Goal: Information Seeking & Learning: Learn about a topic

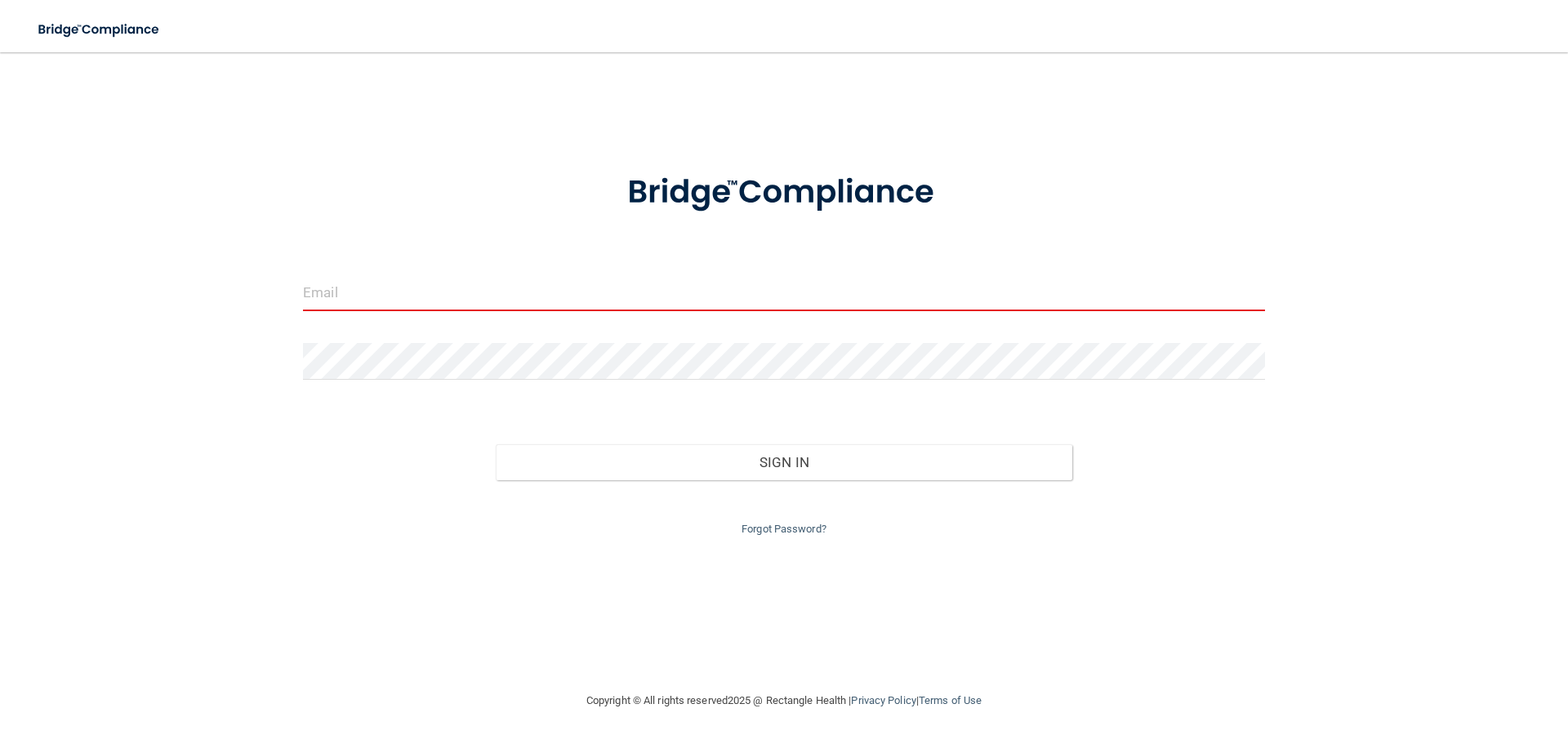
click at [407, 289] on input "email" at bounding box center [783, 292] width 962 height 36
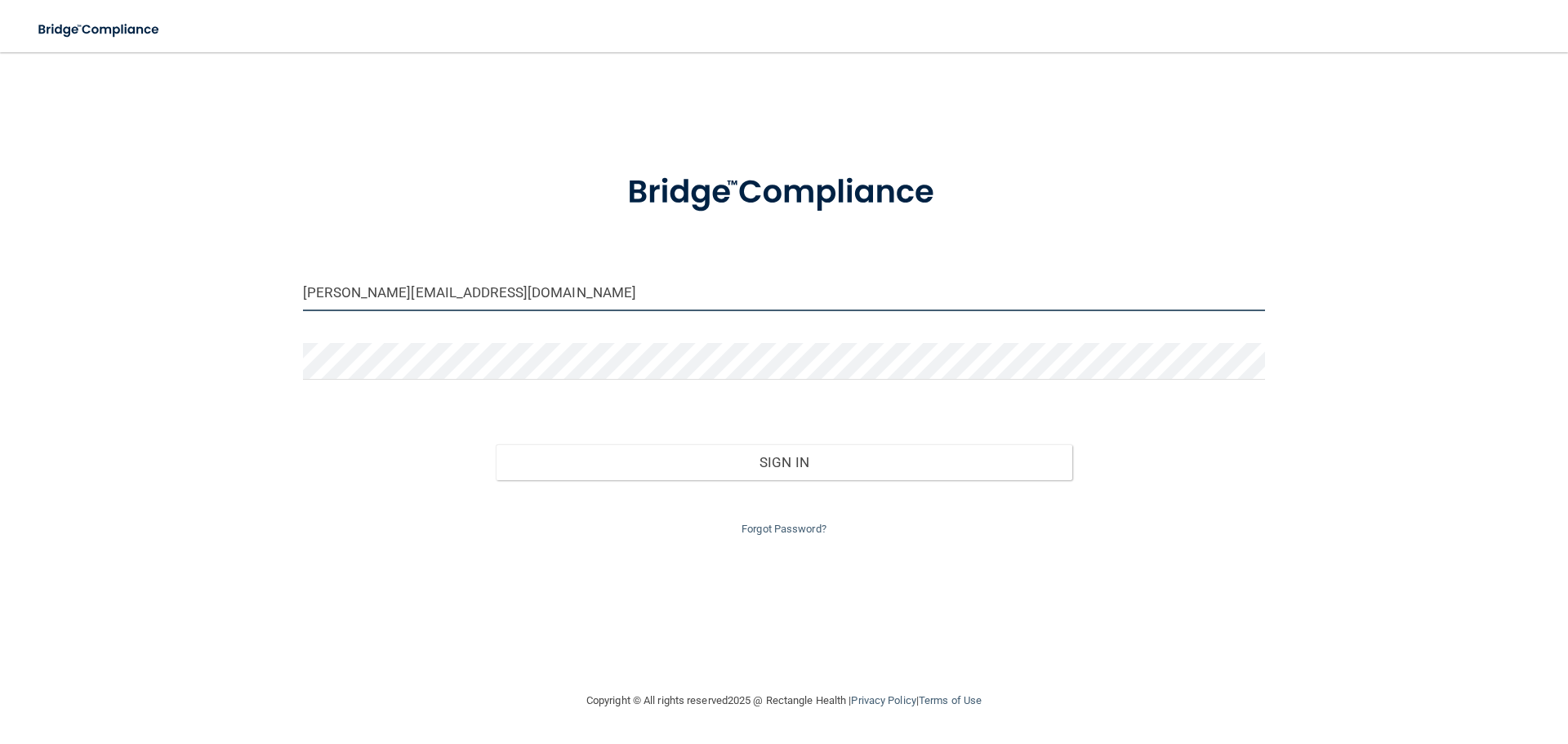
type input "[PERSON_NAME][EMAIL_ADDRESS][DOMAIN_NAME]"
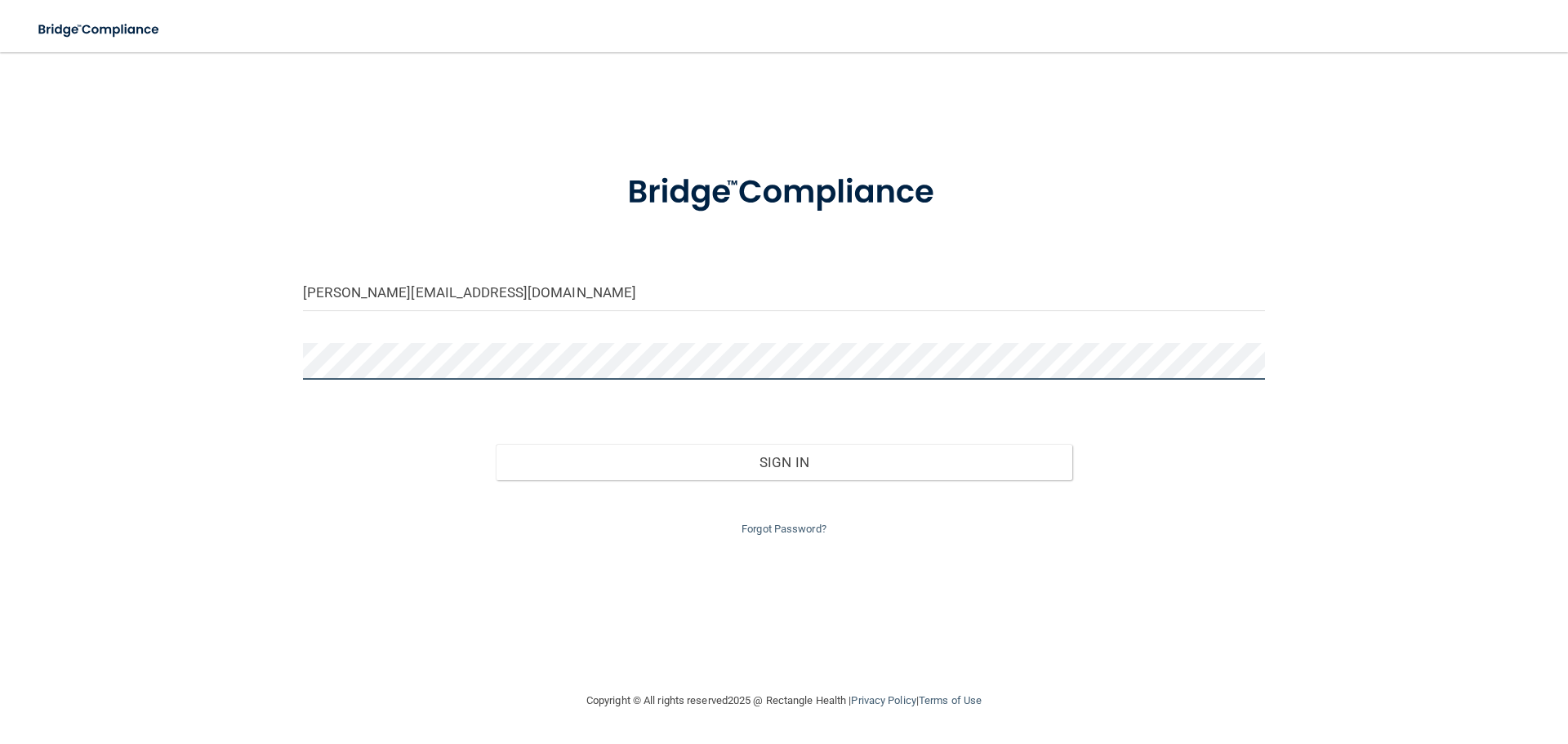
click at [496, 444] on button "Sign In" at bounding box center [784, 462] width 578 height 36
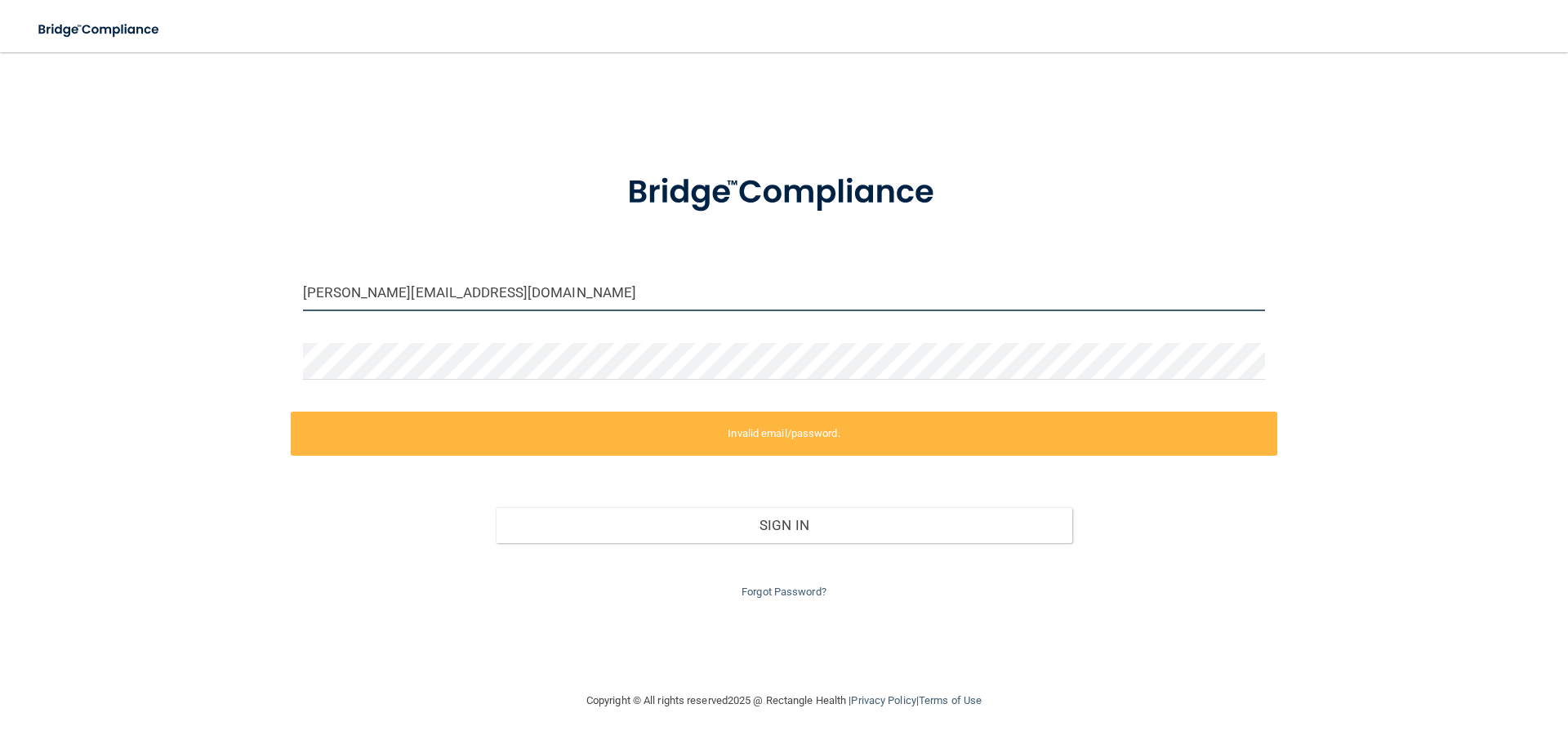
click at [535, 293] on input "[PERSON_NAME][EMAIL_ADDRESS][DOMAIN_NAME]" at bounding box center [783, 292] width 962 height 36
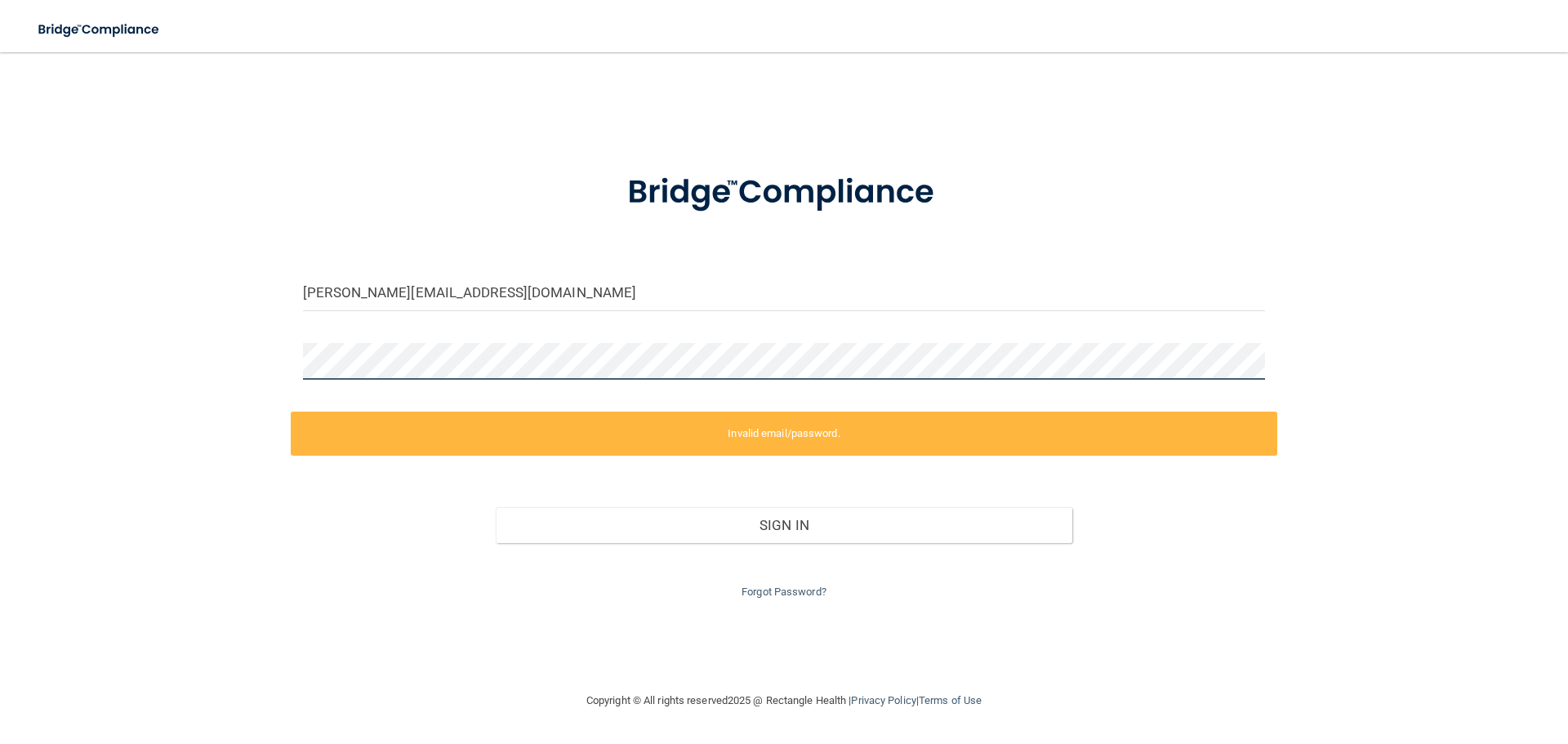
click at [288, 358] on div "batdorf@movahedoms.com Invalid email/password. You don't have permission to acc…" at bounding box center [784, 371] width 1502 height 605
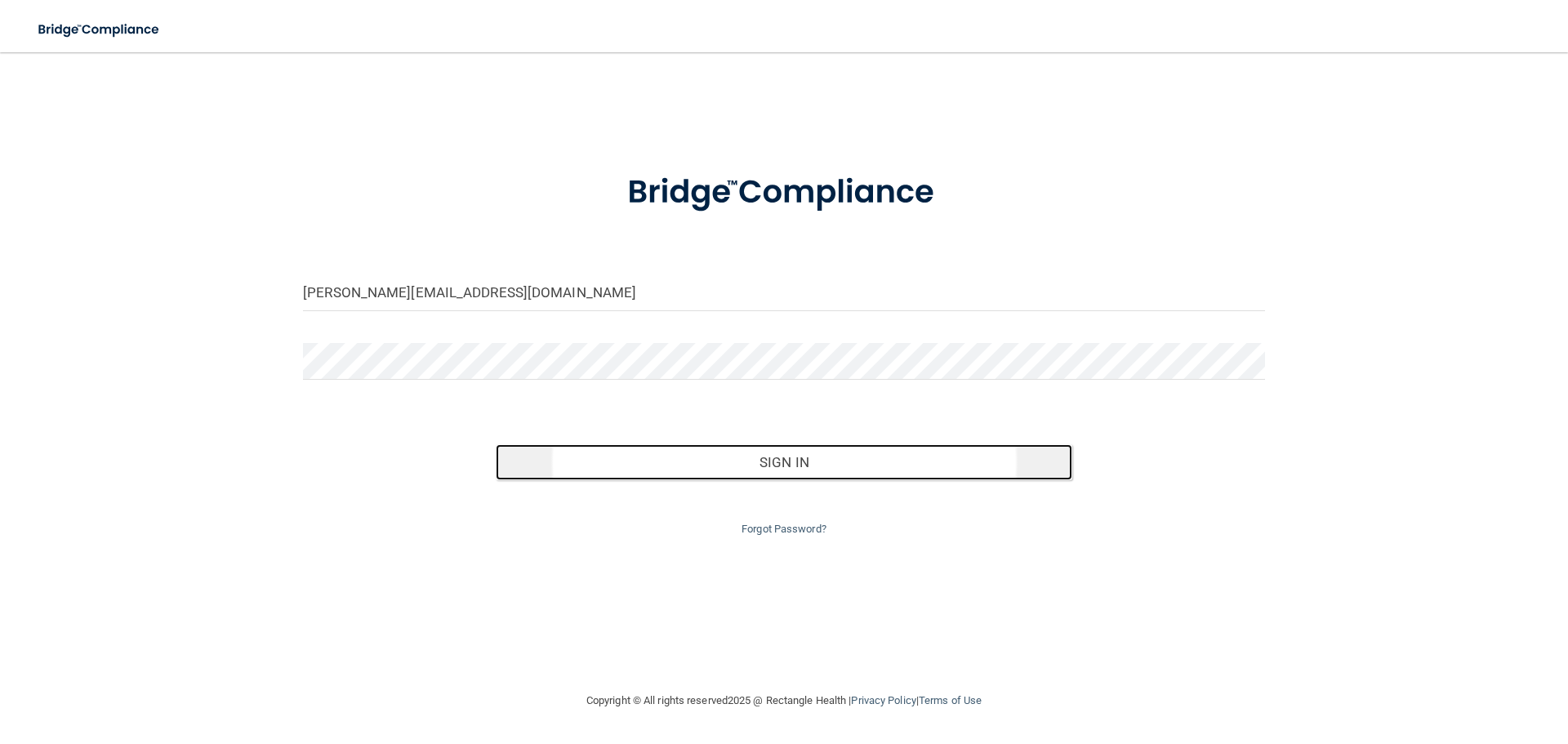
click at [792, 449] on button "Sign In" at bounding box center [784, 462] width 578 height 36
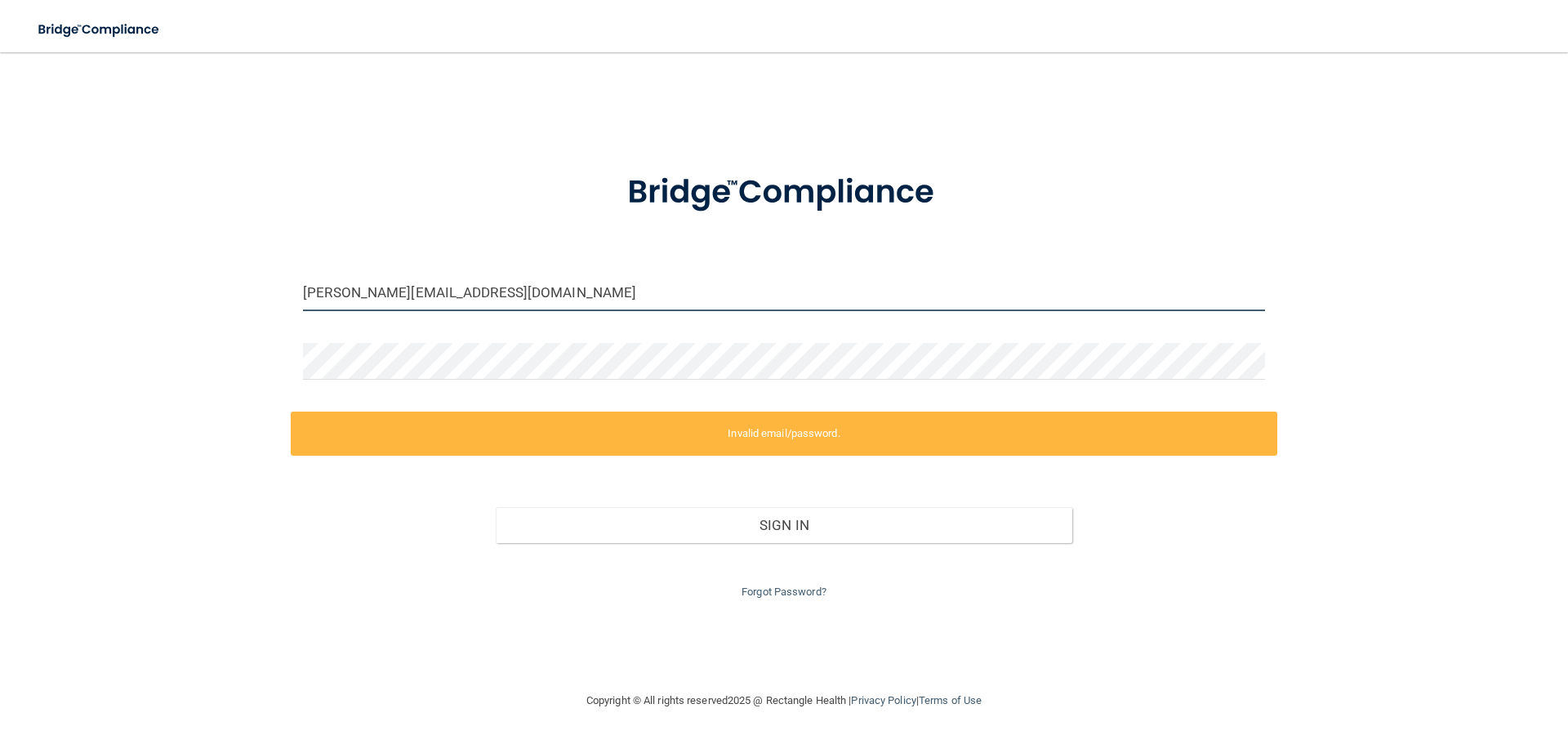
click at [413, 292] on input "[PERSON_NAME][EMAIL_ADDRESS][DOMAIN_NAME]" at bounding box center [783, 292] width 962 height 36
click at [781, 583] on div "Forgot Password?" at bounding box center [784, 572] width 986 height 59
click at [776, 592] on link "Forgot Password?" at bounding box center [784, 591] width 85 height 12
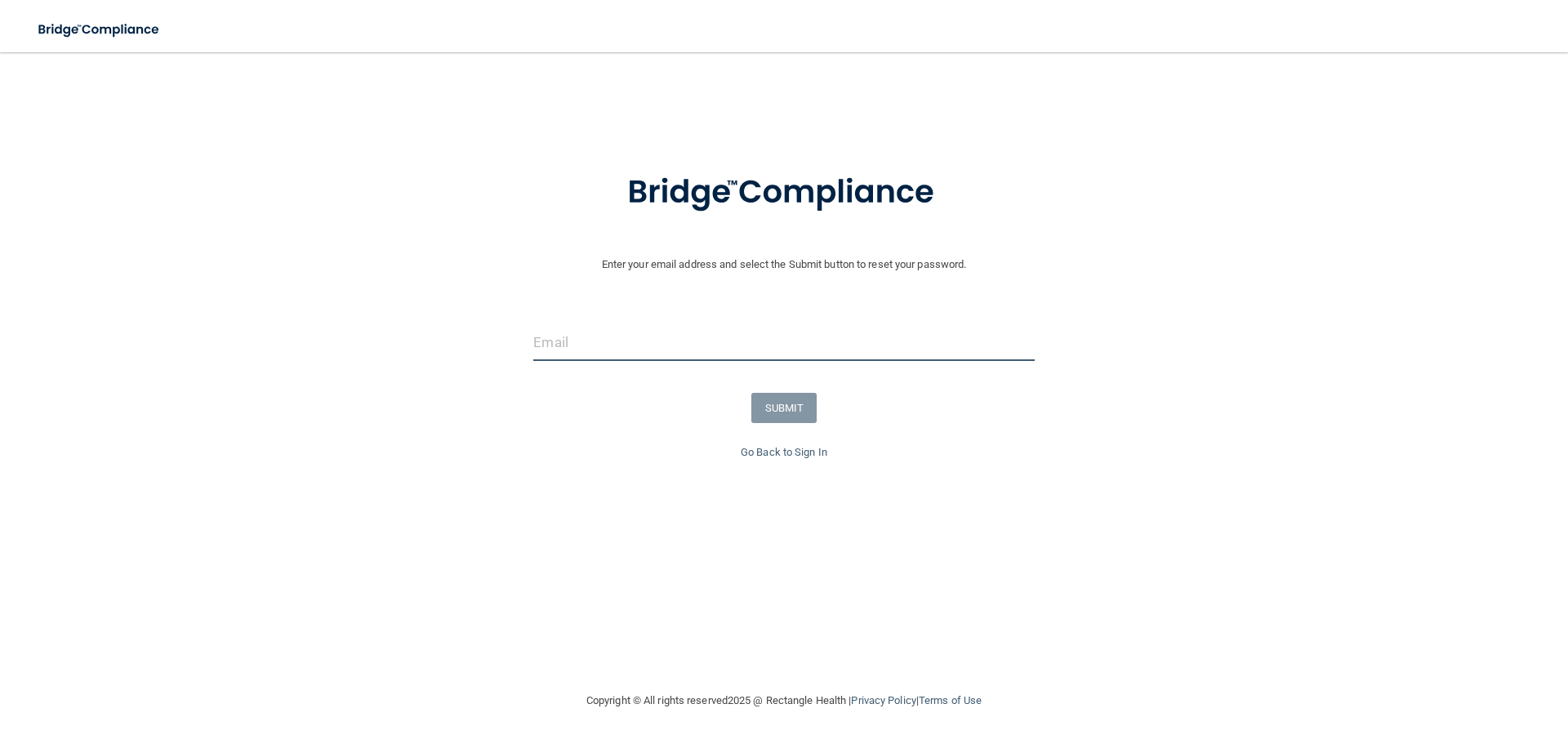
click at [576, 340] on input "email" at bounding box center [783, 342] width 501 height 36
type input "[PERSON_NAME][EMAIL_ADDRESS][DOMAIN_NAME]"
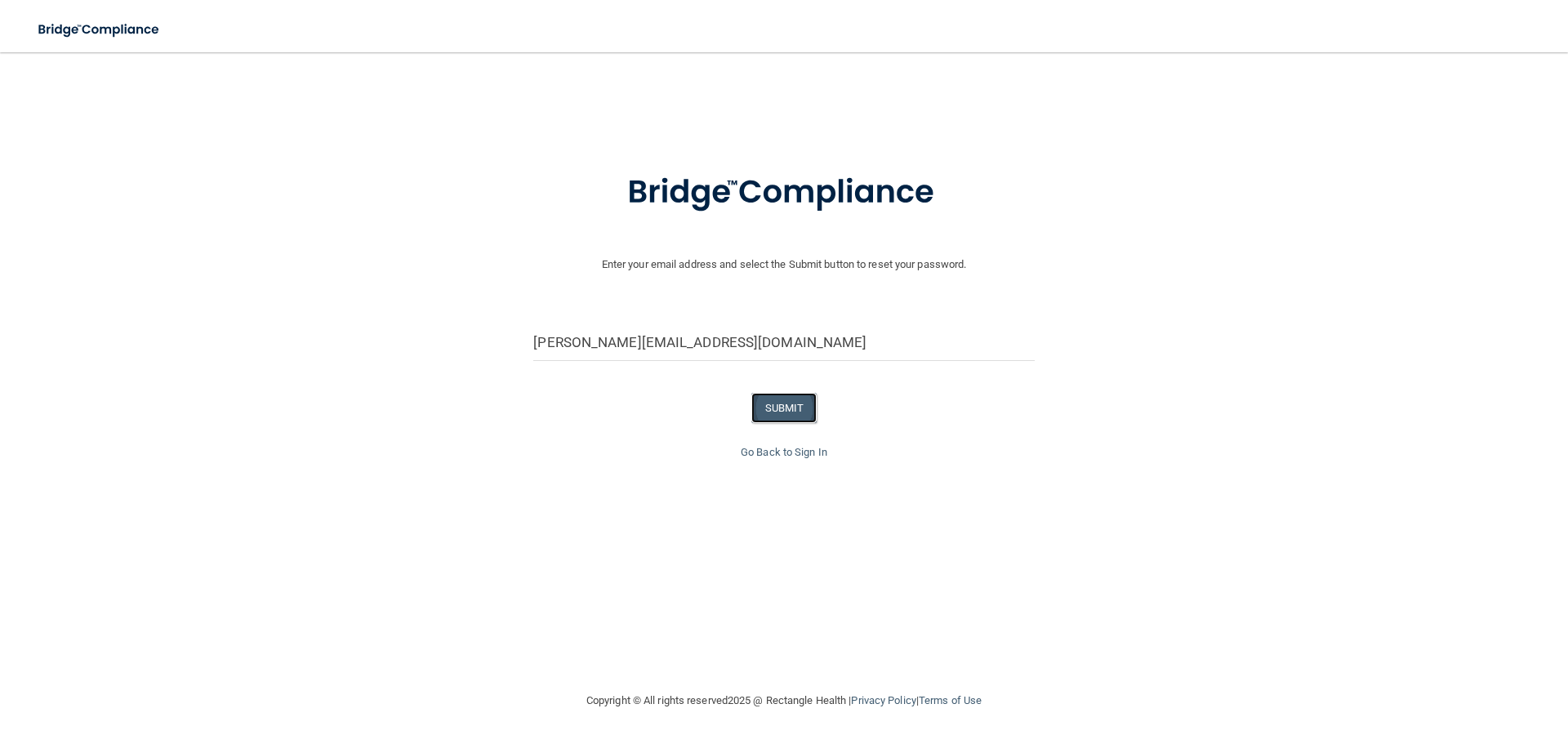
click at [806, 408] on button "SUBMIT" at bounding box center [784, 408] width 66 height 30
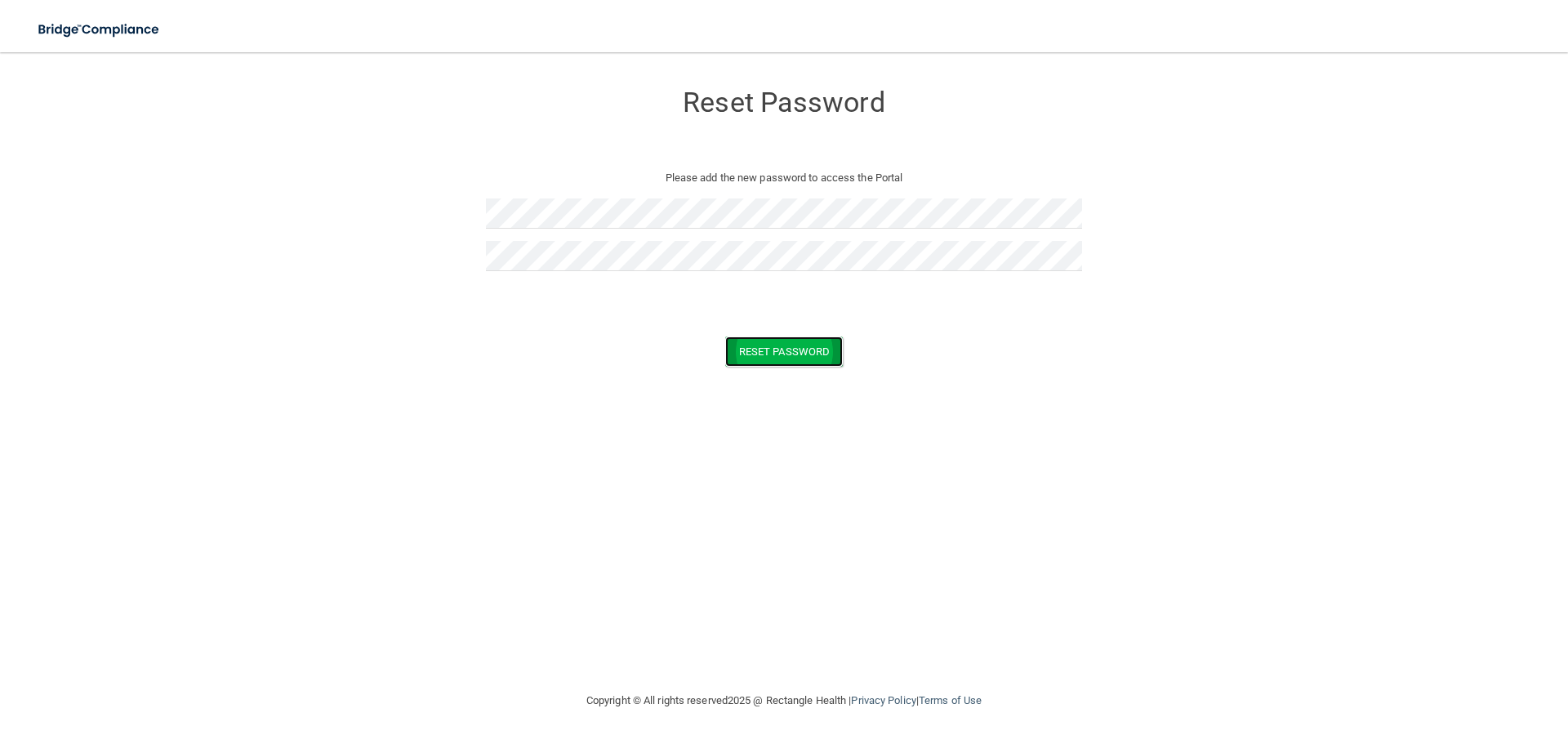
click at [803, 343] on button "Reset Password" at bounding box center [783, 352] width 118 height 30
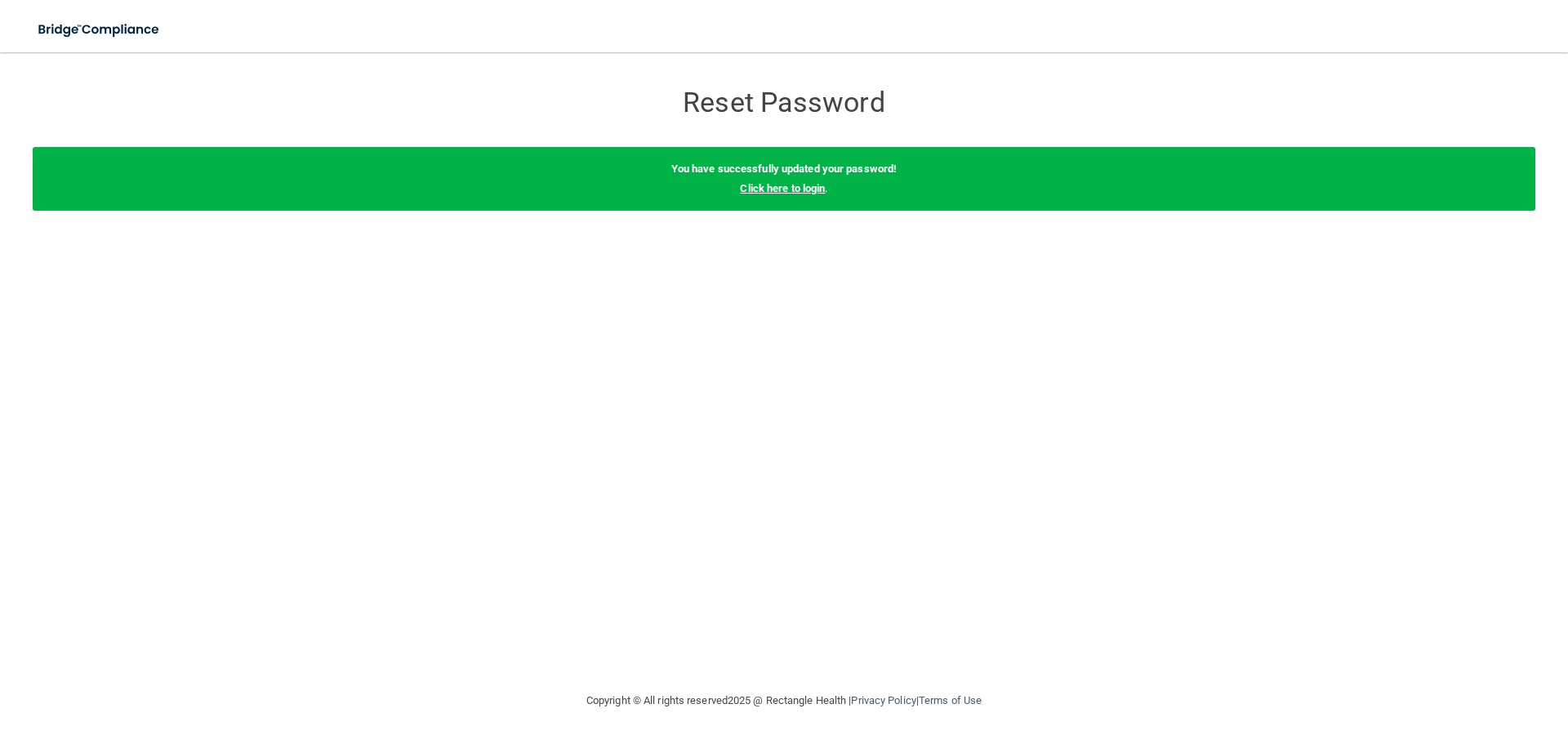
click at [795, 188] on link "Click here to login" at bounding box center [782, 188] width 85 height 12
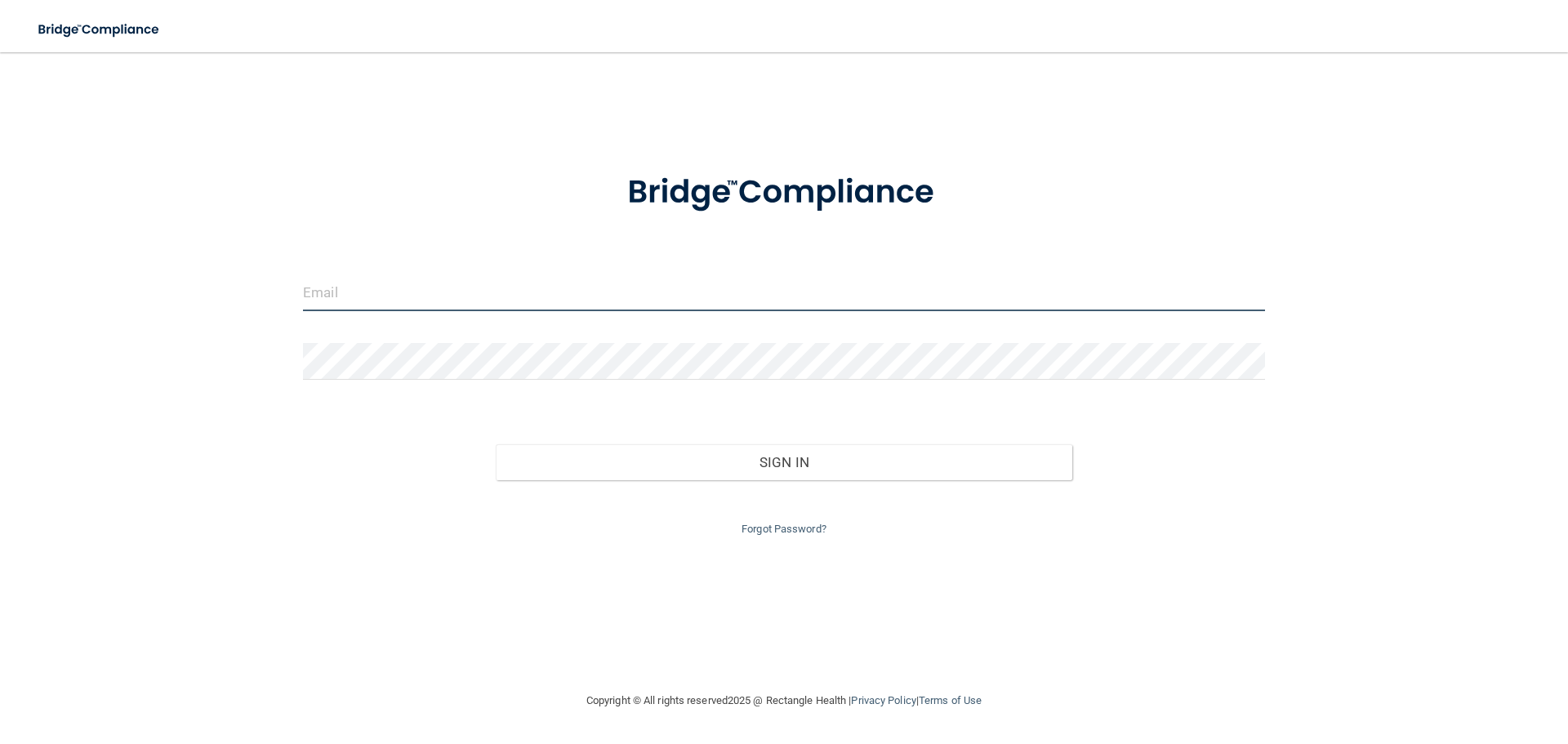
click at [529, 296] on input "email" at bounding box center [783, 292] width 962 height 36
type input "[PERSON_NAME][EMAIL_ADDRESS][DOMAIN_NAME]"
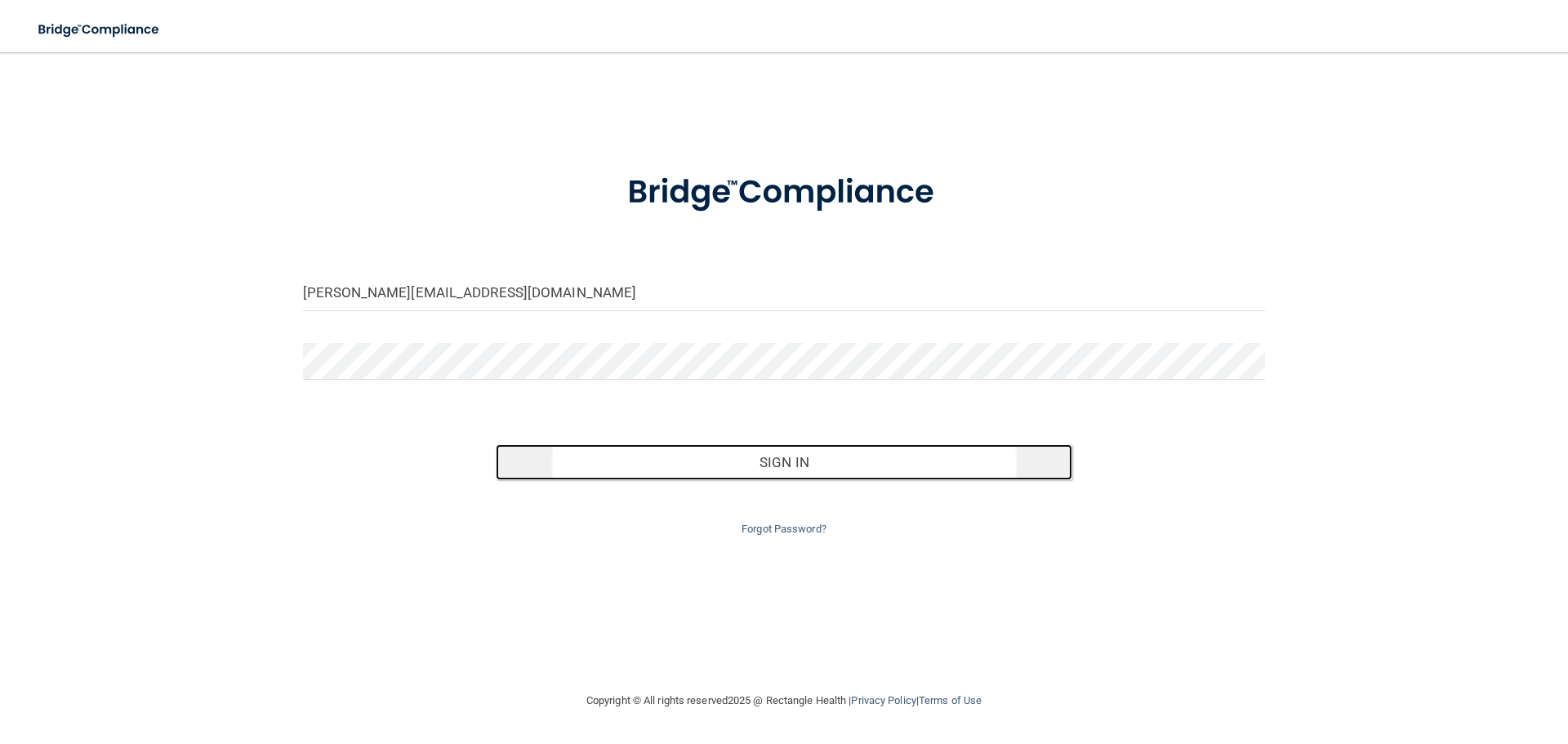
click at [780, 455] on button "Sign In" at bounding box center [784, 462] width 578 height 36
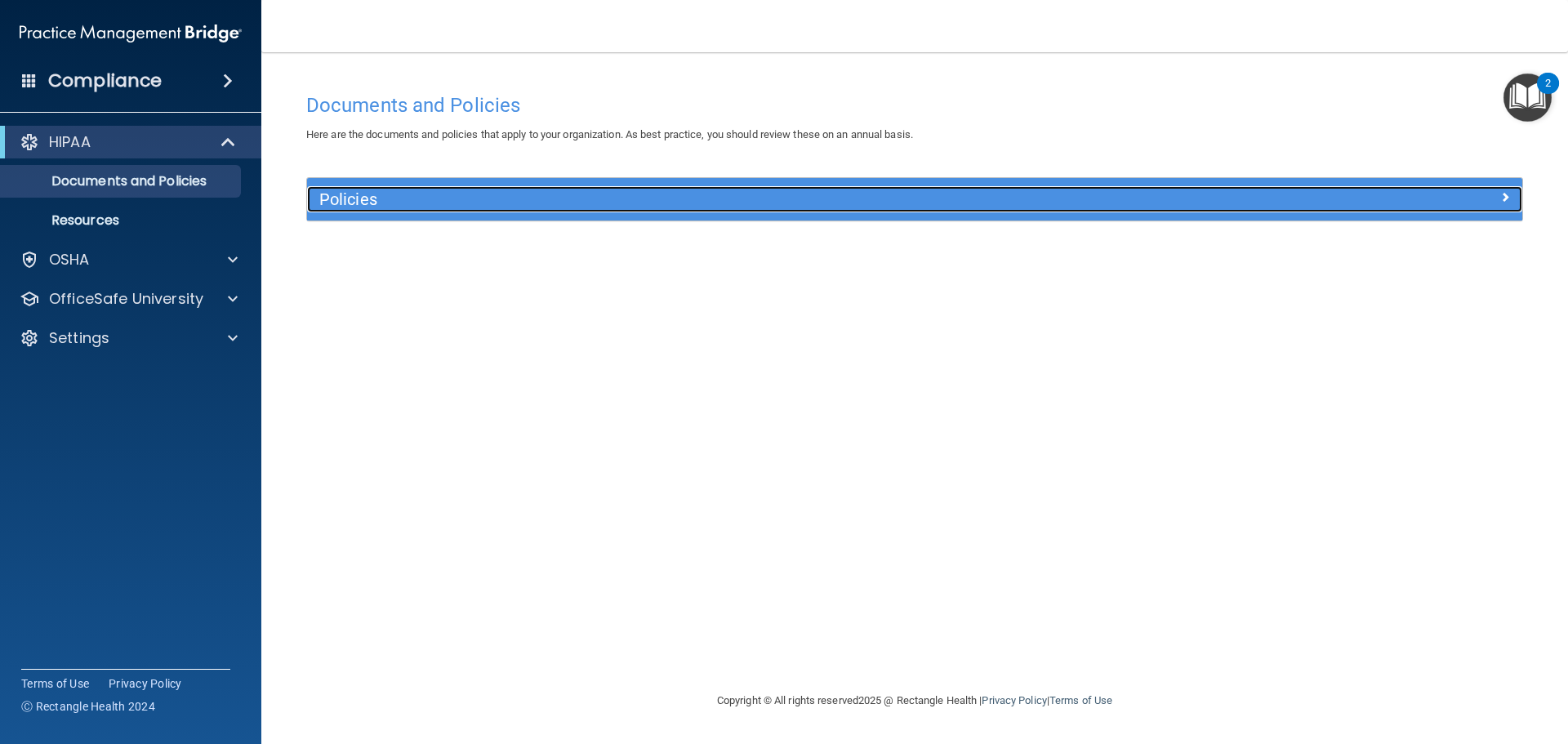
click at [358, 197] on h5 "Policies" at bounding box center [762, 199] width 886 height 18
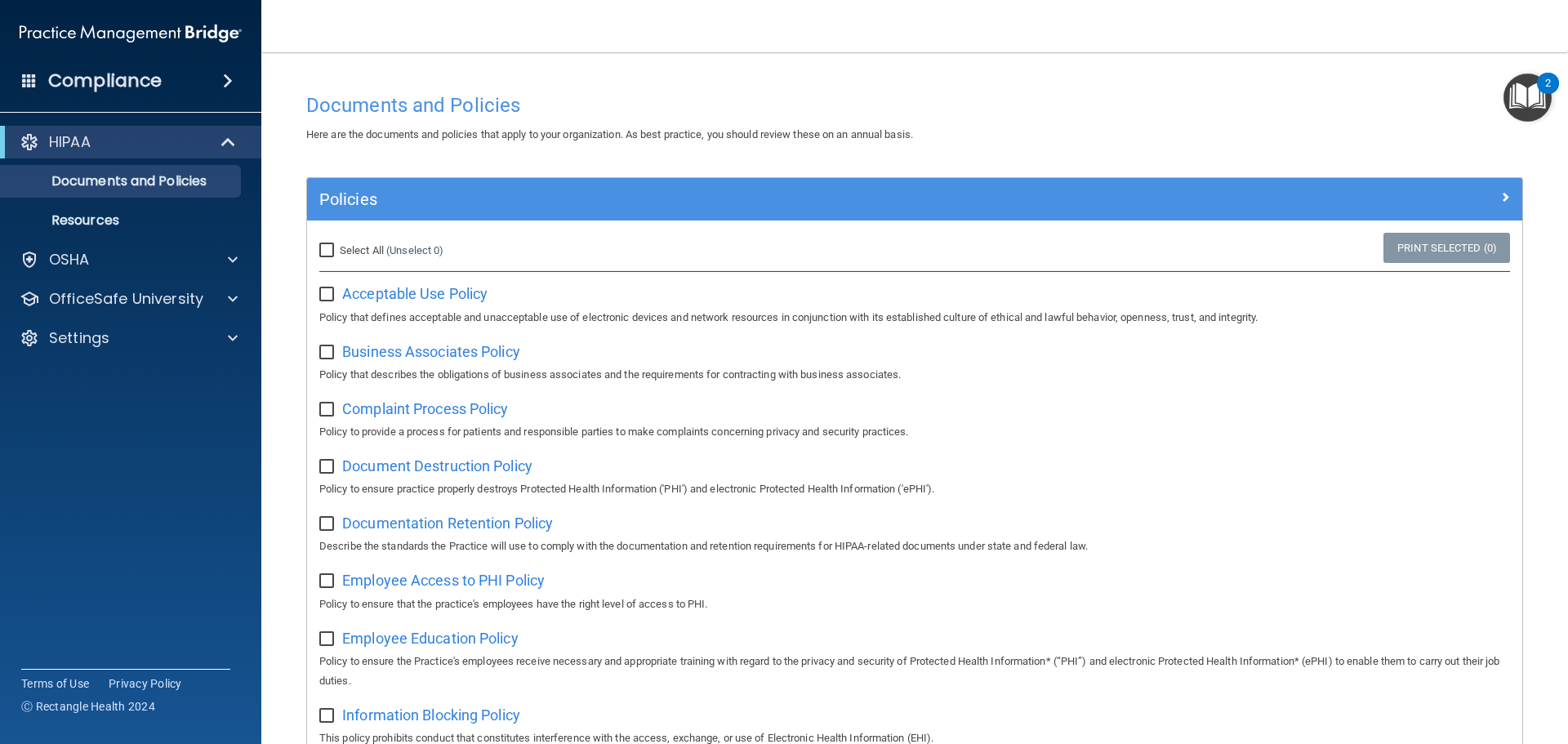
click at [328, 246] on input "Select All (Unselect 0) Unselect All" at bounding box center [328, 250] width 19 height 13
checkbox input "true"
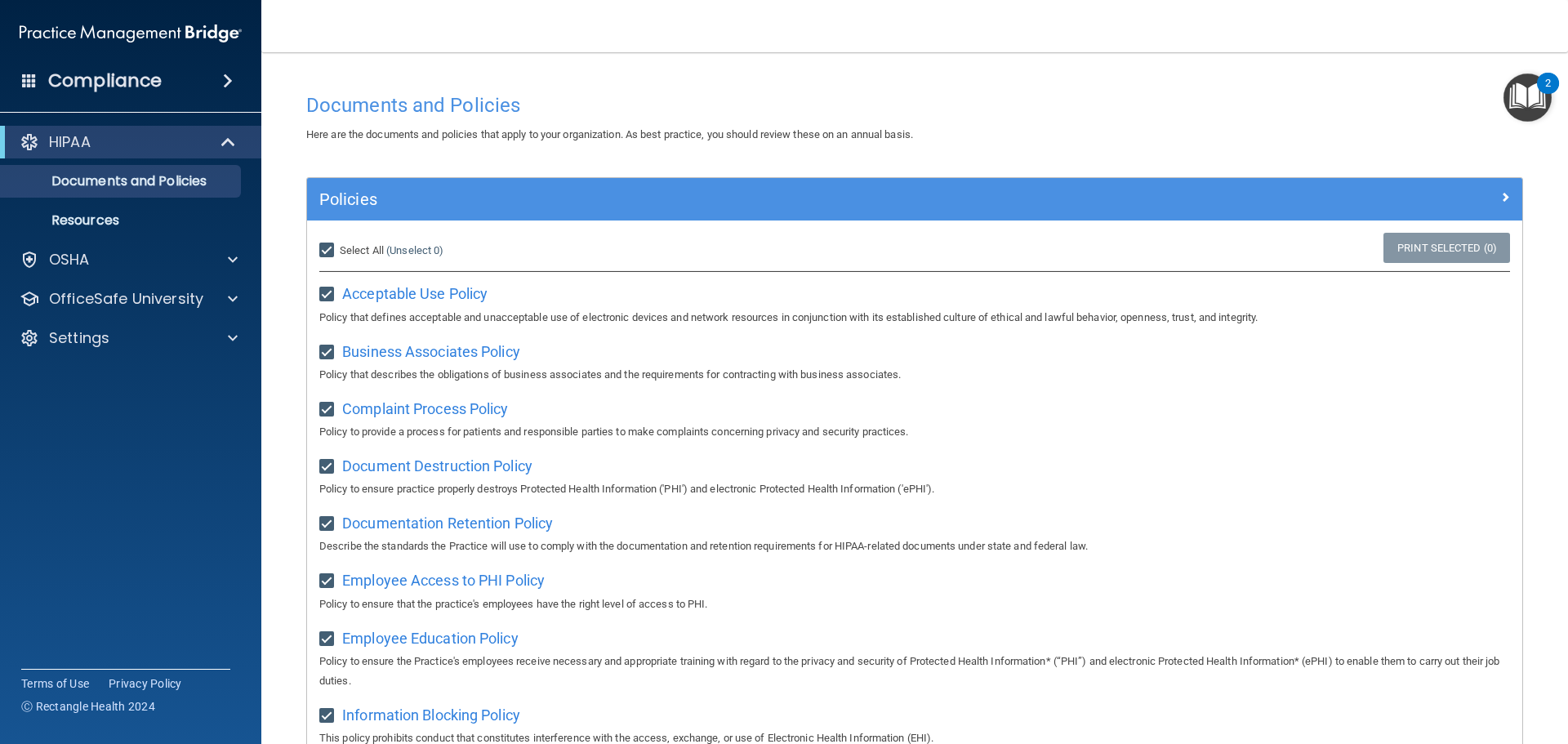
checkbox input "true"
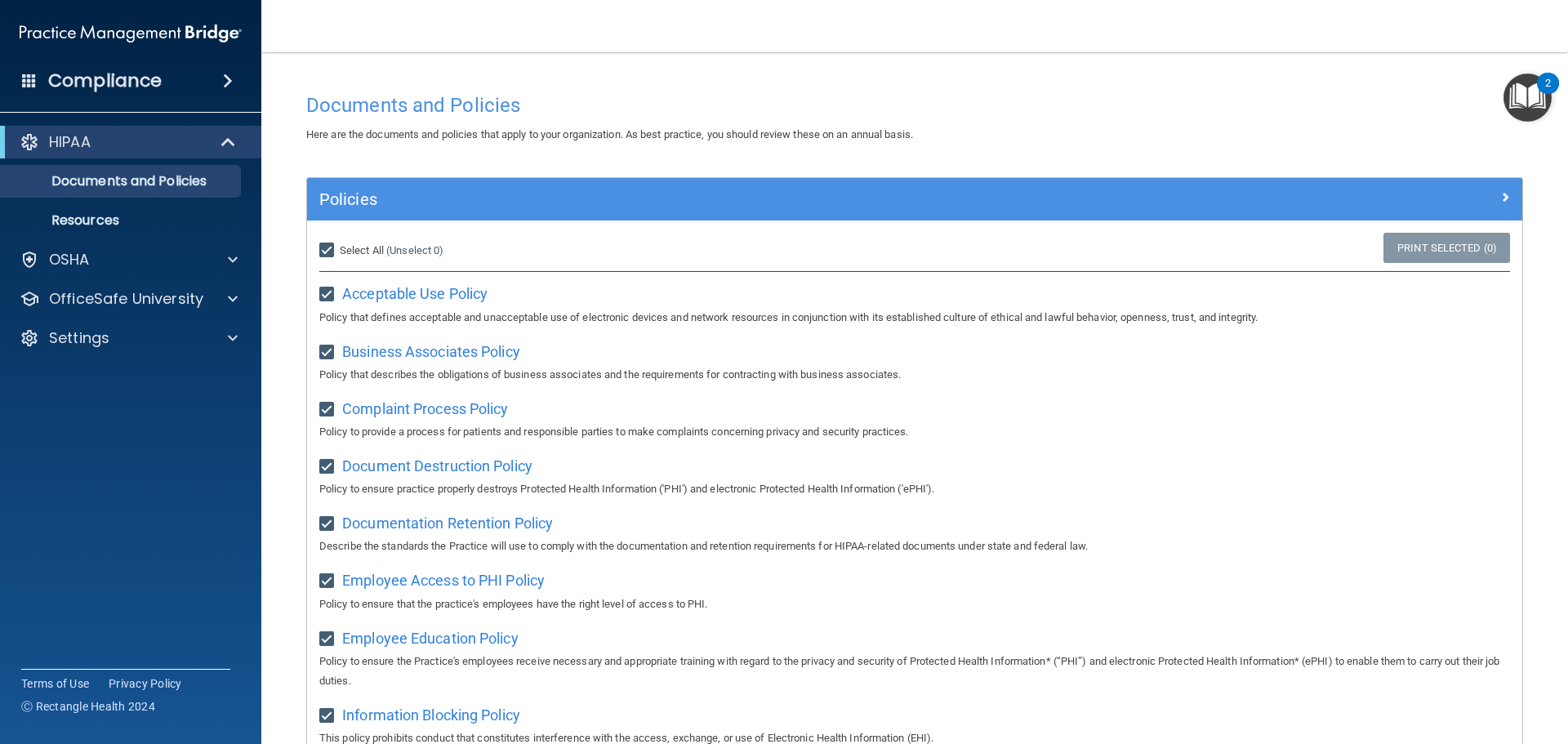
checkbox input "true"
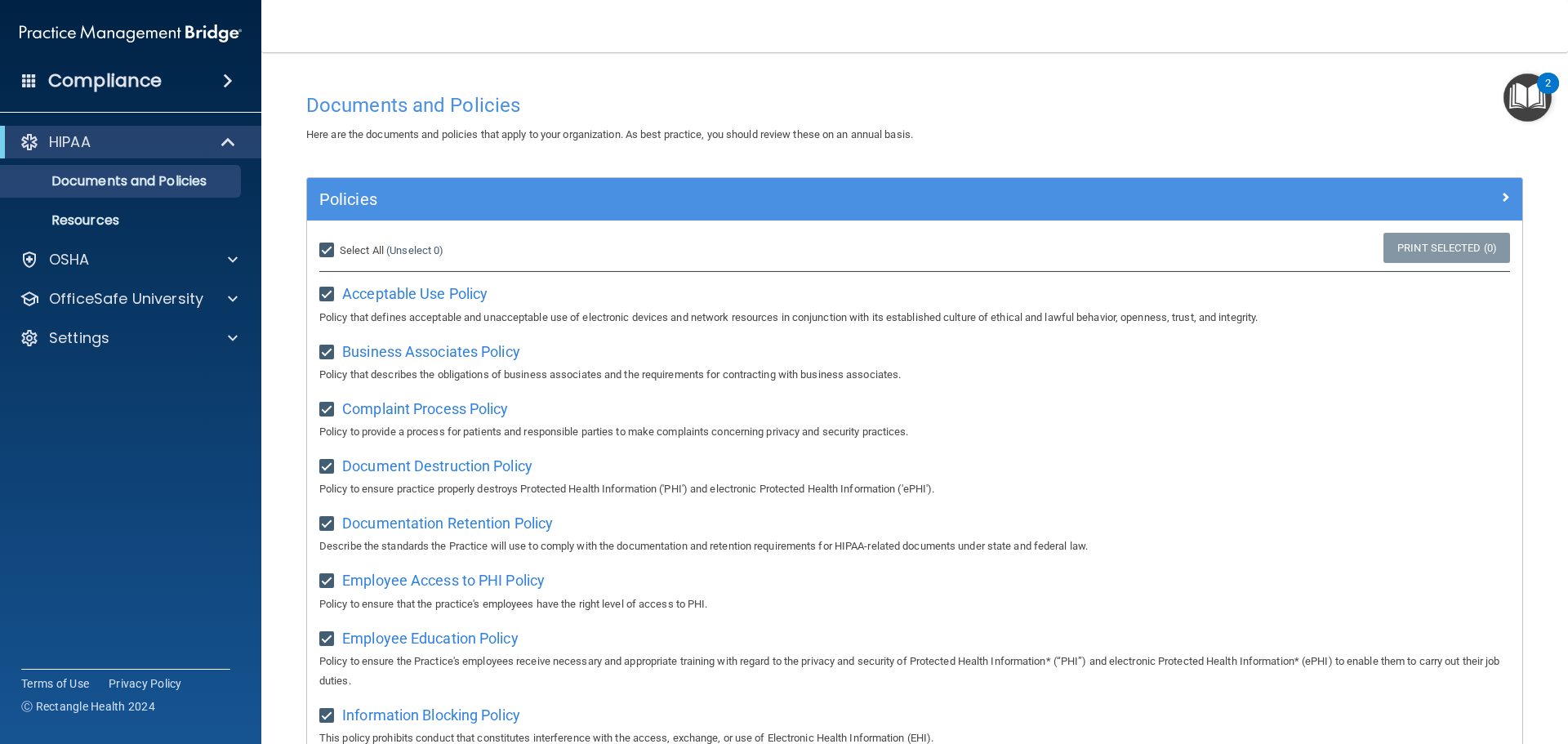
checkbox input "true"
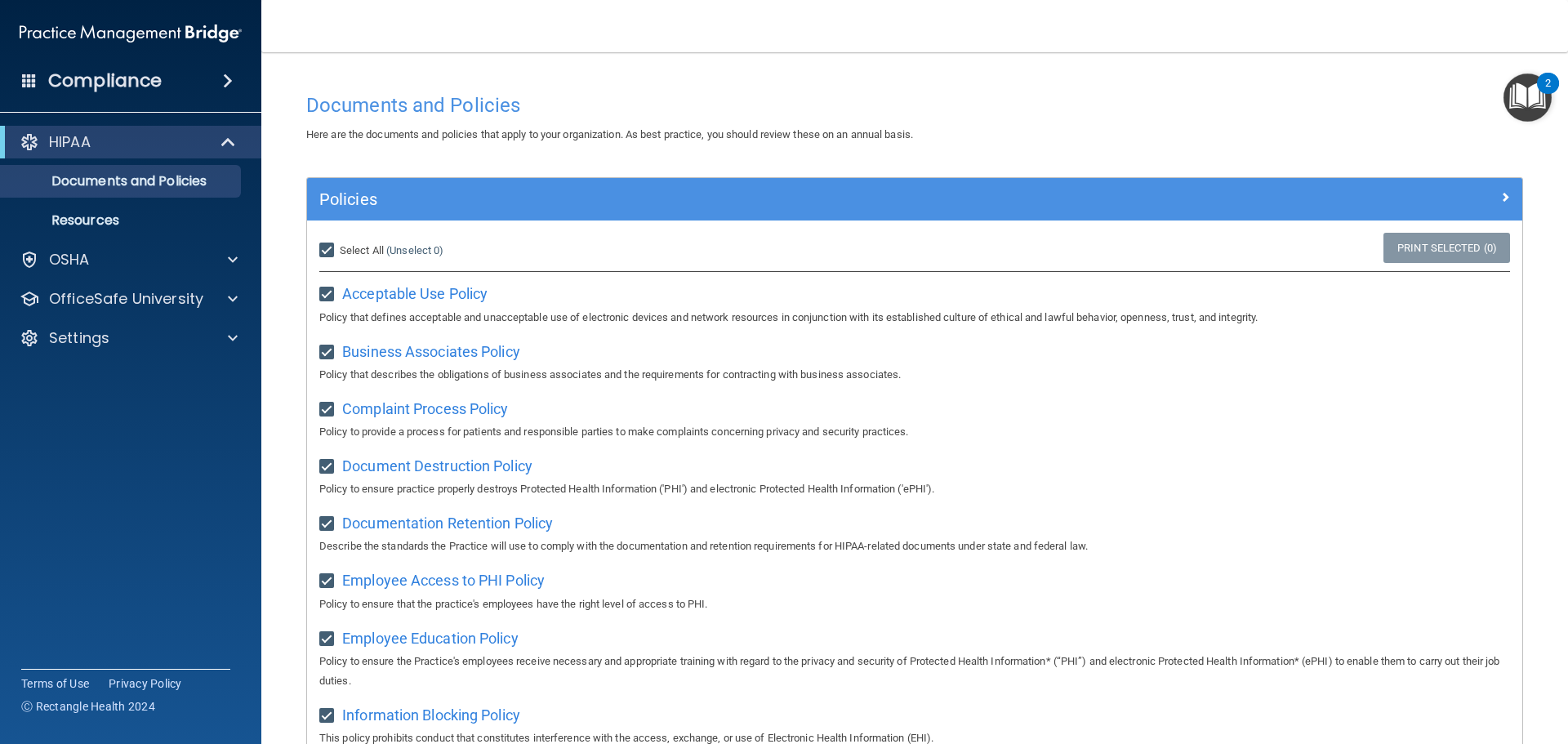
checkbox input "true"
click at [331, 244] on input "Select All (Unselect 21) Unselect All" at bounding box center [328, 250] width 19 height 13
checkbox input "false"
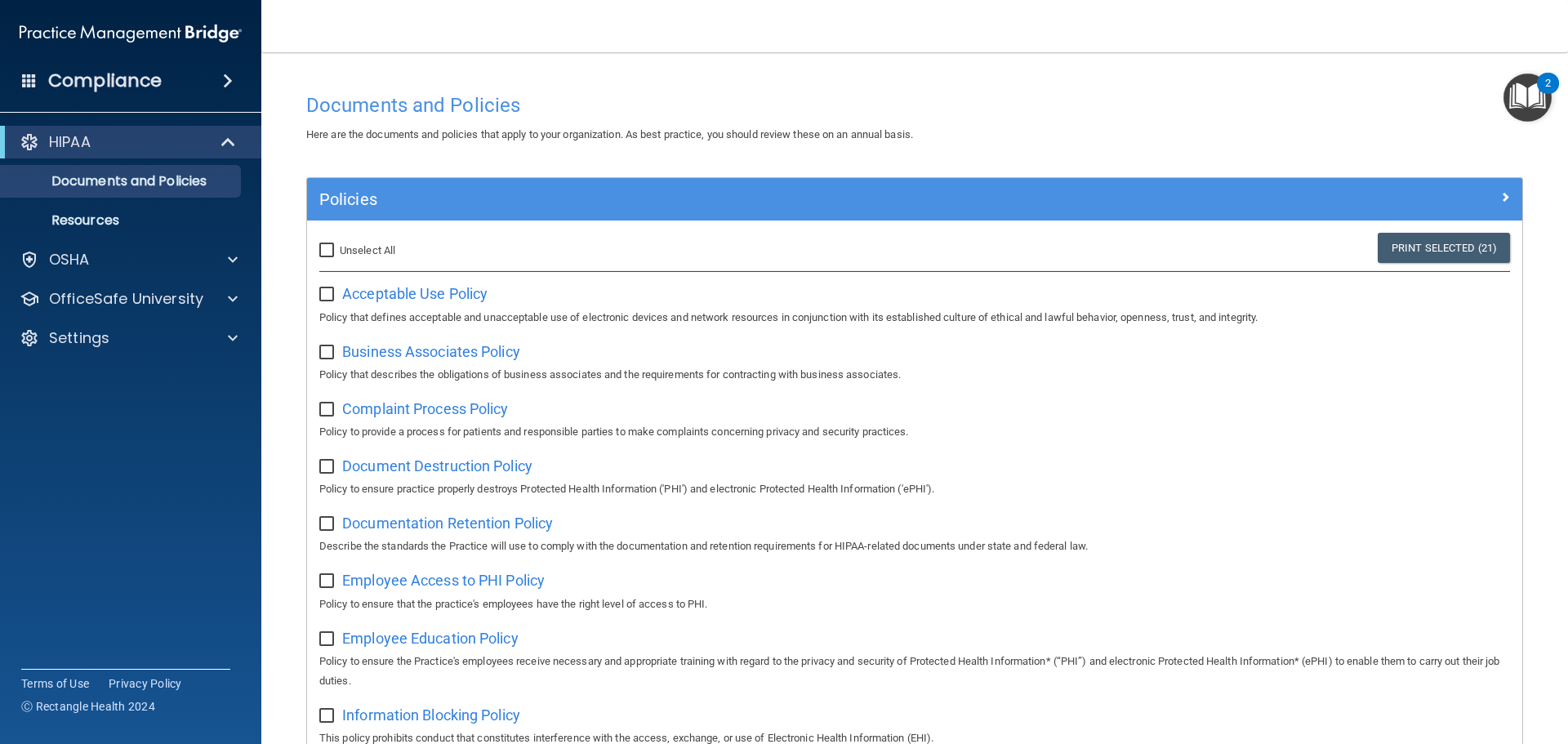
checkbox input "false"
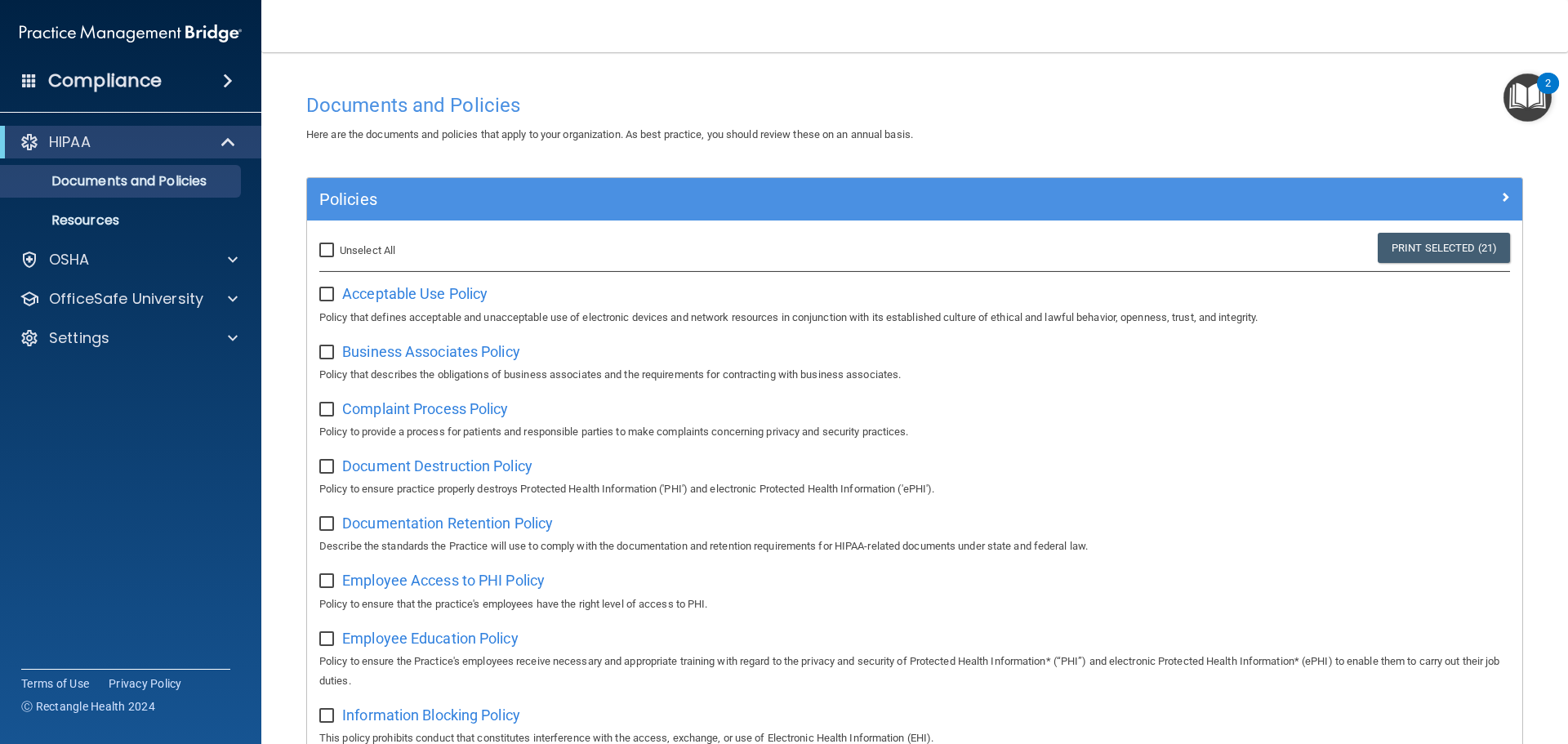
checkbox input "false"
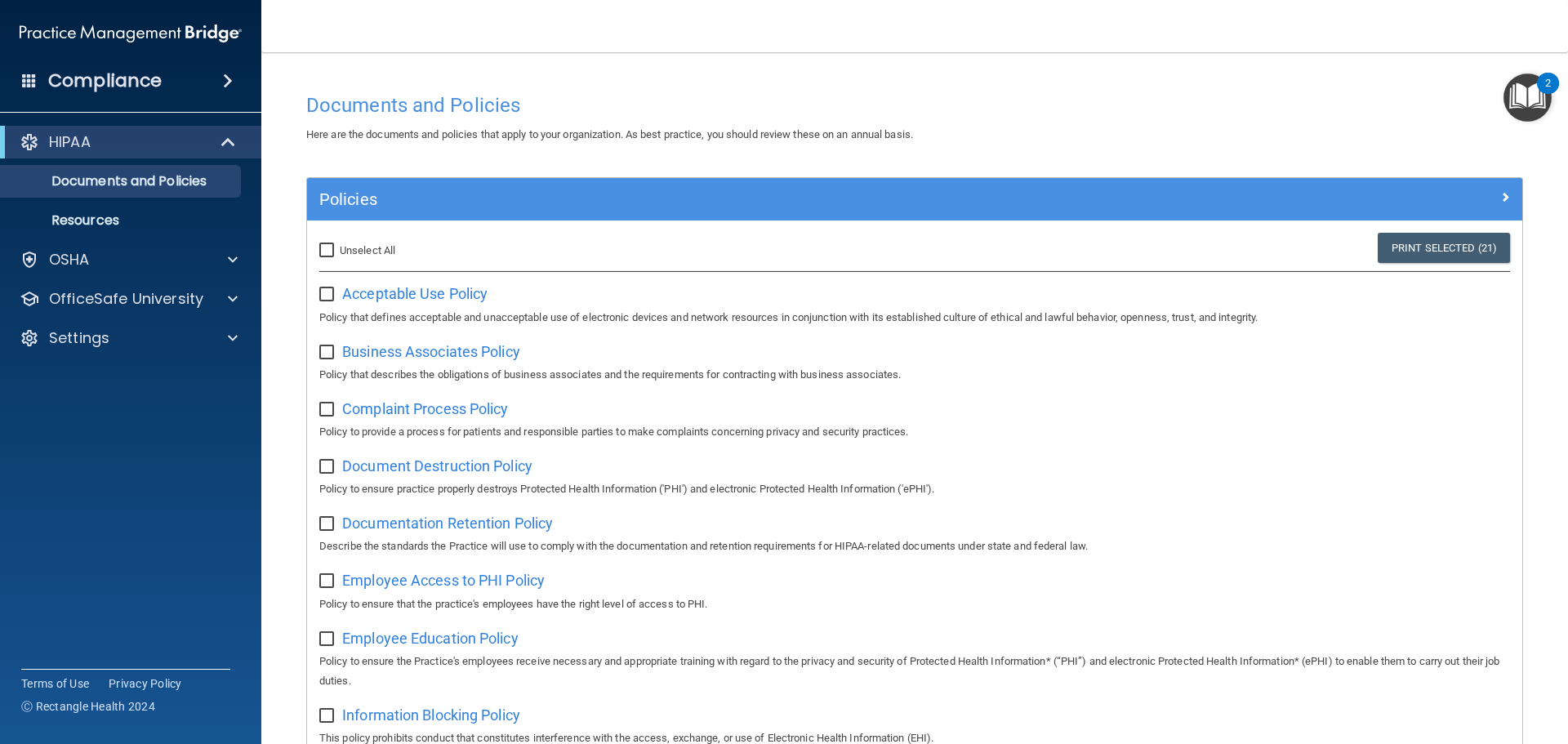
checkbox input "false"
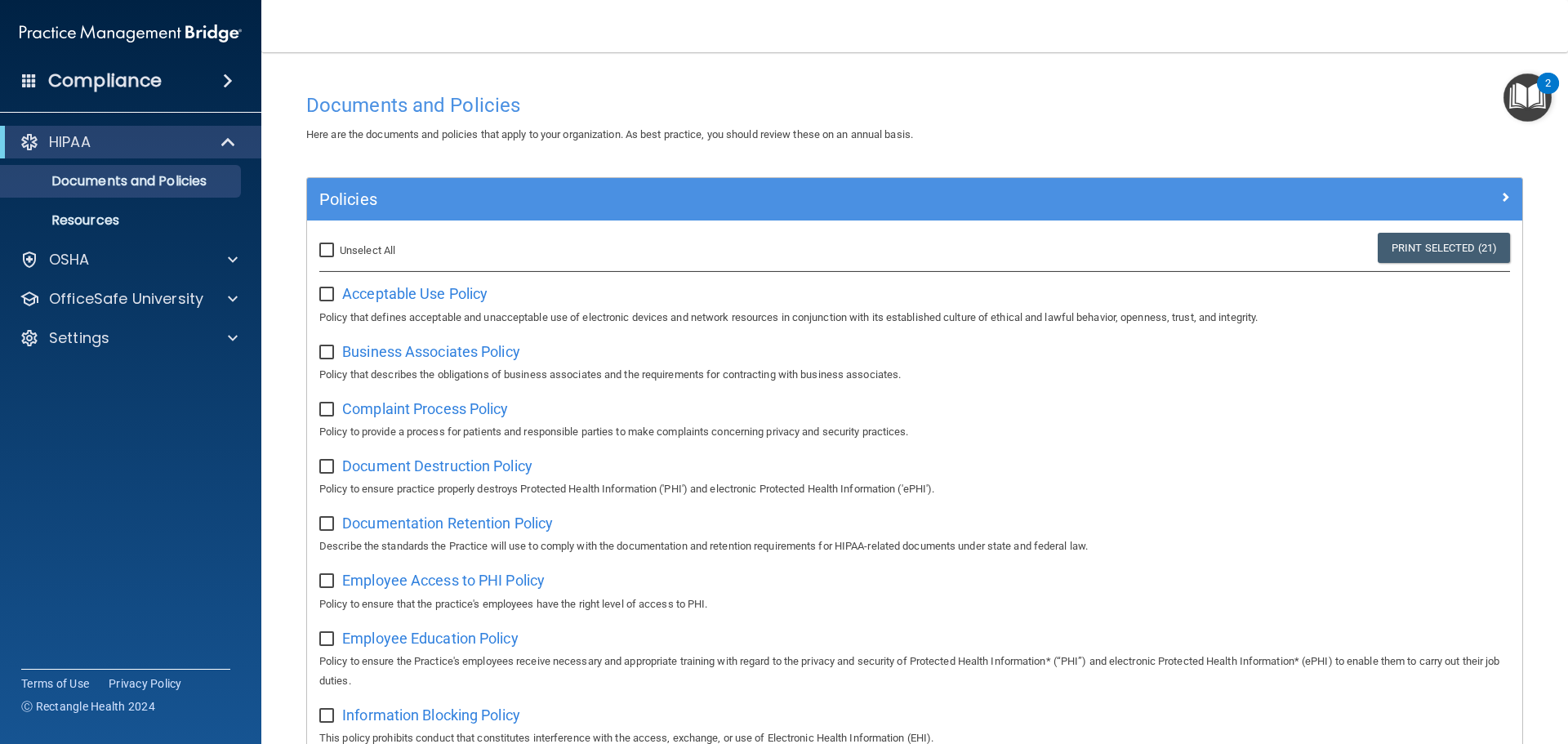
checkbox input "false"
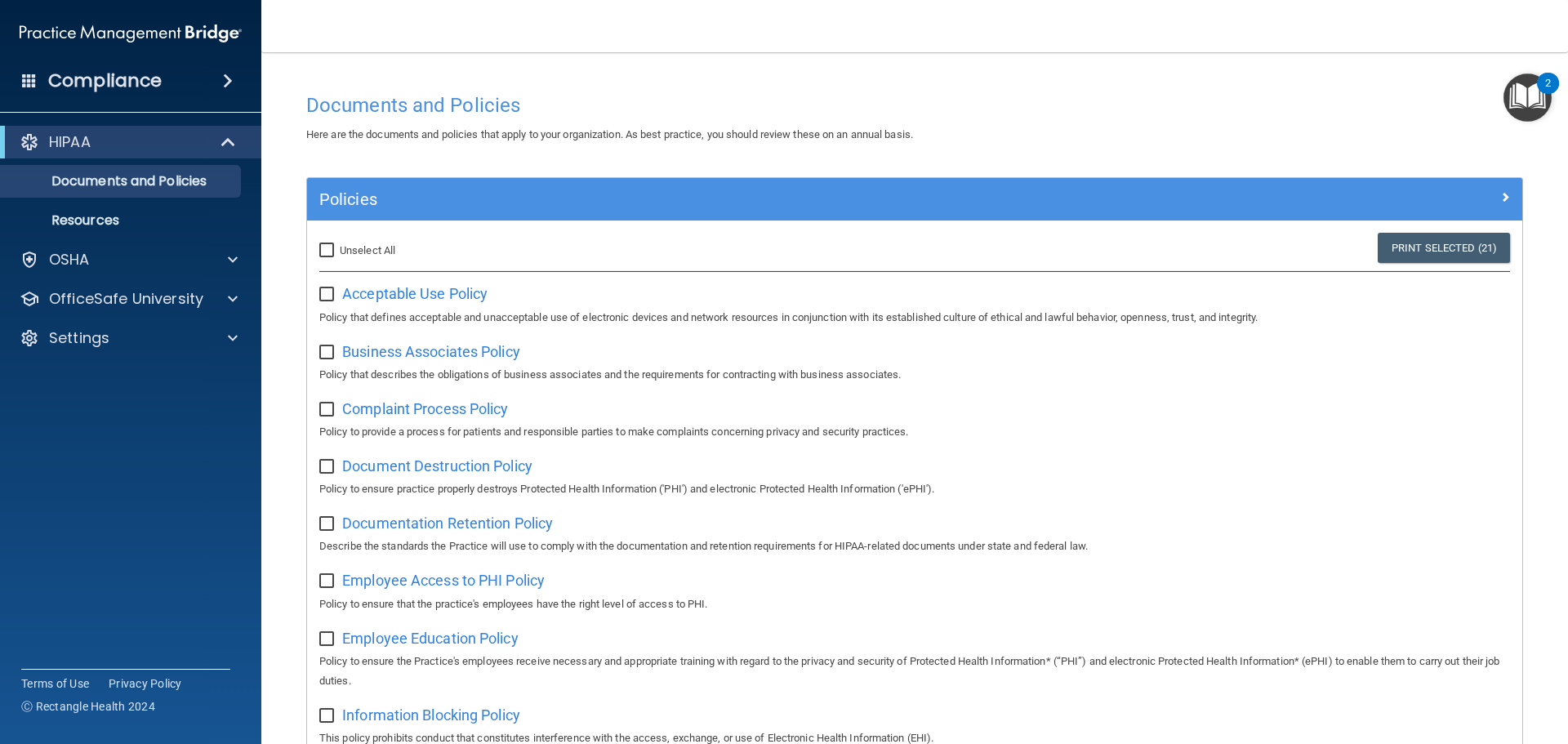
checkbox input "false"
click at [1531, 88] on img "Open Resource Center, 2 new notifications" at bounding box center [1527, 97] width 48 height 48
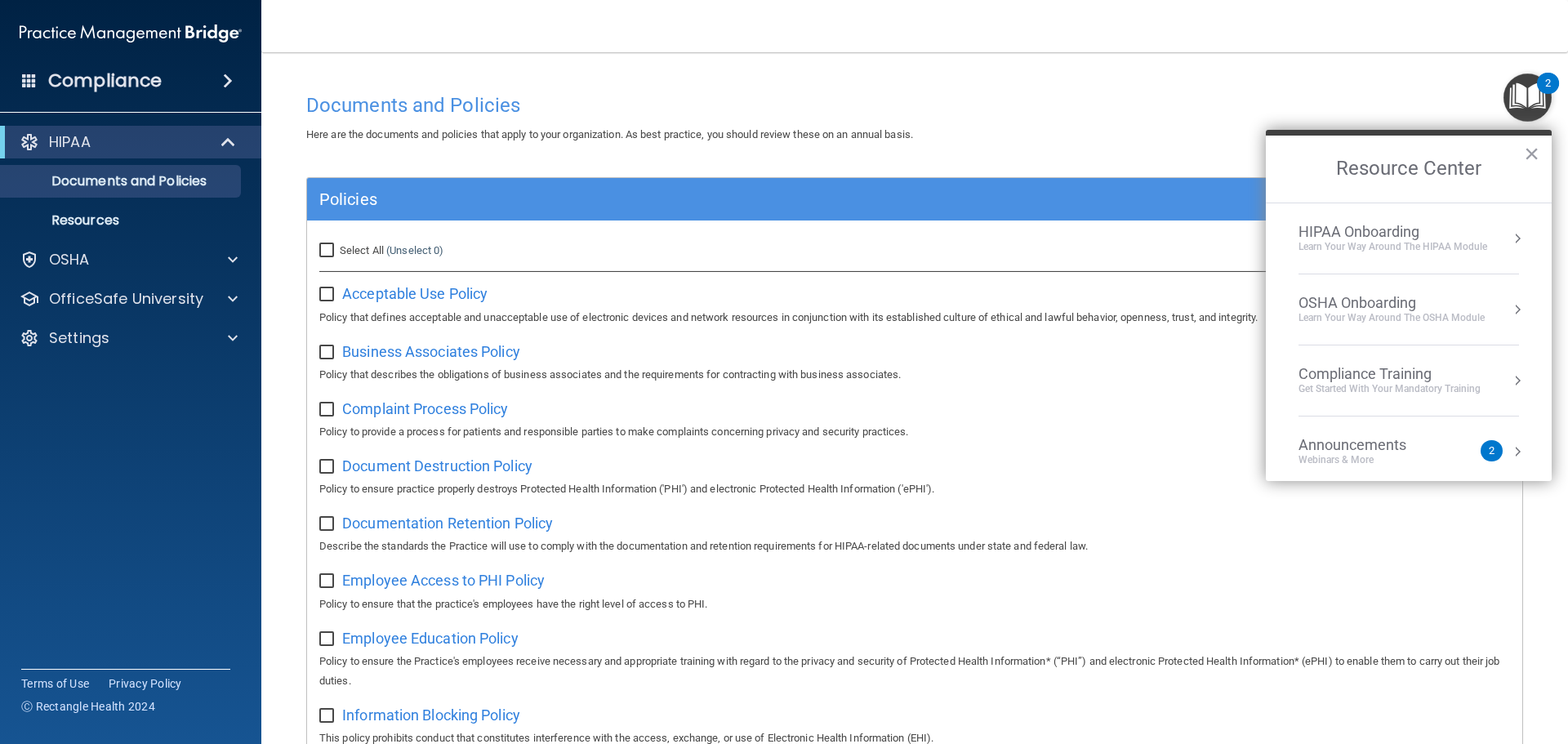
click at [1431, 234] on div "HIPAA Onboarding" at bounding box center [1392, 232] width 189 height 18
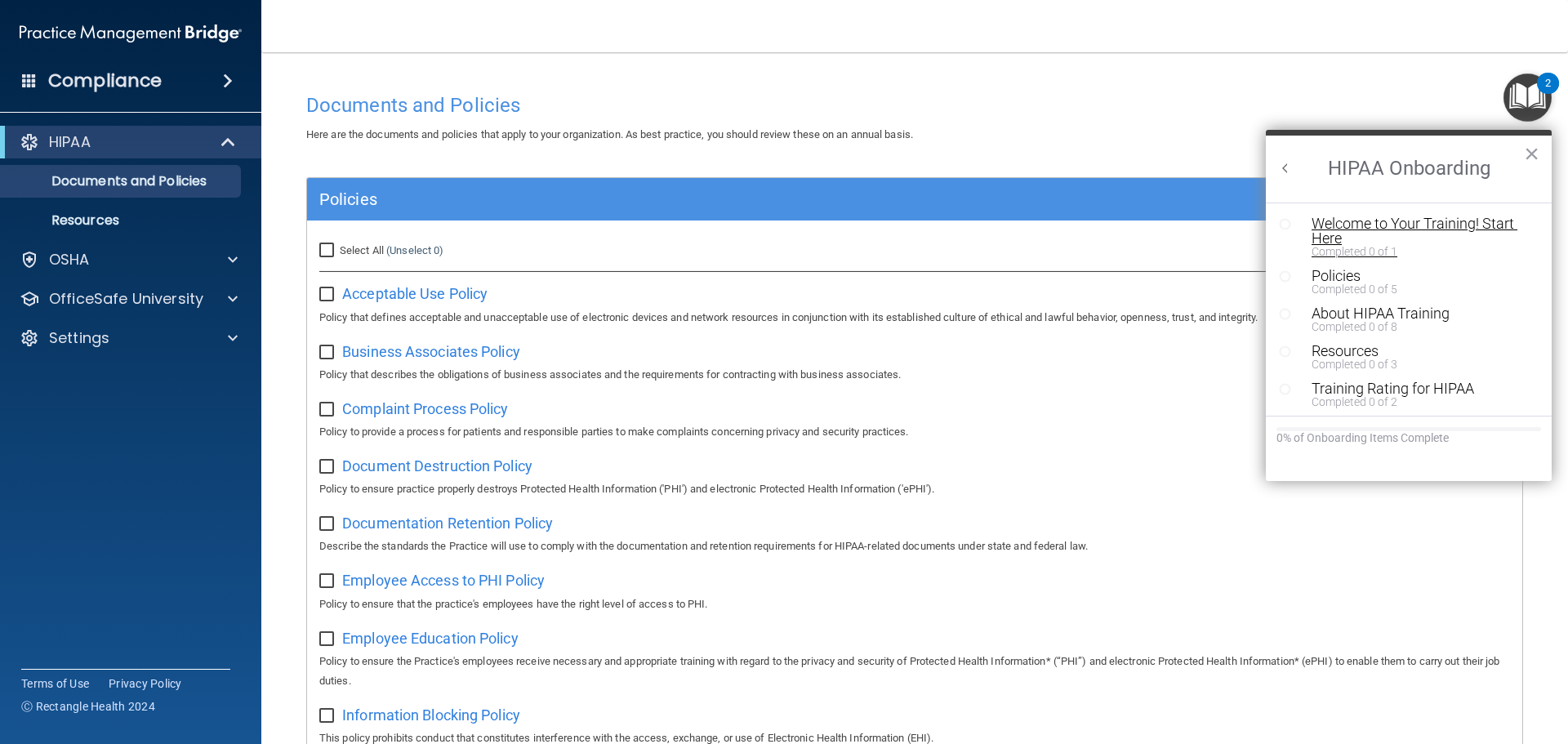
click at [1384, 222] on div "Welcome to Your Training! Start Here" at bounding box center [1415, 231] width 206 height 30
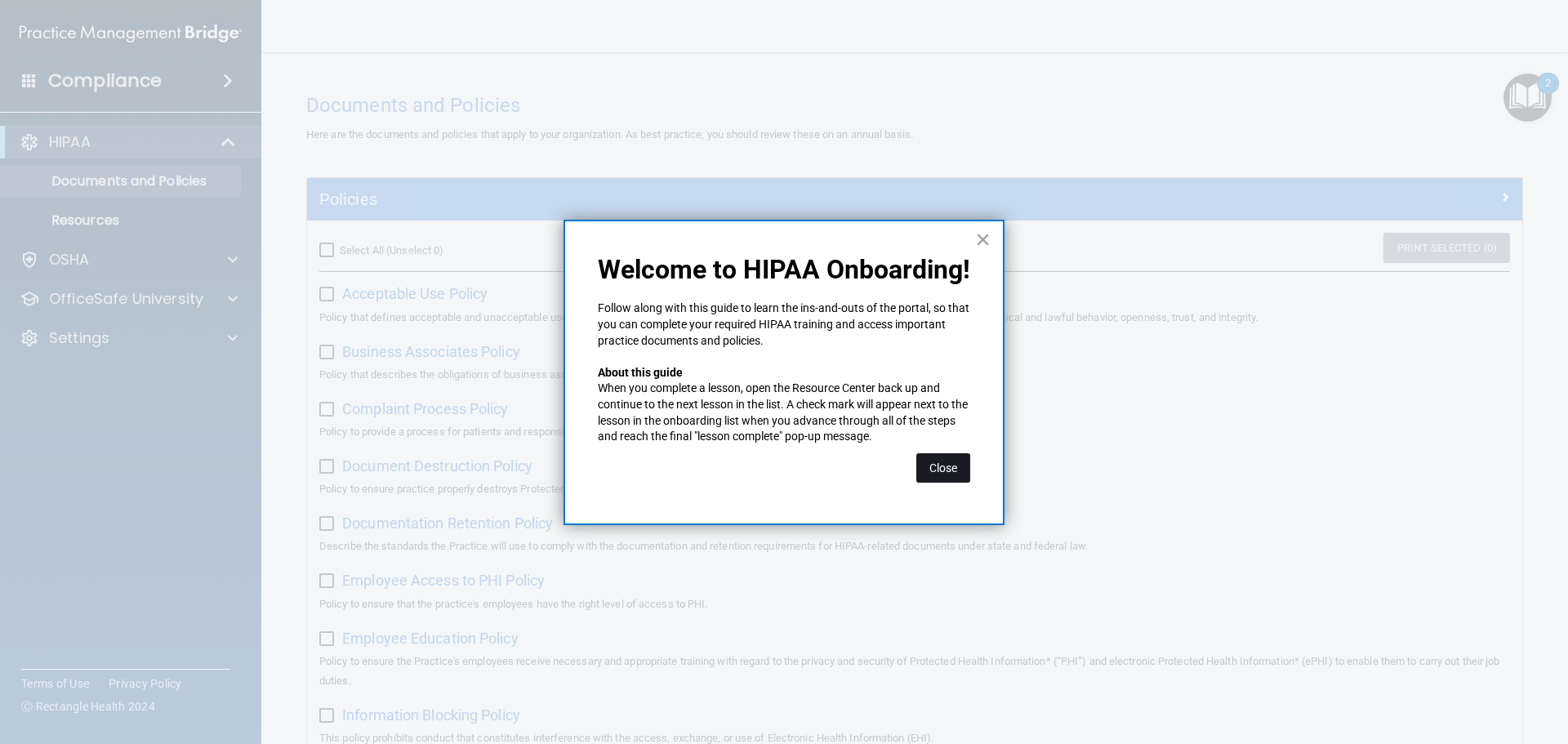
click at [939, 464] on button "Close" at bounding box center [943, 468] width 54 height 30
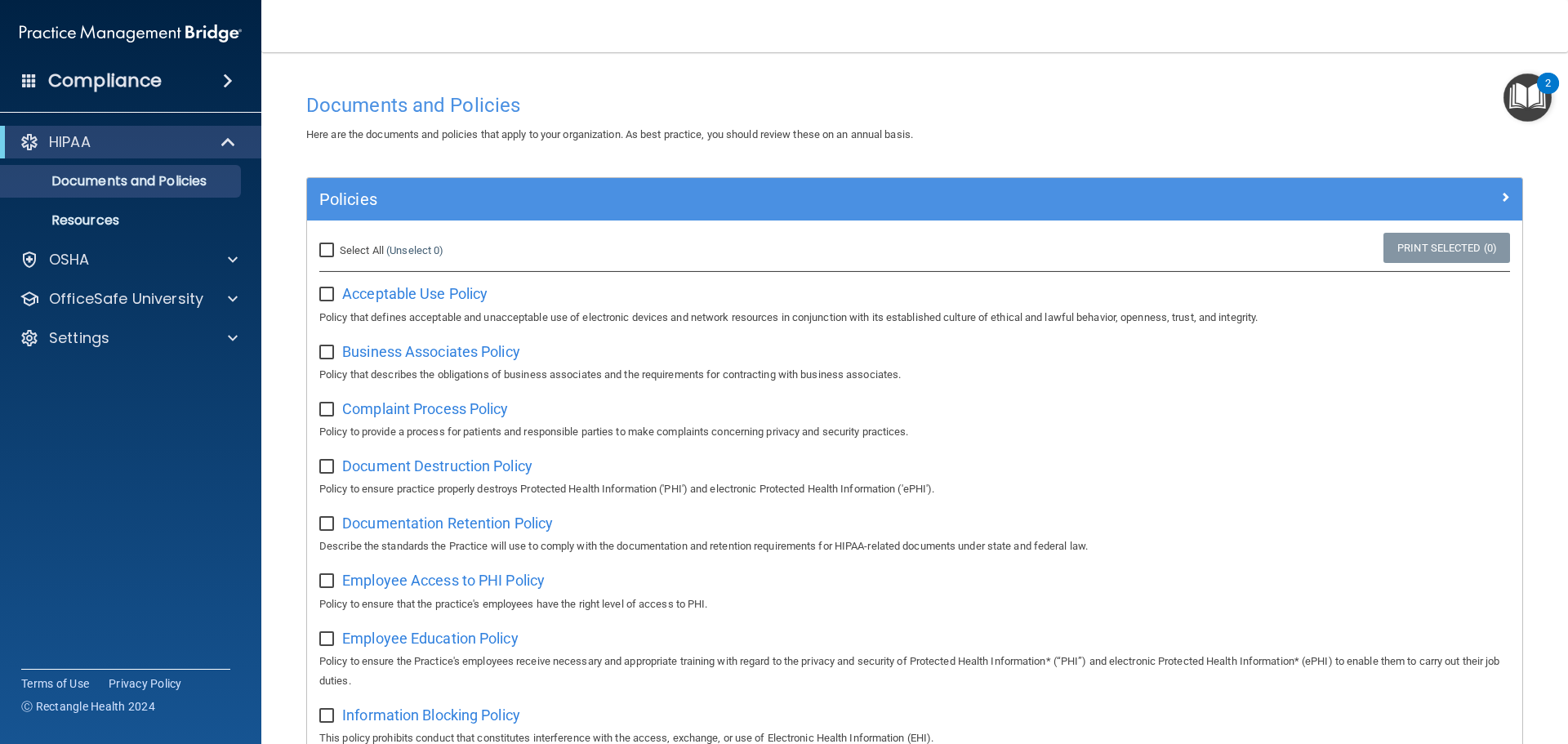
click at [1521, 111] on img "Open Resource Center, 2 new notifications" at bounding box center [1527, 97] width 48 height 48
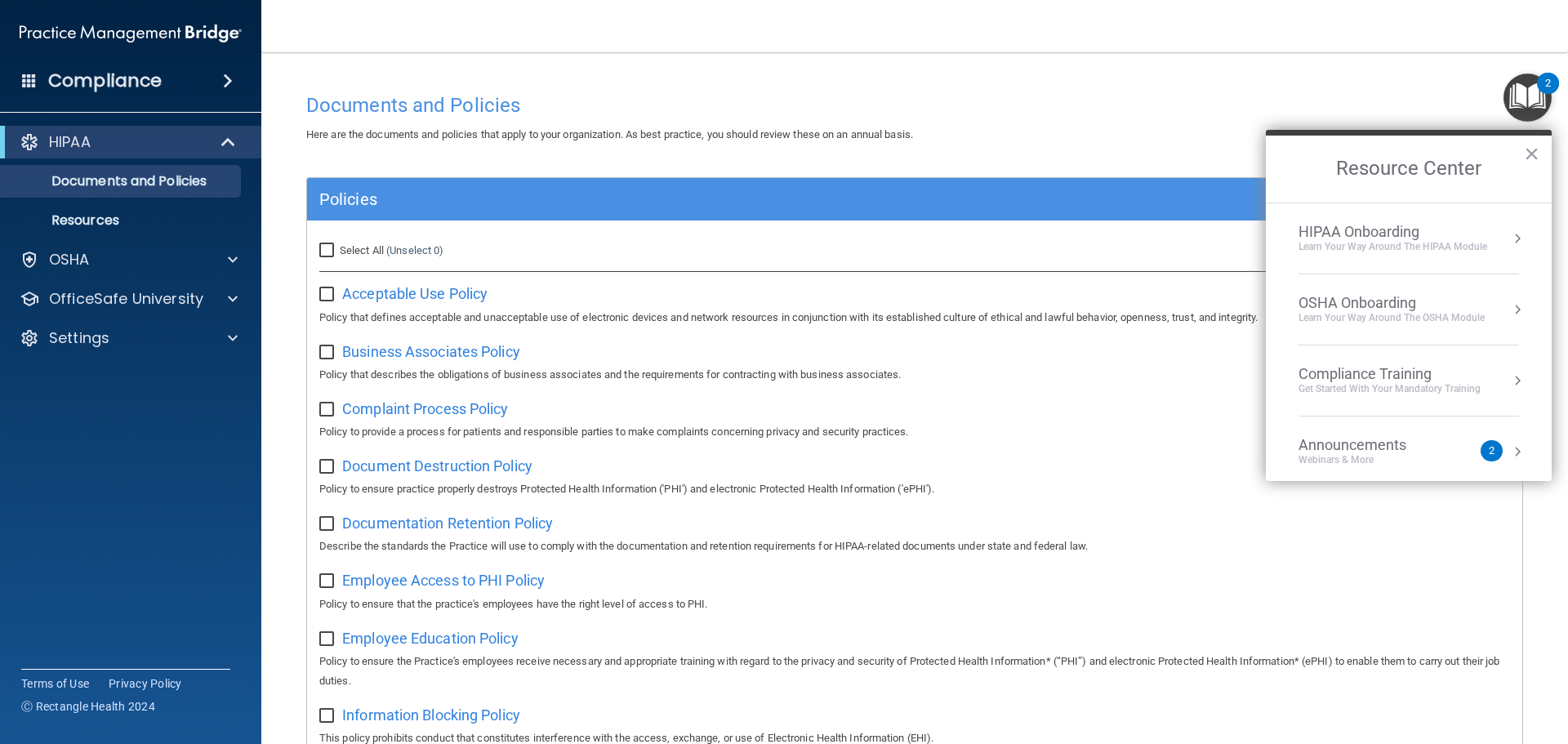
click at [1482, 244] on div "Learn Your Way around the HIPAA module" at bounding box center [1392, 247] width 189 height 14
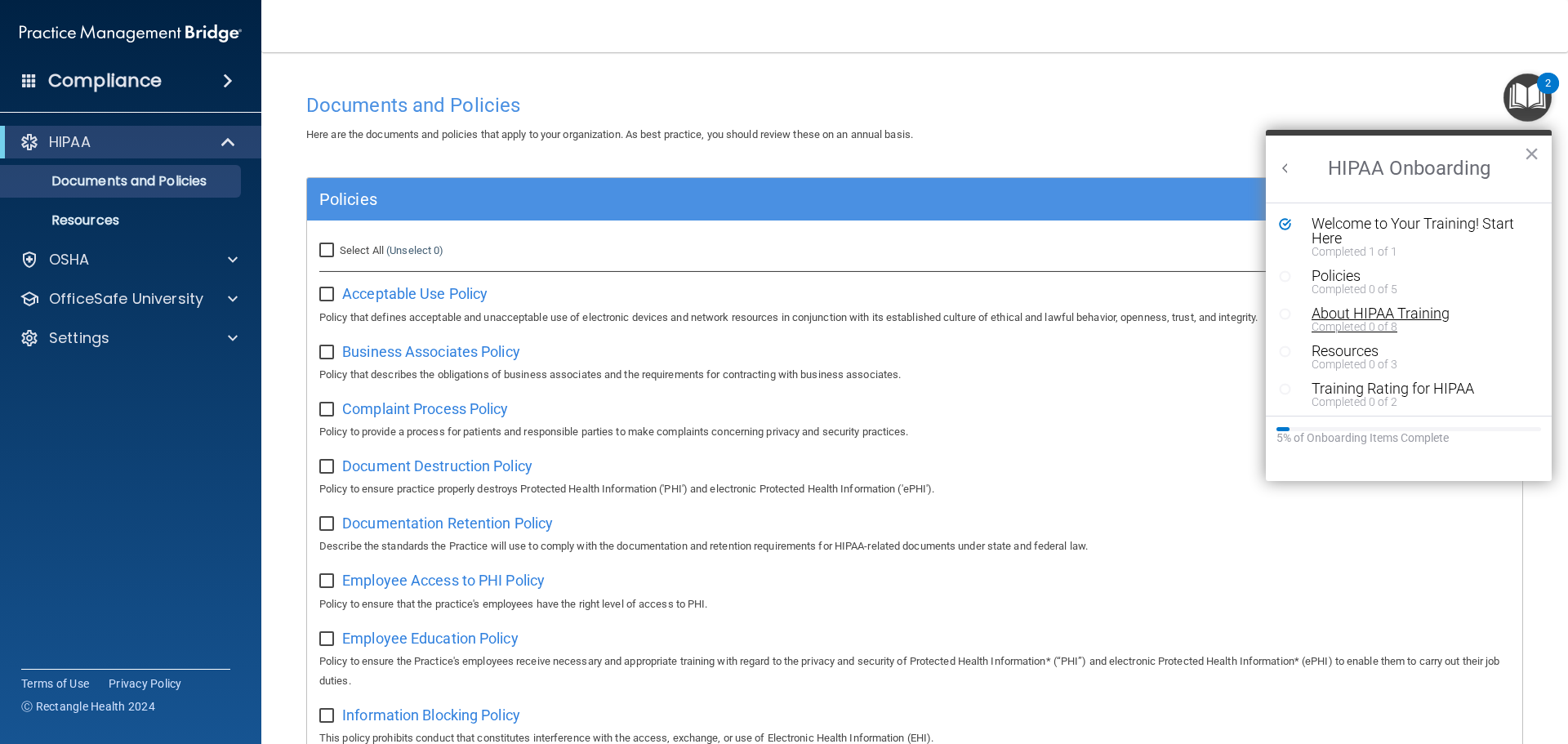
scroll to position [3, 0]
click at [1279, 172] on button "Back to Resource Center Home" at bounding box center [1285, 167] width 16 height 16
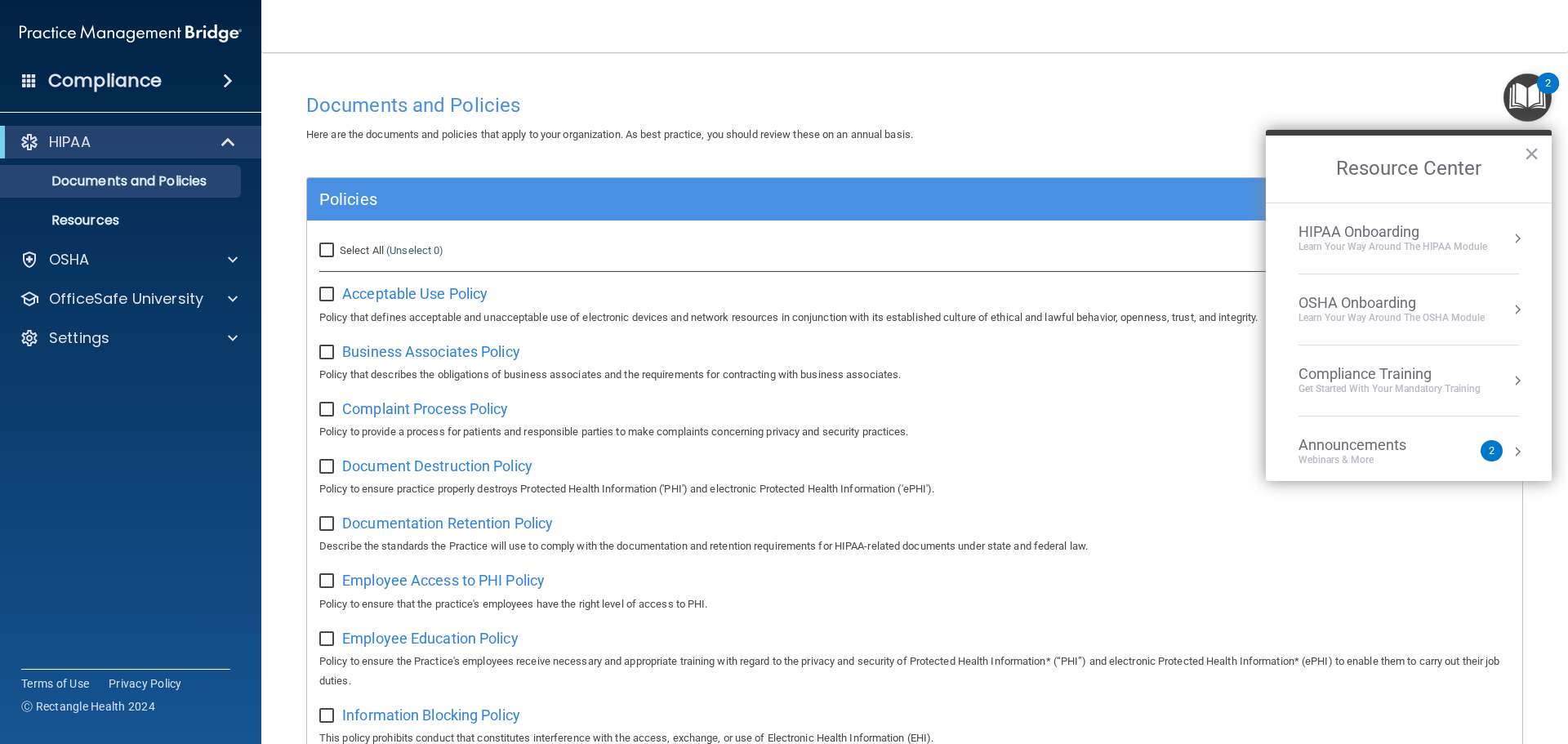
click at [1369, 300] on div "OSHA Onboarding" at bounding box center [1391, 303] width 186 height 18
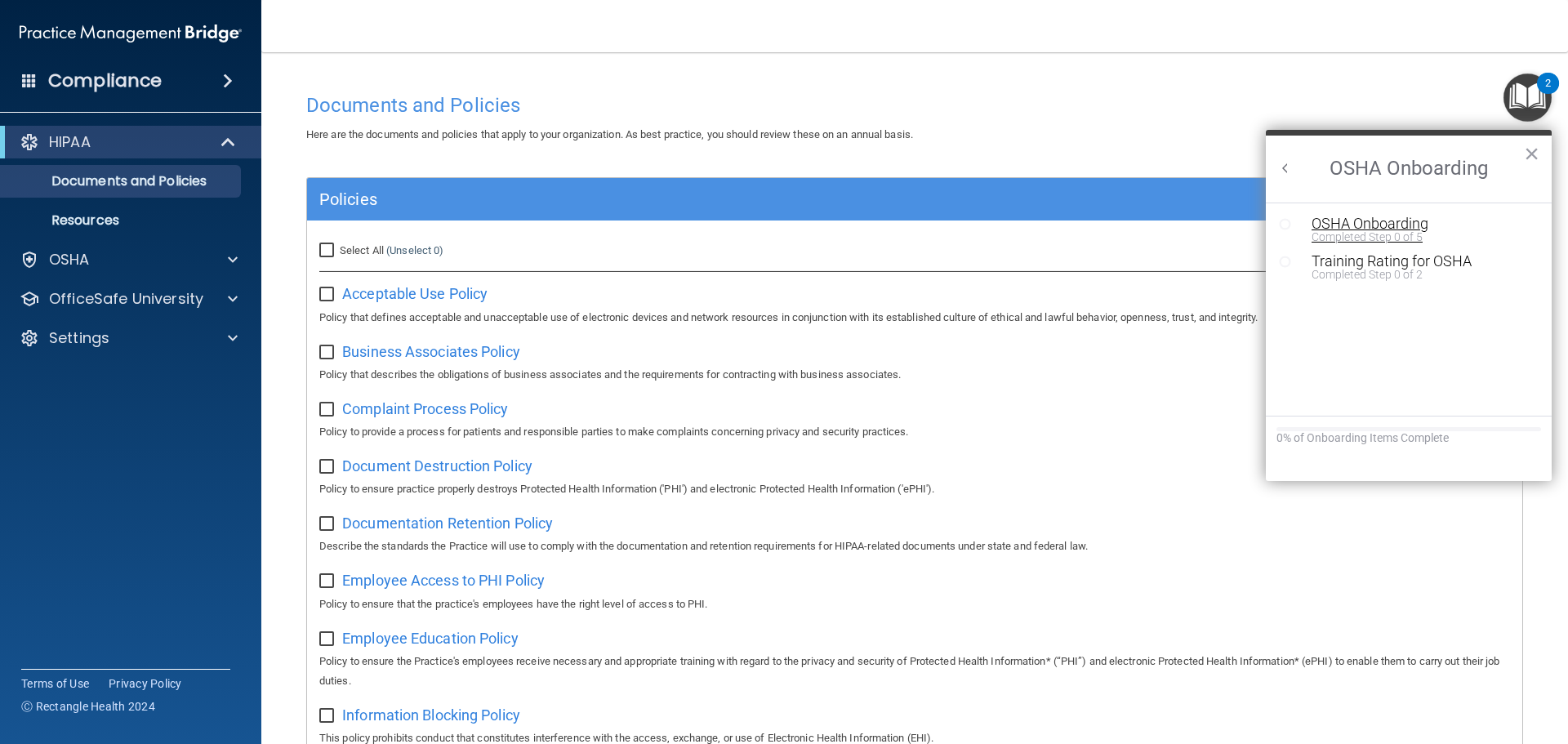
click at [1346, 220] on div "OSHA Onboarding" at bounding box center [1421, 223] width 219 height 14
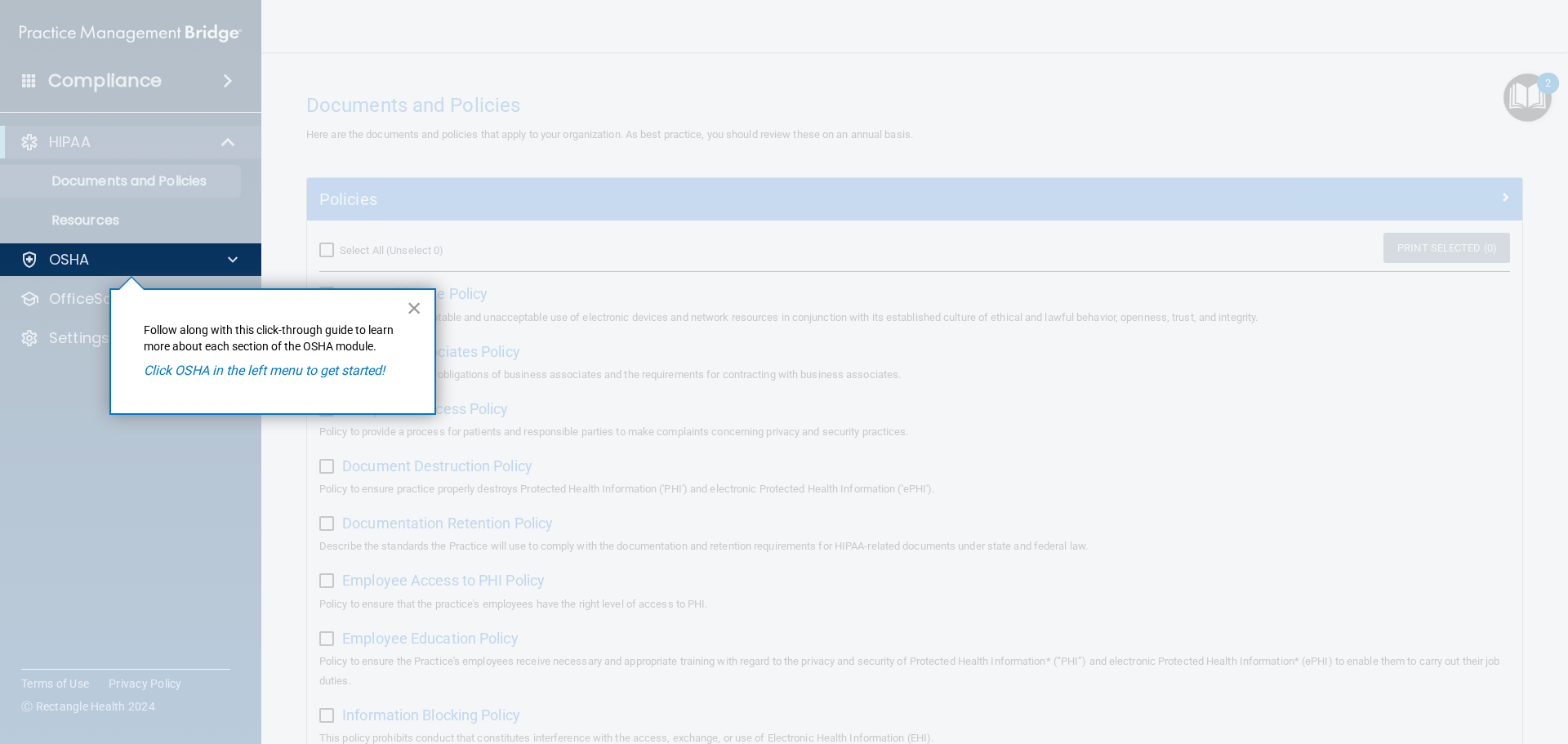
click at [410, 309] on button "×" at bounding box center [414, 308] width 15 height 26
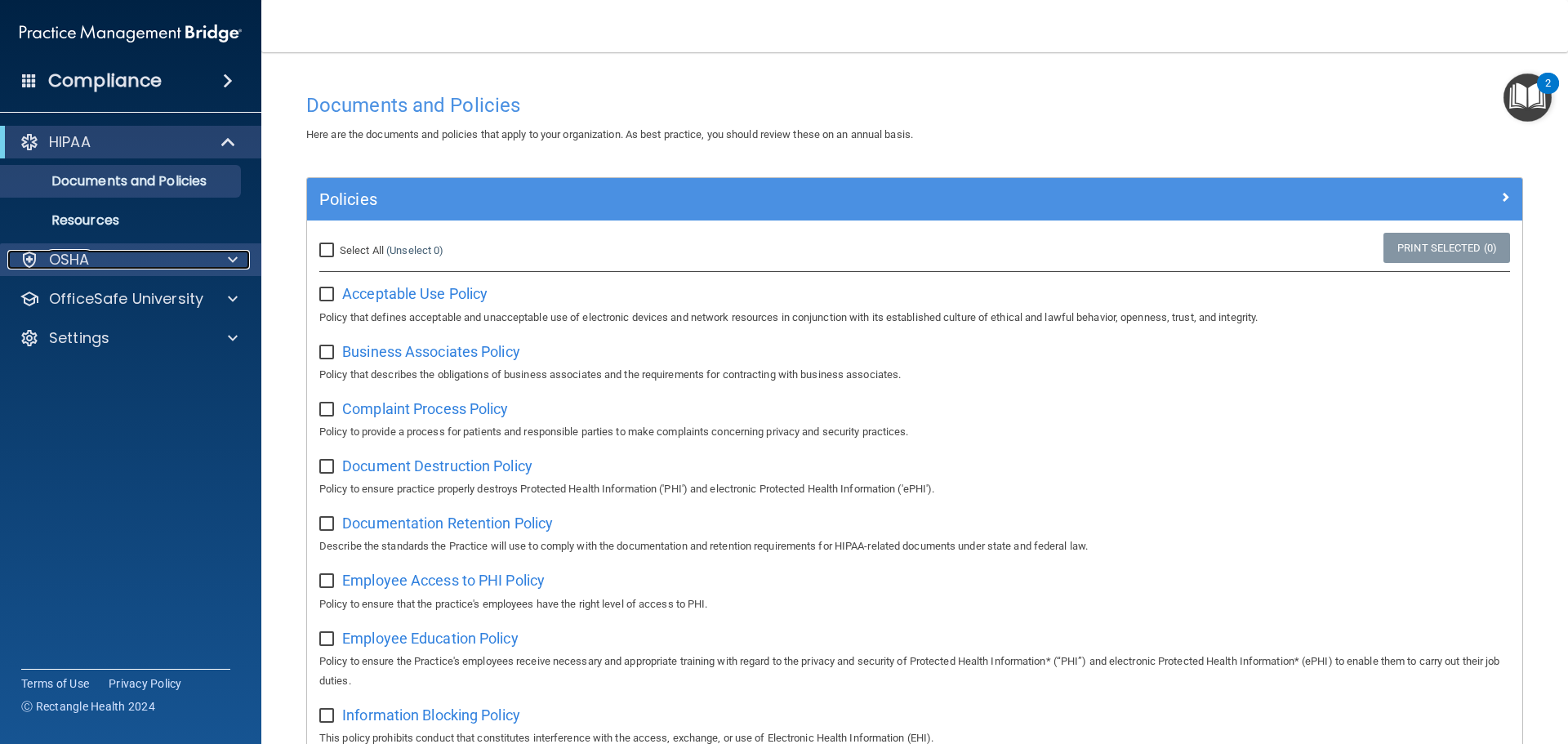
click at [145, 253] on div "OSHA" at bounding box center [108, 259] width 202 height 19
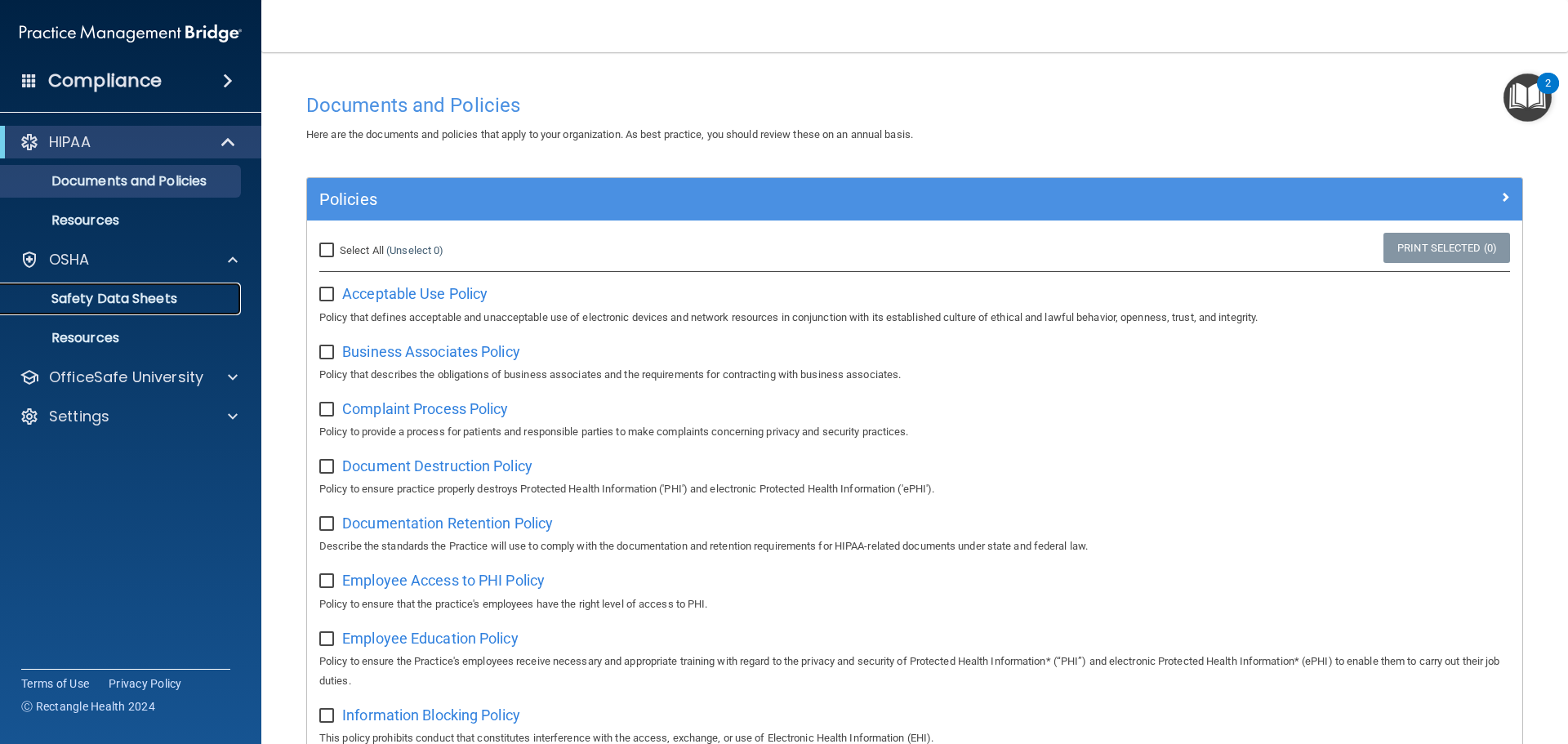
click at [103, 287] on link "Safety Data Sheets" at bounding box center [112, 298] width 257 height 33
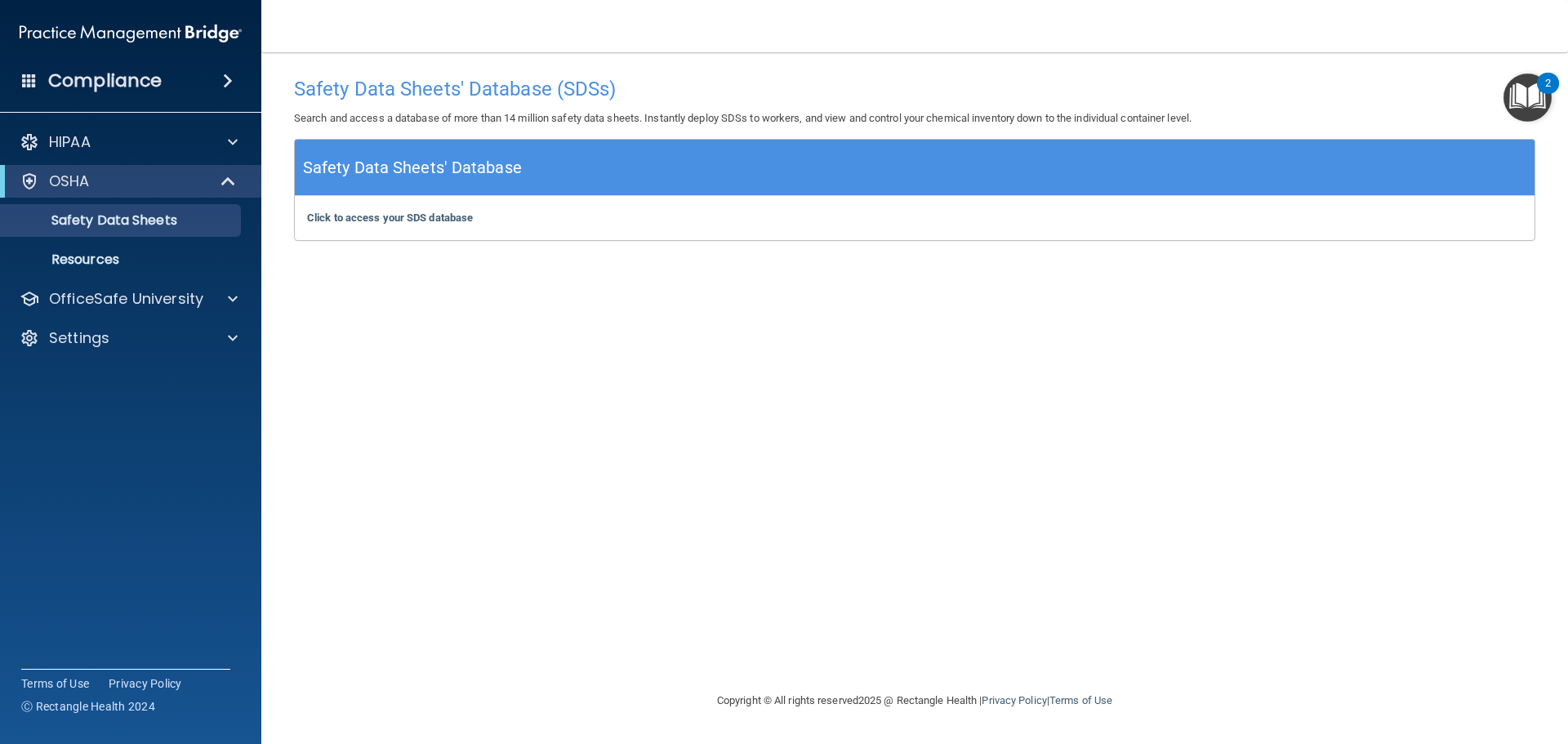
click at [397, 211] on div "Click to access your SDS database Click to access your SDS database" at bounding box center [915, 218] width 1240 height 44
click at [397, 215] on b "Click to access your SDS database" at bounding box center [390, 217] width 166 height 12
click at [98, 79] on h4 "Compliance" at bounding box center [105, 80] width 113 height 23
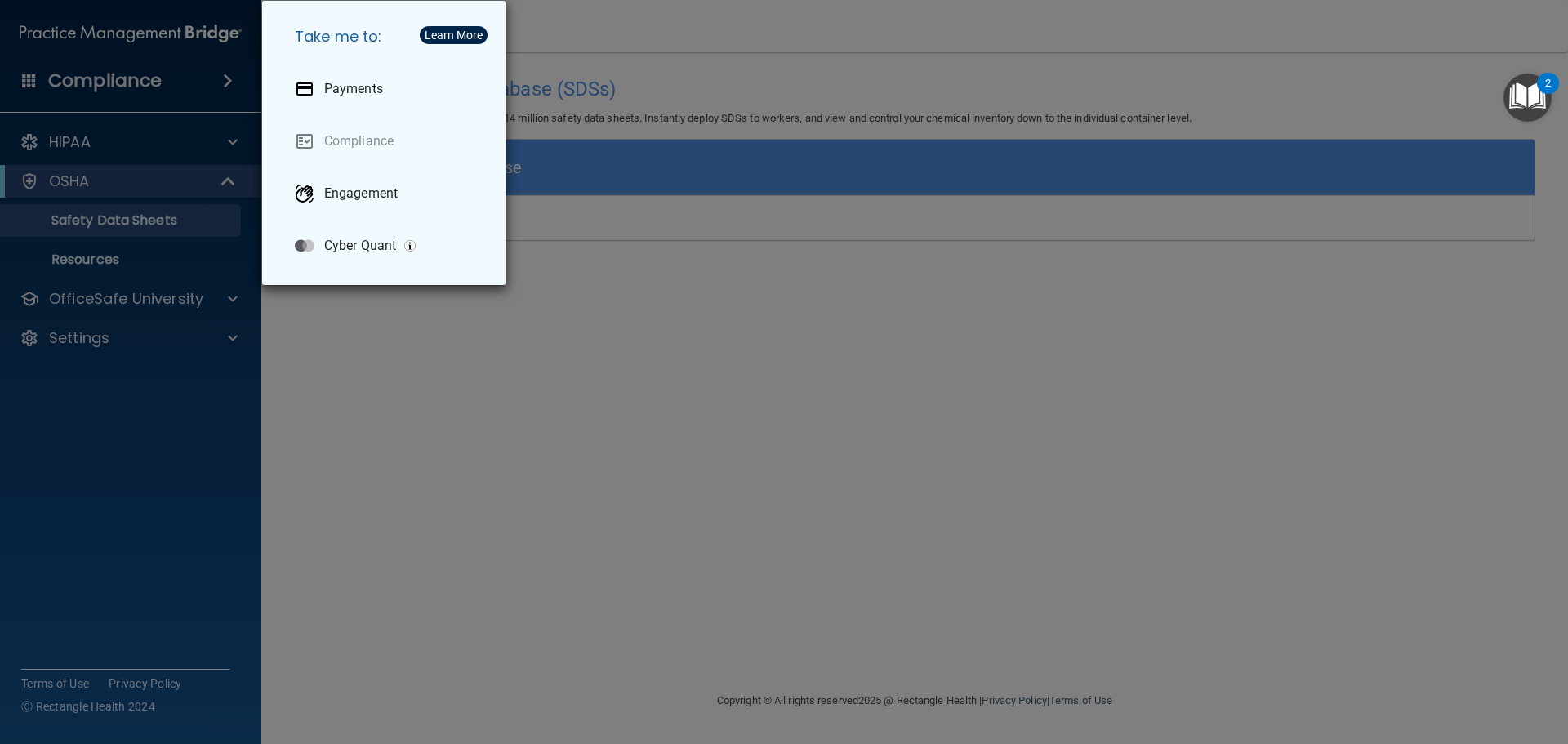
click at [440, 366] on div "Take me to: Payments Compliance Engagement Cyber Quant" at bounding box center [784, 372] width 1568 height 744
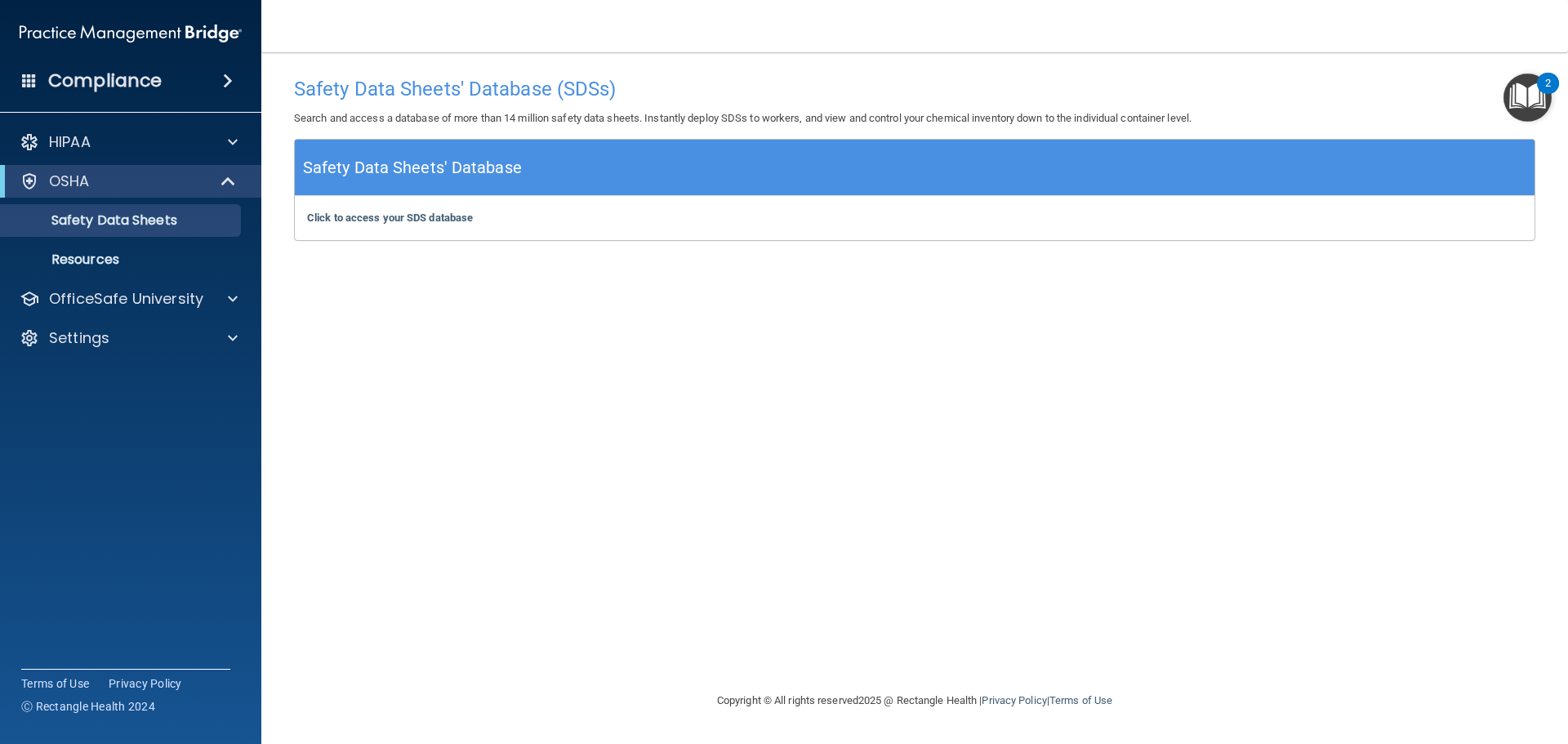
click at [145, 79] on h4 "Compliance" at bounding box center [105, 80] width 113 height 23
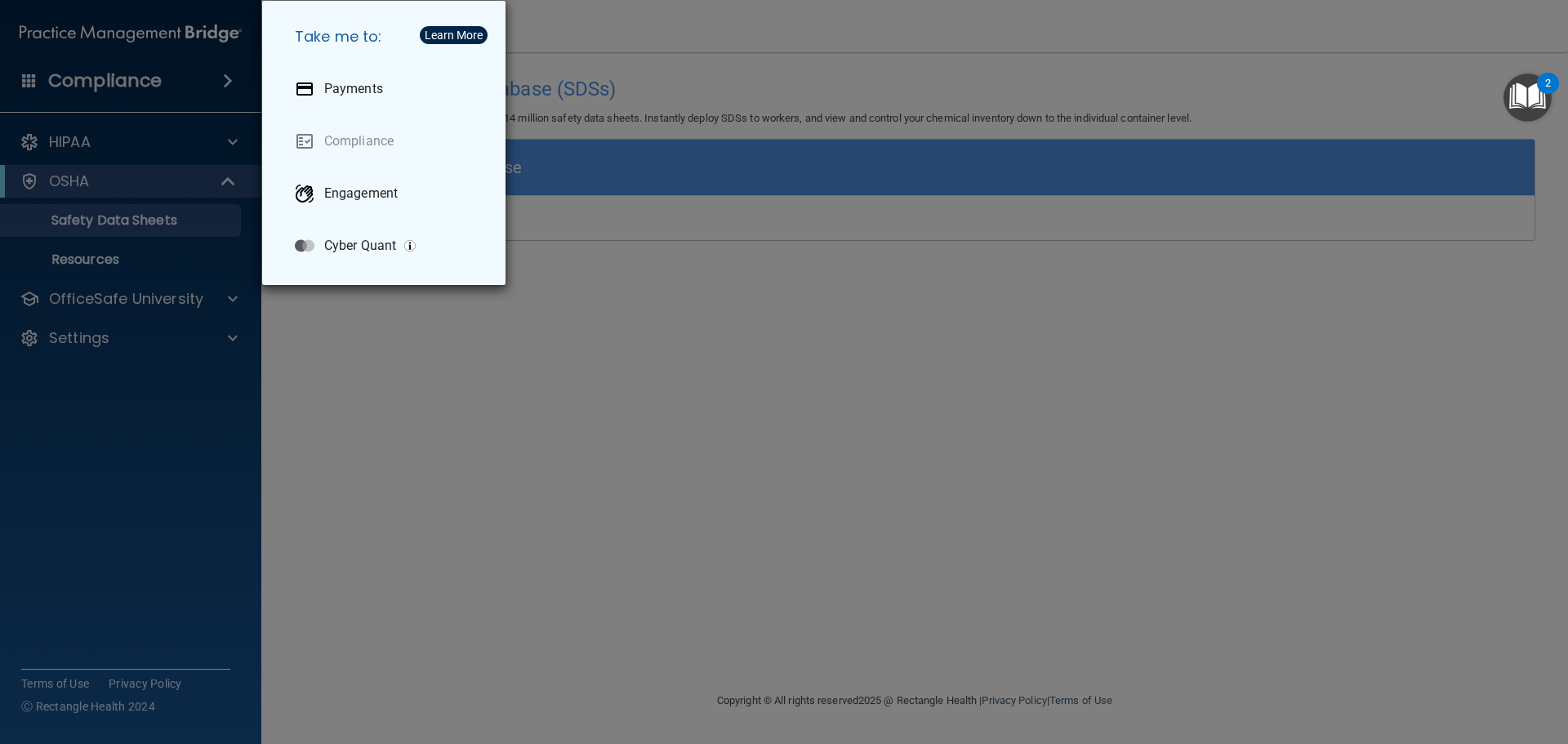
click at [449, 34] on div "Learn More" at bounding box center [453, 36] width 58 height 12
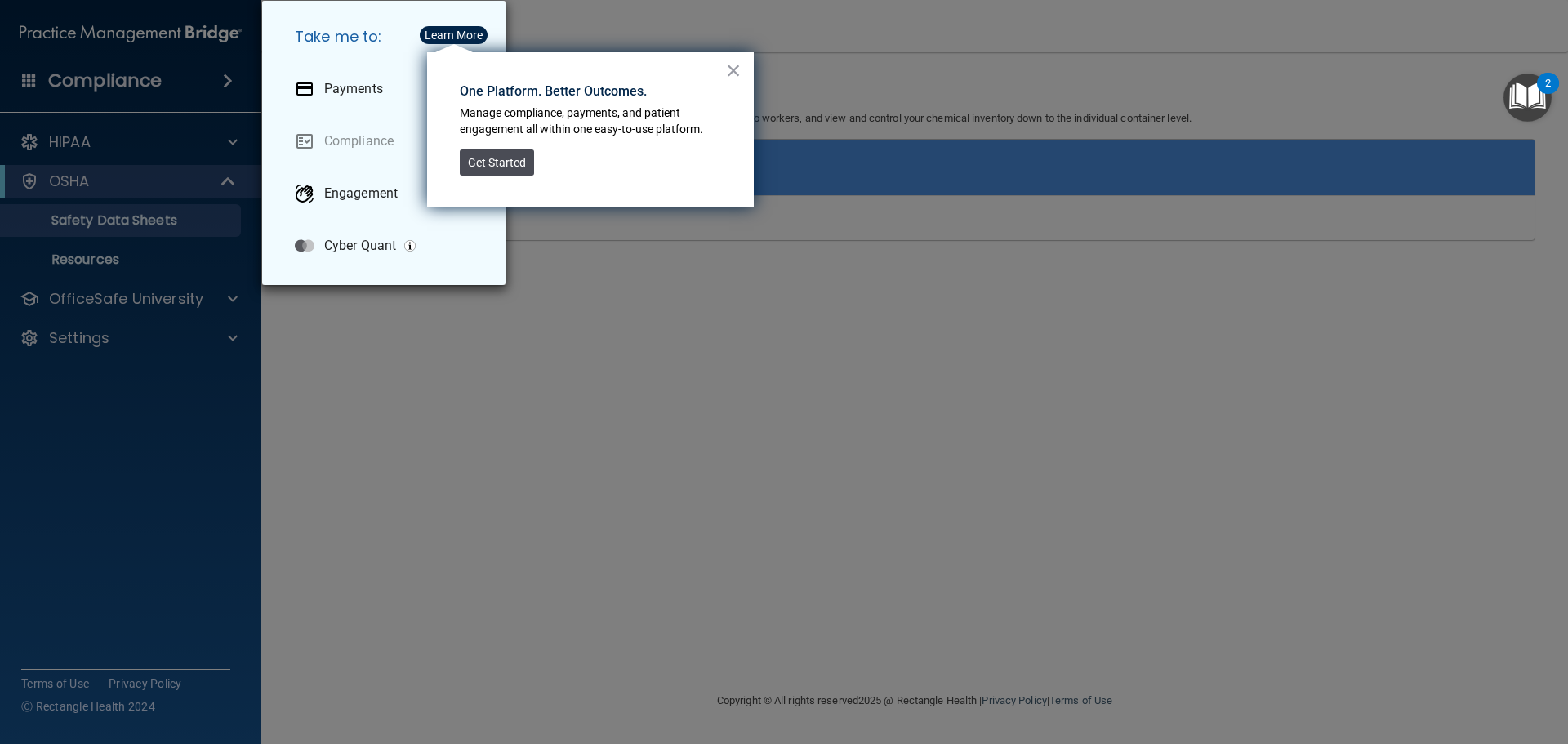
click at [489, 165] on button "Get Started" at bounding box center [497, 162] width 74 height 26
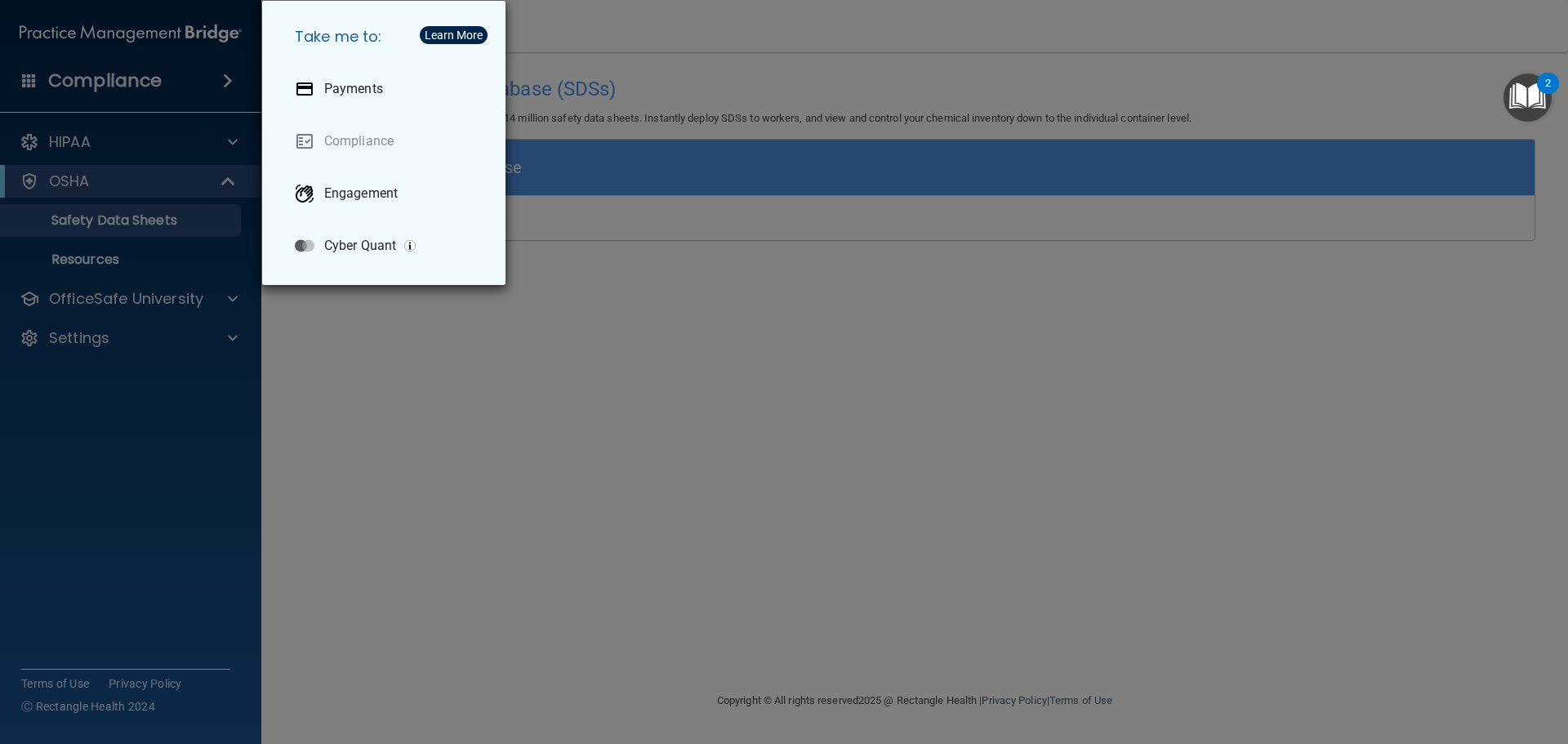
drag, startPoint x: 622, startPoint y: 309, endPoint x: 611, endPoint y: 302, distance: 13.0
click at [622, 309] on div "Take me to: Payments Compliance Engagement Cyber Quant" at bounding box center [784, 372] width 1568 height 744
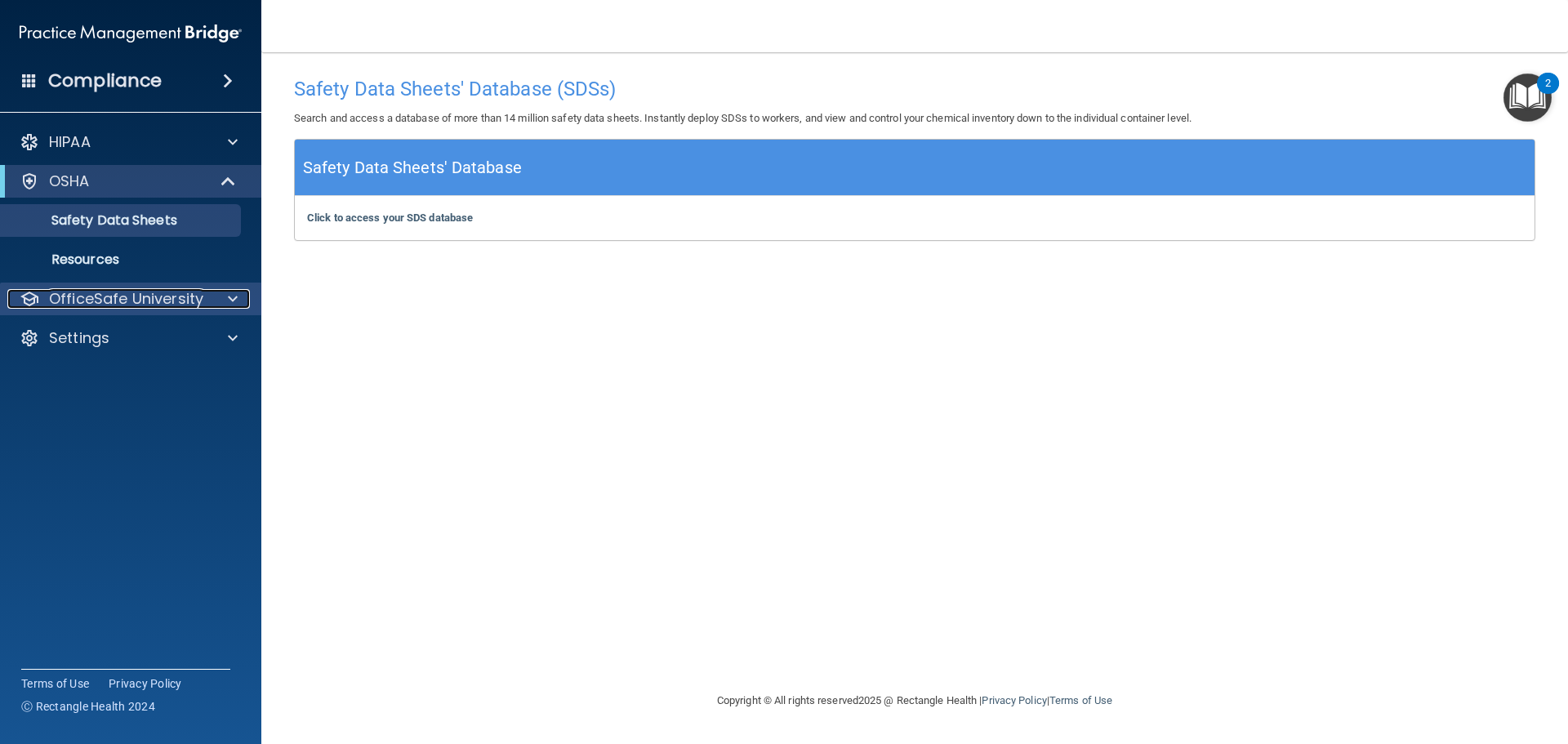
click at [163, 292] on p "OfficeSafe University" at bounding box center [126, 298] width 154 height 19
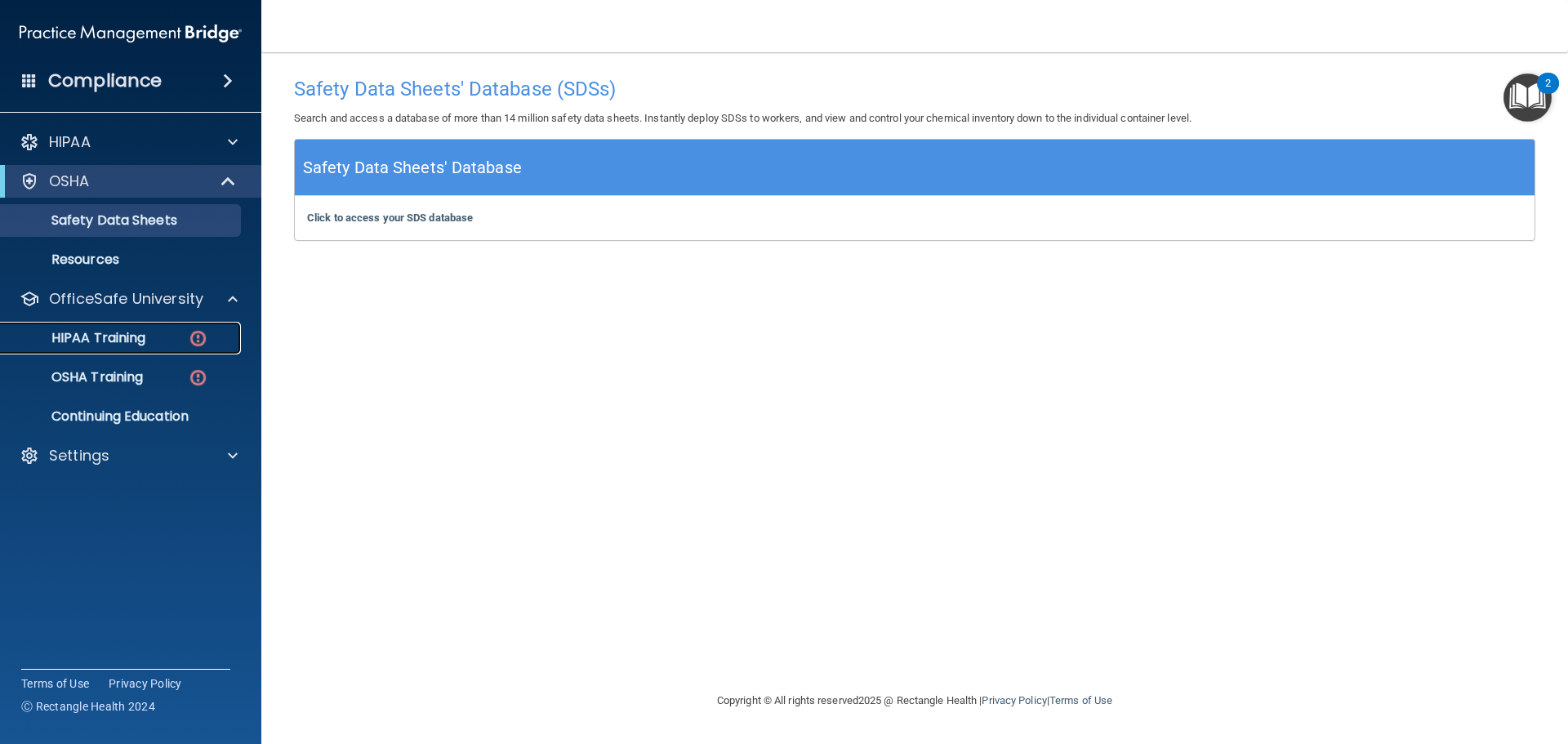
click at [97, 340] on p "HIPAA Training" at bounding box center [78, 337] width 134 height 16
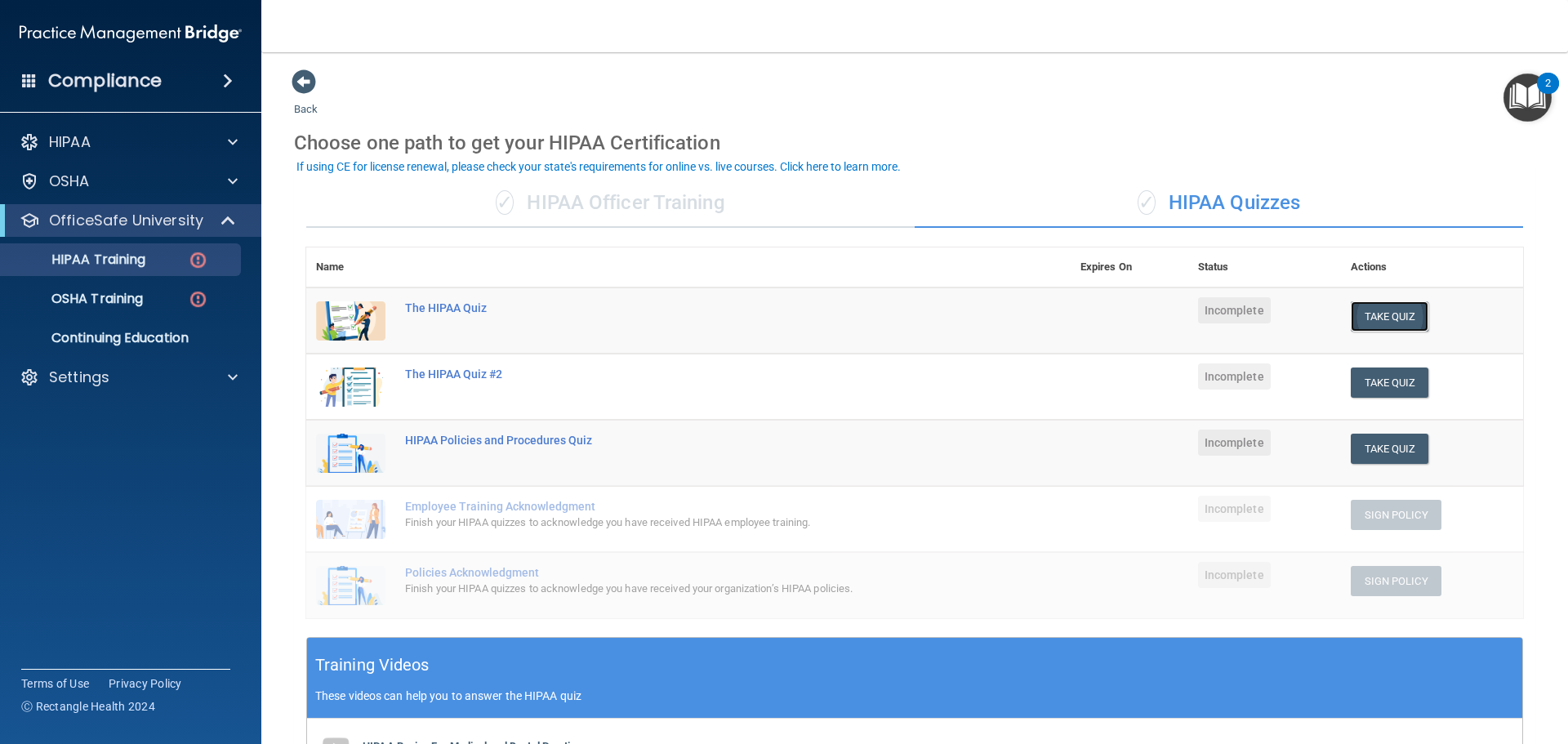
click at [1373, 319] on button "Take Quiz" at bounding box center [1390, 316] width 79 height 30
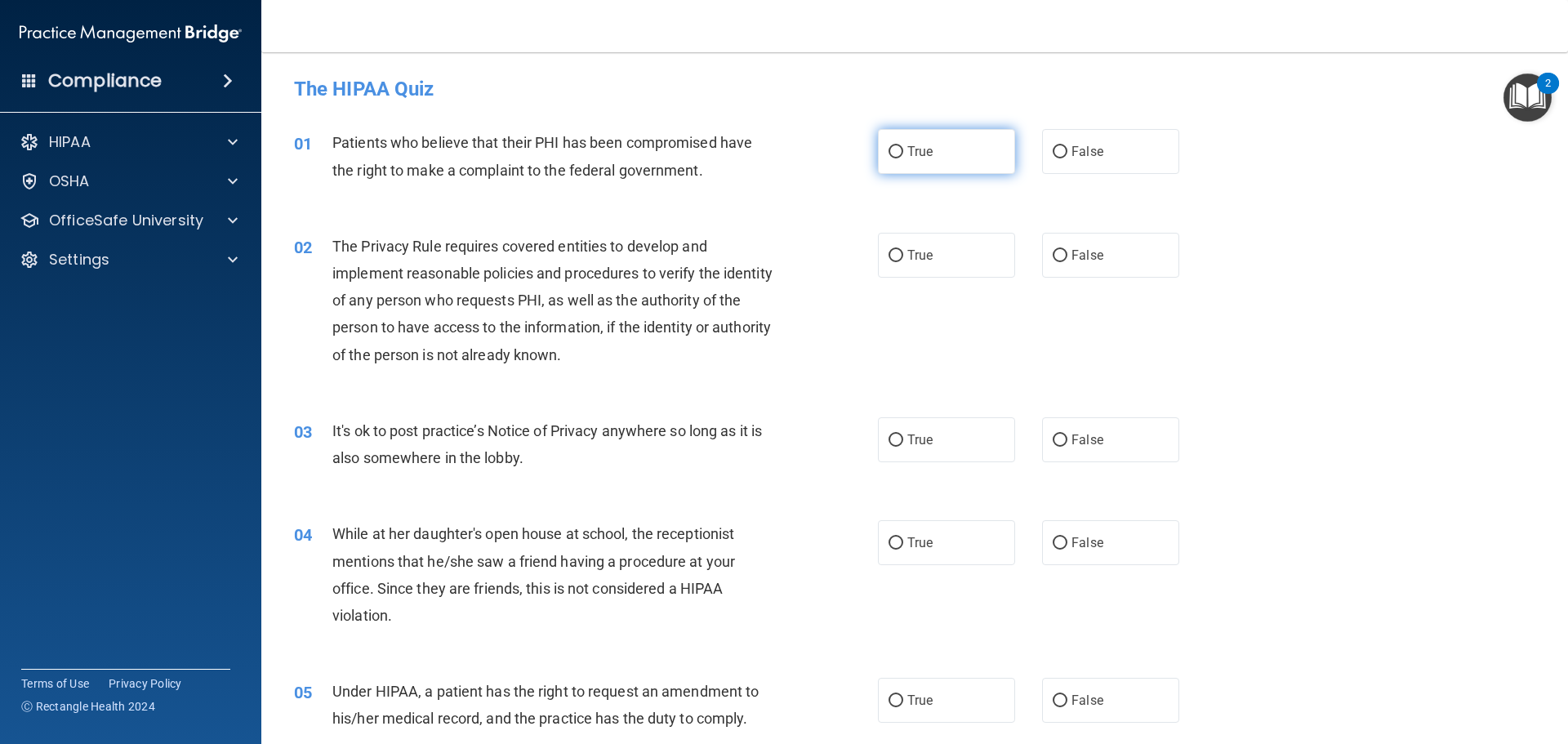
click at [894, 152] on input "True" at bounding box center [895, 152] width 14 height 12
radio input "true"
click at [891, 254] on input "True" at bounding box center [895, 255] width 14 height 12
radio input "true"
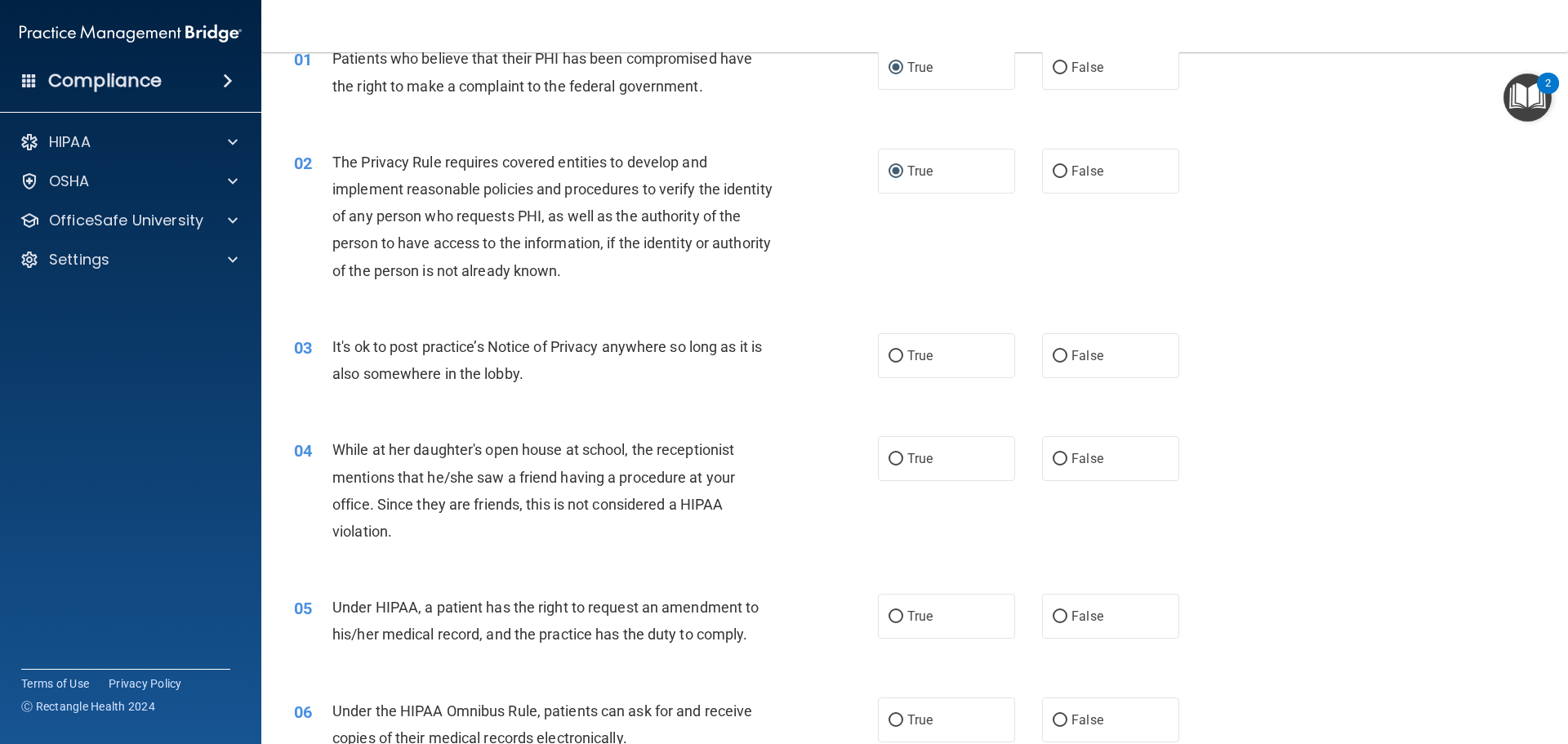
scroll to position [163, 0]
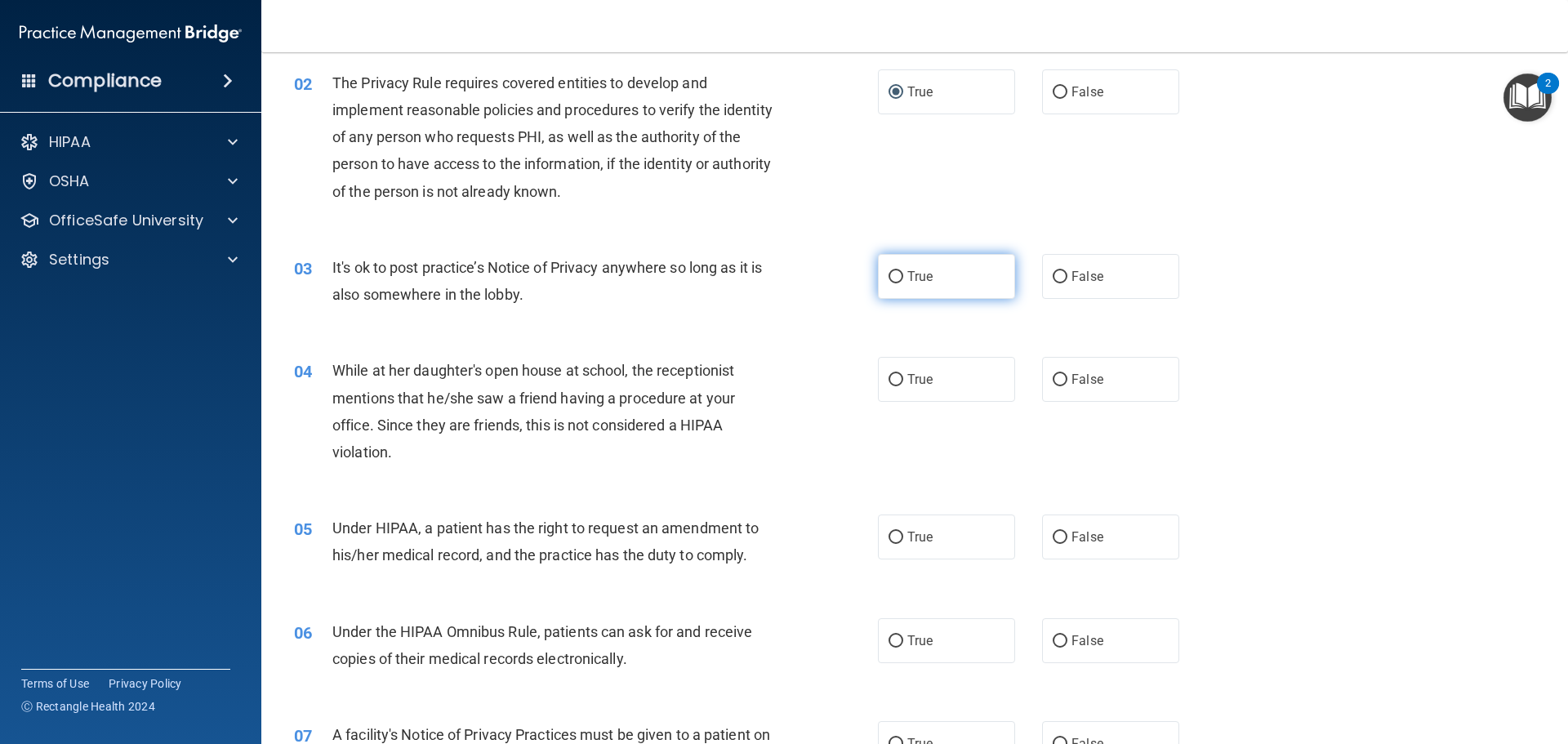
click at [888, 272] on input "True" at bounding box center [895, 277] width 14 height 12
radio input "true"
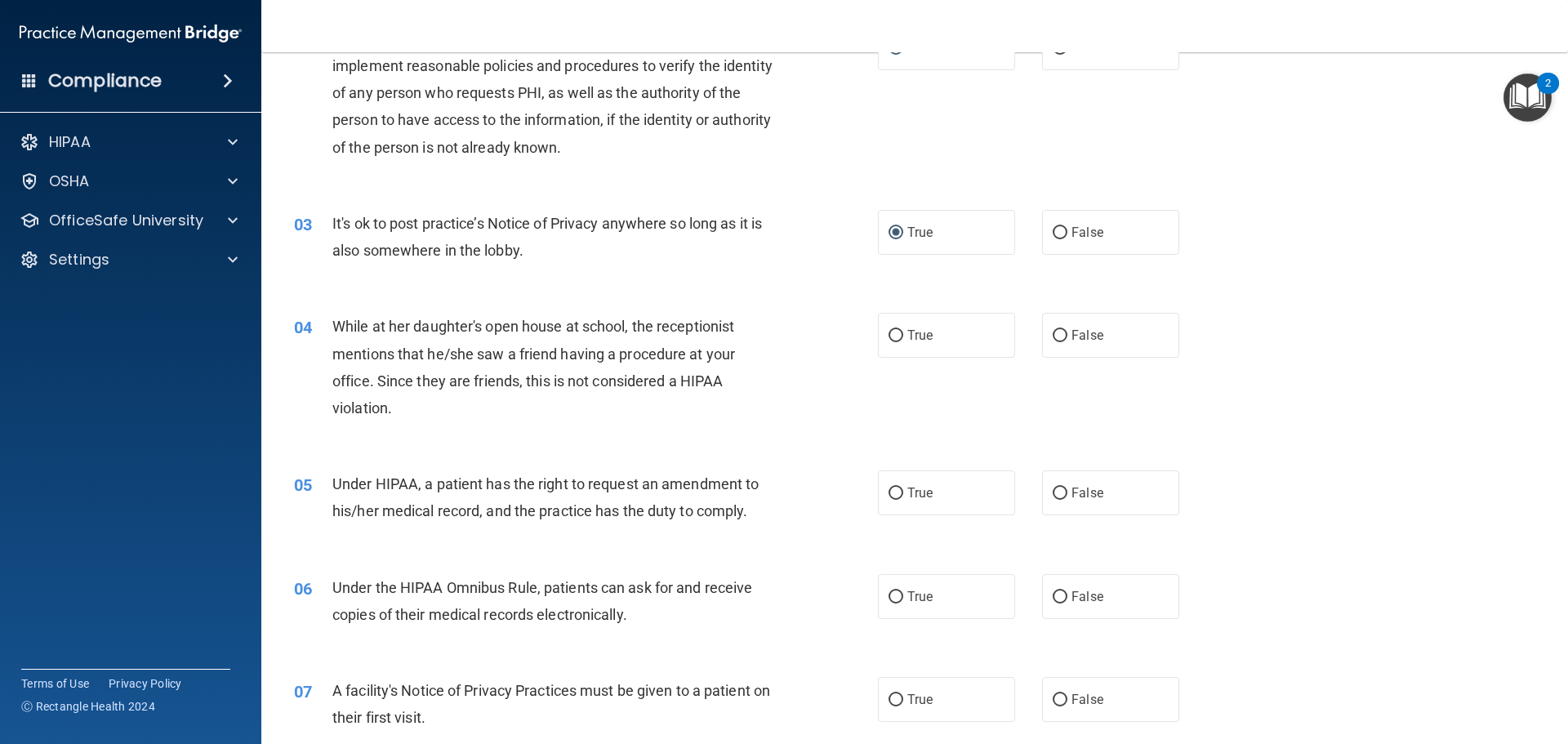
scroll to position [245, 0]
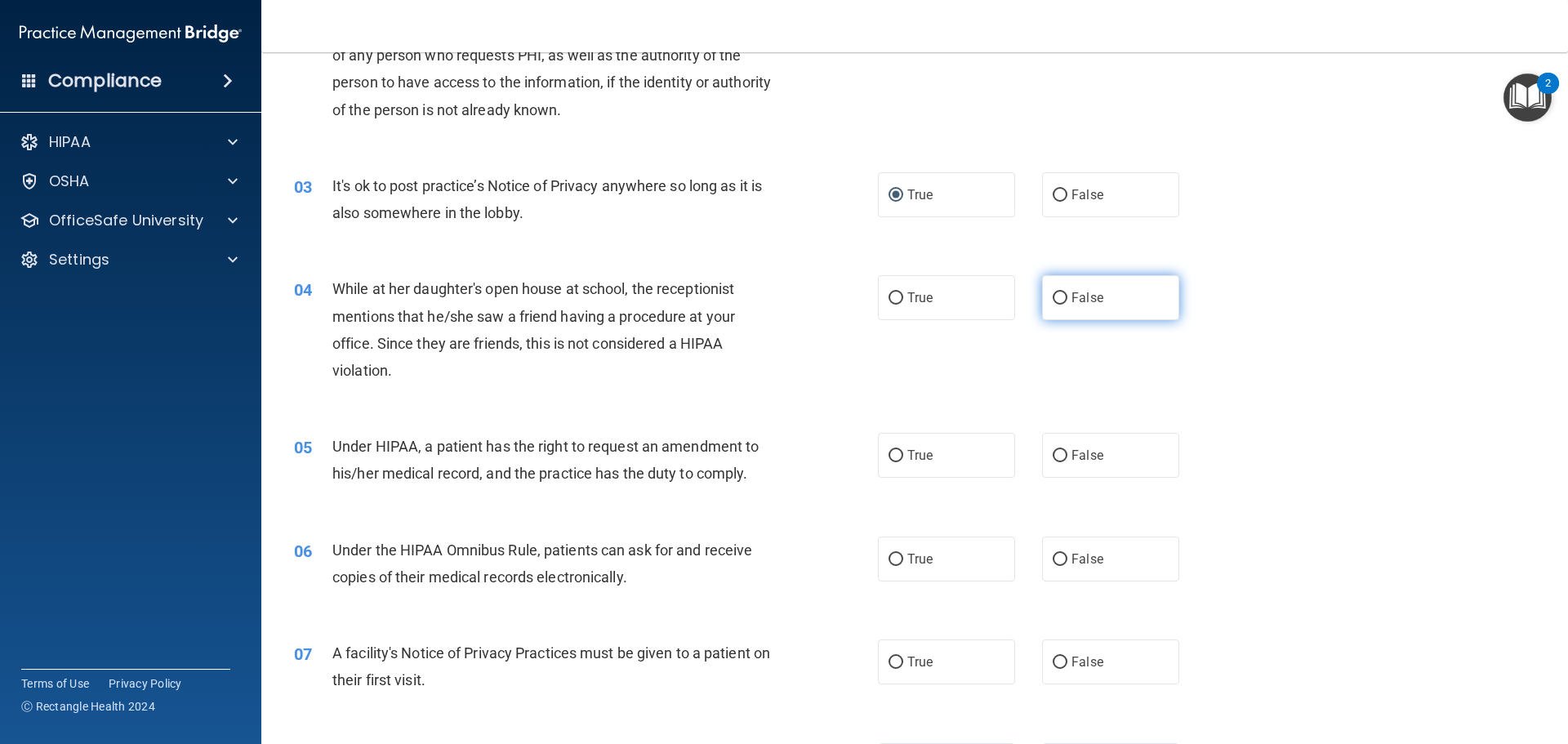
click at [1055, 298] on input "False" at bounding box center [1059, 298] width 14 height 12
radio input "true"
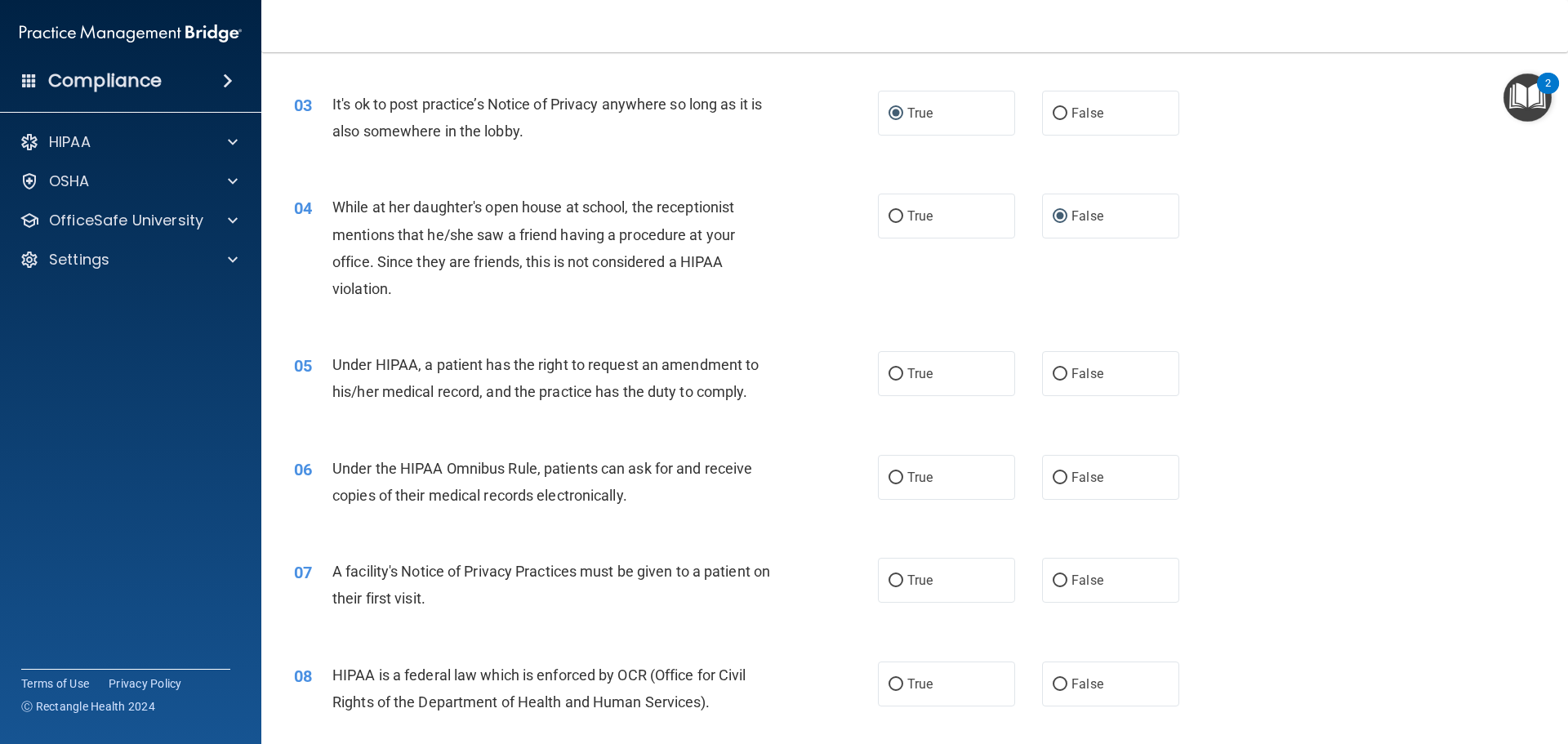
scroll to position [408, 0]
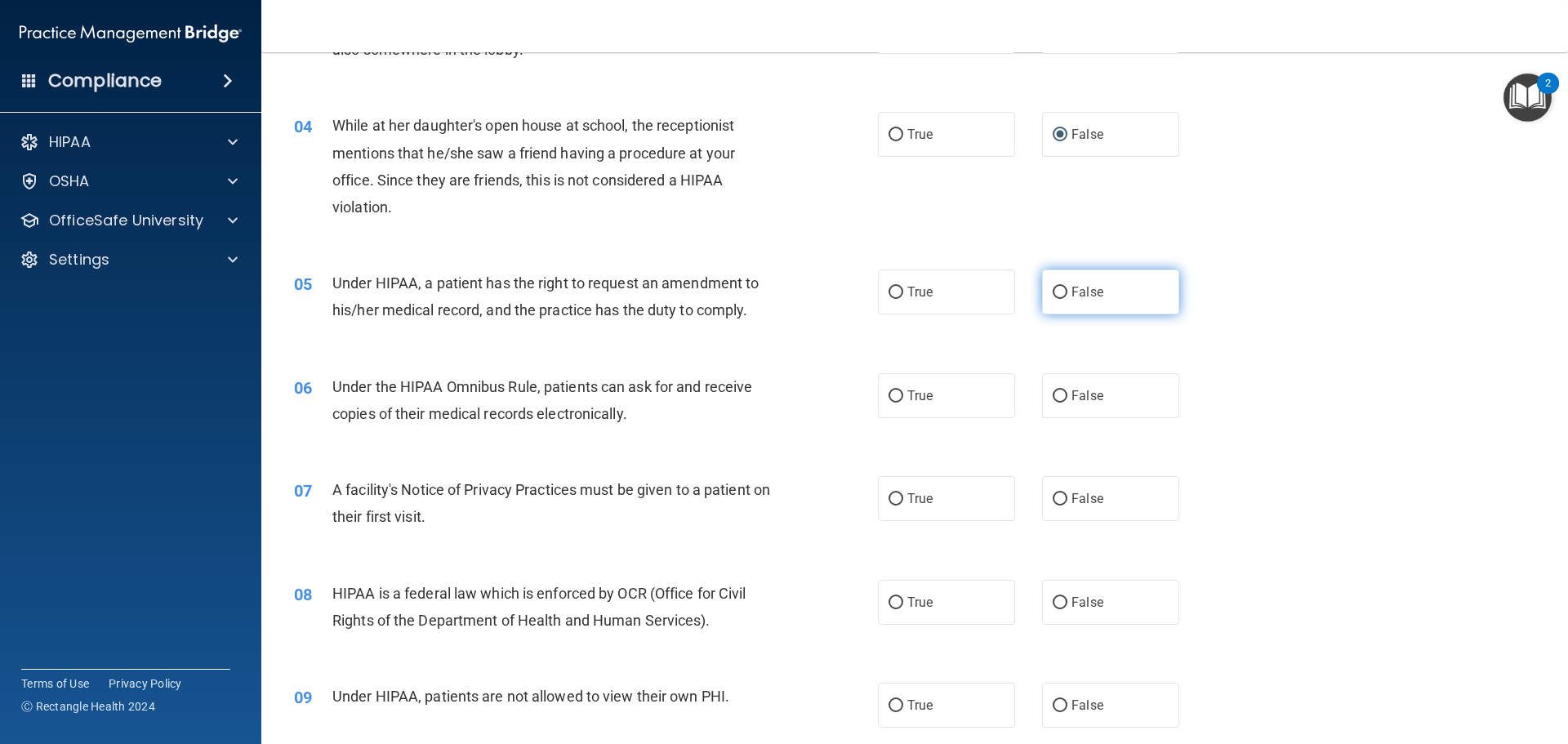
click at [1054, 291] on input "False" at bounding box center [1059, 293] width 14 height 12
radio input "true"
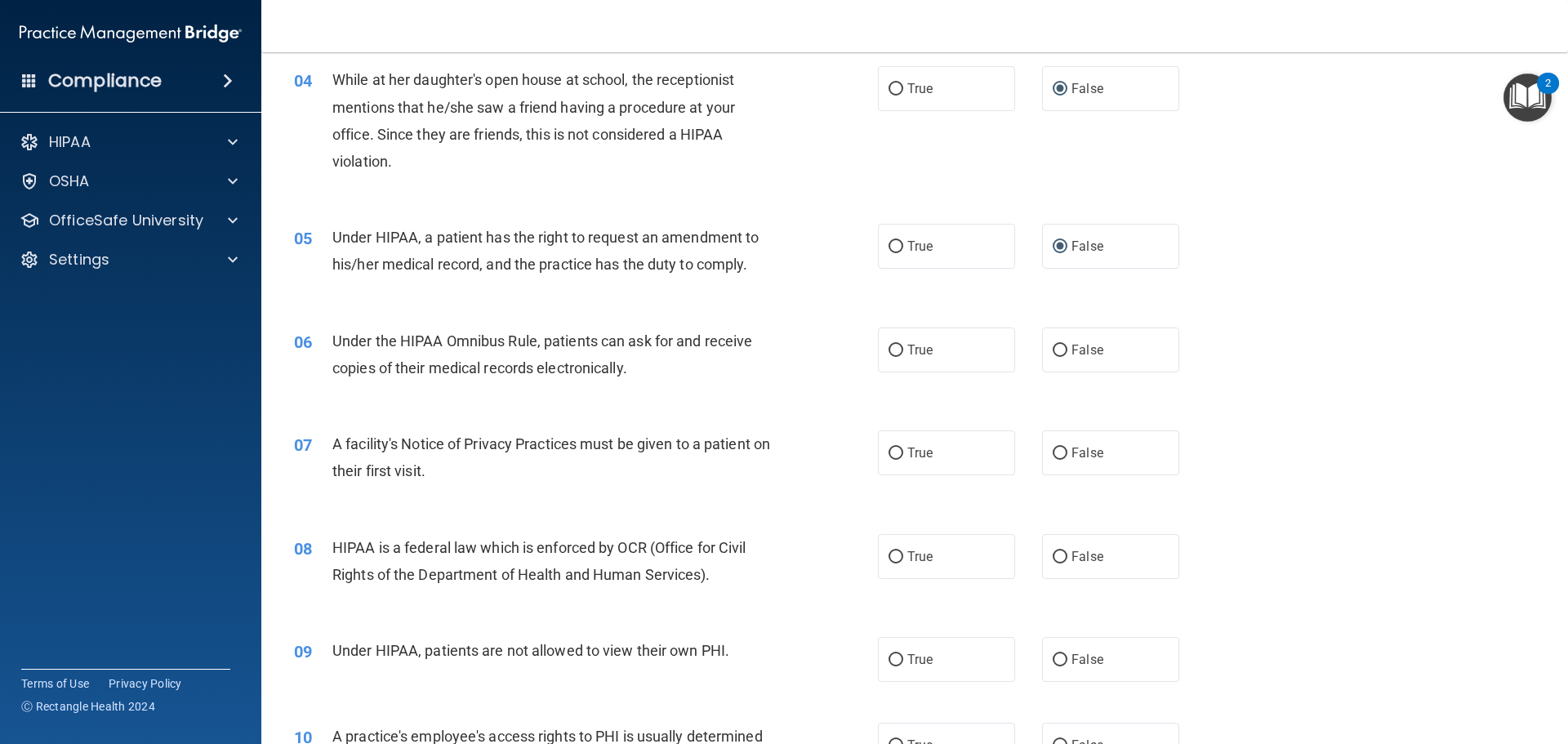
scroll to position [490, 0]
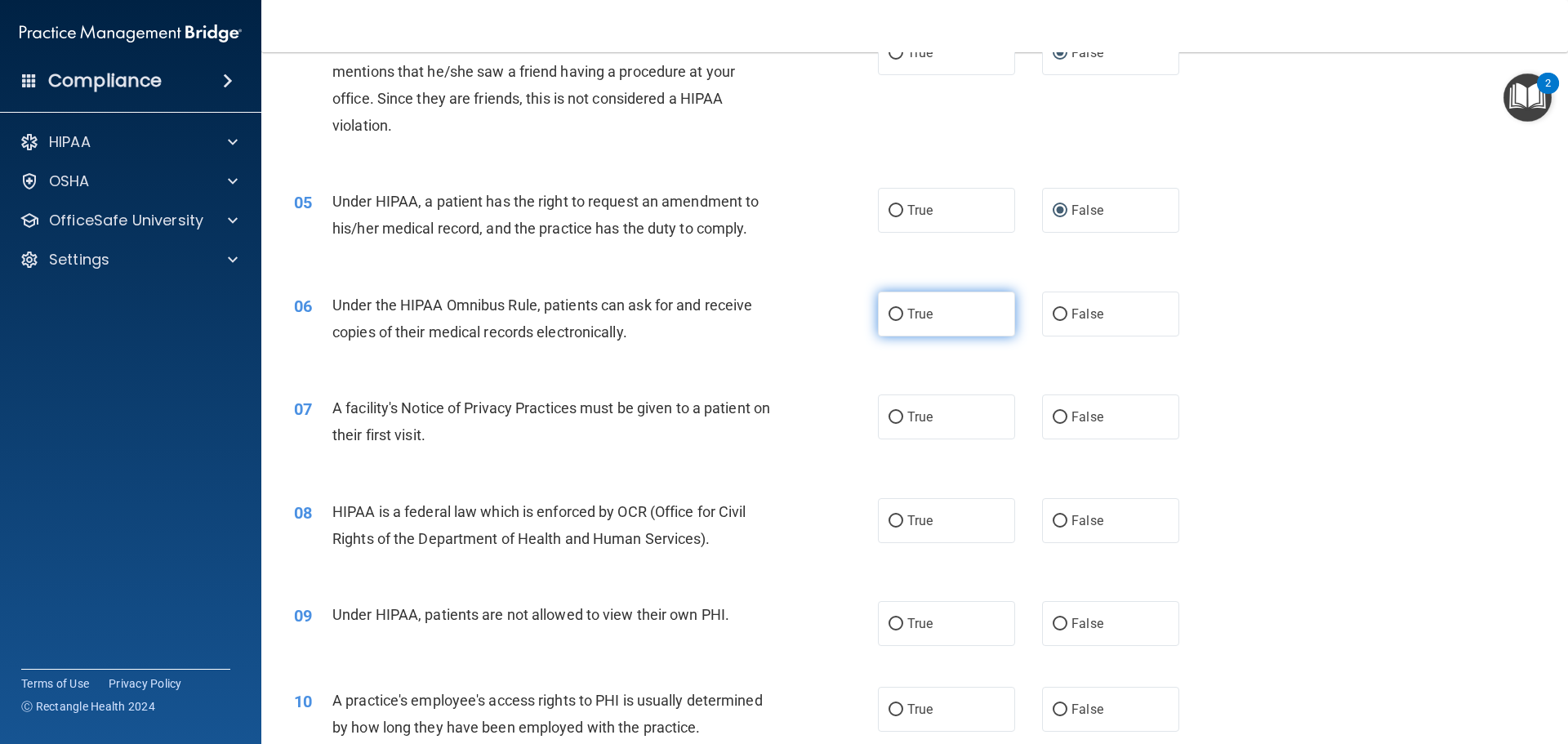
click at [890, 313] on input "True" at bounding box center [895, 315] width 14 height 12
radio input "true"
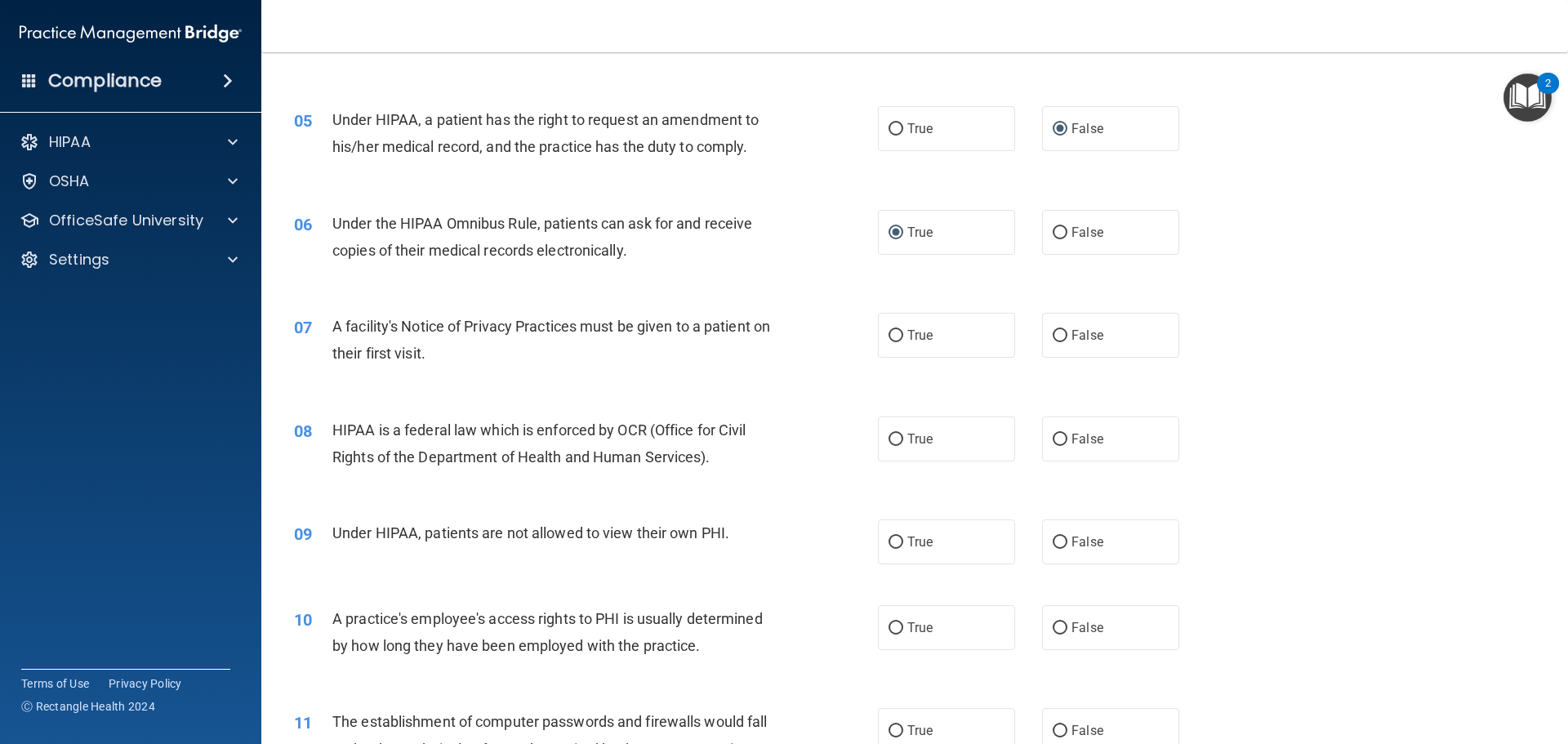
scroll to position [653, 0]
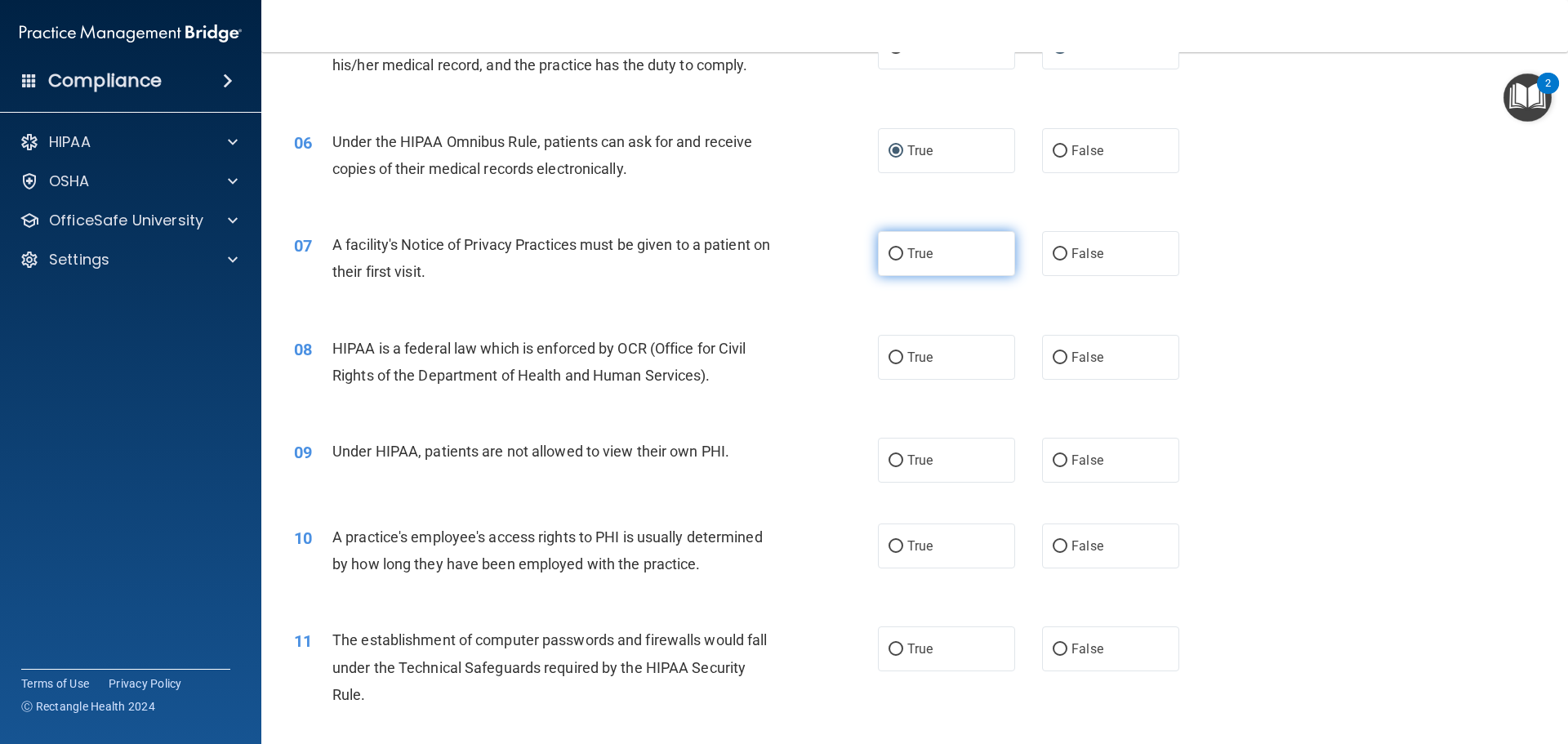
click at [892, 252] on input "True" at bounding box center [895, 254] width 14 height 12
radio input "true"
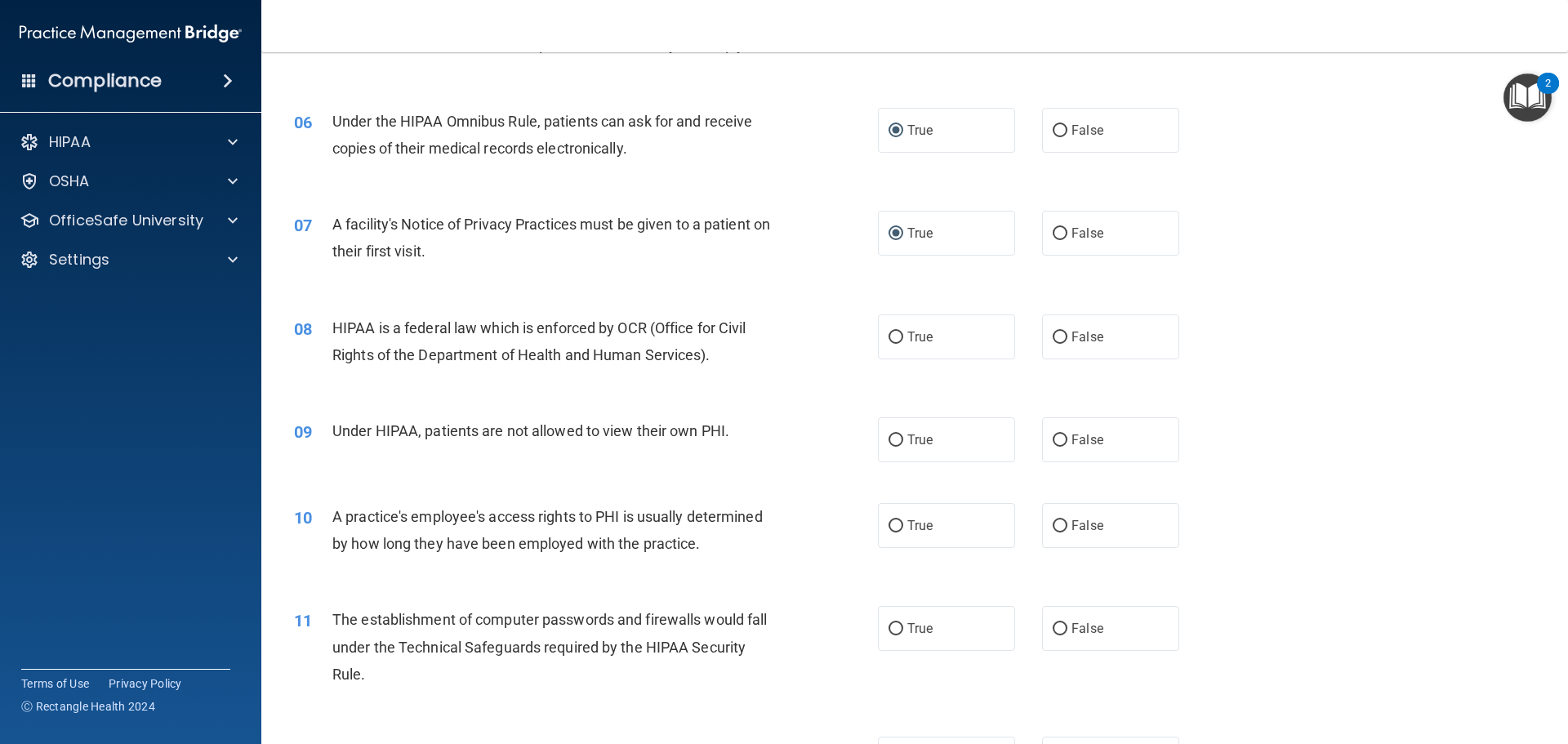
scroll to position [735, 0]
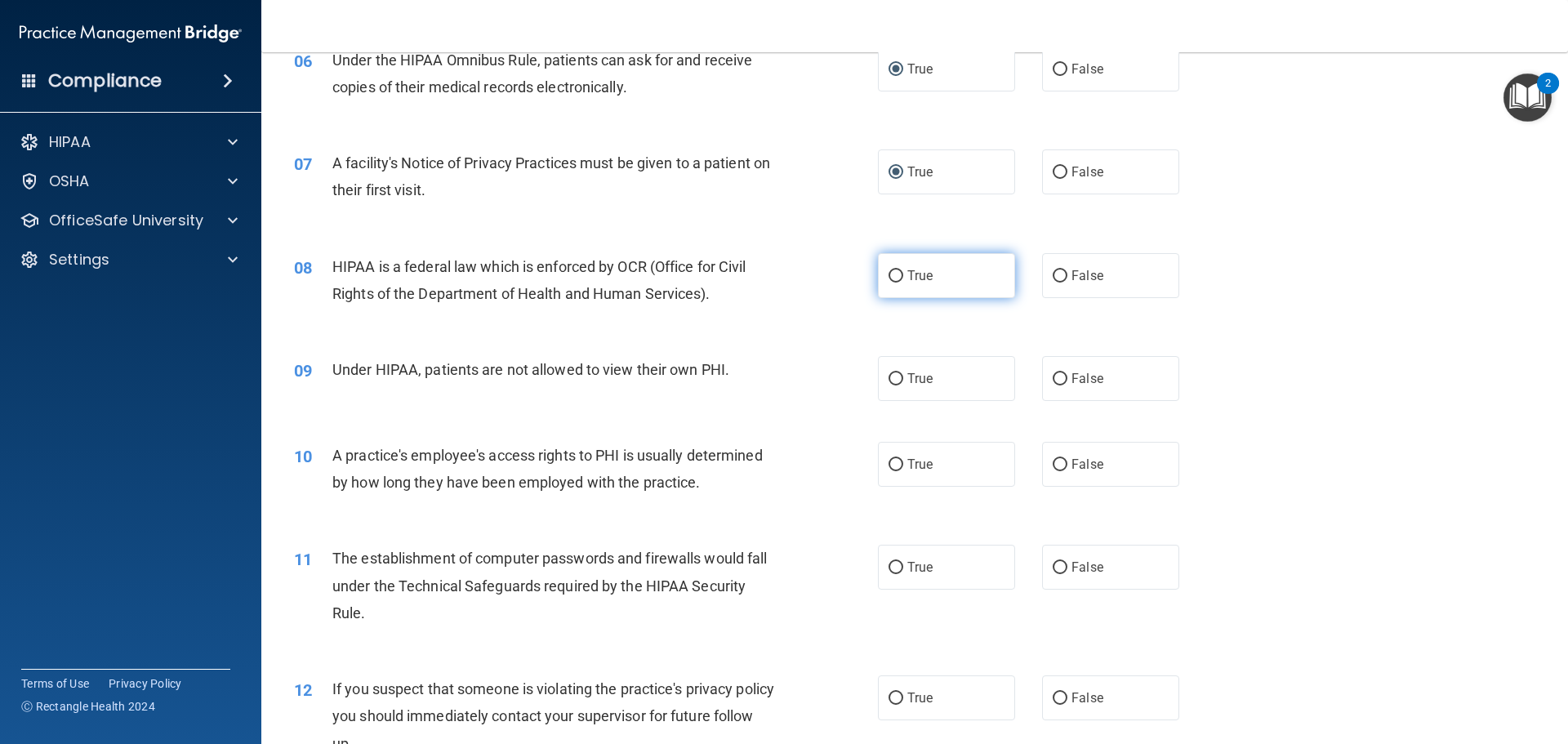
click at [892, 274] on input "True" at bounding box center [895, 276] width 14 height 12
radio input "true"
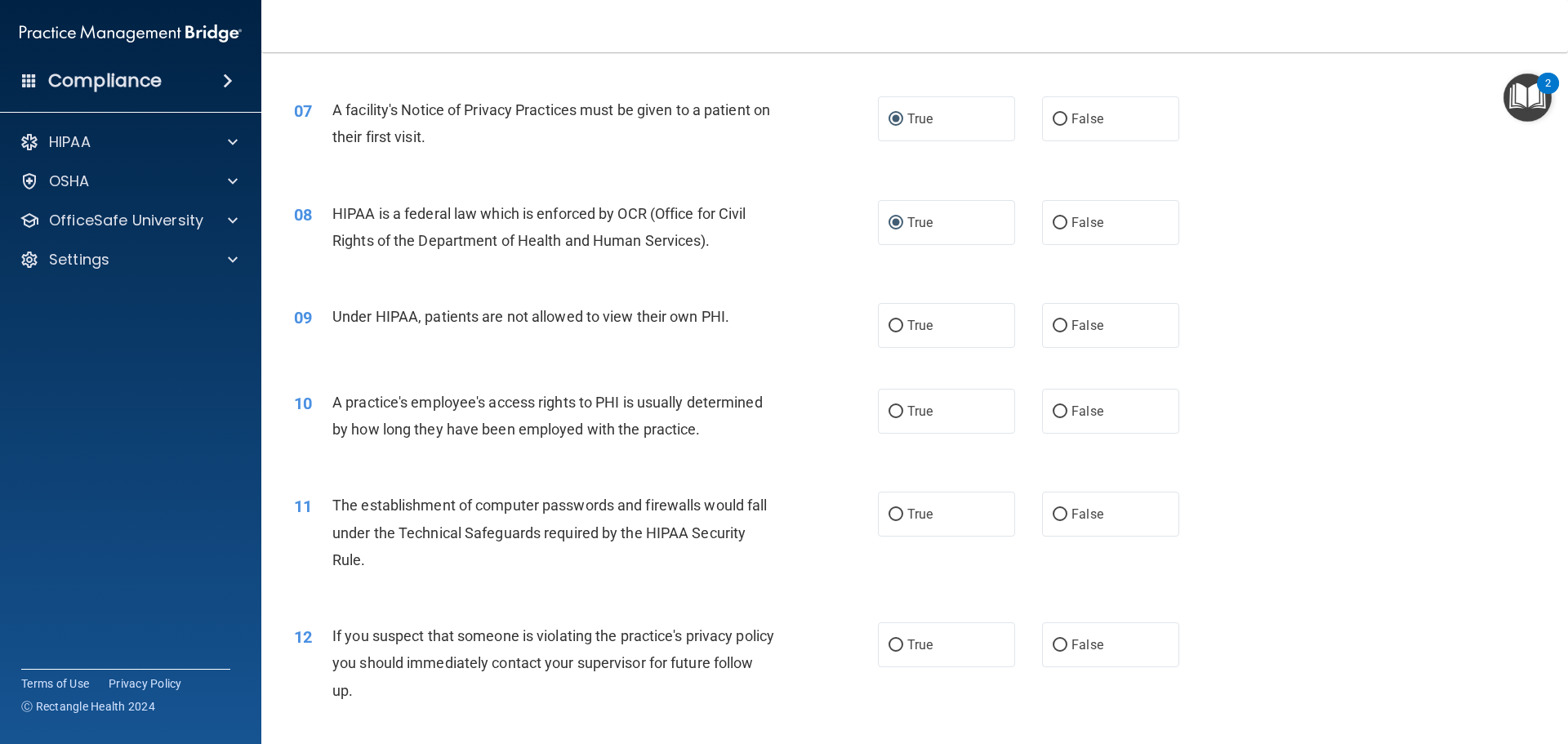
scroll to position [816, 0]
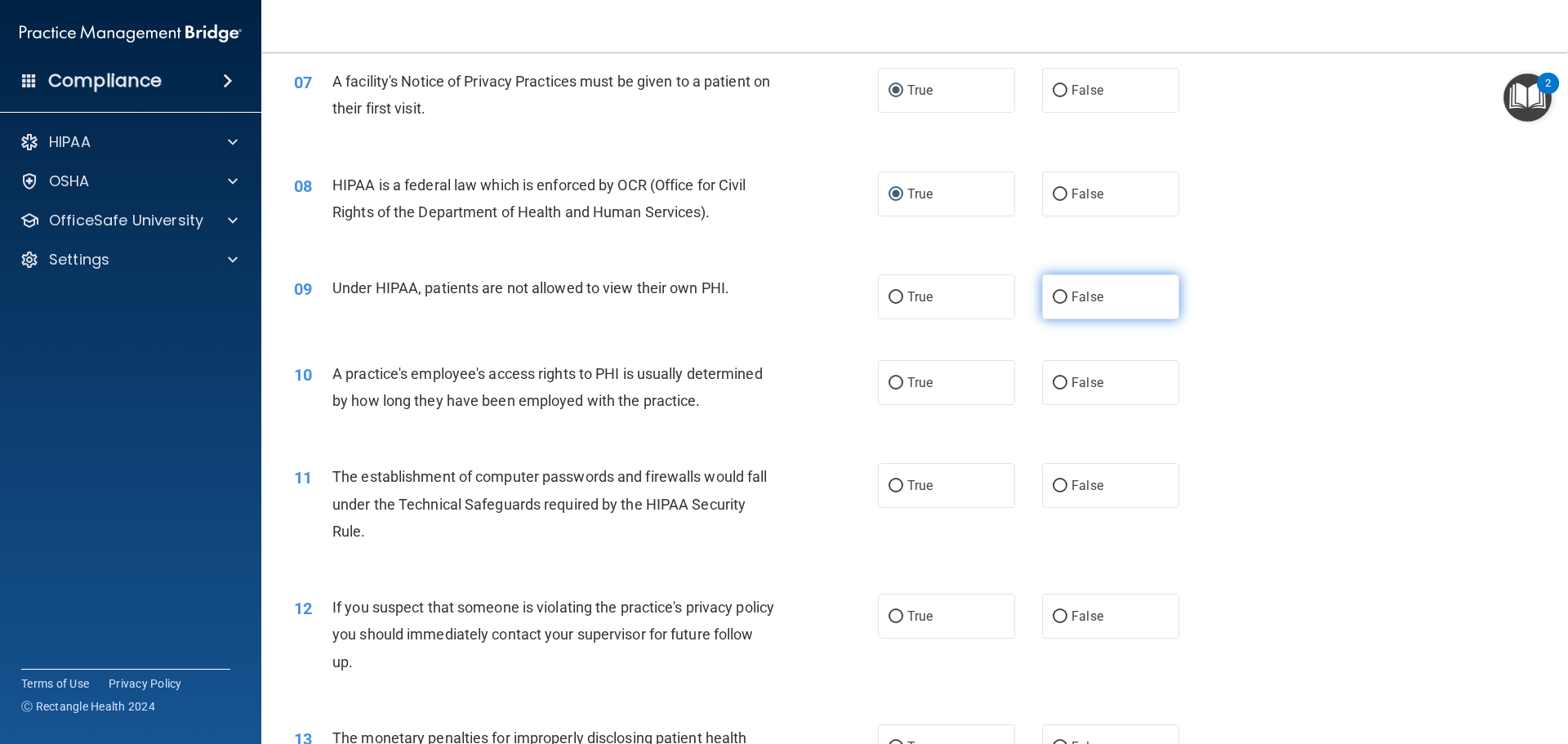
click at [1054, 293] on input "False" at bounding box center [1059, 298] width 14 height 12
radio input "true"
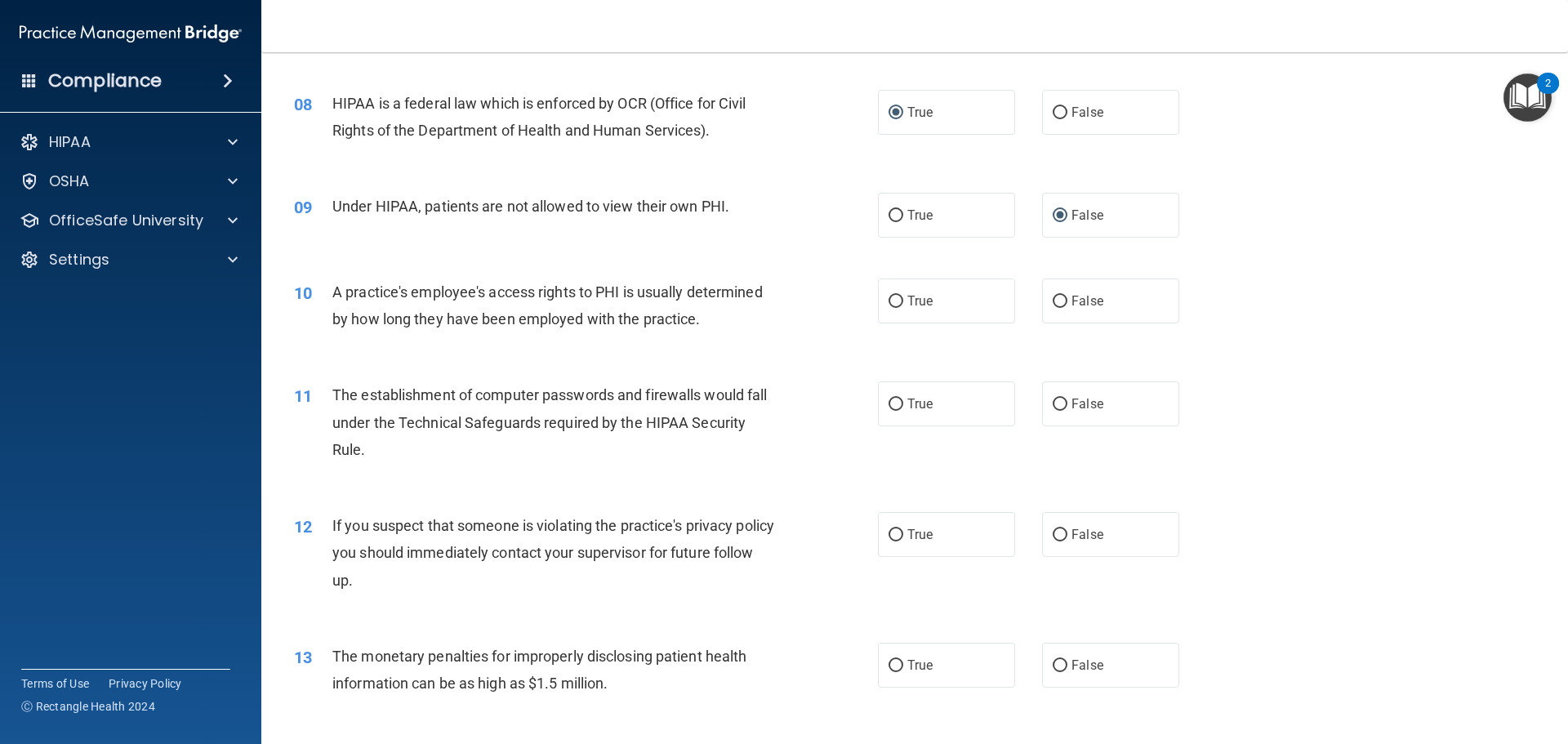
scroll to position [980, 0]
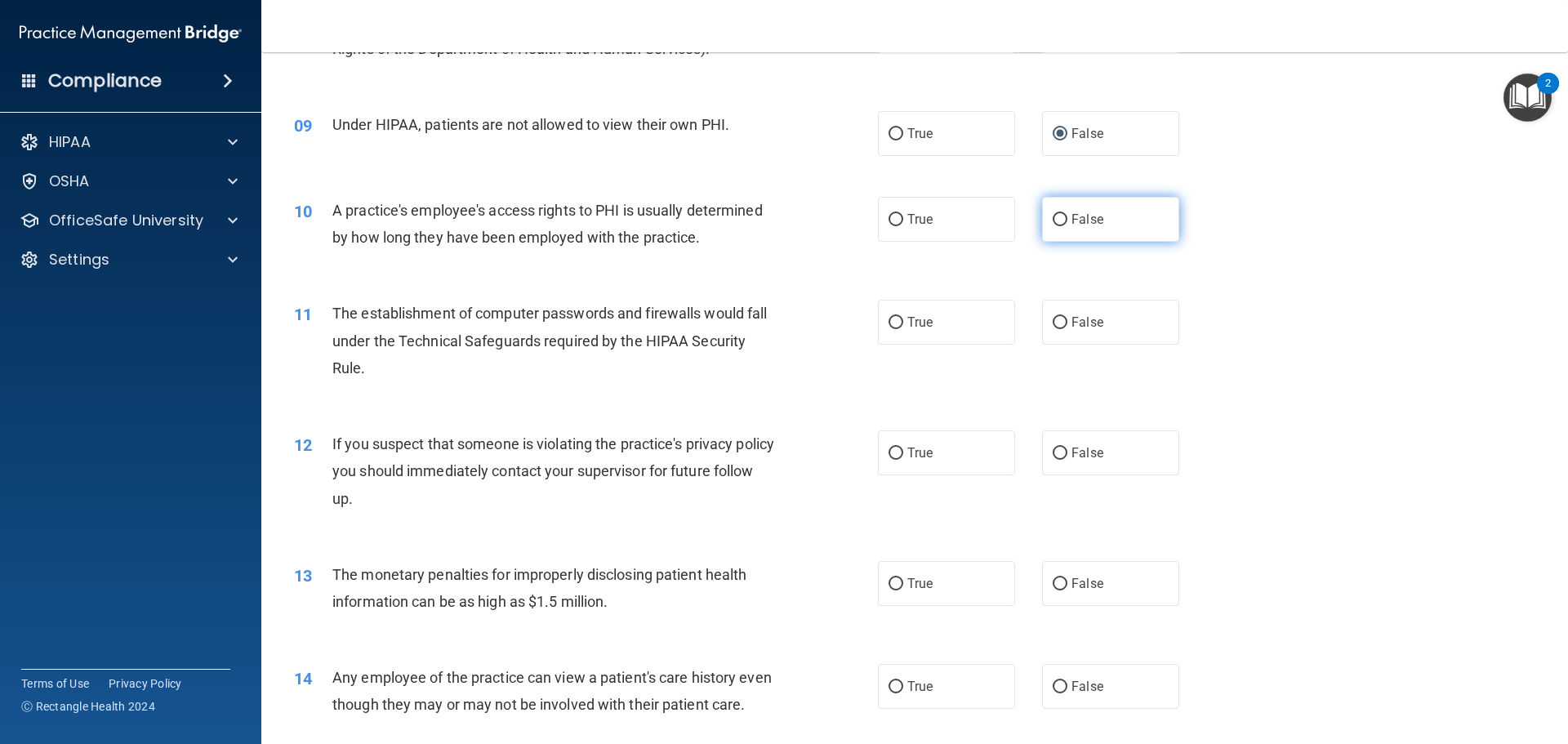
click at [1052, 221] on input "False" at bounding box center [1059, 220] width 14 height 12
radio input "true"
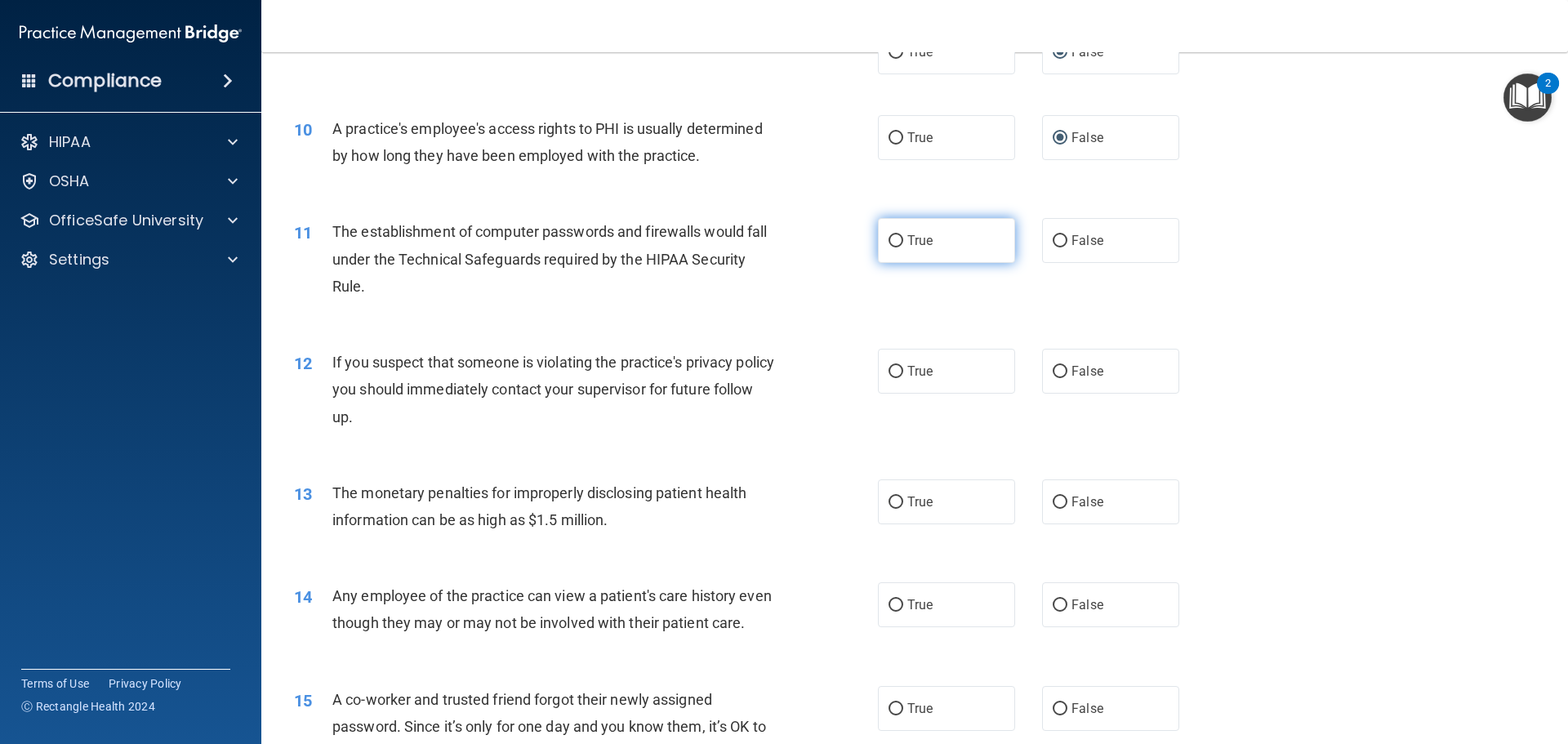
click at [892, 240] on input "True" at bounding box center [895, 241] width 14 height 12
radio input "true"
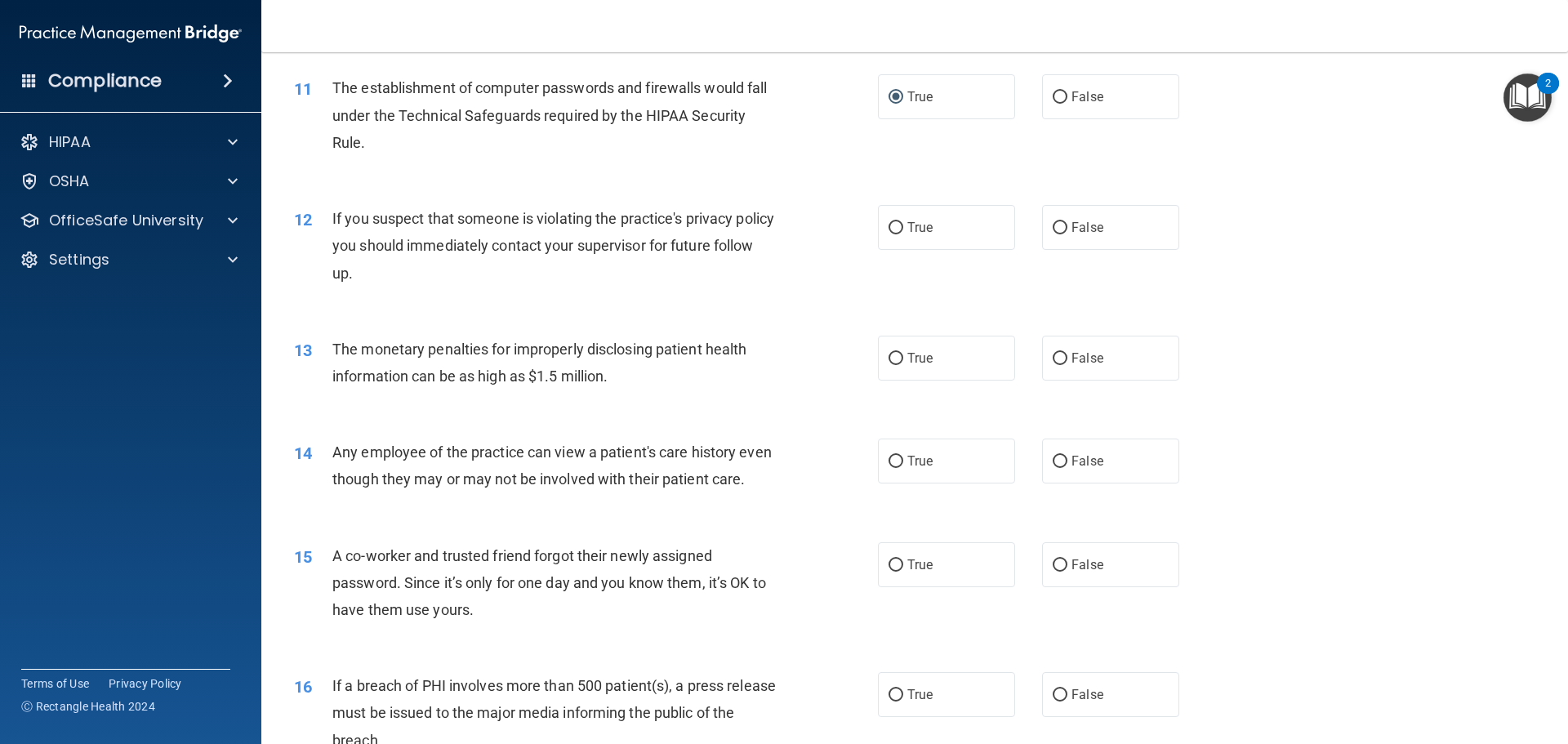
scroll to position [1224, 0]
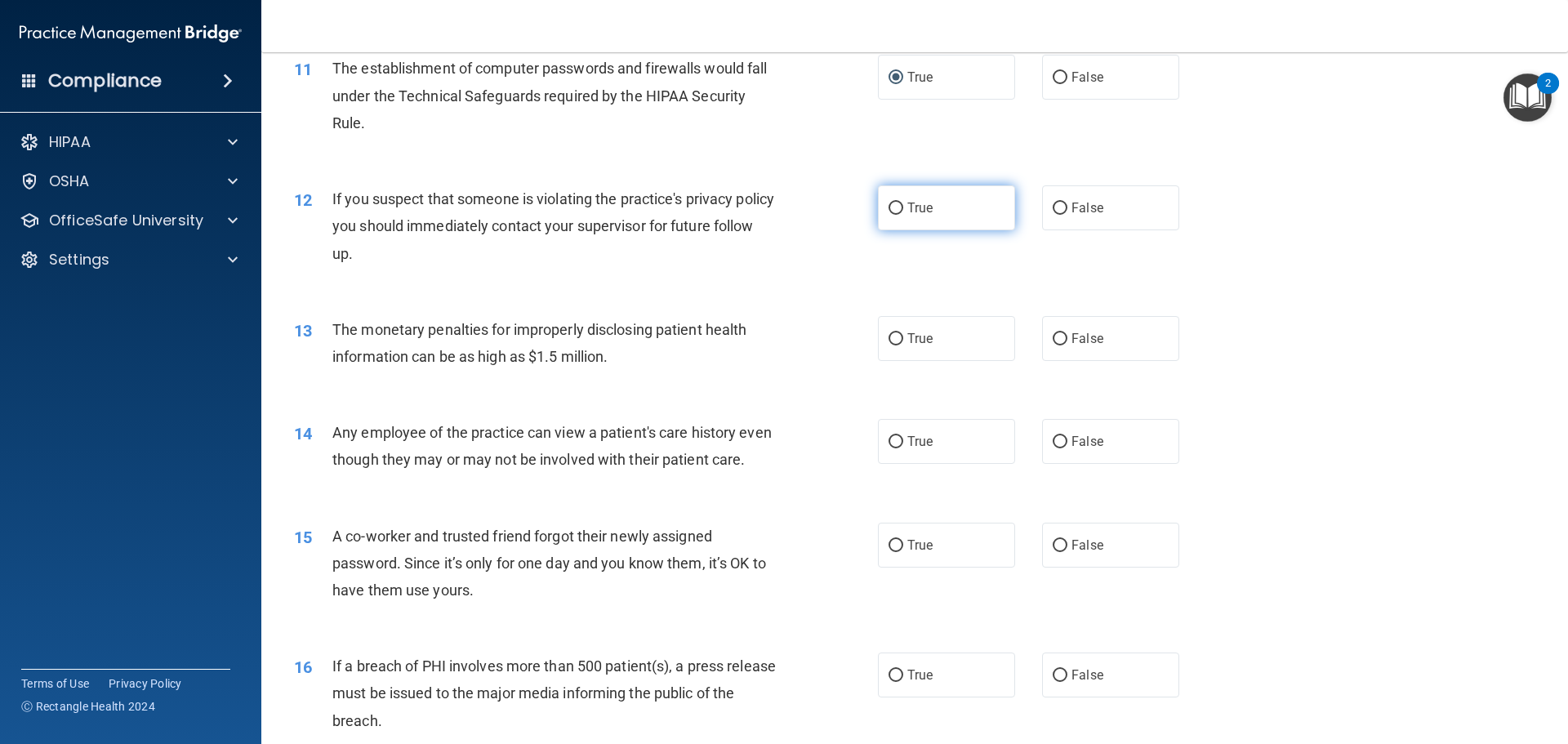
click at [888, 205] on input "True" at bounding box center [895, 208] width 14 height 12
radio input "true"
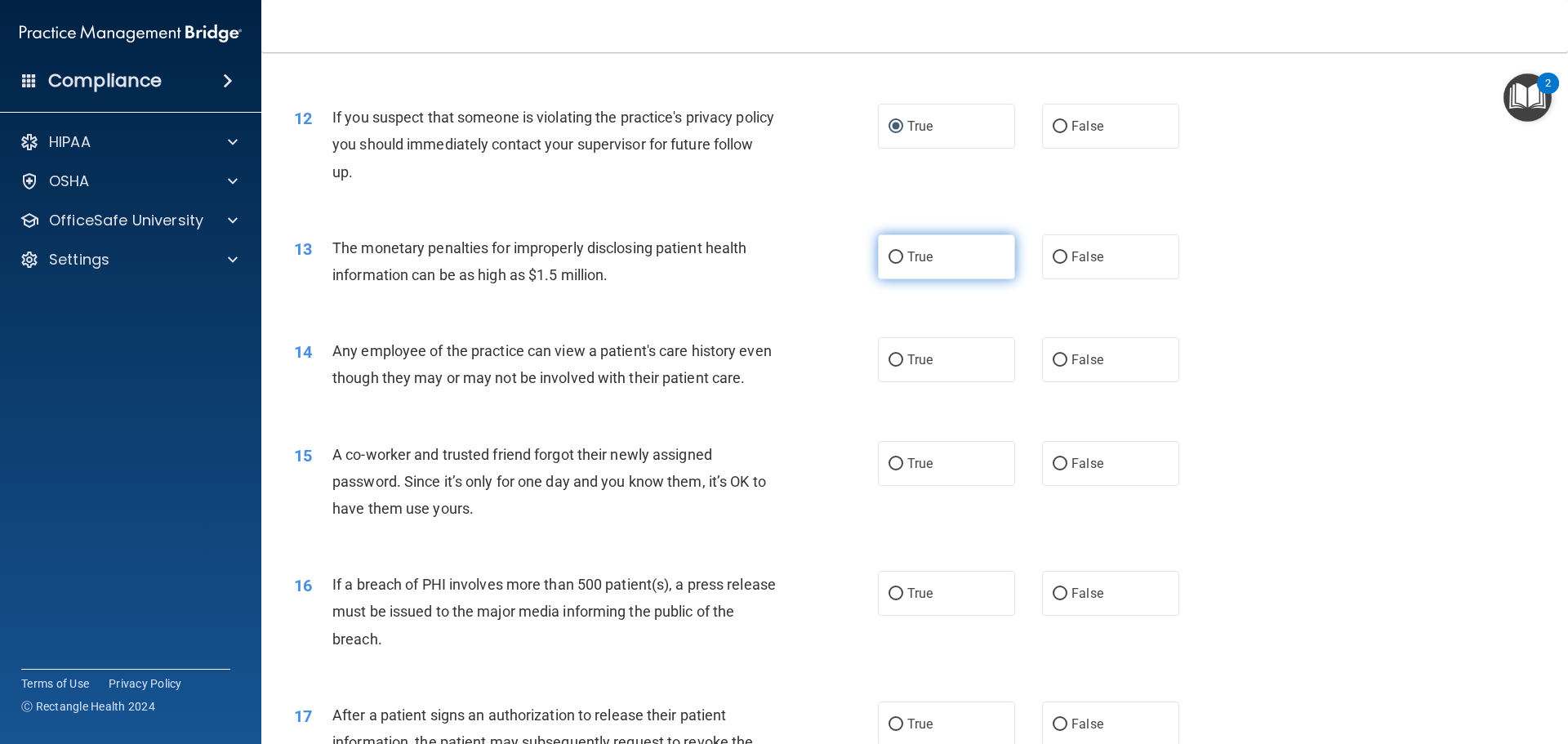
click at [892, 258] on input "True" at bounding box center [895, 257] width 14 height 12
radio input "true"
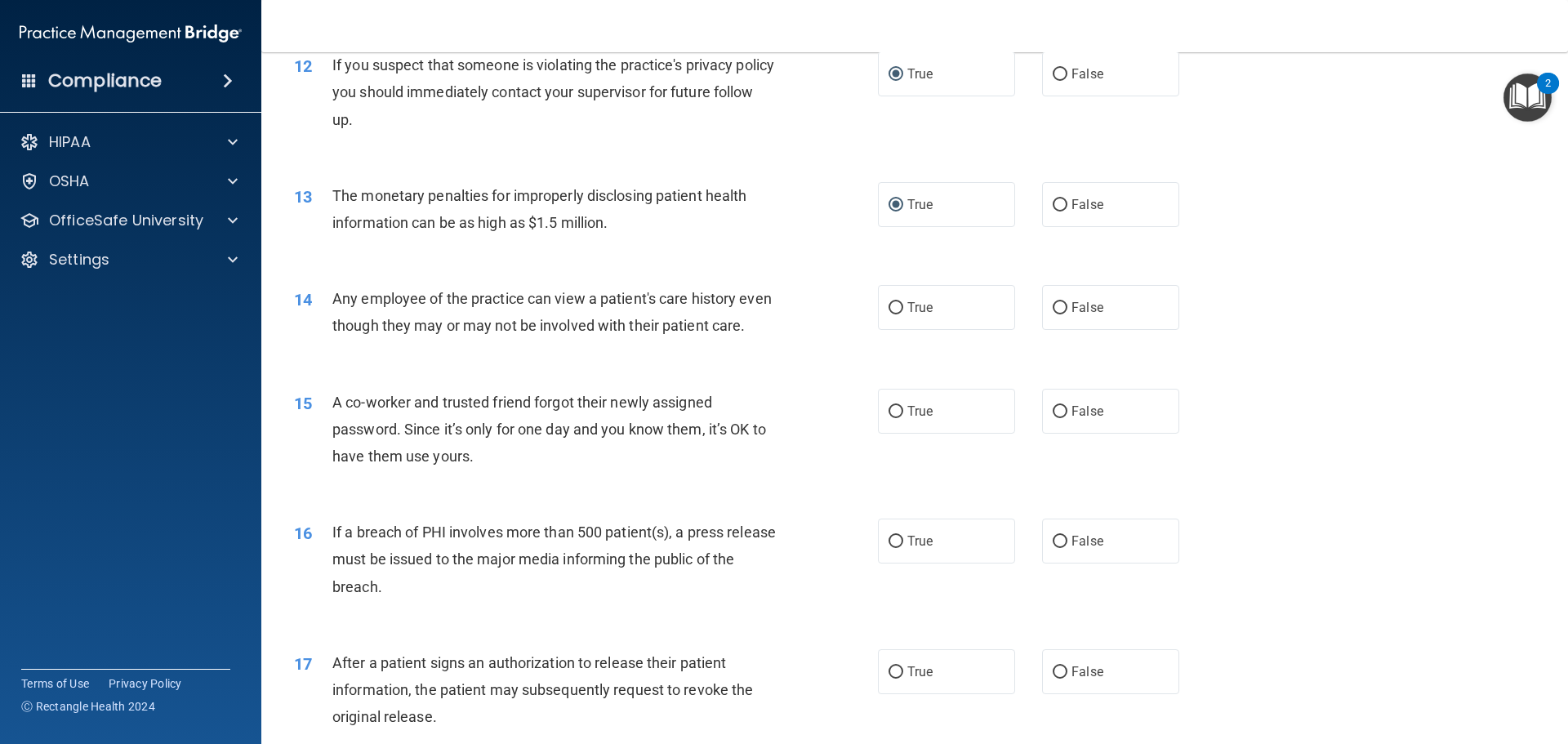
scroll to position [1387, 0]
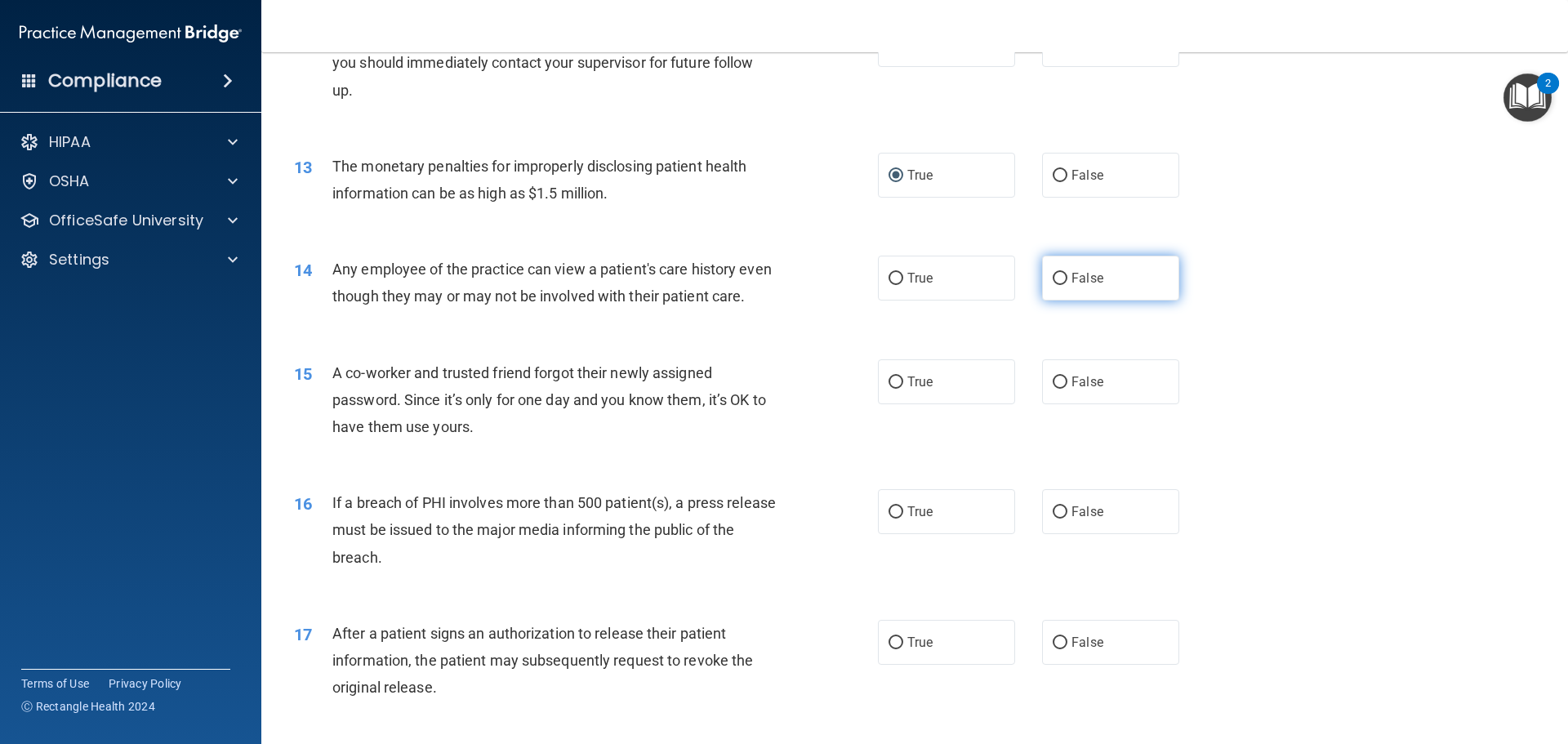
click at [1057, 272] on input "False" at bounding box center [1059, 278] width 14 height 12
radio input "true"
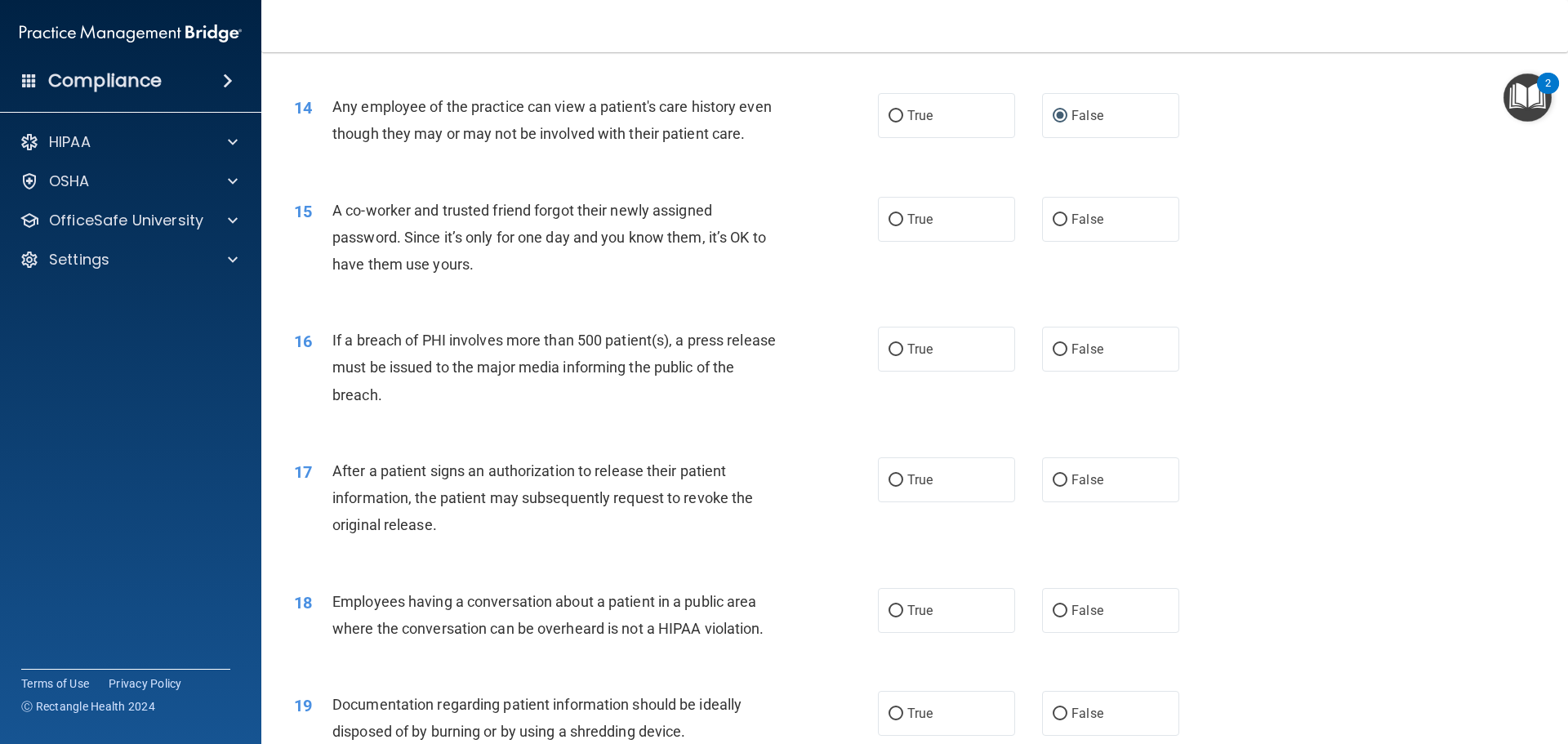
scroll to position [1551, 0]
click at [1052, 225] on input "False" at bounding box center [1059, 219] width 14 height 12
radio input "true"
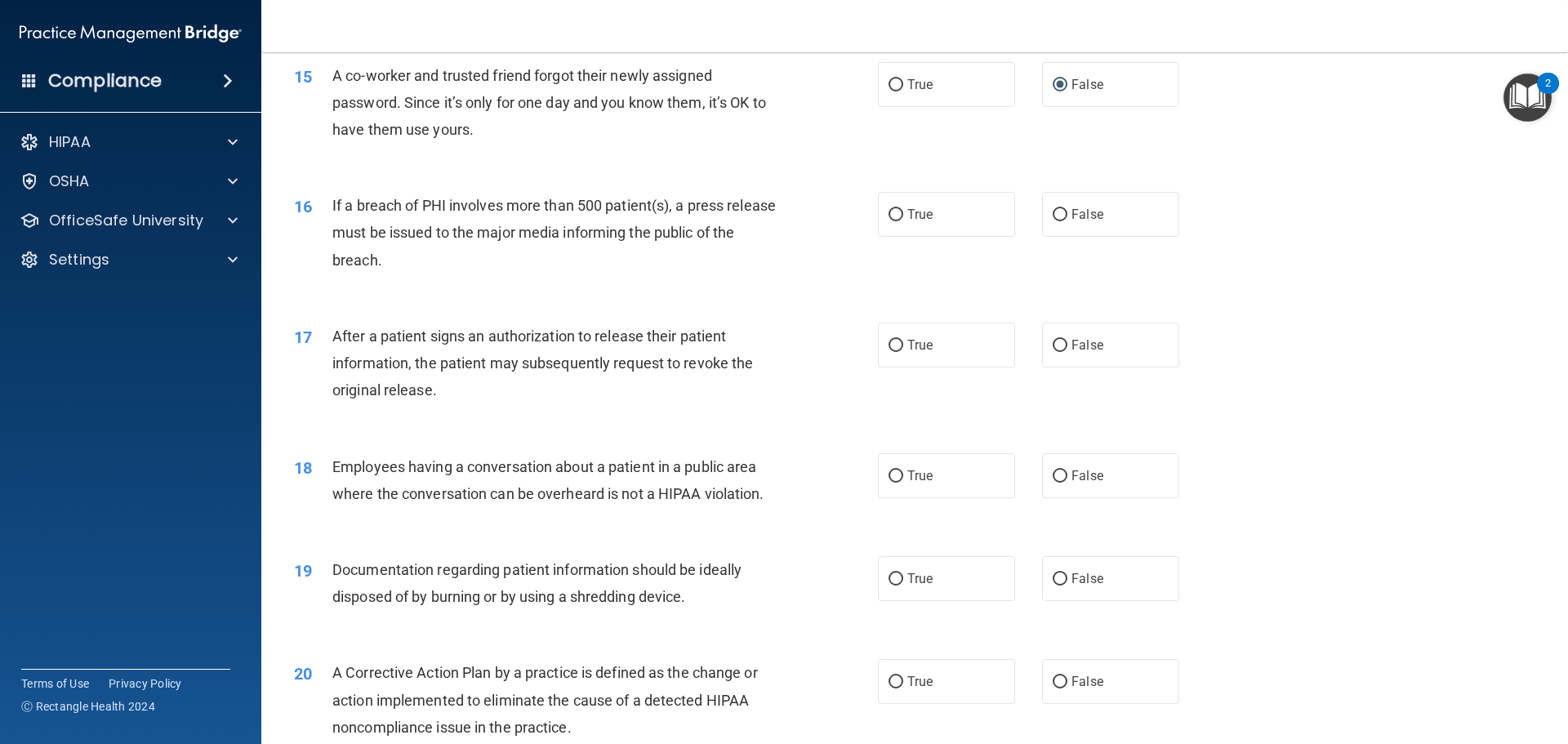
scroll to position [1714, 0]
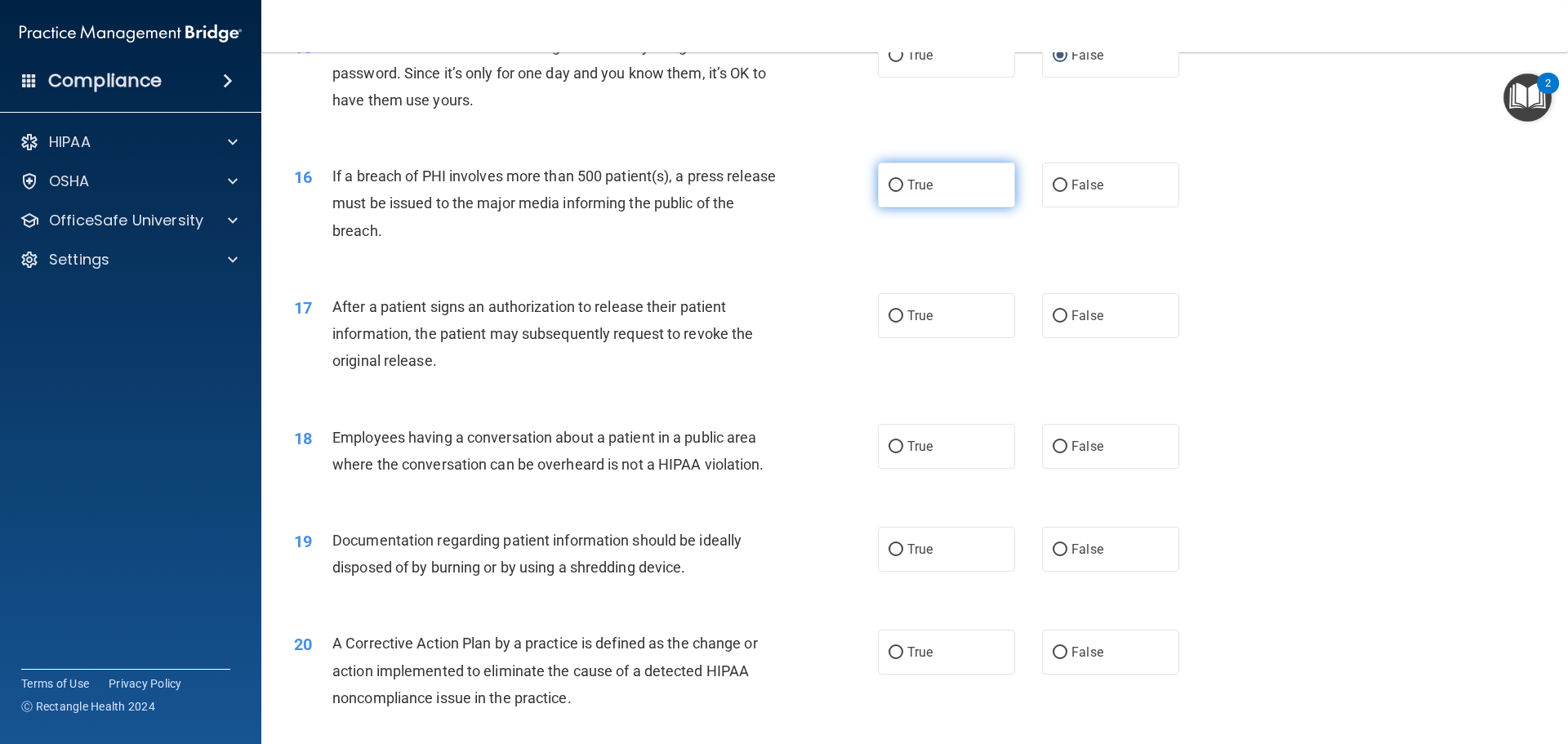
click at [888, 192] on input "True" at bounding box center [895, 185] width 14 height 12
radio input "true"
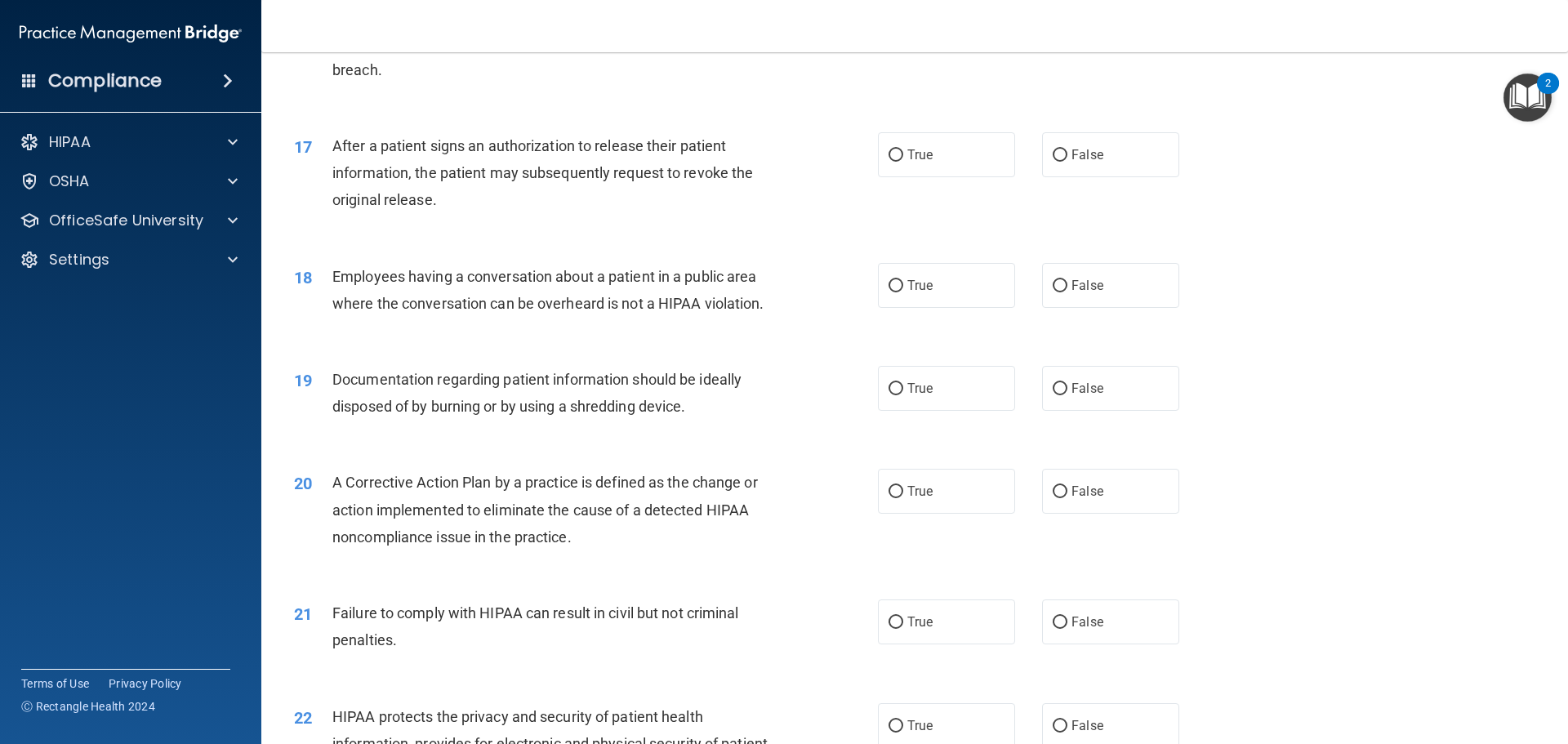
scroll to position [1878, 0]
click at [895, 159] on input "True" at bounding box center [895, 153] width 14 height 12
radio input "true"
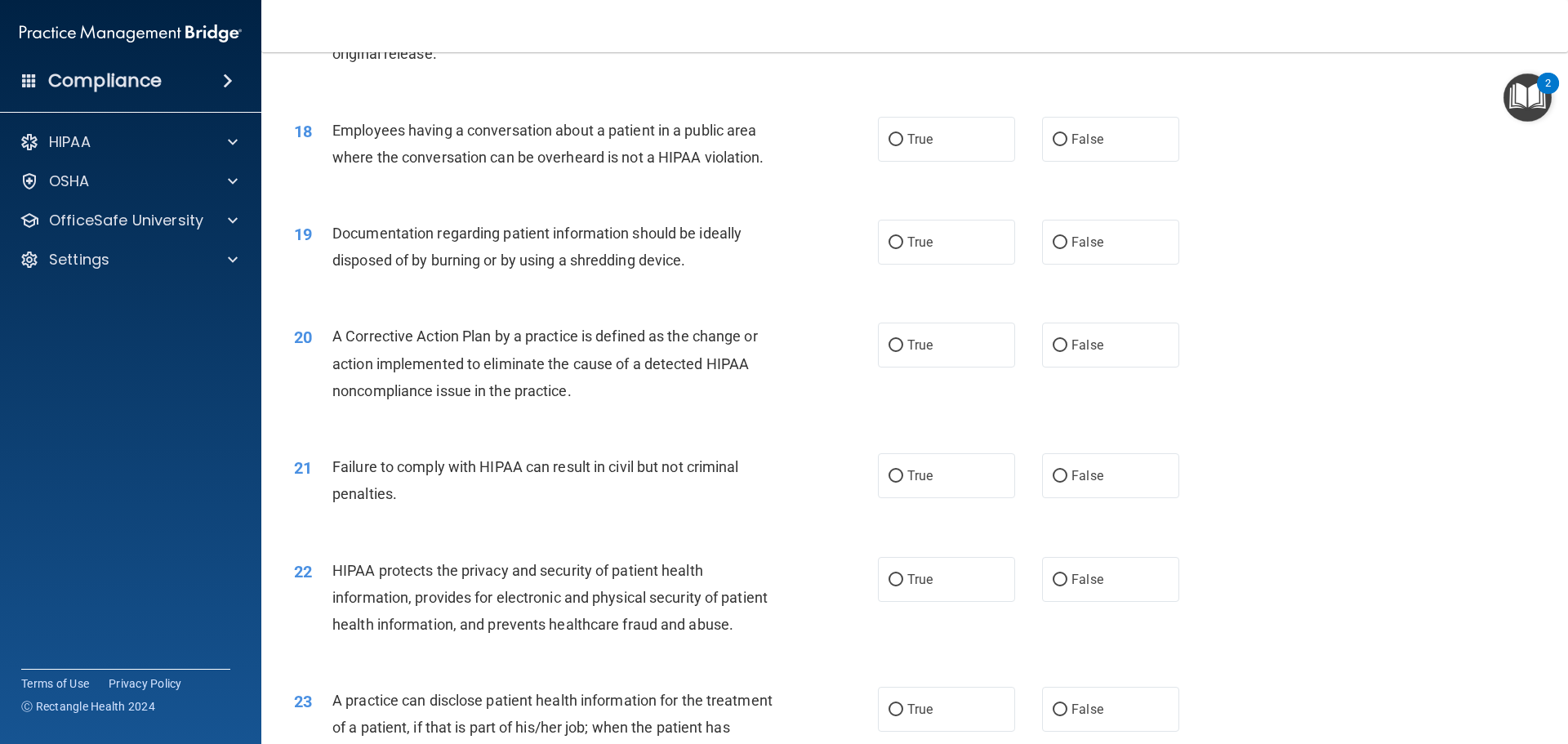
scroll to position [2041, 0]
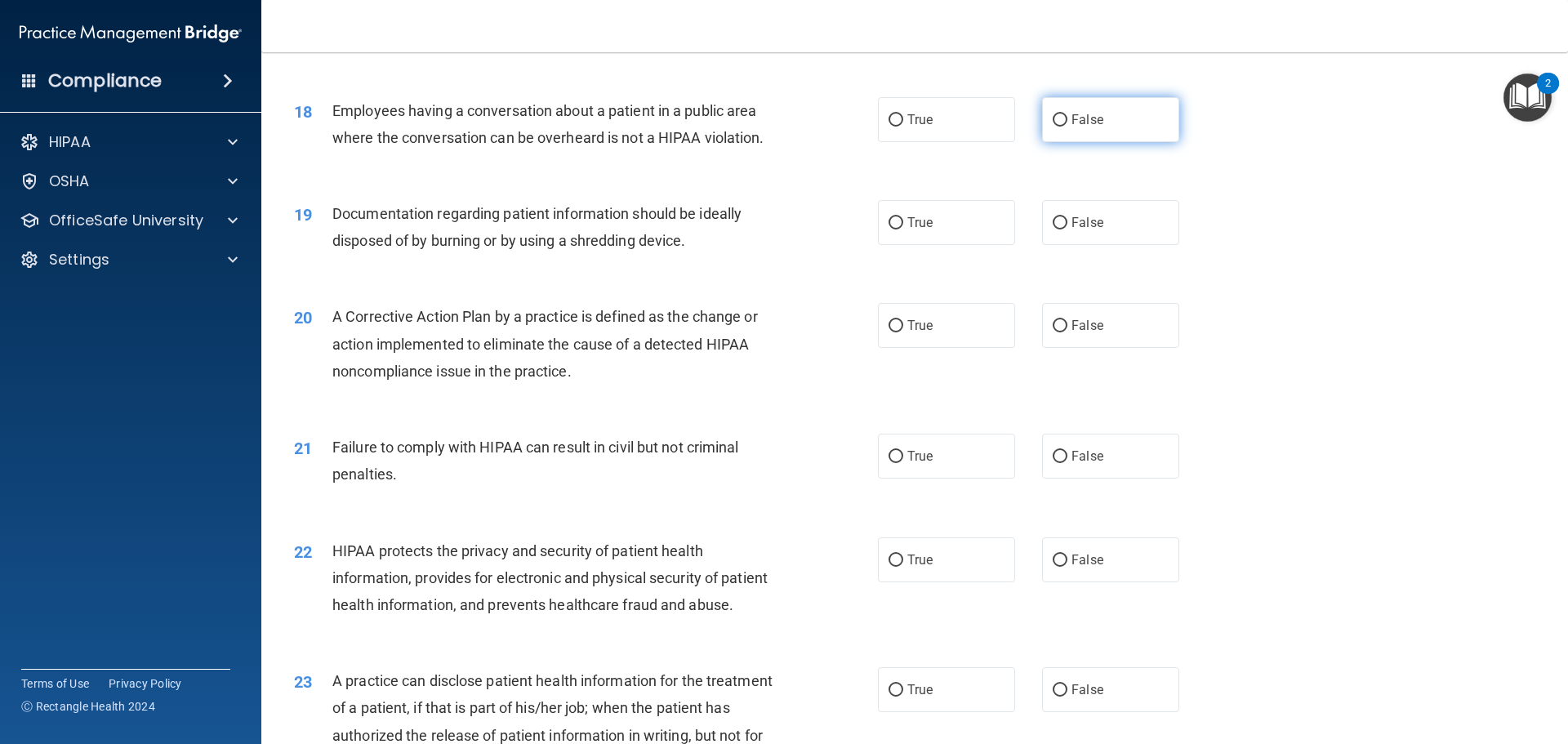
click at [1052, 127] on input "False" at bounding box center [1059, 120] width 14 height 12
radio input "true"
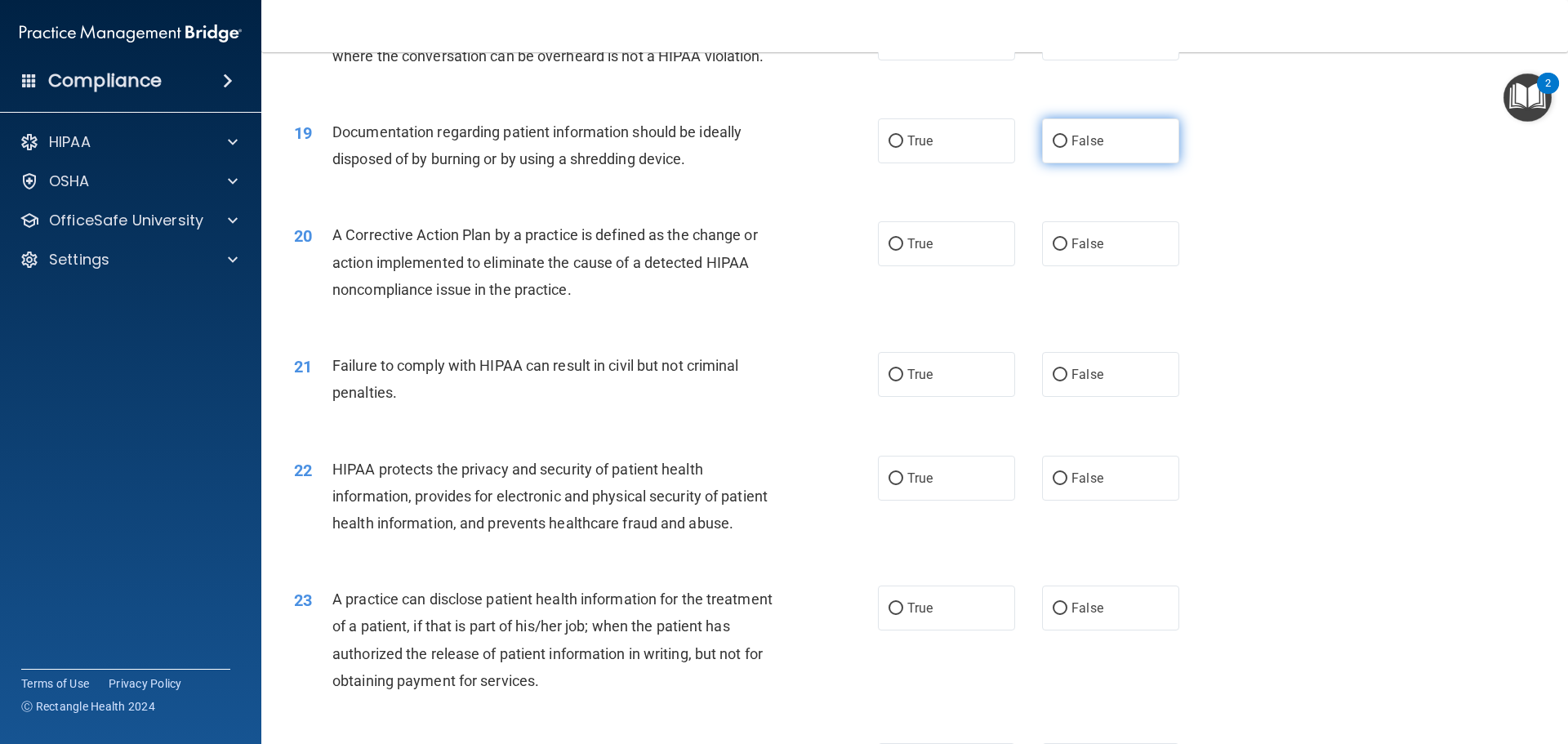
click at [1053, 148] on input "False" at bounding box center [1059, 141] width 14 height 12
radio input "true"
click at [888, 148] on input "True" at bounding box center [895, 141] width 14 height 12
radio input "true"
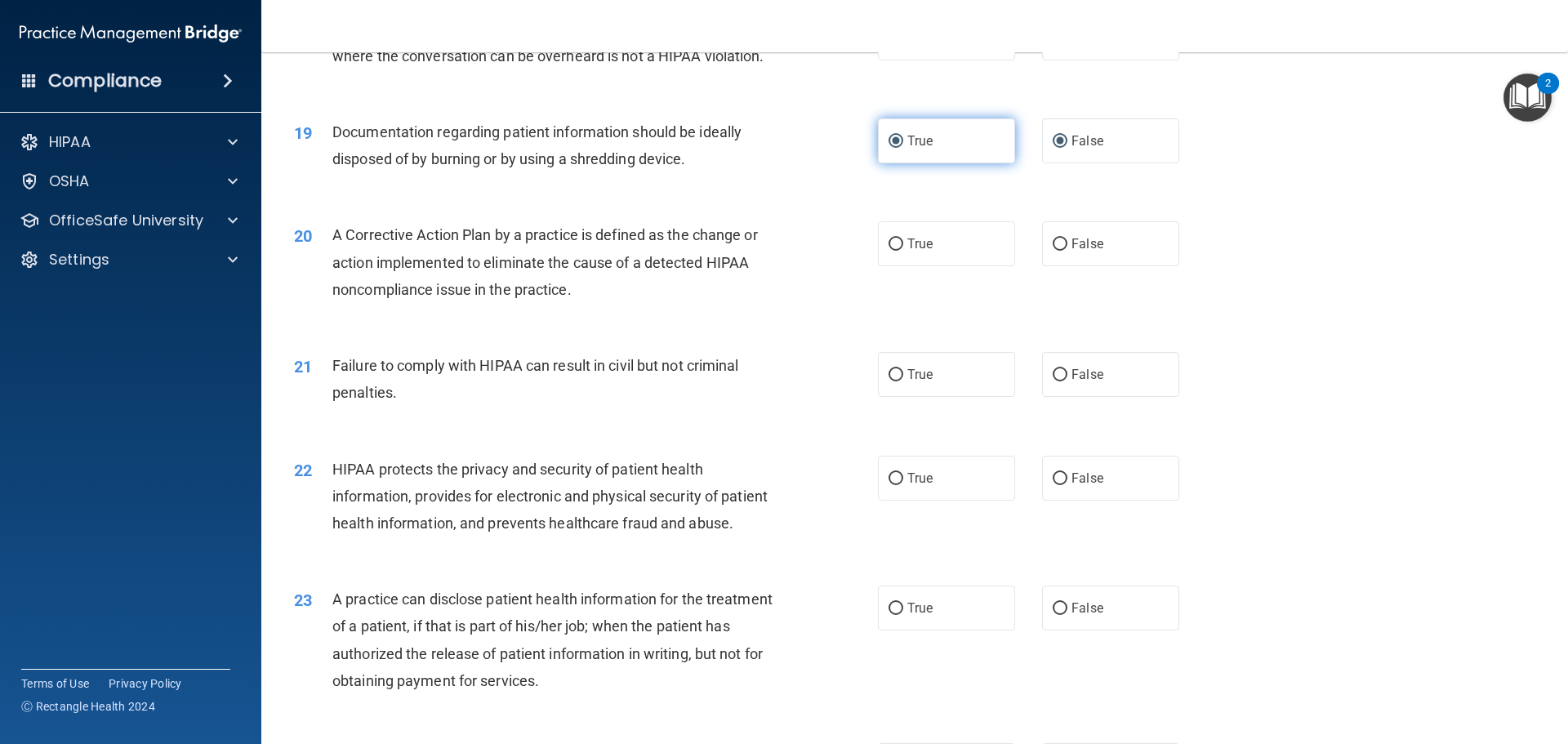
radio input "false"
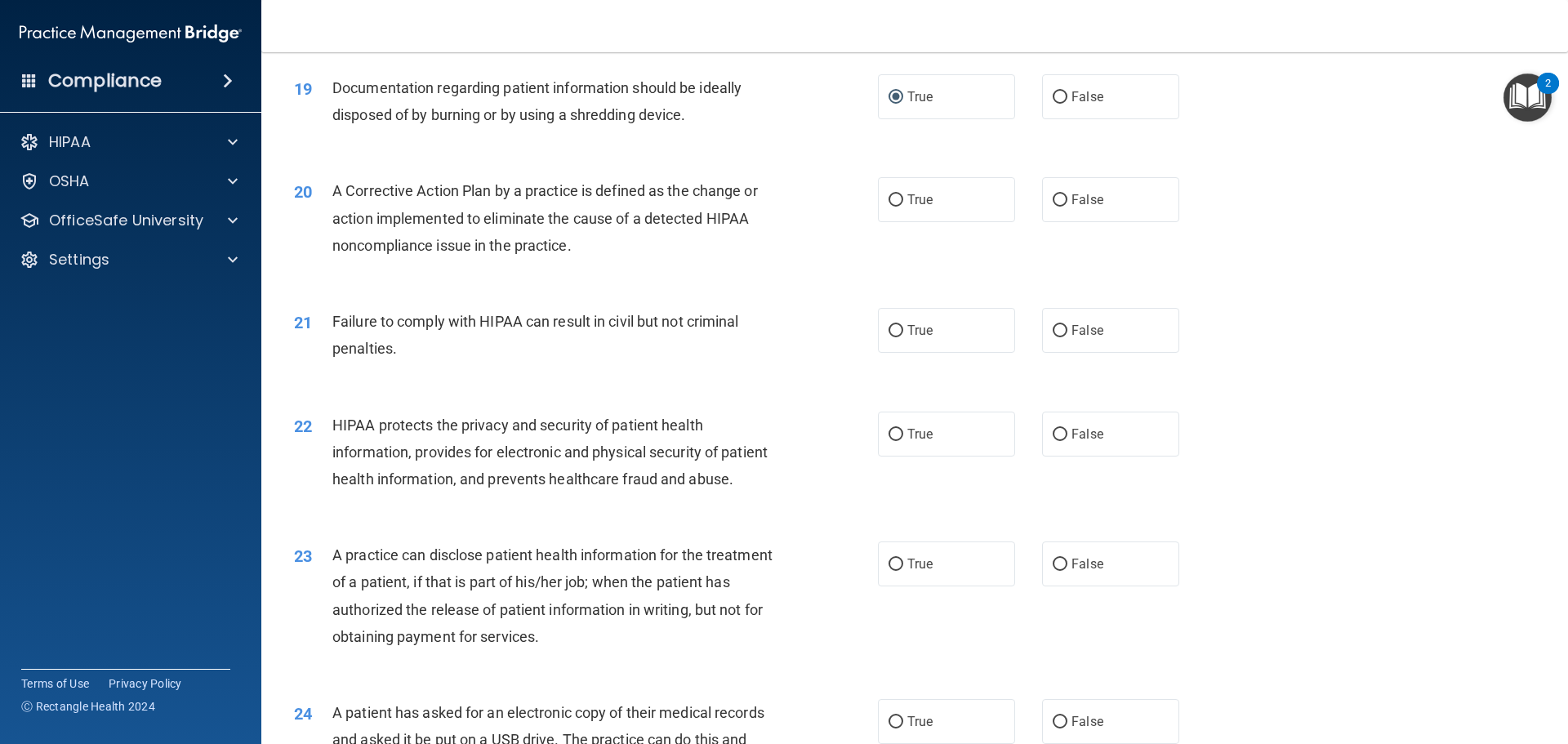
scroll to position [2204, 0]
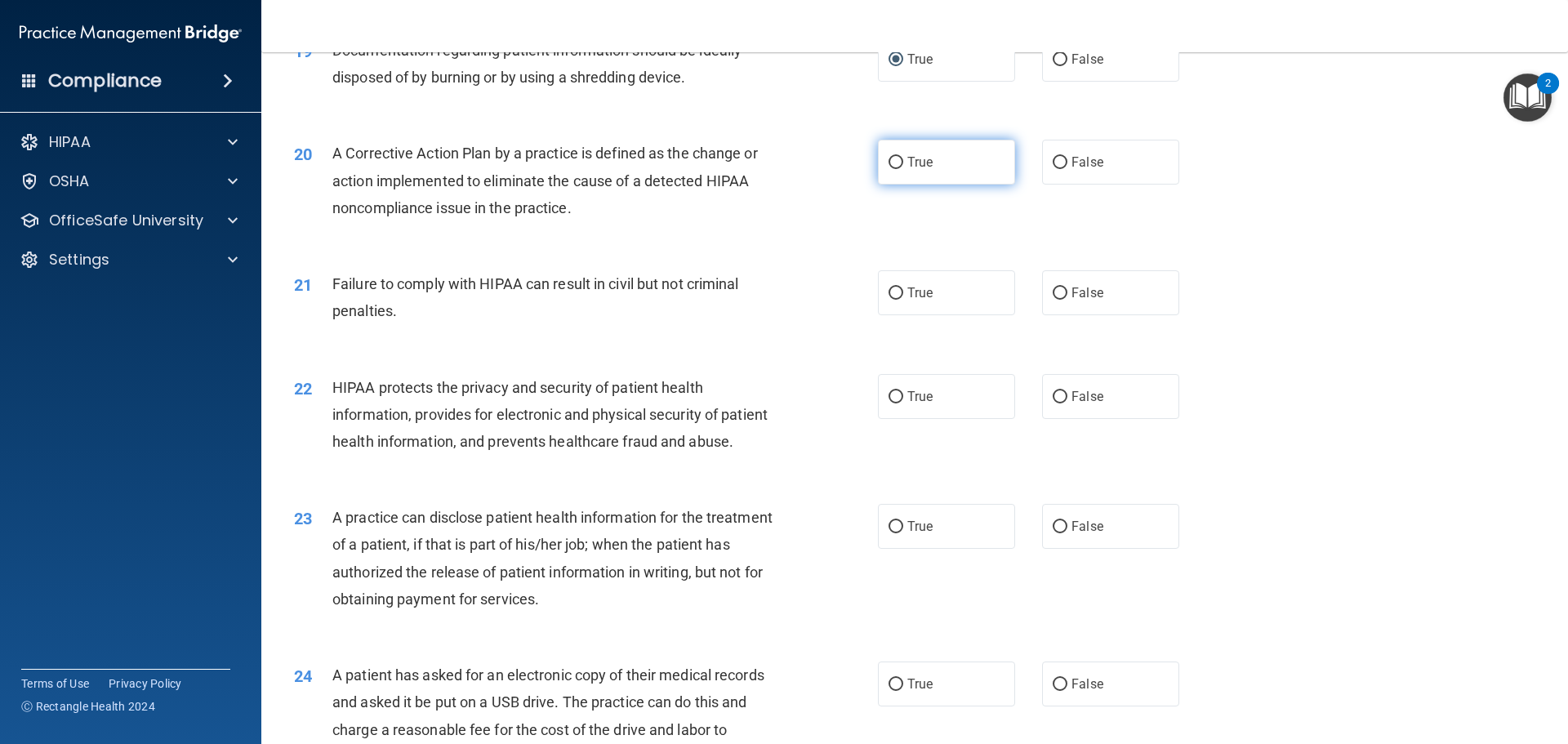
click at [891, 169] on input "True" at bounding box center [895, 162] width 14 height 12
radio input "true"
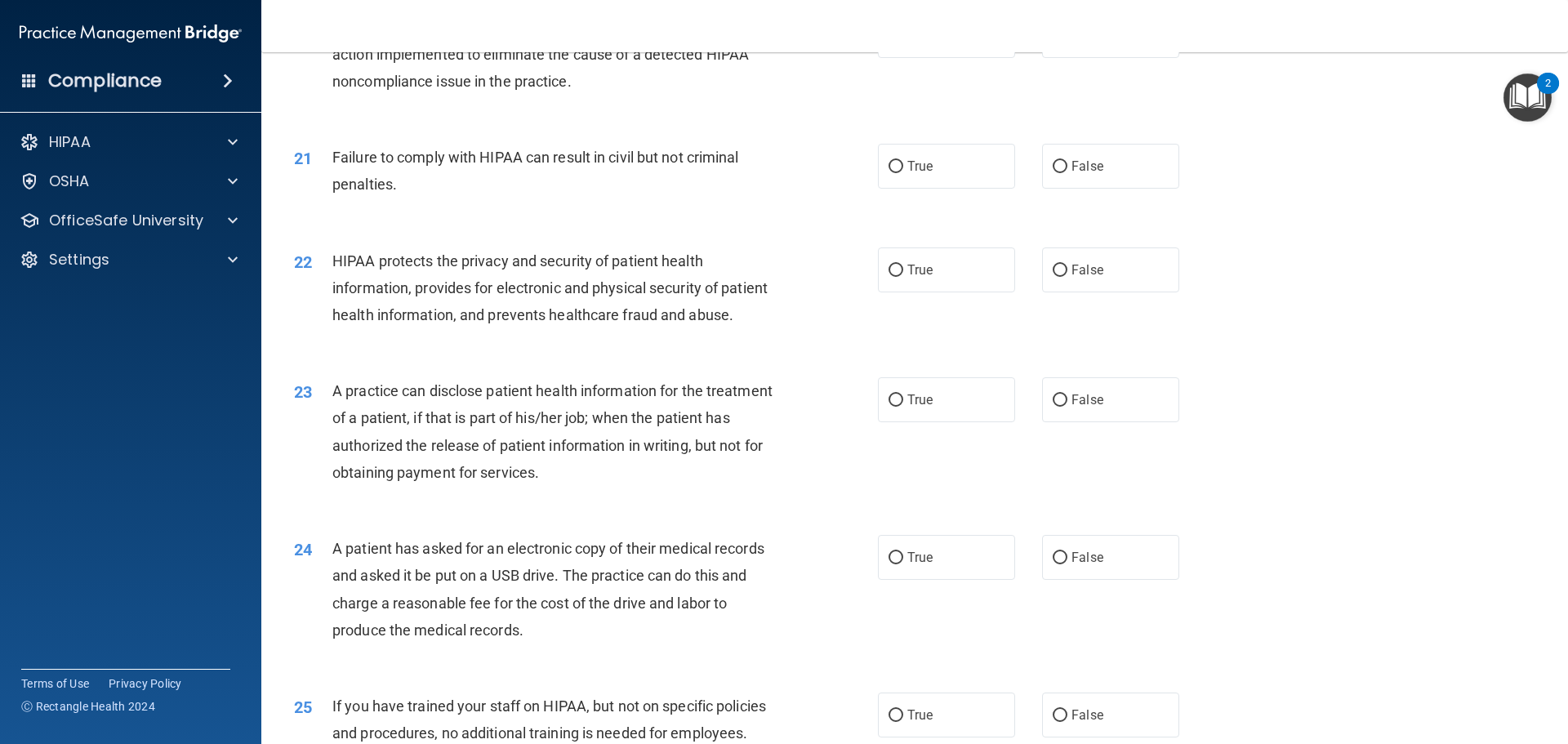
scroll to position [2367, 0]
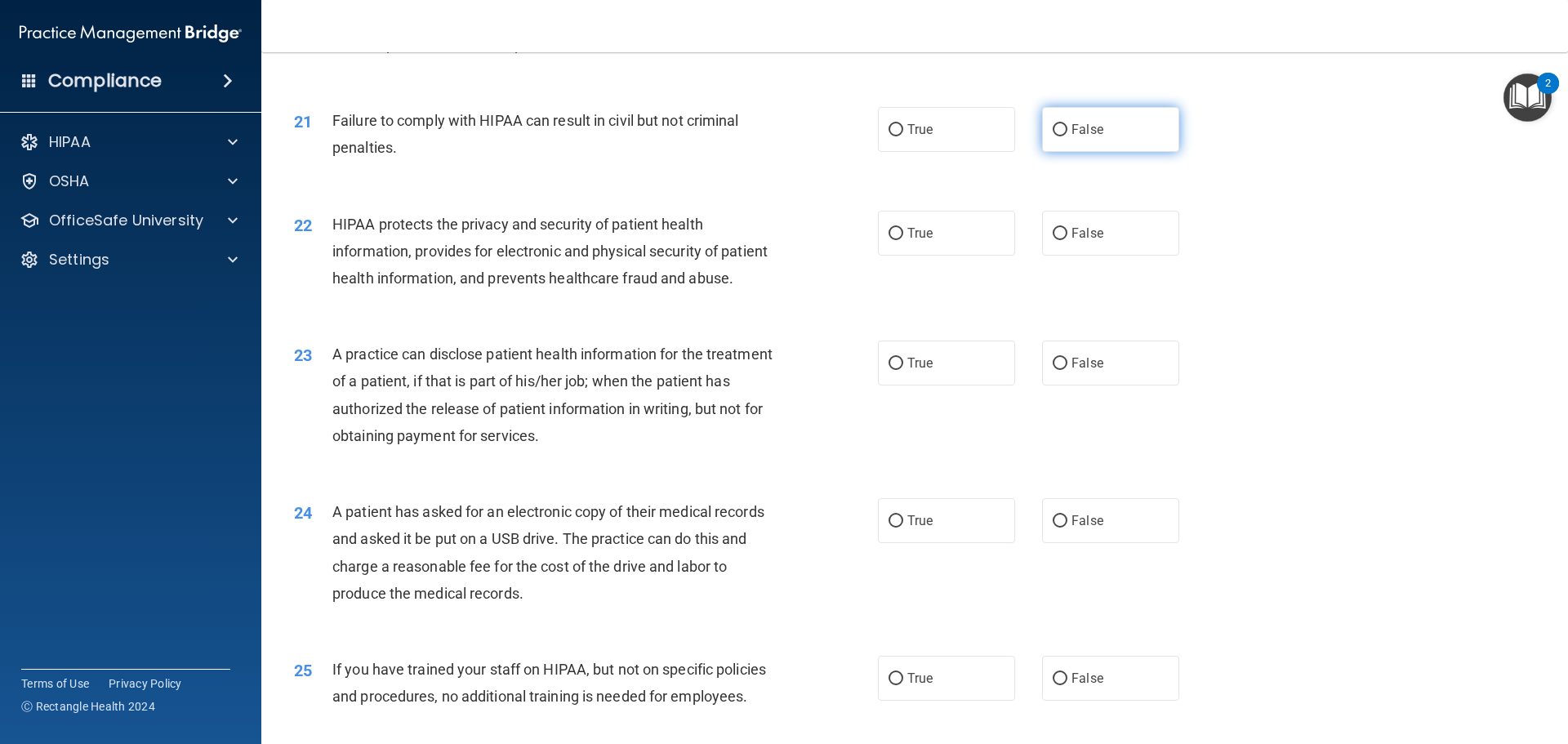
click at [1056, 136] on input "False" at bounding box center [1059, 130] width 14 height 12
radio input "true"
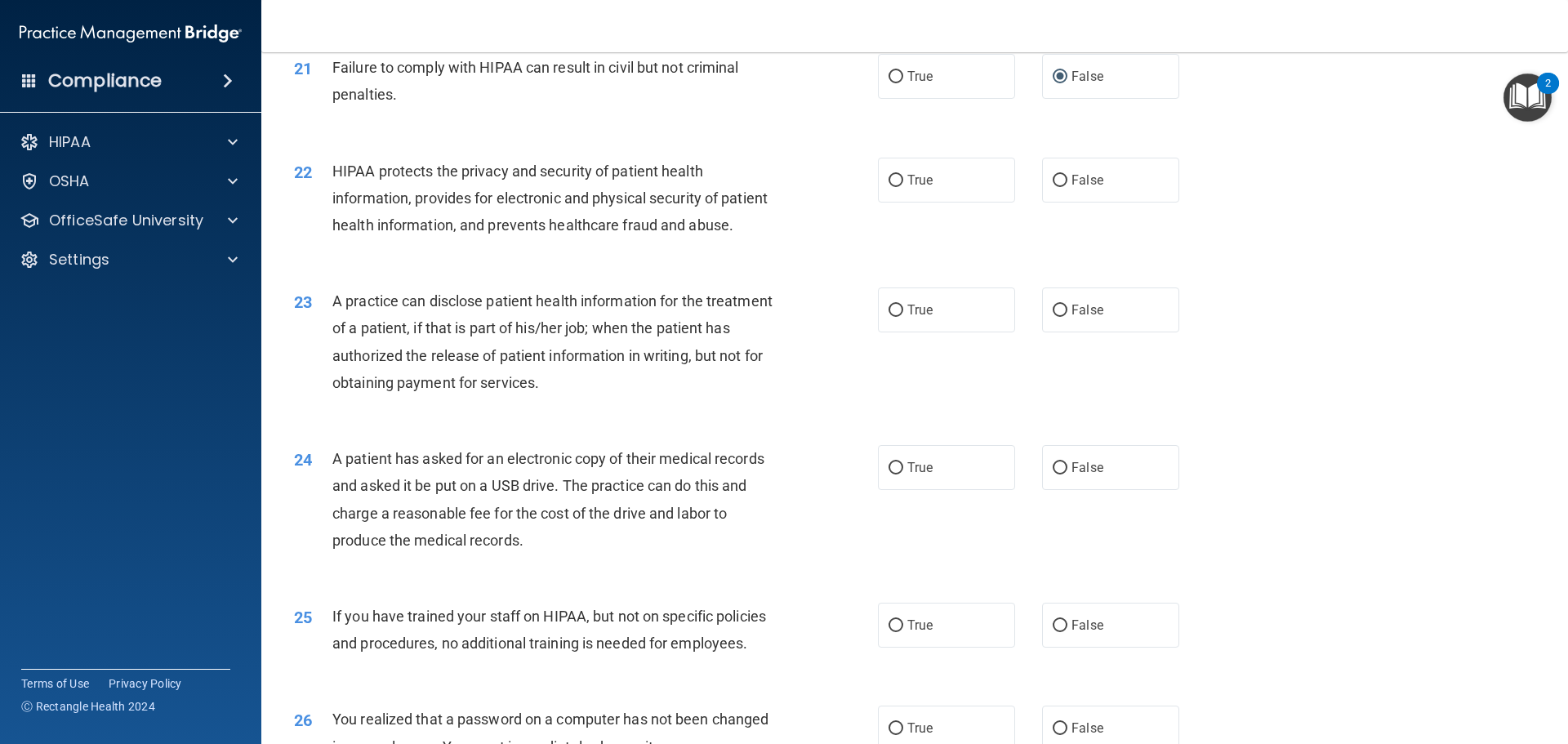
scroll to position [2530, 0]
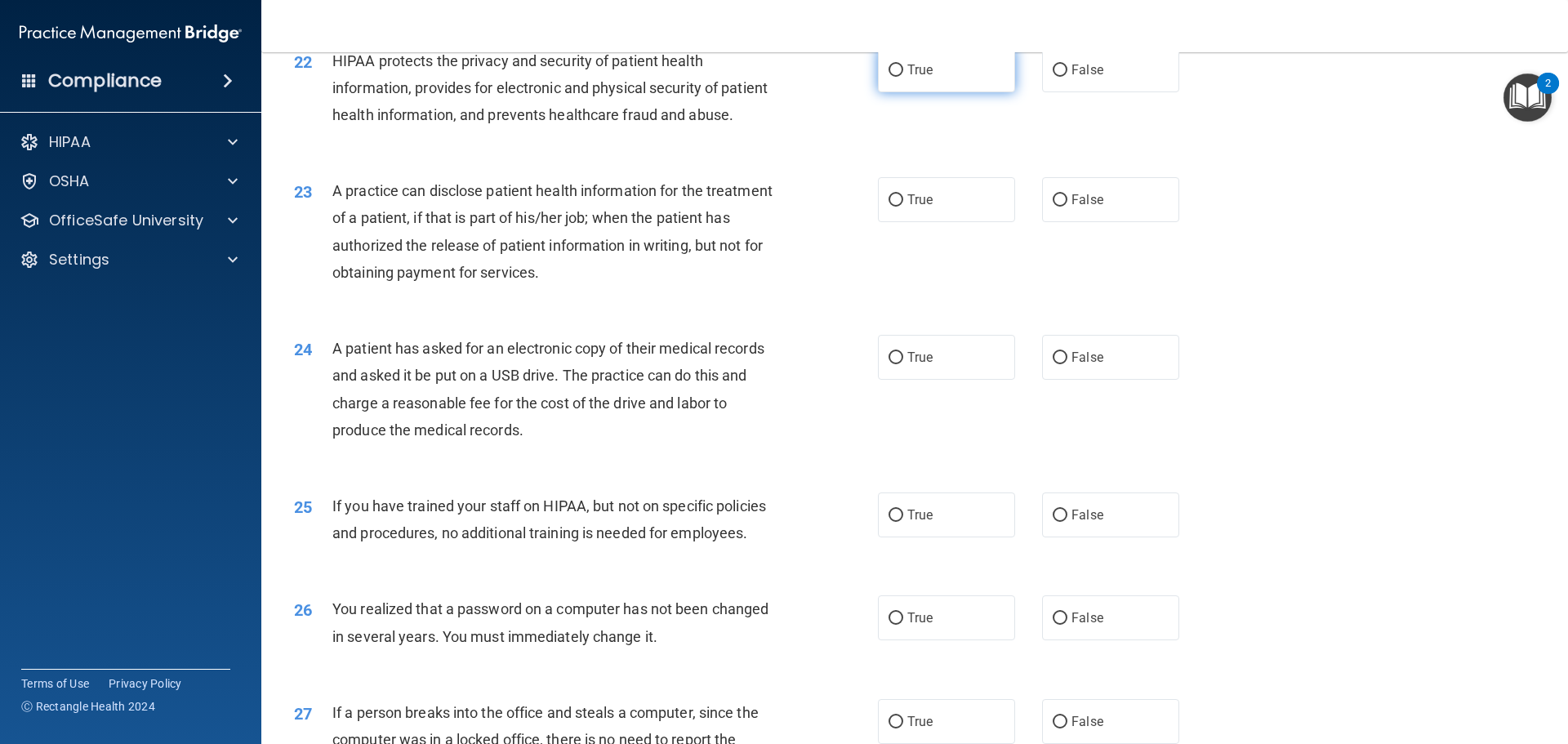
click at [891, 77] on input "True" at bounding box center [895, 70] width 14 height 12
radio input "true"
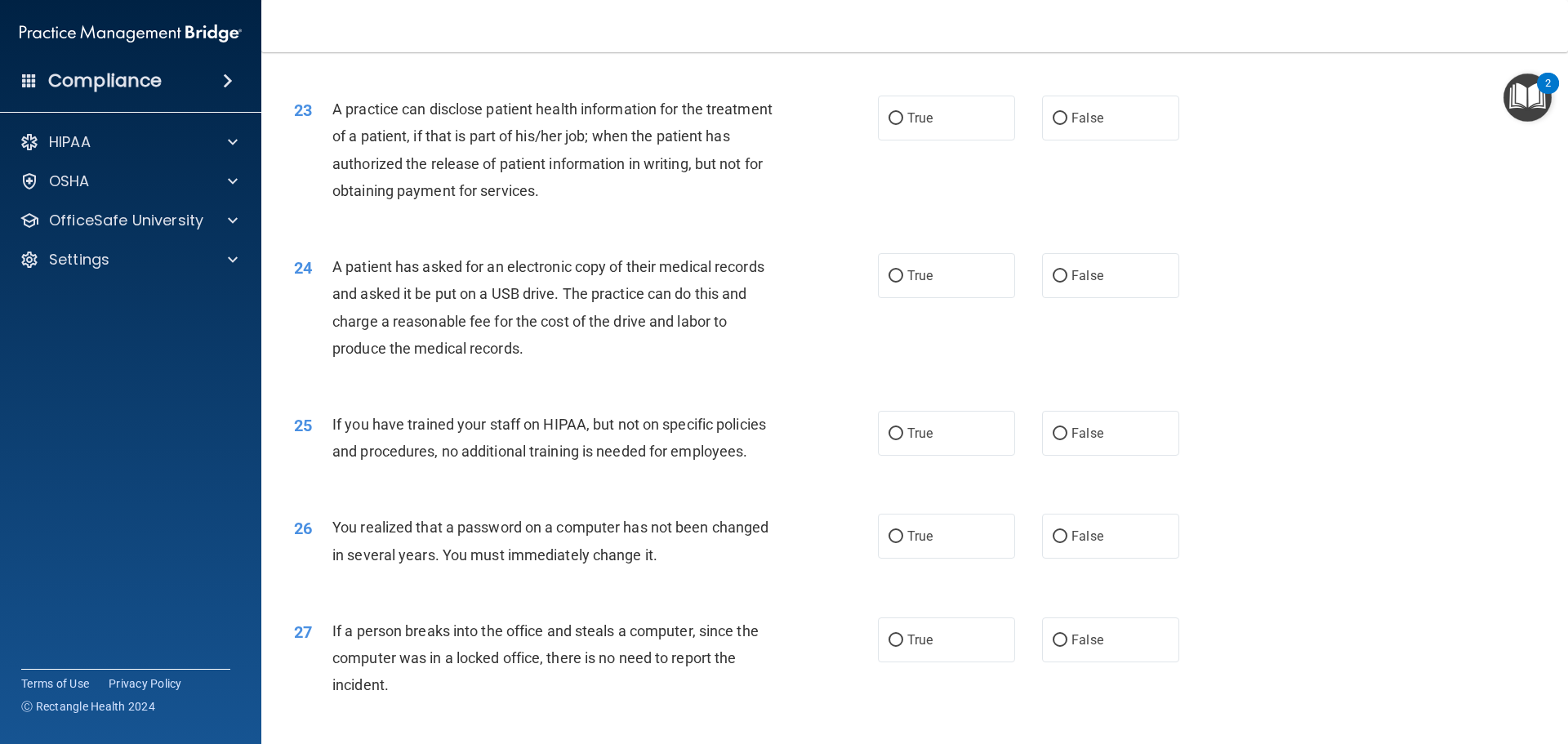
scroll to position [2694, 0]
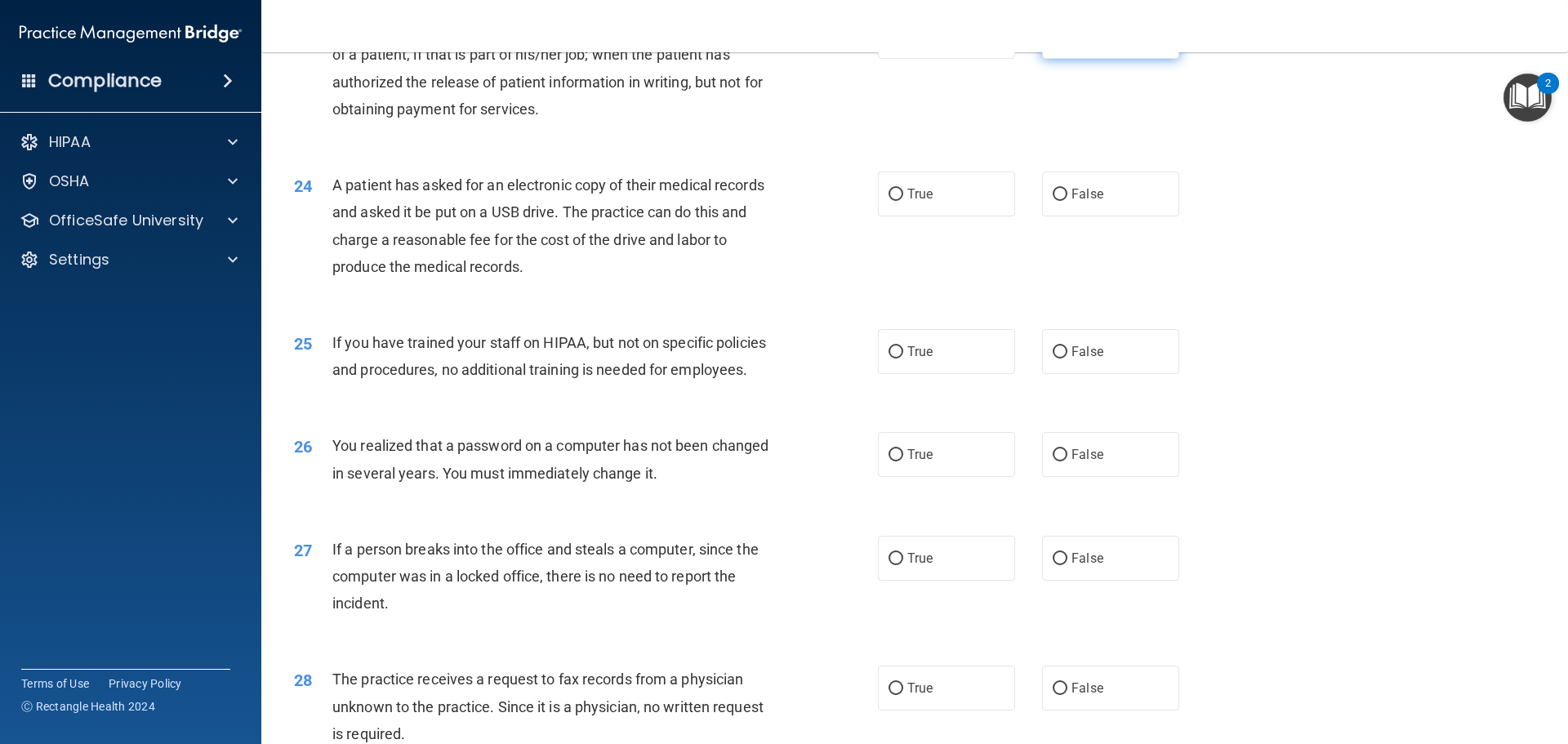
click at [1052, 43] on input "False" at bounding box center [1059, 37] width 14 height 12
radio input "true"
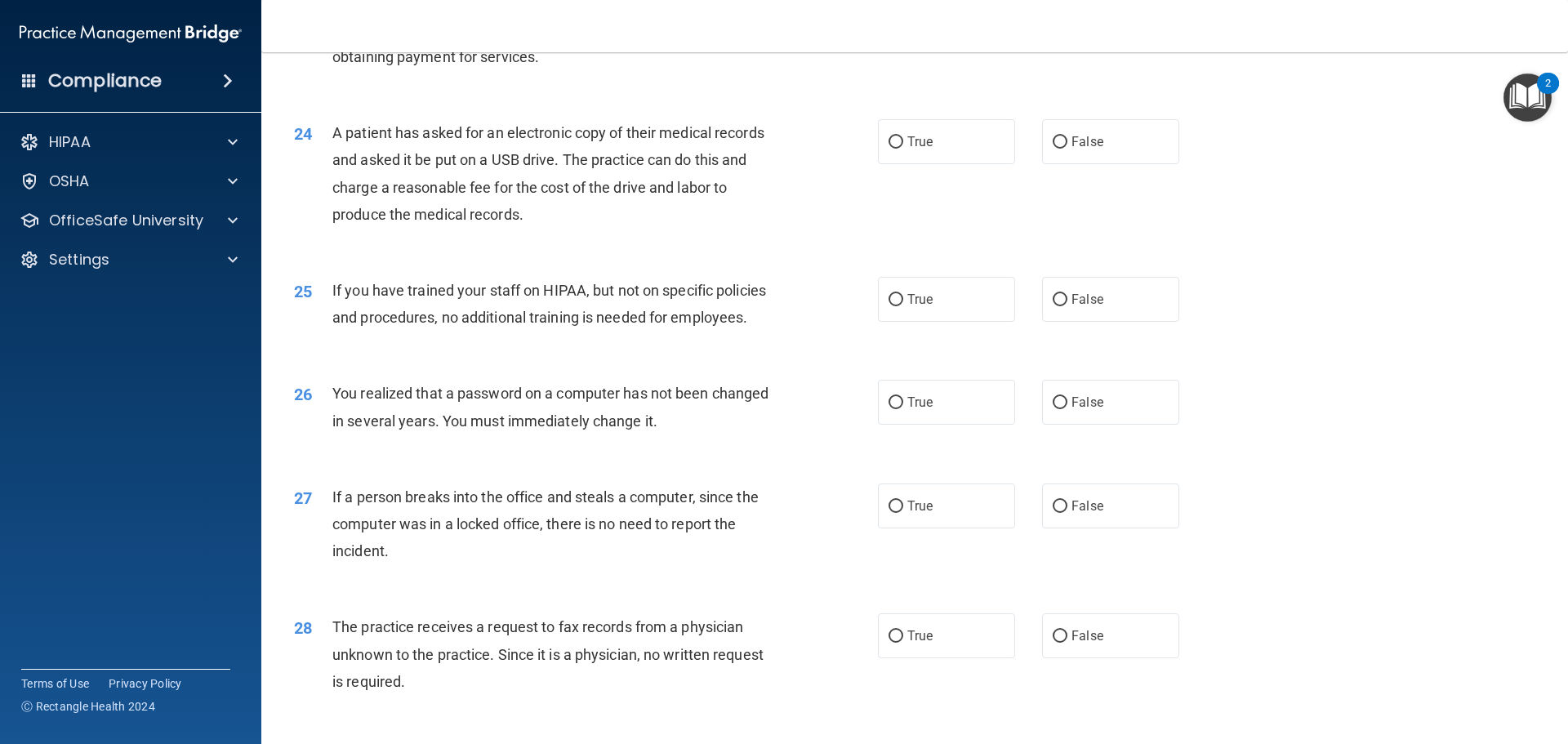
scroll to position [2776, 0]
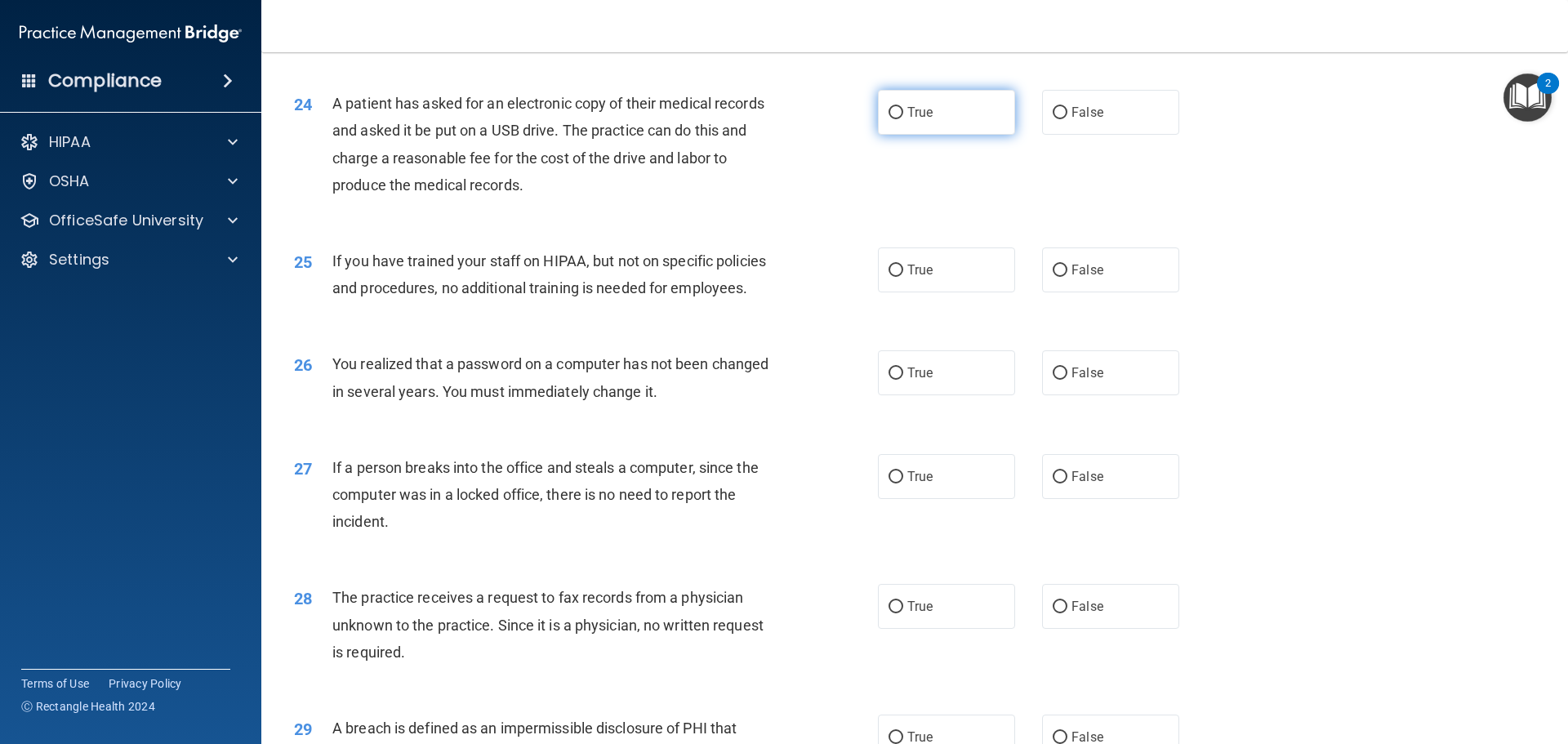
click at [889, 119] on input "True" at bounding box center [895, 112] width 14 height 12
radio input "true"
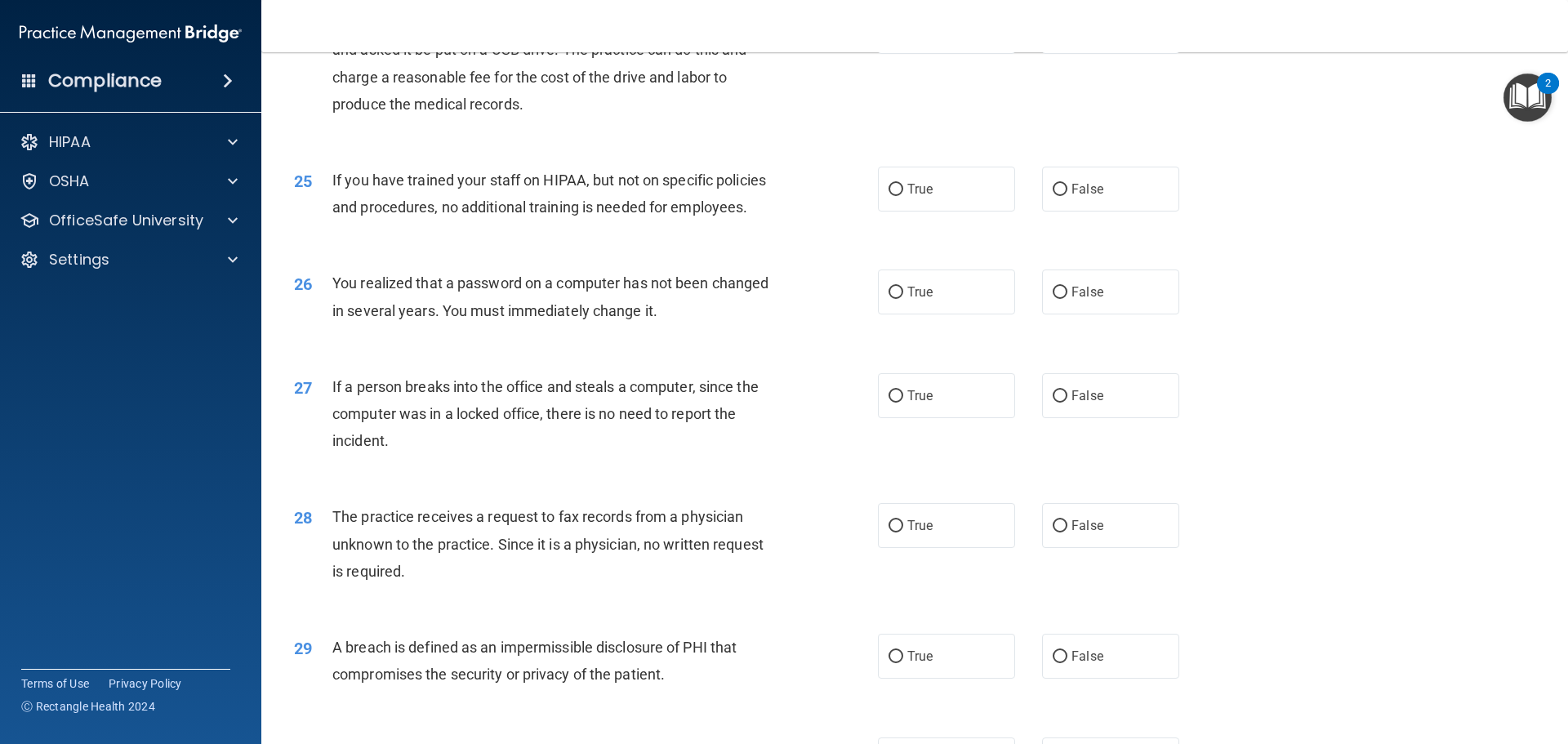
scroll to position [2857, 0]
click at [1053, 195] on input "False" at bounding box center [1059, 189] width 14 height 12
radio input "true"
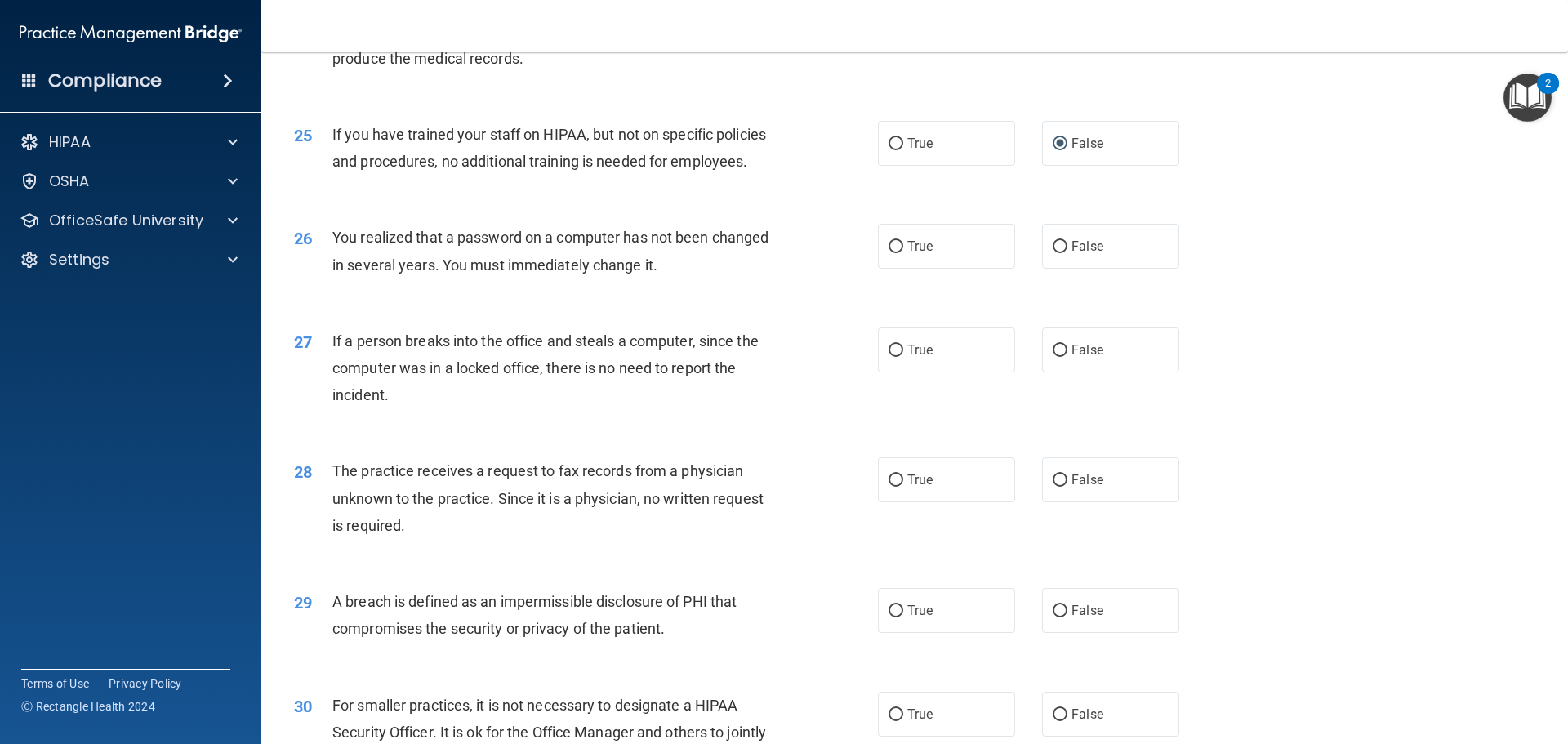
scroll to position [2939, 0]
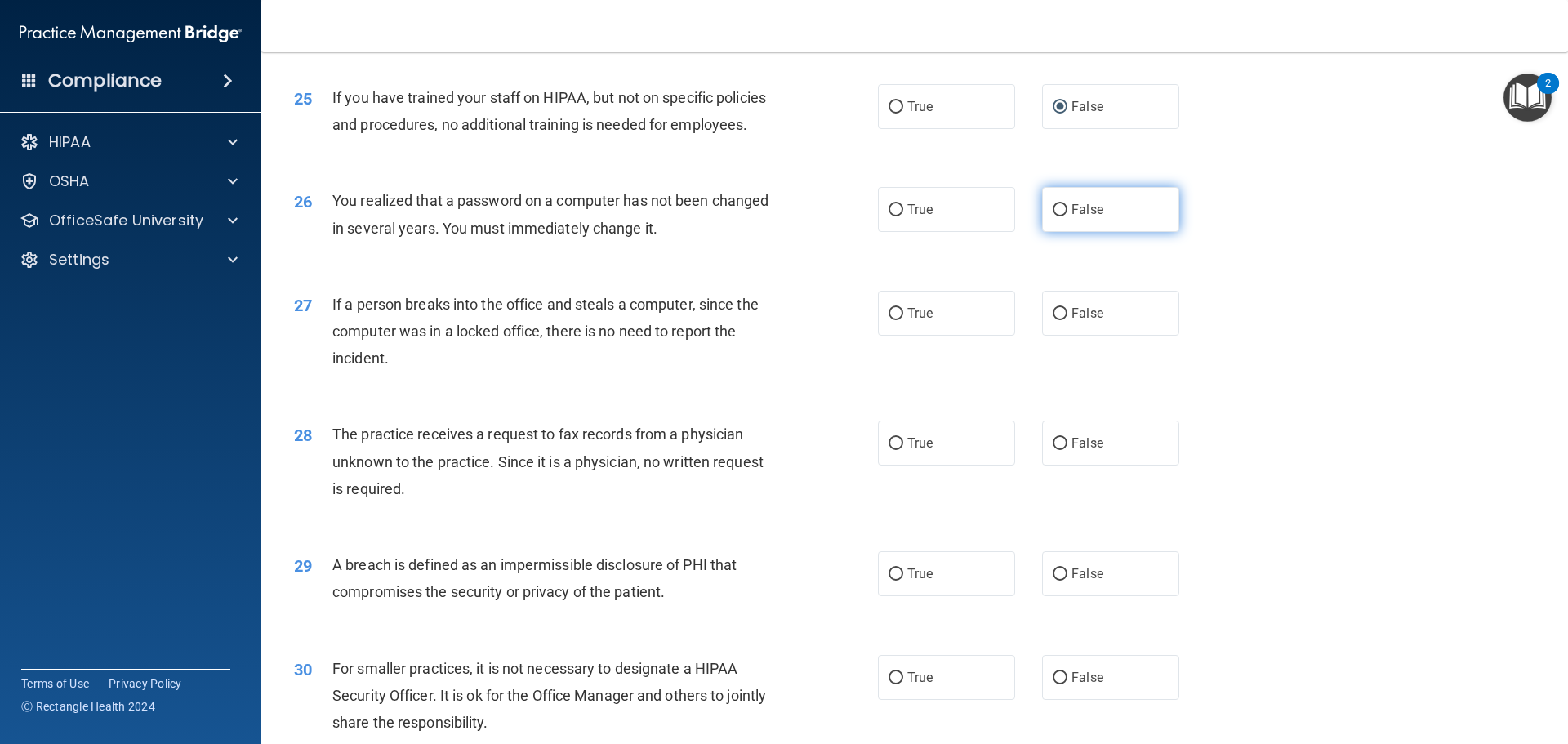
click at [1052, 216] on input "False" at bounding box center [1059, 210] width 14 height 12
radio input "true"
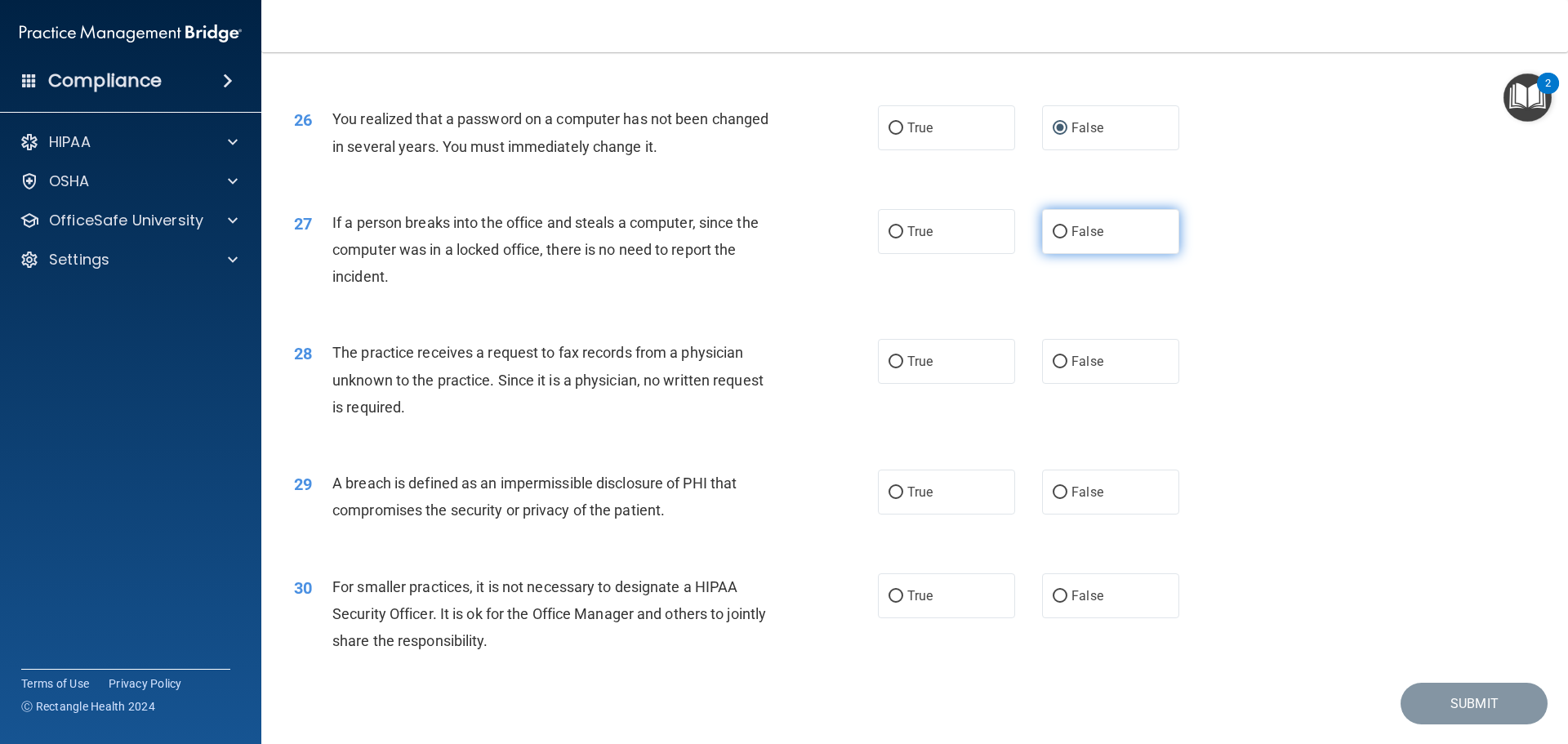
click at [1052, 238] on input "False" at bounding box center [1059, 232] width 14 height 12
radio input "true"
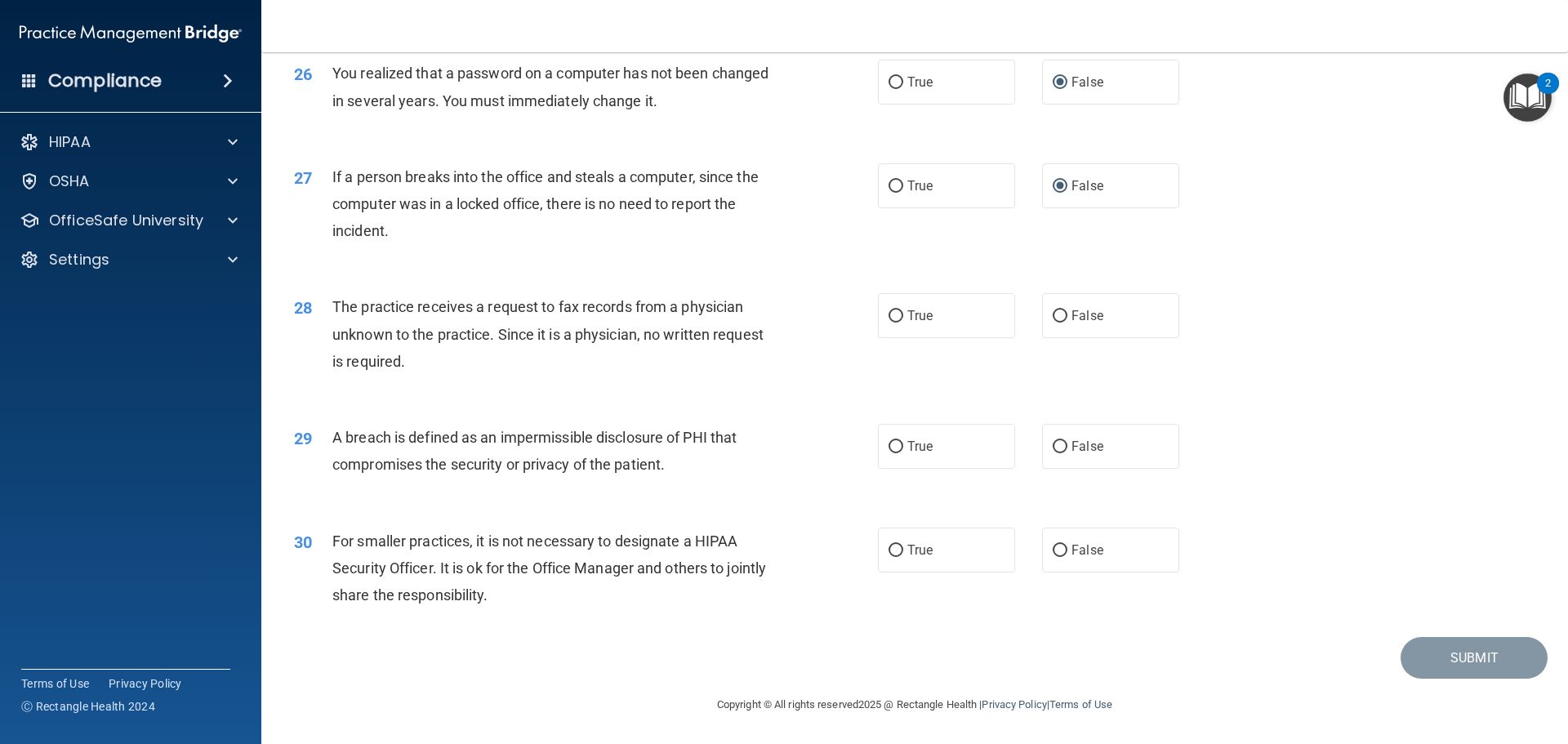
scroll to position [3120, 0]
click at [1057, 311] on input "False" at bounding box center [1059, 316] width 14 height 12
radio input "true"
click at [888, 446] on input "True" at bounding box center [895, 446] width 14 height 12
radio input "true"
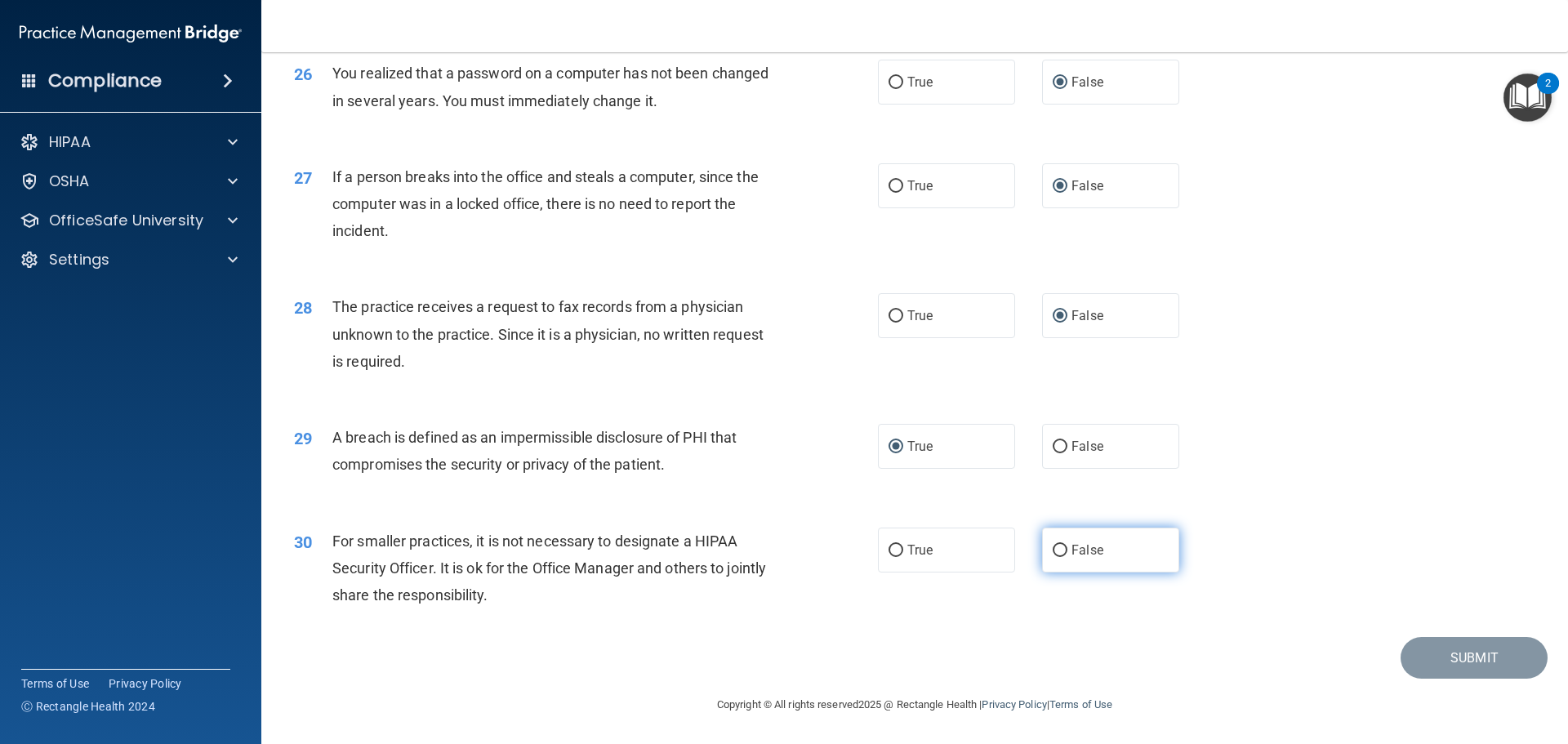
click at [1052, 550] on input "False" at bounding box center [1059, 550] width 14 height 12
radio input "true"
click at [1443, 658] on button "Submit" at bounding box center [1474, 657] width 147 height 41
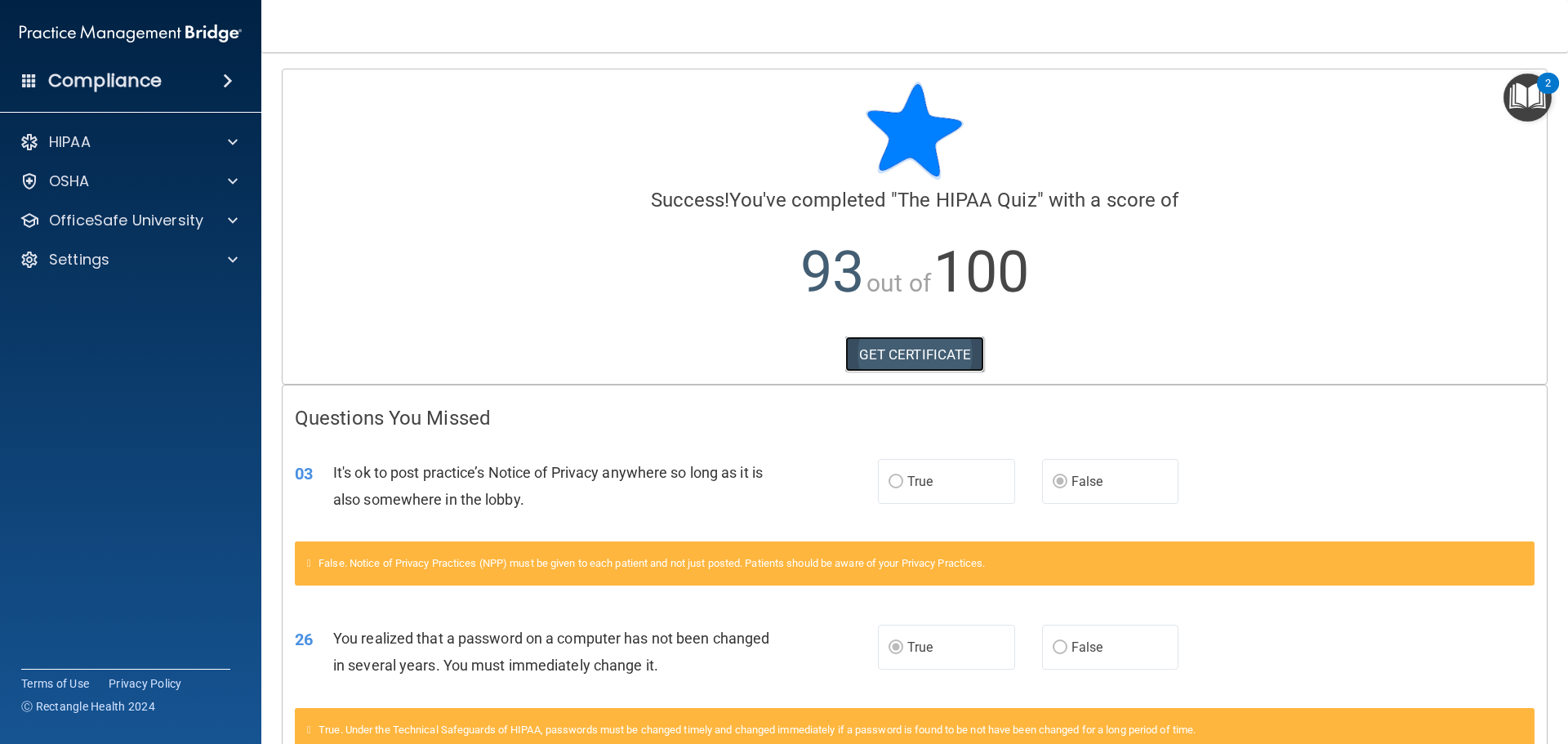
click at [913, 353] on link "GET CERTIFICATE" at bounding box center [914, 354] width 140 height 36
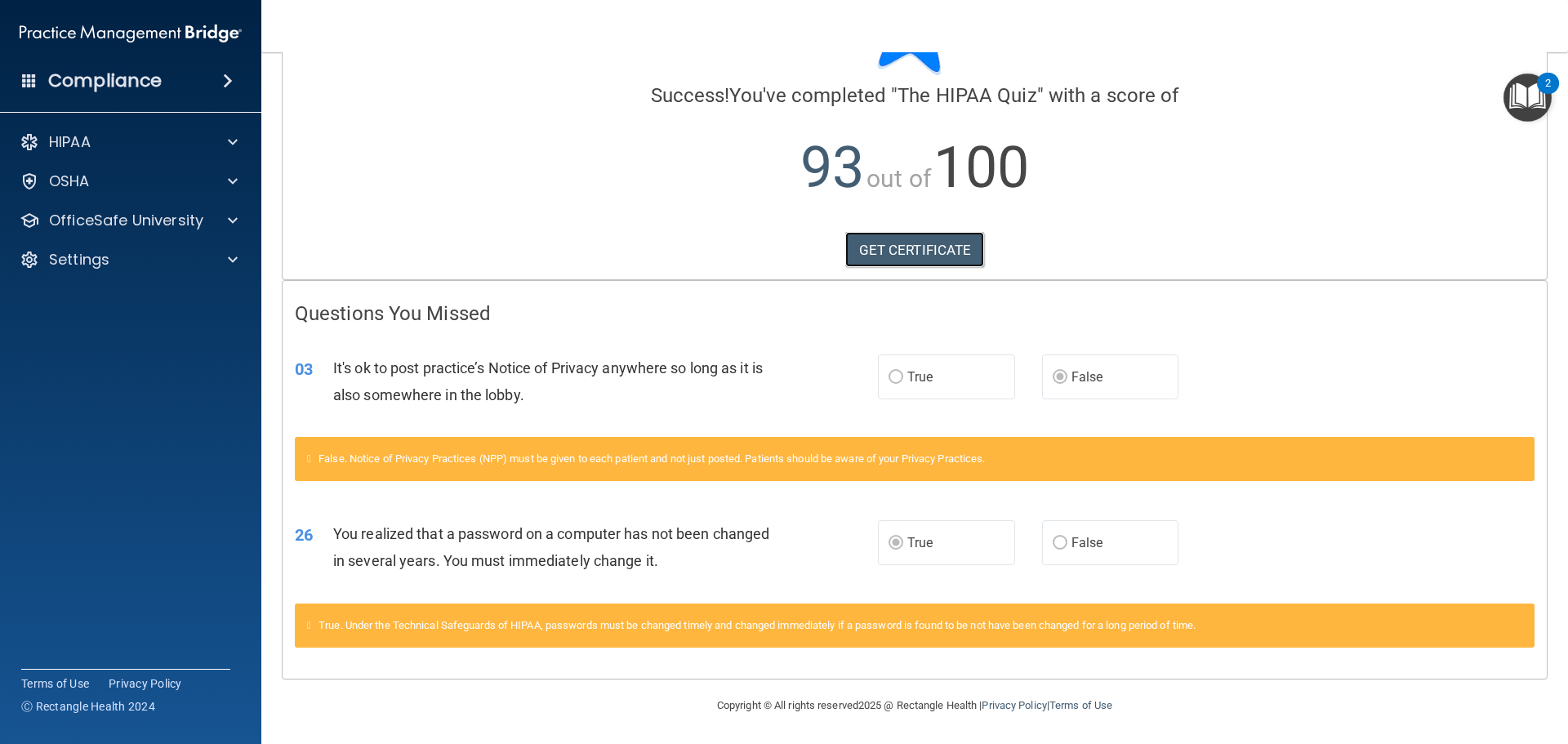
scroll to position [106, 0]
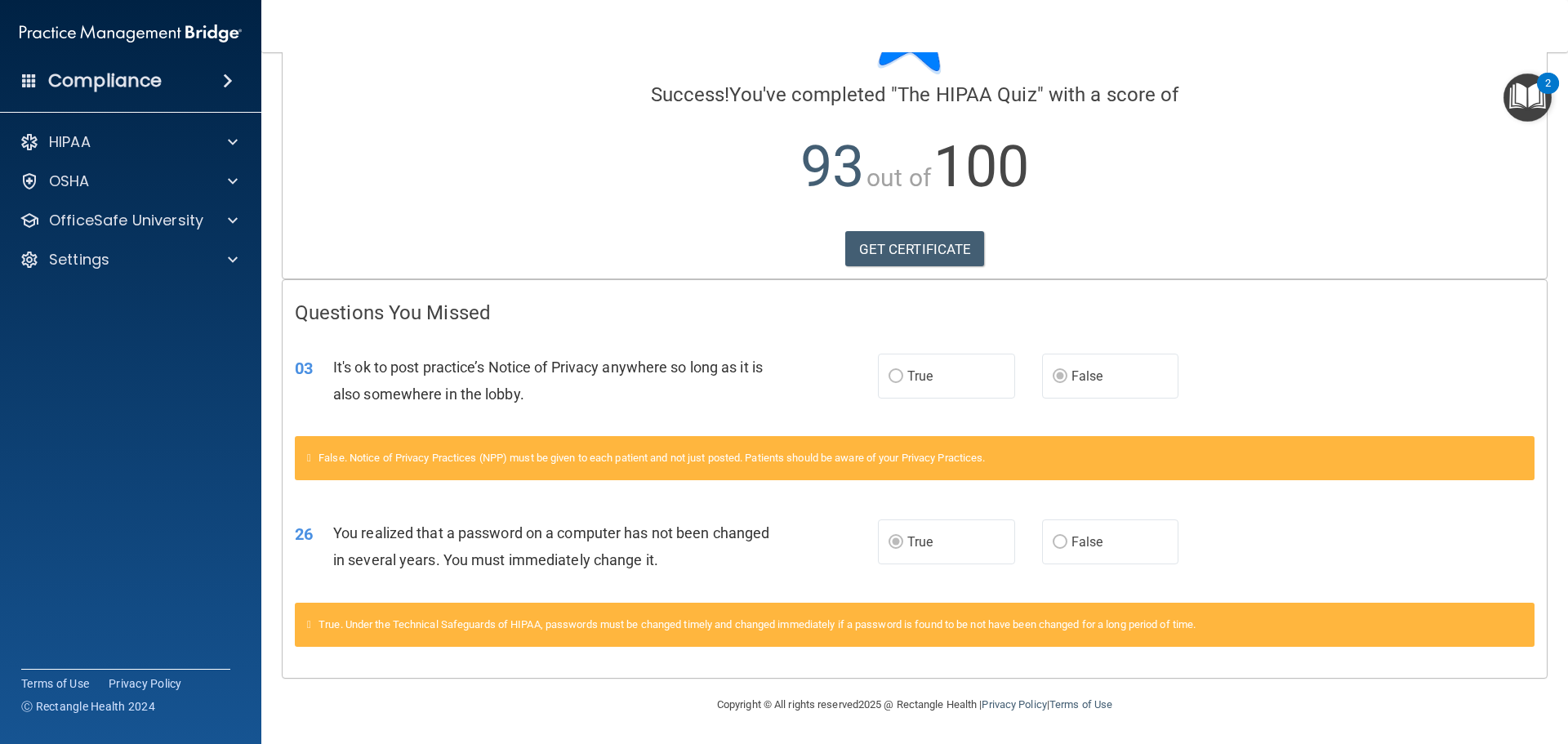
drag, startPoint x: 420, startPoint y: 473, endPoint x: 853, endPoint y: 440, distance: 434.3
click at [853, 440] on div "False. Notice of Privacy Practices (NPP) must be given to each patient and not …" at bounding box center [915, 458] width 1240 height 44
click at [118, 221] on p "OfficeSafe University" at bounding box center [126, 220] width 154 height 19
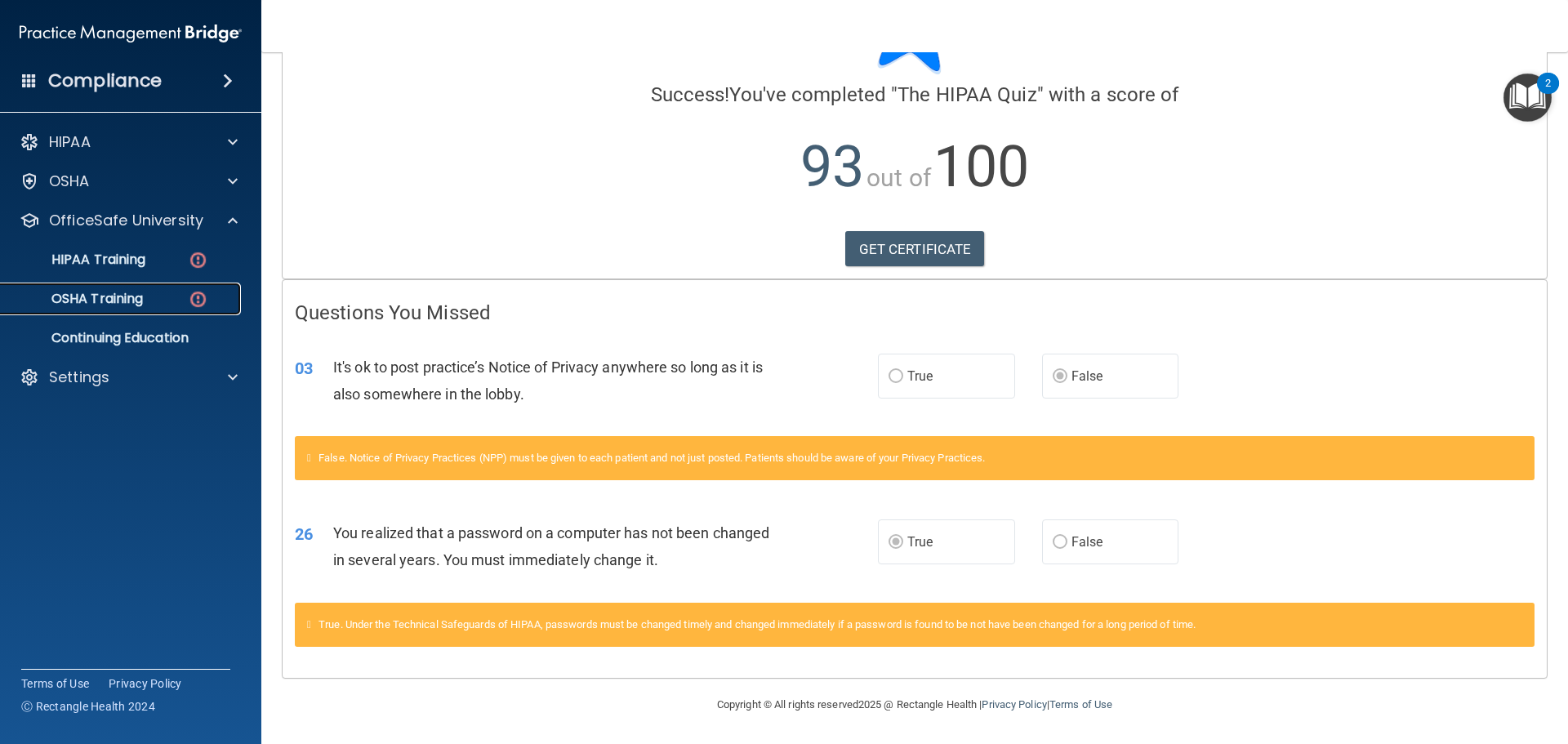
click at [111, 294] on p "OSHA Training" at bounding box center [77, 298] width 132 height 16
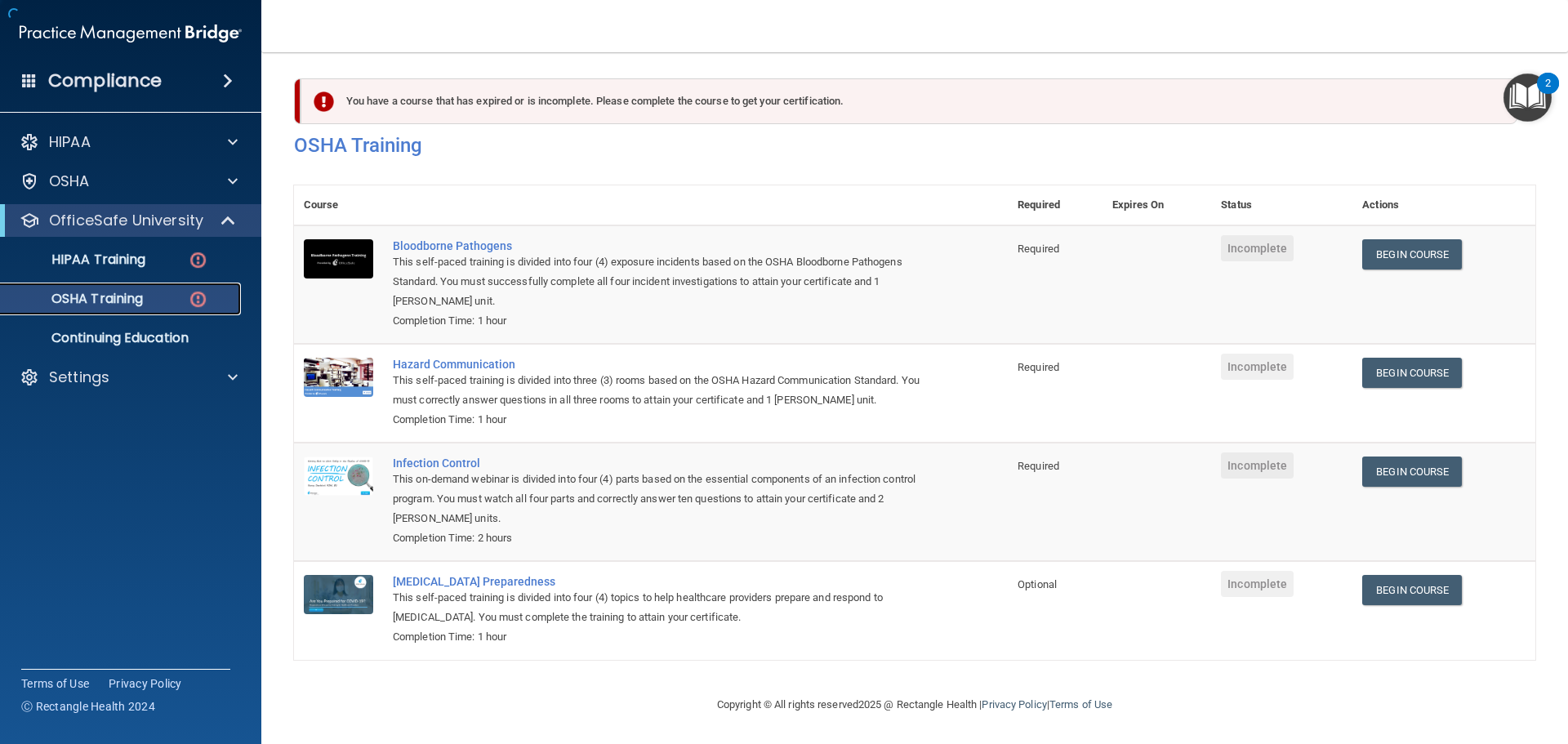
scroll to position [27, 0]
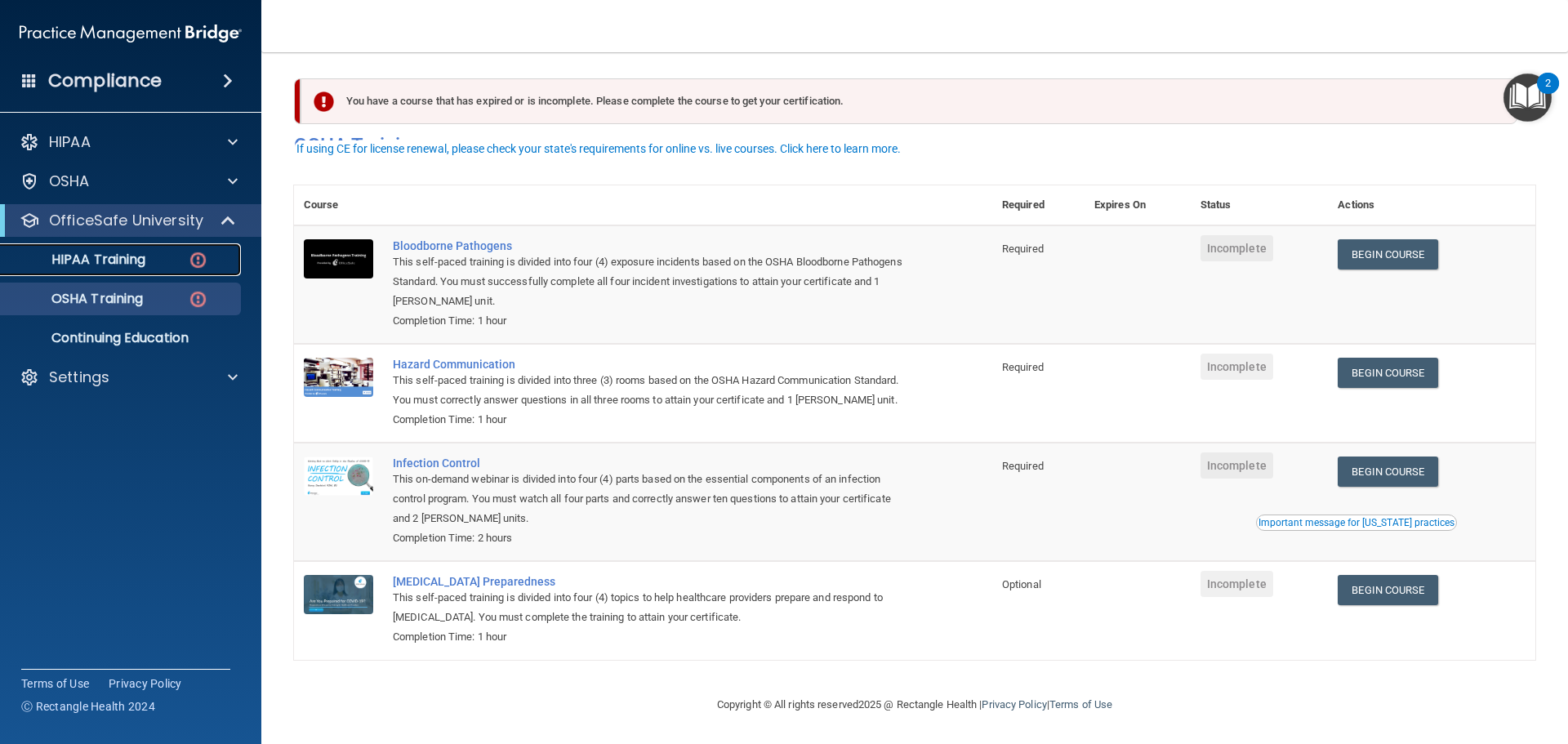
click at [123, 256] on p "HIPAA Training" at bounding box center [78, 259] width 134 height 16
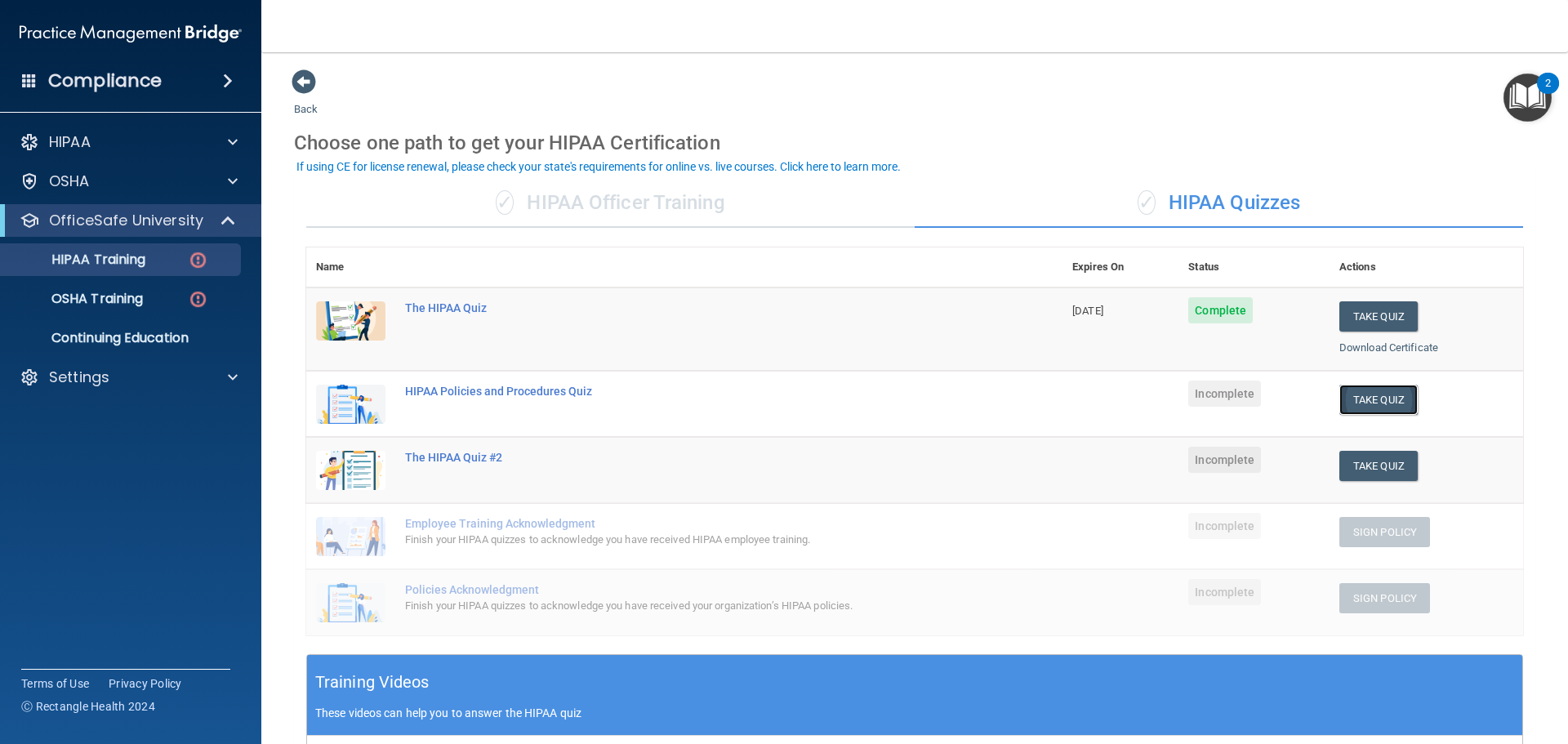
click at [1363, 397] on button "Take Quiz" at bounding box center [1378, 400] width 79 height 30
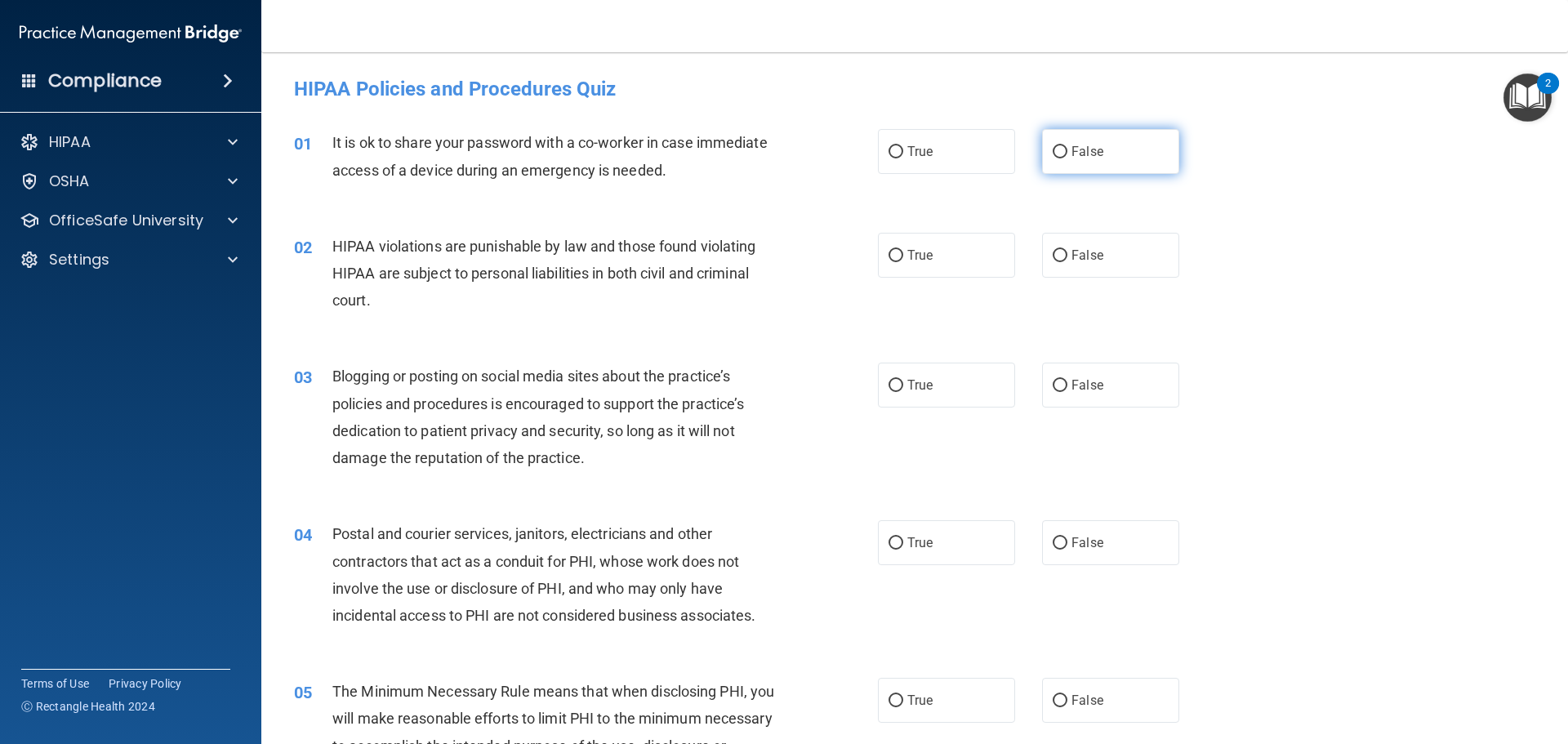
click at [1052, 148] on input "False" at bounding box center [1059, 152] width 14 height 12
radio input "true"
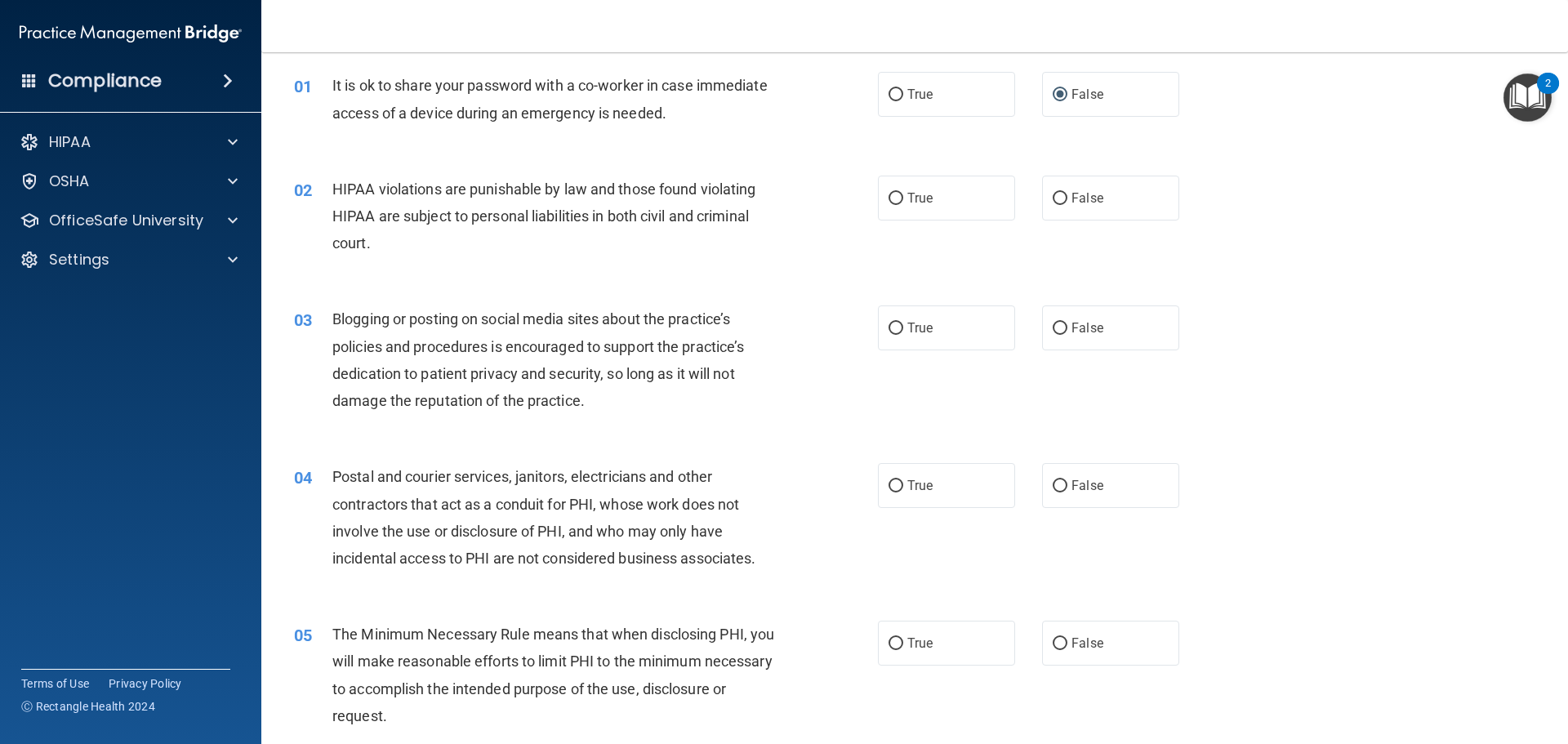
scroll to position [82, 0]
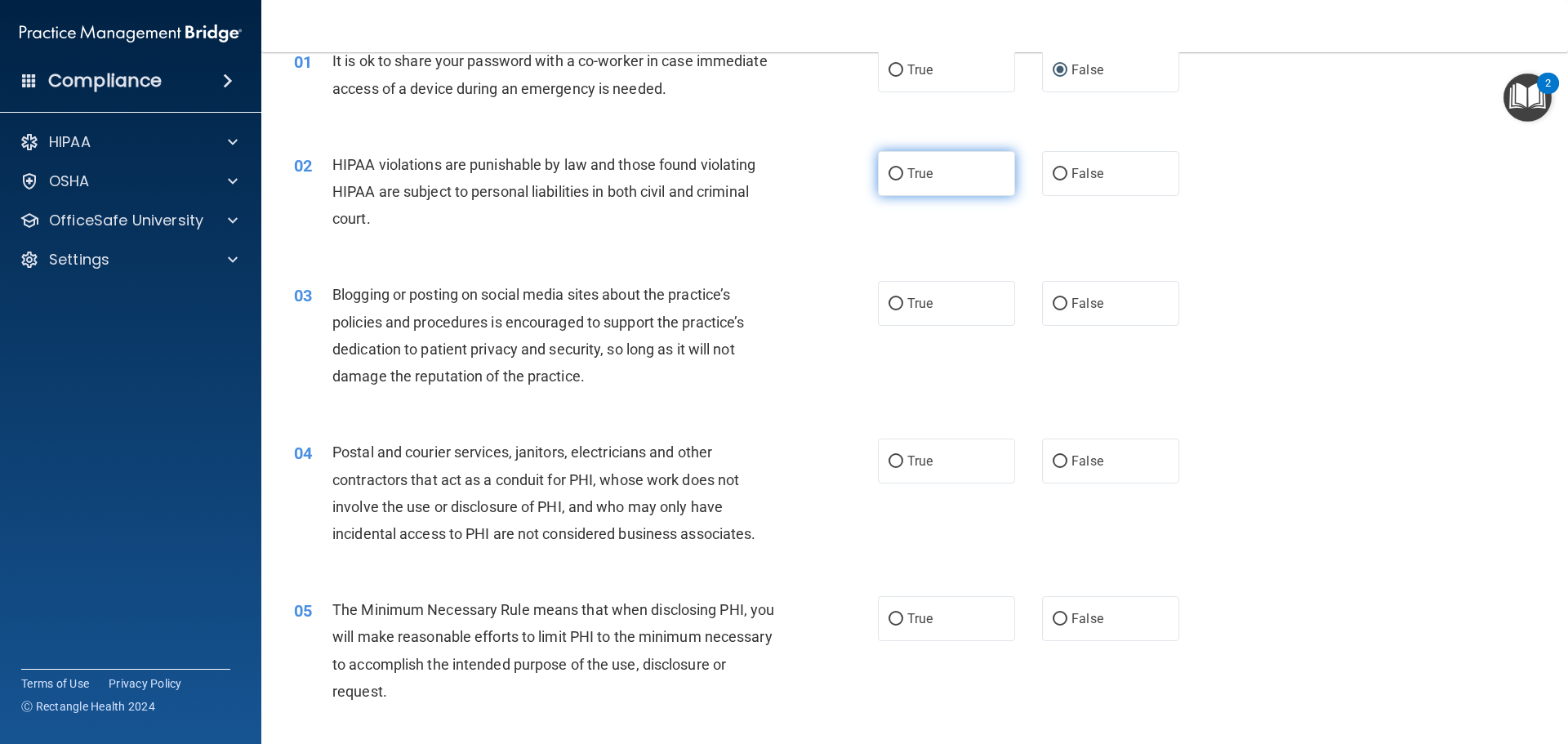
click at [888, 172] on input "True" at bounding box center [895, 174] width 14 height 12
radio input "true"
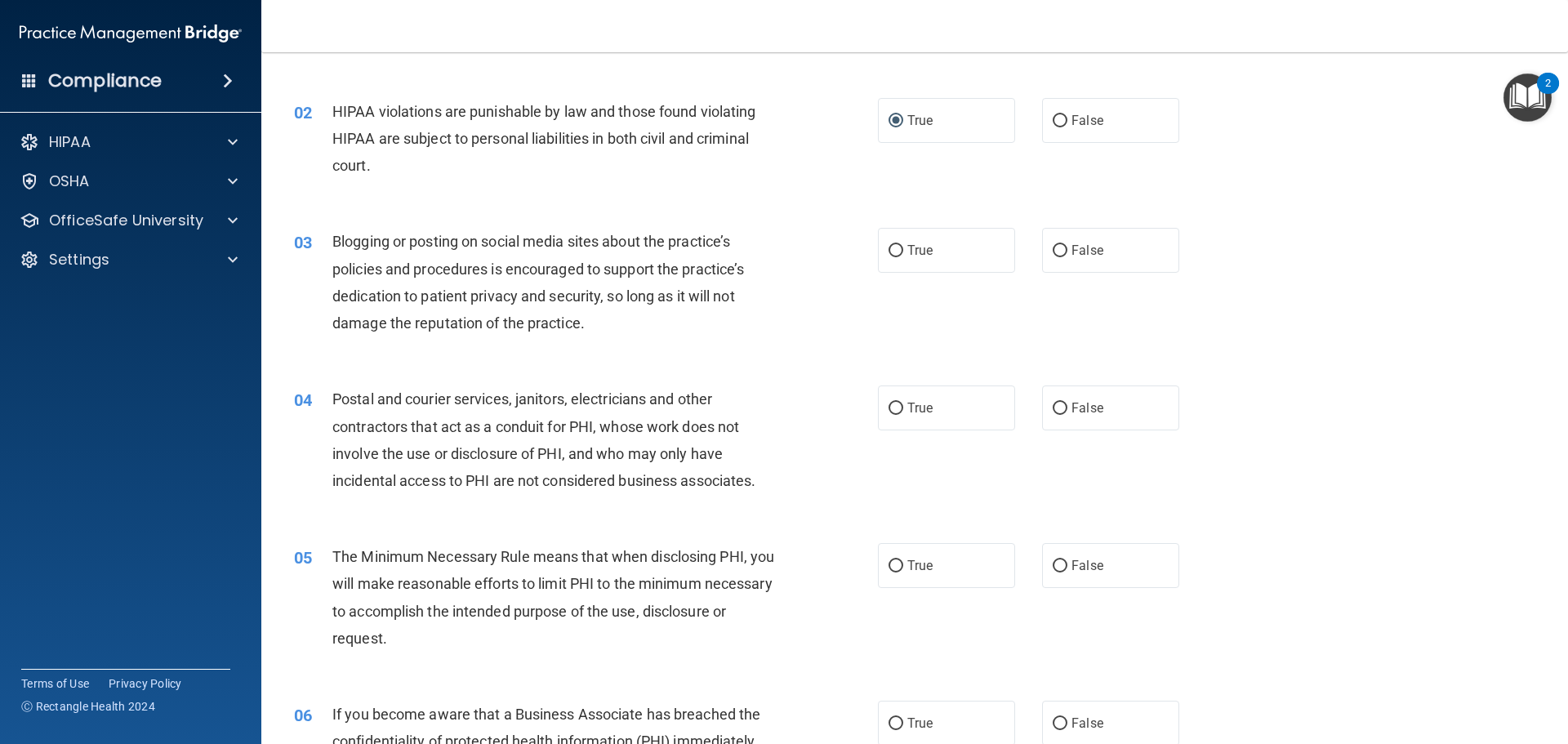
scroll to position [163, 0]
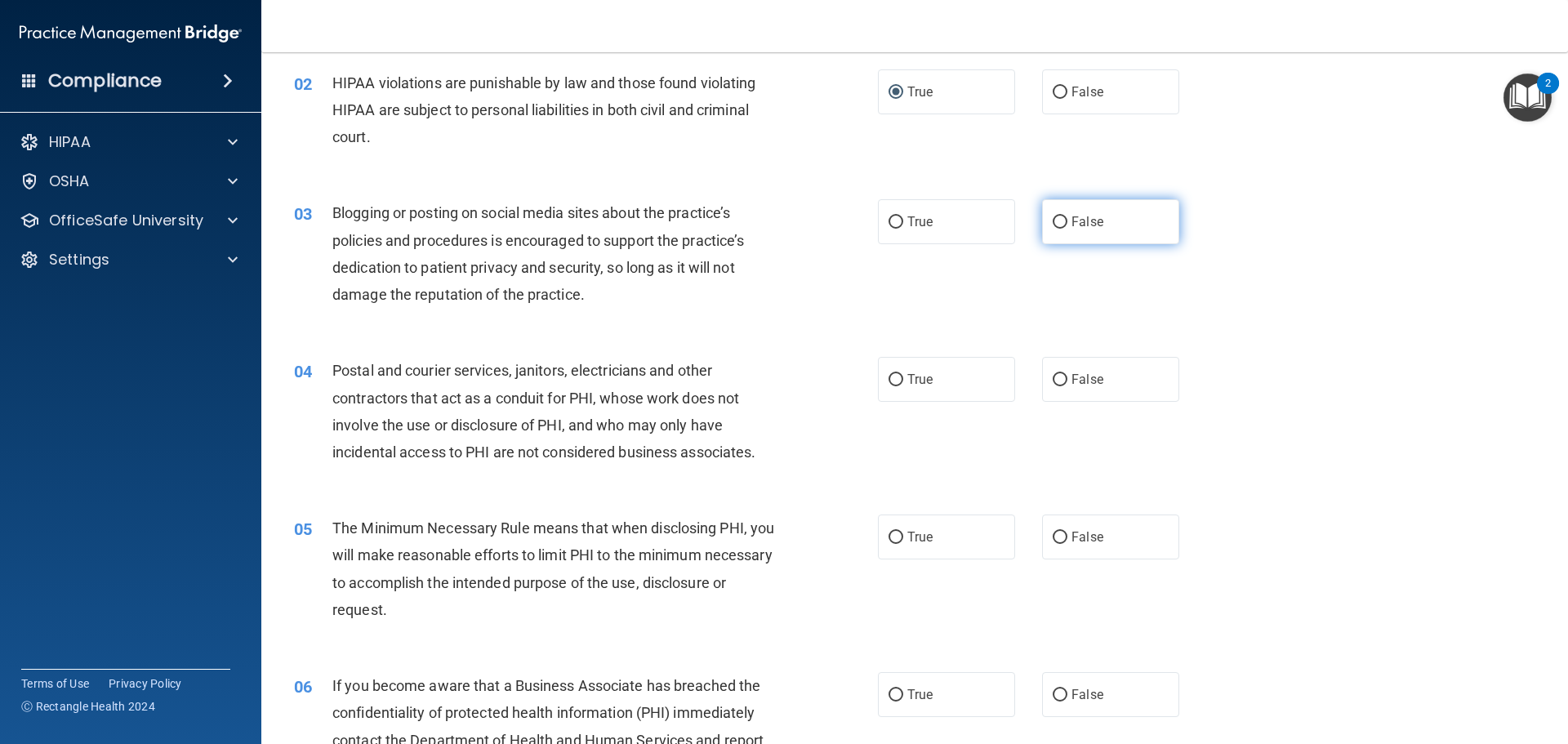
click at [1052, 221] on input "False" at bounding box center [1059, 222] width 14 height 12
radio input "true"
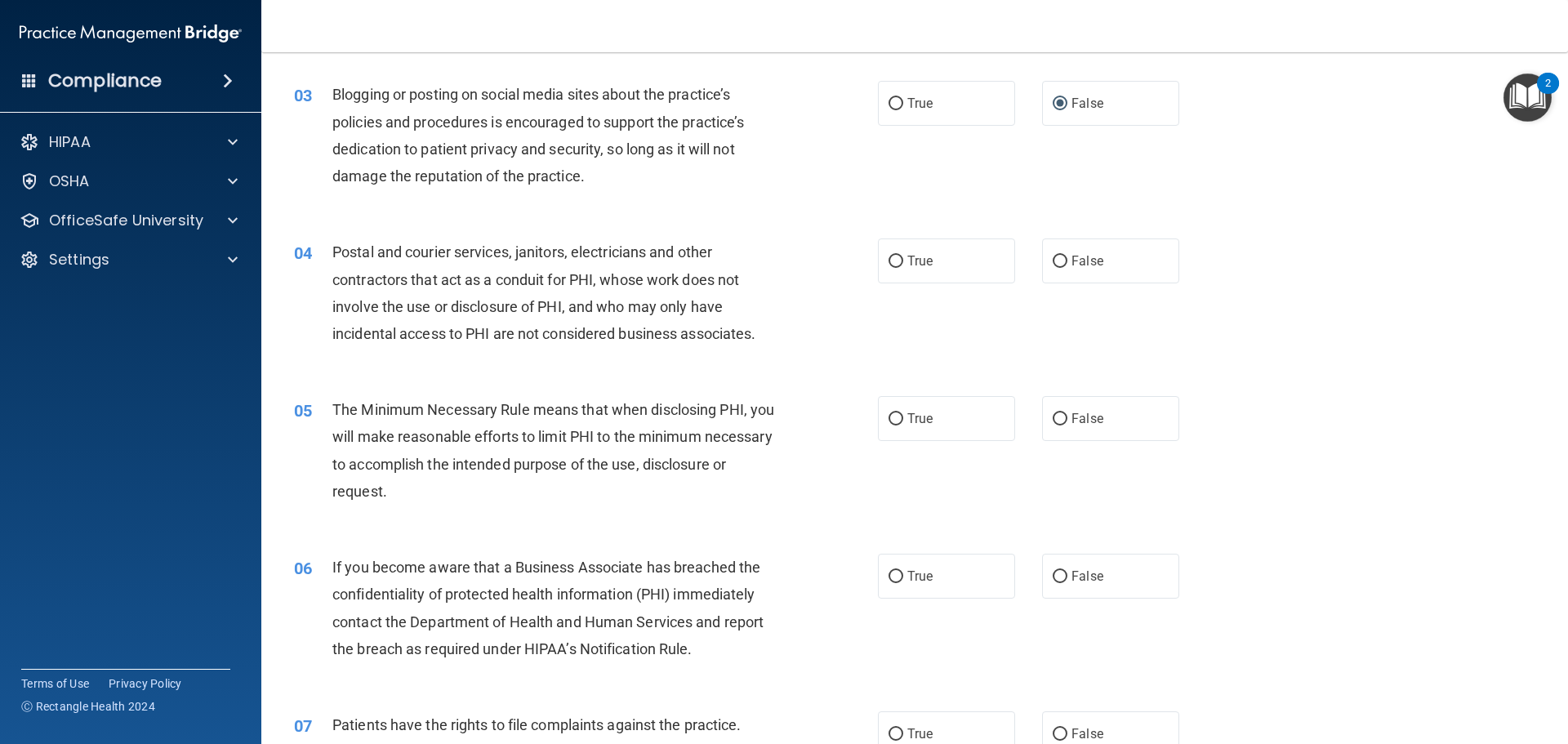
scroll to position [245, 0]
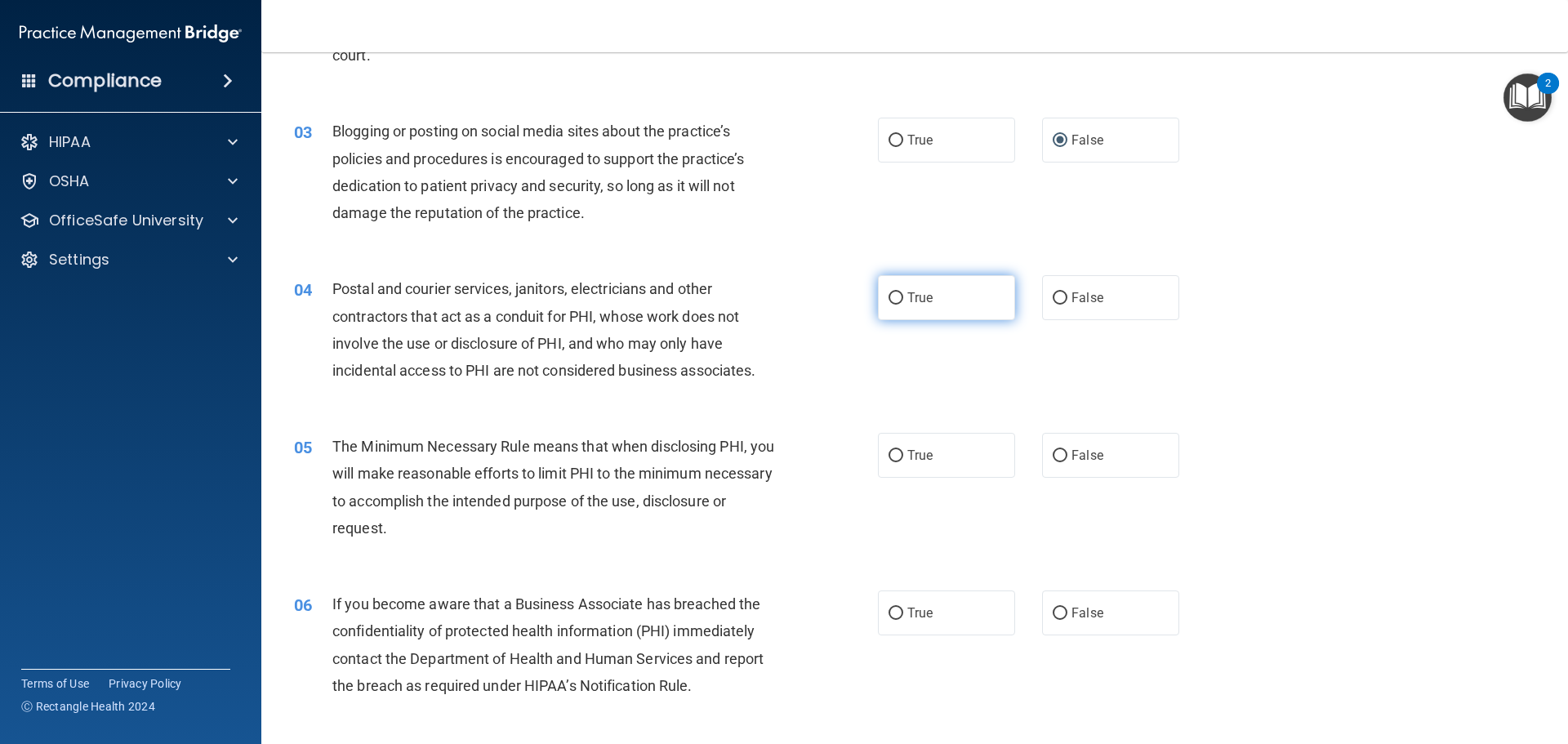
click at [890, 296] on input "True" at bounding box center [895, 298] width 14 height 12
radio input "true"
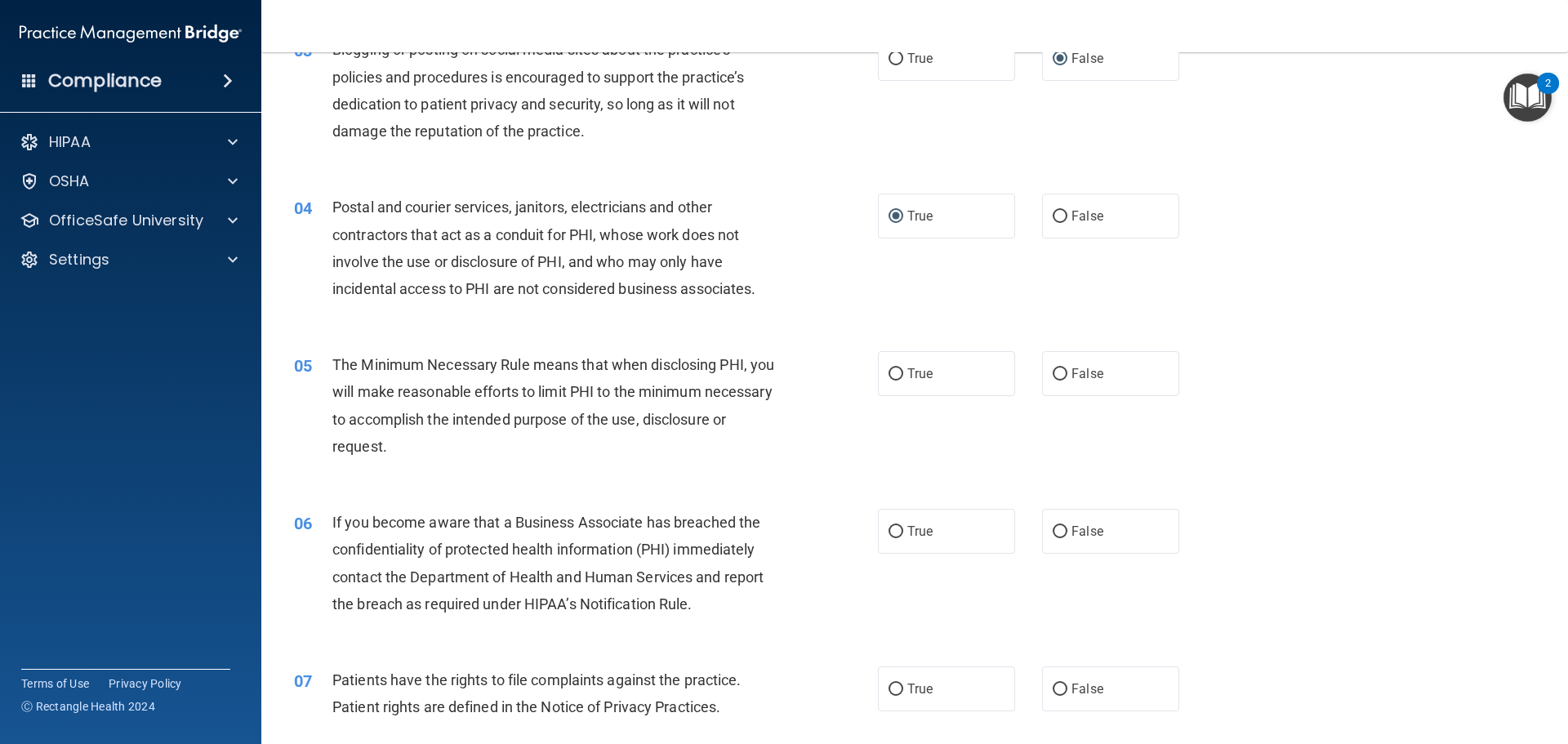
scroll to position [408, 0]
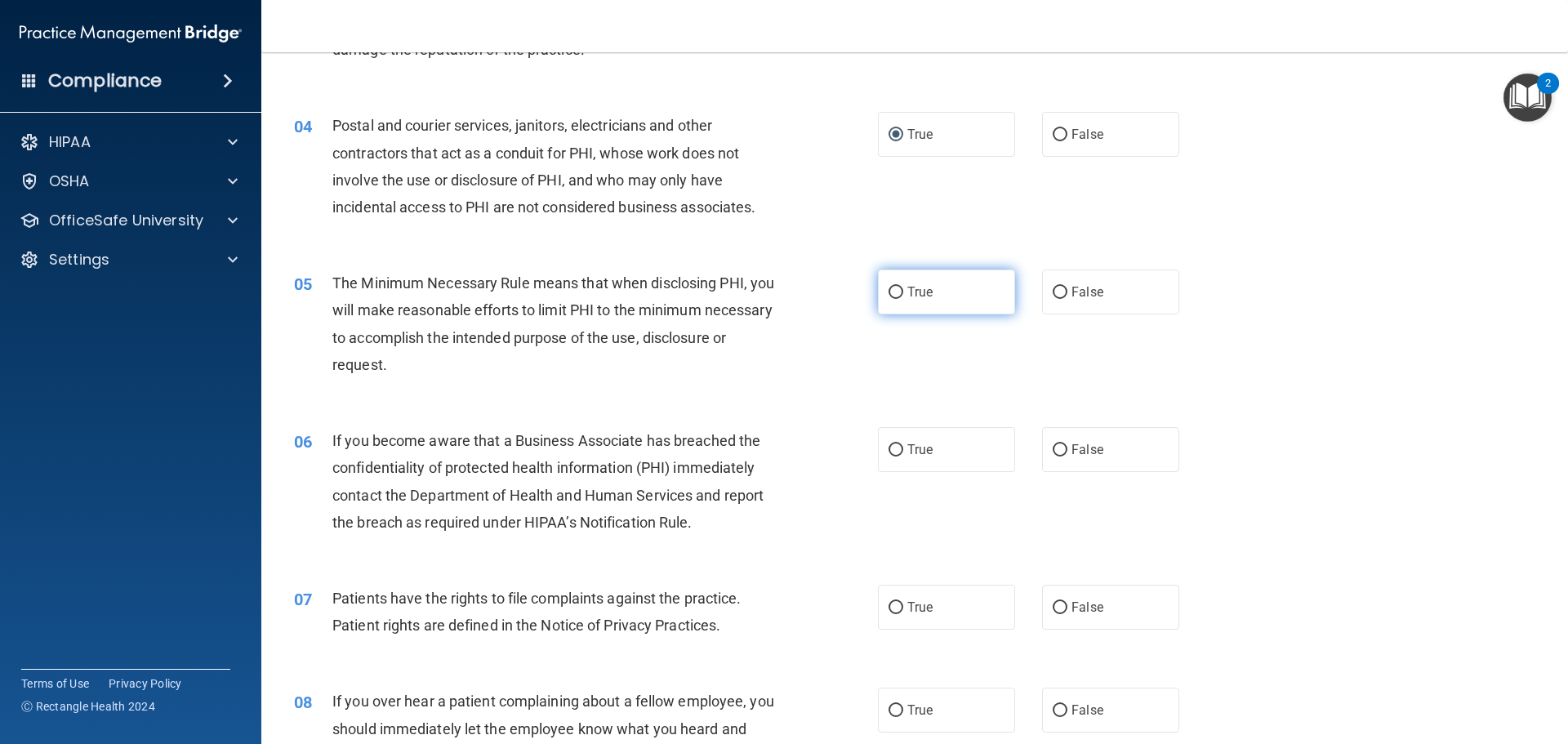
click at [891, 288] on input "True" at bounding box center [895, 293] width 14 height 12
radio input "true"
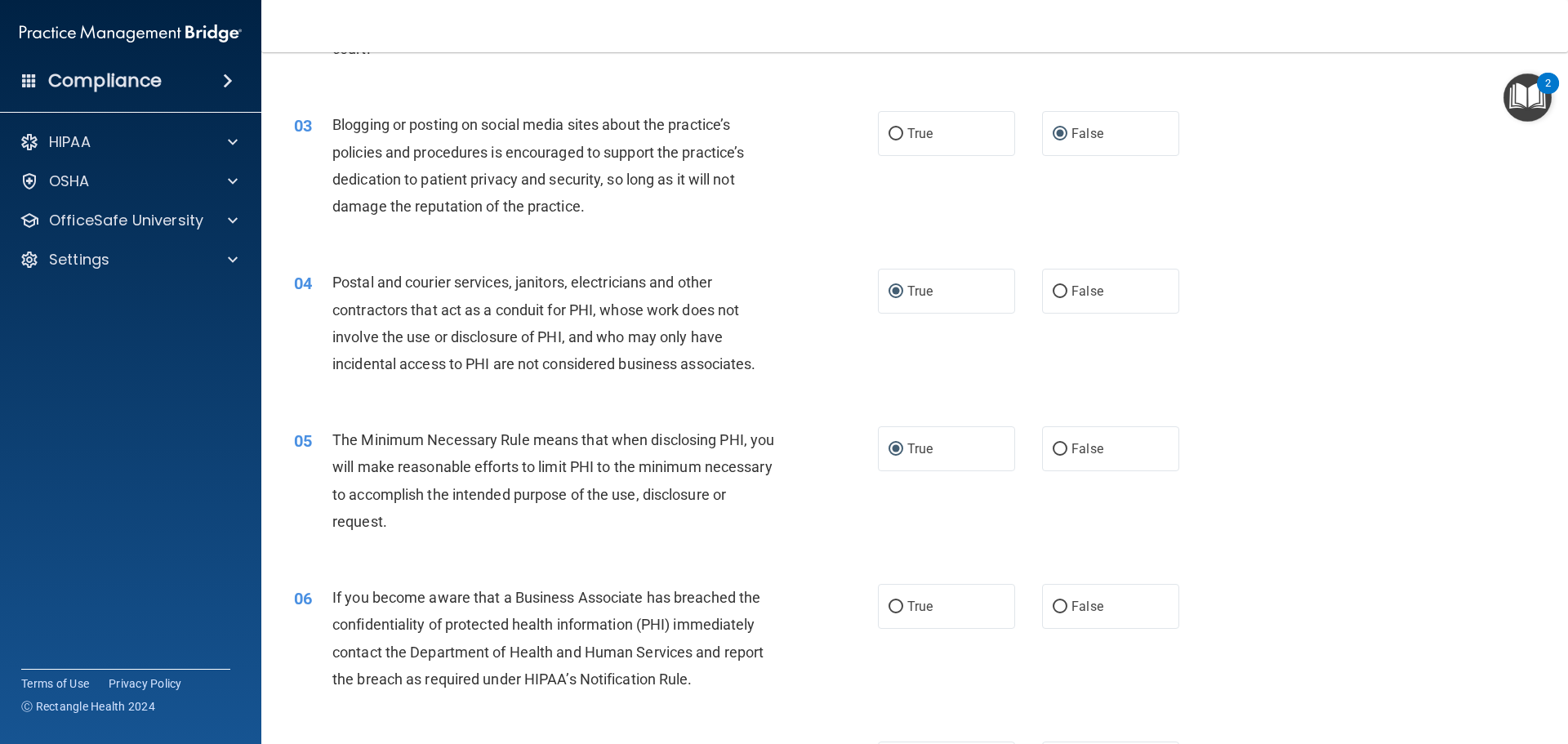
scroll to position [245, 0]
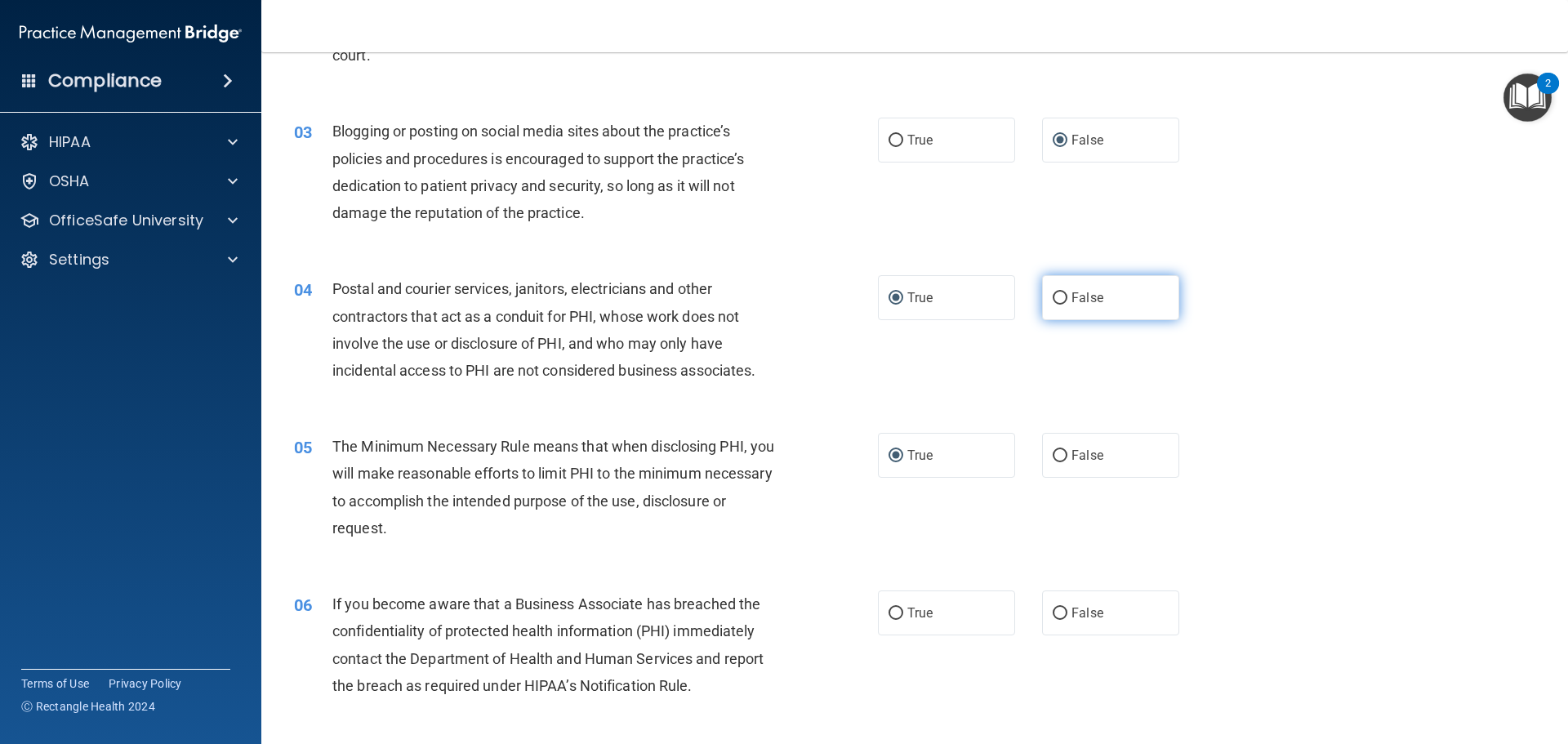
click at [1052, 293] on input "False" at bounding box center [1059, 298] width 14 height 12
radio input "true"
radio input "false"
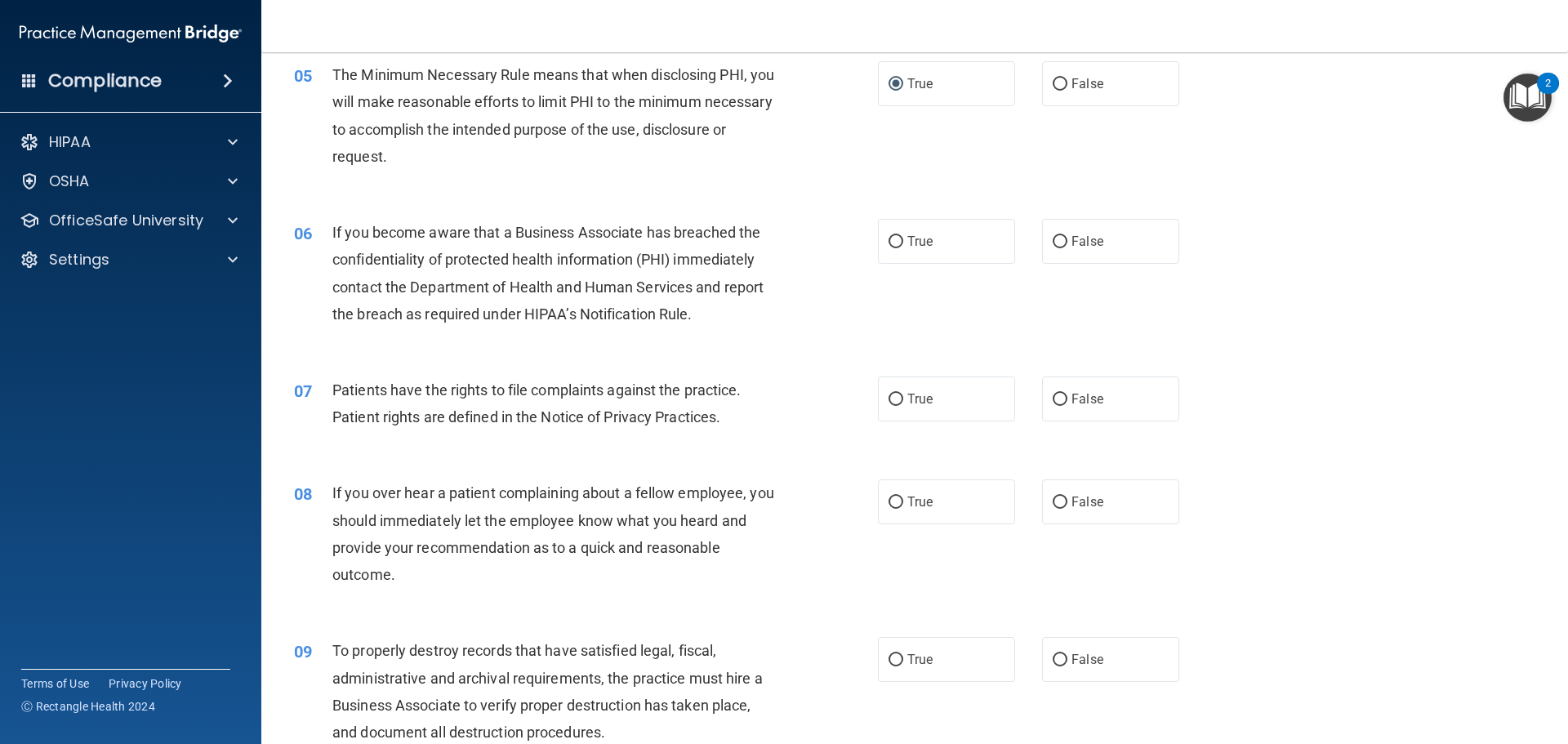
scroll to position [653, 0]
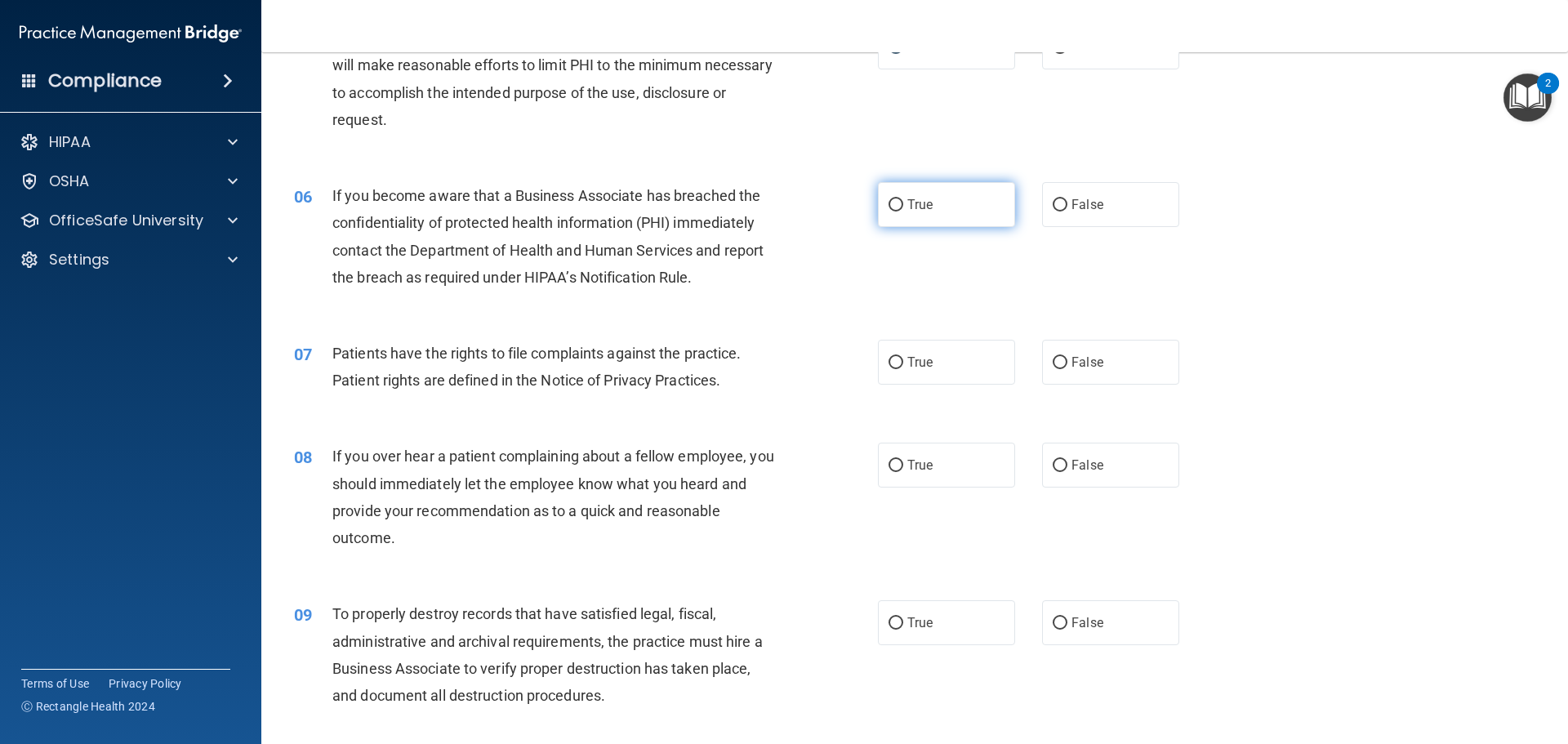
click at [891, 203] on input "True" at bounding box center [895, 205] width 14 height 12
radio input "true"
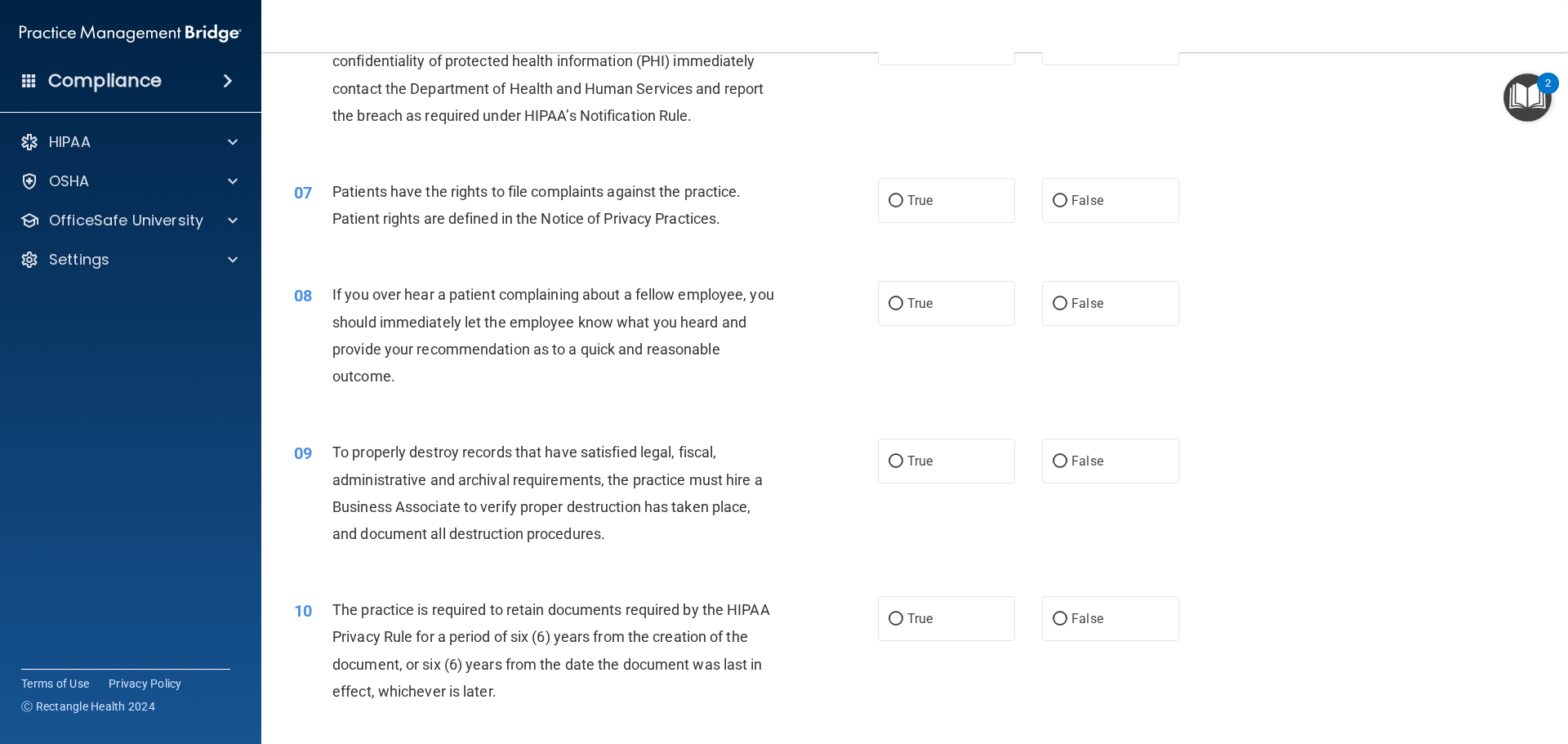
scroll to position [816, 0]
click at [891, 197] on input "True" at bounding box center [895, 200] width 14 height 12
radio input "true"
click at [1052, 298] on input "False" at bounding box center [1059, 302] width 14 height 12
radio input "true"
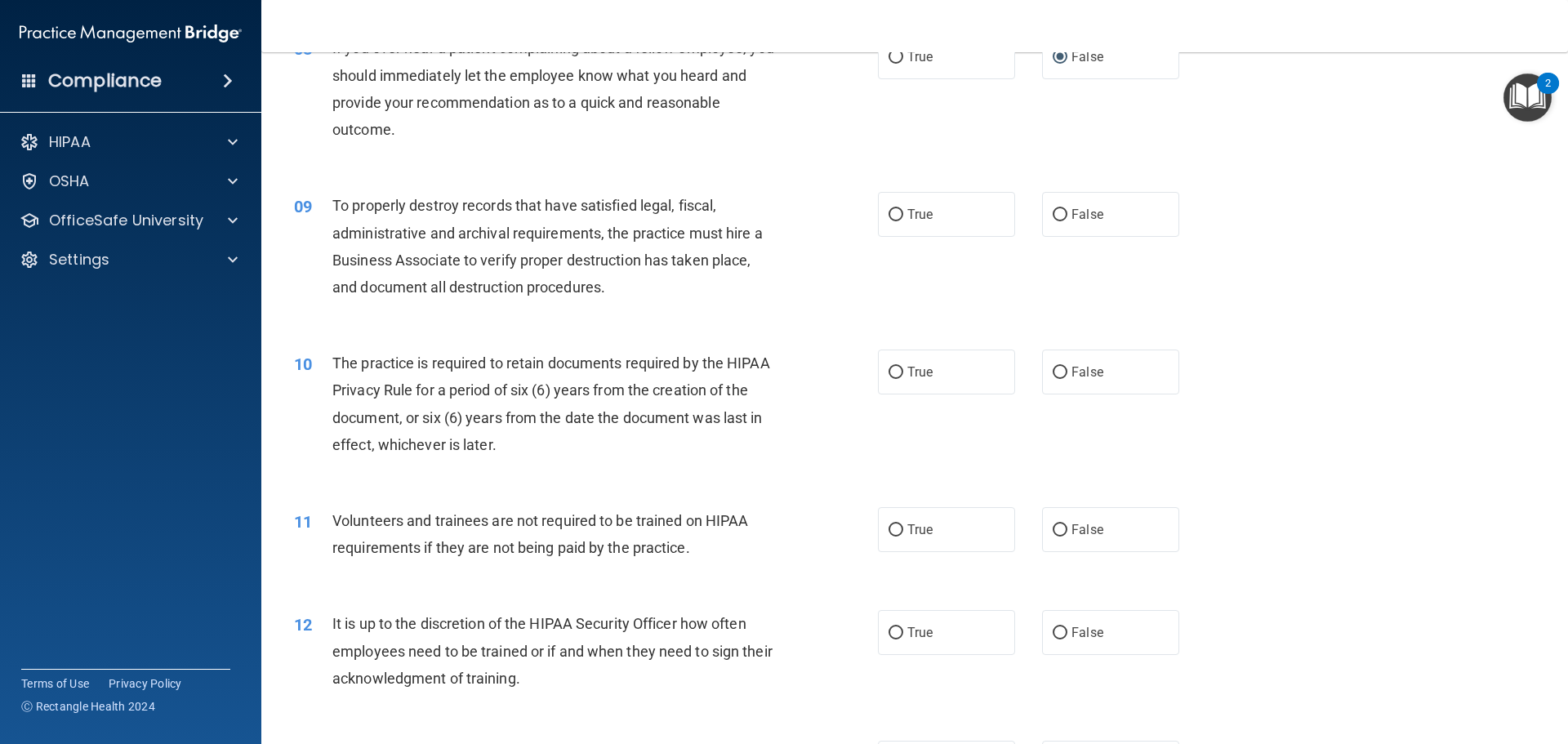
scroll to position [980, 0]
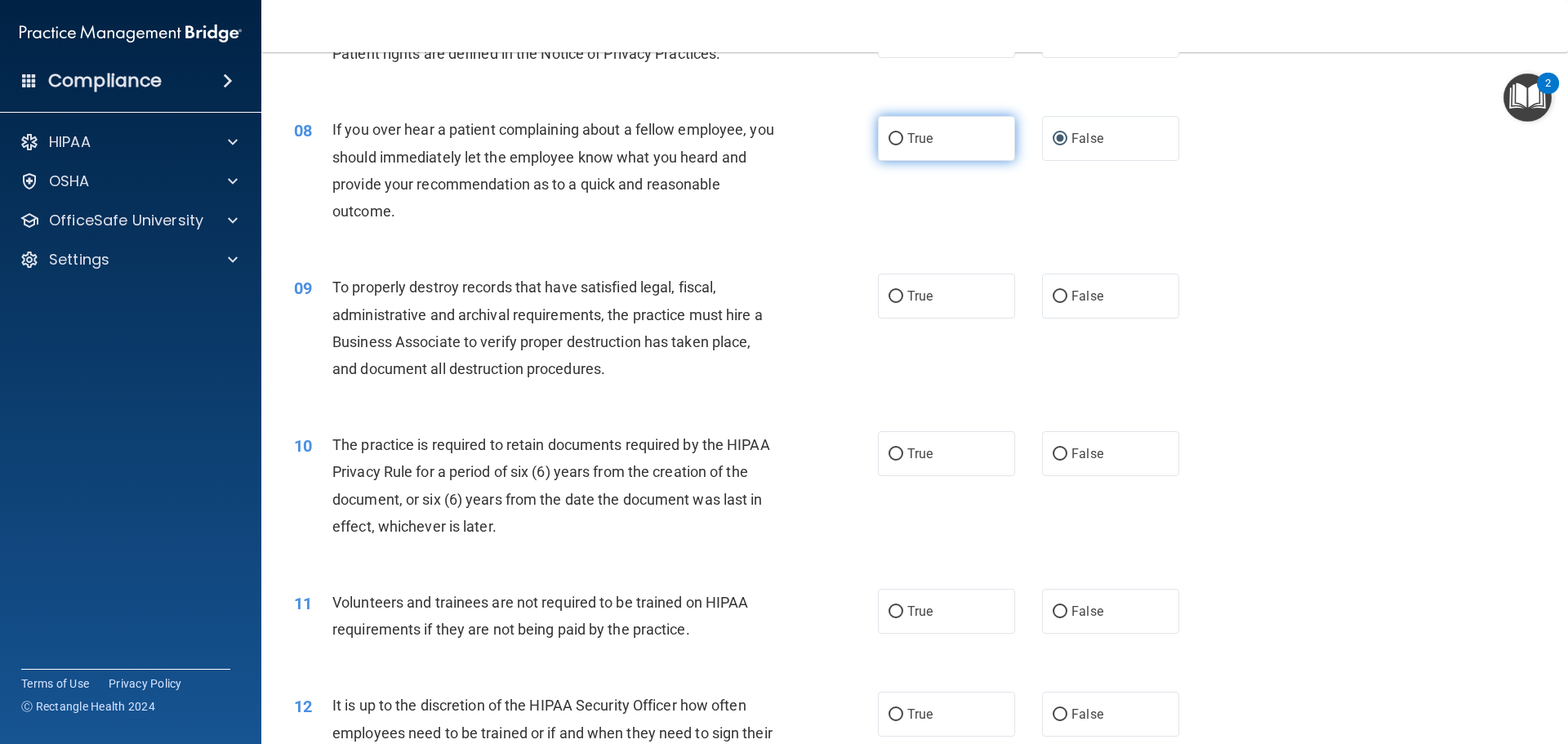
click at [889, 144] on input "True" at bounding box center [895, 139] width 14 height 12
radio input "true"
radio input "false"
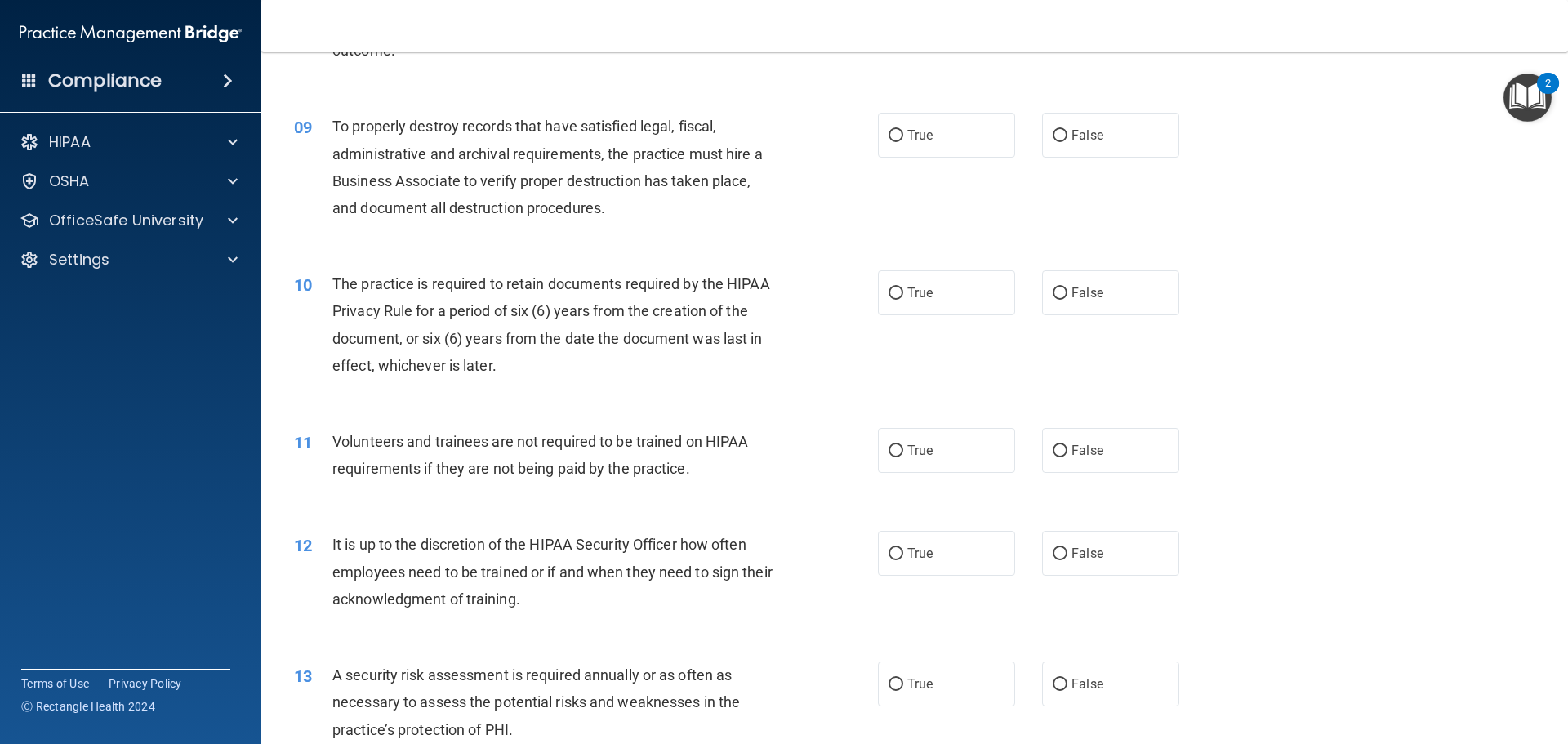
scroll to position [1143, 0]
click at [889, 128] on input "True" at bounding box center [895, 134] width 14 height 12
radio input "true"
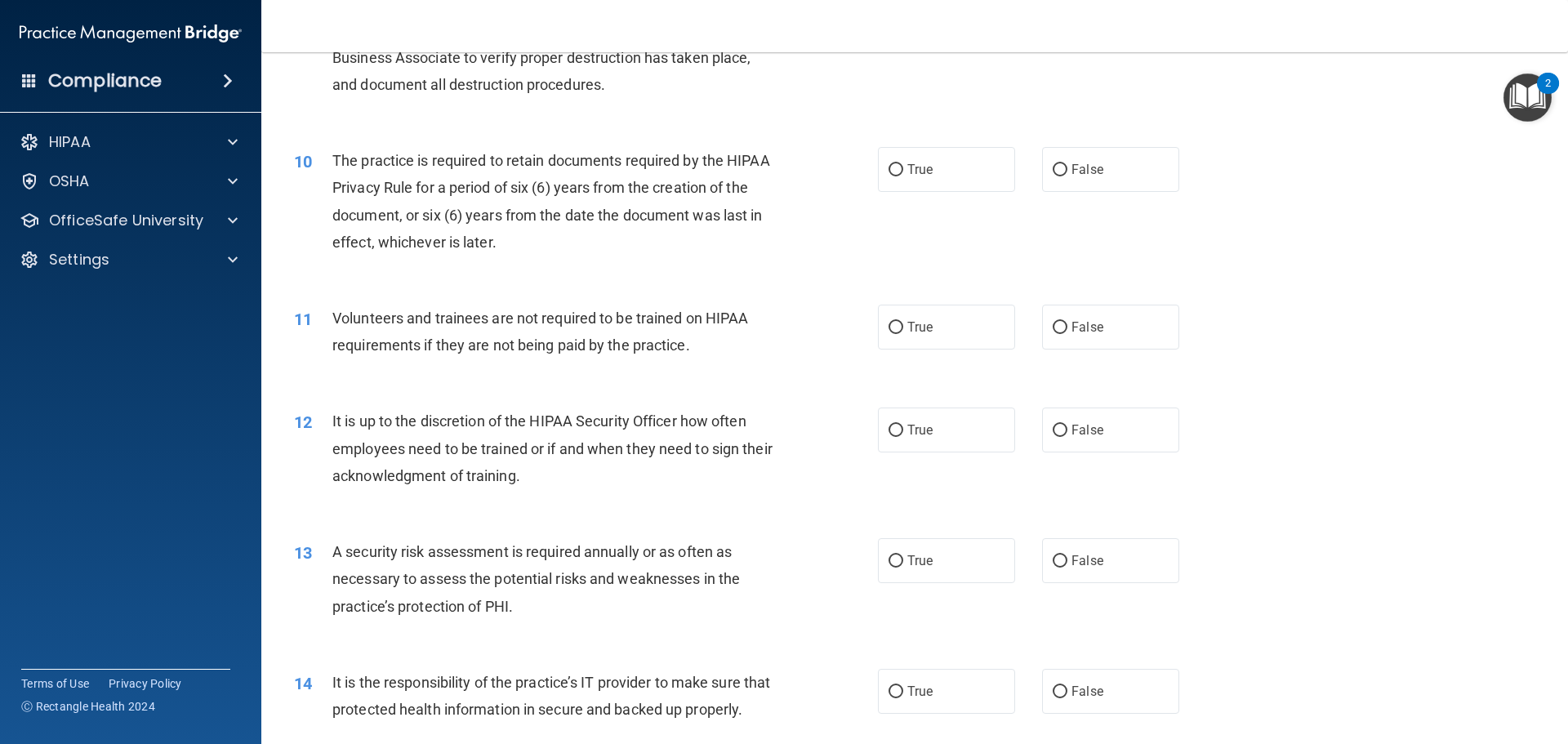
scroll to position [1306, 0]
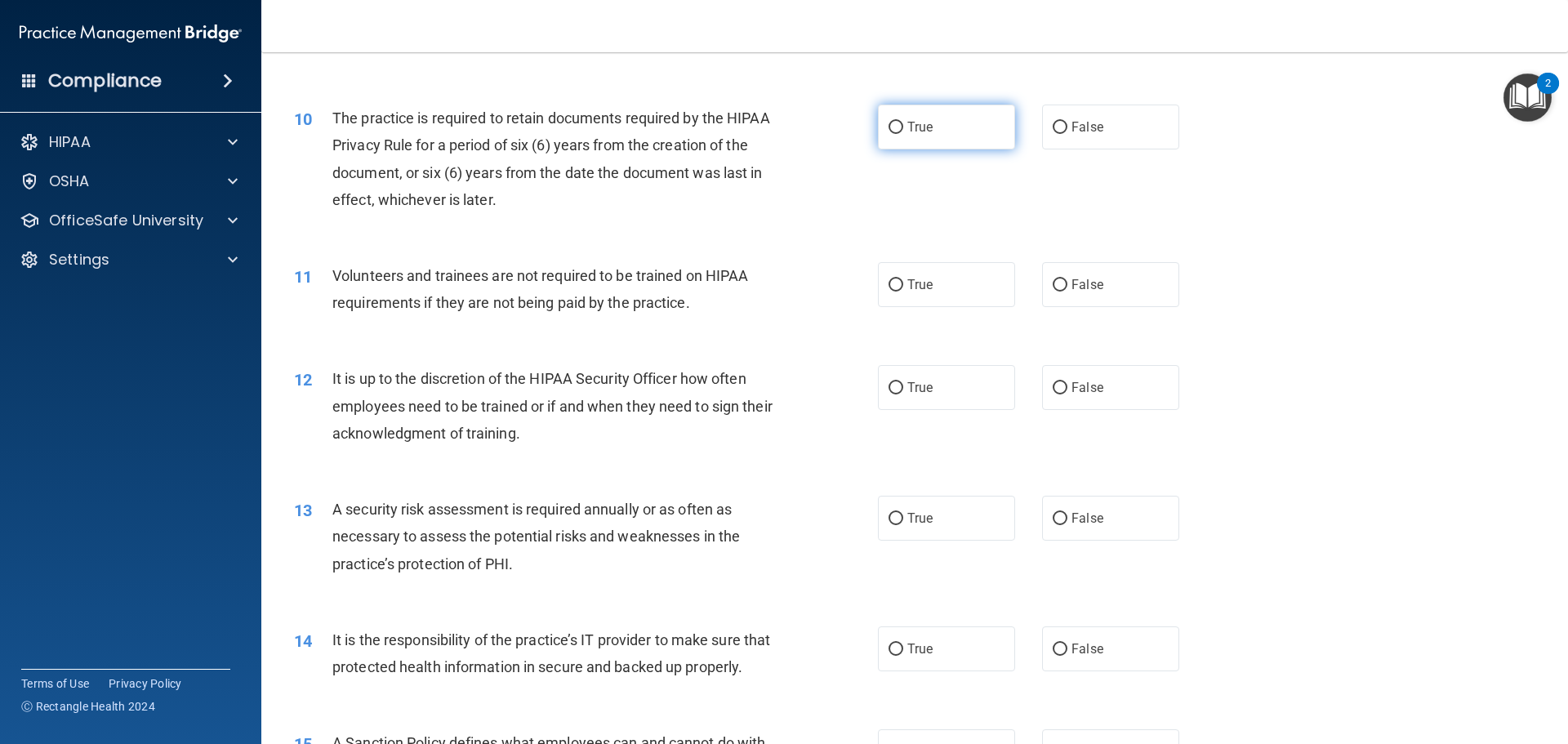
click at [891, 122] on input "True" at bounding box center [895, 128] width 14 height 12
radio input "true"
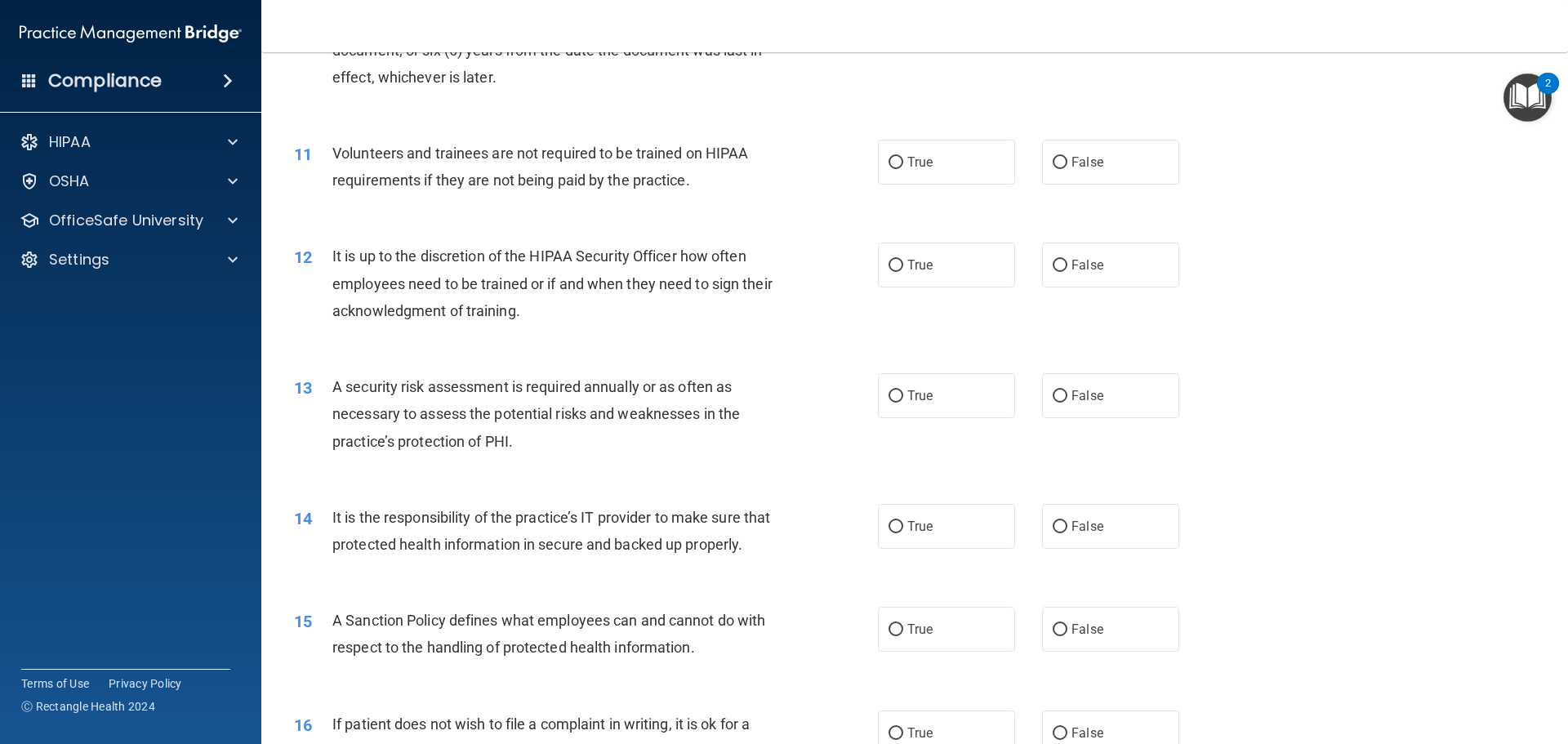
scroll to position [1469, 0]
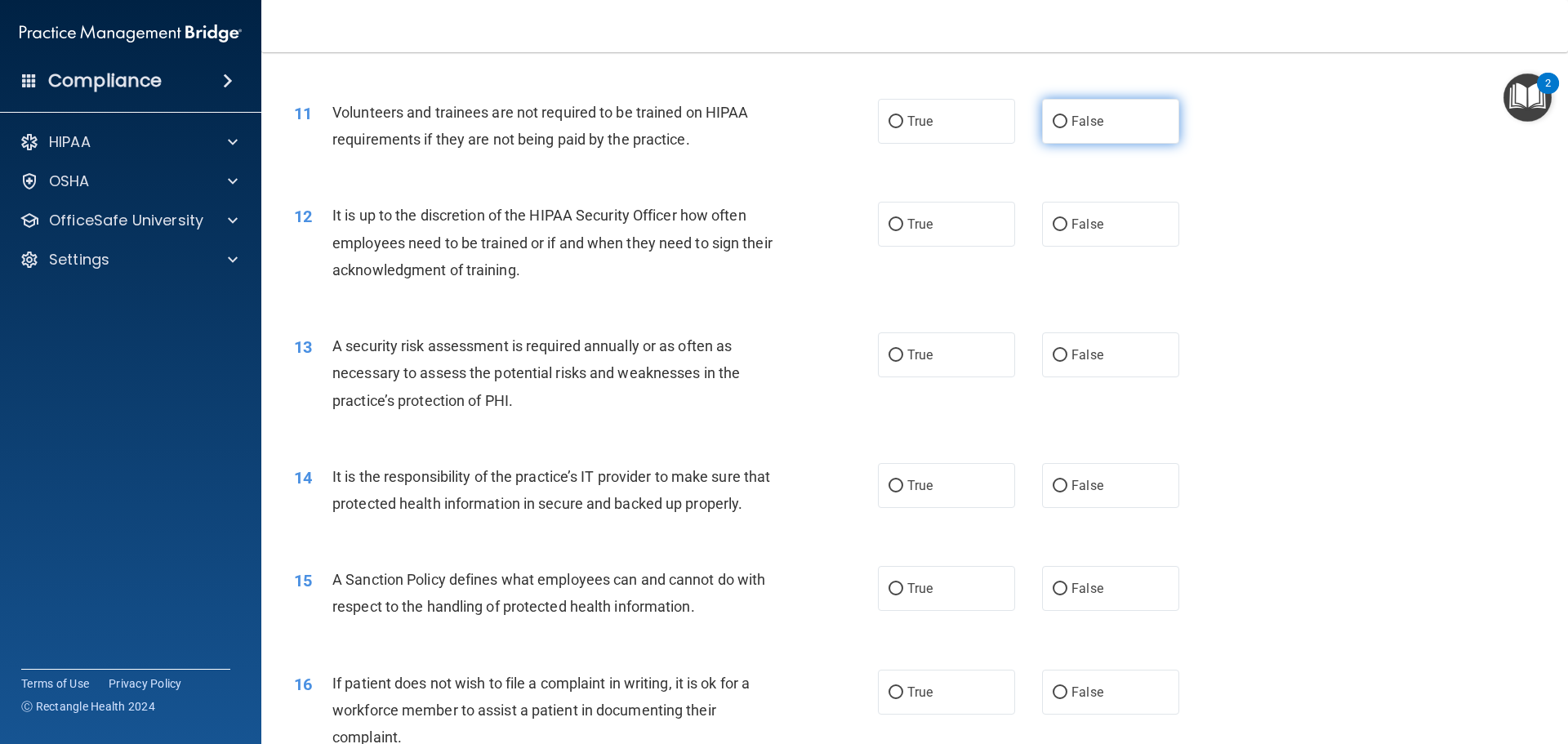
click at [1055, 120] on input "False" at bounding box center [1059, 122] width 14 height 12
radio input "true"
click at [1055, 221] on input "False" at bounding box center [1059, 225] width 14 height 12
radio input "true"
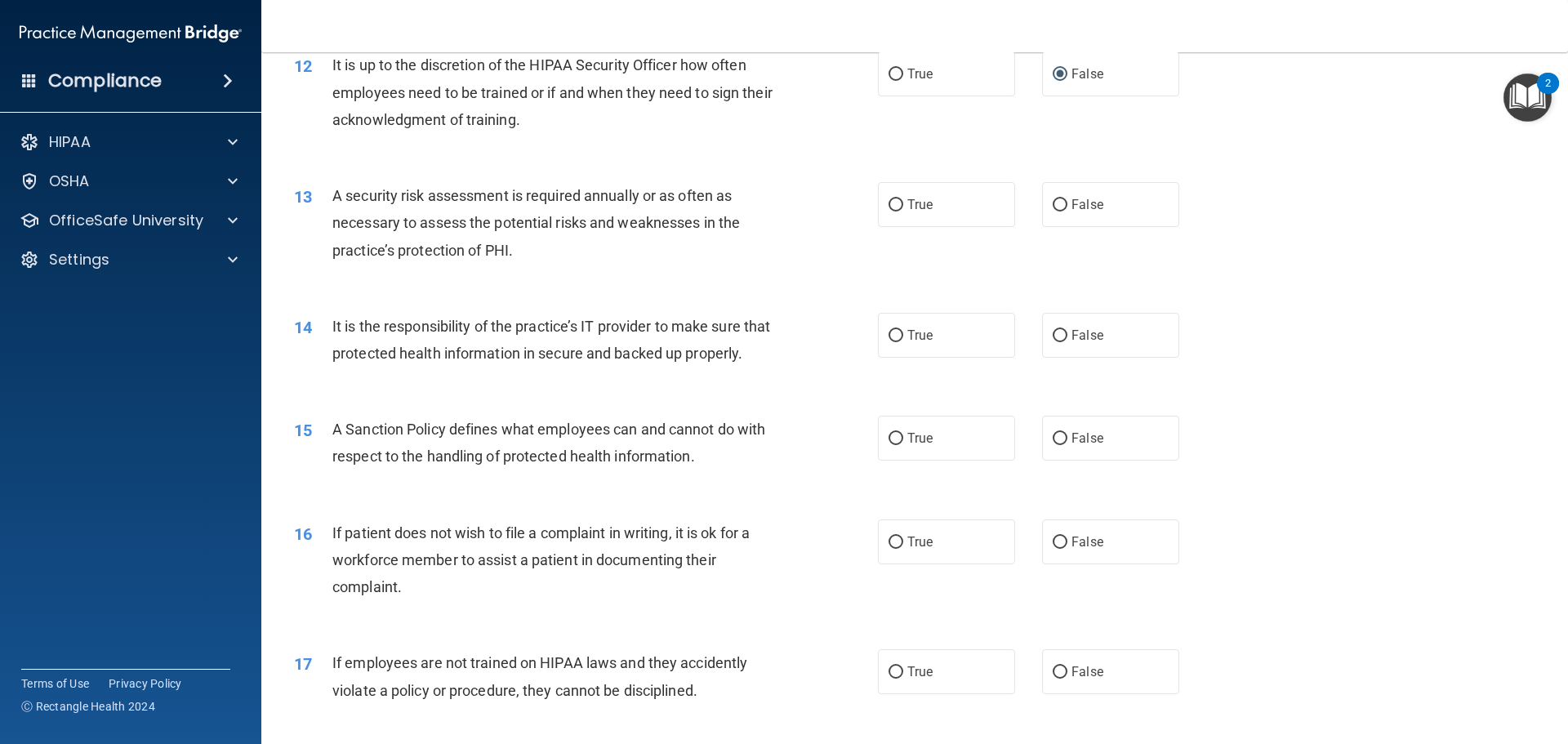
scroll to position [1633, 0]
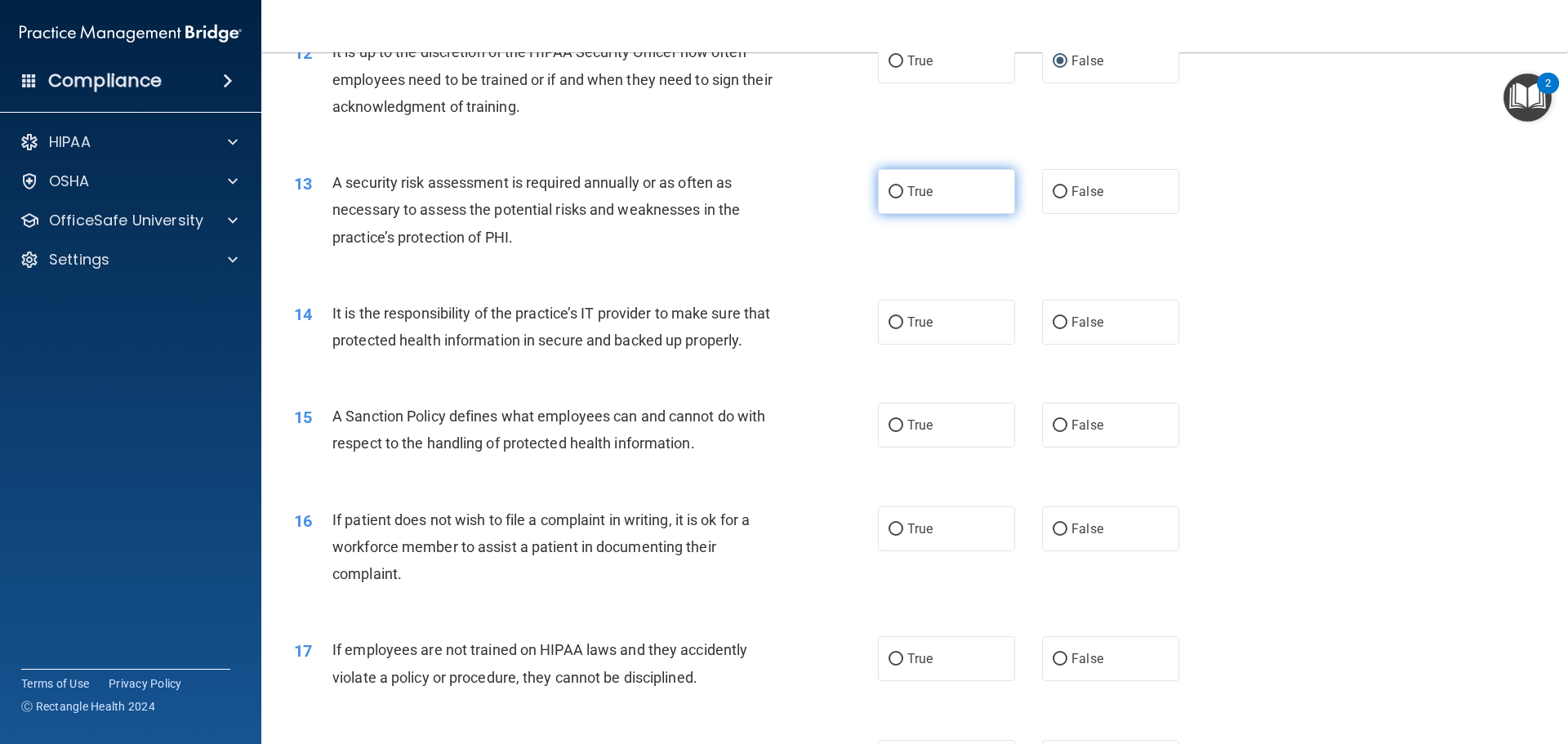
click at [892, 189] on input "True" at bounding box center [895, 192] width 14 height 12
radio input "true"
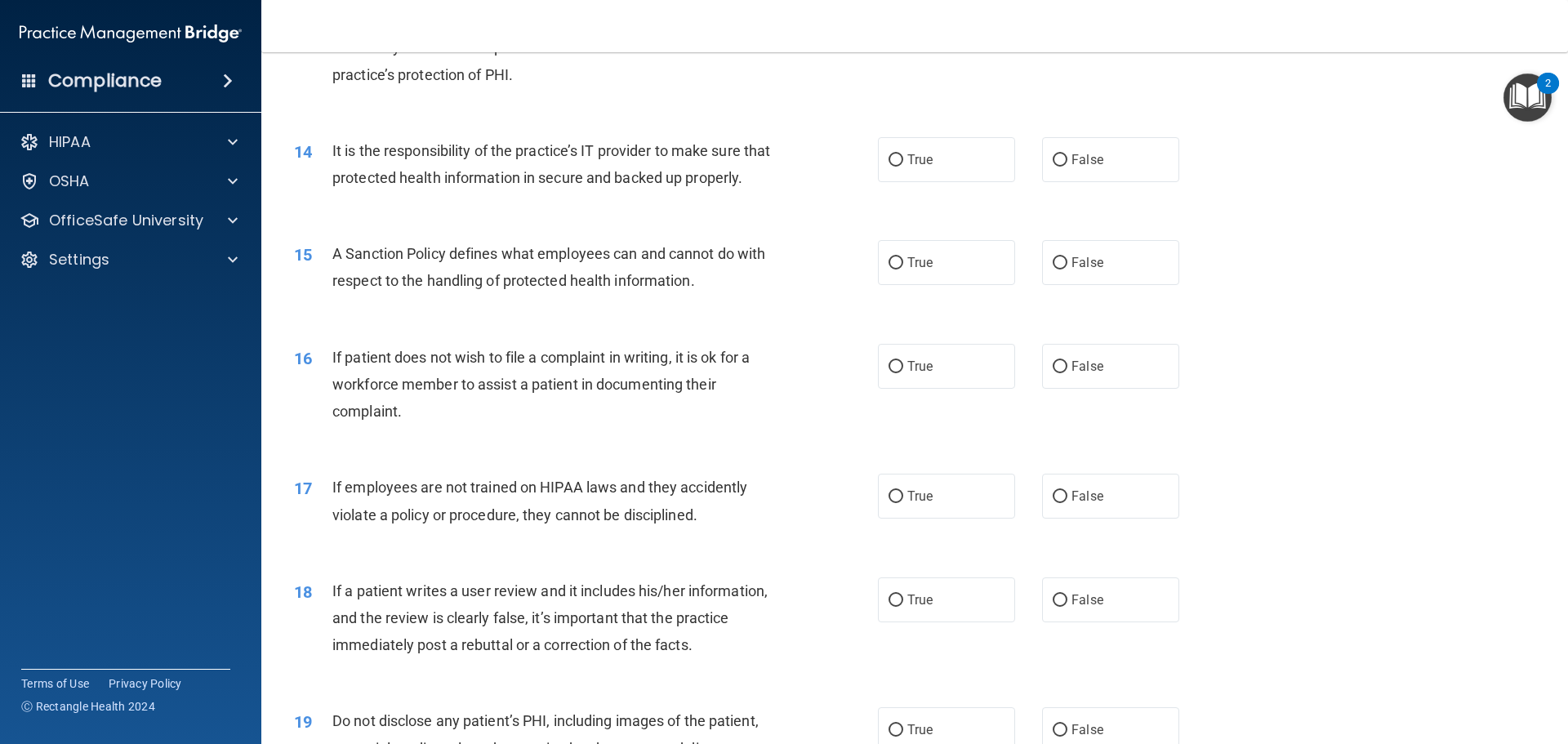
scroll to position [1796, 0]
click at [891, 157] on input "True" at bounding box center [895, 160] width 14 height 12
radio input "true"
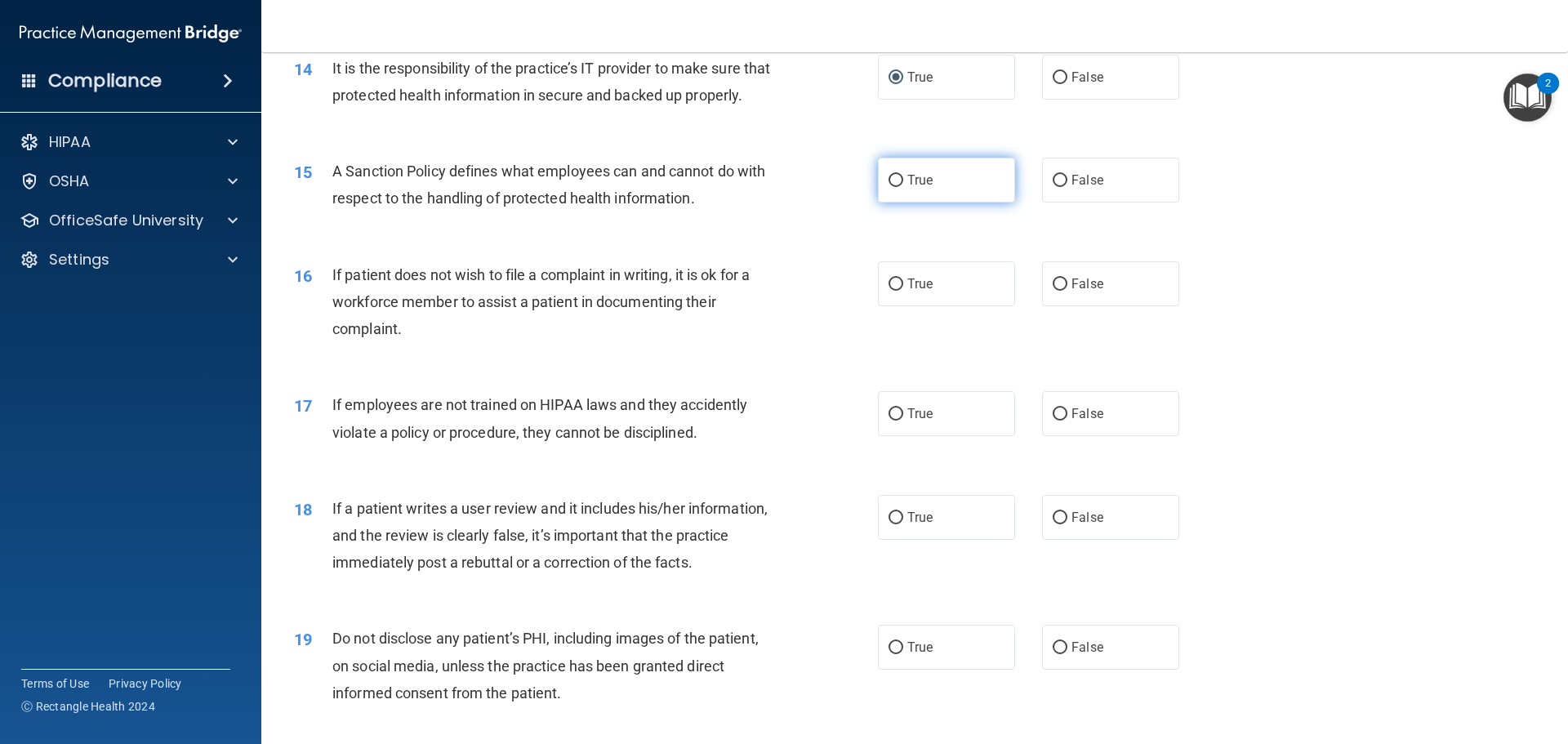
click at [891, 187] on input "True" at bounding box center [895, 181] width 14 height 12
radio input "true"
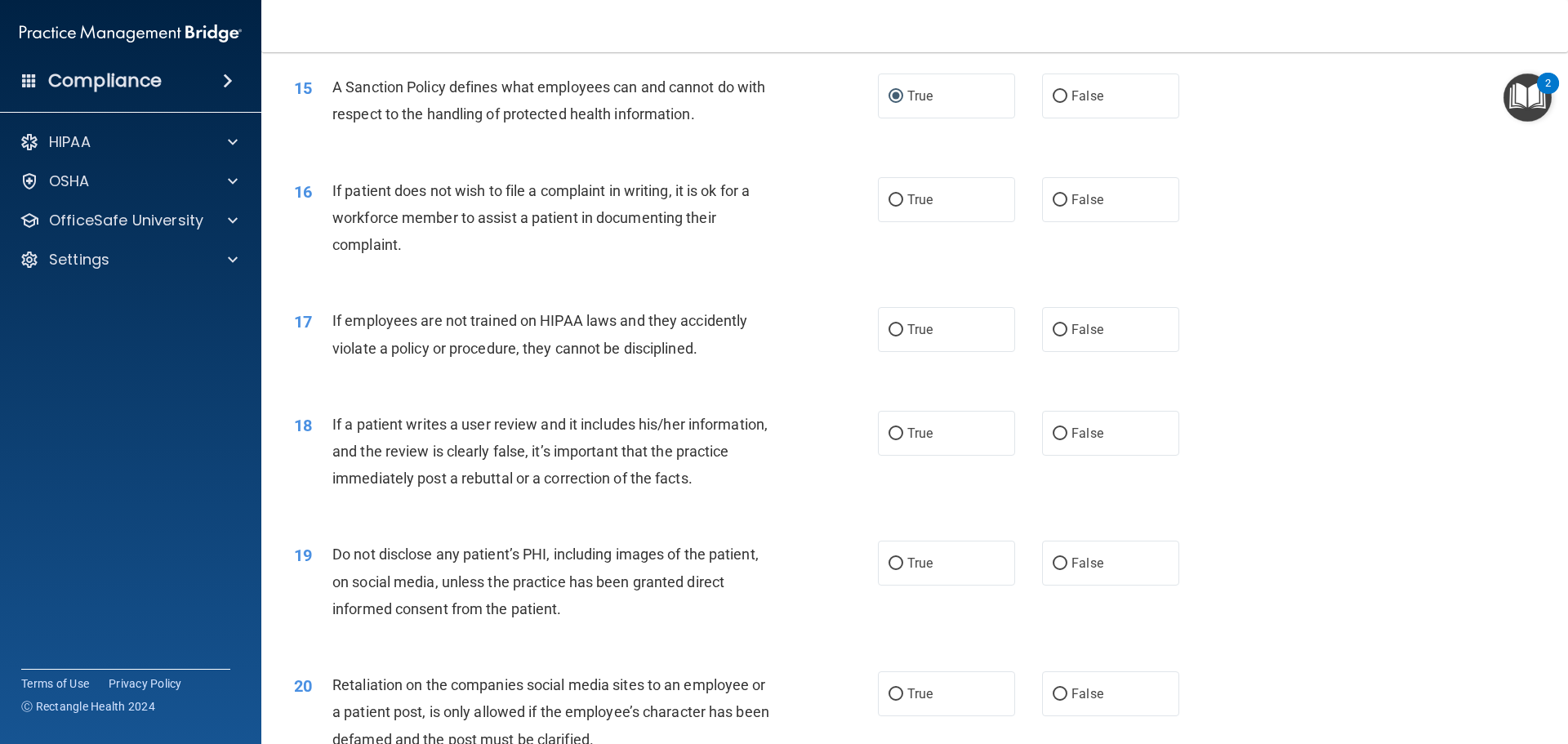
scroll to position [2041, 0]
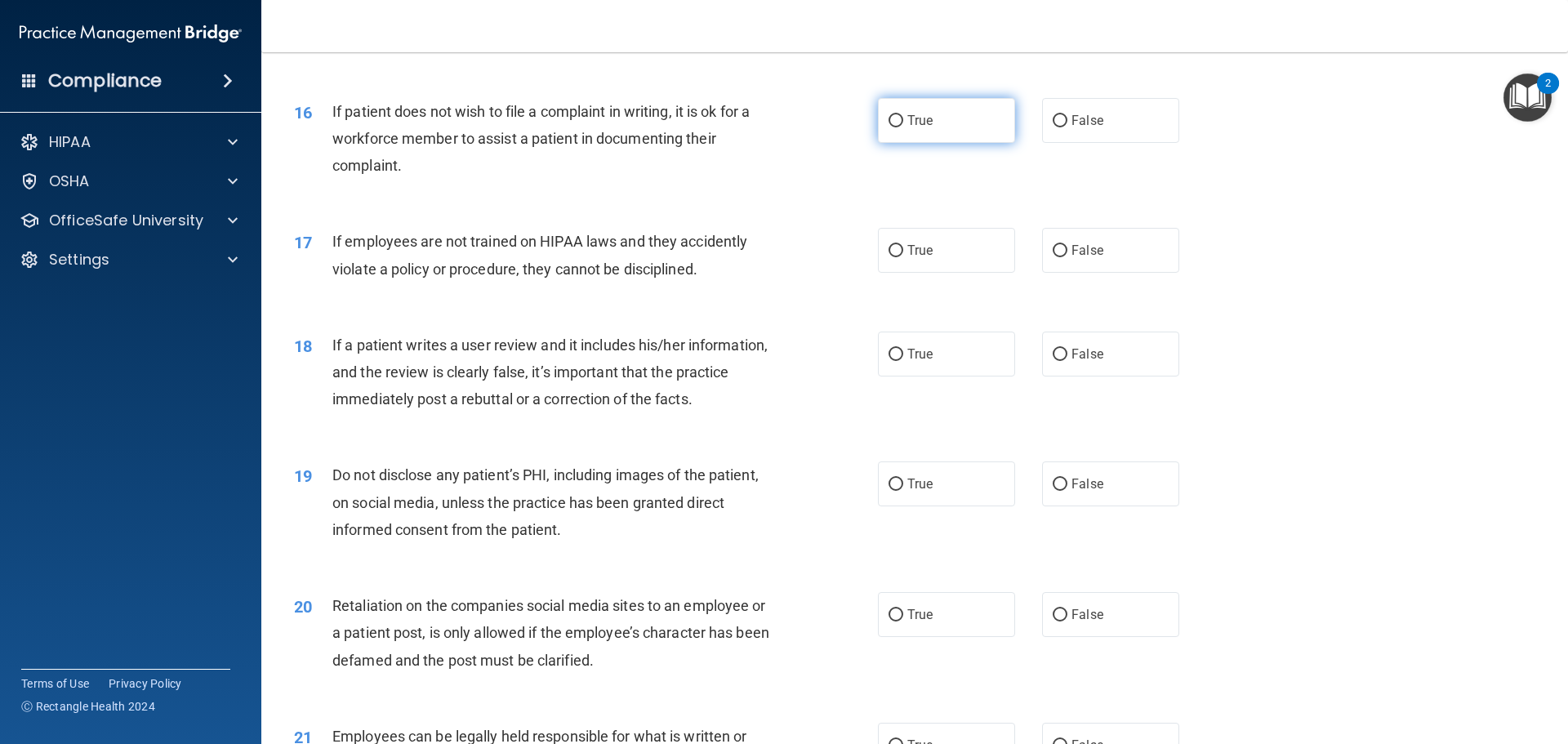
click at [891, 128] on input "True" at bounding box center [895, 121] width 14 height 12
radio input "true"
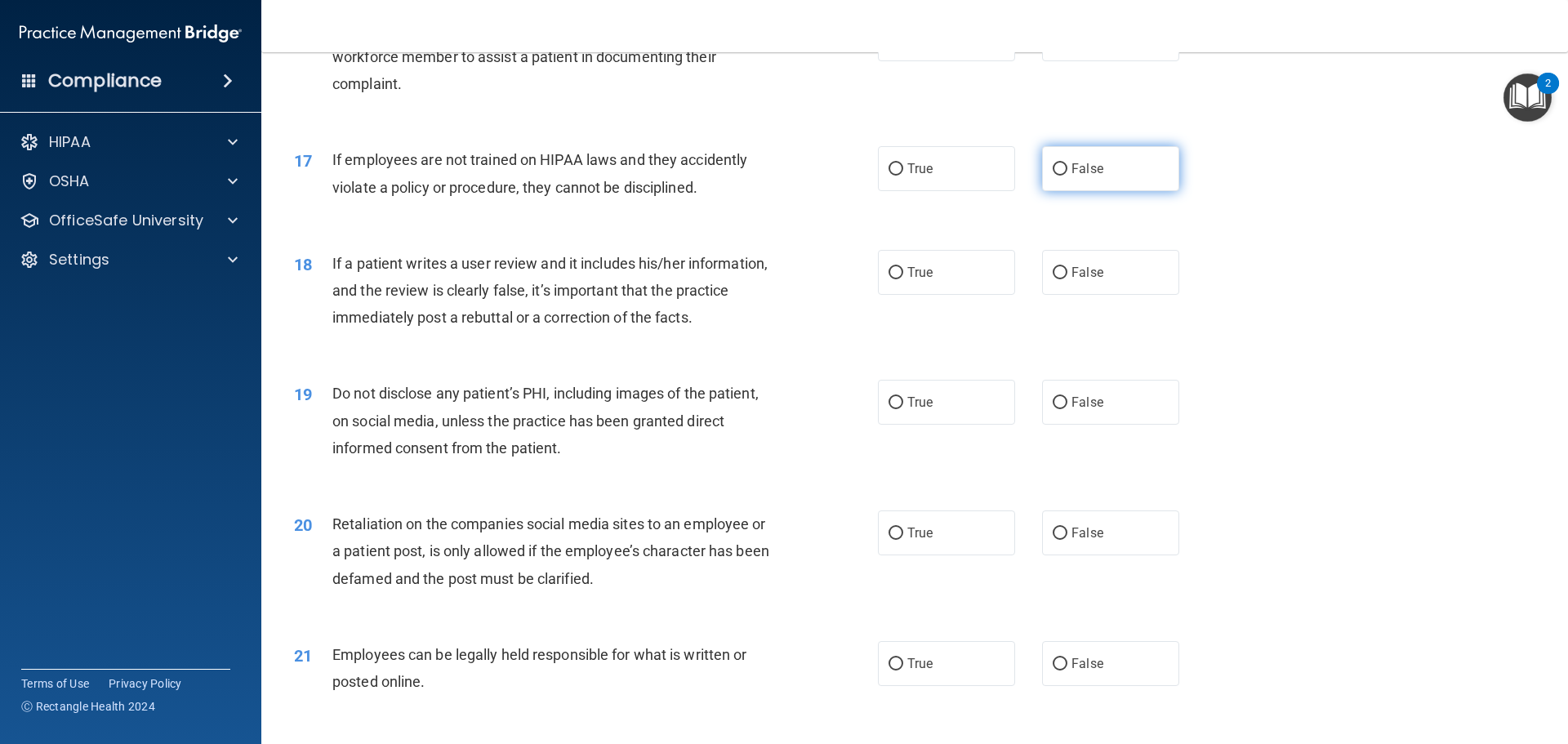
click at [1052, 176] on input "False" at bounding box center [1059, 169] width 14 height 12
radio input "true"
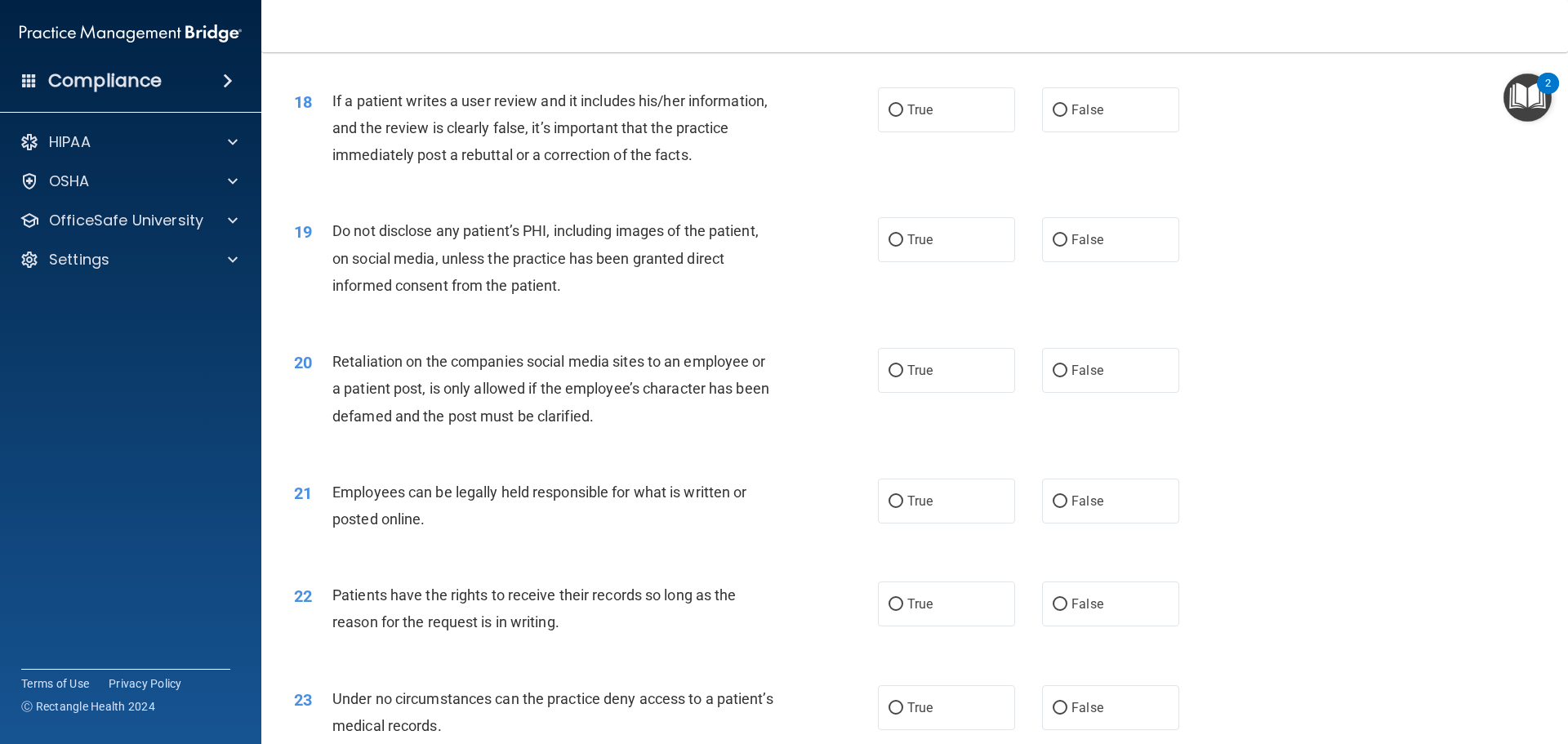
scroll to position [2285, 0]
click at [1072, 117] on span "False" at bounding box center [1088, 109] width 32 height 15
click at [1067, 116] on input "False" at bounding box center [1059, 110] width 14 height 12
radio input "true"
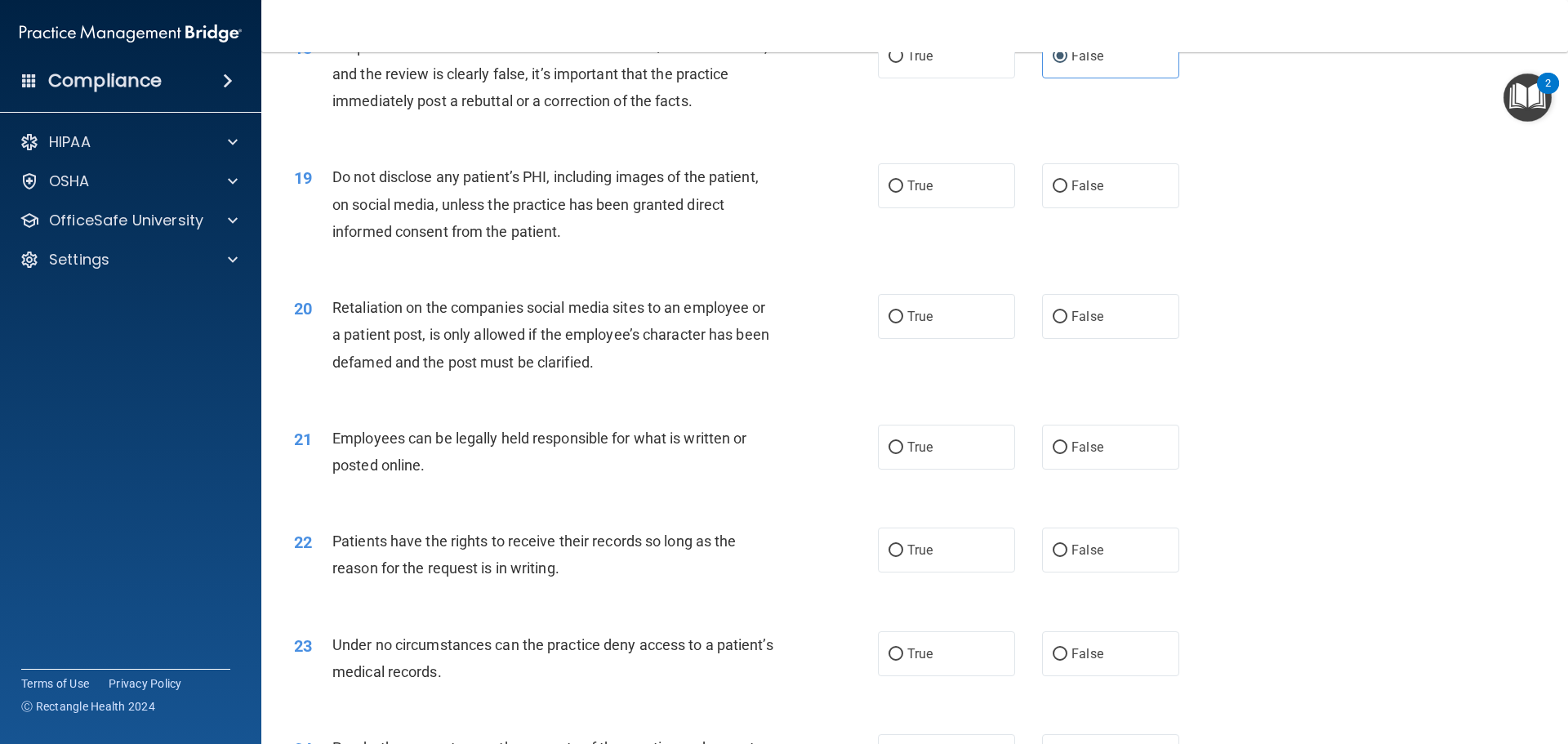
scroll to position [2367, 0]
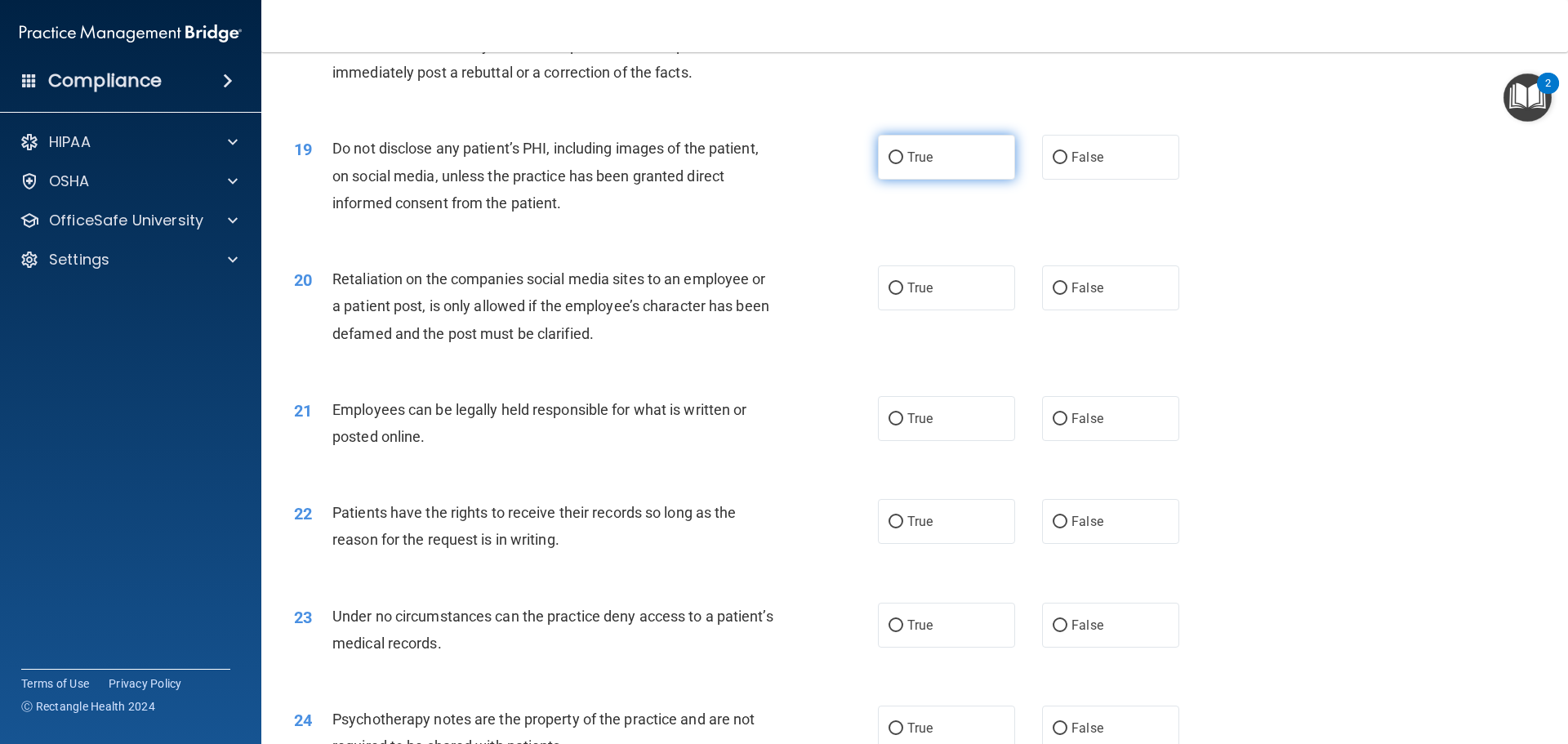
click at [888, 164] on input "True" at bounding box center [895, 158] width 14 height 12
radio input "true"
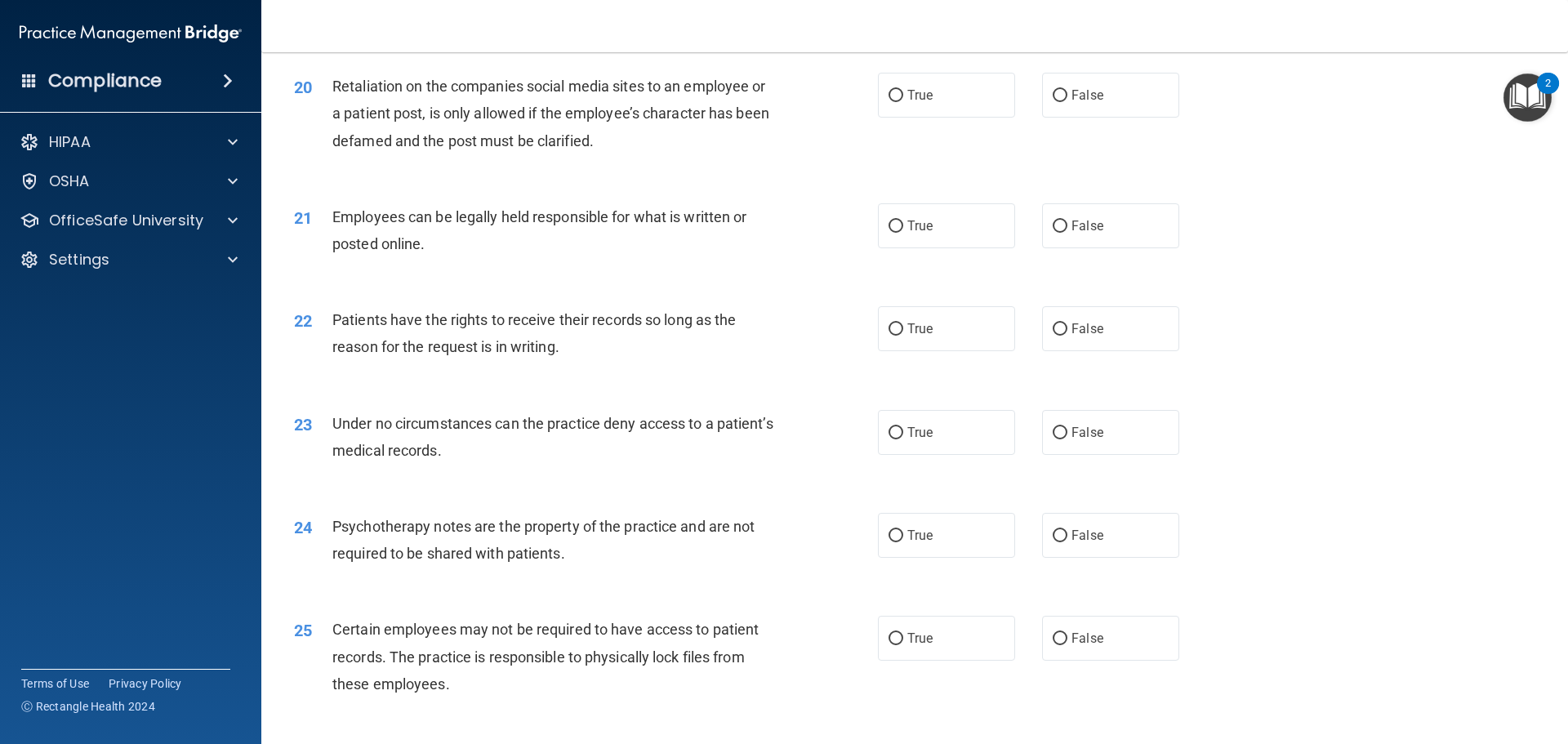
scroll to position [2530, 0]
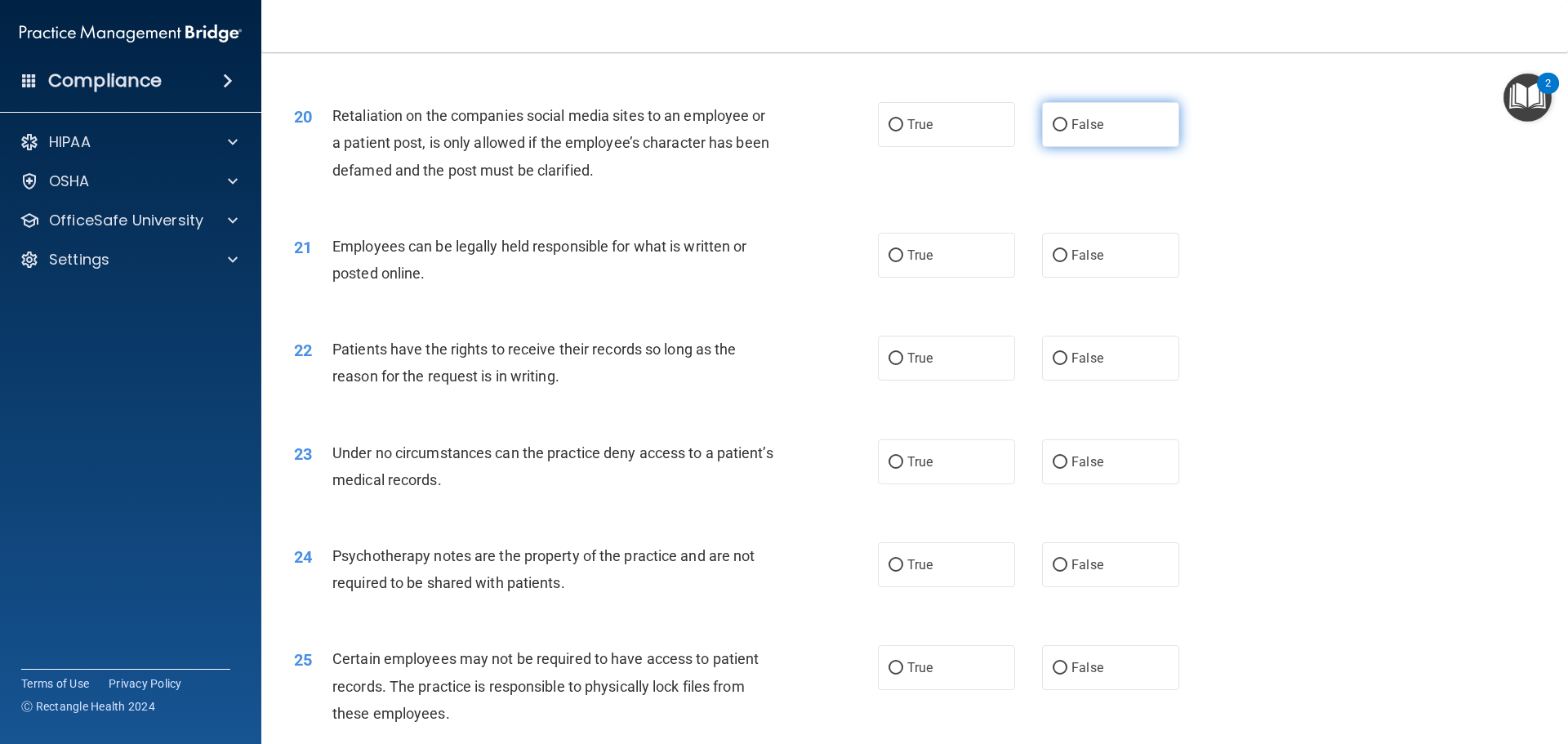
click at [1052, 131] on input "False" at bounding box center [1059, 125] width 14 height 12
radio input "true"
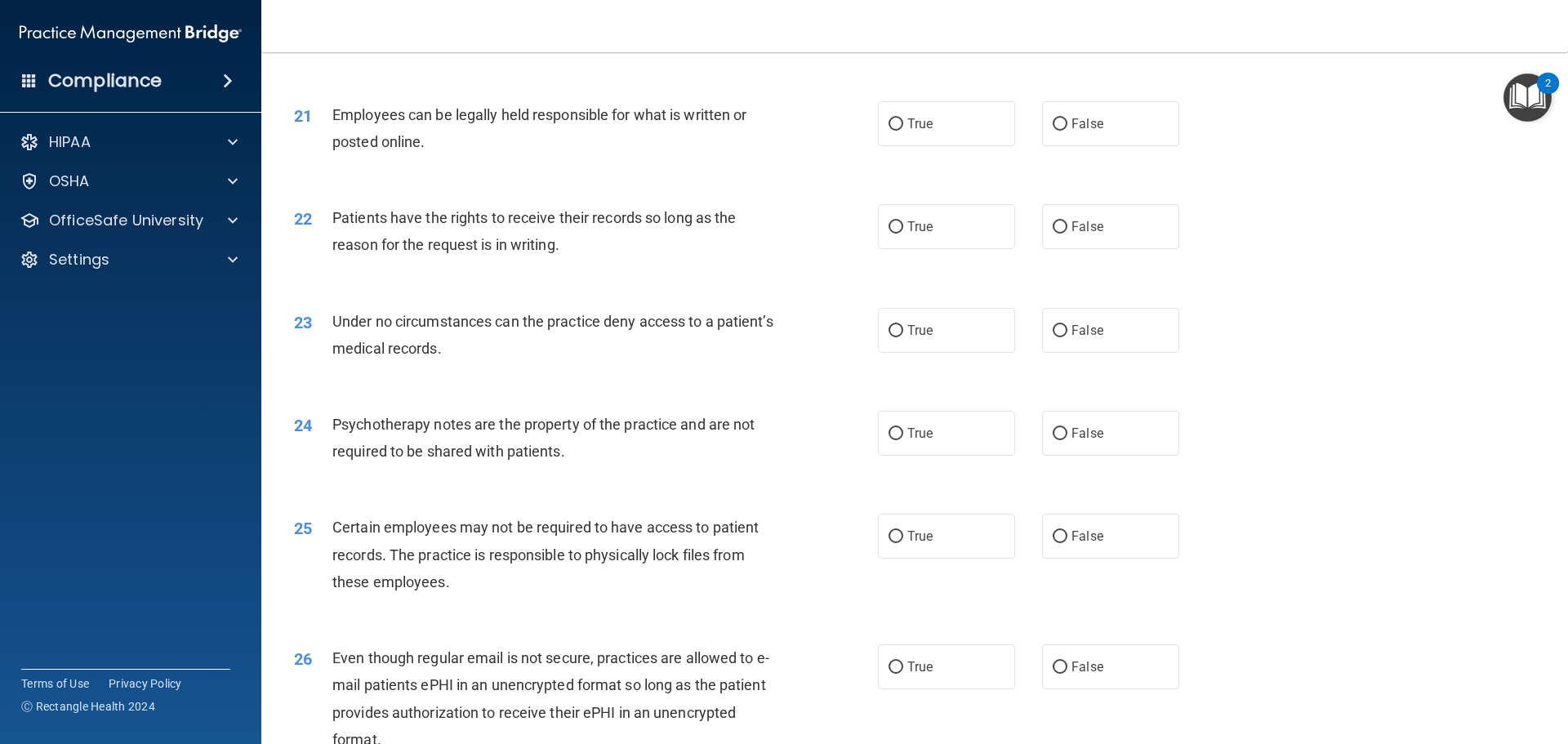
scroll to position [2694, 0]
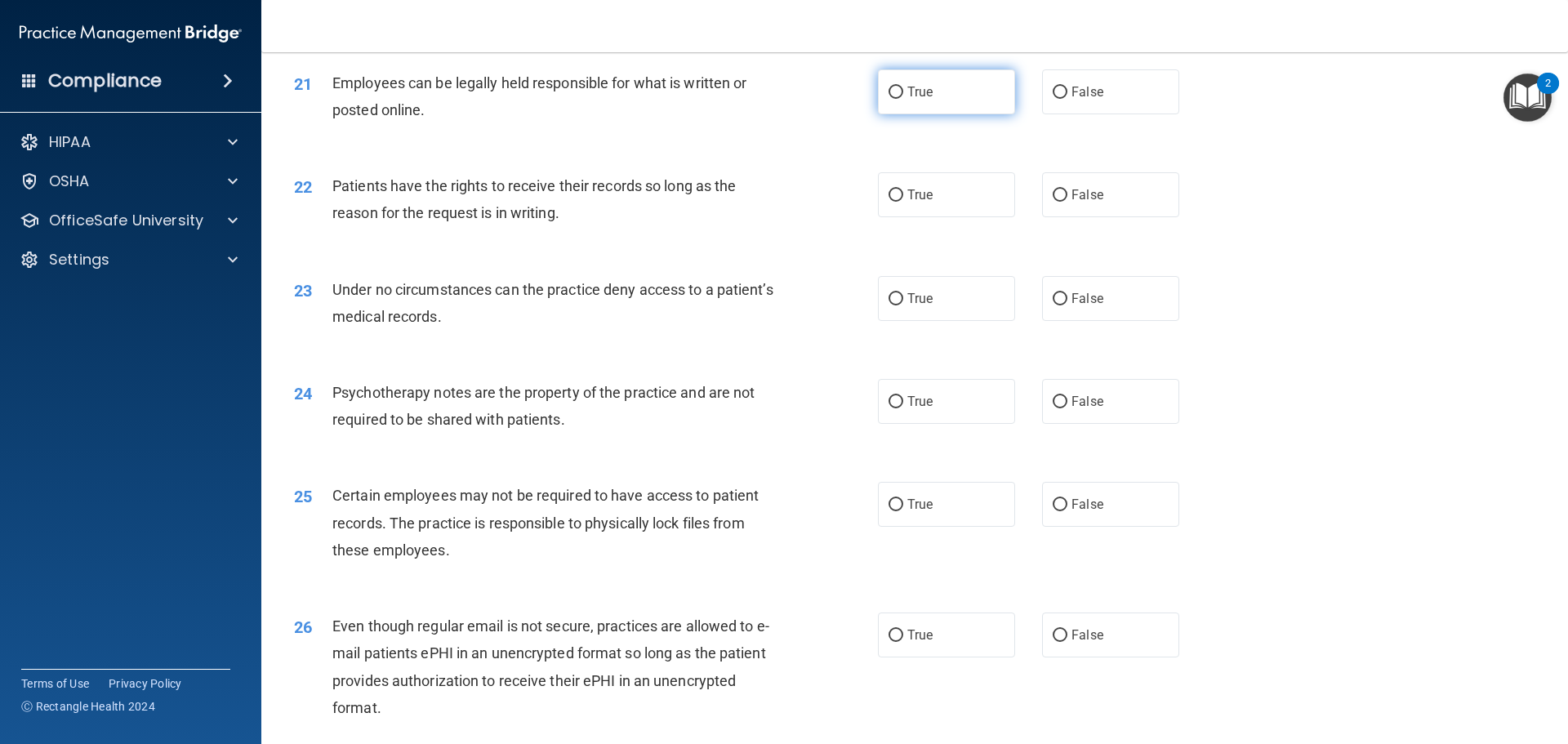
click at [888, 99] on input "True" at bounding box center [895, 92] width 14 height 12
radio input "true"
click at [890, 201] on input "True" at bounding box center [895, 195] width 14 height 12
radio input "true"
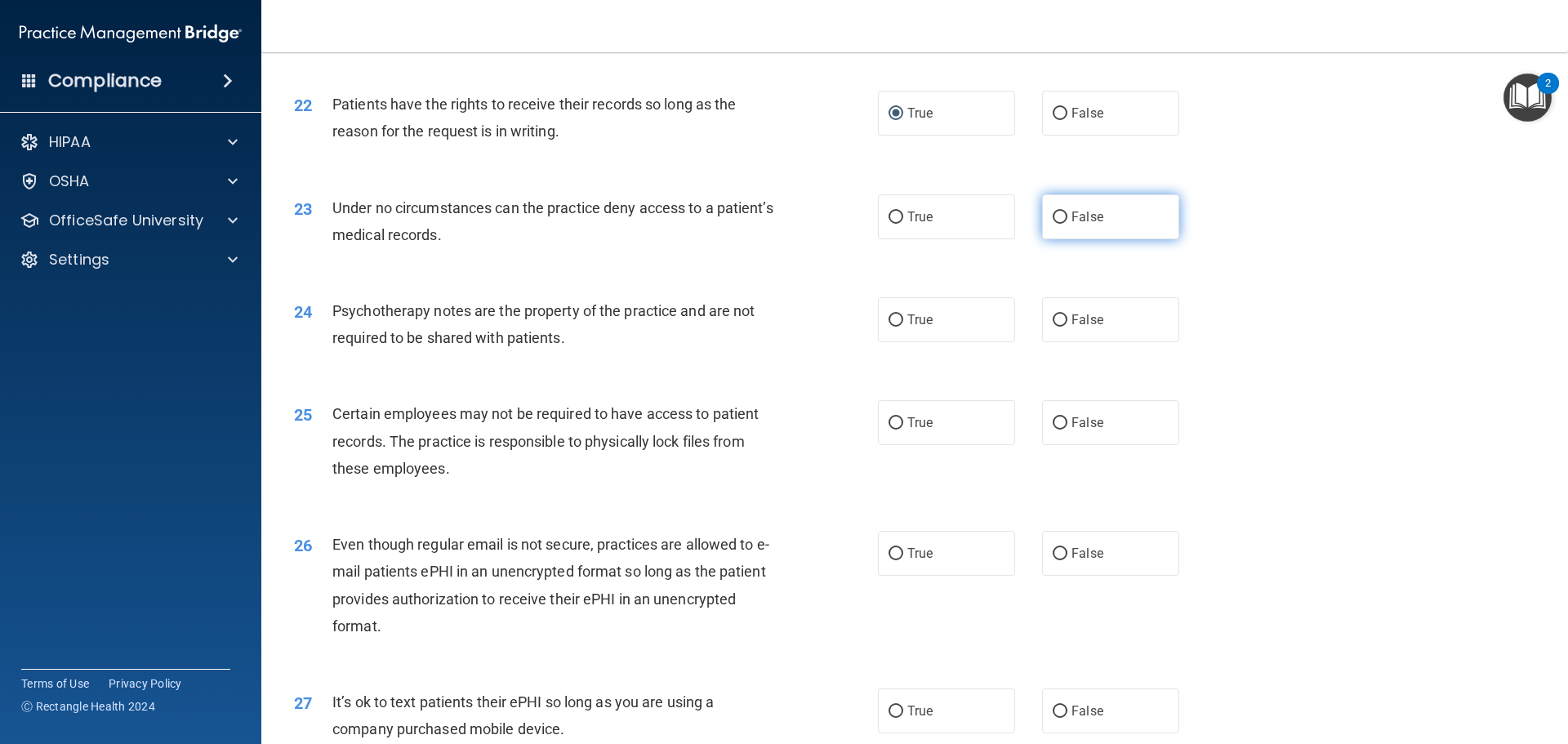
click at [1056, 224] on input "False" at bounding box center [1059, 217] width 14 height 12
radio input "true"
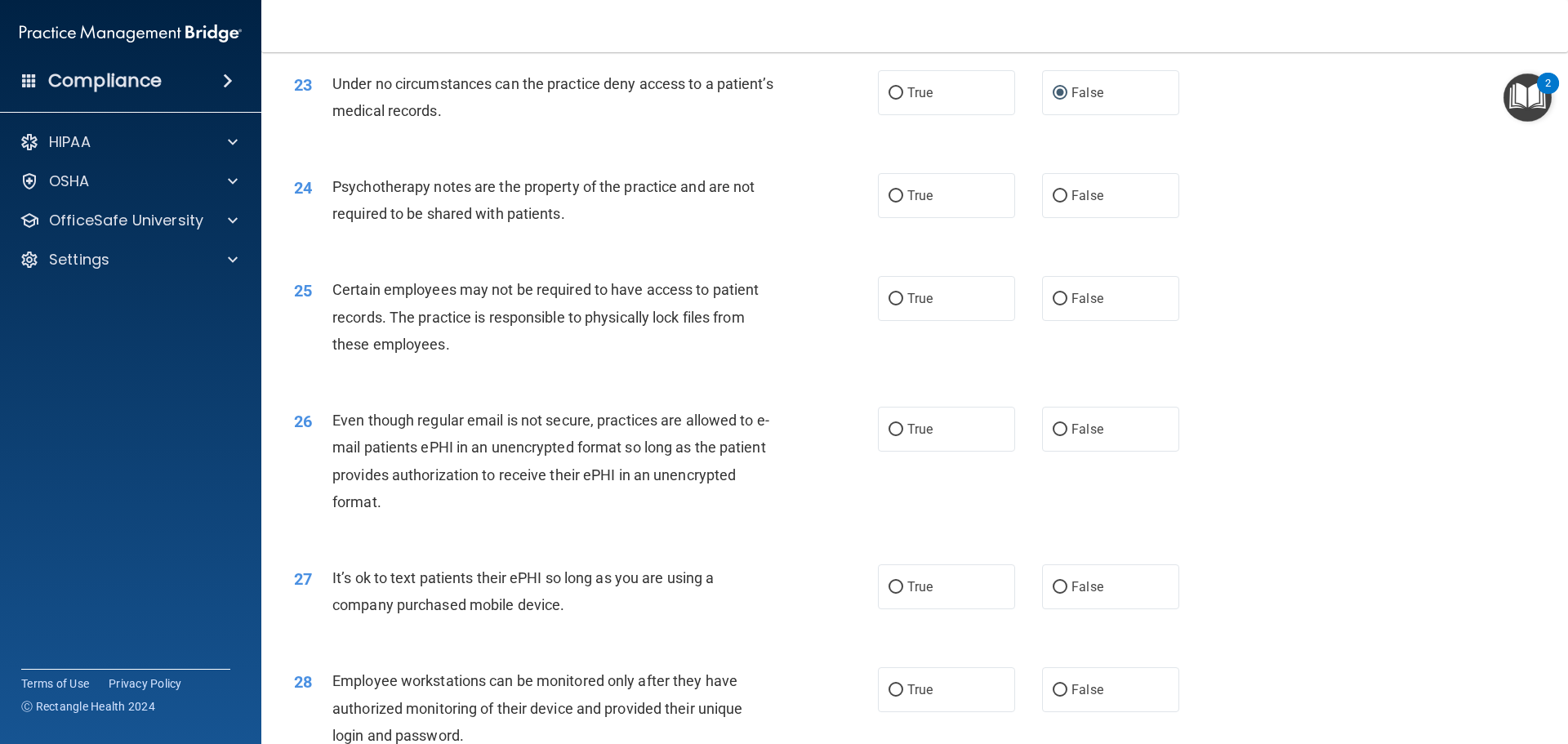
scroll to position [2939, 0]
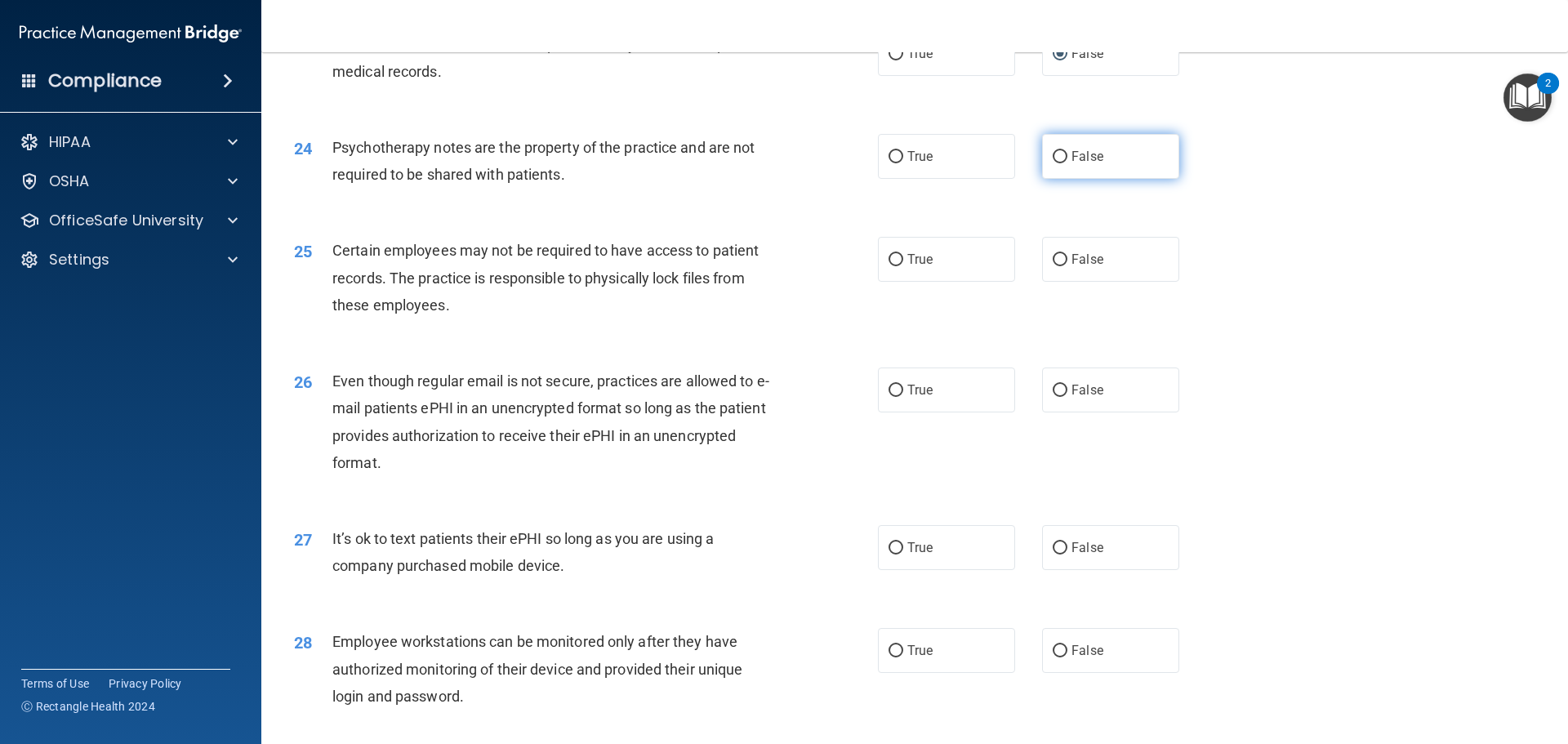
click at [1052, 163] on input "False" at bounding box center [1059, 157] width 14 height 12
radio input "true"
click at [893, 60] on input "True" at bounding box center [895, 54] width 14 height 12
radio input "true"
click at [1052, 60] on input "False" at bounding box center [1059, 54] width 14 height 12
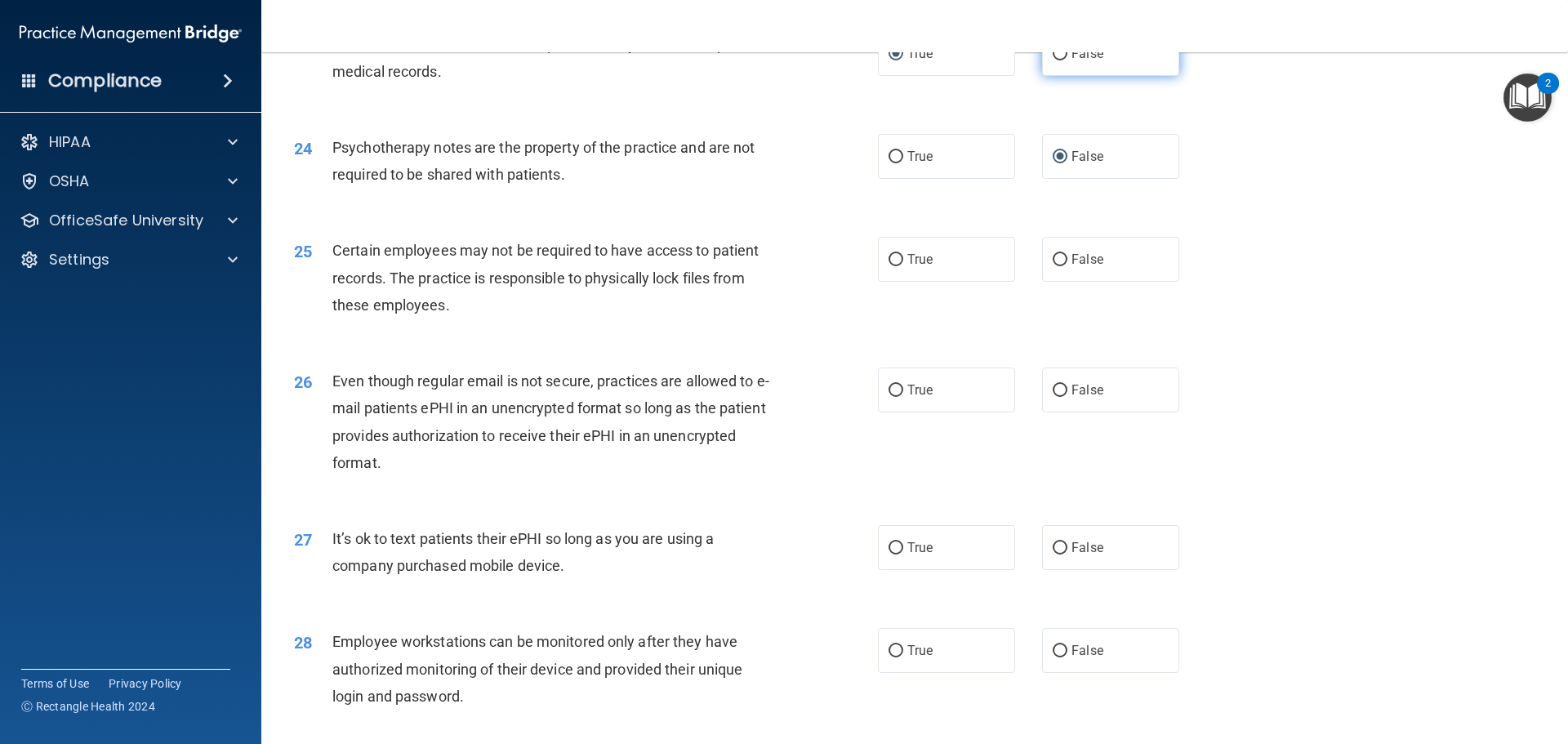
radio input "true"
click at [891, 60] on input "True" at bounding box center [895, 54] width 14 height 12
radio input "true"
radio input "false"
click at [891, 266] on input "True" at bounding box center [895, 260] width 14 height 12
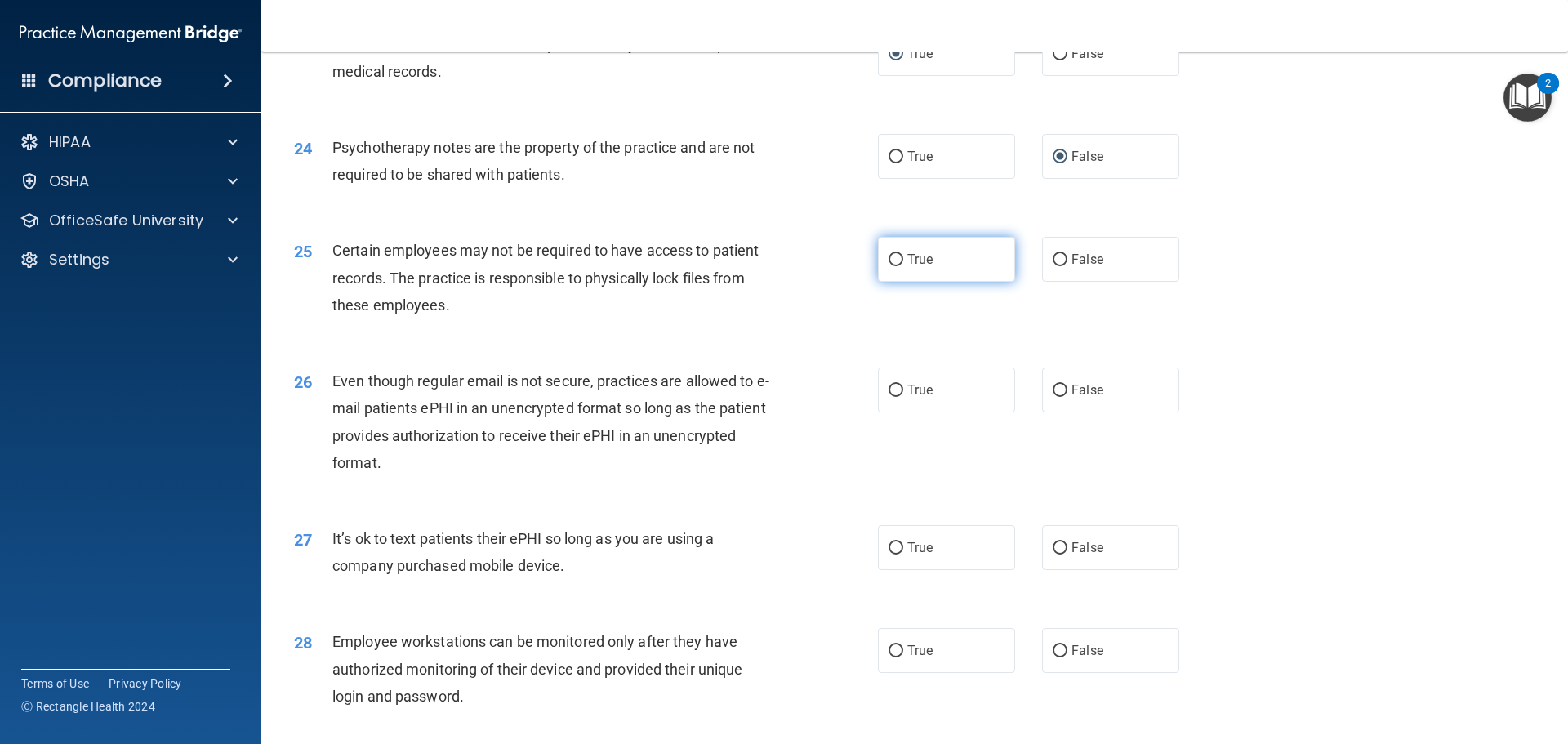
radio input "true"
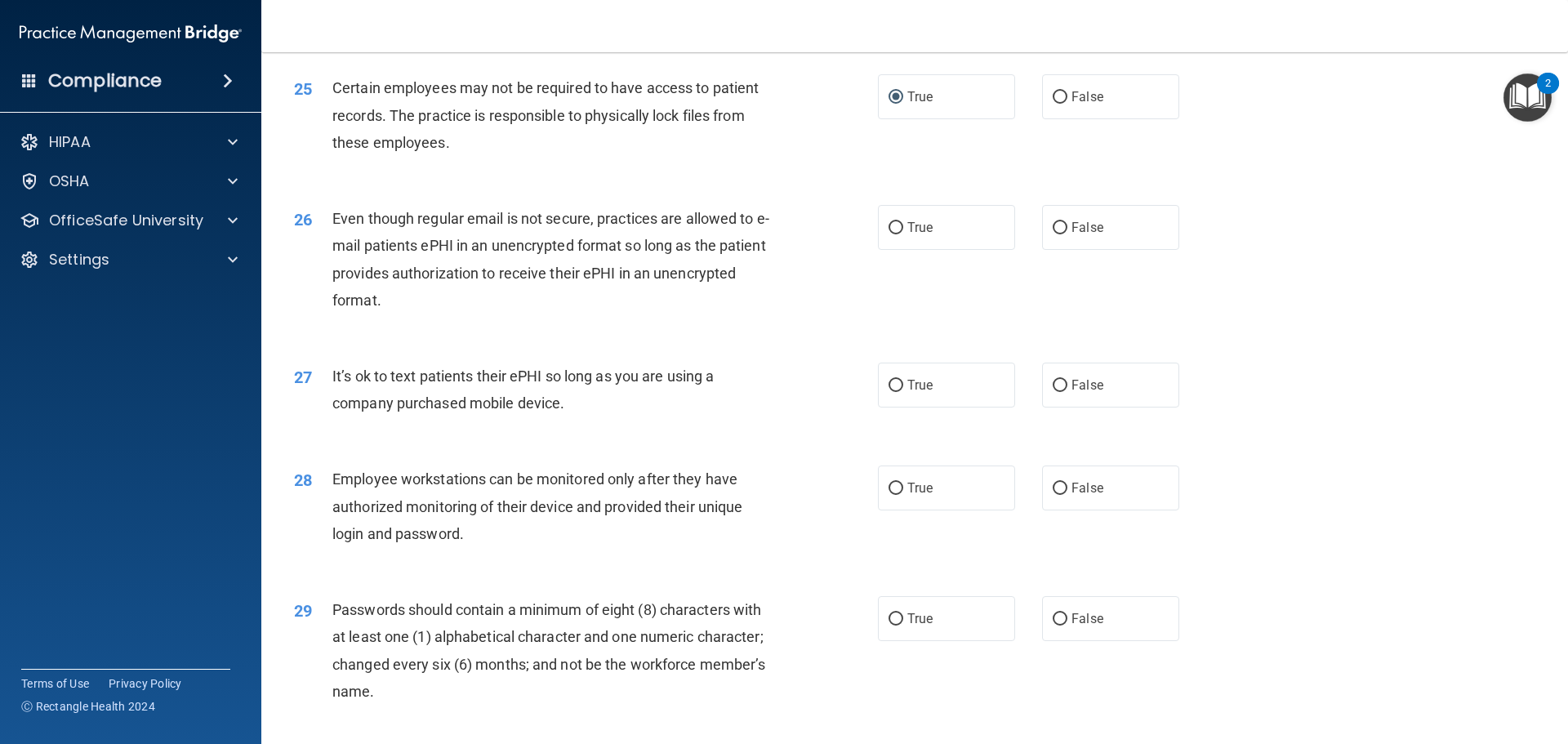
scroll to position [3102, 0]
click at [1052, 233] on input "False" at bounding box center [1059, 227] width 14 height 12
radio input "true"
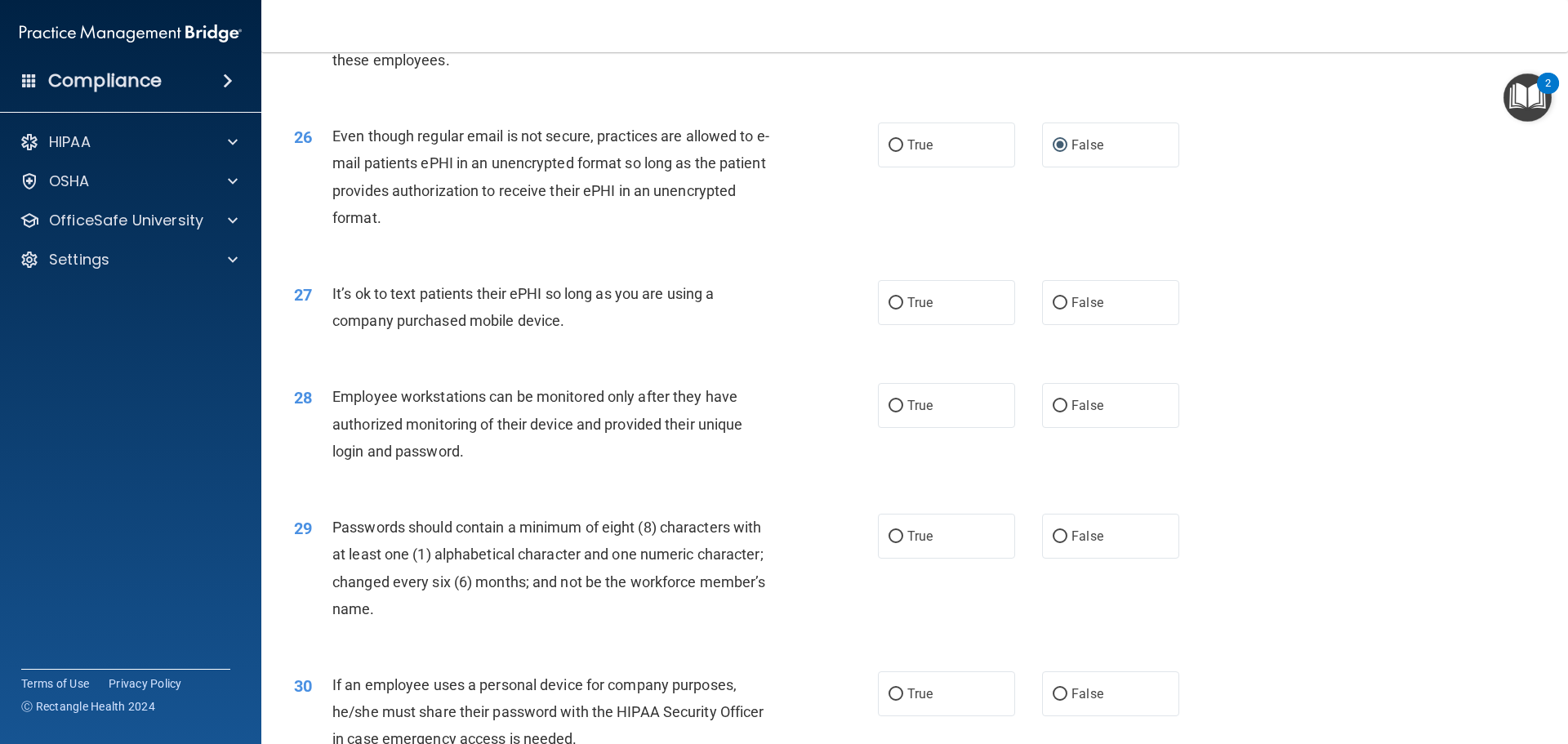
scroll to position [3265, 0]
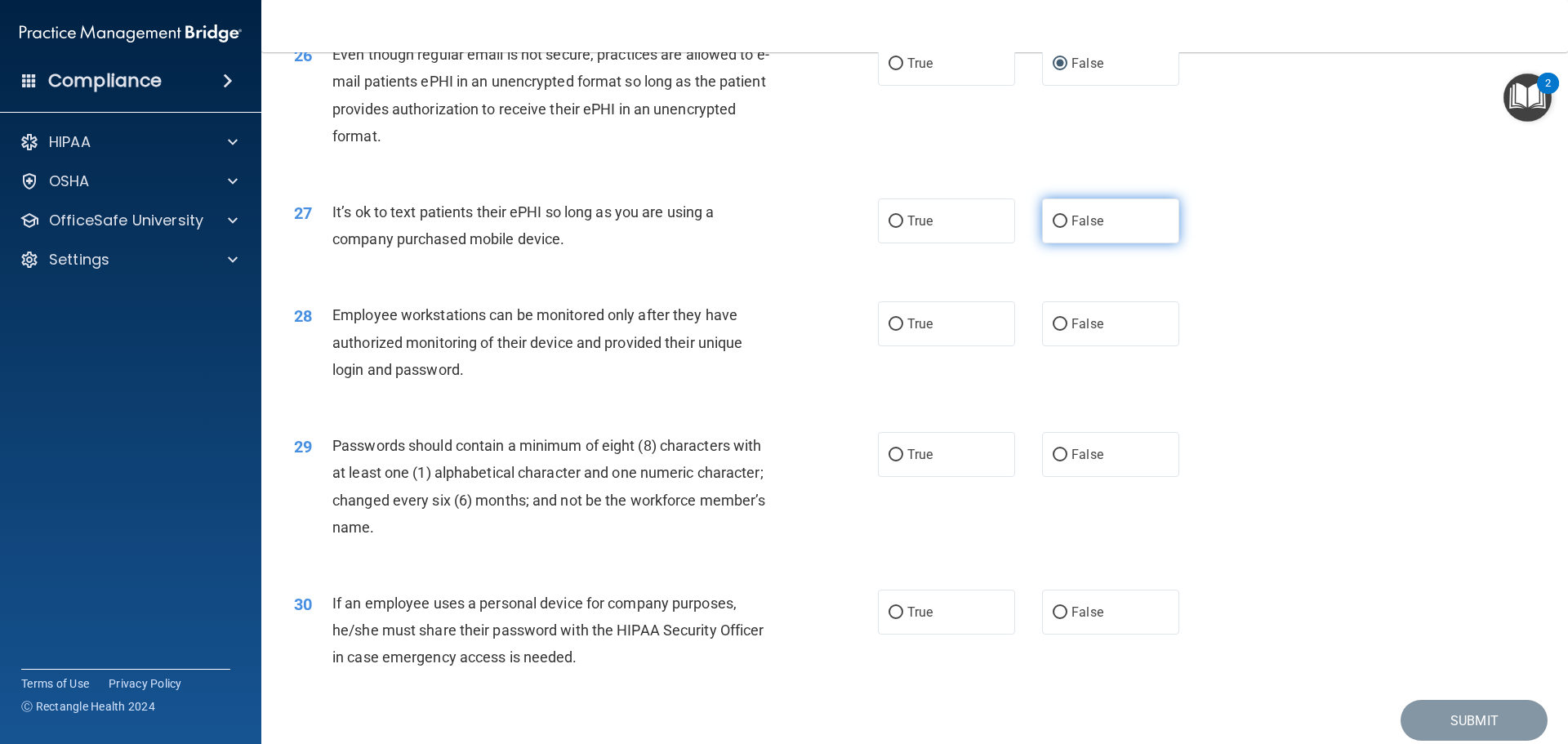
click at [1052, 227] on input "False" at bounding box center [1059, 222] width 14 height 12
radio input "true"
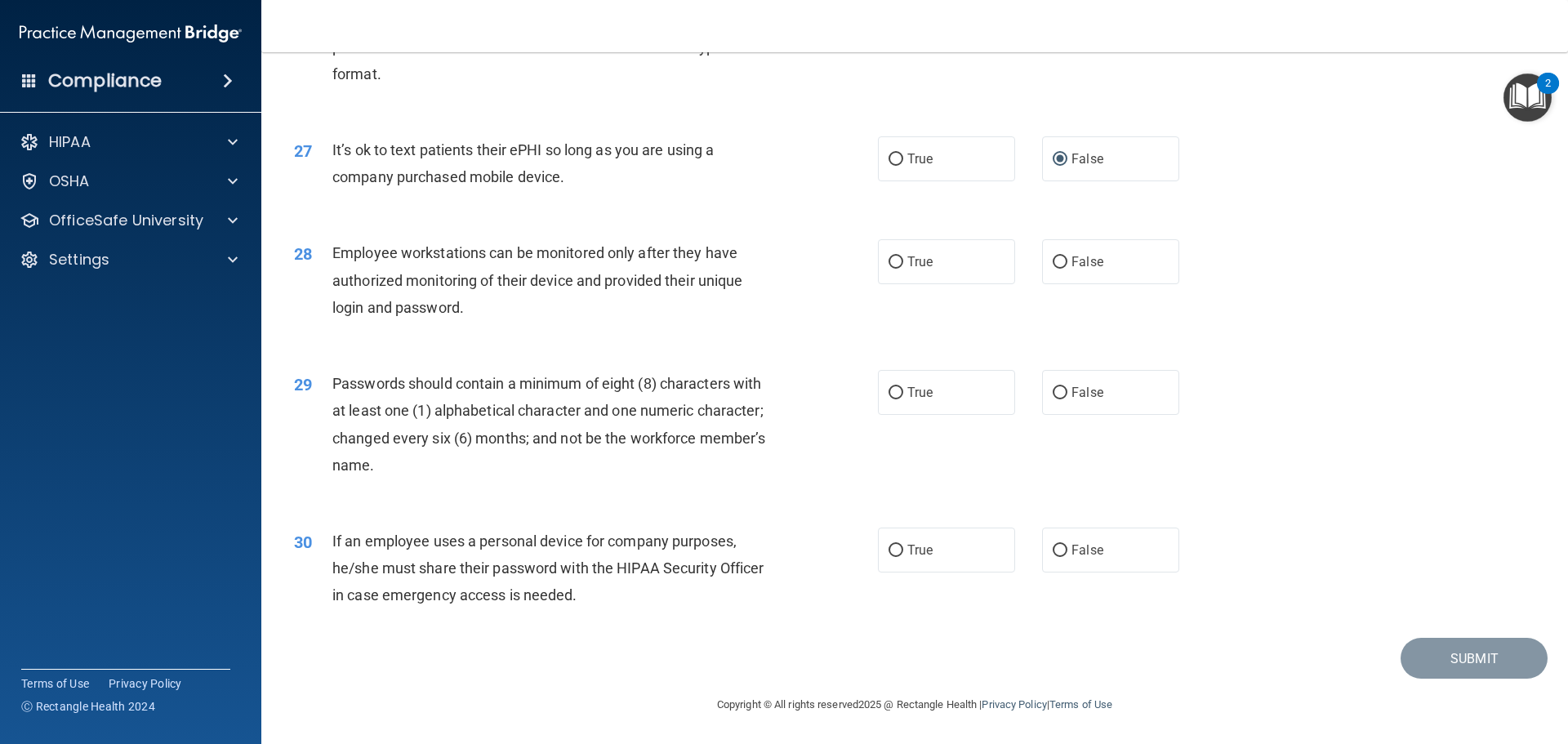
scroll to position [3354, 0]
click at [1052, 257] on input "False" at bounding box center [1059, 262] width 14 height 12
radio input "true"
click at [890, 391] on input "True" at bounding box center [895, 393] width 14 height 12
radio input "true"
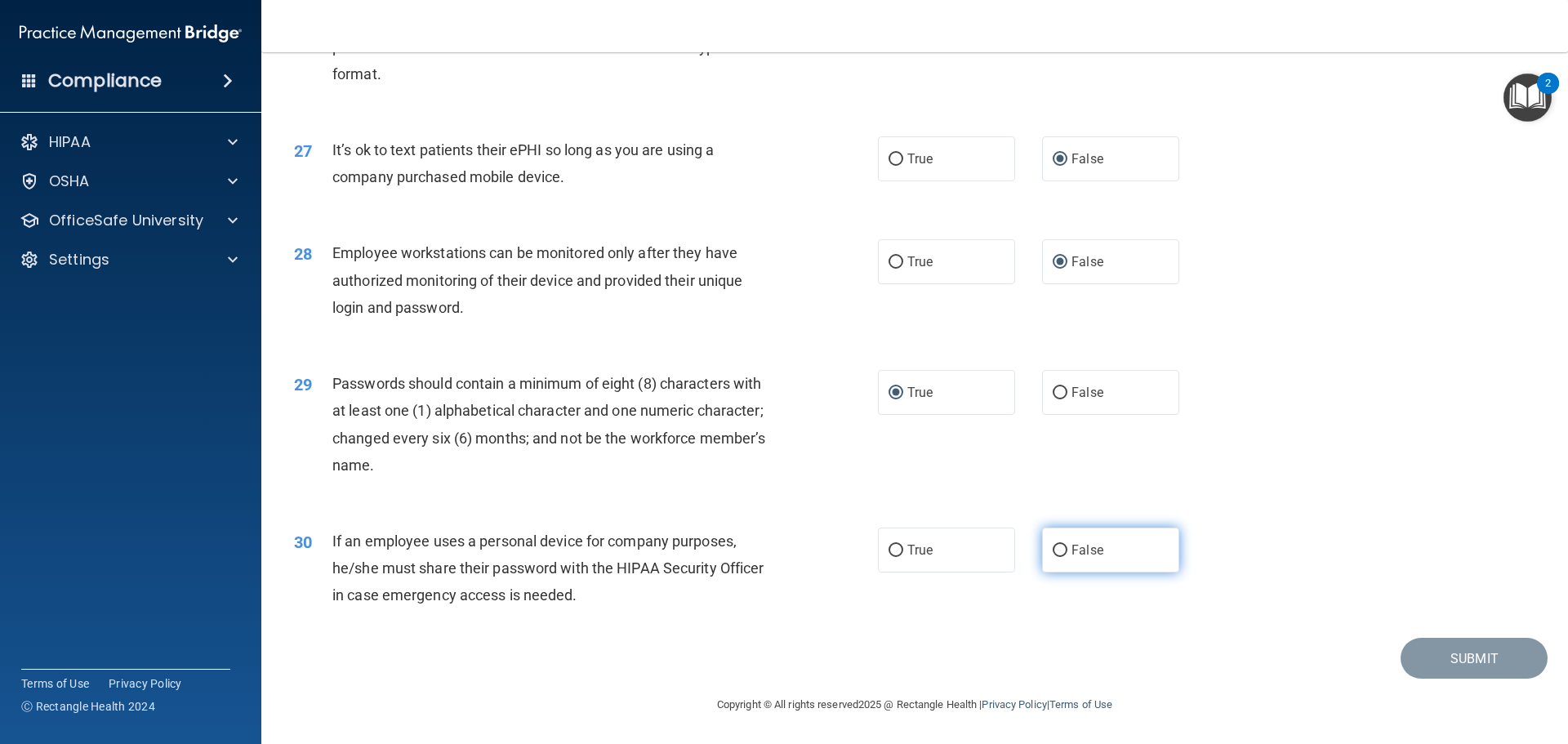
click at [1052, 551] on input "False" at bounding box center [1059, 550] width 14 height 12
radio input "true"
click at [1445, 652] on button "Submit" at bounding box center [1474, 658] width 147 height 41
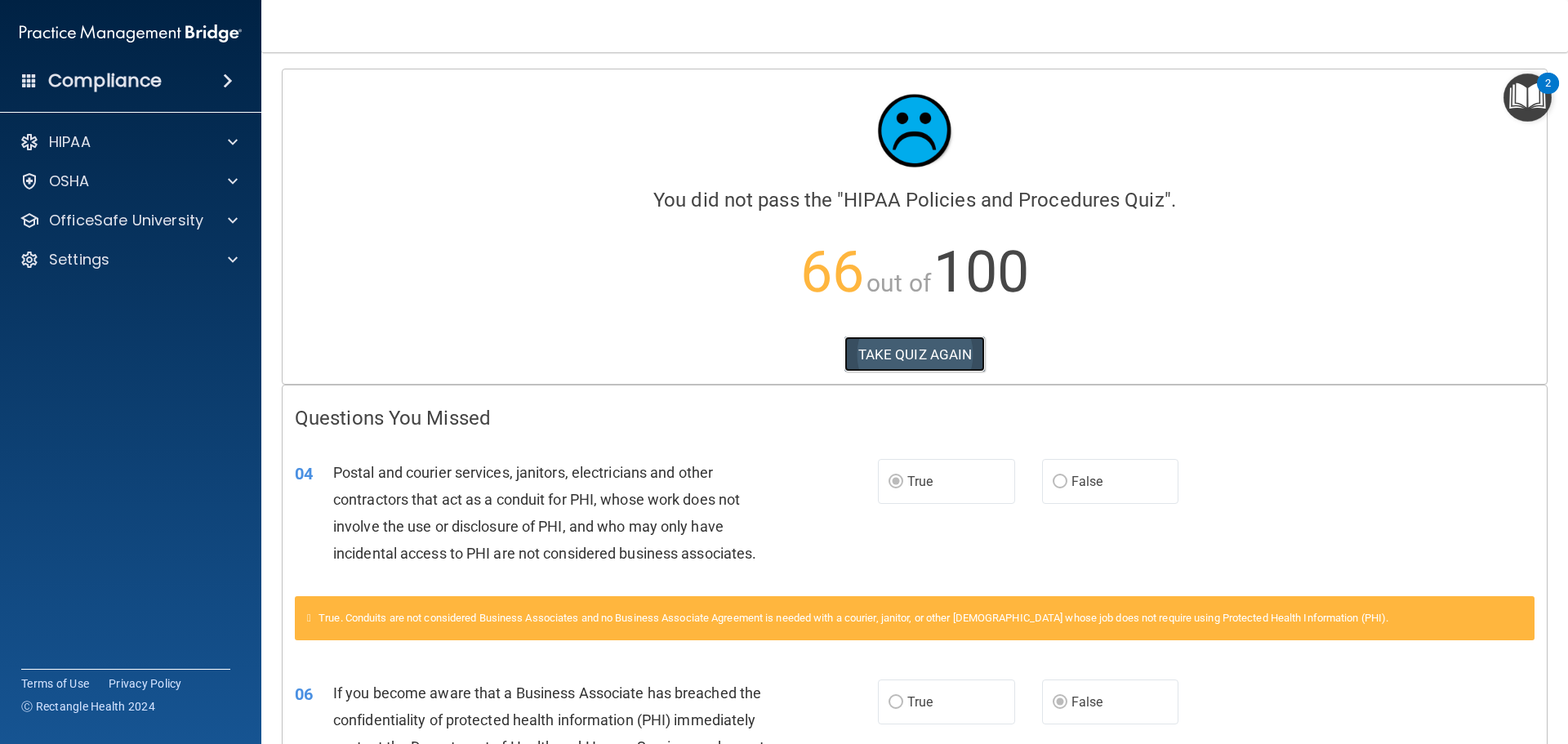
click at [900, 345] on button "TAKE QUIZ AGAIN" at bounding box center [914, 354] width 141 height 36
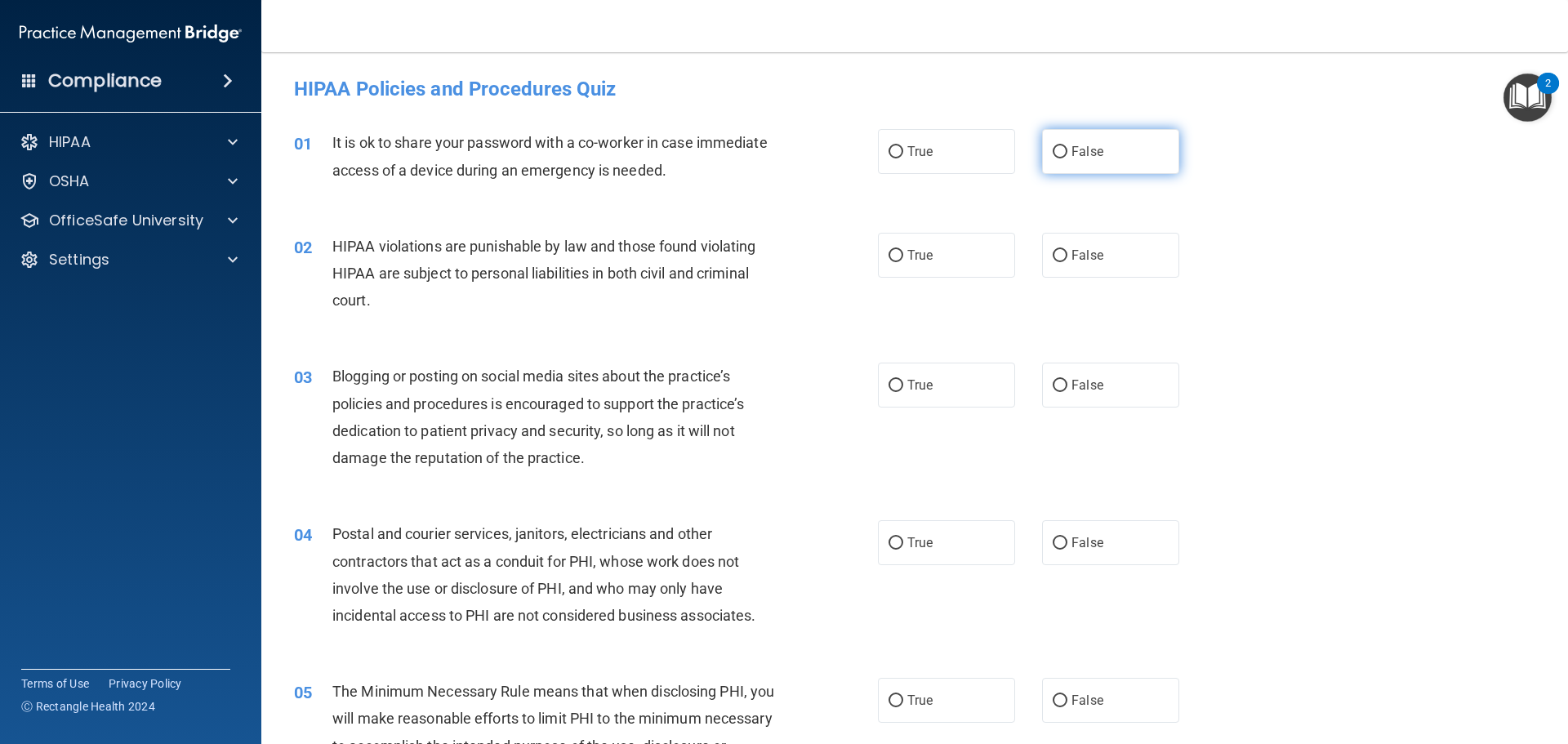
click at [1055, 149] on input "False" at bounding box center [1059, 152] width 14 height 12
radio input "true"
click at [895, 254] on input "True" at bounding box center [895, 255] width 14 height 12
radio input "true"
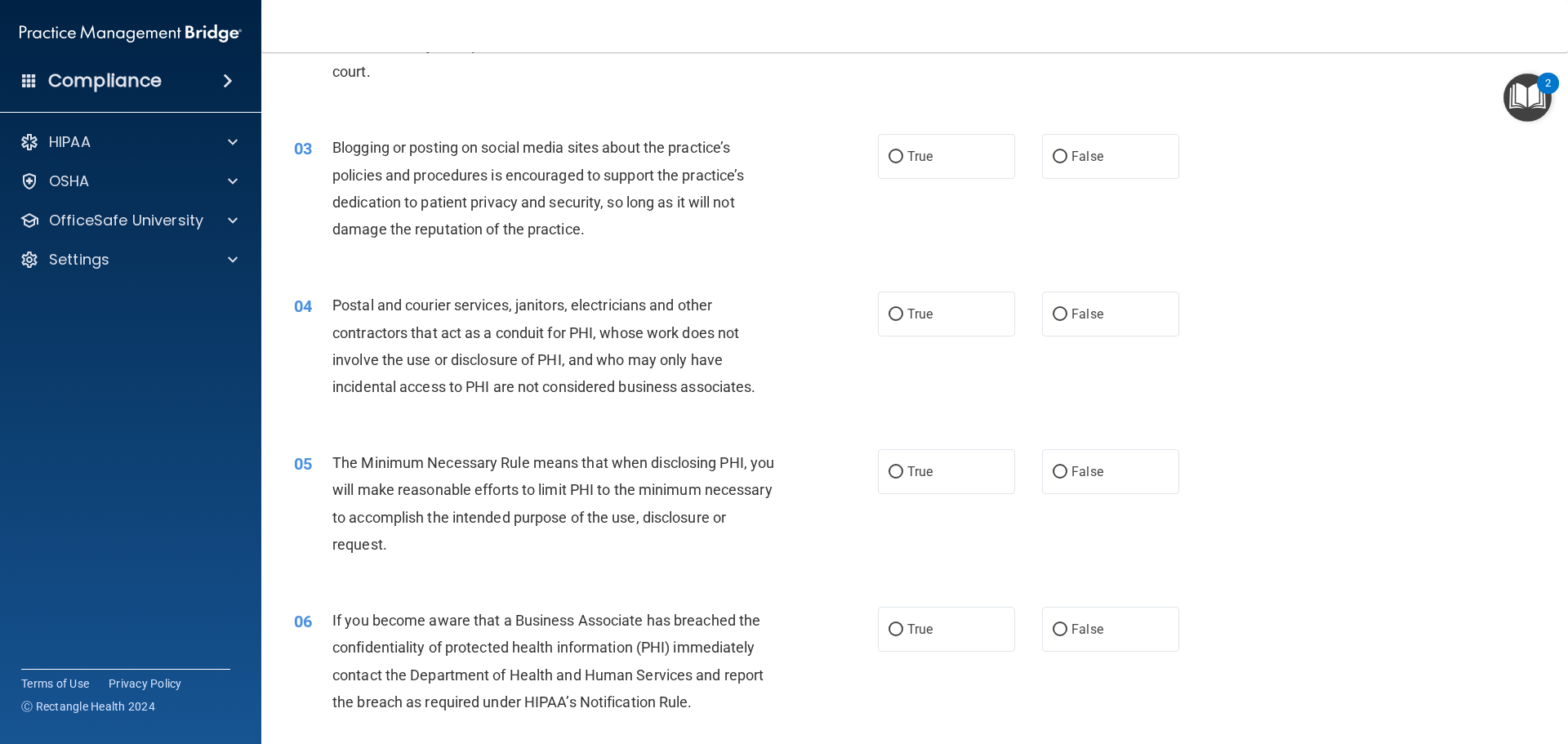
scroll to position [245, 0]
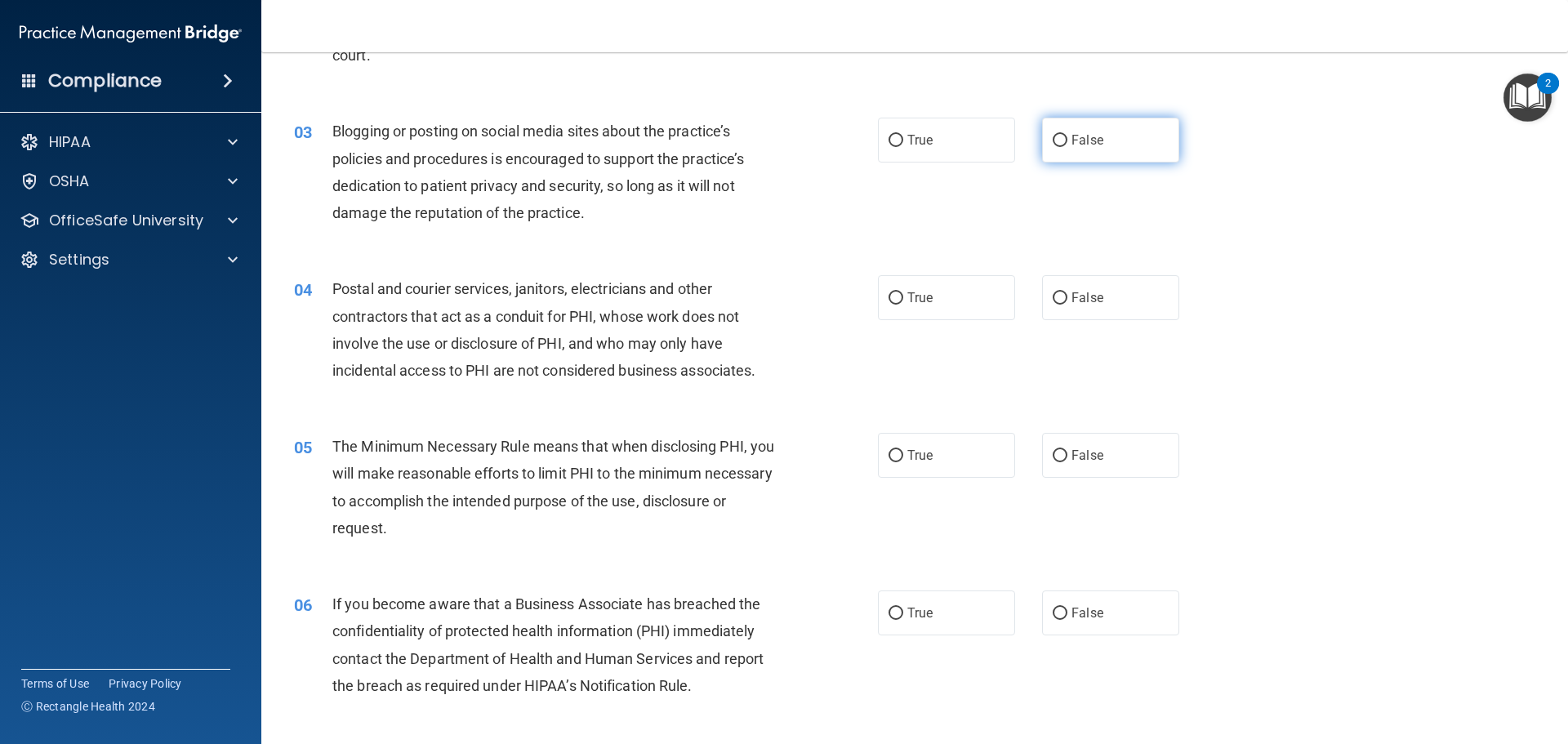
click at [1052, 141] on input "False" at bounding box center [1059, 140] width 14 height 12
radio input "true"
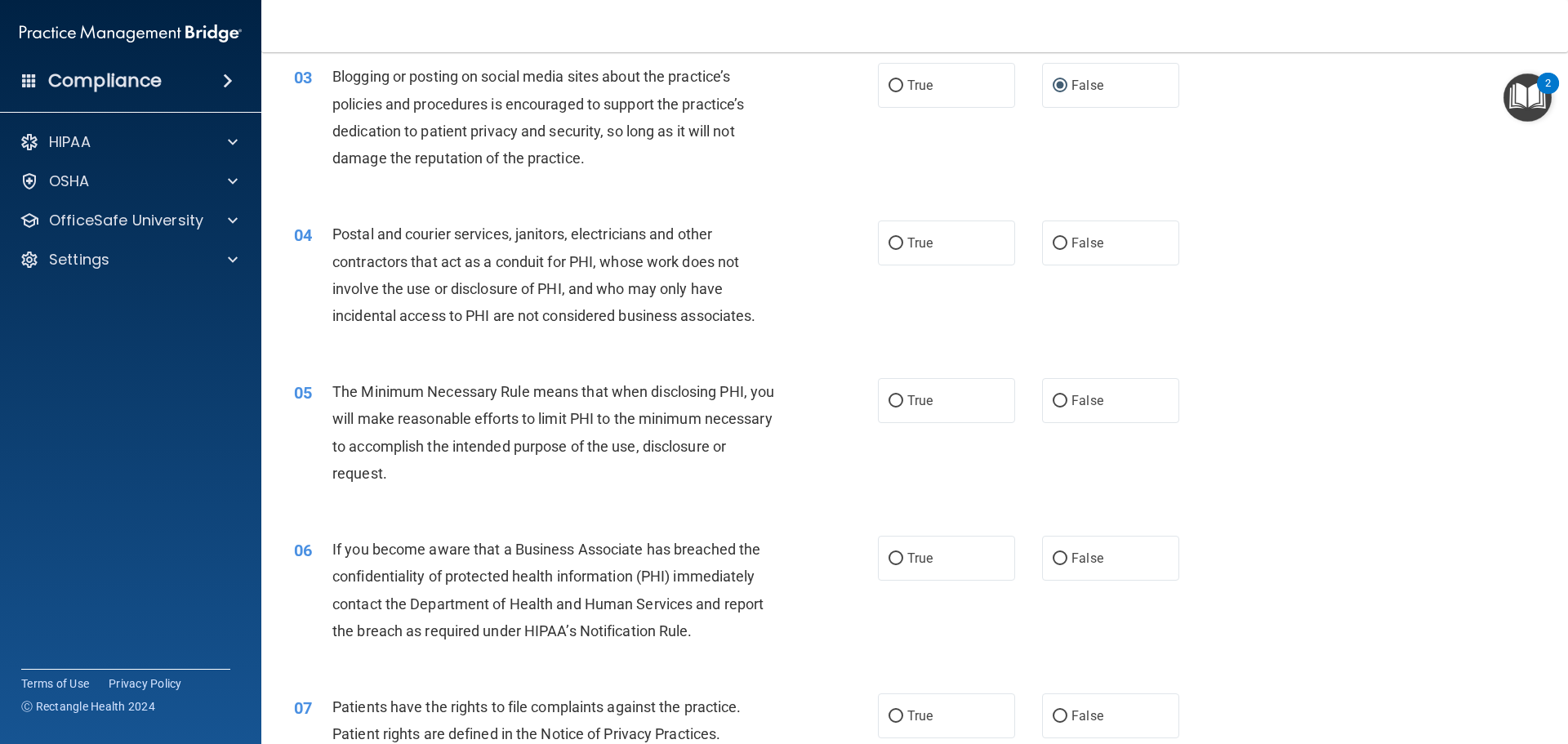
scroll to position [326, 0]
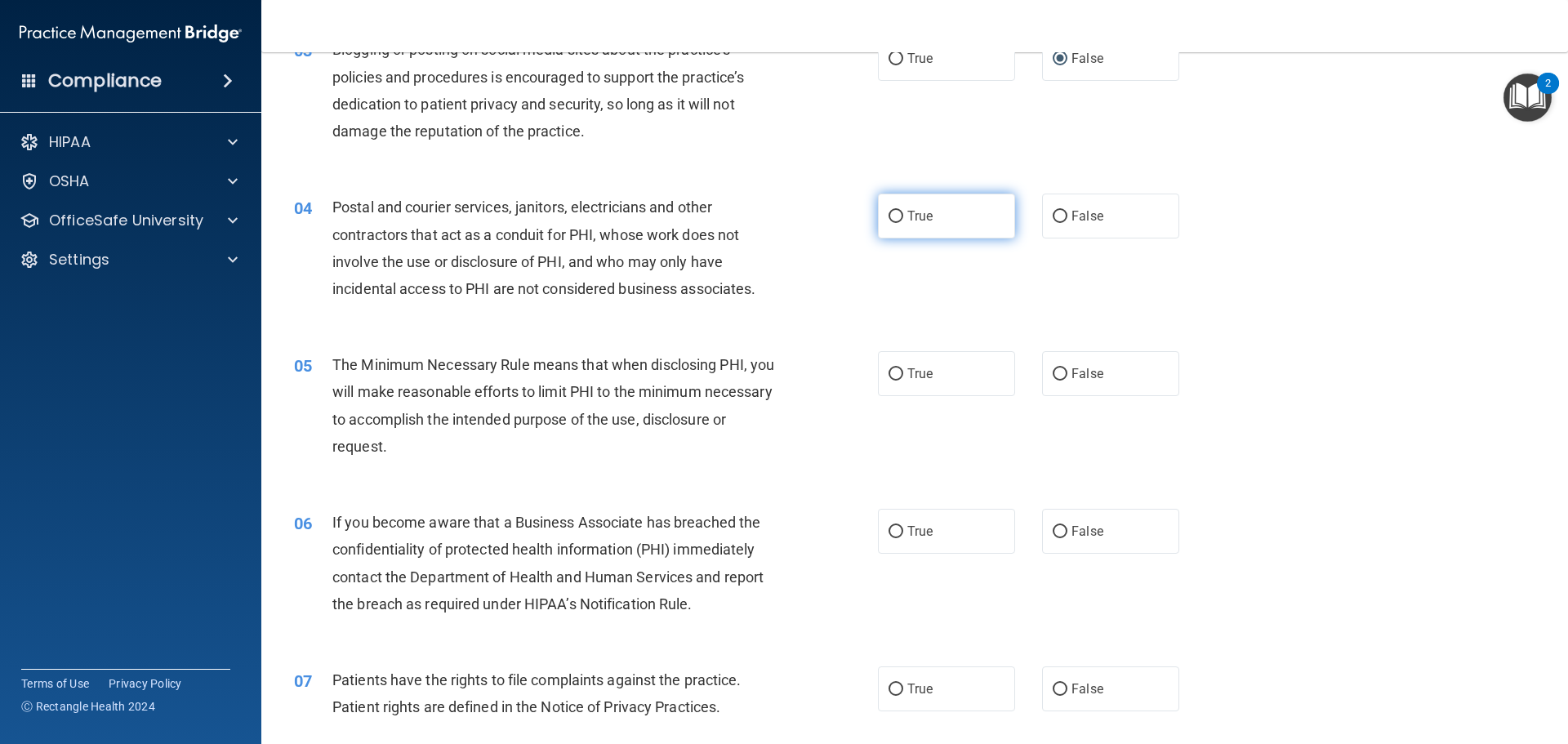
click at [889, 214] on input "True" at bounding box center [895, 216] width 14 height 12
radio input "true"
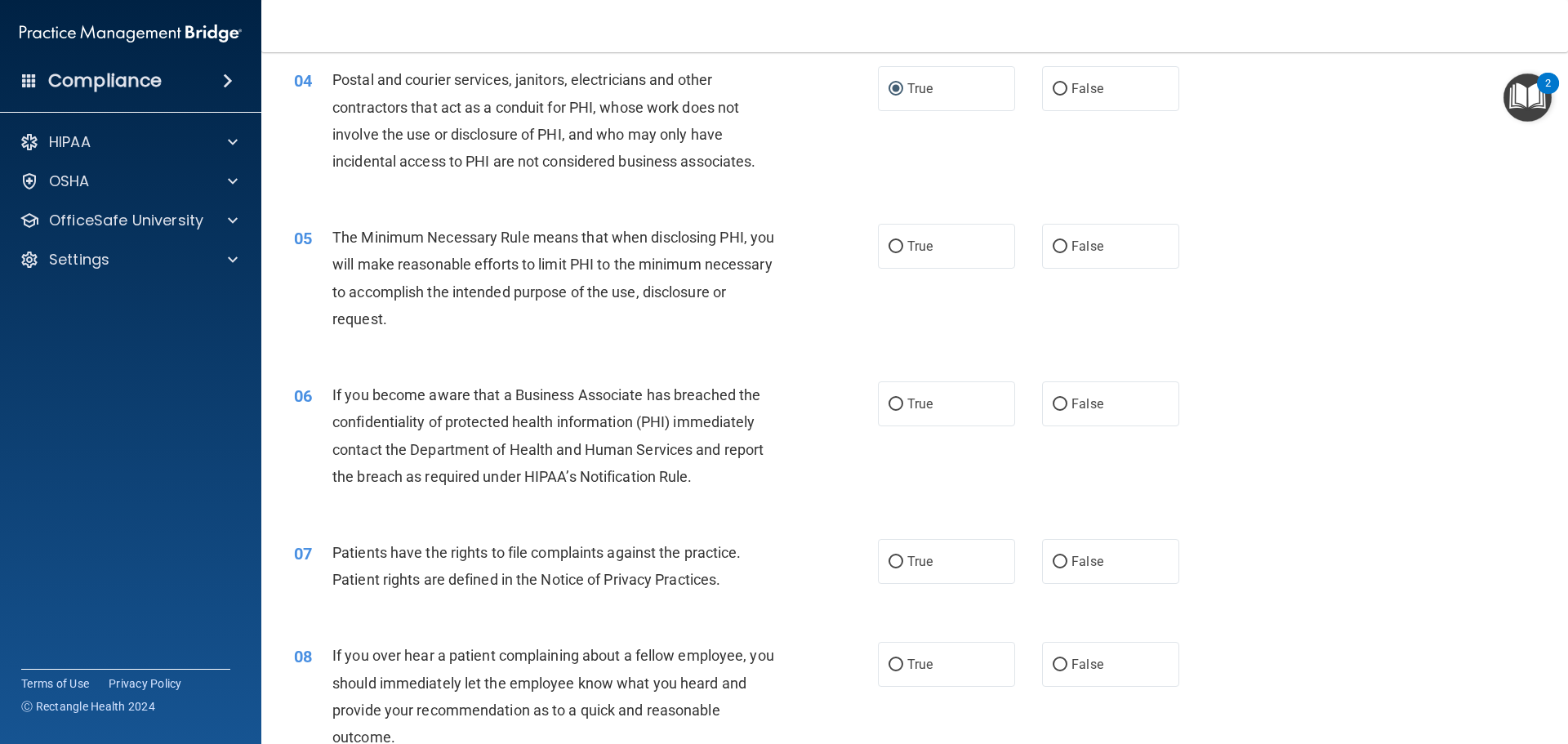
scroll to position [490, 0]
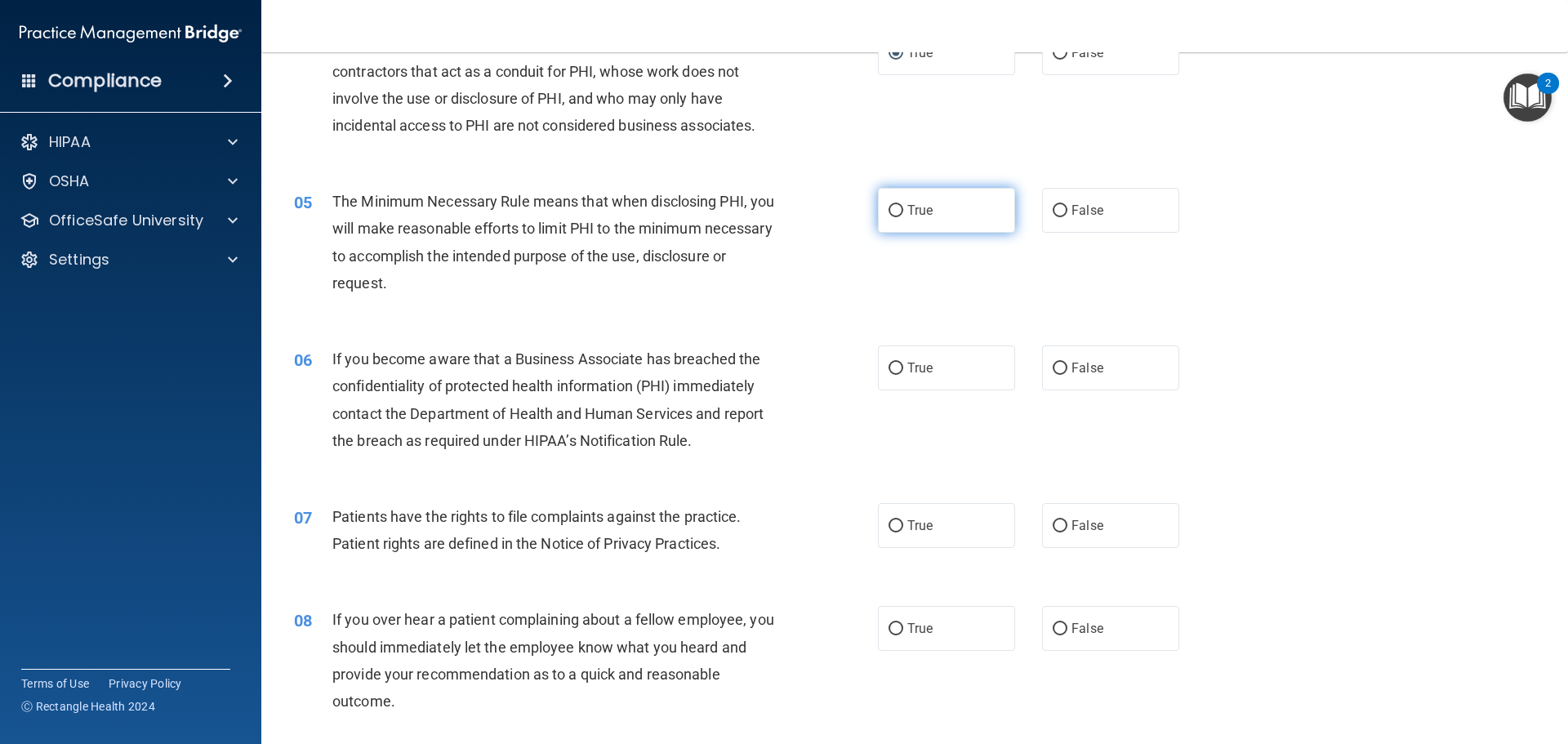
click at [895, 207] on input "True" at bounding box center [895, 211] width 14 height 12
radio input "true"
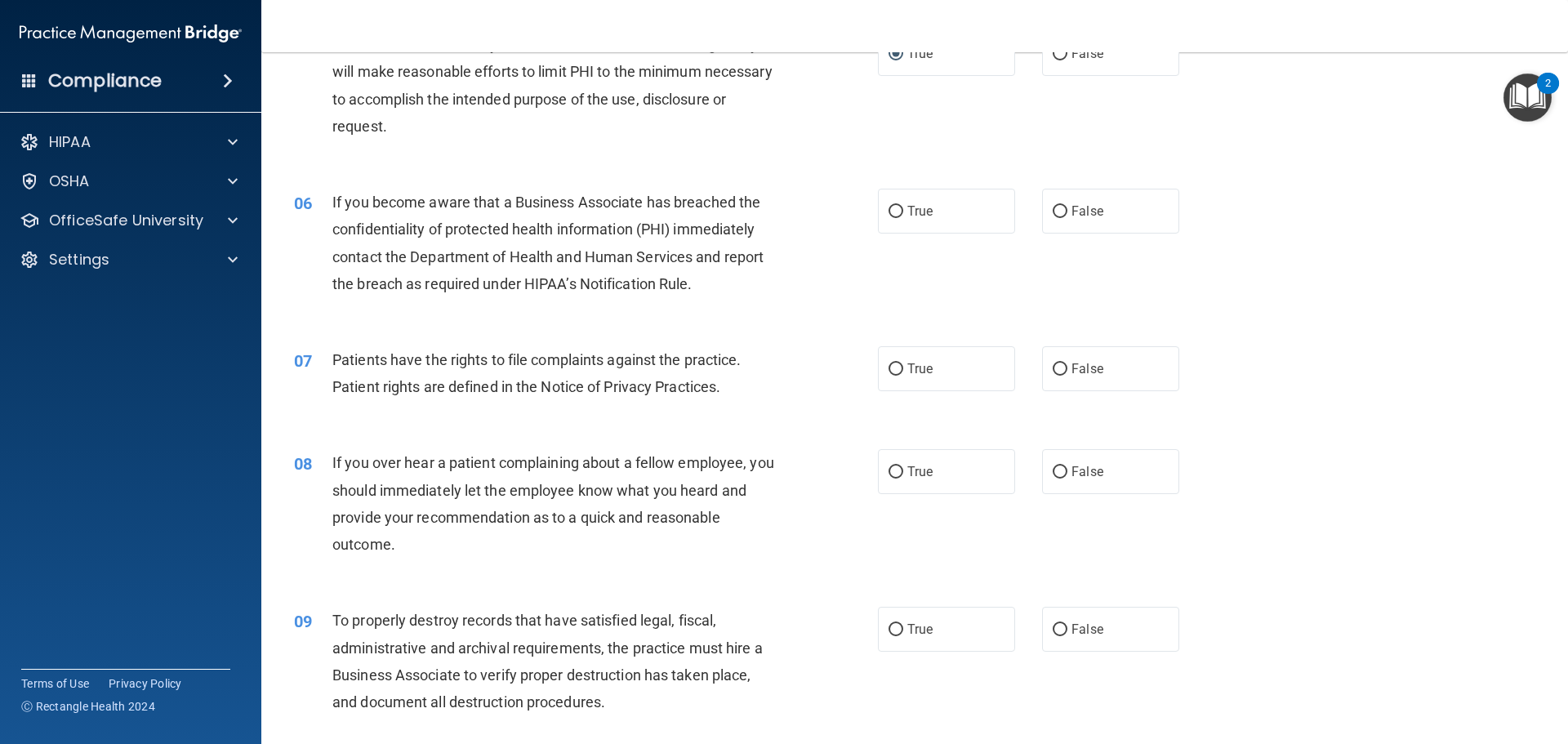
scroll to position [653, 0]
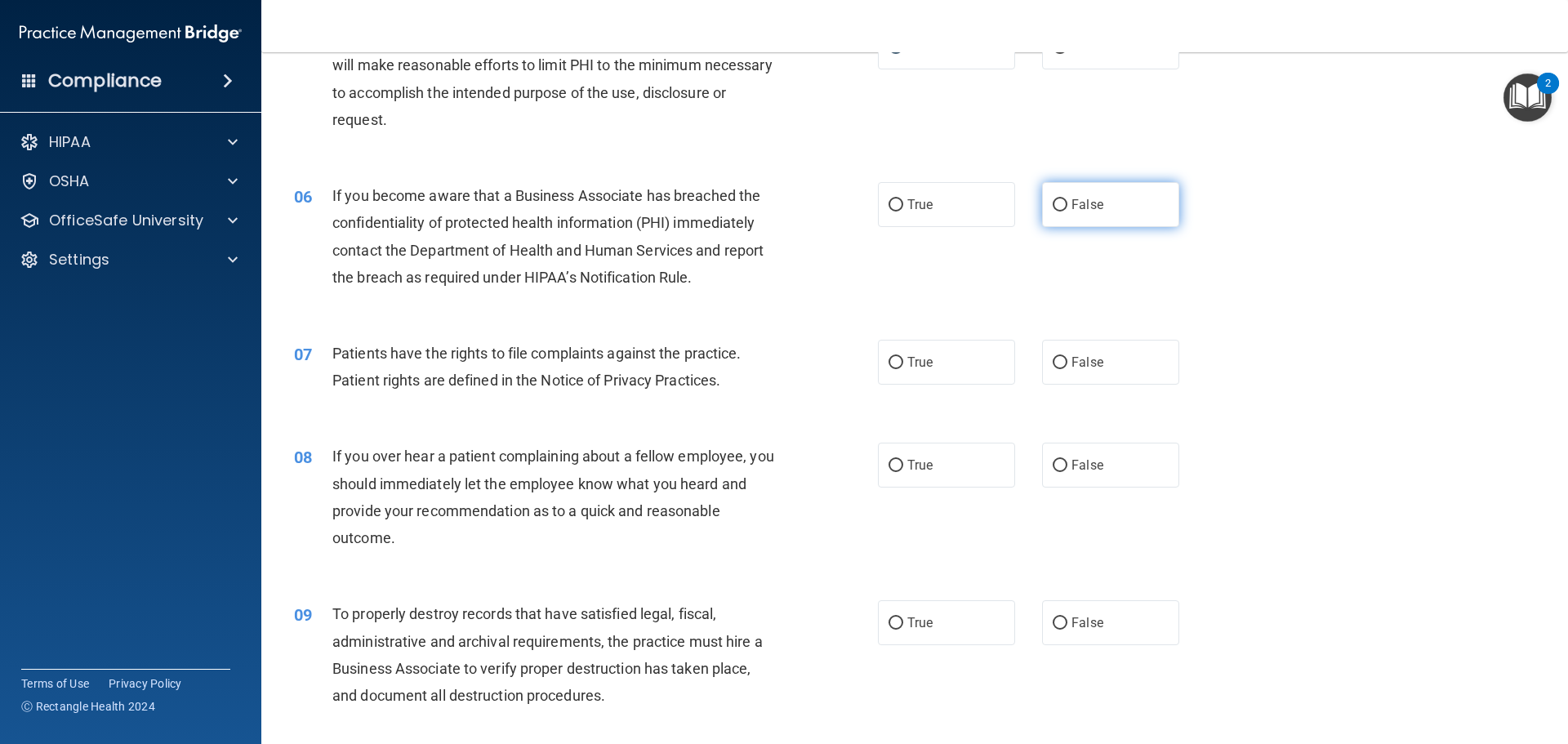
click at [1054, 203] on input "False" at bounding box center [1059, 205] width 14 height 12
radio input "true"
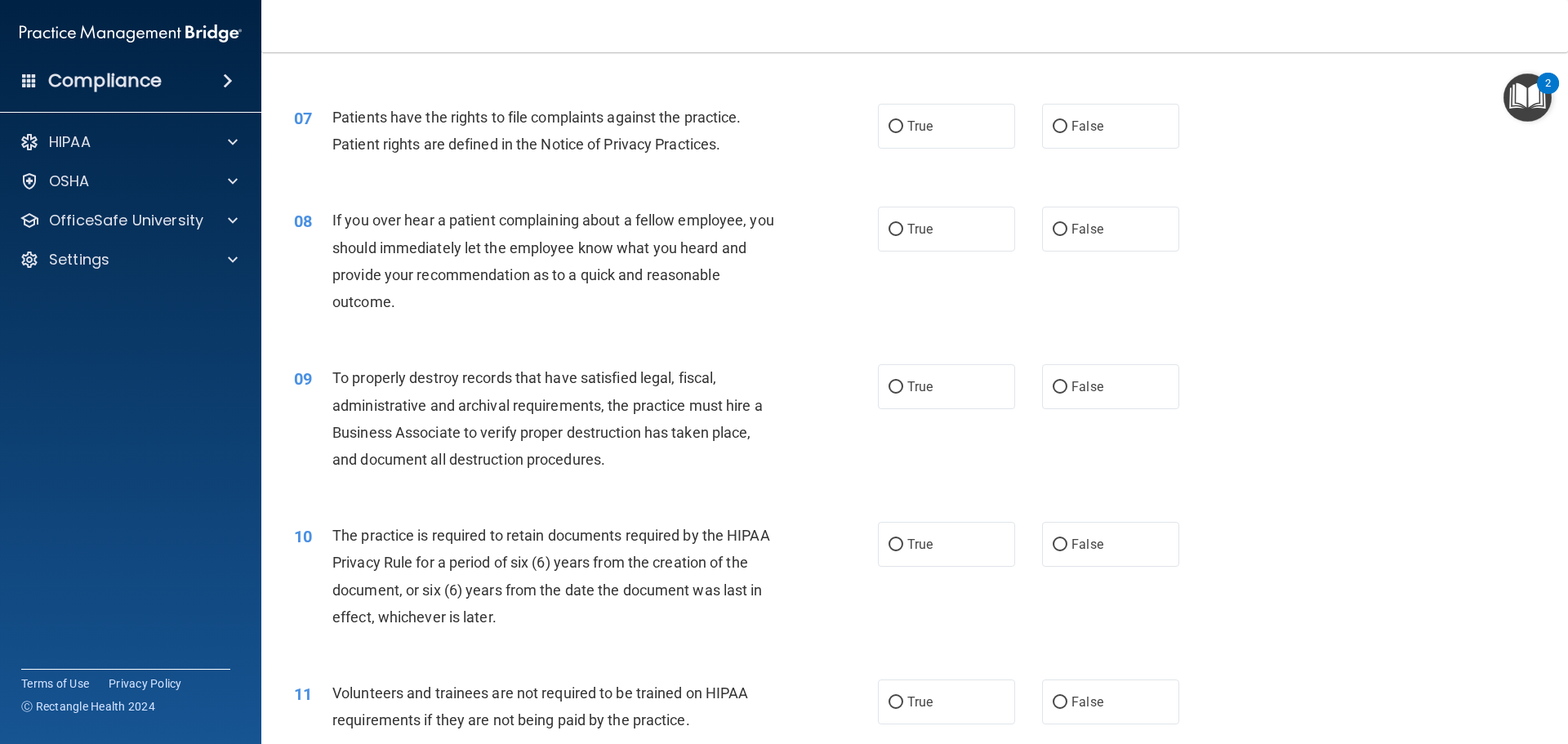
scroll to position [898, 0]
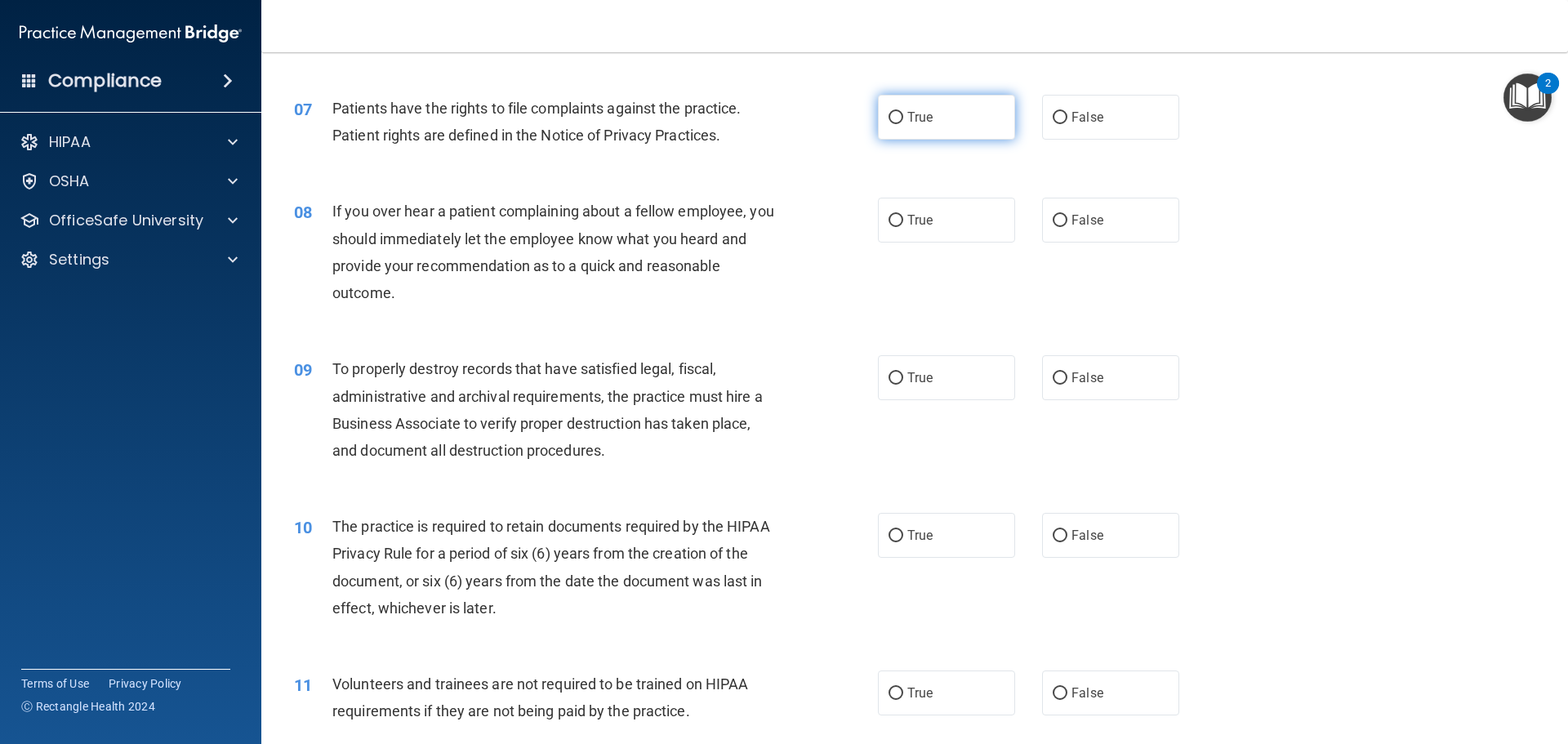
click at [888, 112] on input "True" at bounding box center [895, 118] width 14 height 12
radio input "true"
click at [1053, 219] on input "False" at bounding box center [1059, 221] width 14 height 12
radio input "true"
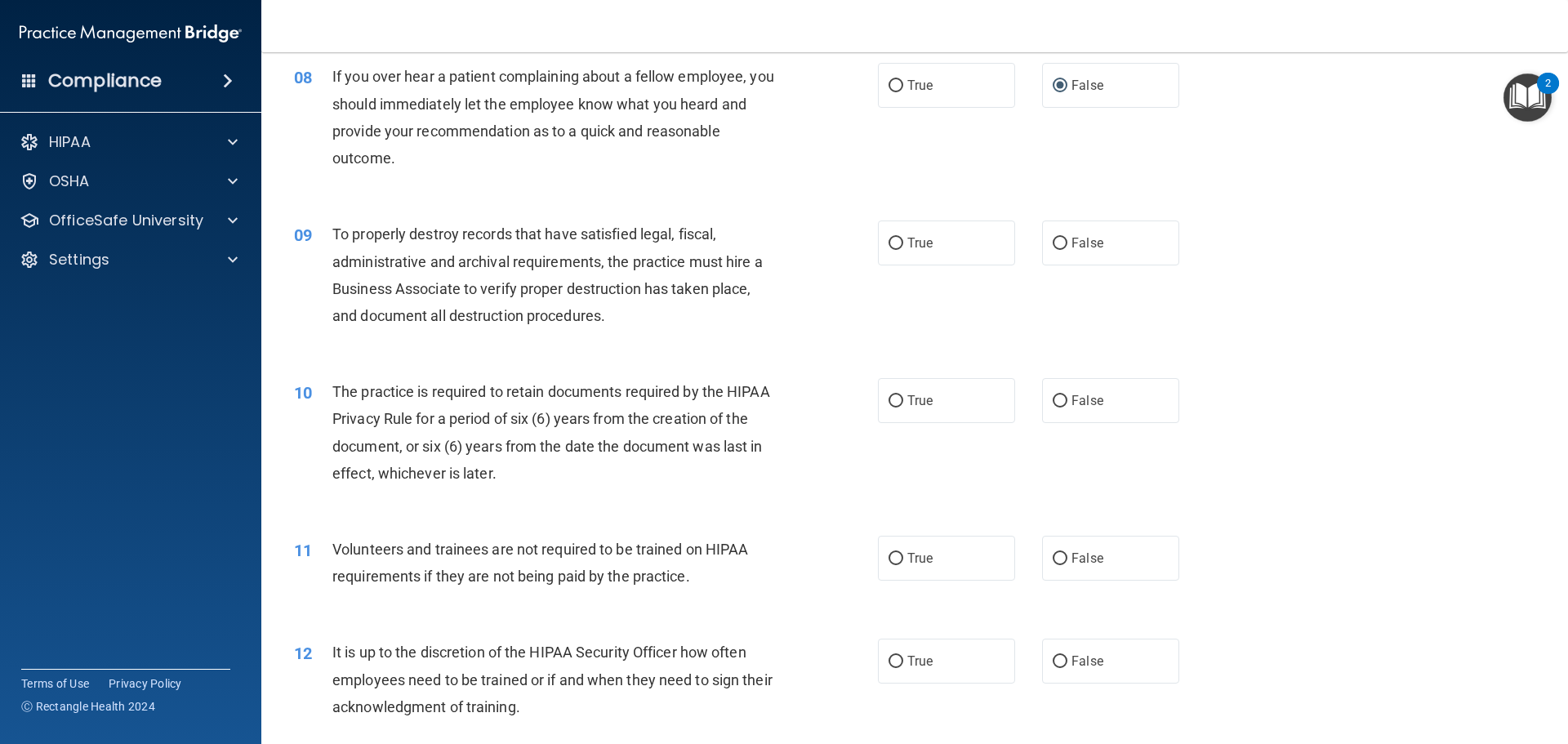
scroll to position [1061, 0]
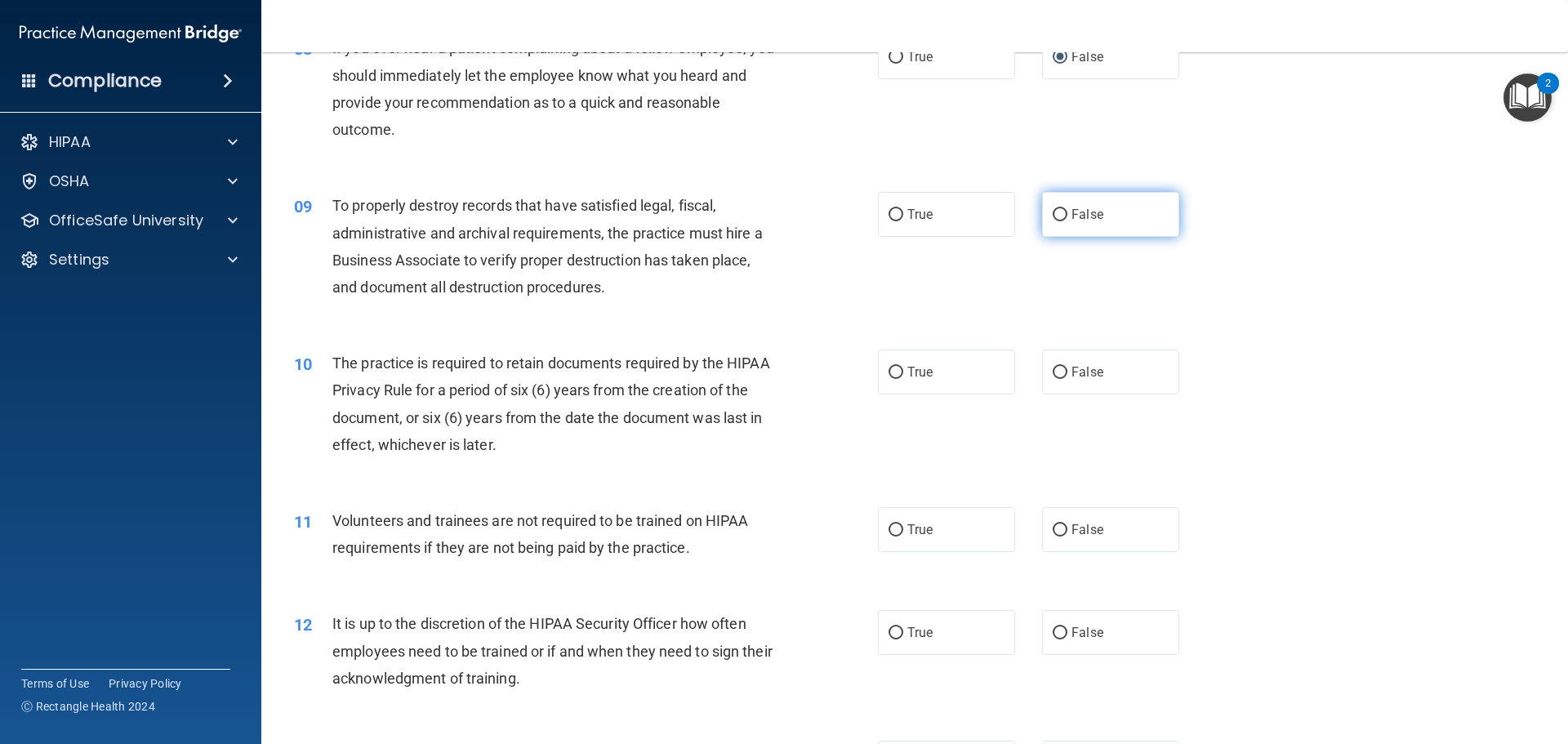
click at [1054, 213] on input "False" at bounding box center [1059, 215] width 14 height 12
radio input "true"
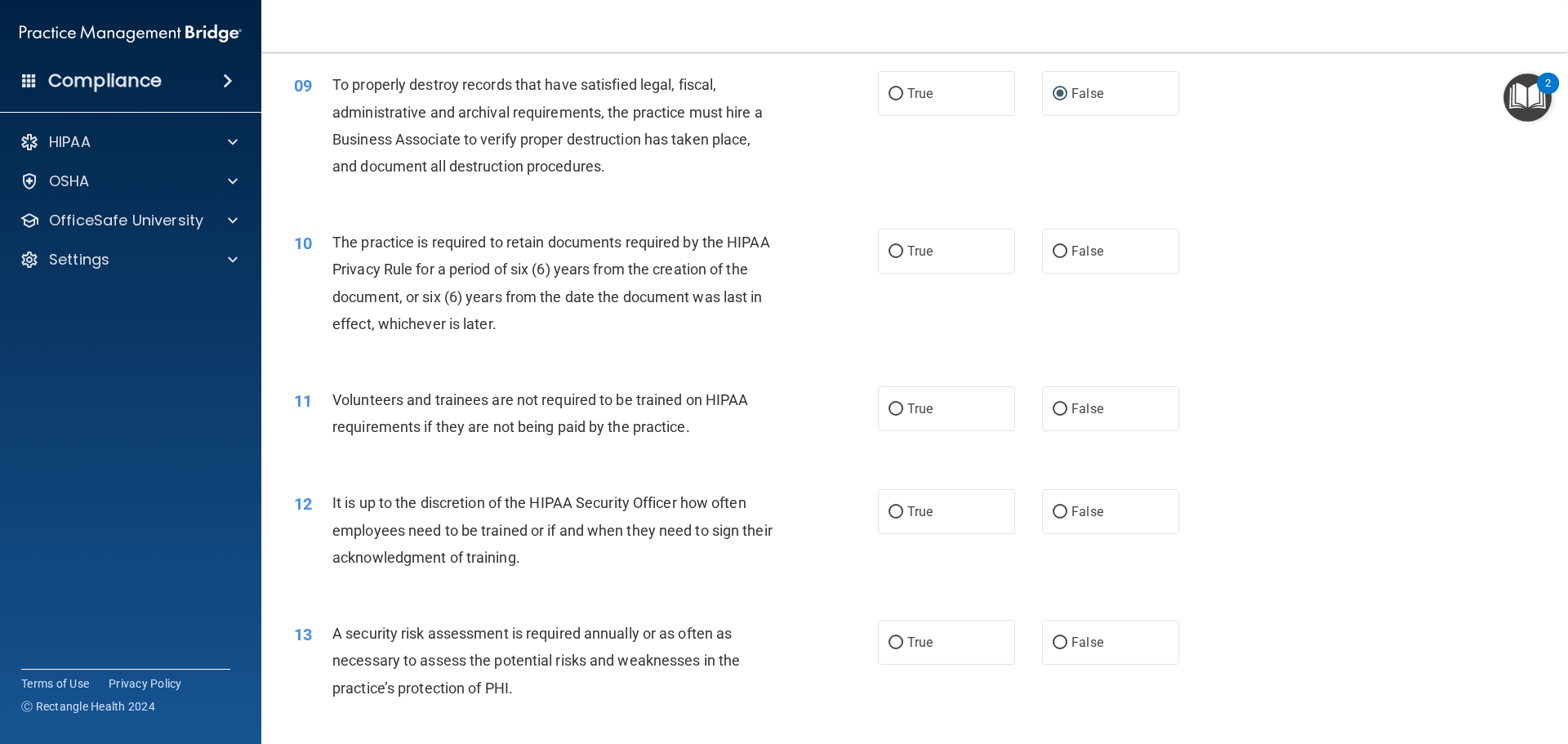
scroll to position [1224, 0]
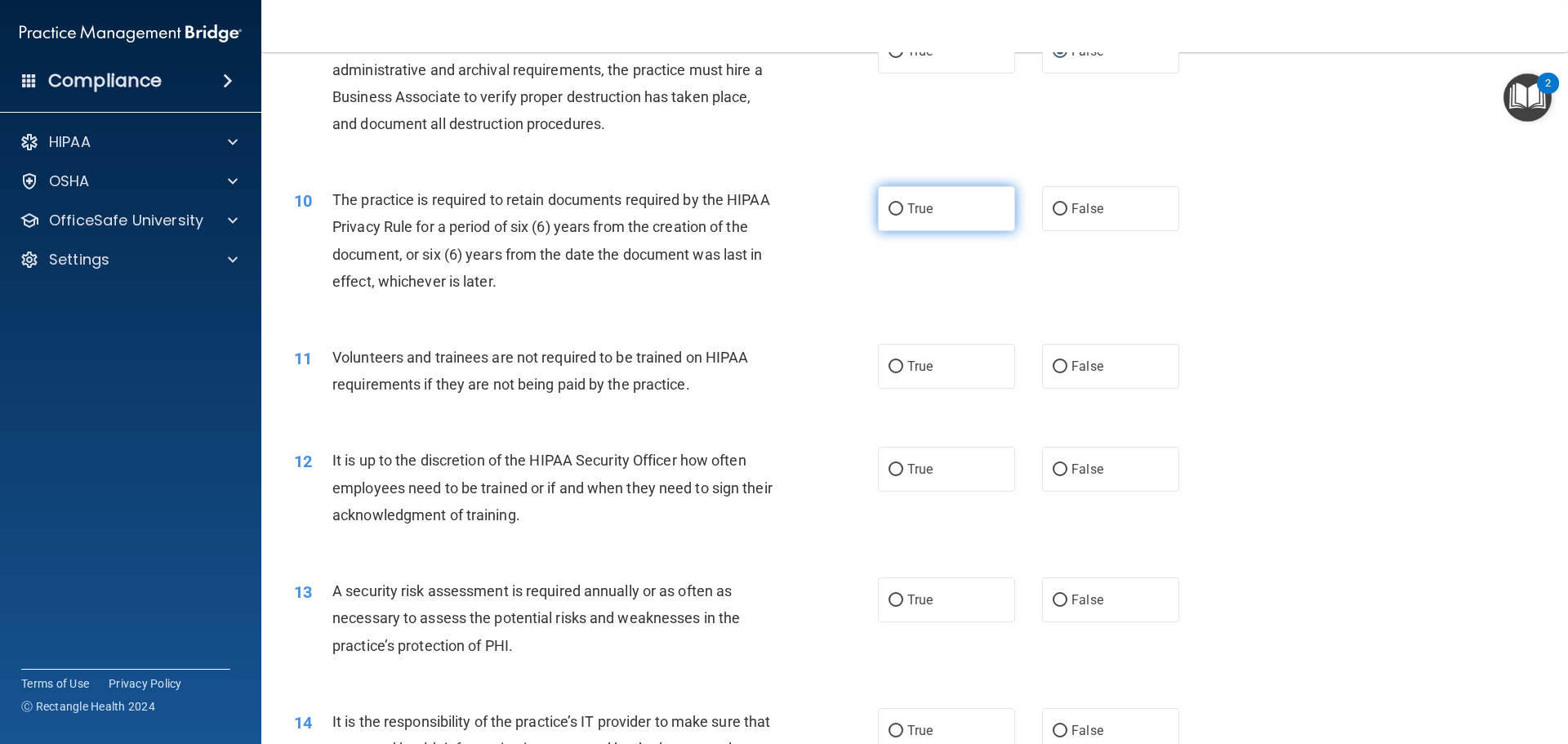
click at [890, 205] on input "True" at bounding box center [895, 209] width 14 height 12
radio input "true"
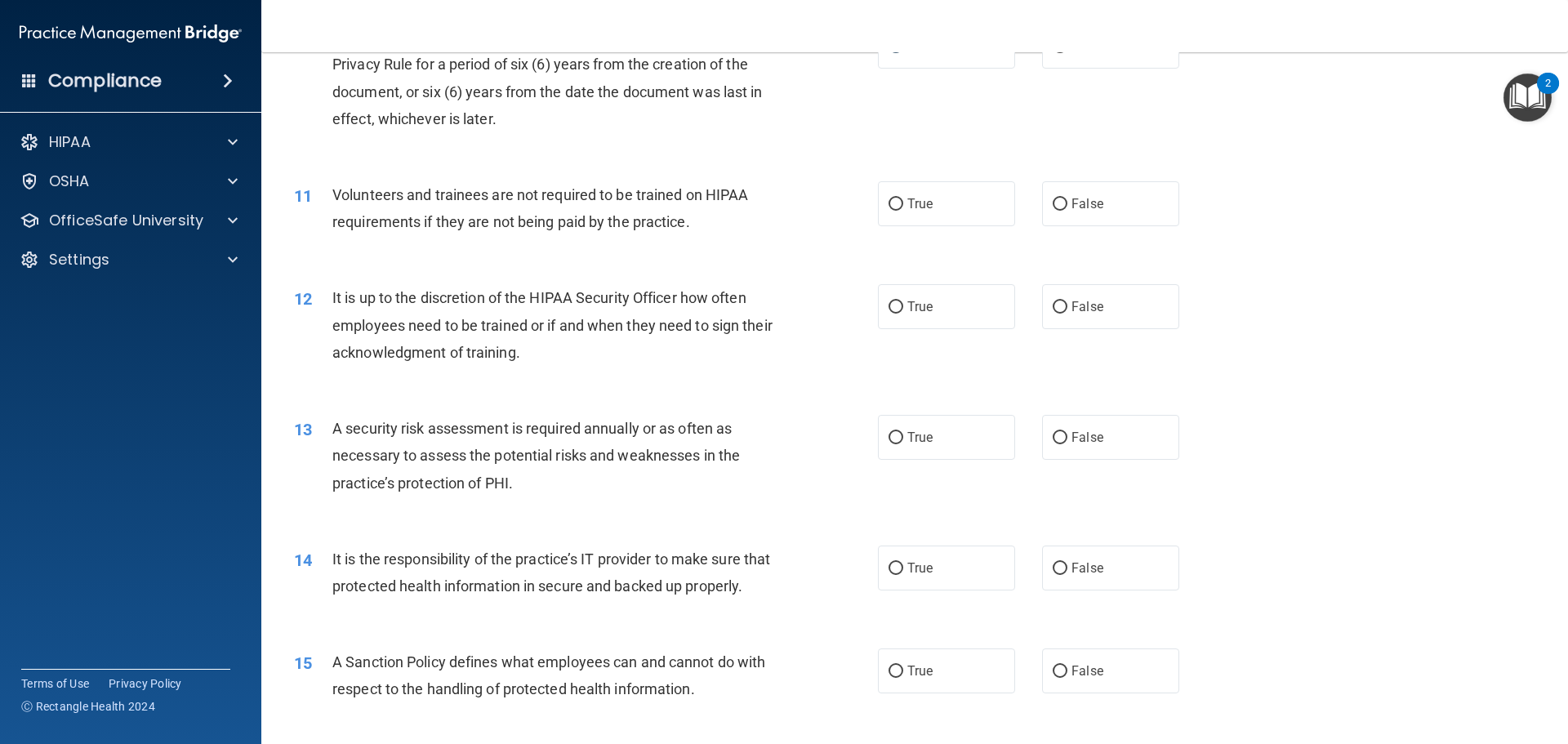
scroll to position [1387, 0]
click at [1052, 205] on input "False" at bounding box center [1059, 204] width 14 height 12
radio input "true"
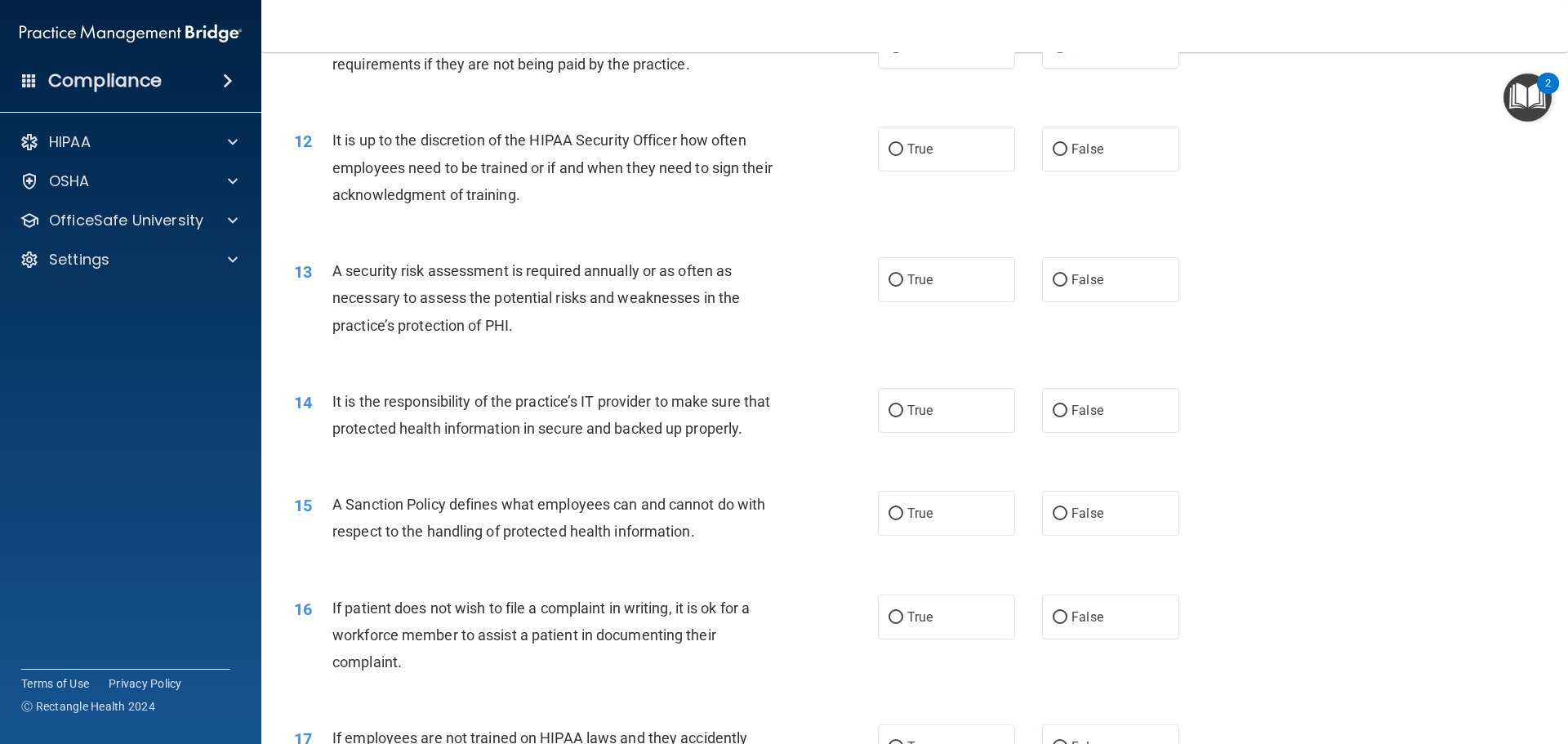
scroll to position [1551, 0]
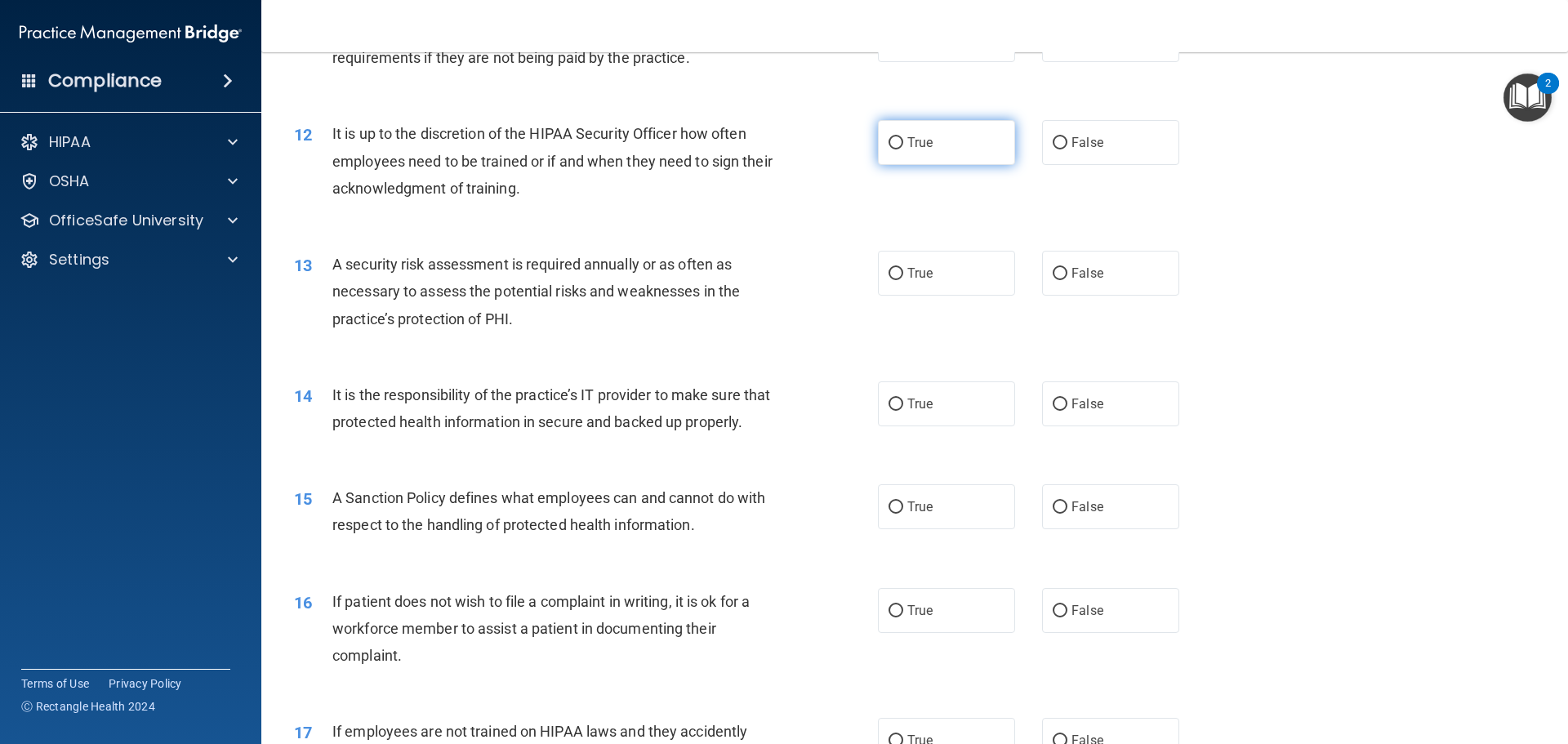
click at [888, 140] on input "True" at bounding box center [895, 143] width 14 height 12
radio input "true"
click at [1052, 139] on input "False" at bounding box center [1059, 143] width 14 height 12
radio input "true"
radio input "false"
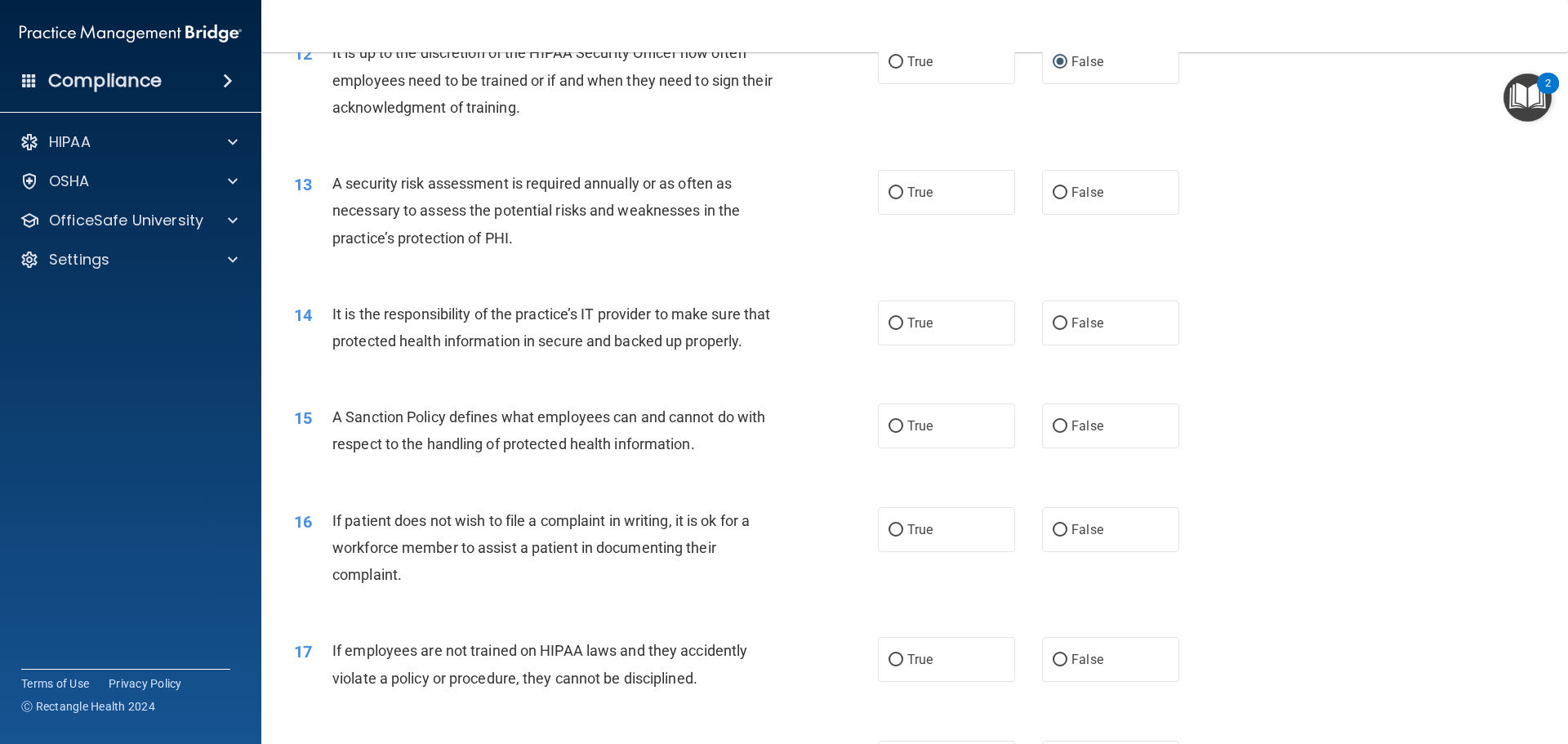
scroll to position [1633, 0]
click at [888, 187] on input "True" at bounding box center [895, 192] width 14 height 12
radio input "true"
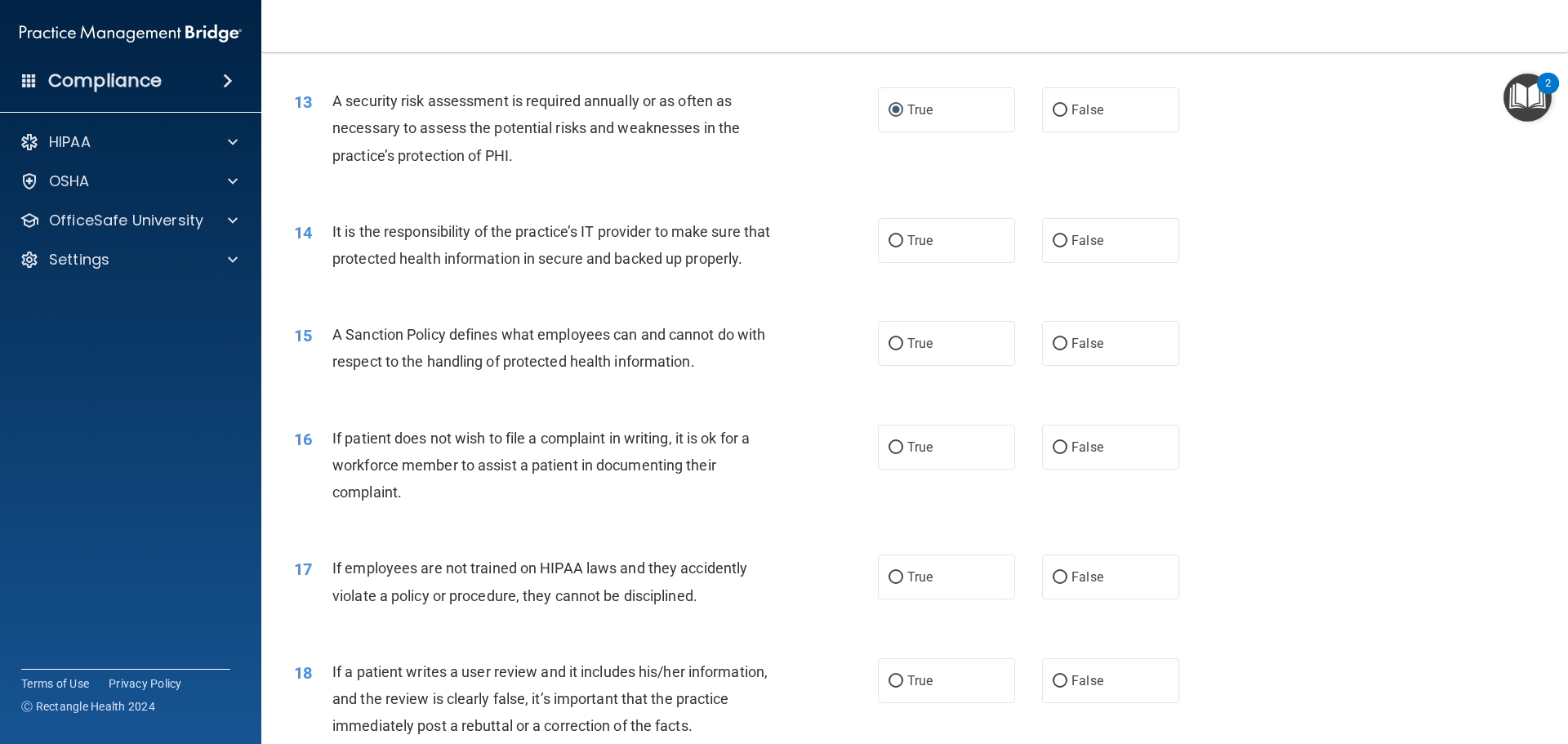
scroll to position [1796, 0]
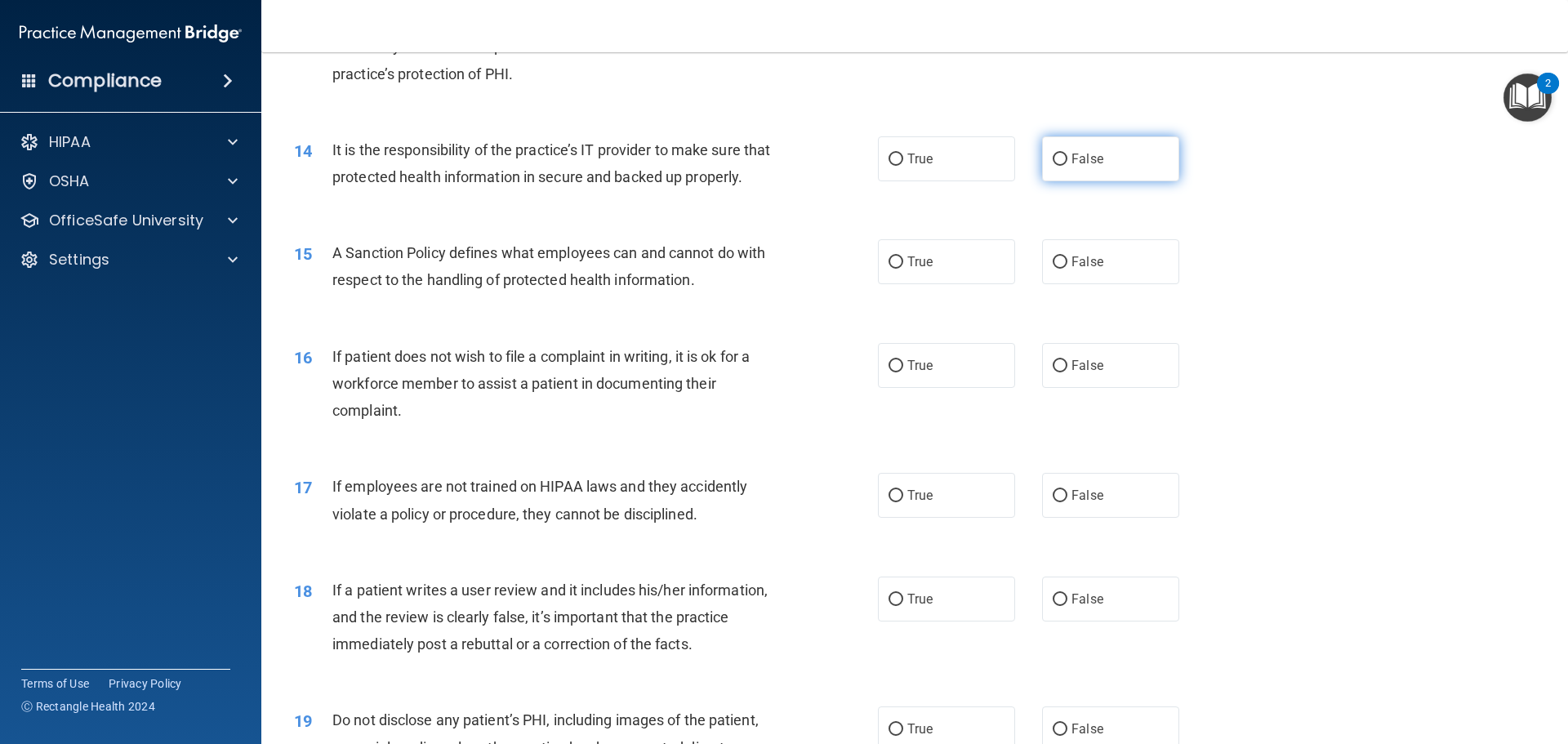
click at [1052, 159] on input "False" at bounding box center [1059, 160] width 14 height 12
radio input "true"
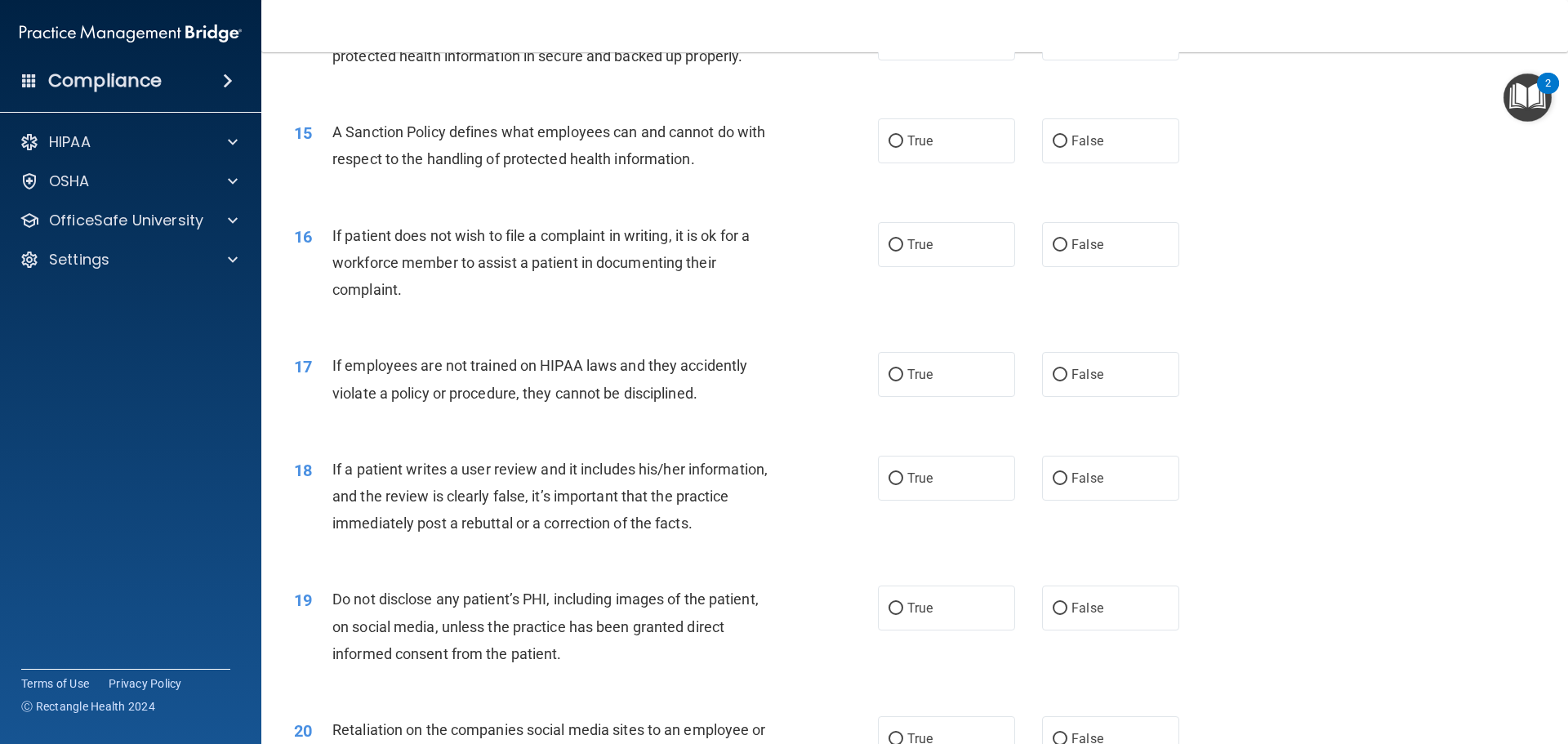
scroll to position [1959, 0]
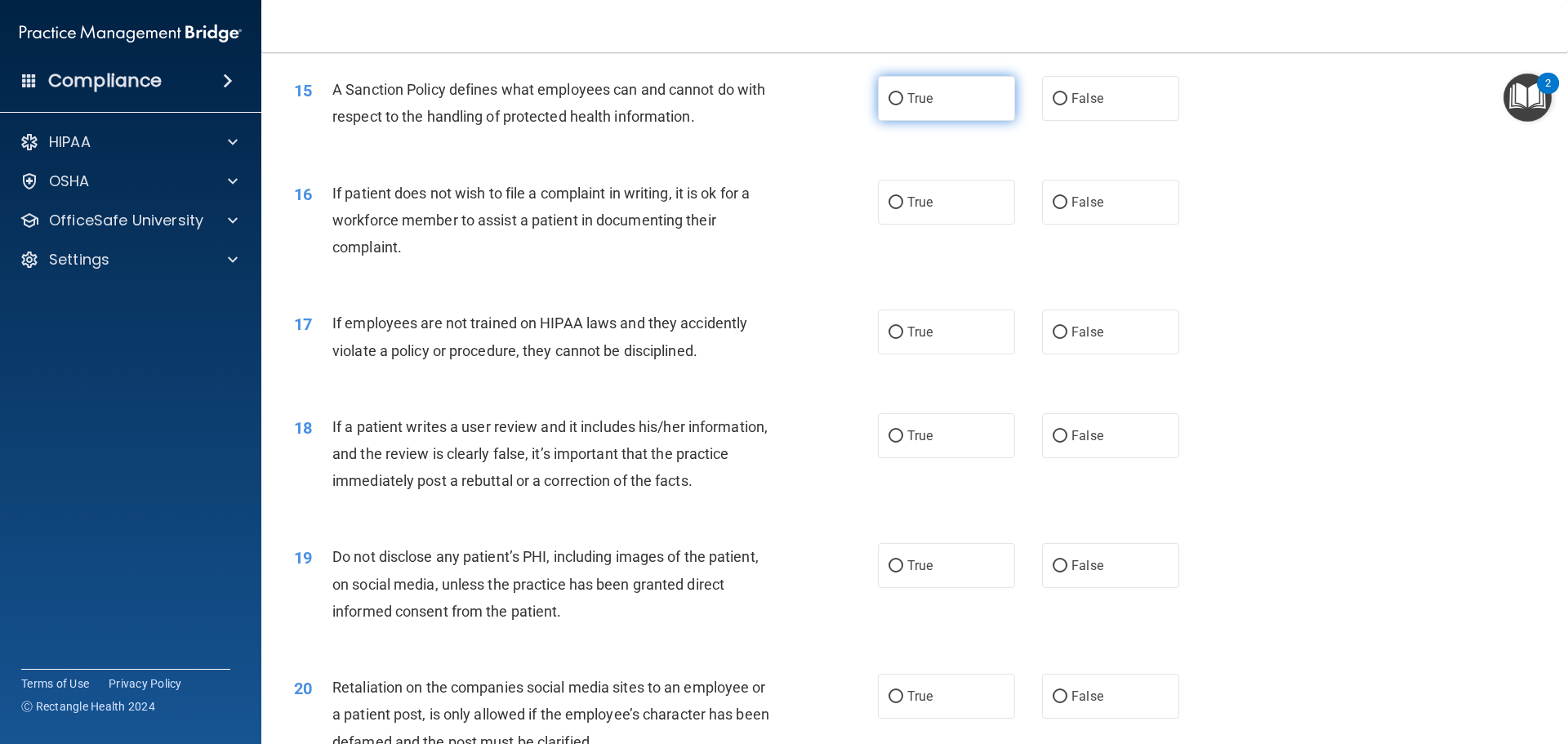
drag, startPoint x: 888, startPoint y: 124, endPoint x: 886, endPoint y: 132, distance: 8.2
click at [889, 106] on input "True" at bounding box center [895, 99] width 14 height 12
radio input "true"
click at [898, 224] on label "True" at bounding box center [946, 201] width 137 height 45
click at [898, 209] on input "True" at bounding box center [895, 203] width 14 height 12
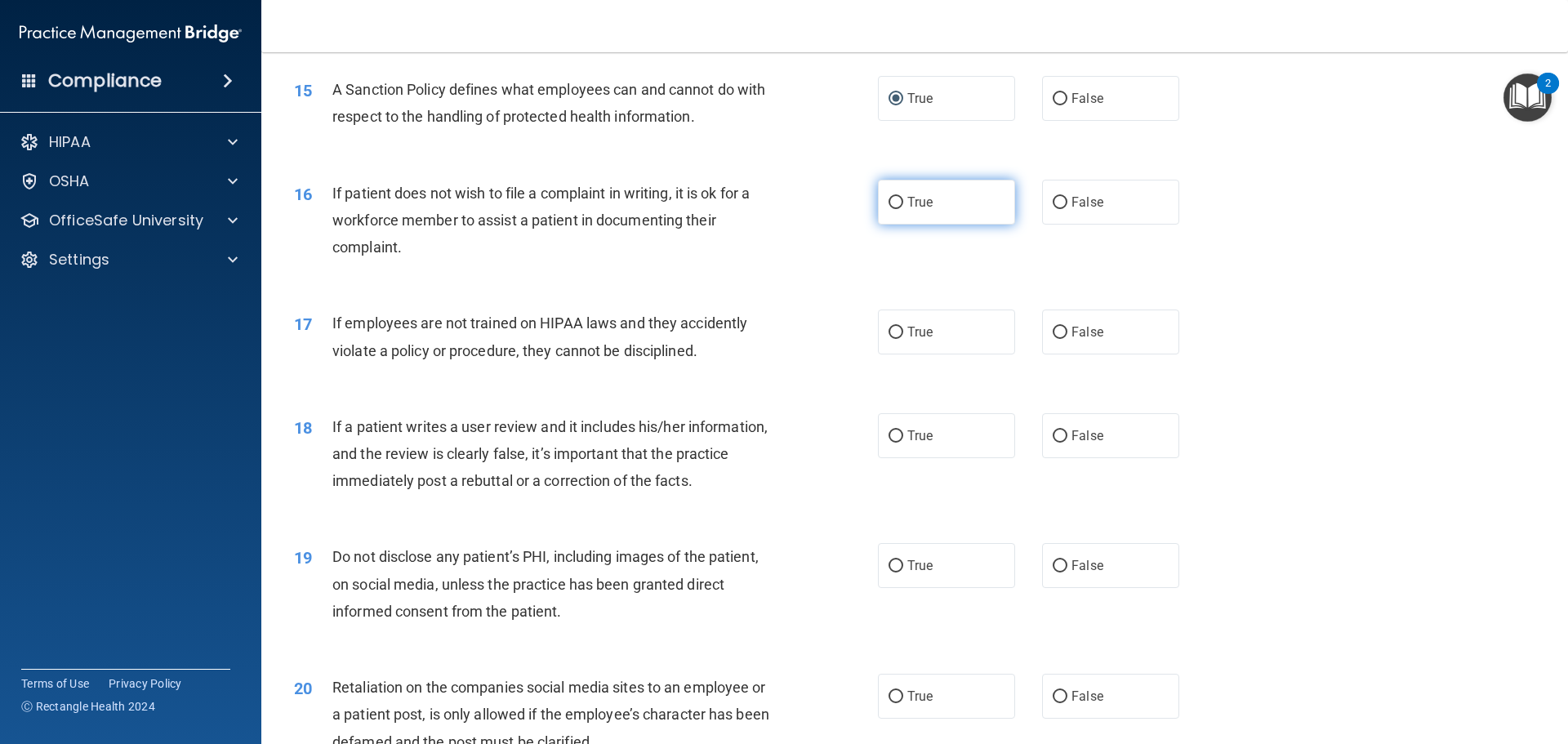
radio input "true"
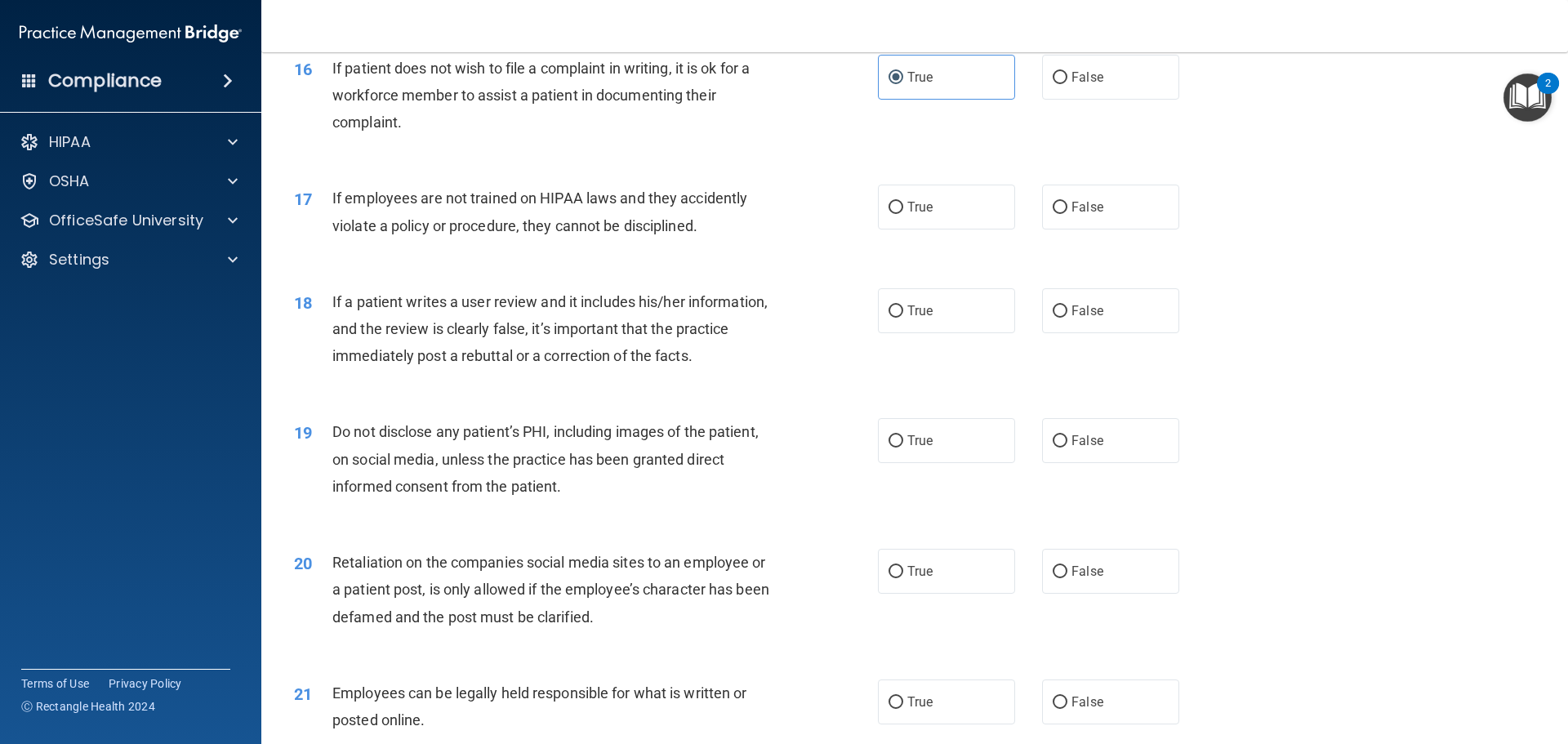
scroll to position [2122, 0]
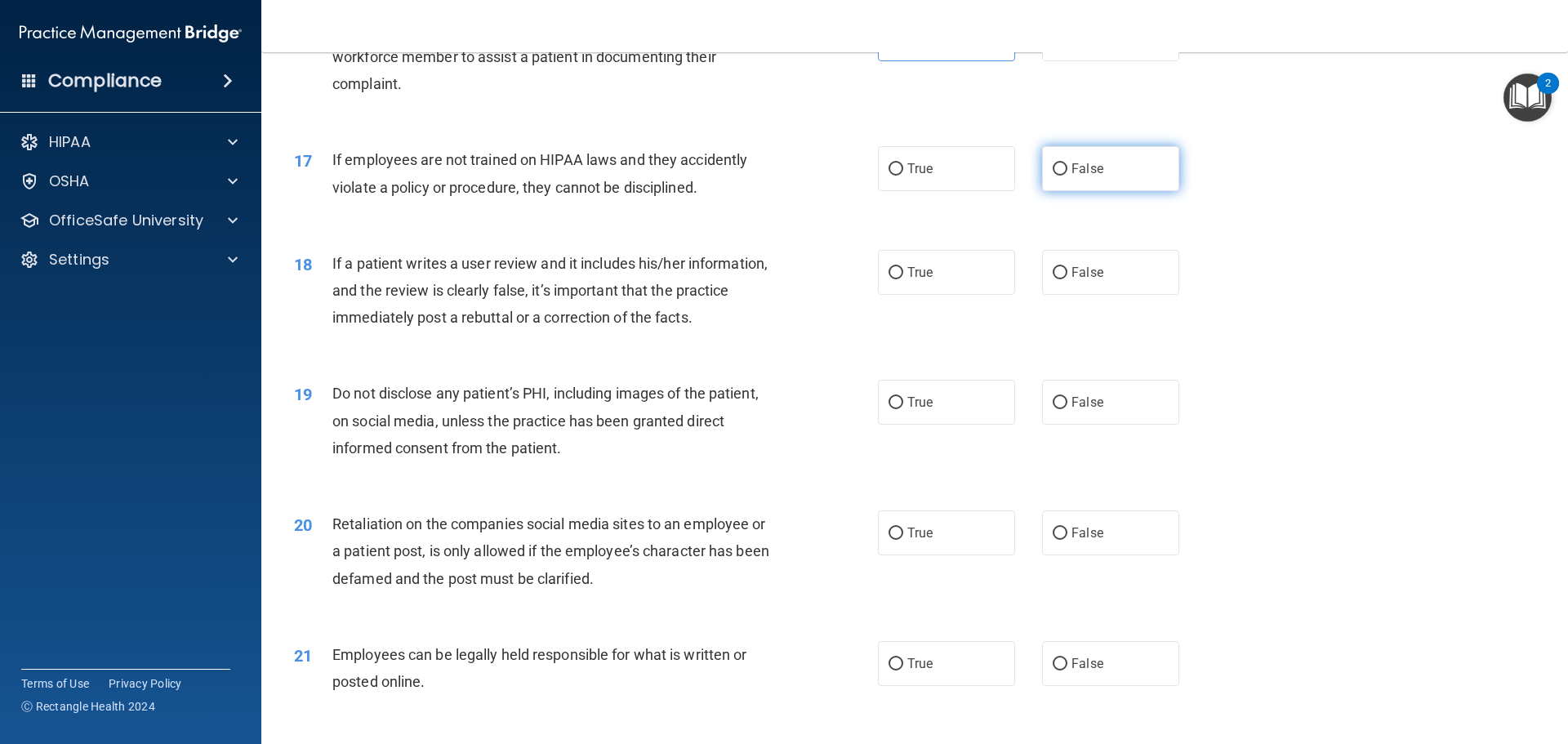
click at [1061, 191] on label "False" at bounding box center [1110, 168] width 137 height 45
click at [1061, 176] on input "False" at bounding box center [1059, 169] width 14 height 12
radio input "true"
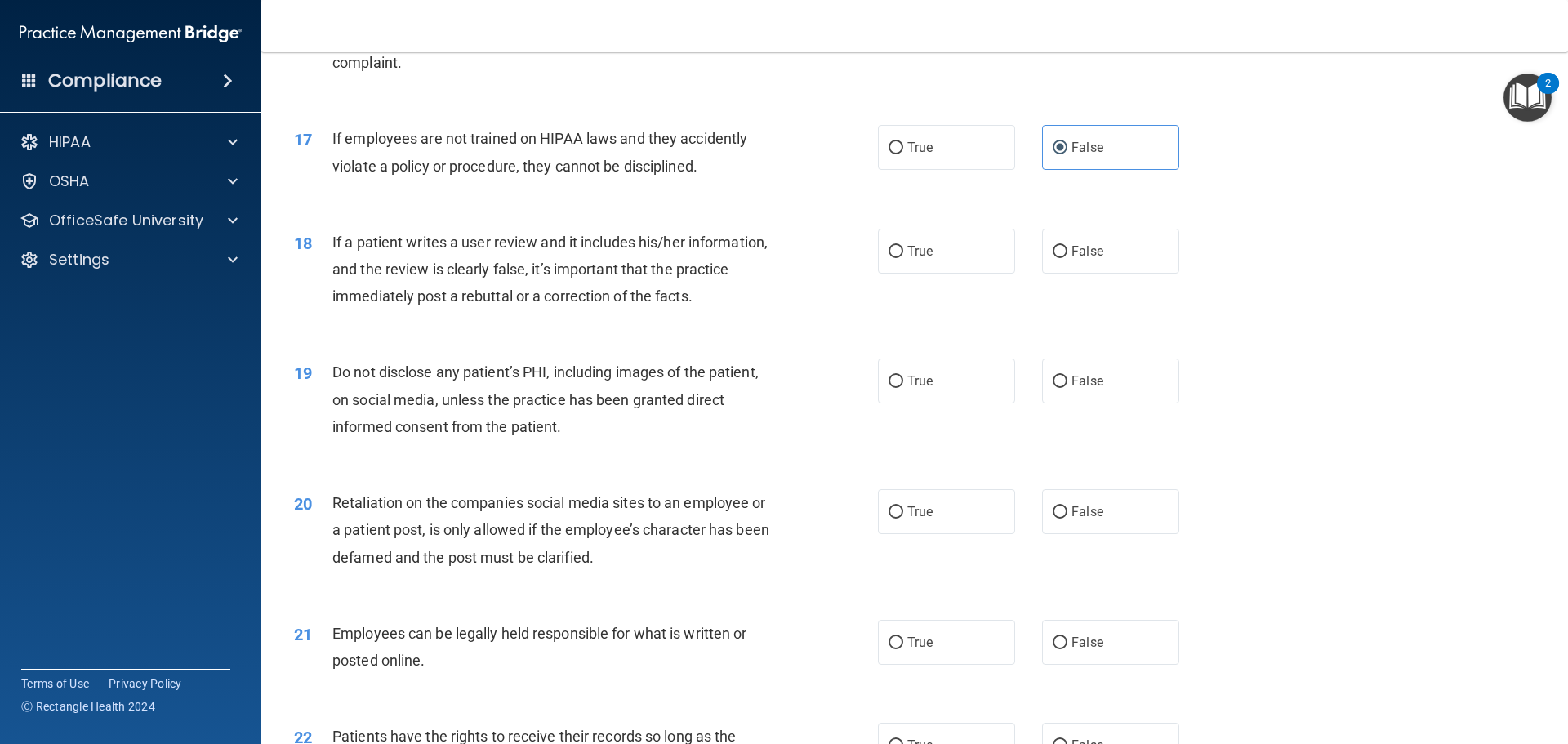
scroll to position [2204, 0]
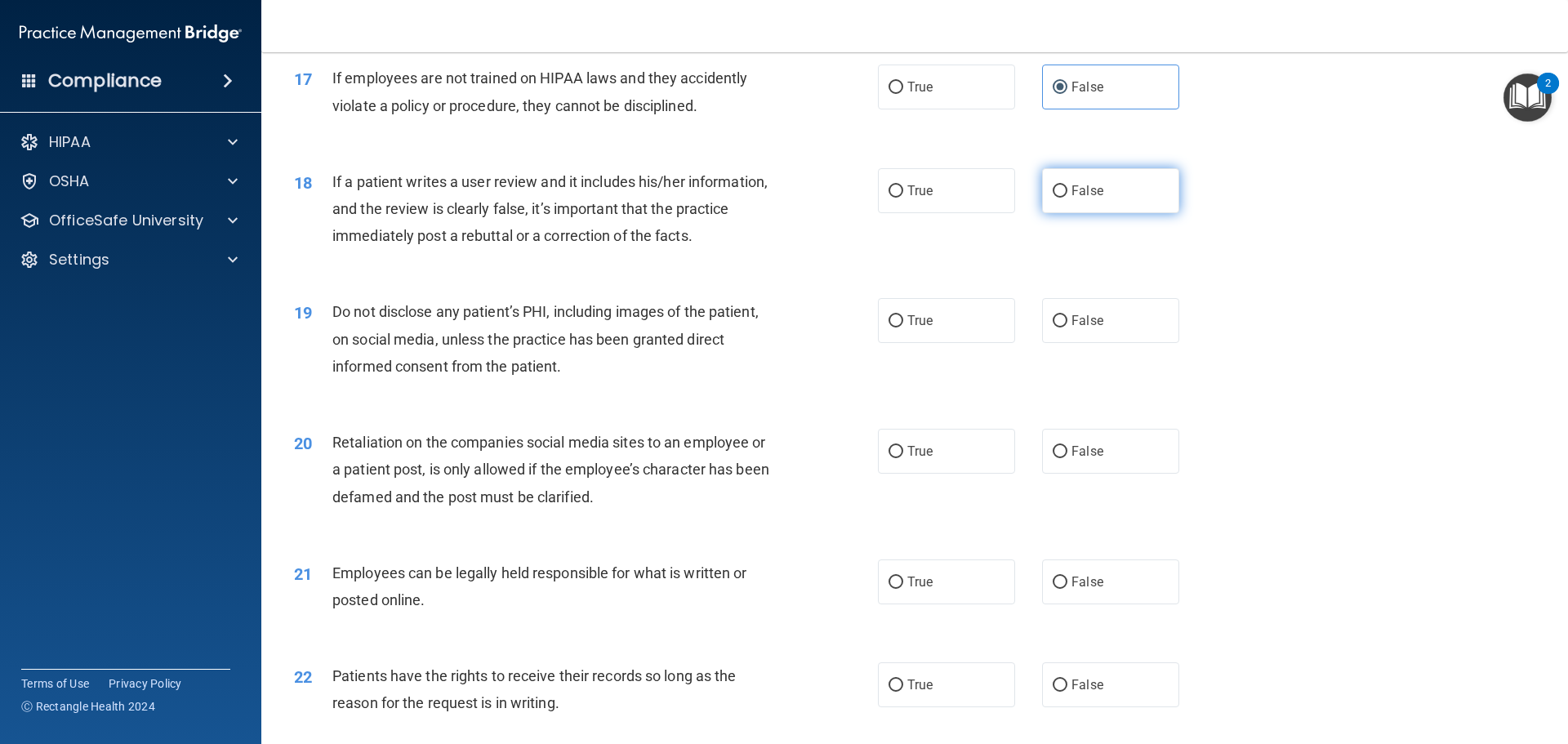
click at [1052, 198] on input "False" at bounding box center [1059, 191] width 14 height 12
radio input "true"
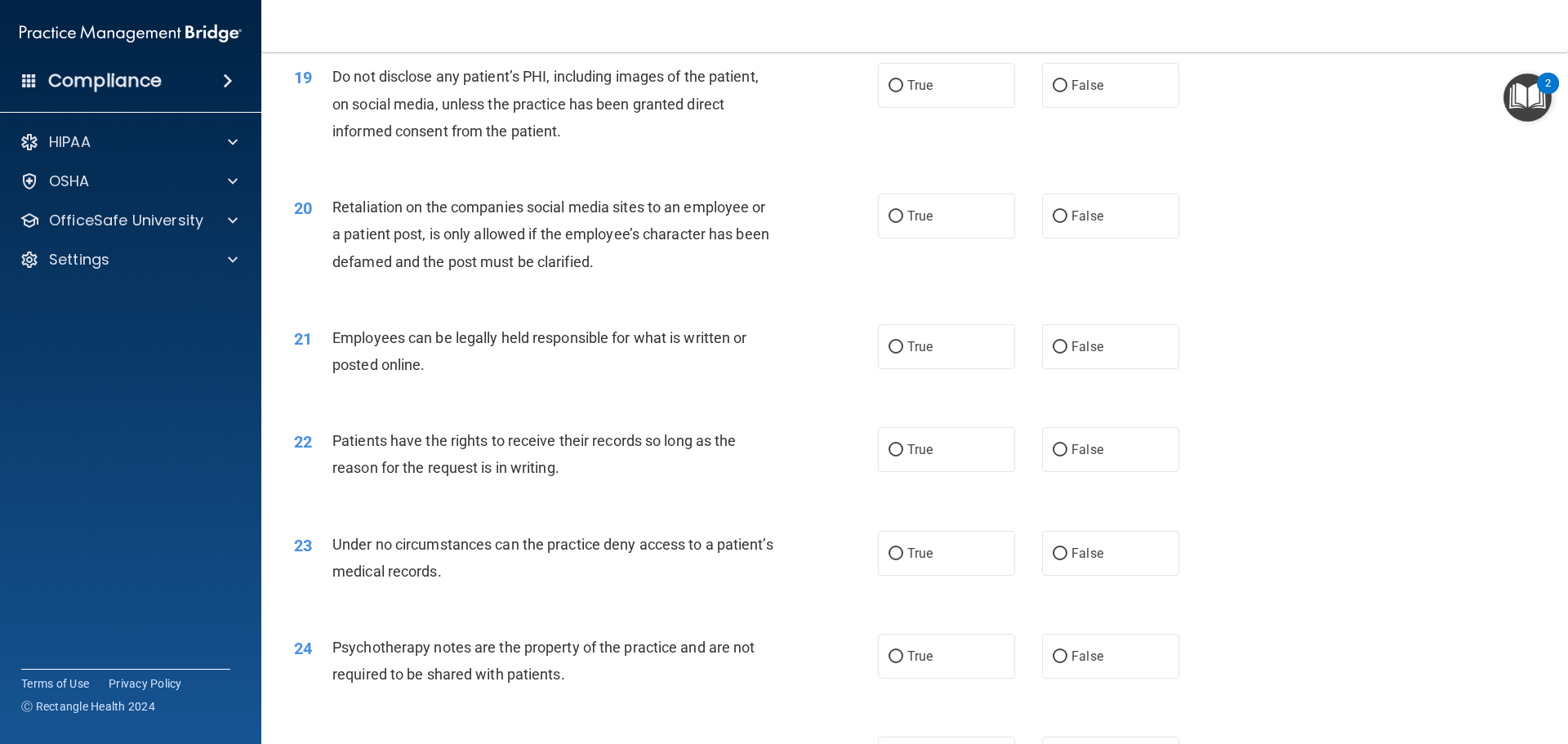
scroll to position [2448, 0]
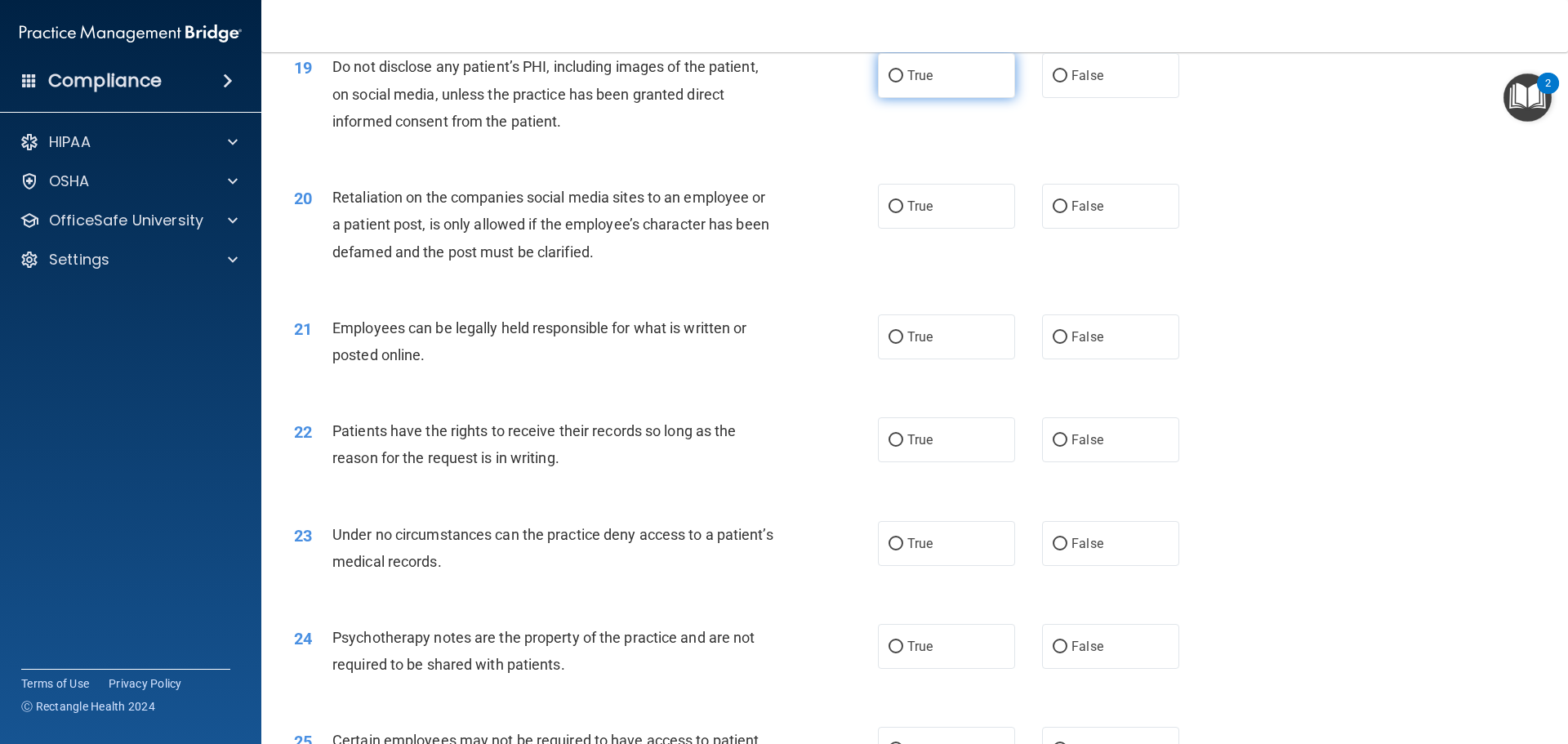
click at [888, 83] on input "True" at bounding box center [895, 76] width 14 height 12
radio input "true"
click at [1052, 213] on input "False" at bounding box center [1059, 207] width 14 height 12
radio input "true"
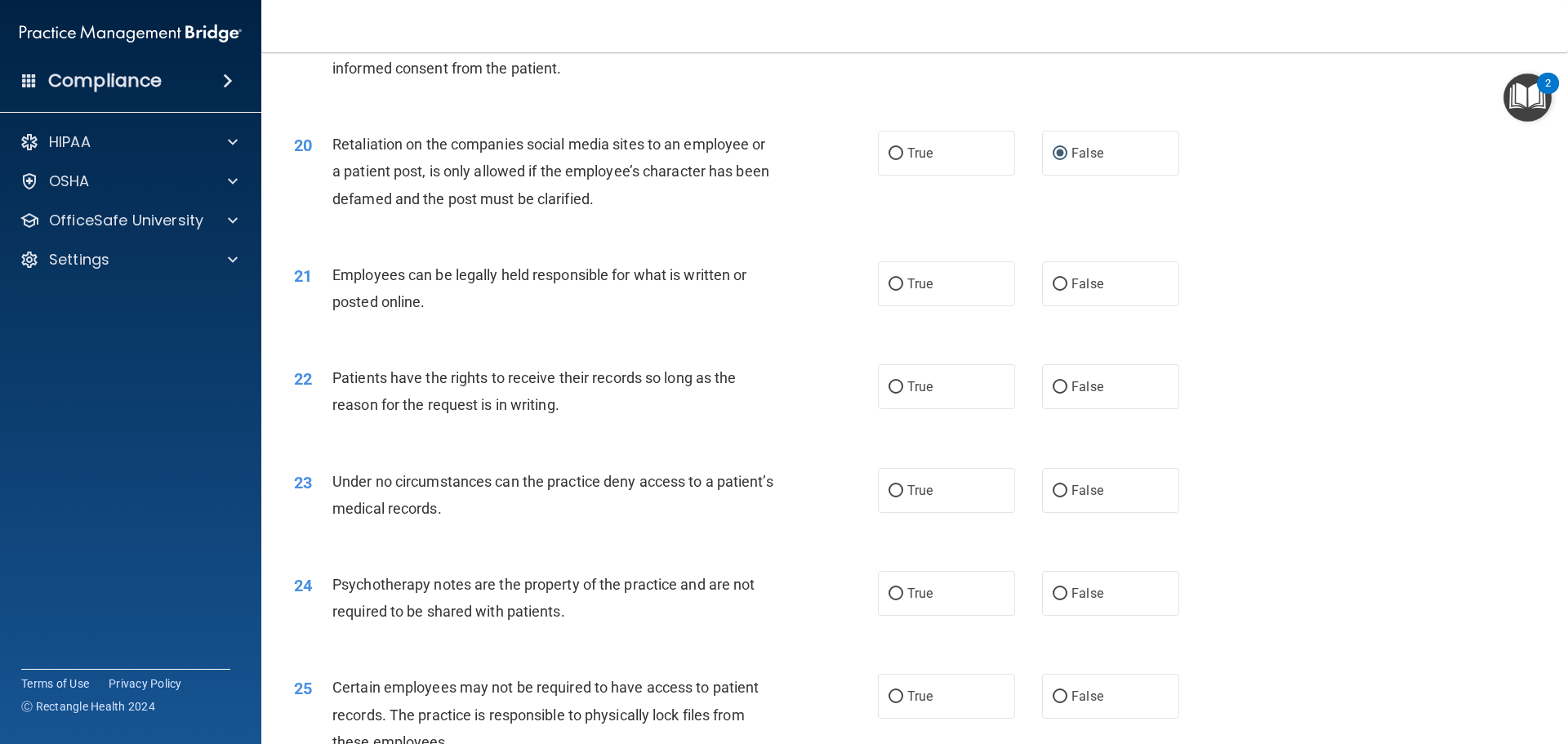
scroll to position [2530, 0]
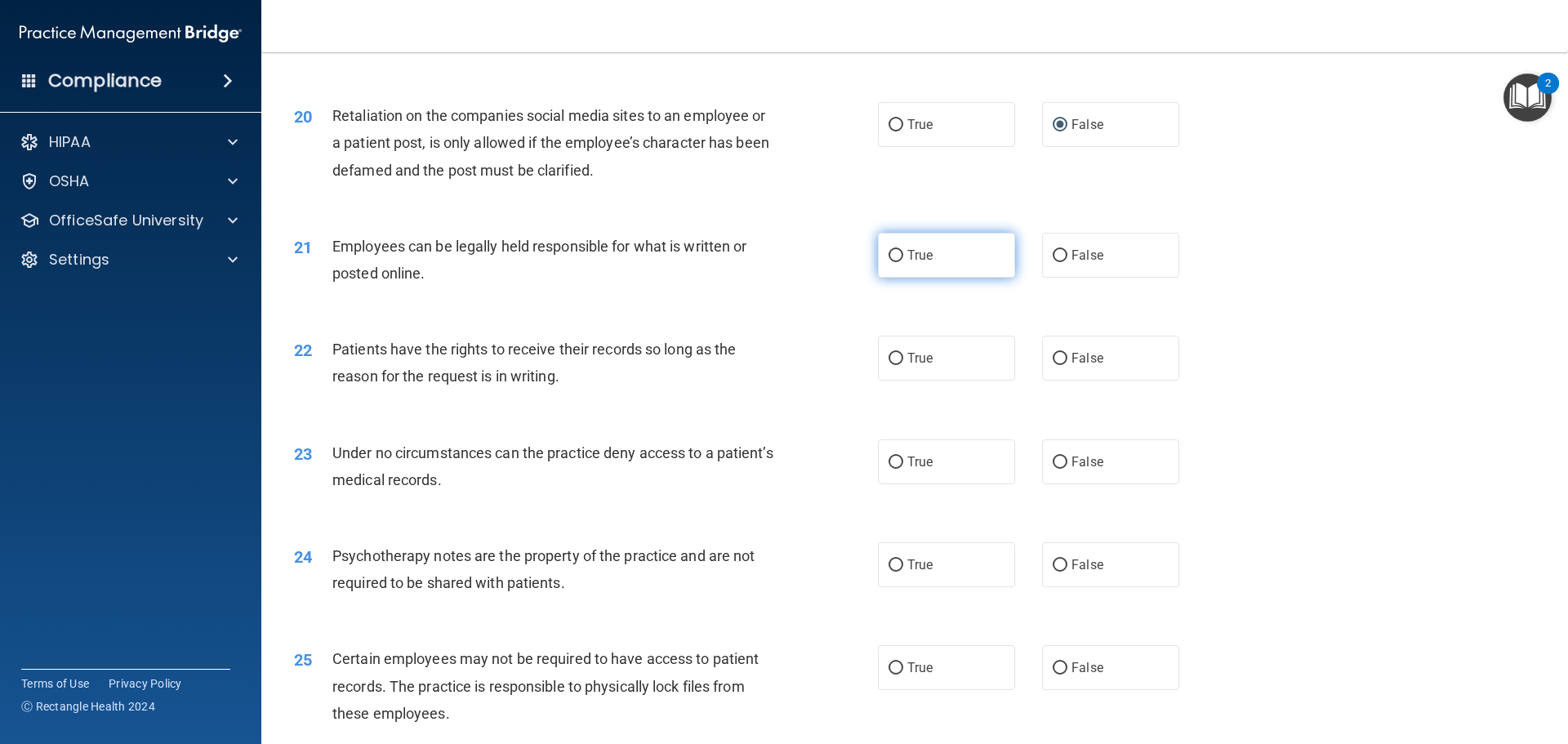
click at [891, 262] on input "True" at bounding box center [895, 255] width 14 height 12
radio input "true"
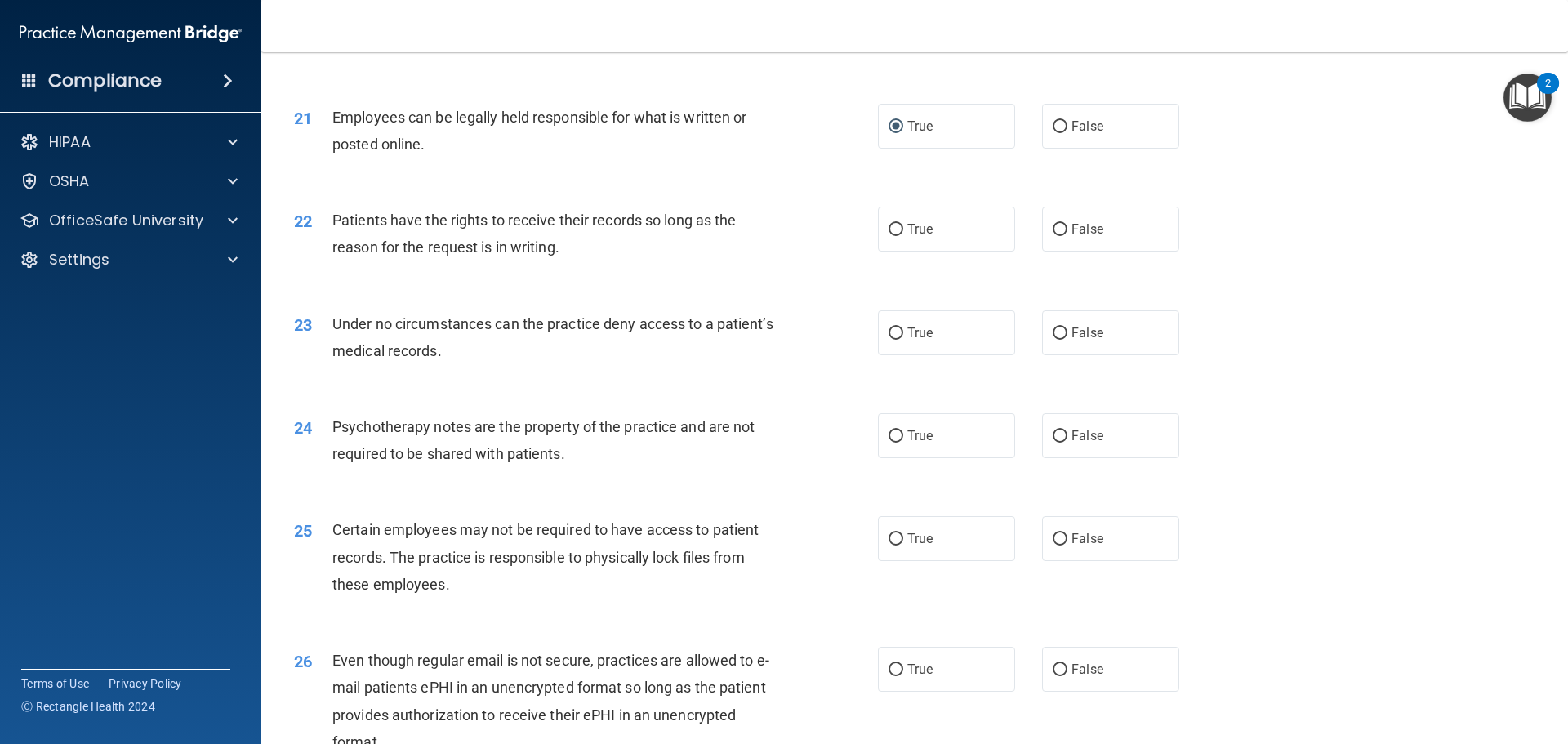
scroll to position [2694, 0]
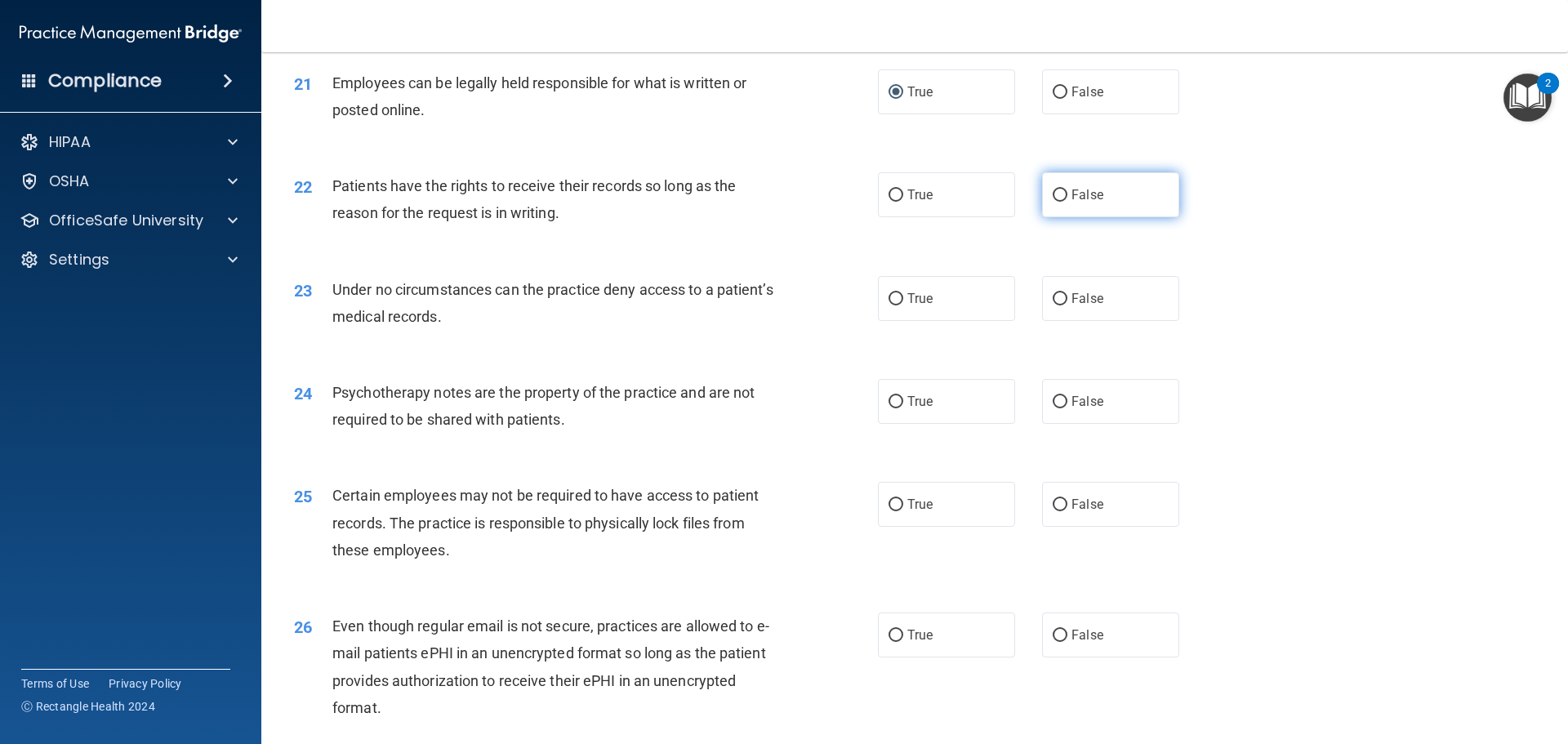
click at [1052, 201] on input "False" at bounding box center [1059, 195] width 14 height 12
radio input "true"
click at [1052, 305] on input "False" at bounding box center [1059, 299] width 14 height 12
radio input "true"
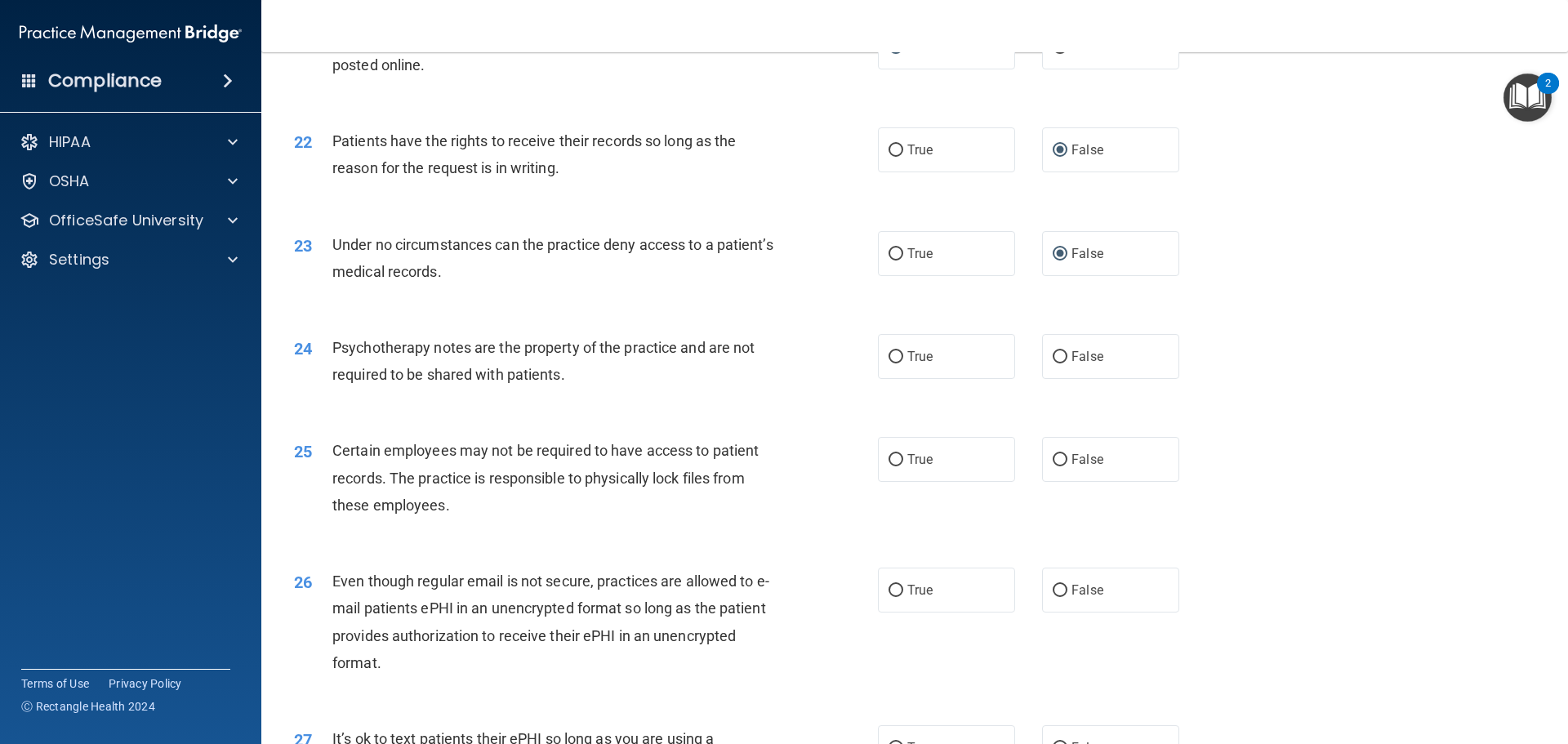
scroll to position [2776, 0]
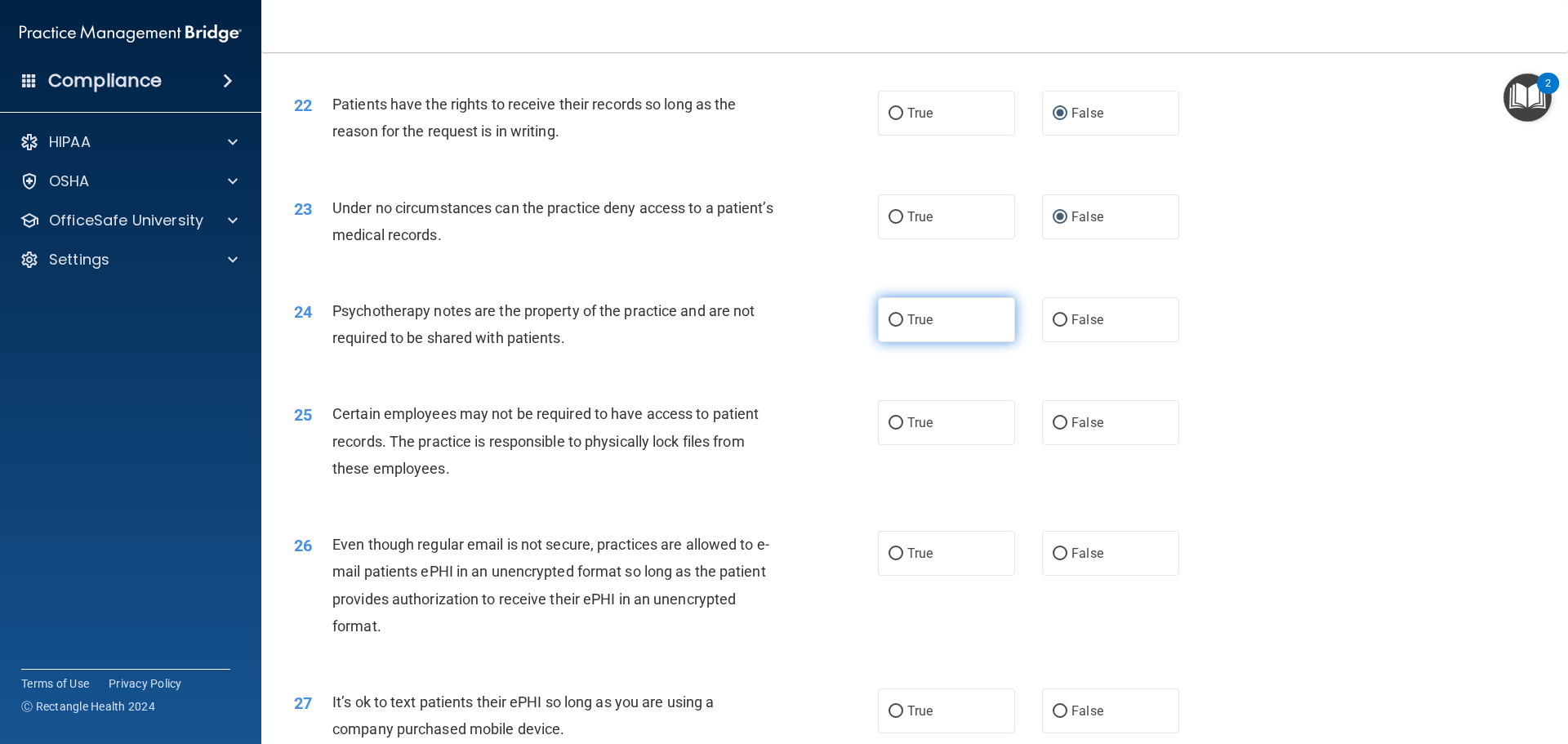
click at [888, 326] on input "True" at bounding box center [895, 320] width 14 height 12
radio input "true"
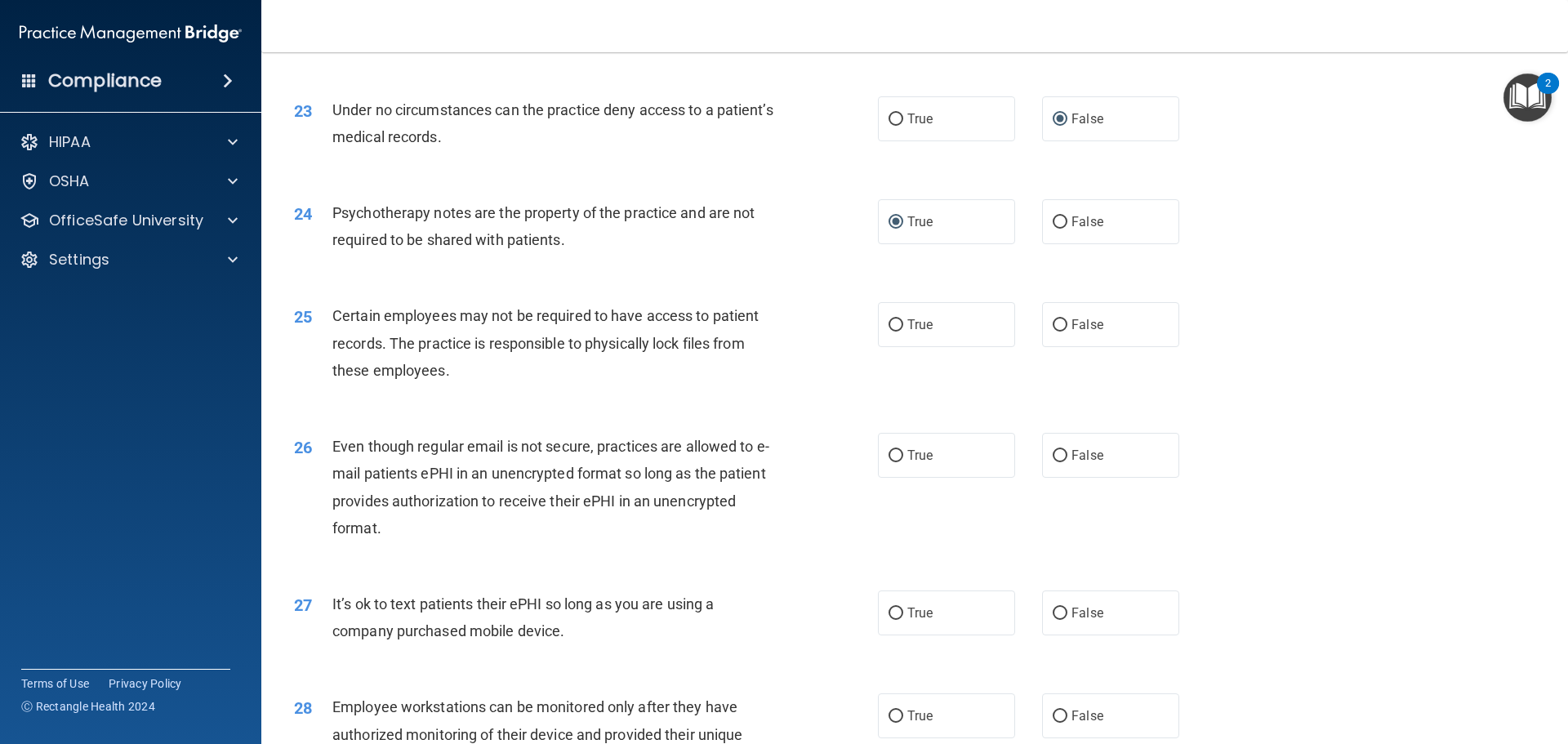
scroll to position [2939, 0]
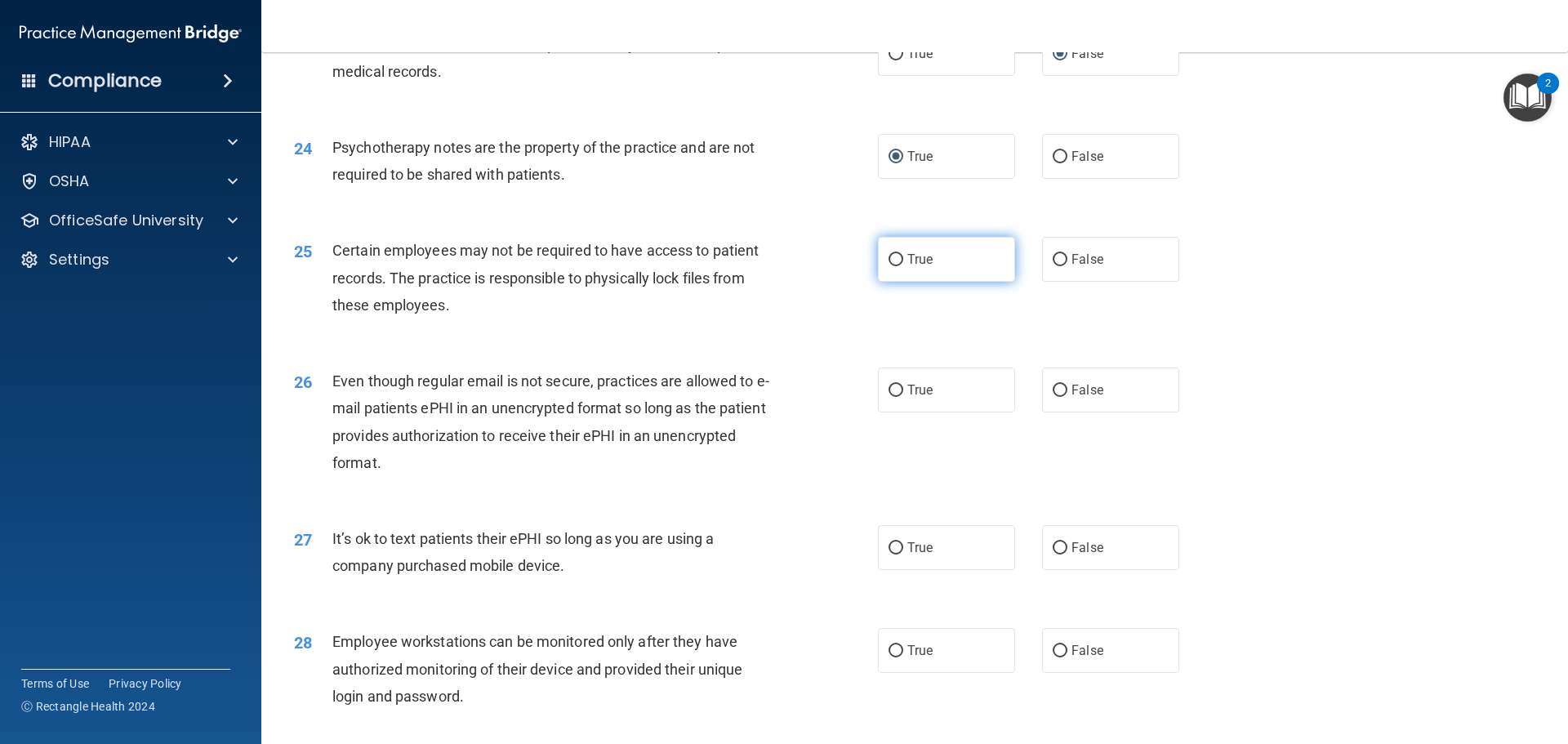
click at [894, 266] on input "True" at bounding box center [895, 260] width 14 height 12
radio input "true"
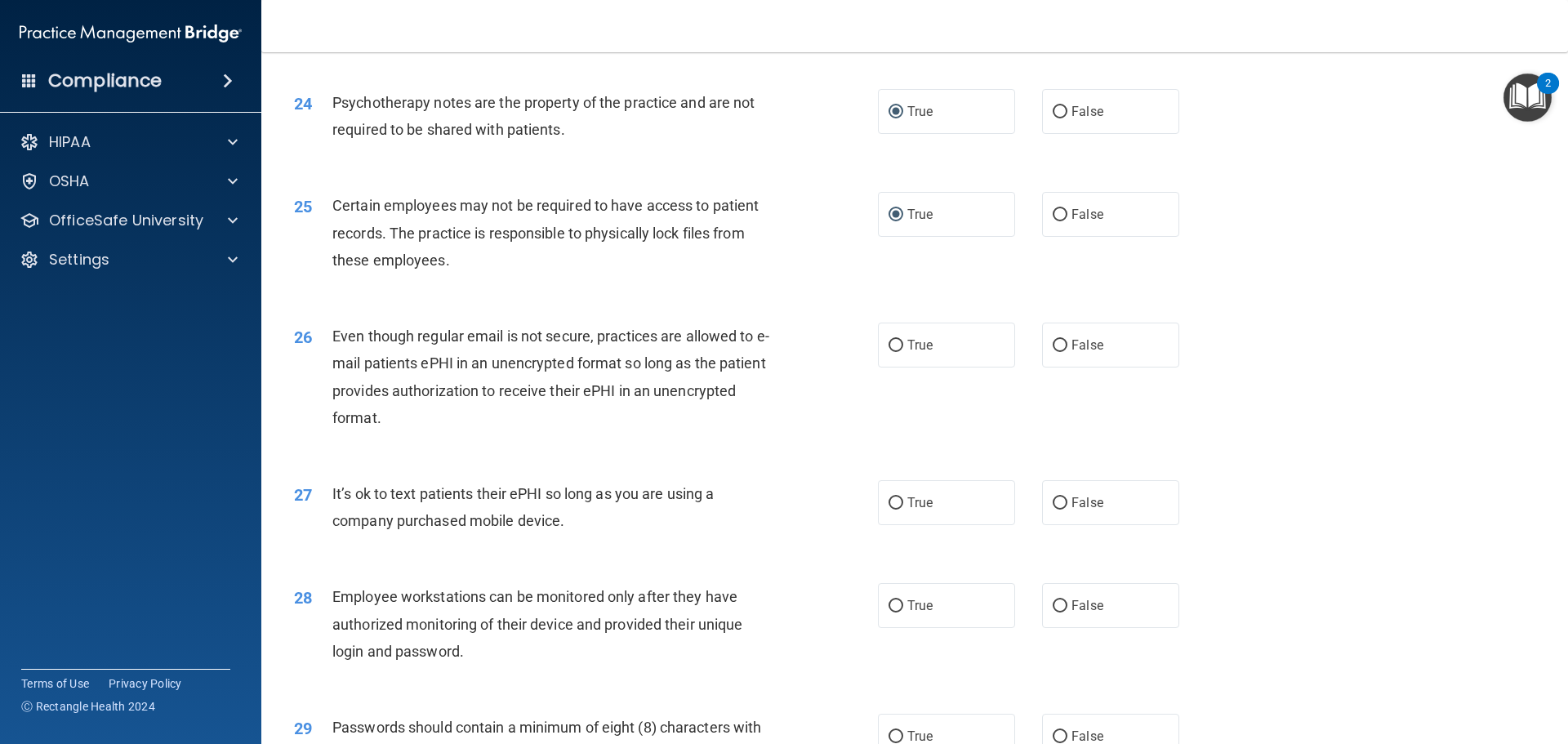
scroll to position [3102, 0]
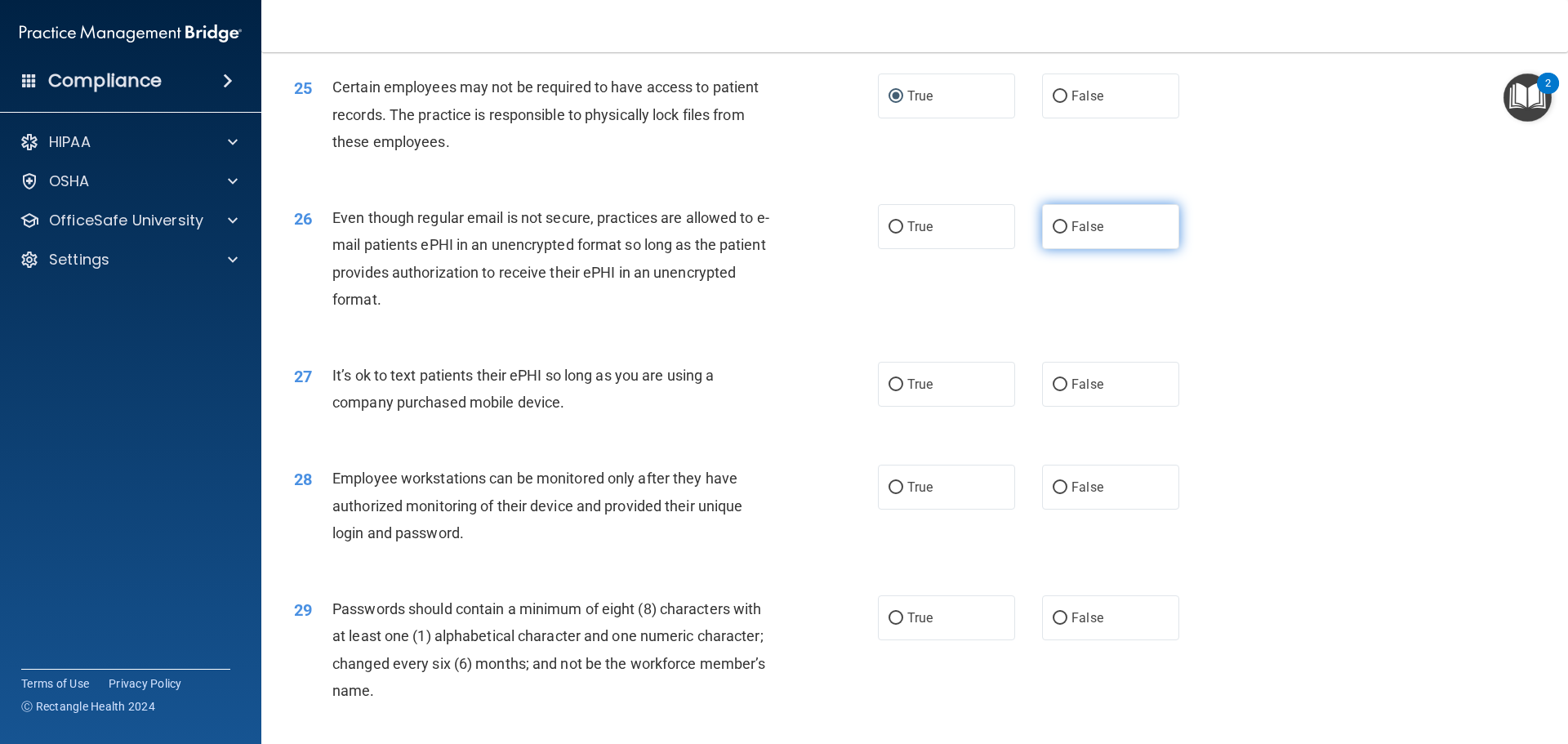
click at [1052, 233] on input "False" at bounding box center [1059, 227] width 14 height 12
radio input "true"
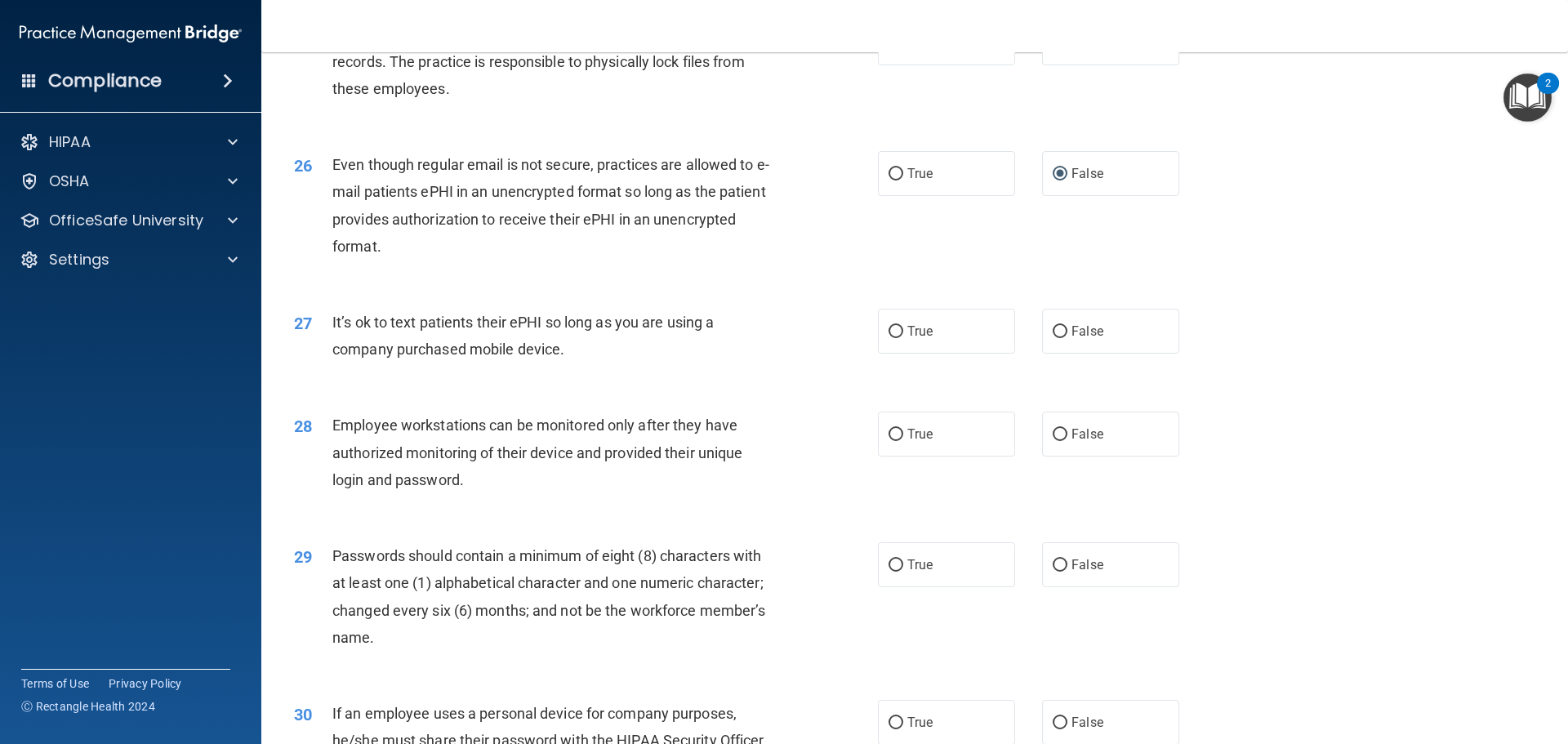
scroll to position [3183, 0]
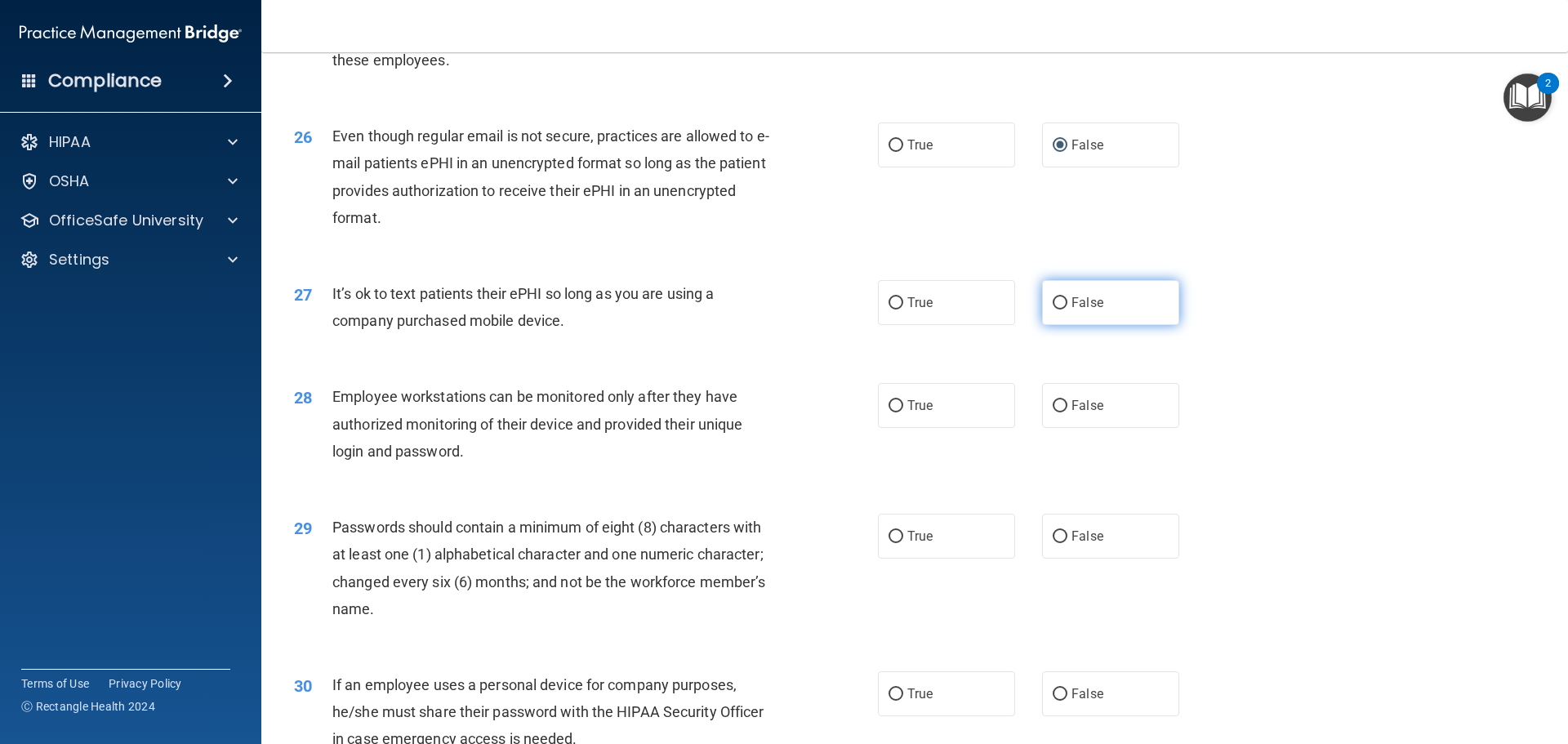
click at [1055, 309] on input "False" at bounding box center [1059, 303] width 14 height 12
radio input "true"
click at [889, 152] on input "True" at bounding box center [895, 145] width 14 height 12
radio input "true"
radio input "false"
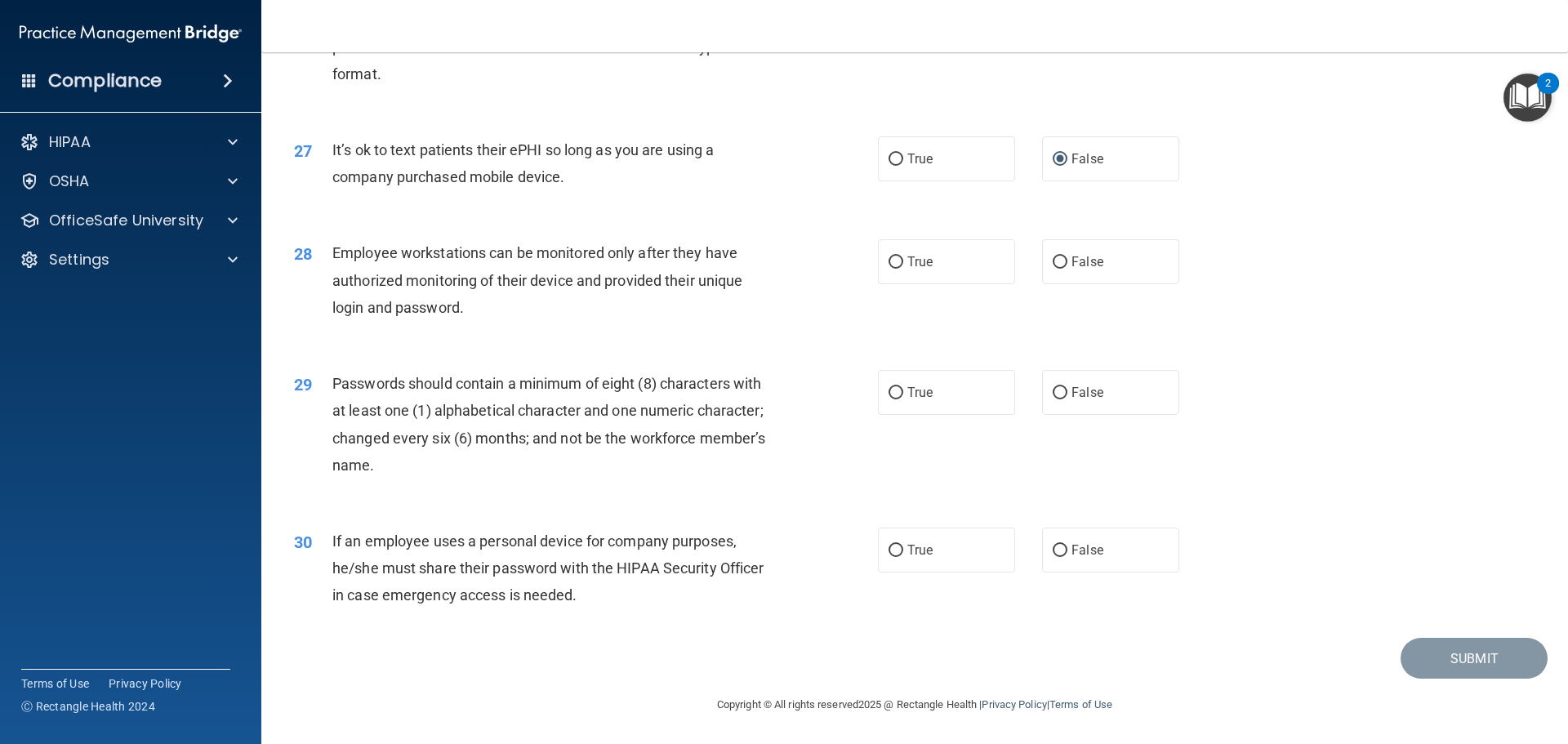
scroll to position [3354, 0]
drag, startPoint x: 1082, startPoint y: 261, endPoint x: 1055, endPoint y: 262, distance: 27.0
click at [1053, 261] on input "False" at bounding box center [1059, 262] width 14 height 12
radio input "true"
click at [895, 389] on input "True" at bounding box center [895, 393] width 14 height 12
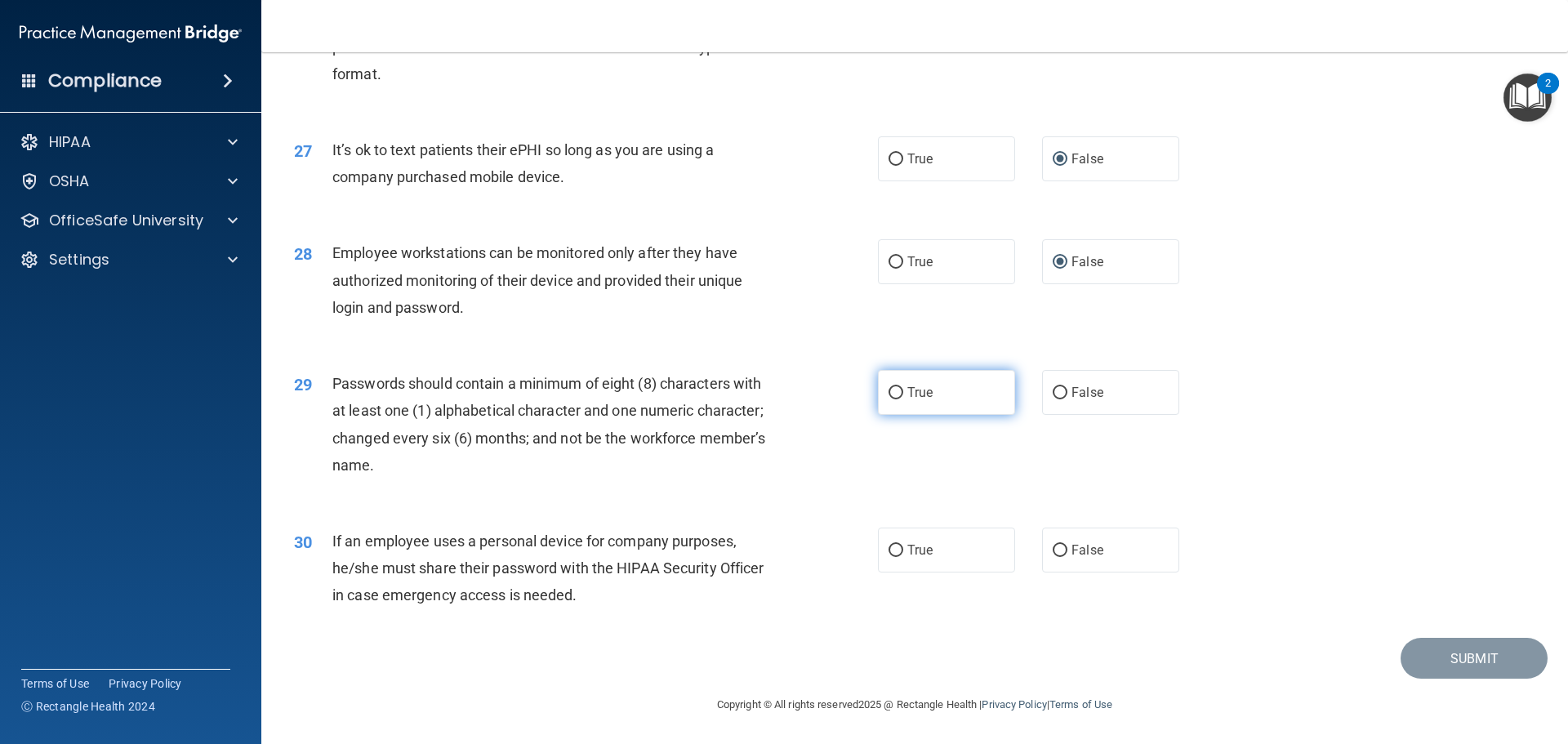
radio input "true"
click at [1053, 550] on input "False" at bounding box center [1059, 550] width 14 height 12
radio input "true"
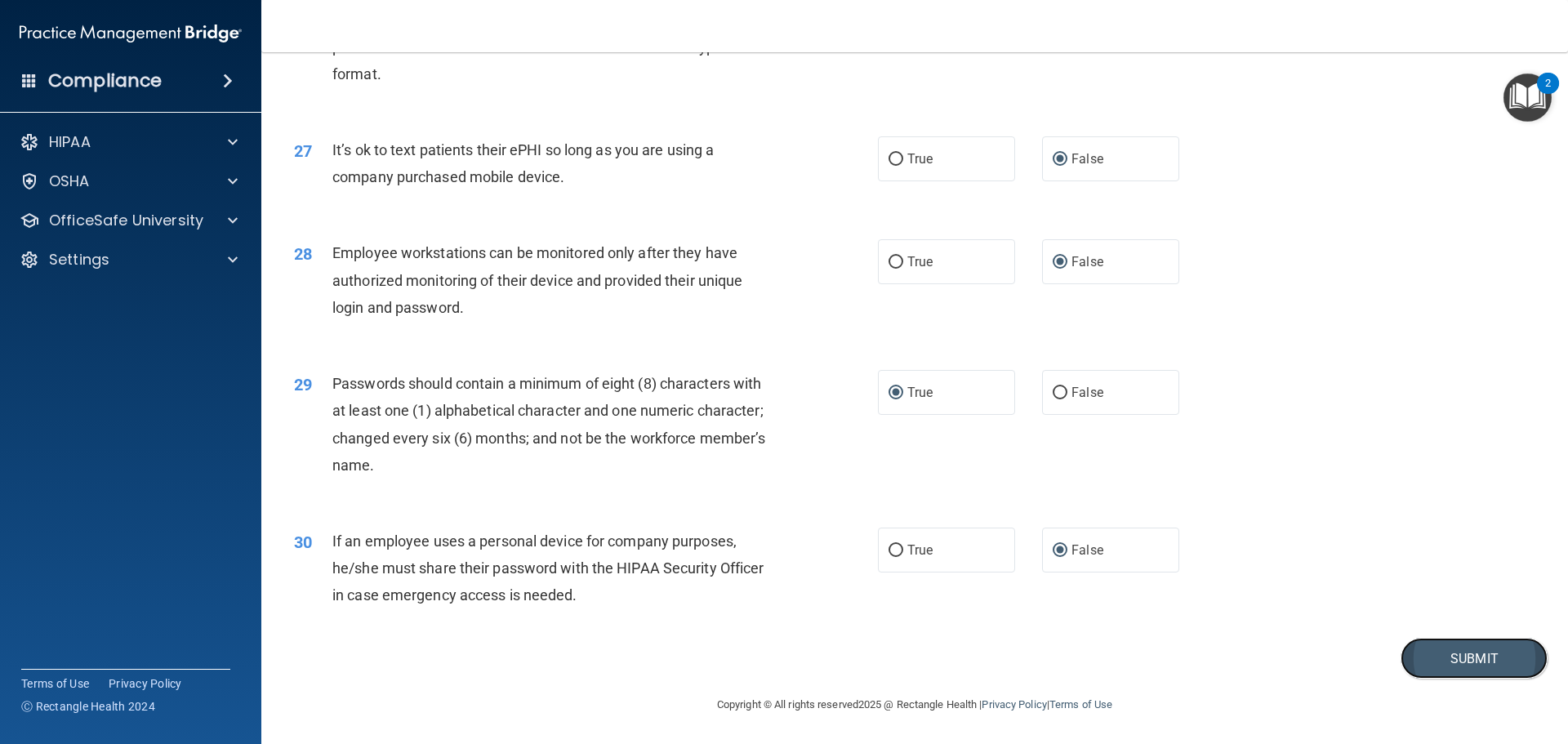
click at [1449, 653] on button "Submit" at bounding box center [1474, 658] width 147 height 41
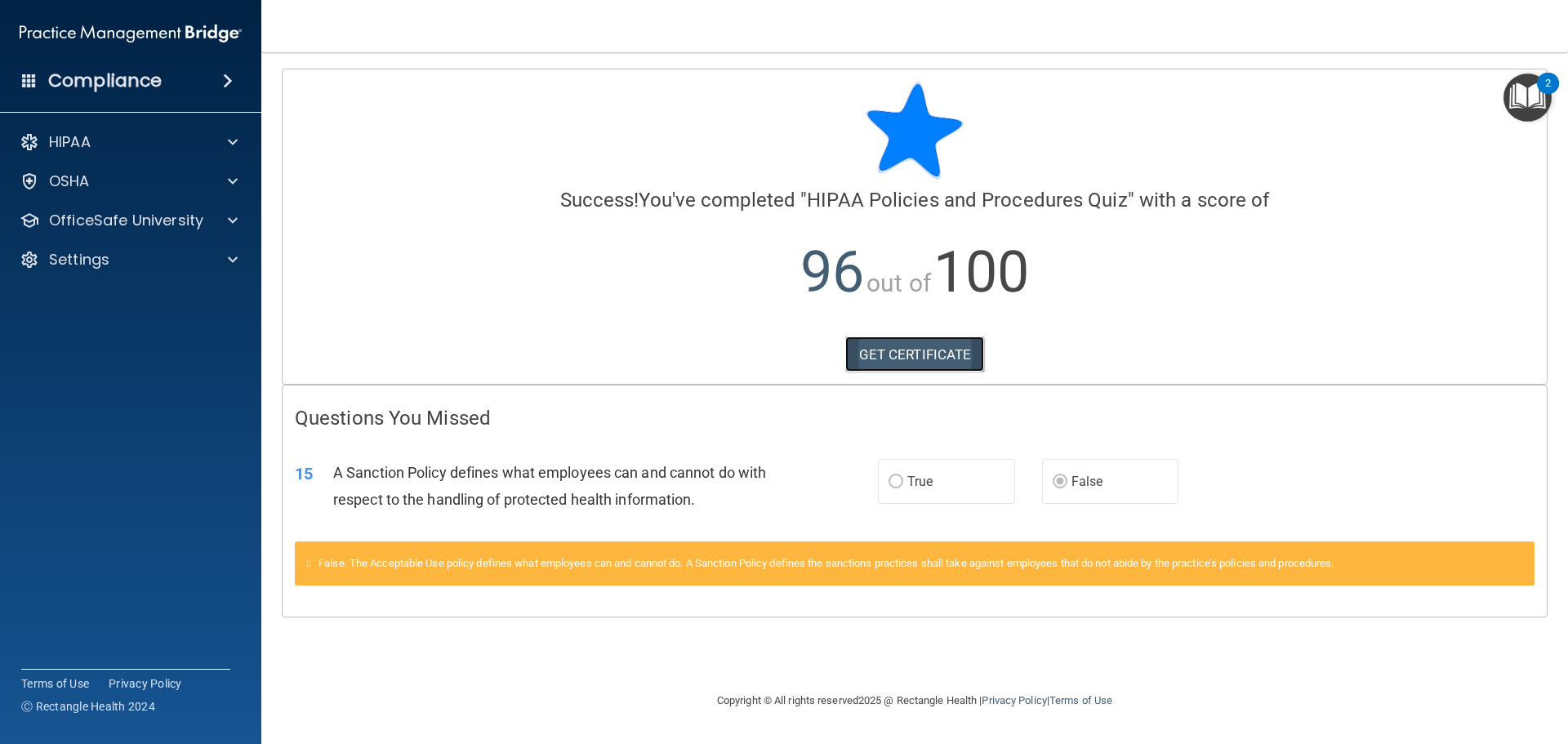
click at [911, 355] on link "GET CERTIFICATE" at bounding box center [914, 354] width 140 height 36
click at [163, 214] on p "OfficeSafe University" at bounding box center [126, 220] width 154 height 19
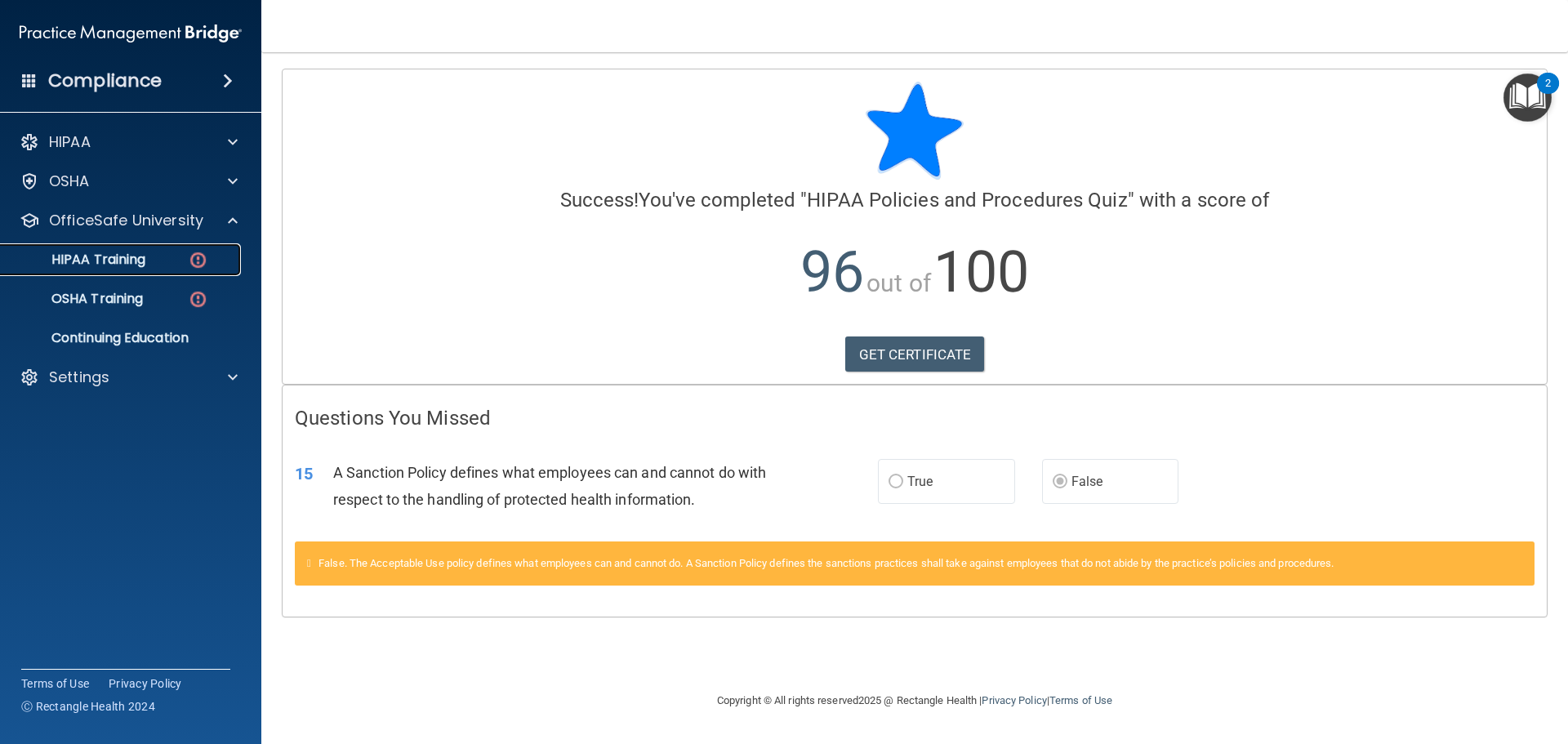
click at [107, 258] on p "HIPAA Training" at bounding box center [78, 259] width 134 height 16
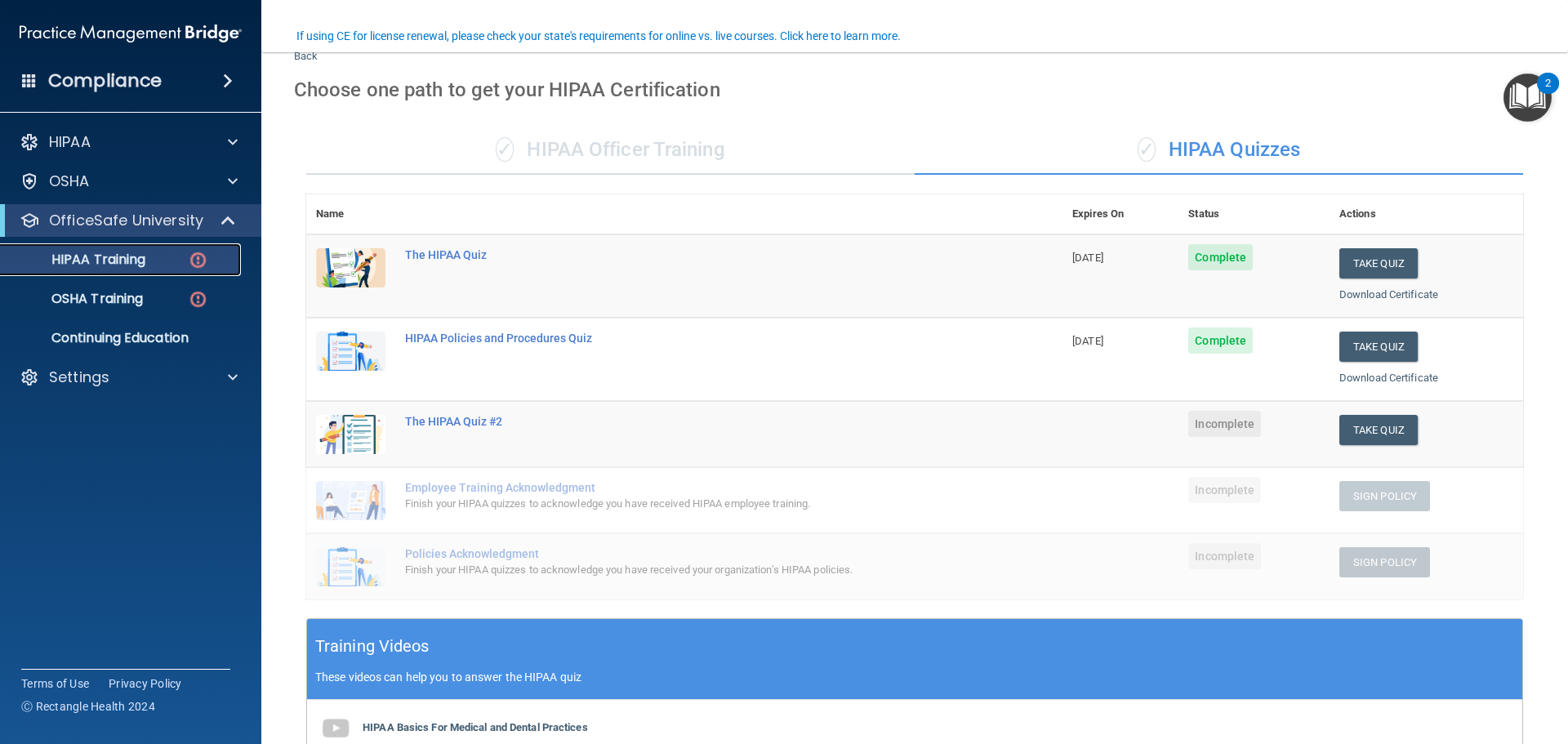
scroll to position [163, 0]
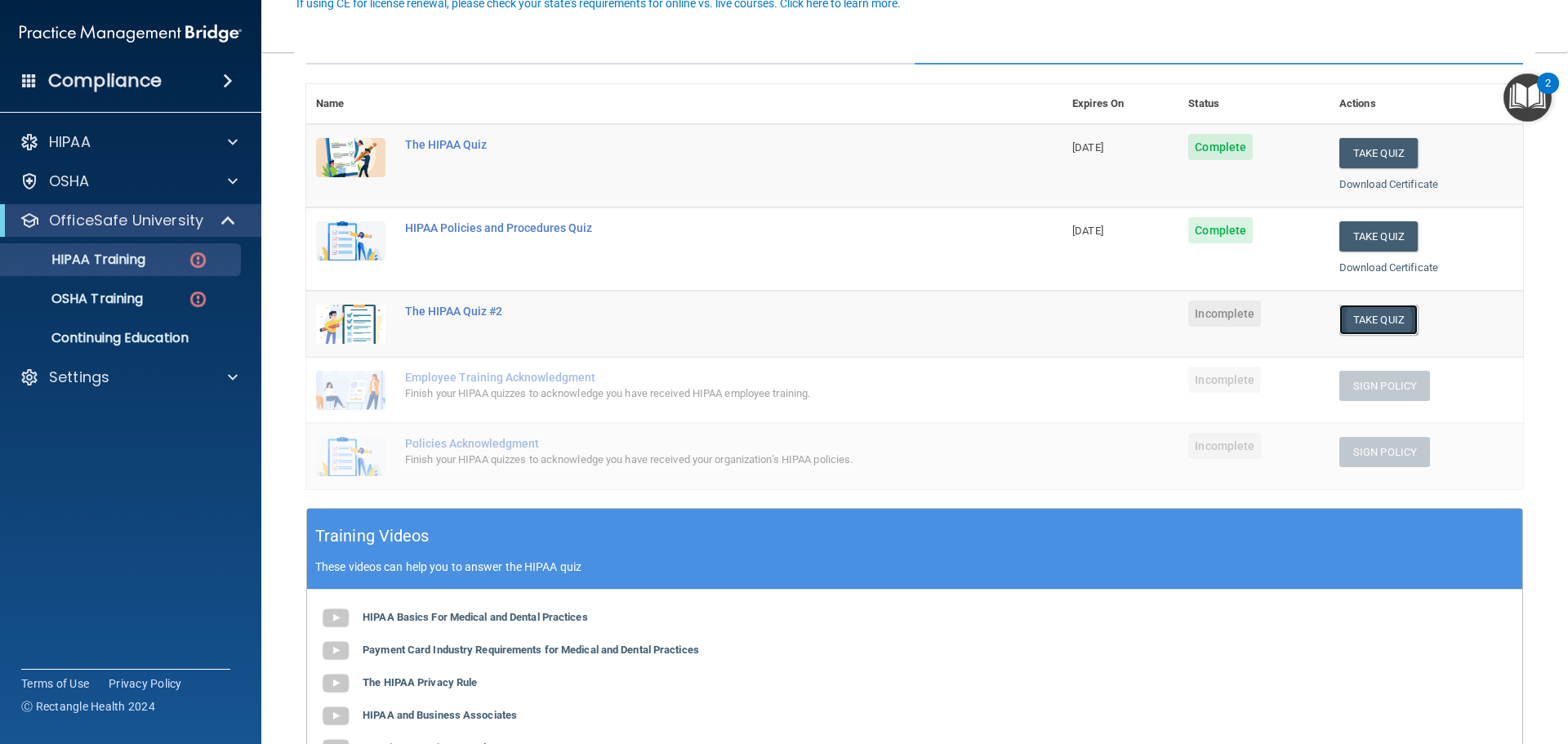
click at [1357, 318] on button "Take Quiz" at bounding box center [1378, 320] width 79 height 30
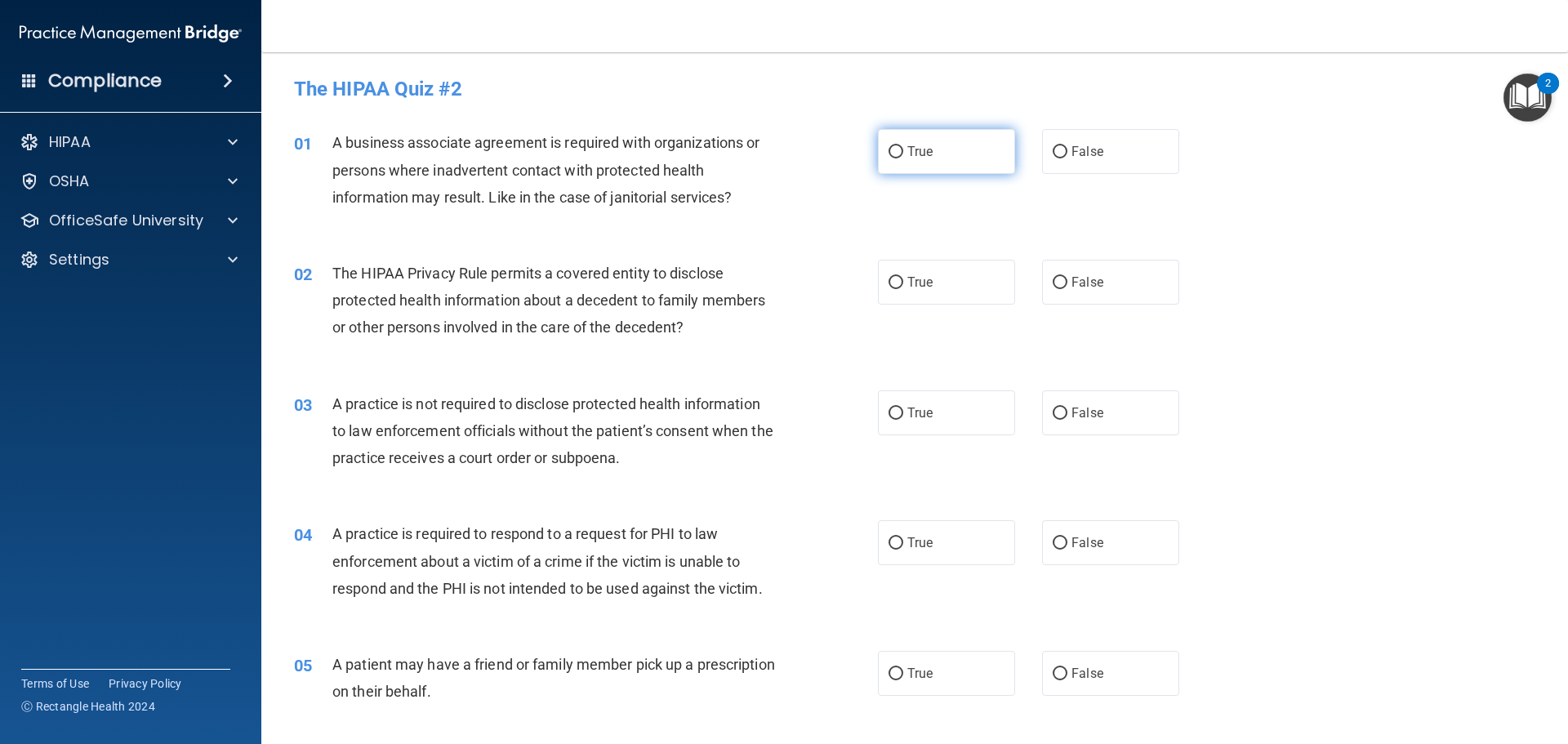
click at [894, 148] on input "True" at bounding box center [895, 152] width 14 height 12
radio input "true"
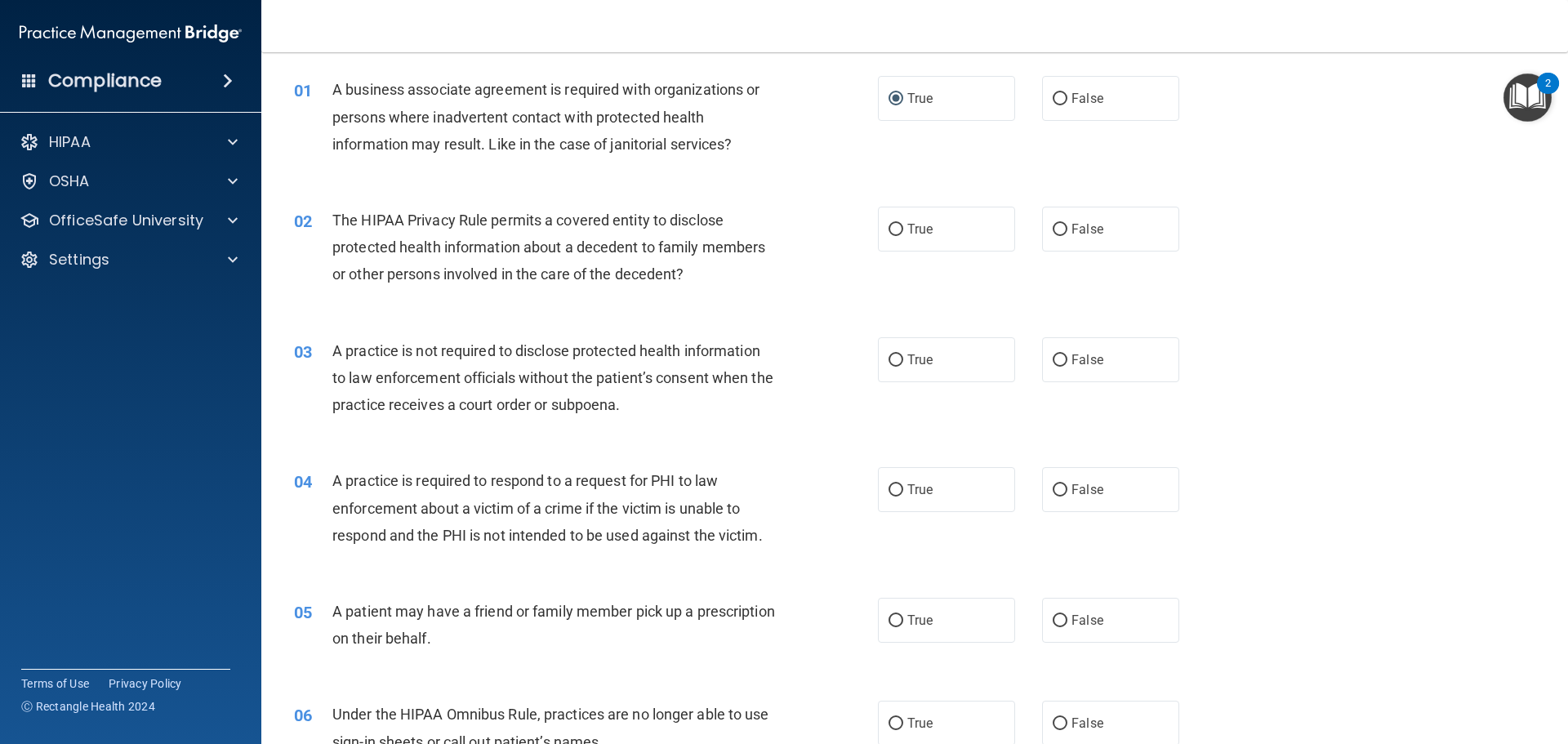
scroll to position [82, 0]
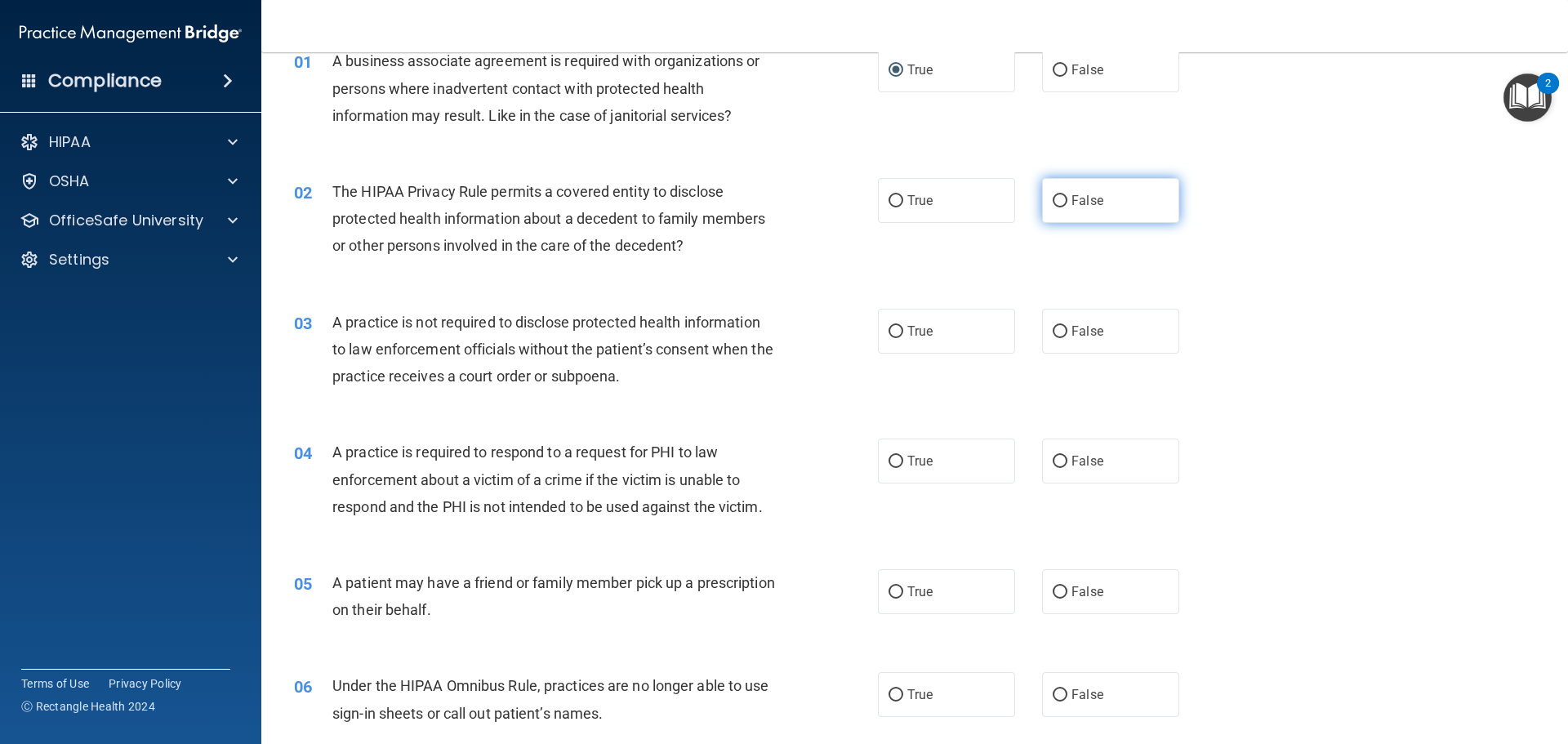
click at [1052, 199] on input "False" at bounding box center [1059, 201] width 14 height 12
radio input "true"
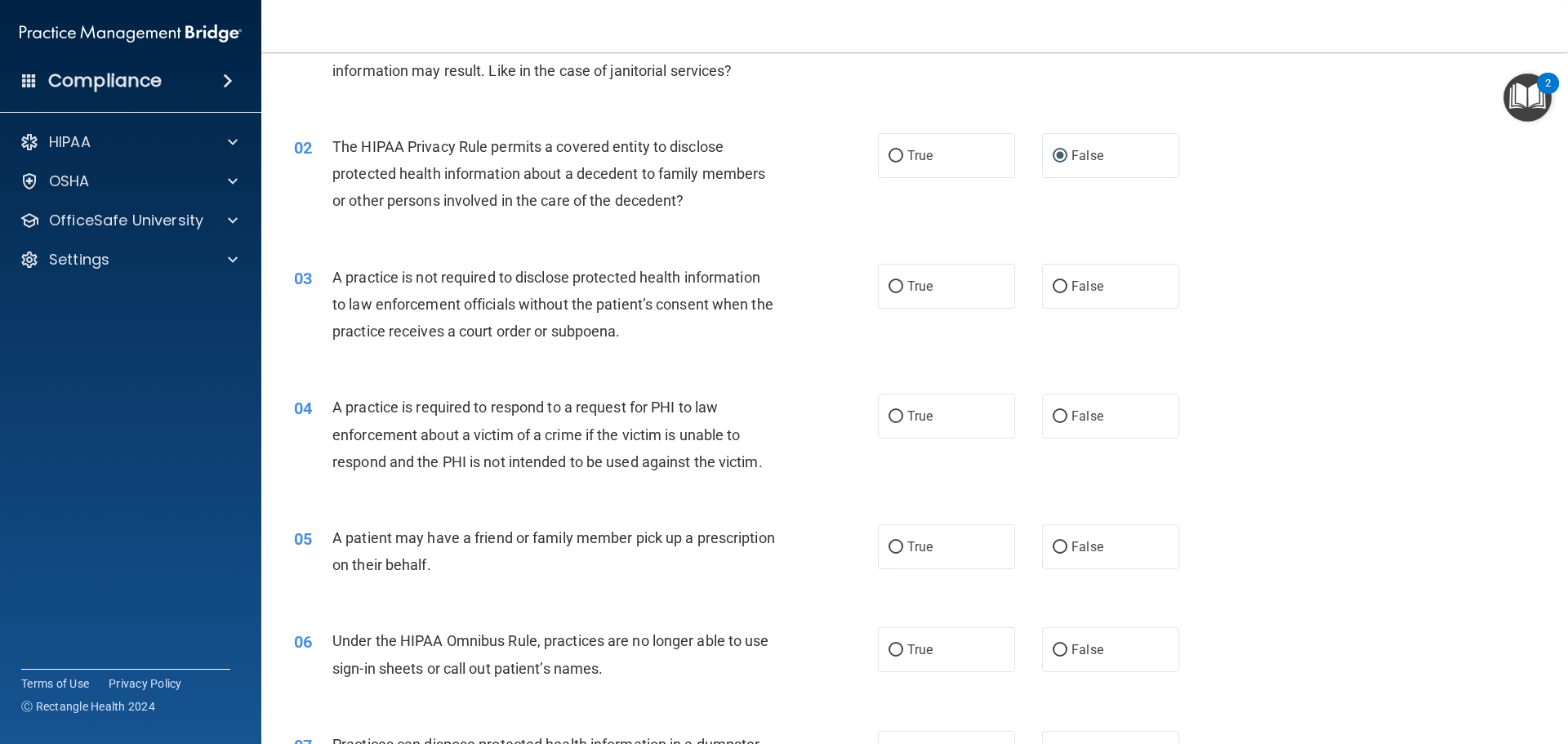
scroll to position [163, 0]
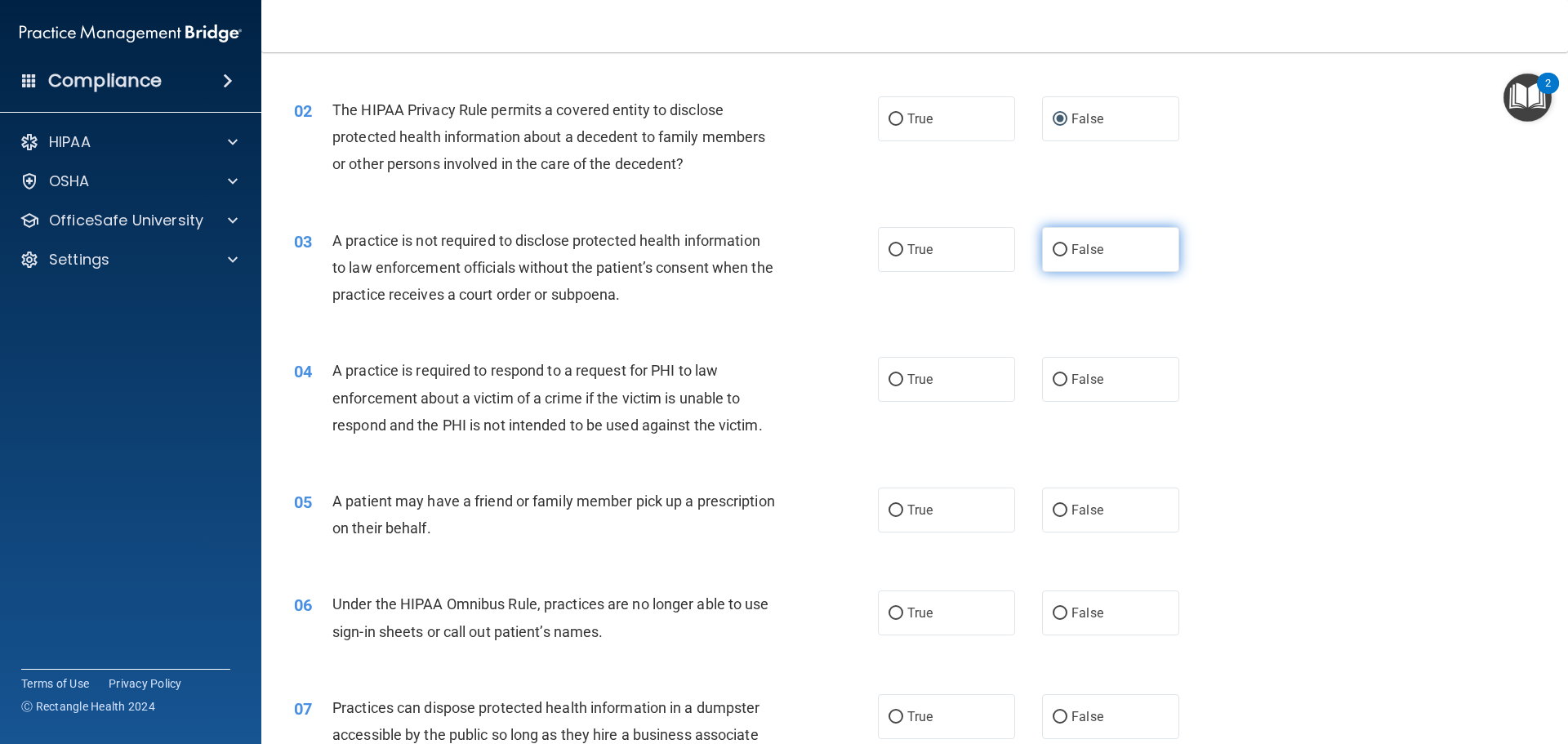
click at [1055, 248] on input "False" at bounding box center [1059, 250] width 14 height 12
radio input "true"
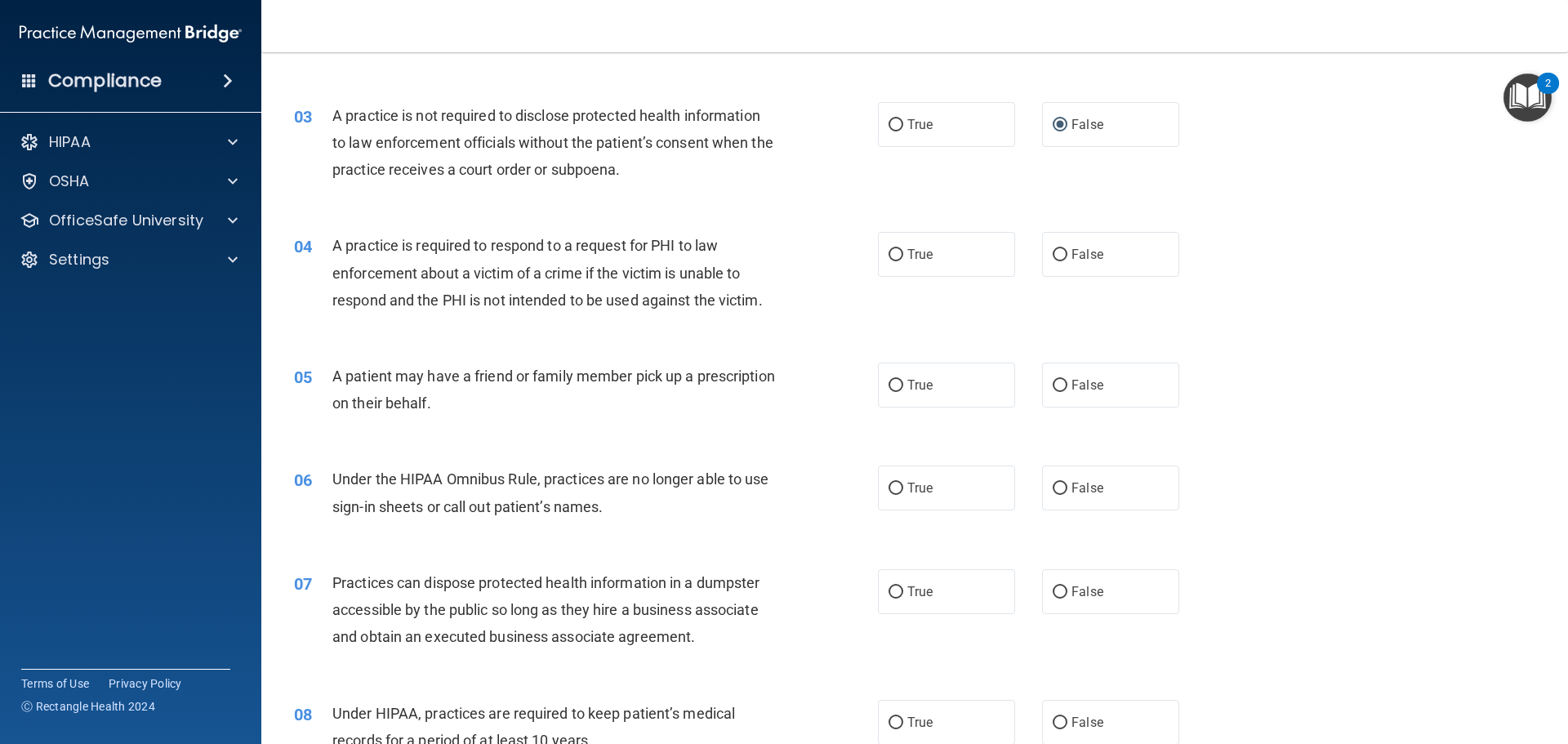
scroll to position [326, 0]
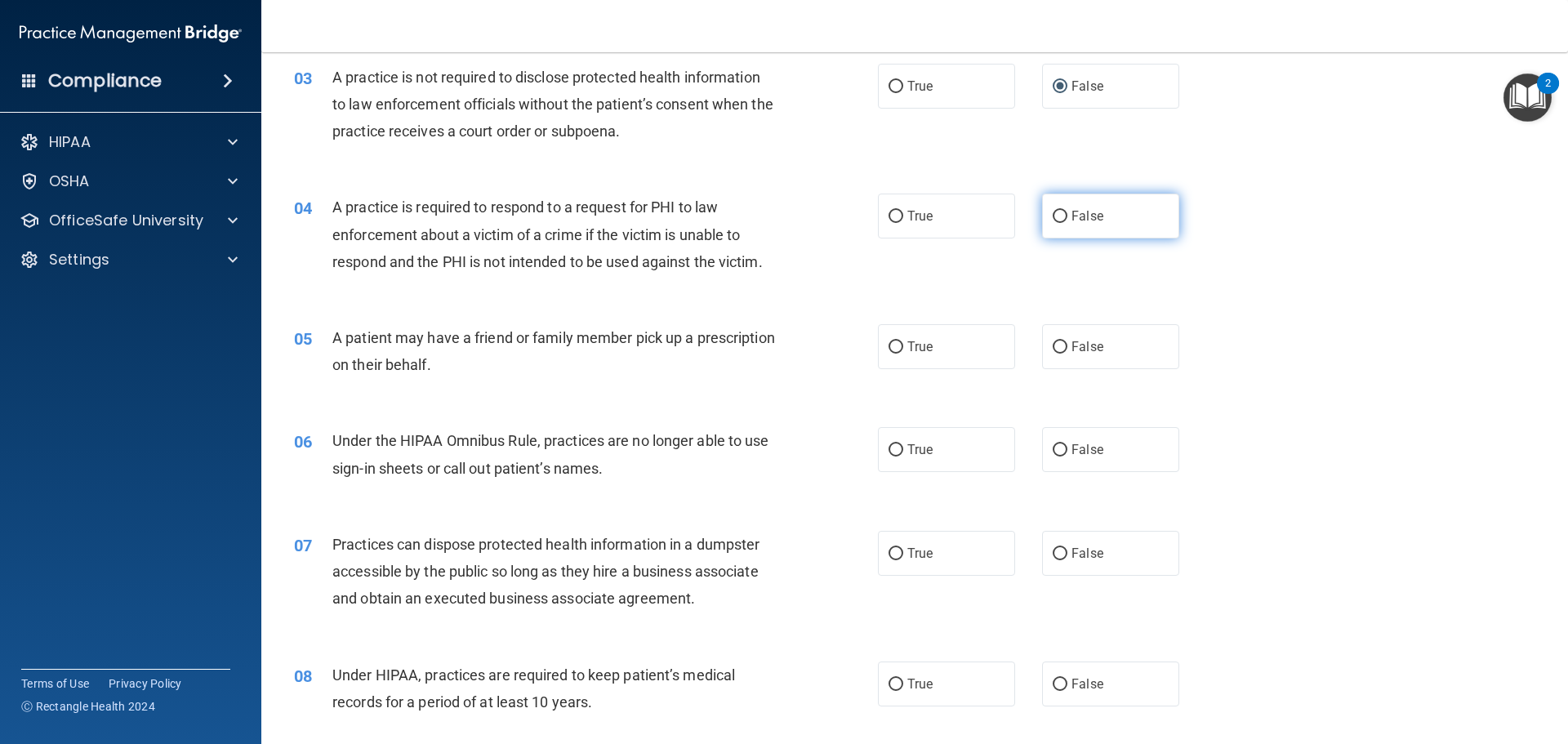
click at [1053, 211] on input "False" at bounding box center [1059, 216] width 14 height 12
radio input "true"
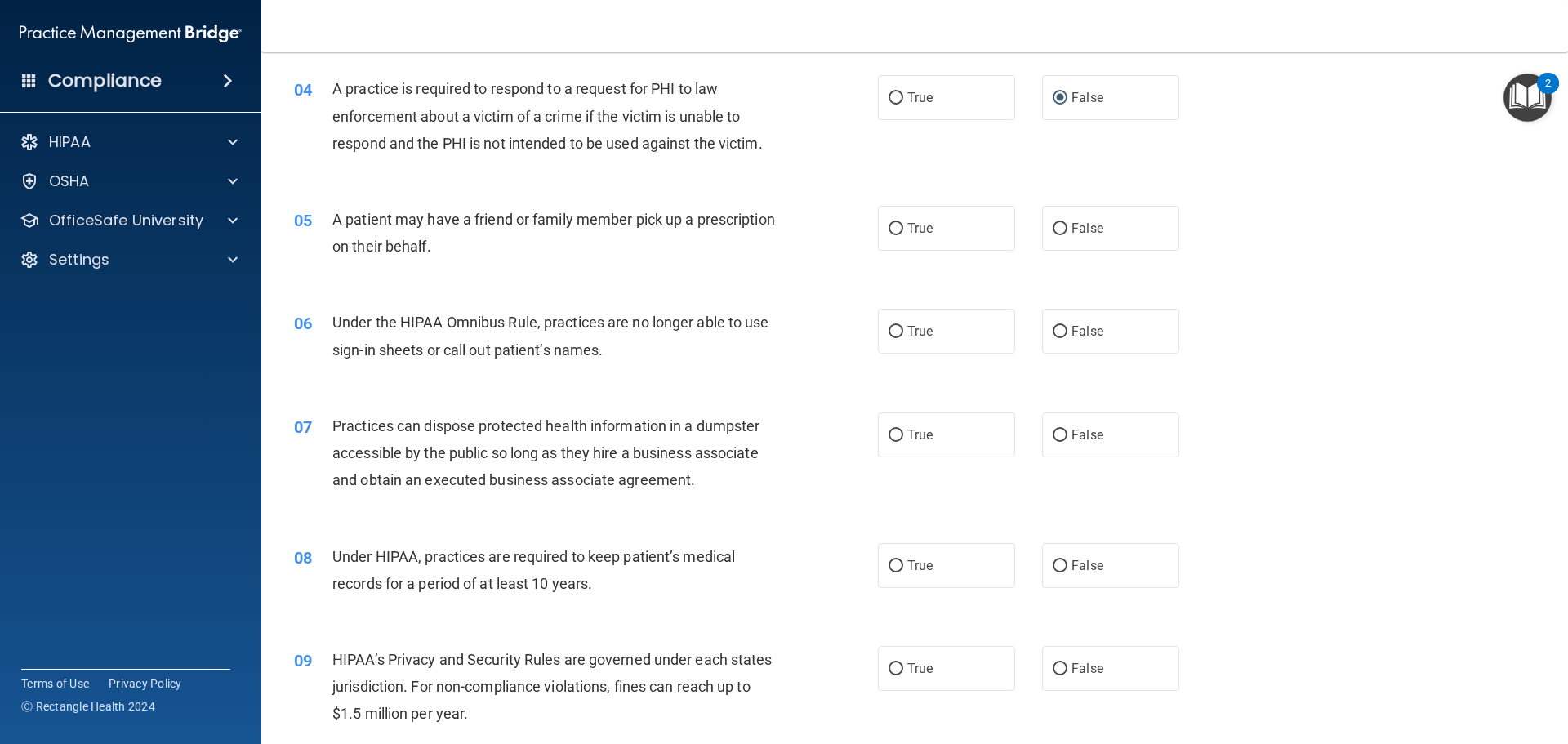
scroll to position [408, 0]
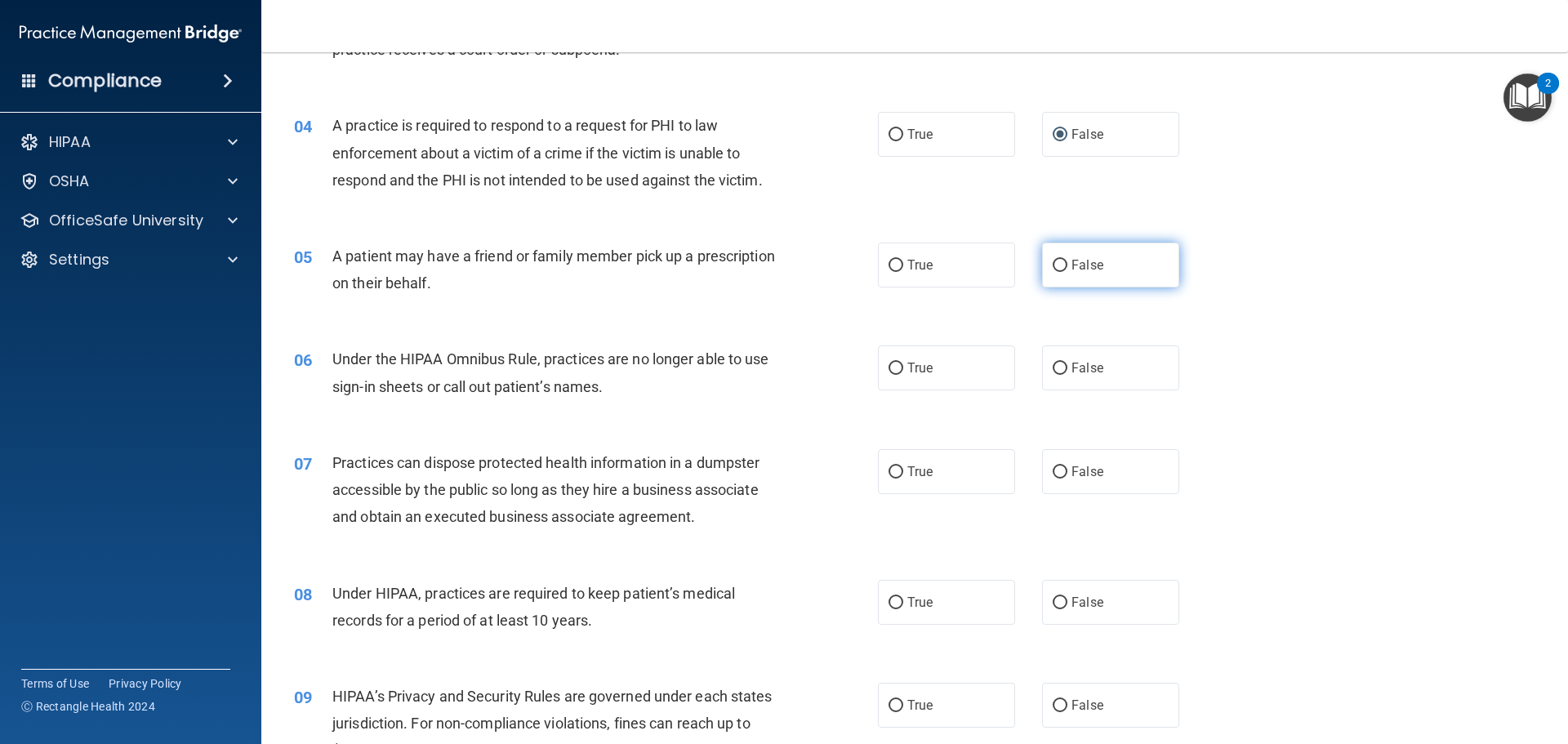
click at [1052, 260] on input "False" at bounding box center [1059, 265] width 14 height 12
radio input "true"
click at [888, 264] on input "True" at bounding box center [895, 265] width 14 height 12
radio input "true"
radio input "false"
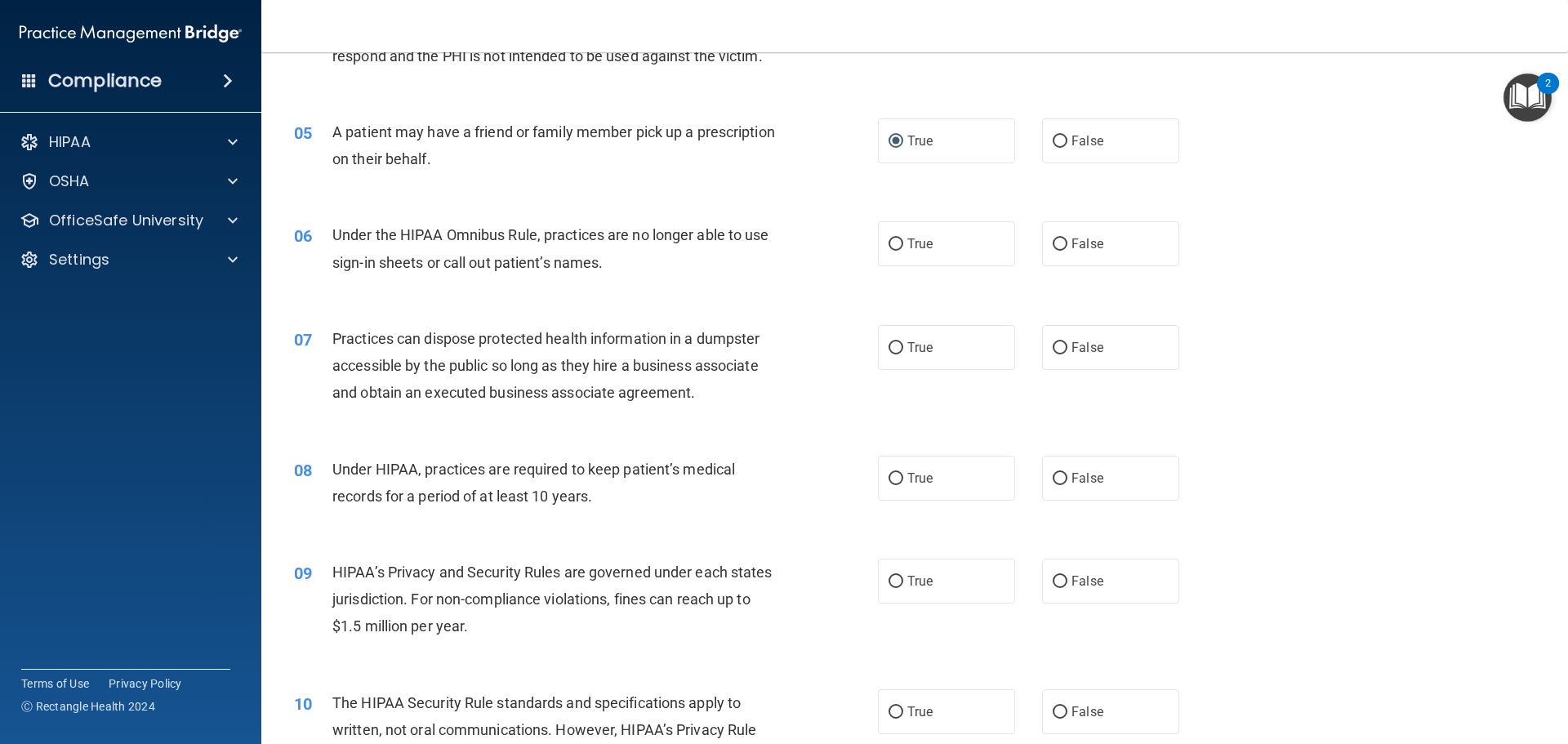
scroll to position [572, 0]
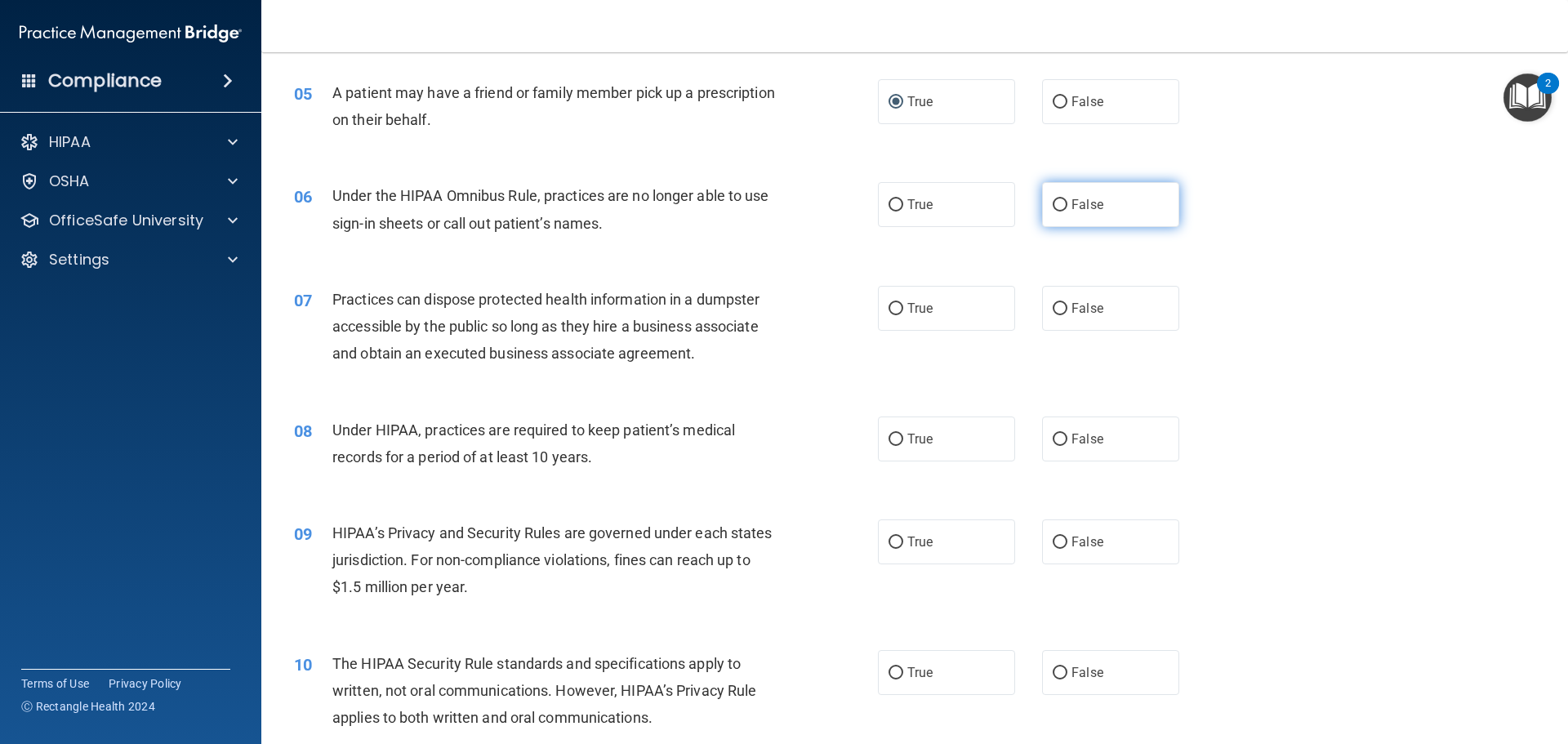
click at [1052, 204] on input "False" at bounding box center [1059, 205] width 14 height 12
radio input "true"
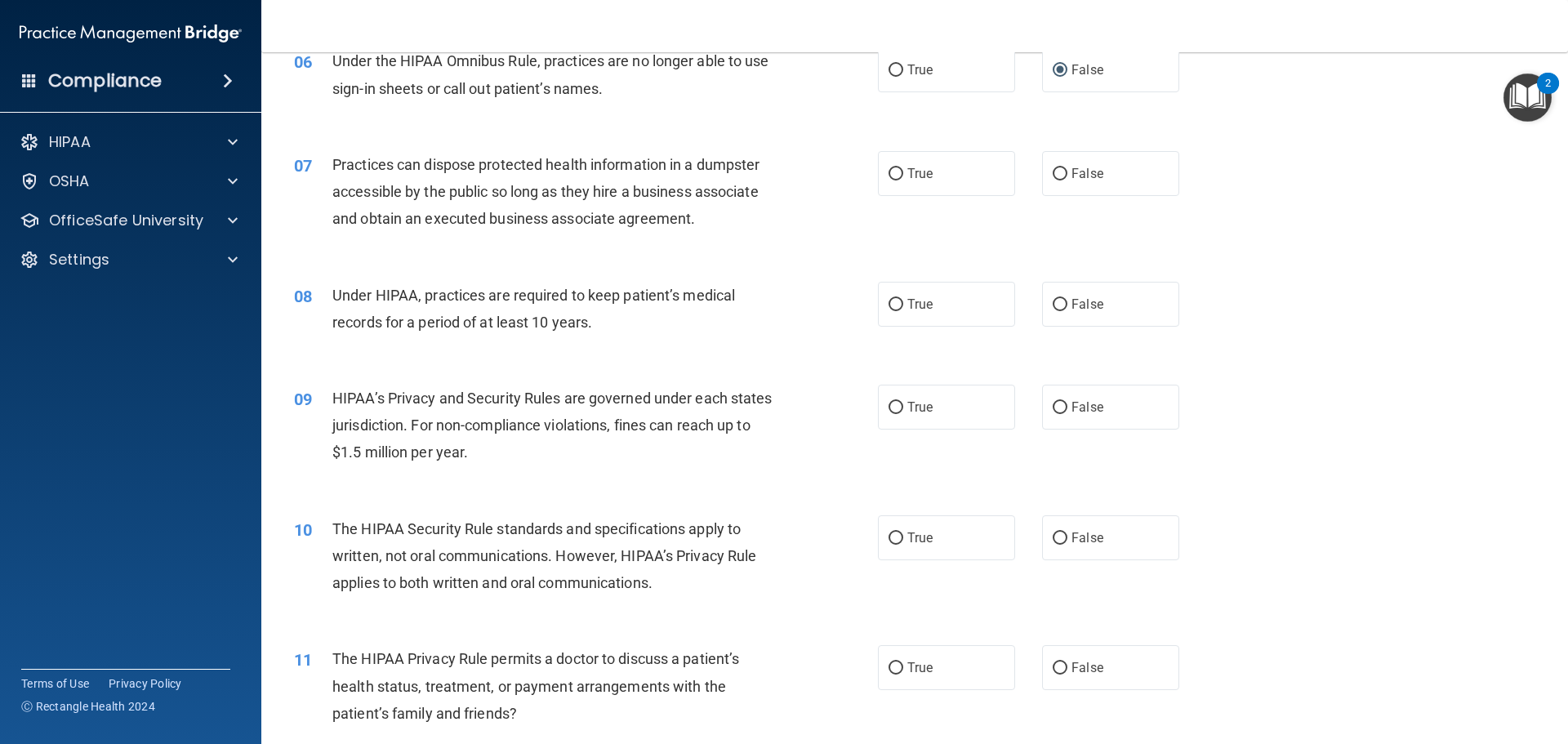
scroll to position [735, 0]
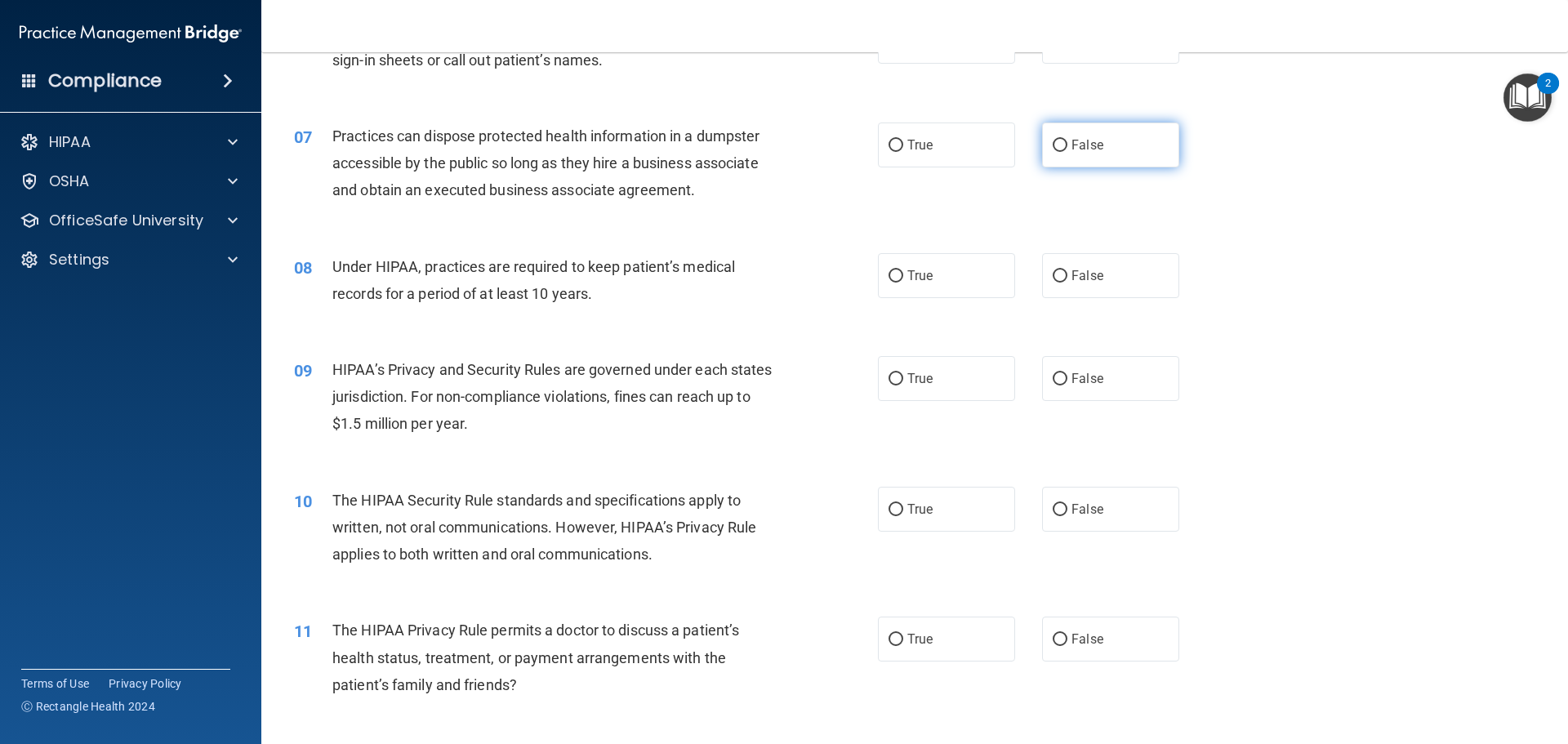
click at [1052, 145] on input "False" at bounding box center [1059, 145] width 14 height 12
radio input "true"
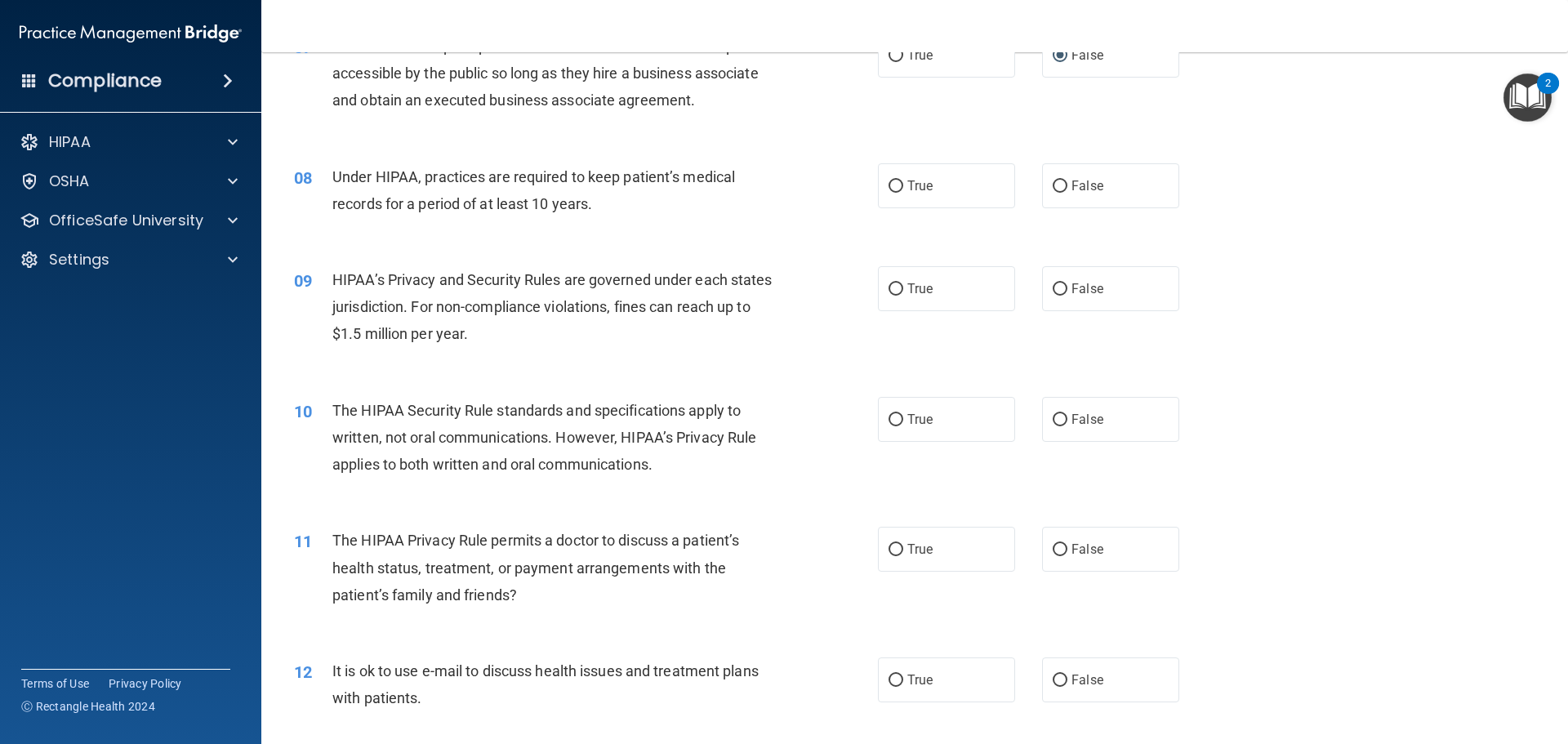
scroll to position [898, 0]
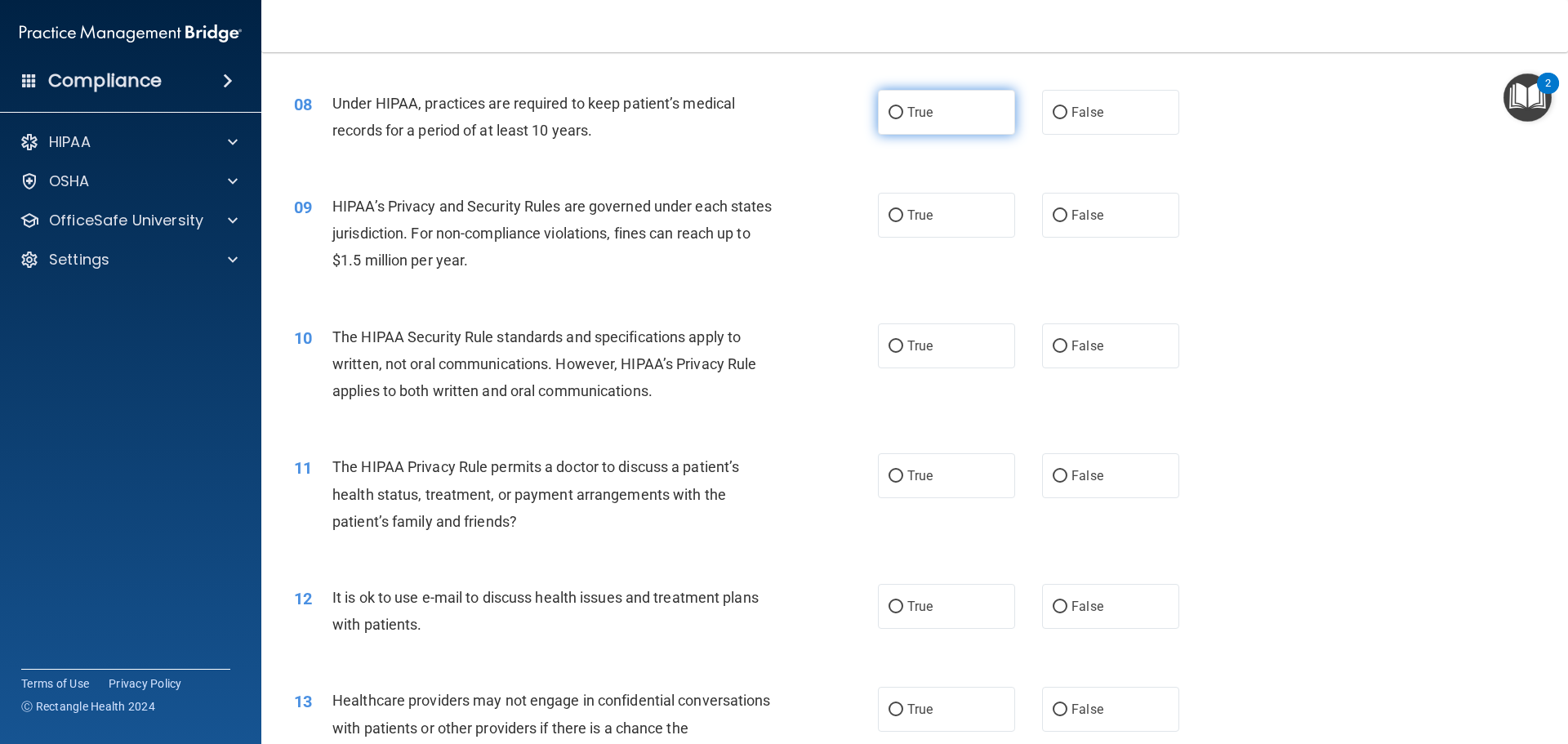
click at [888, 109] on input "True" at bounding box center [895, 112] width 14 height 12
radio input "true"
drag, startPoint x: 821, startPoint y: 201, endPoint x: 775, endPoint y: 182, distance: 49.8
click at [775, 182] on div "09 HIPAA’s Privacy and Security Rules are governed under each states jurisdicti…" at bounding box center [914, 238] width 1265 height 130
click at [893, 211] on input "True" at bounding box center [895, 216] width 14 height 12
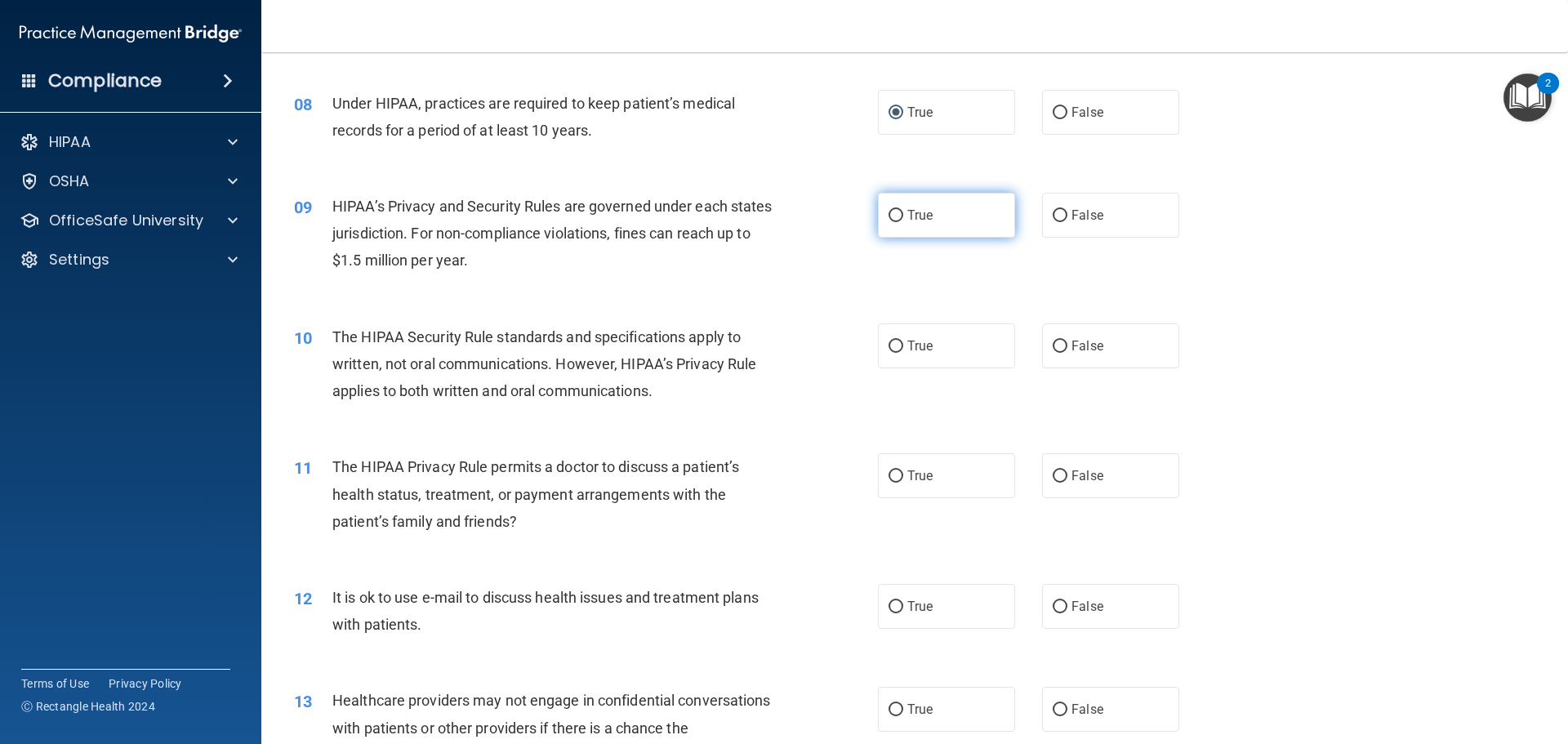
radio input "true"
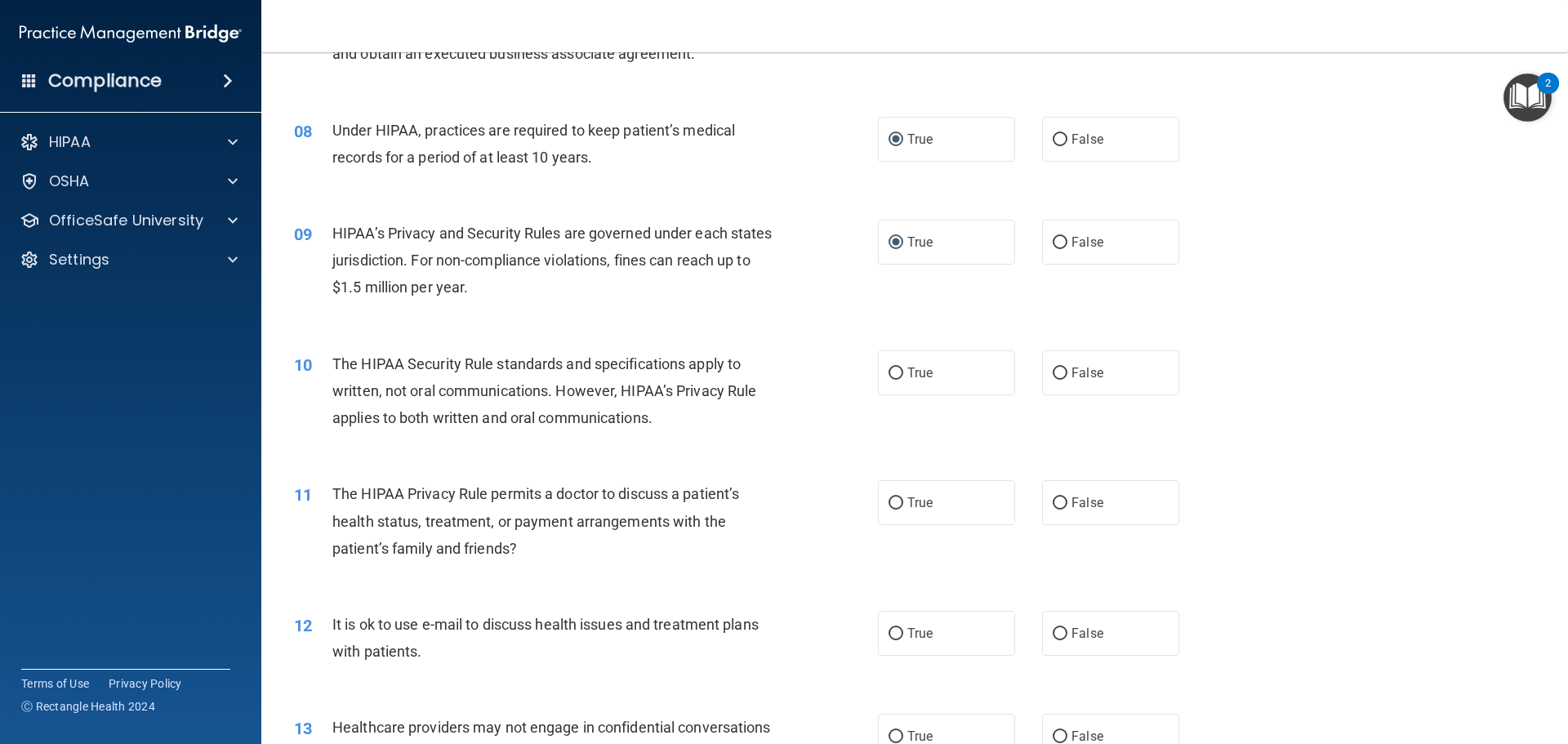
scroll to position [816, 0]
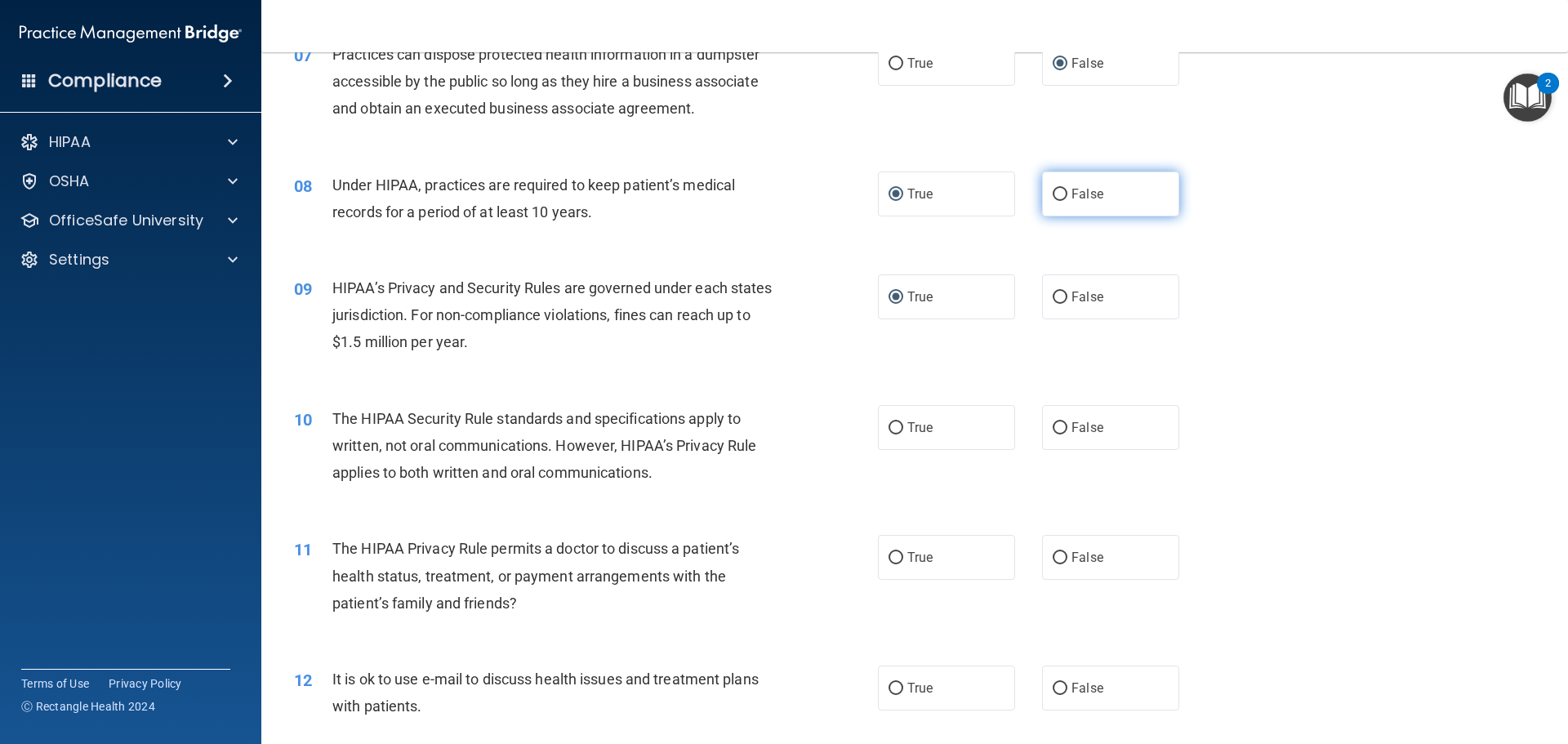
click at [1052, 194] on input "False" at bounding box center [1059, 194] width 14 height 12
radio input "true"
radio input "false"
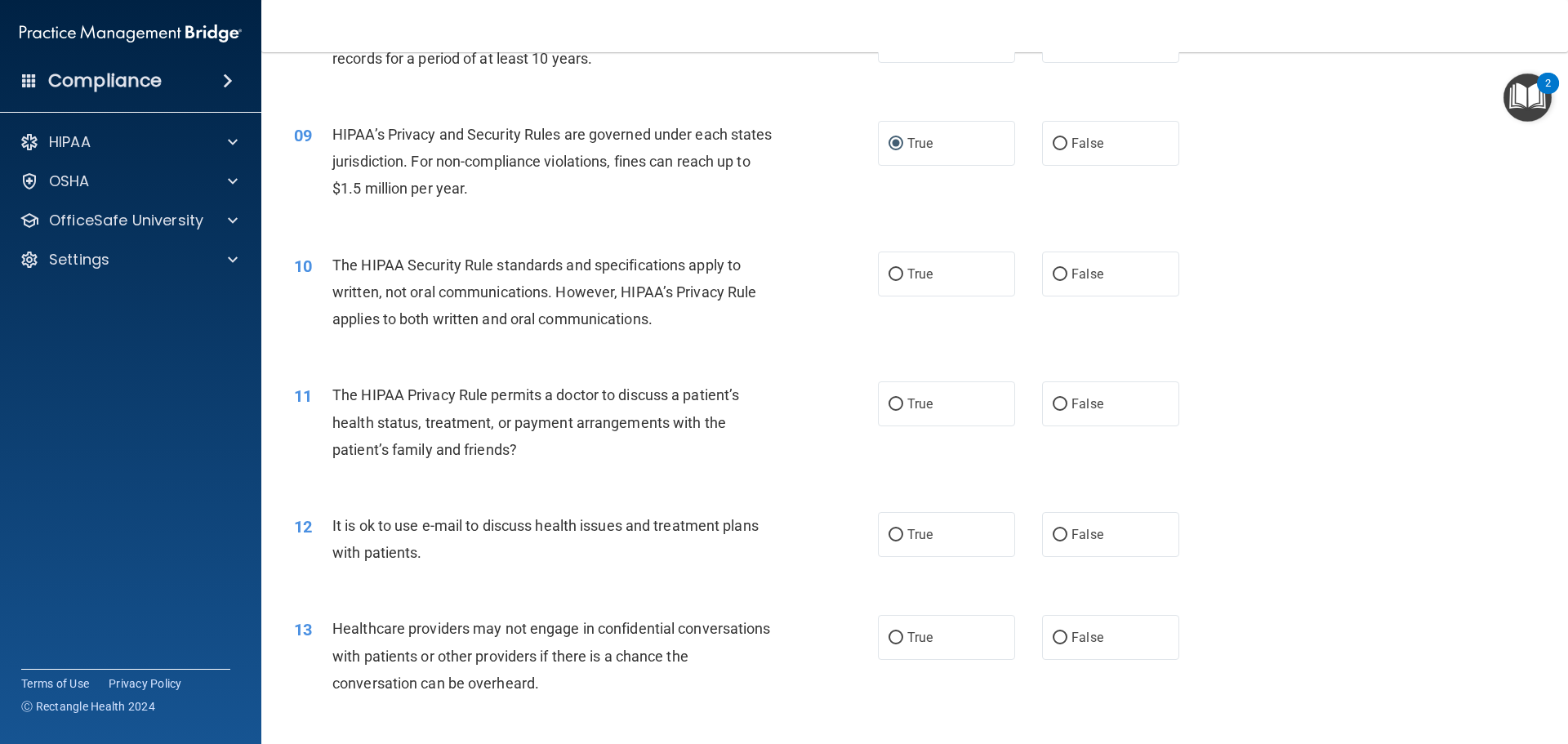
scroll to position [980, 0]
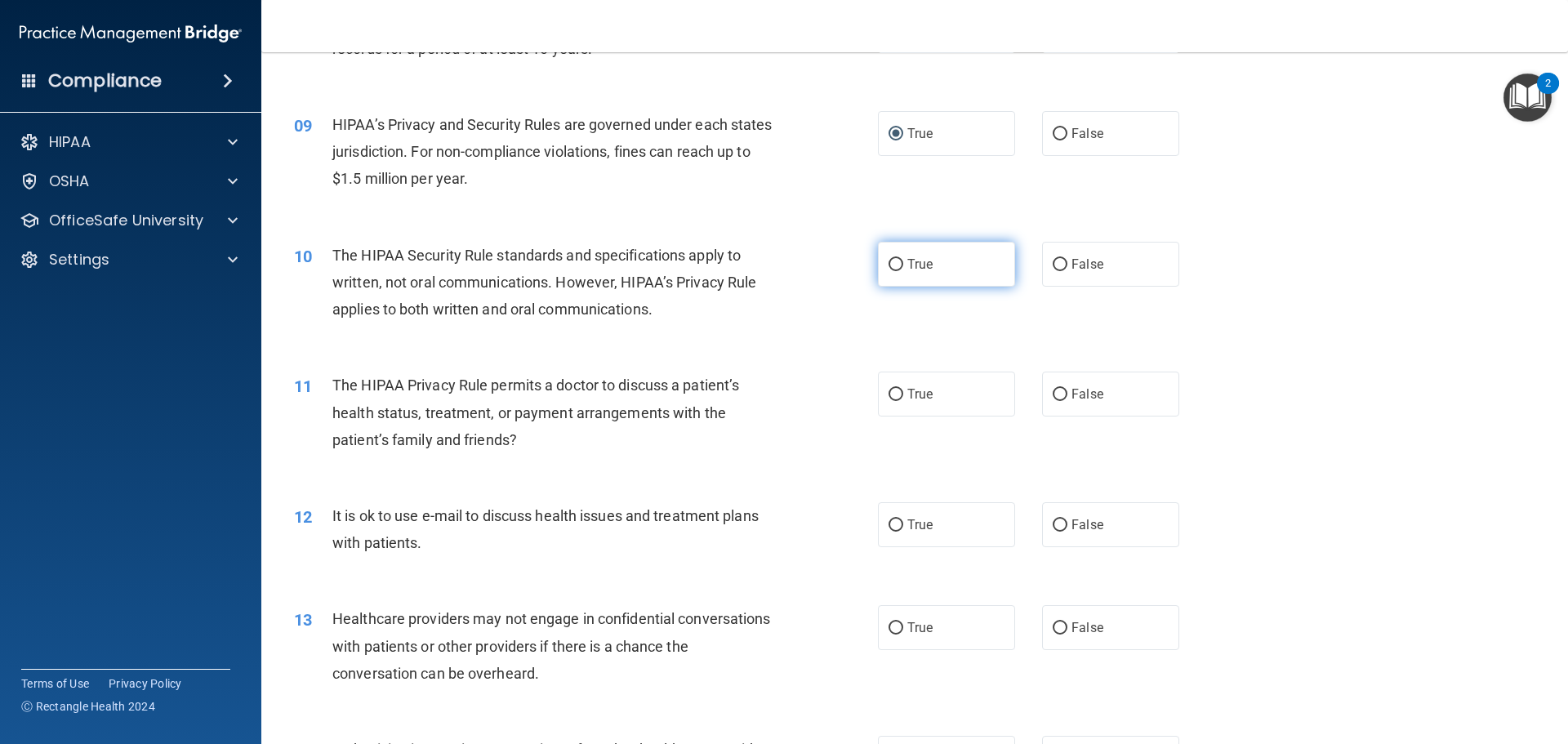
click at [891, 260] on input "True" at bounding box center [895, 265] width 14 height 12
radio input "true"
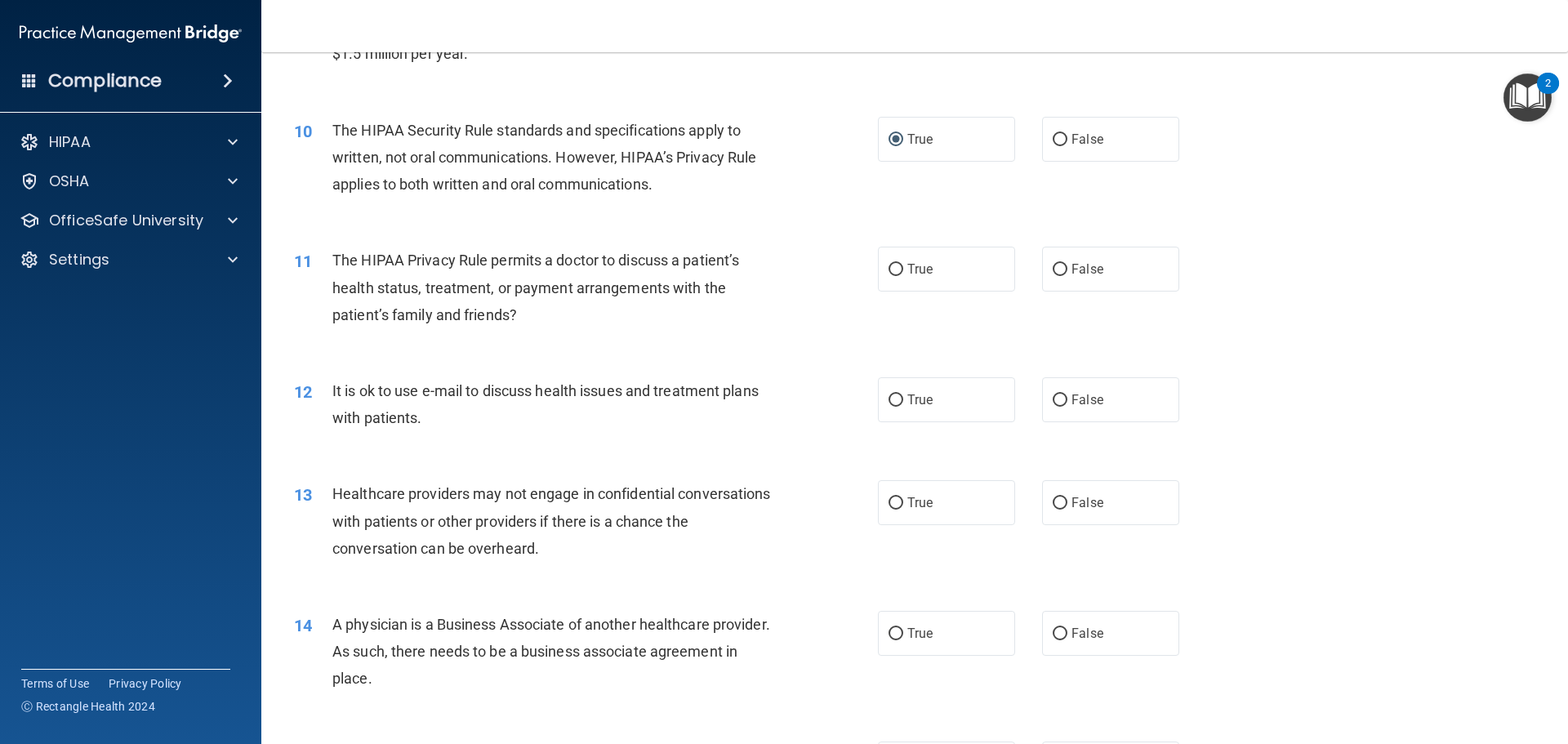
scroll to position [1143, 0]
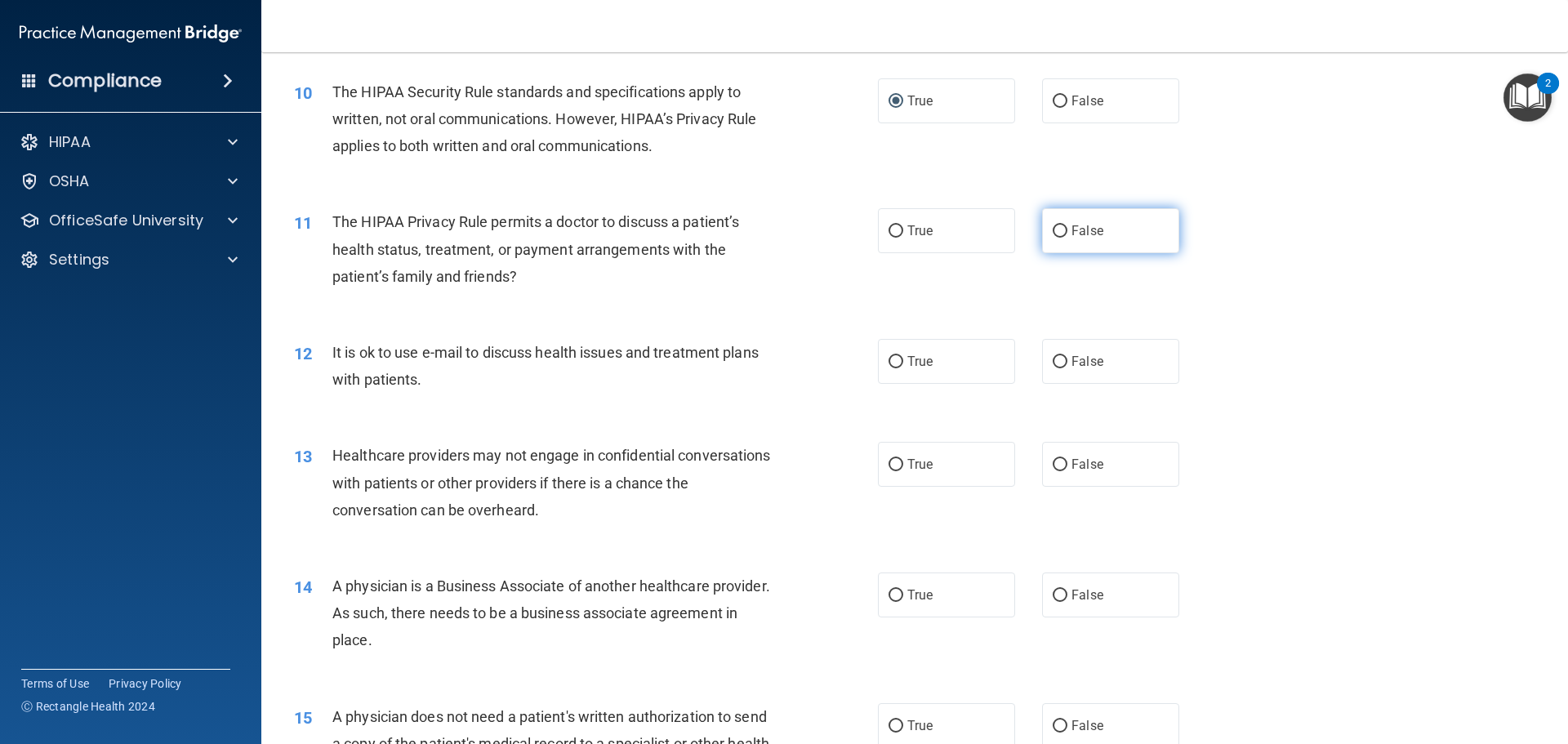
click at [1052, 227] on input "False" at bounding box center [1059, 231] width 14 height 12
radio input "true"
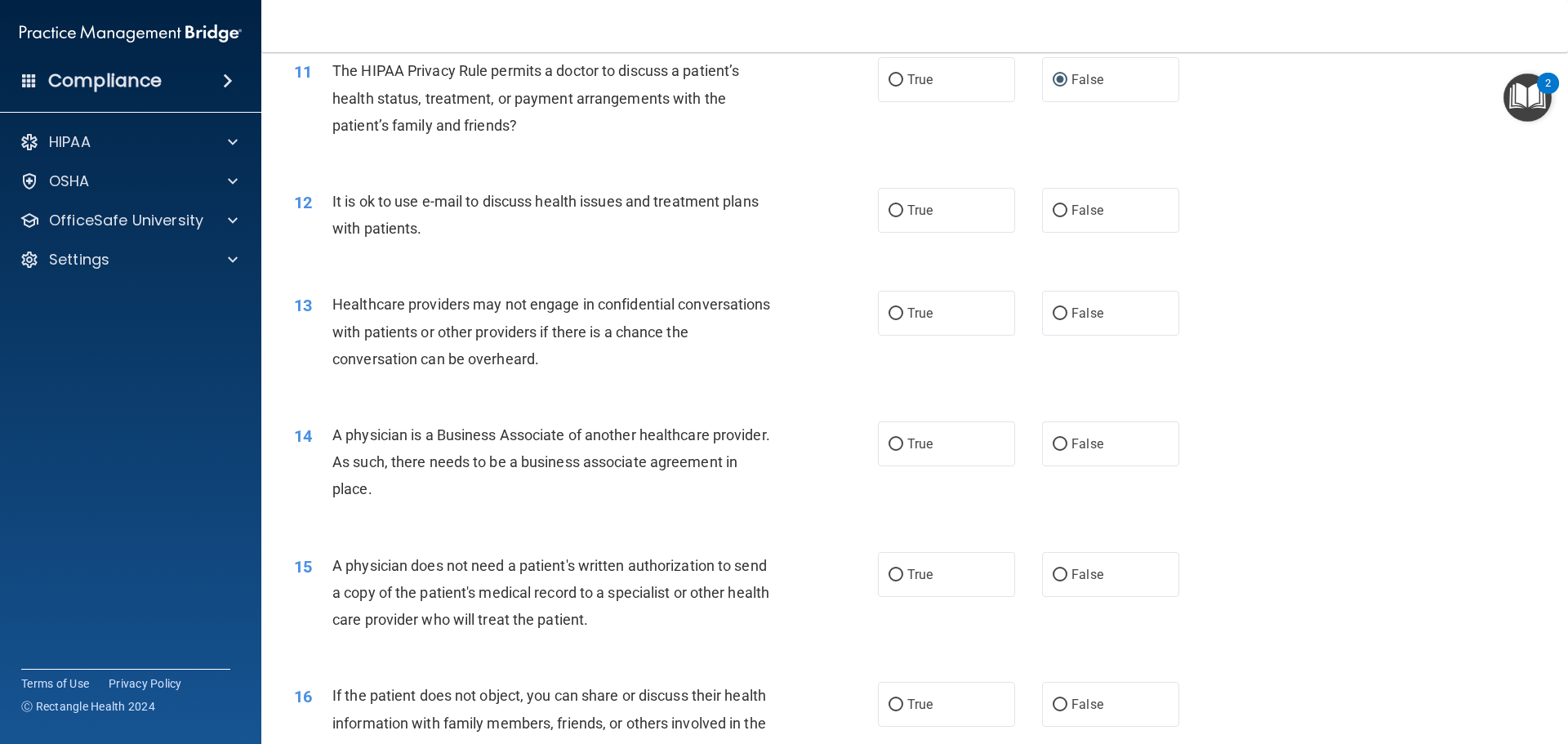
scroll to position [1306, 0]
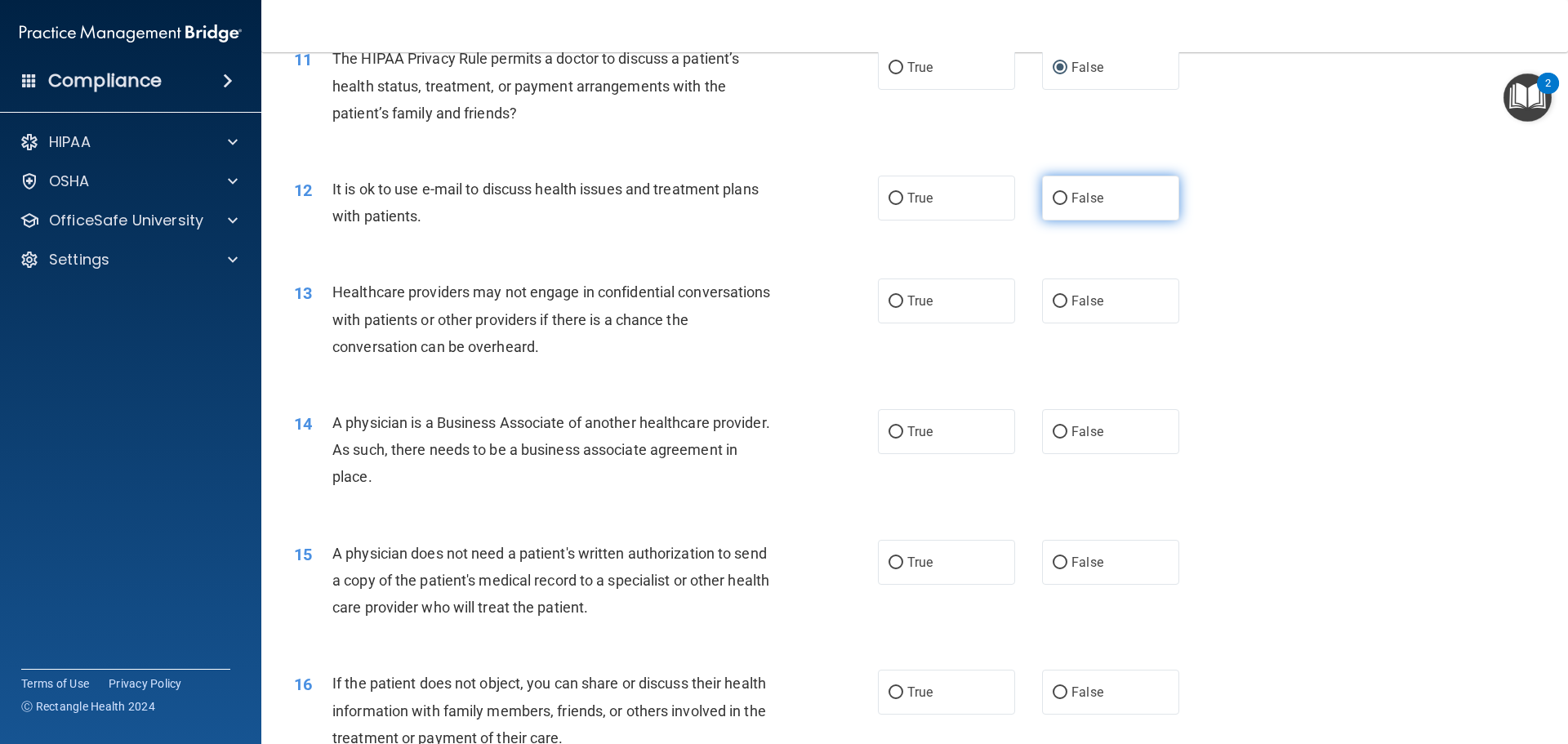
click at [1052, 197] on input "False" at bounding box center [1059, 199] width 14 height 12
radio input "true"
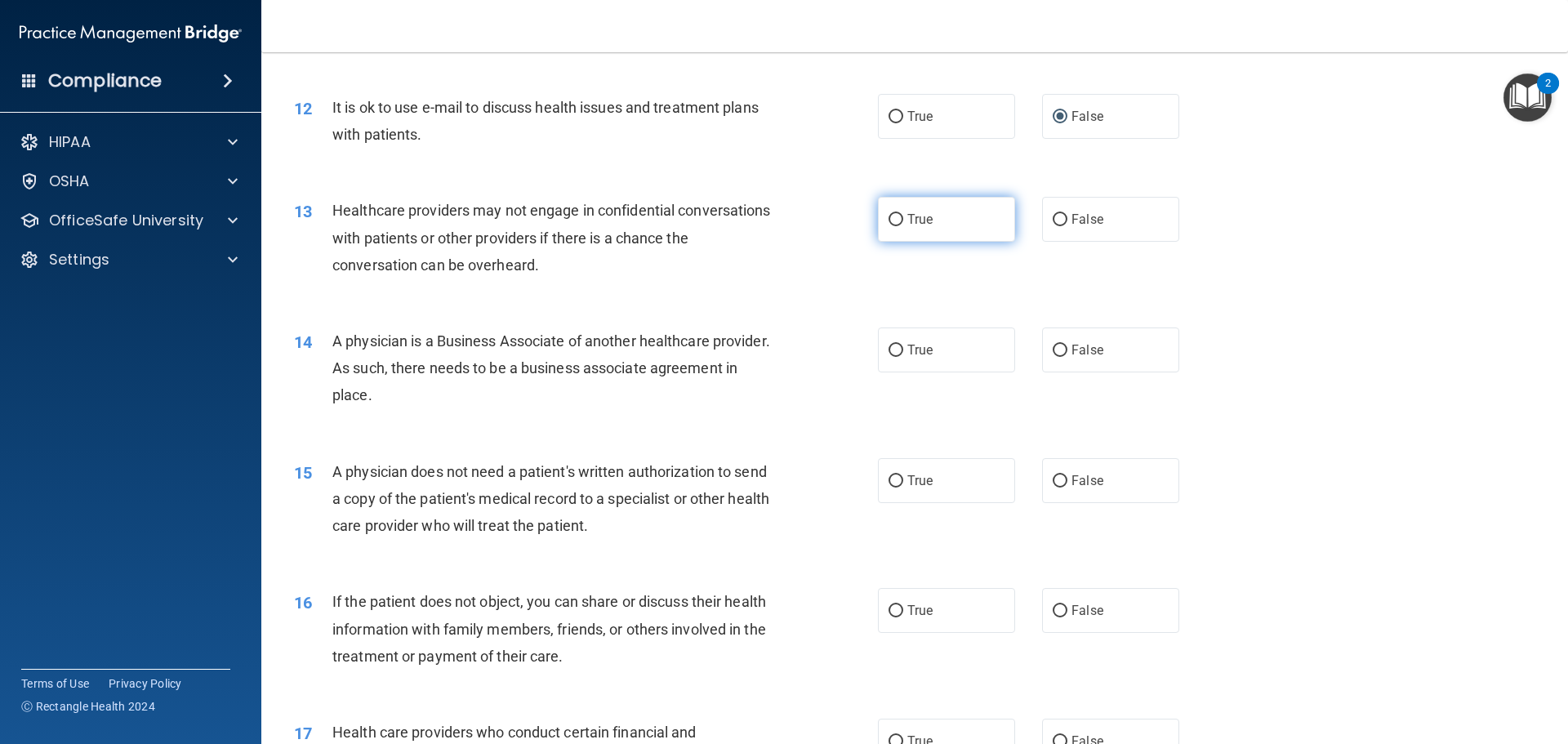
click at [890, 214] on input "True" at bounding box center [895, 220] width 14 height 12
radio input "true"
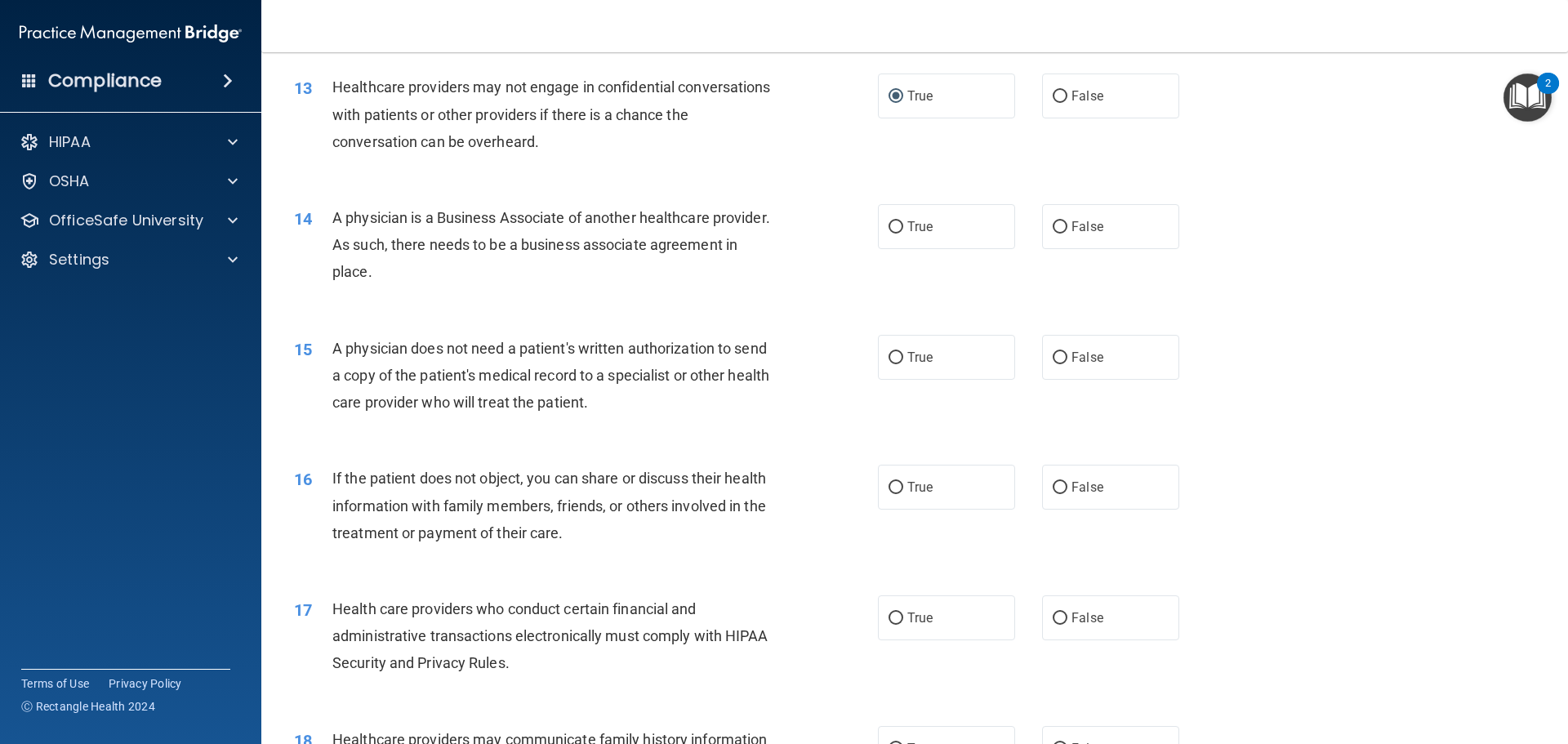
scroll to position [1551, 0]
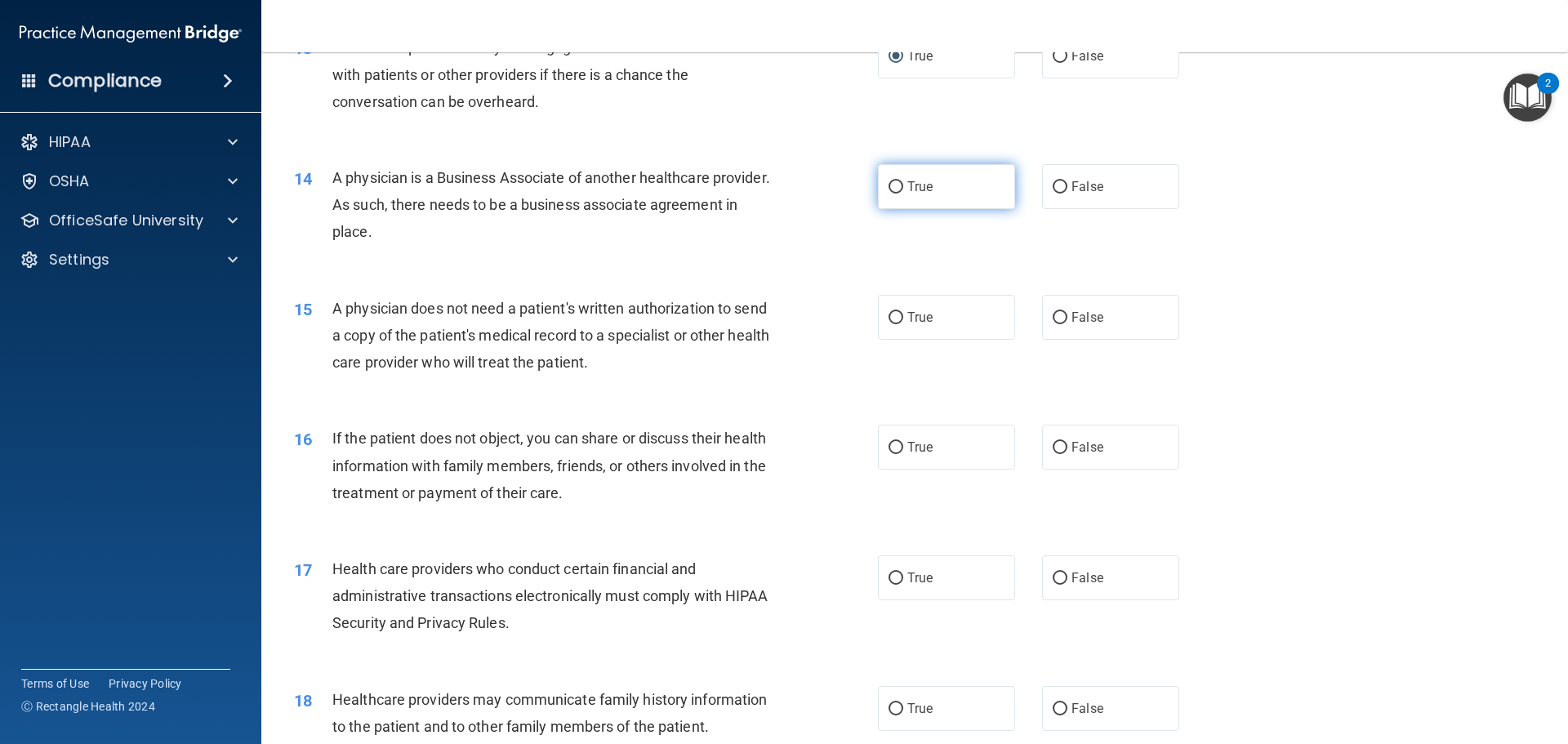
click at [888, 183] on input "True" at bounding box center [895, 187] width 14 height 12
radio input "true"
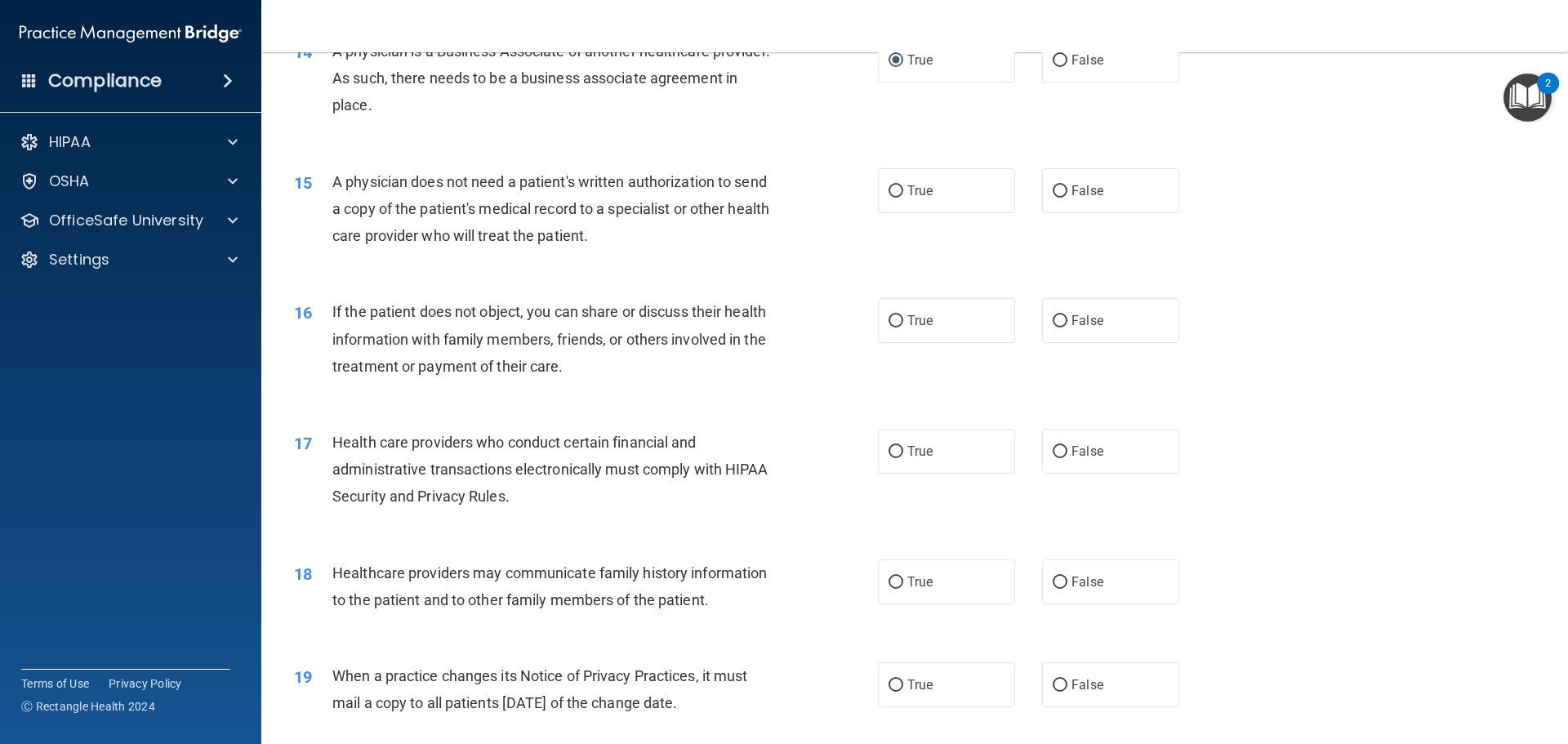
scroll to position [1714, 0]
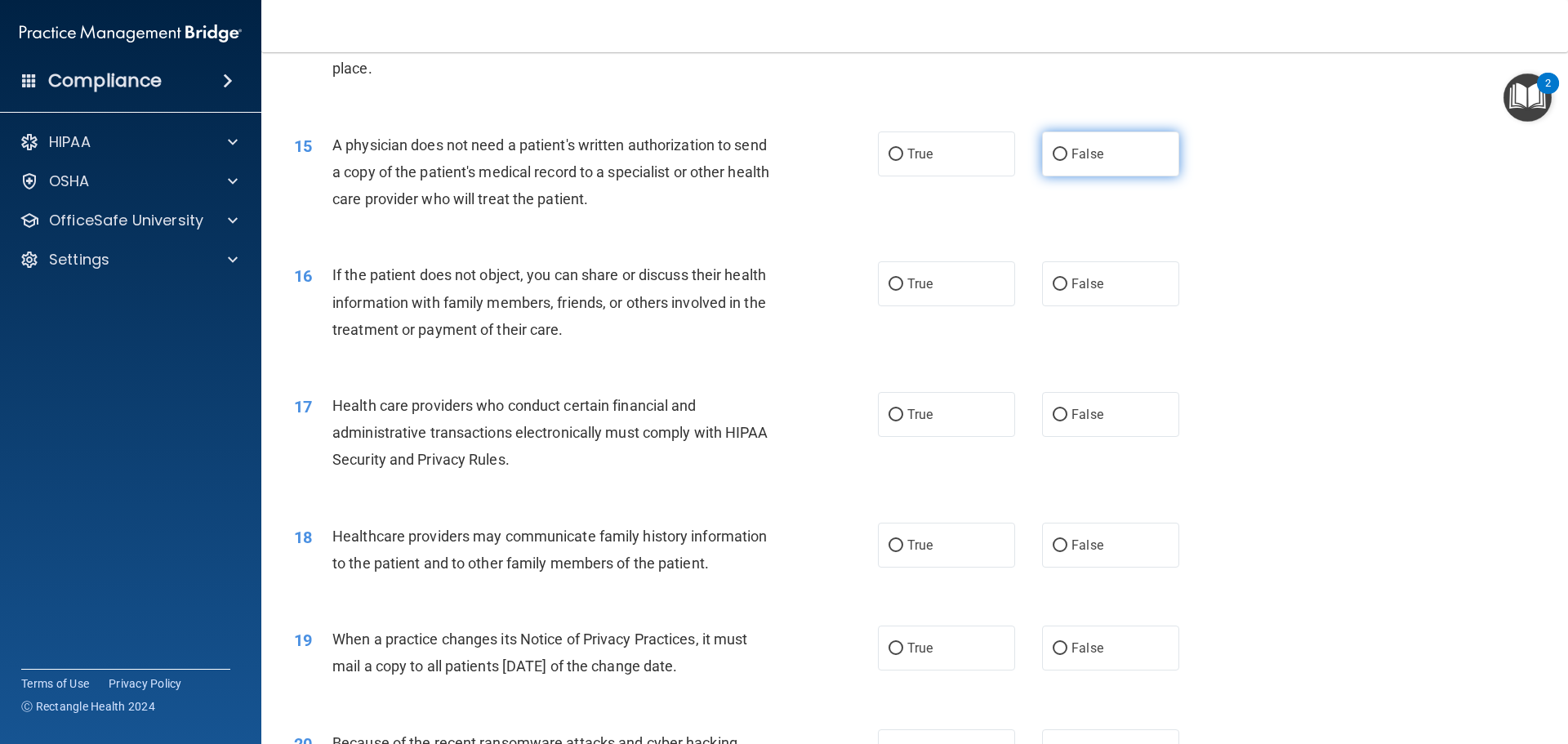
click at [1052, 154] on input "False" at bounding box center [1059, 155] width 14 height 12
radio input "true"
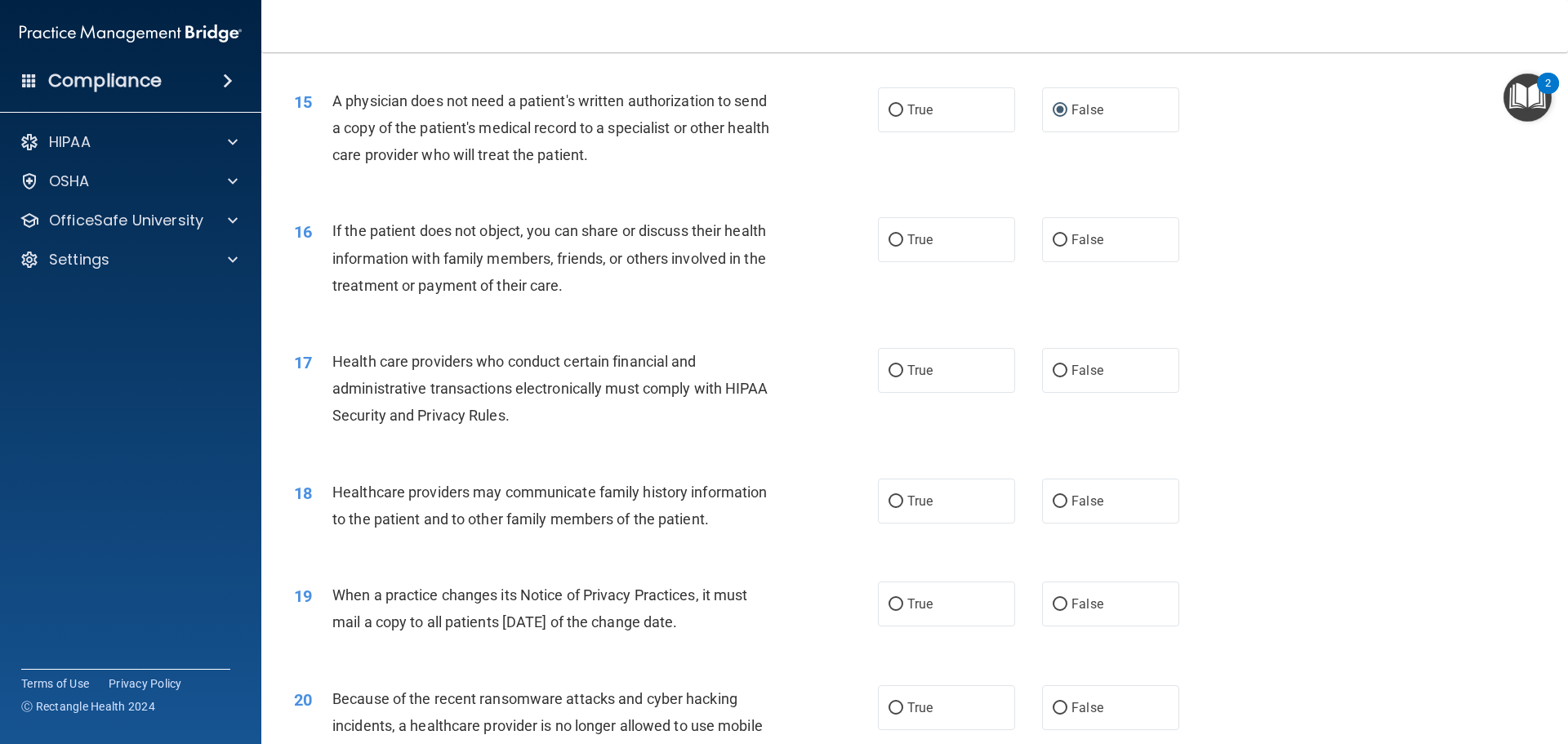
scroll to position [1878, 0]
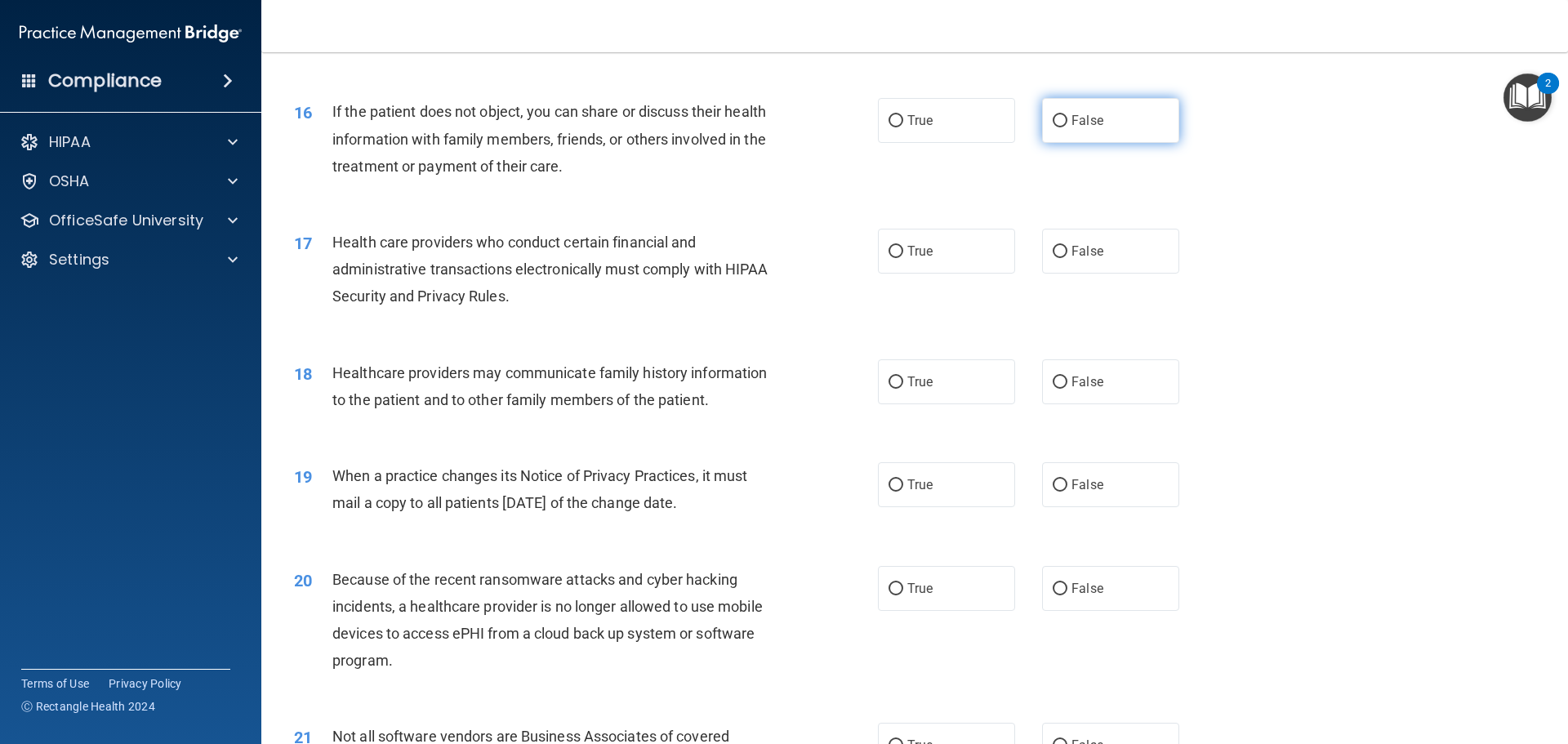
click at [1052, 118] on input "False" at bounding box center [1059, 121] width 14 height 12
radio input "true"
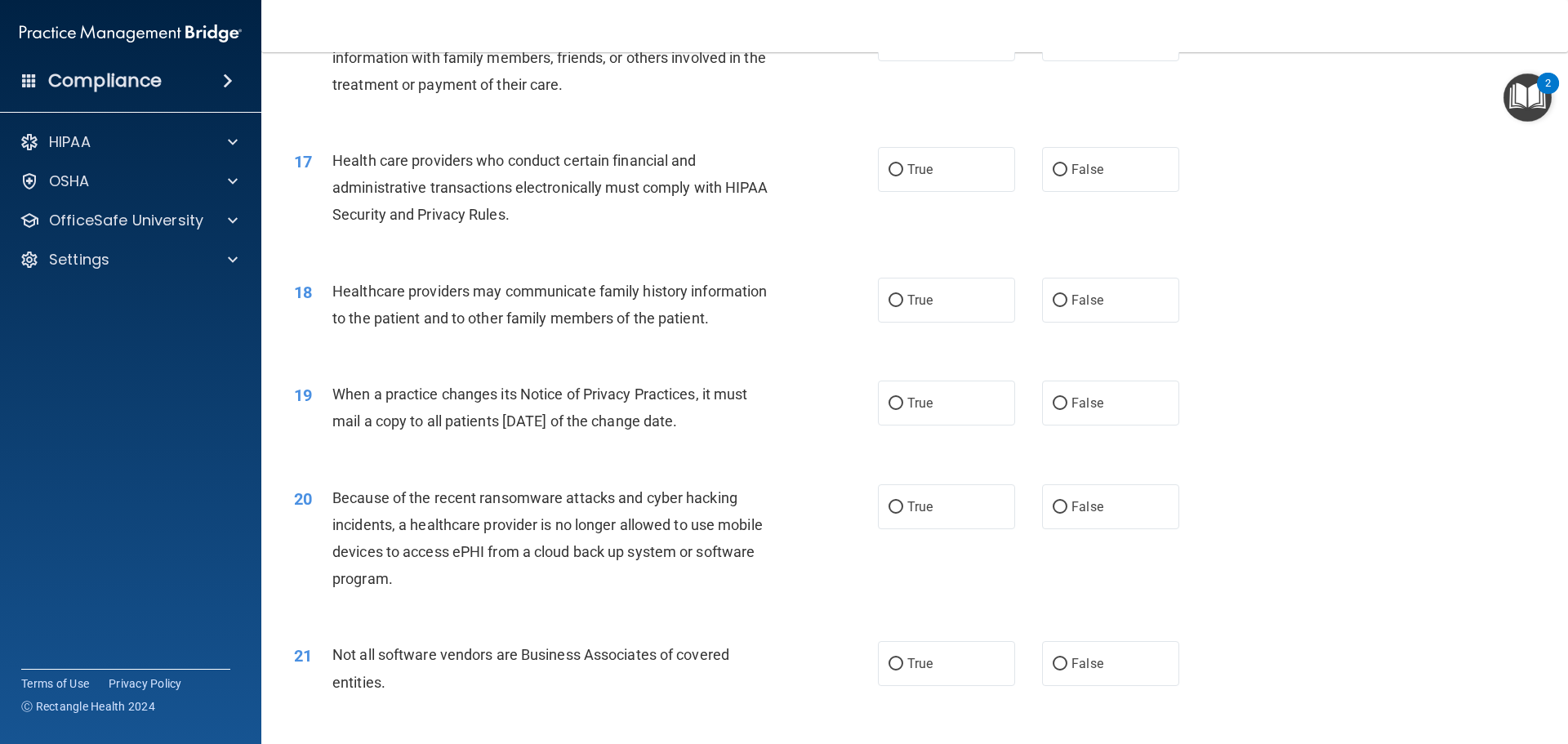
scroll to position [2041, 0]
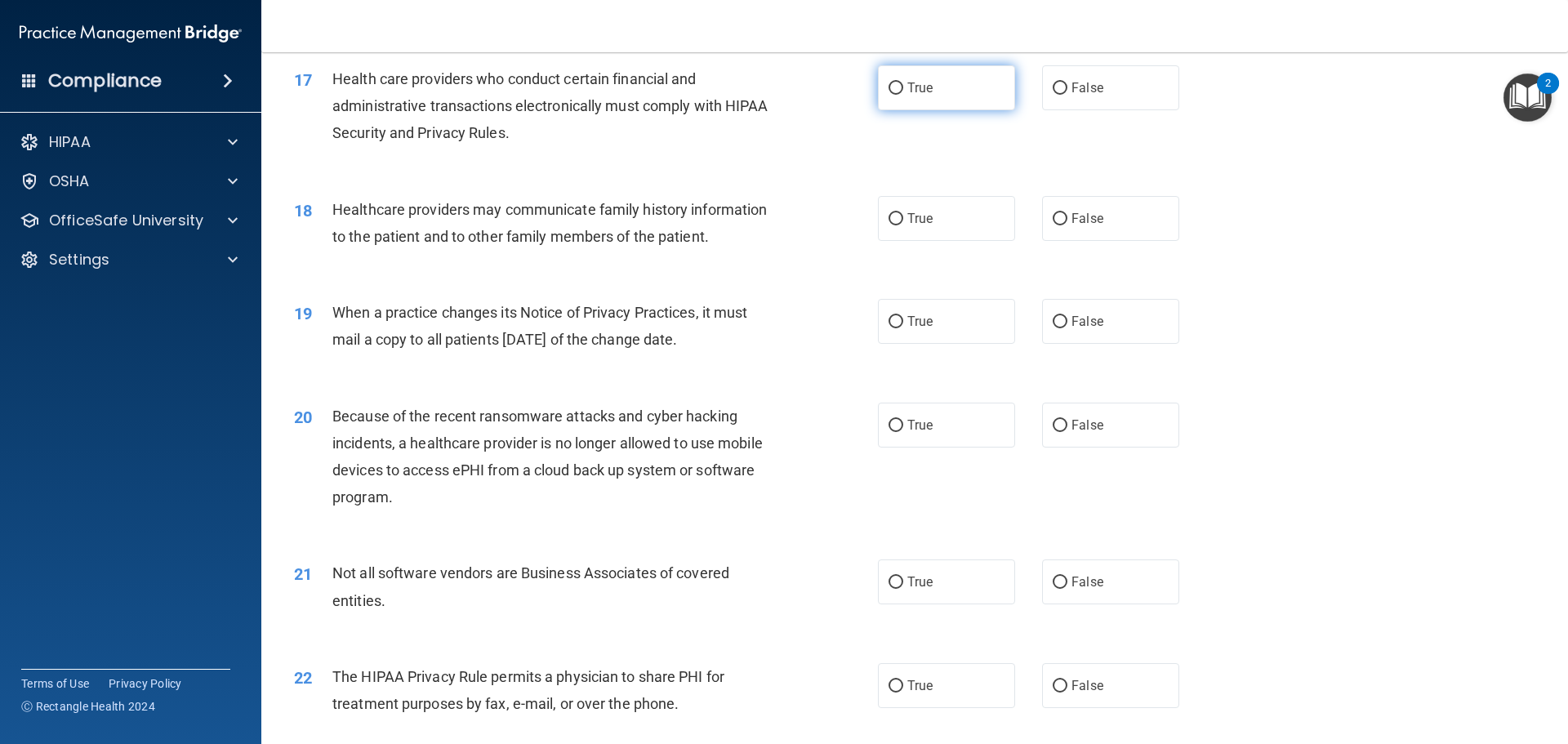
click at [890, 92] on input "True" at bounding box center [895, 89] width 14 height 12
radio input "true"
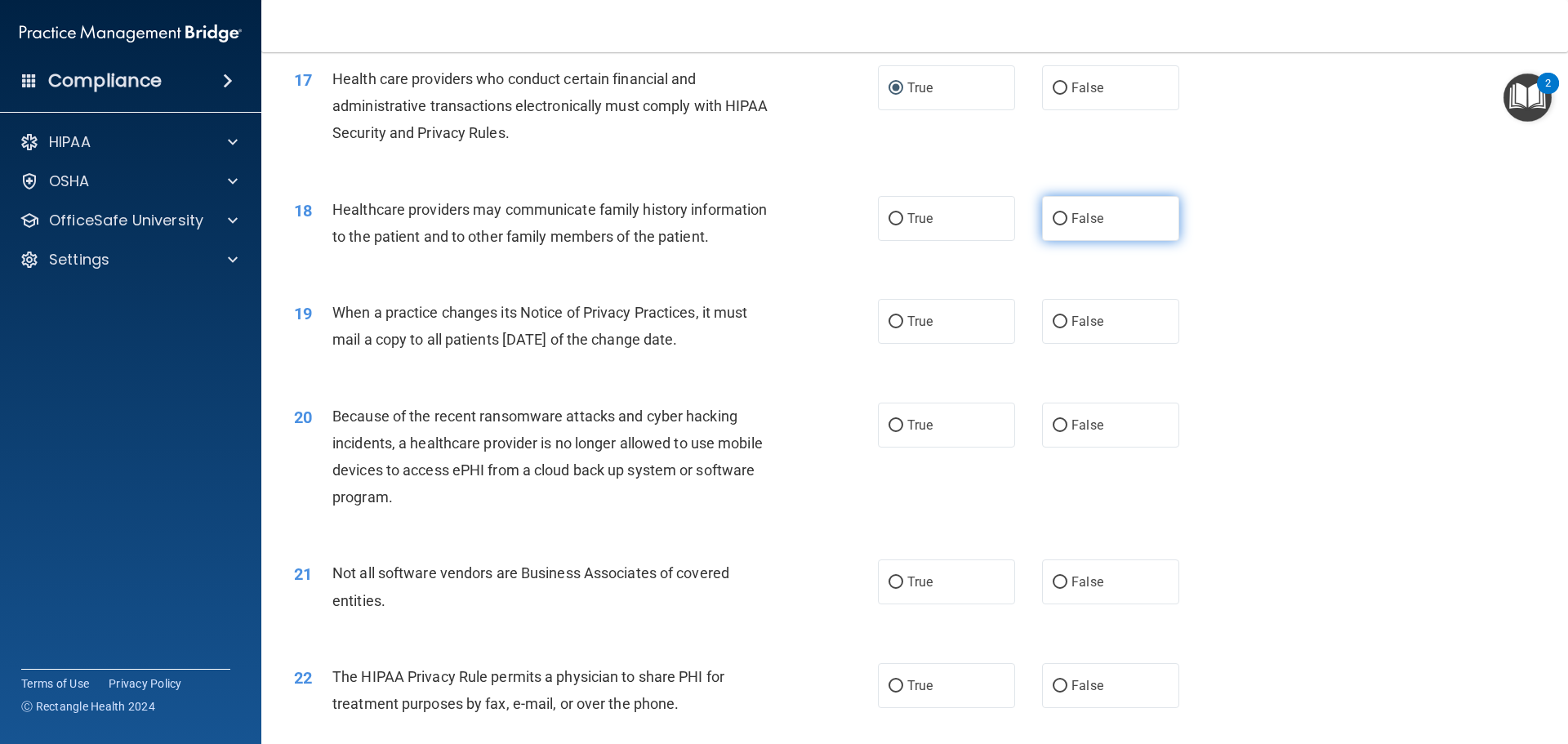
click at [1059, 214] on input "False" at bounding box center [1059, 219] width 14 height 12
radio input "true"
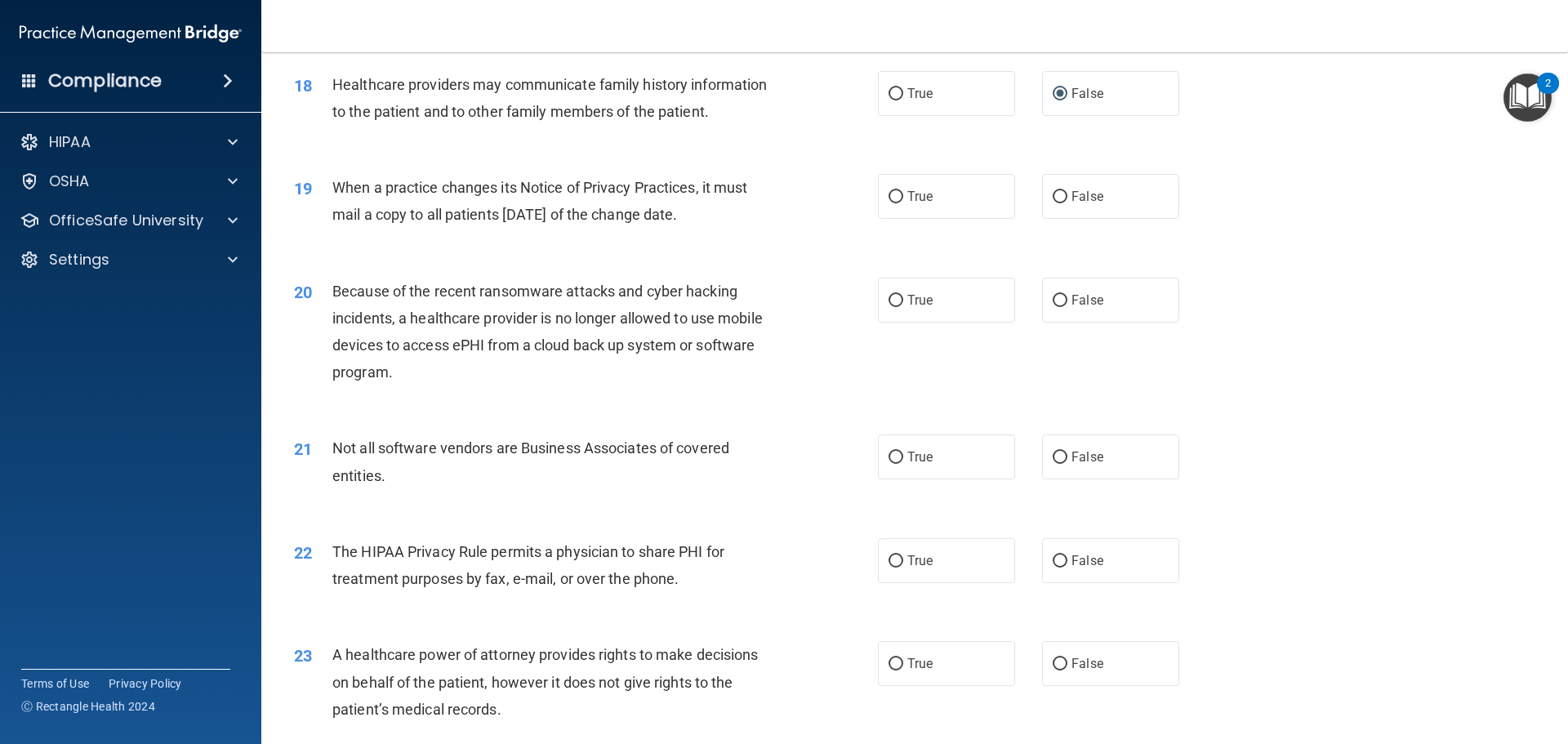
scroll to position [2204, 0]
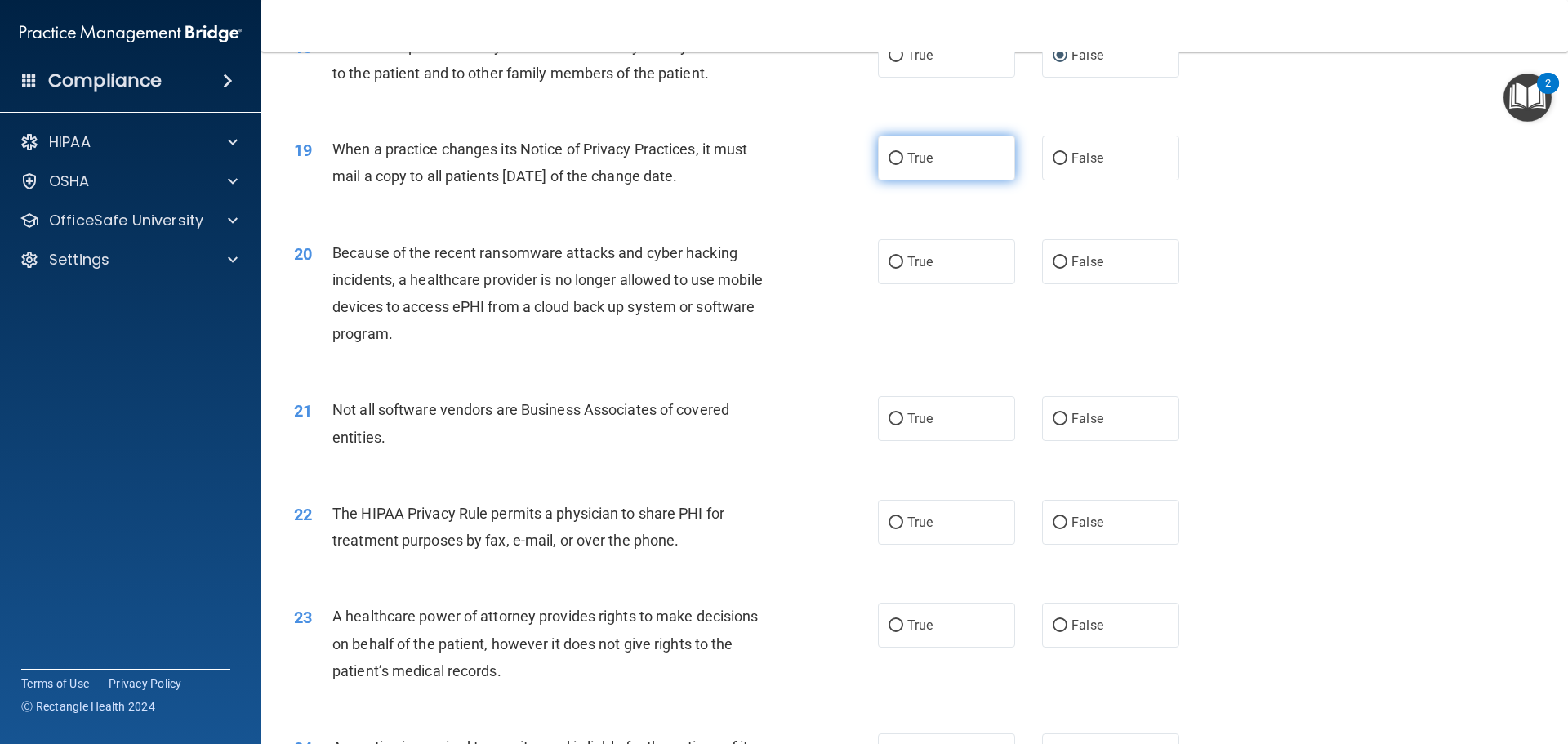
click at [889, 158] on input "True" at bounding box center [895, 159] width 14 height 12
radio input "true"
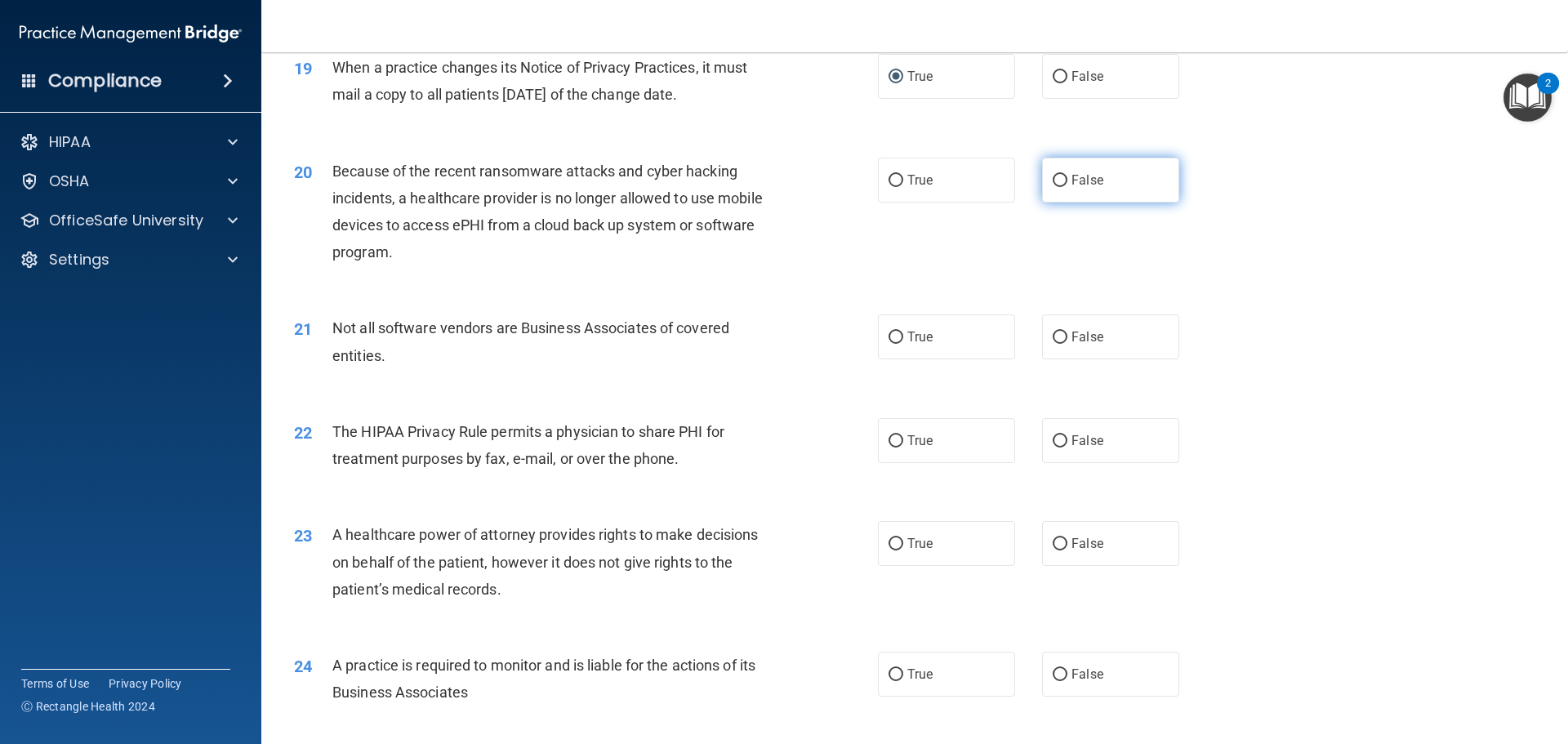
click at [1055, 179] on input "False" at bounding box center [1059, 181] width 14 height 12
radio input "true"
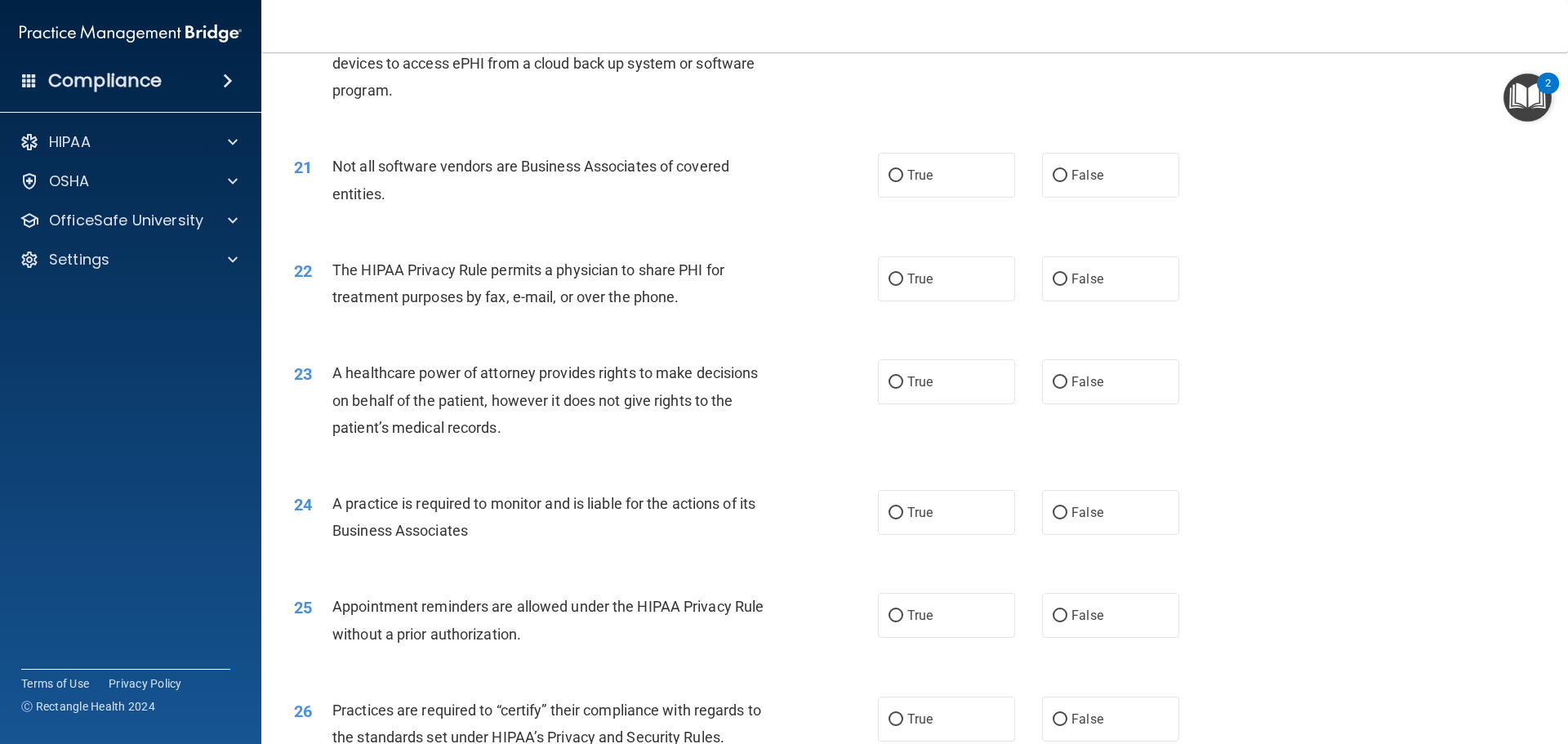
scroll to position [2448, 0]
click at [888, 168] on input "True" at bounding box center [895, 174] width 14 height 12
radio input "true"
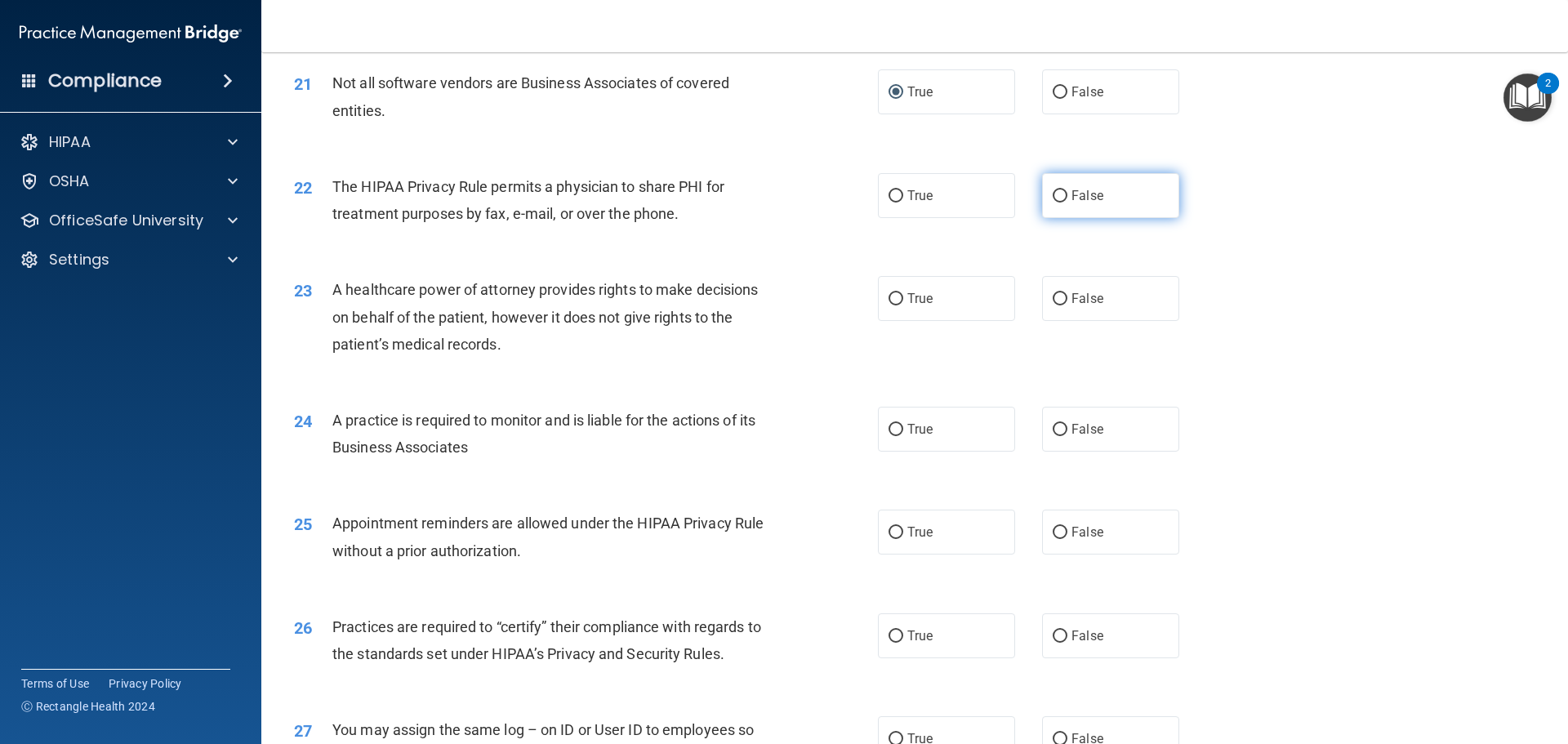
click at [1053, 197] on input "False" at bounding box center [1059, 196] width 14 height 12
radio input "true"
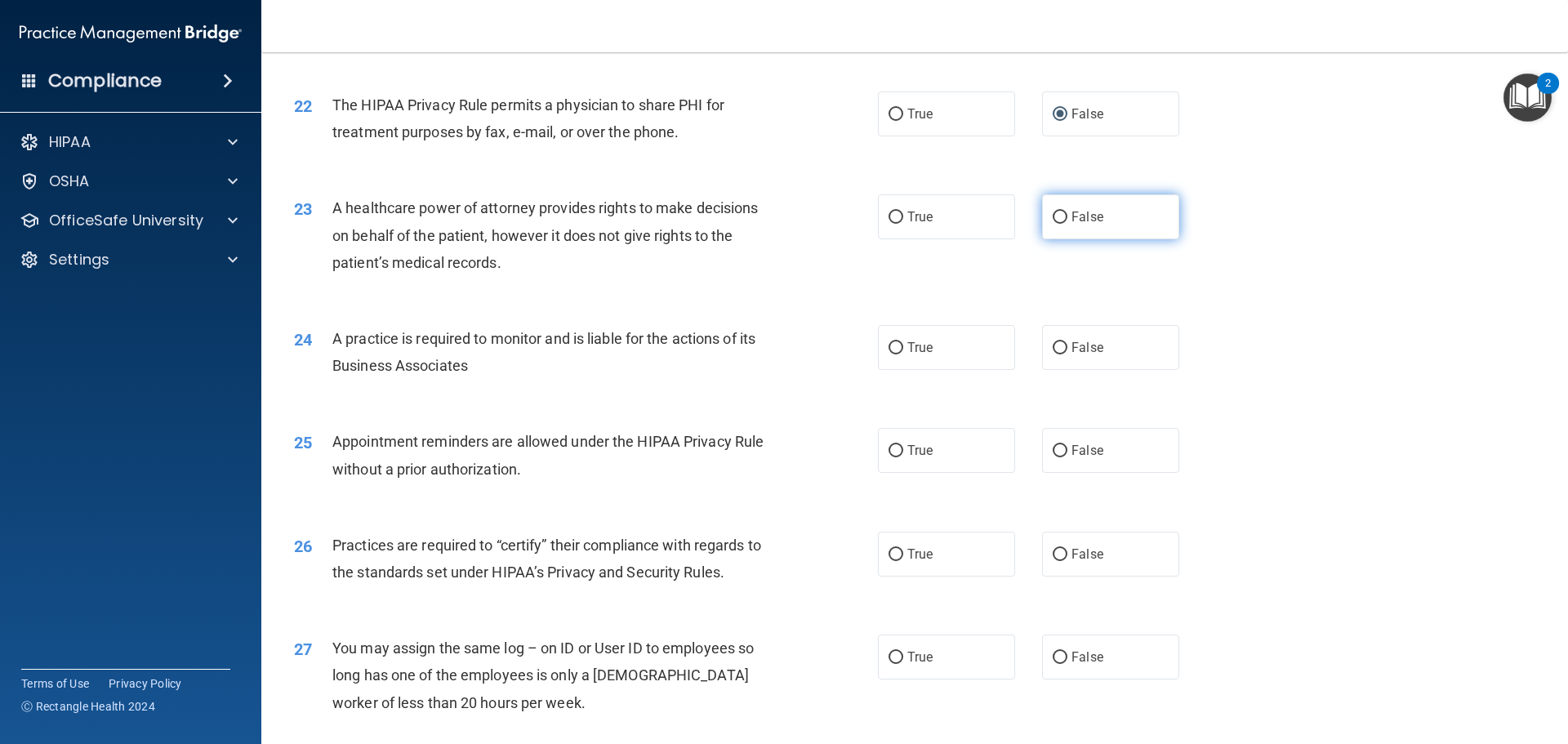
click at [1052, 214] on input "False" at bounding box center [1059, 217] width 14 height 12
radio input "true"
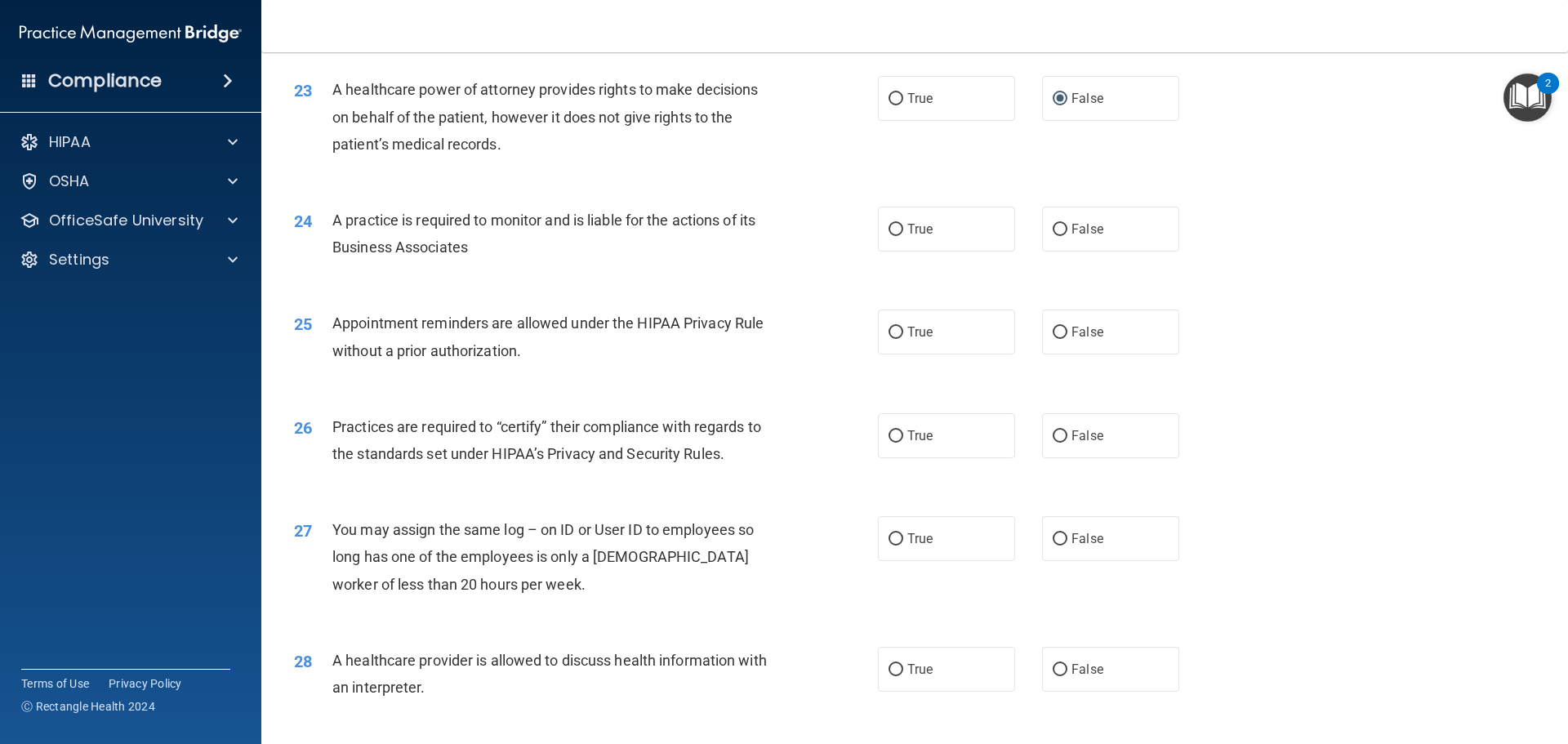
scroll to position [2694, 0]
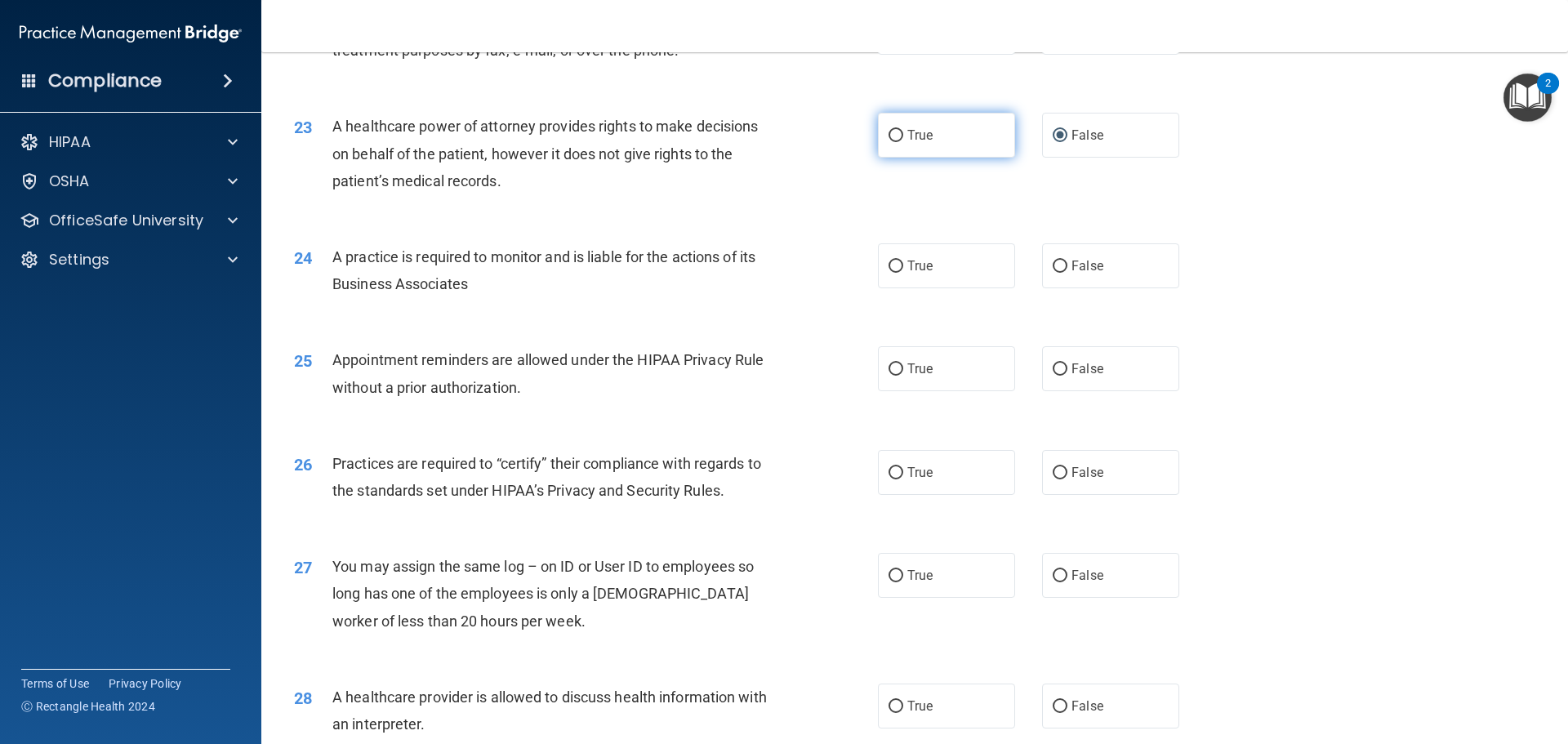
click at [888, 132] on input "True" at bounding box center [895, 136] width 14 height 12
radio input "true"
radio input "false"
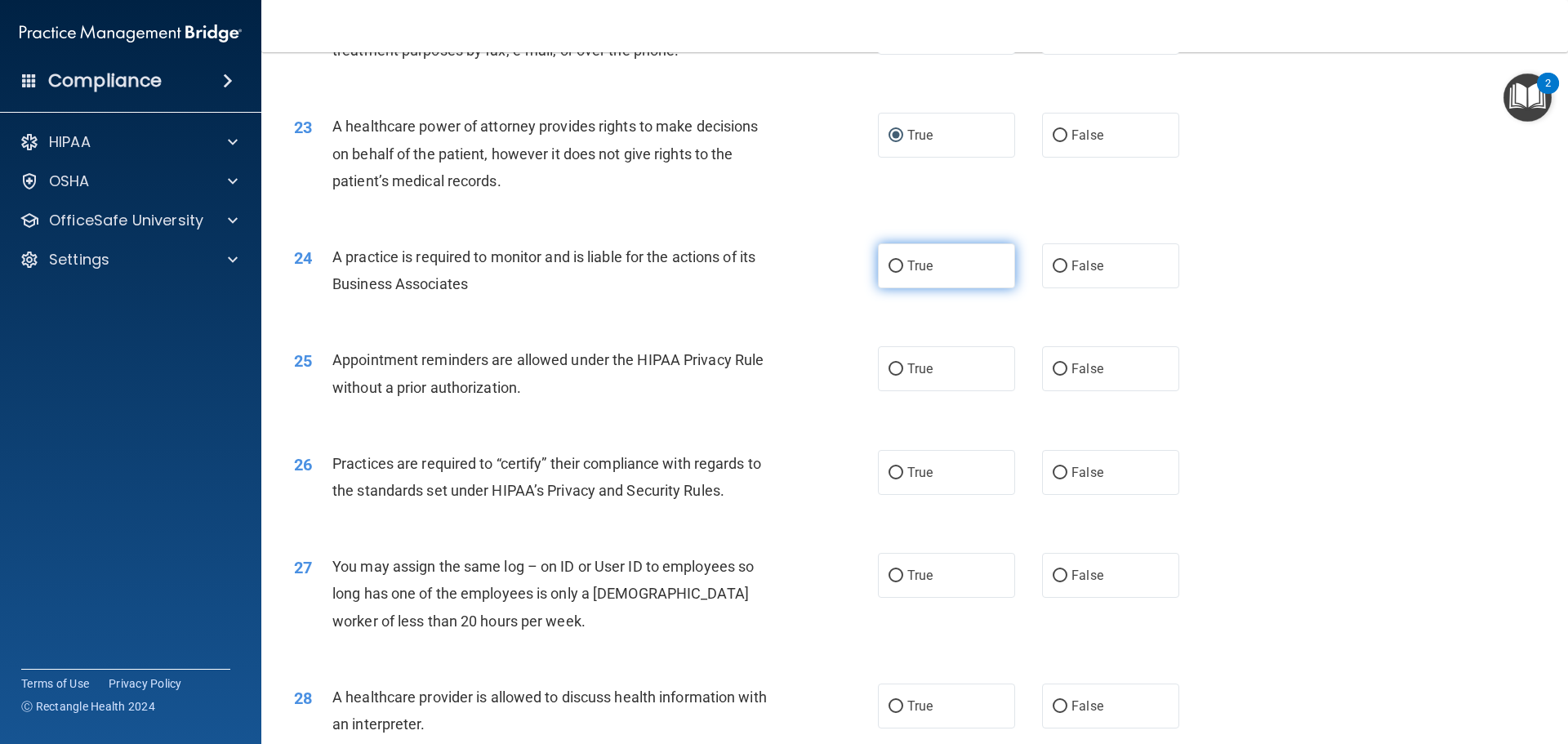
click at [892, 261] on input "True" at bounding box center [895, 266] width 14 height 12
radio input "true"
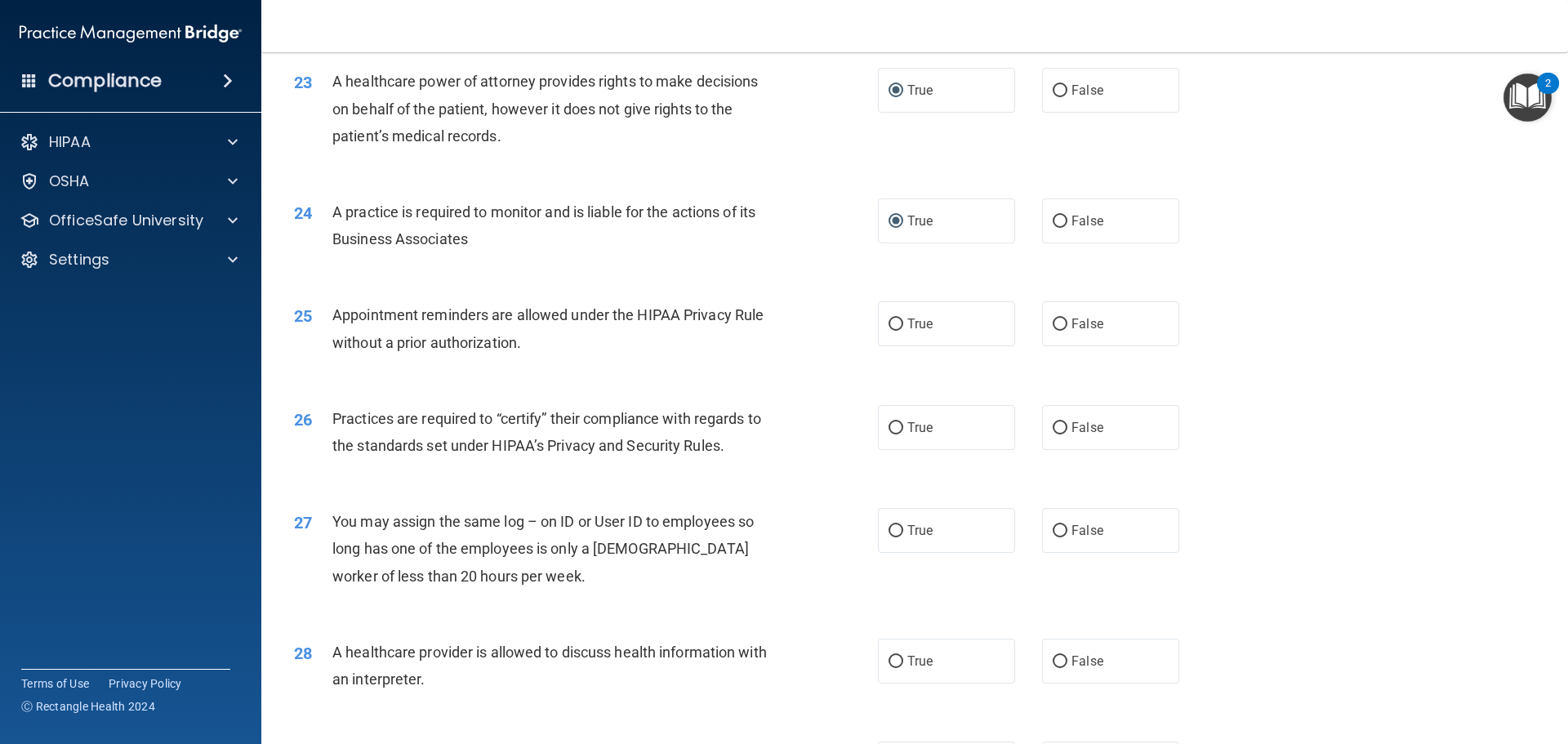
scroll to position [2776, 0]
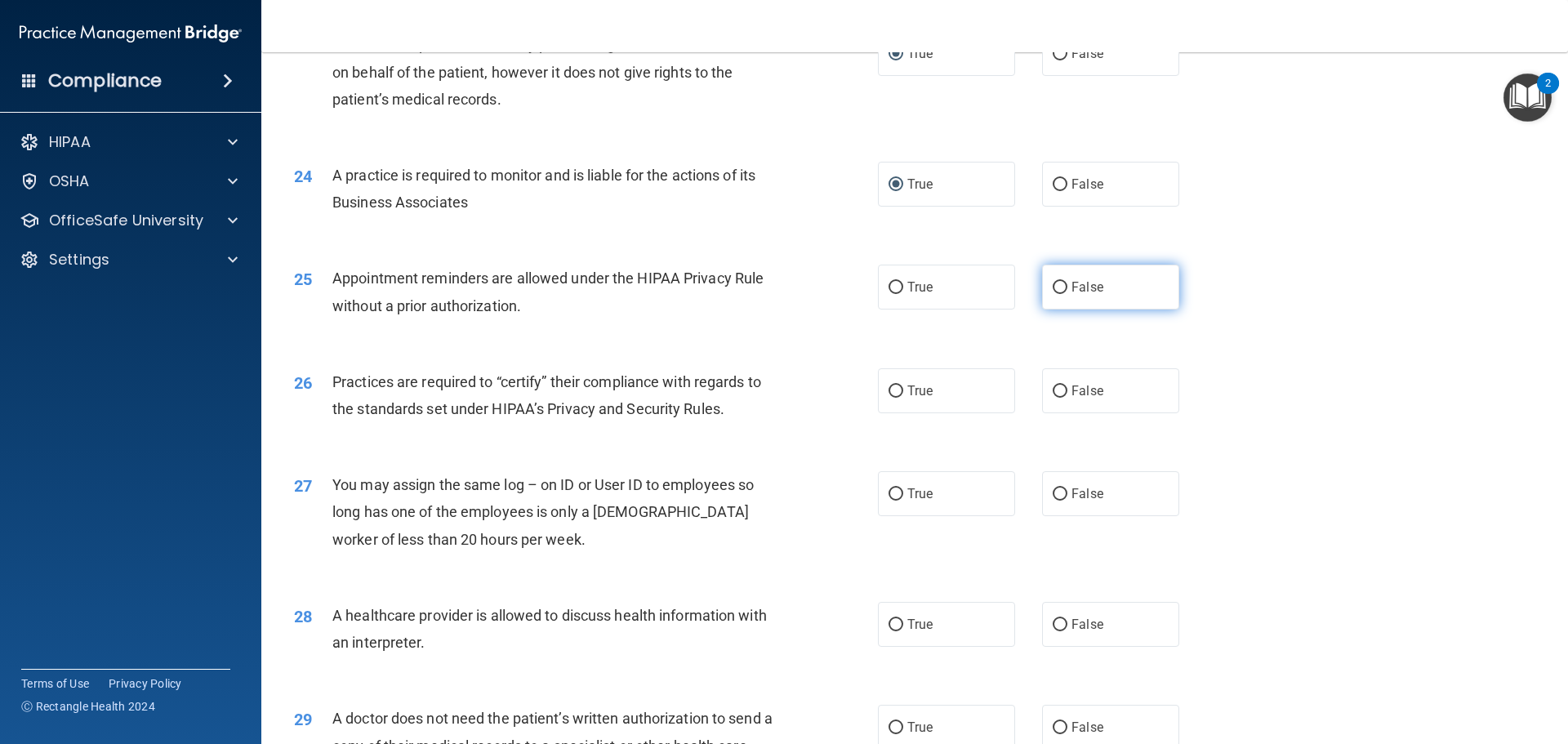
click at [1052, 287] on input "False" at bounding box center [1059, 287] width 14 height 12
radio input "true"
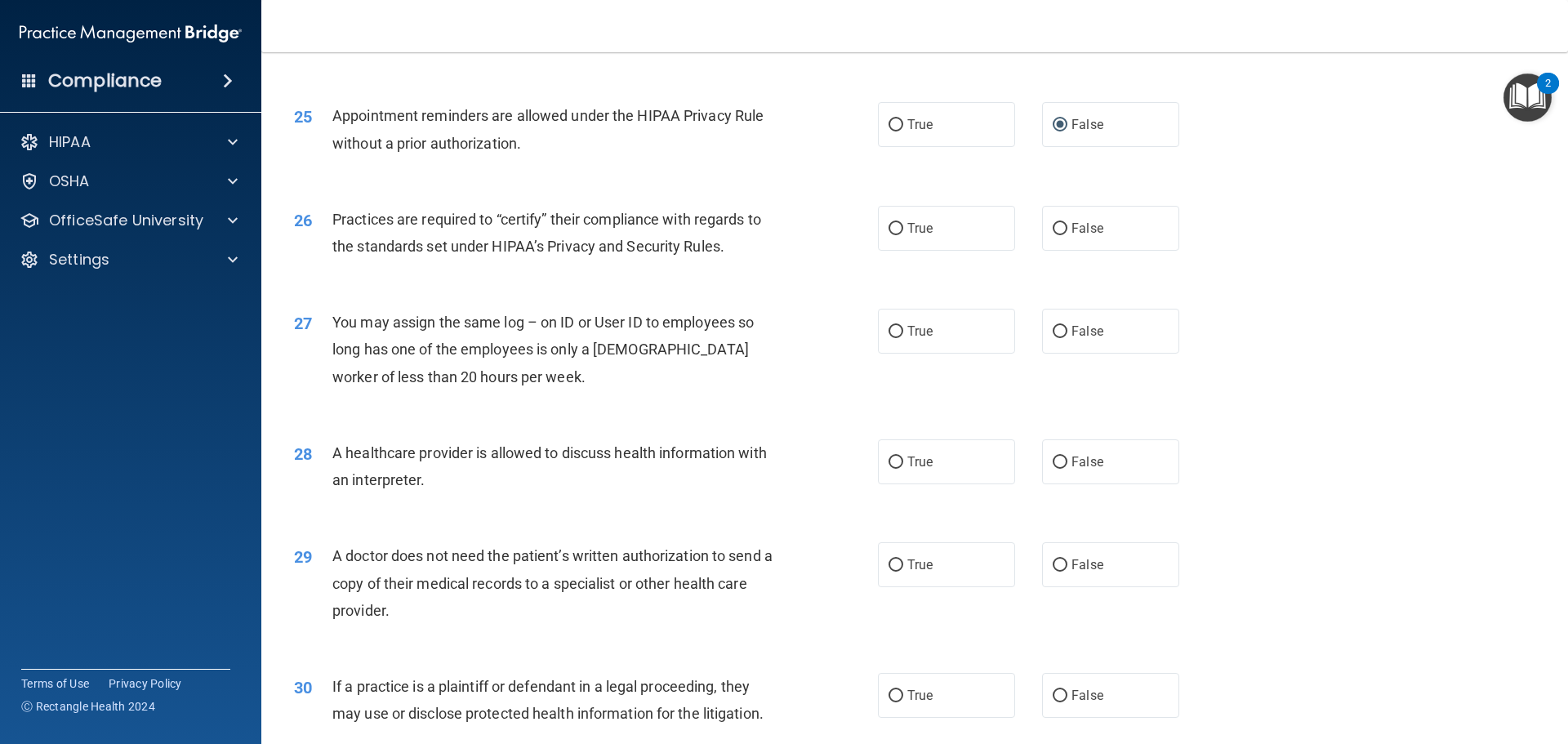
scroll to position [2939, 0]
click at [888, 222] on input "True" at bounding box center [895, 228] width 14 height 12
radio input "true"
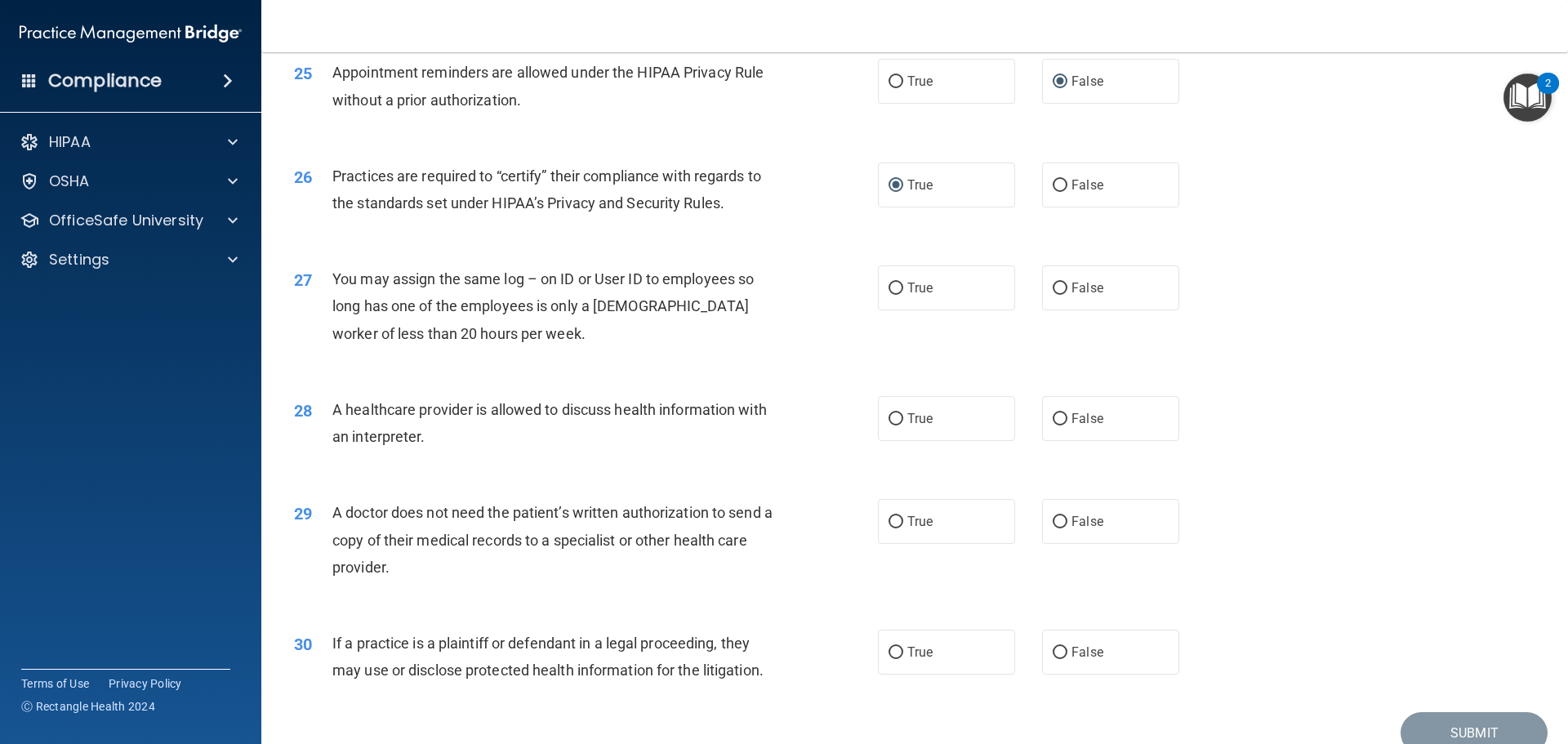
scroll to position [3056, 0]
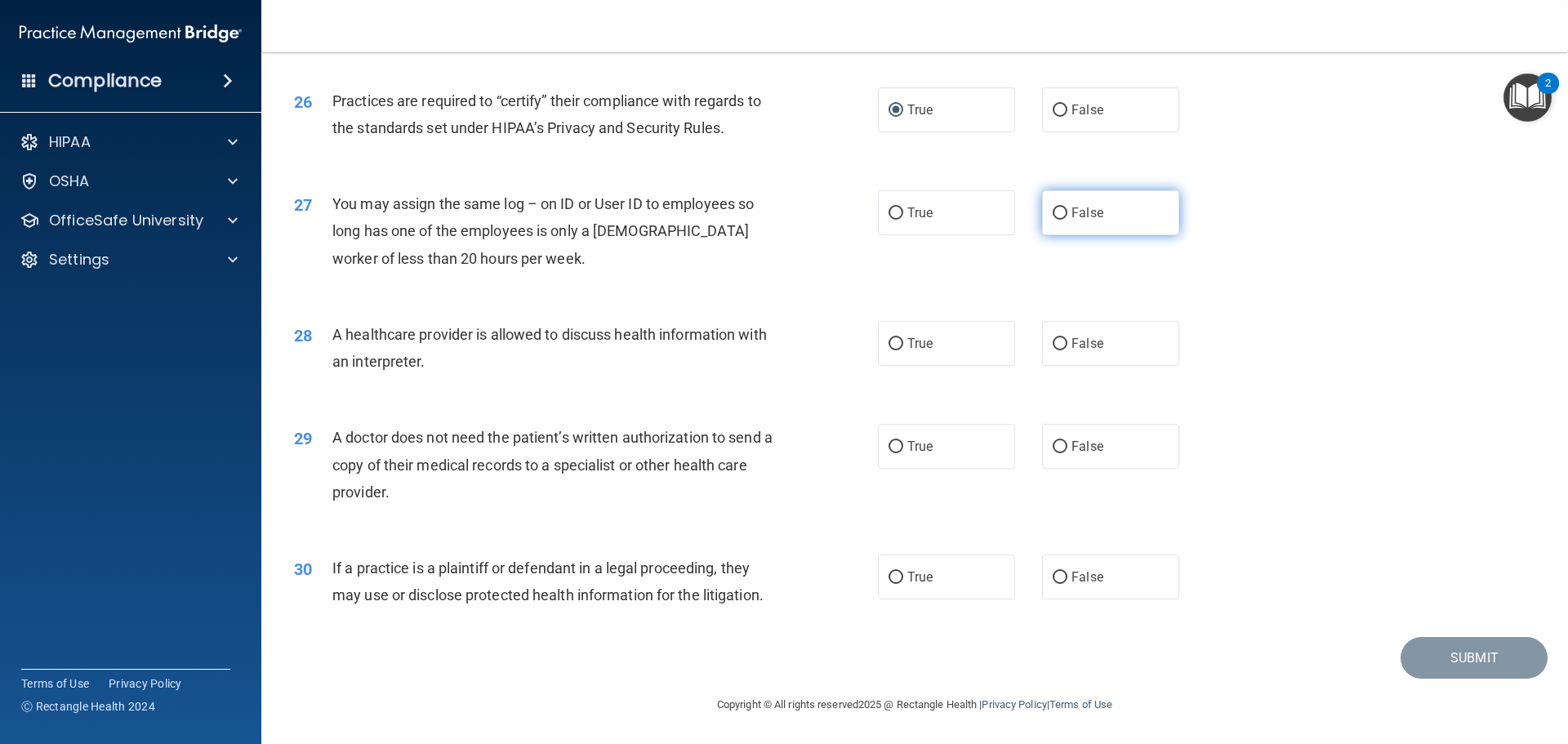
click at [1057, 211] on input "False" at bounding box center [1059, 213] width 14 height 12
radio input "true"
click at [1057, 342] on input "False" at bounding box center [1059, 344] width 14 height 12
radio input "true"
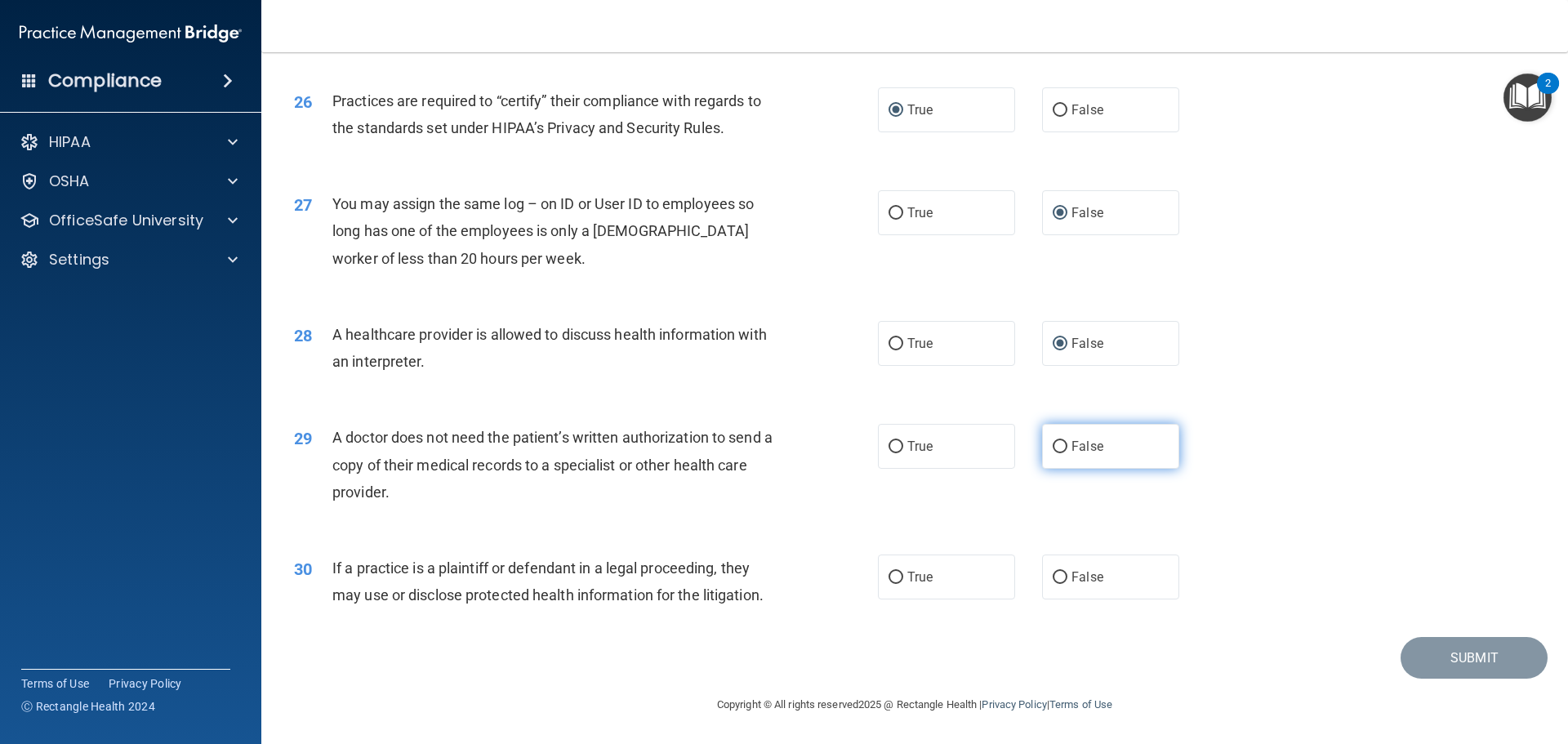
click at [1056, 443] on input "False" at bounding box center [1059, 446] width 14 height 12
radio input "true"
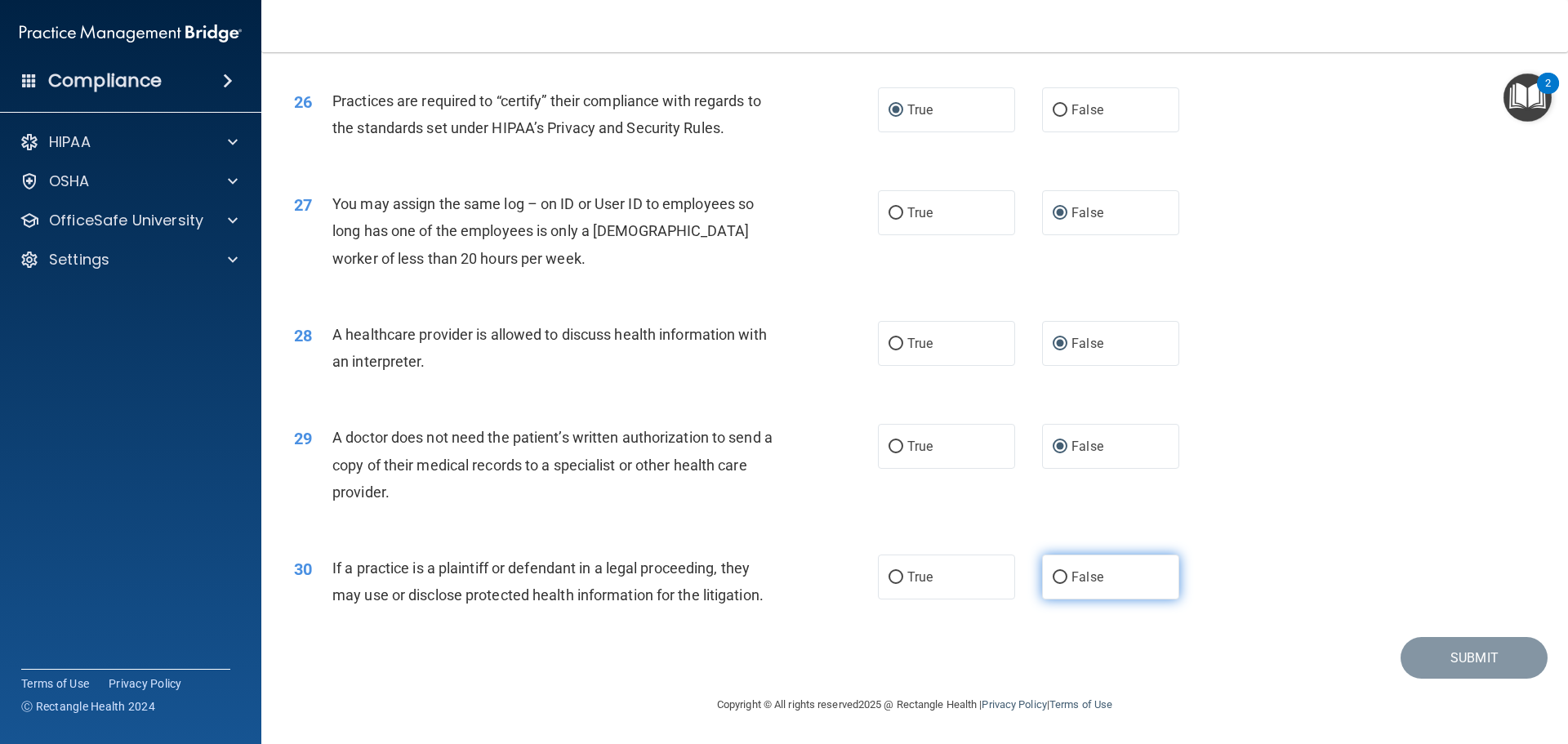
click at [1057, 580] on input "False" at bounding box center [1059, 577] width 14 height 12
radio input "true"
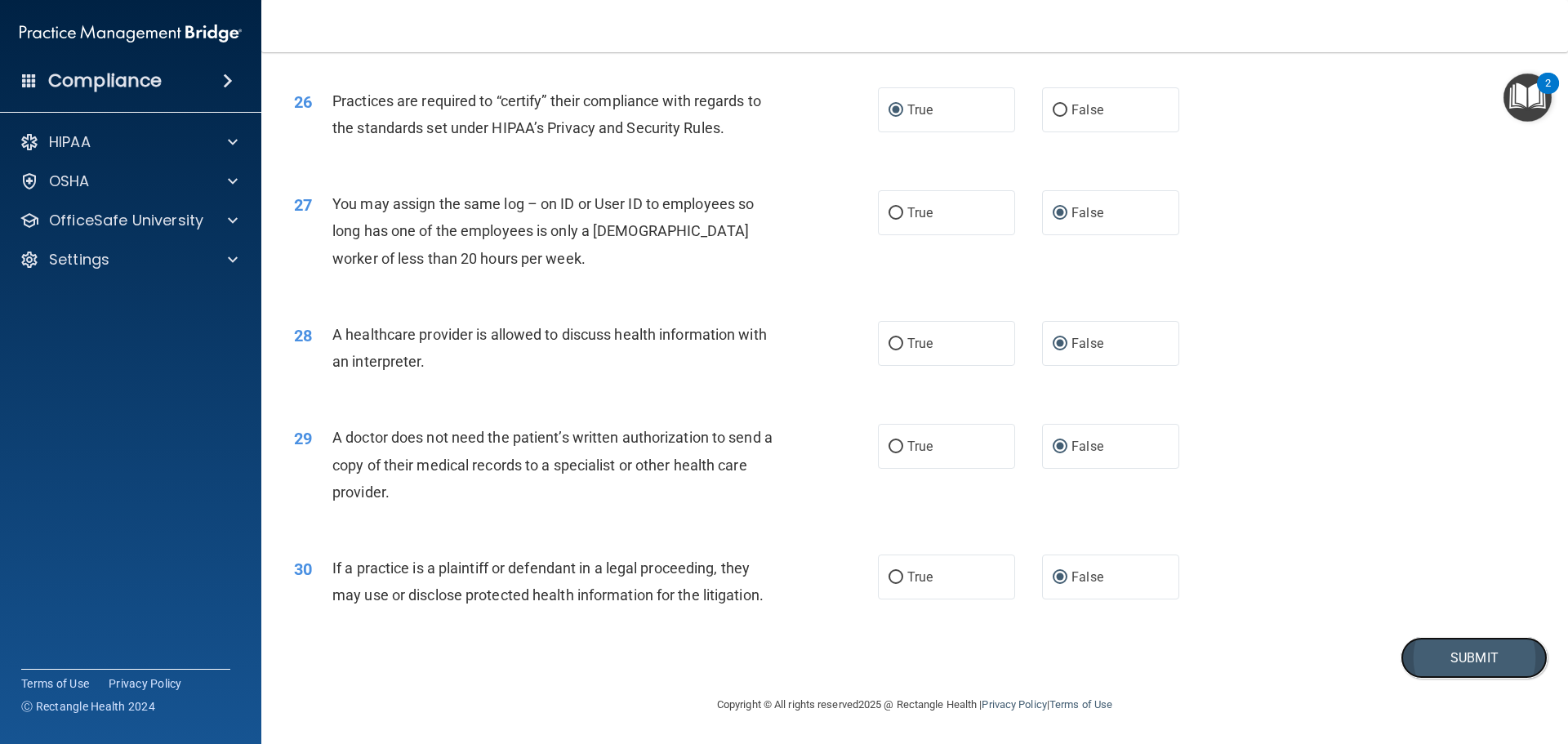
click at [1457, 654] on button "Submit" at bounding box center [1474, 657] width 147 height 41
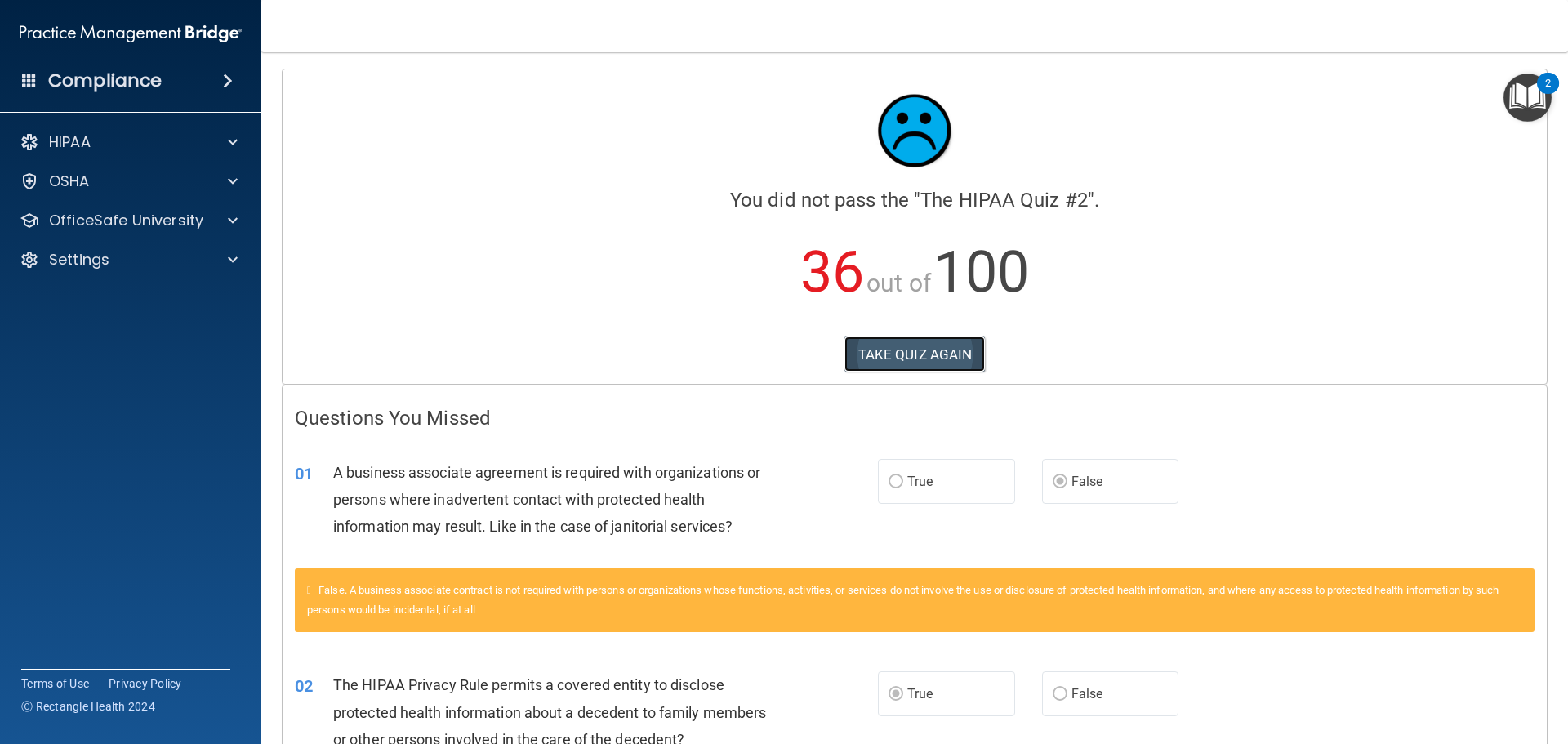
click at [913, 342] on button "TAKE QUIZ AGAIN" at bounding box center [914, 354] width 141 height 36
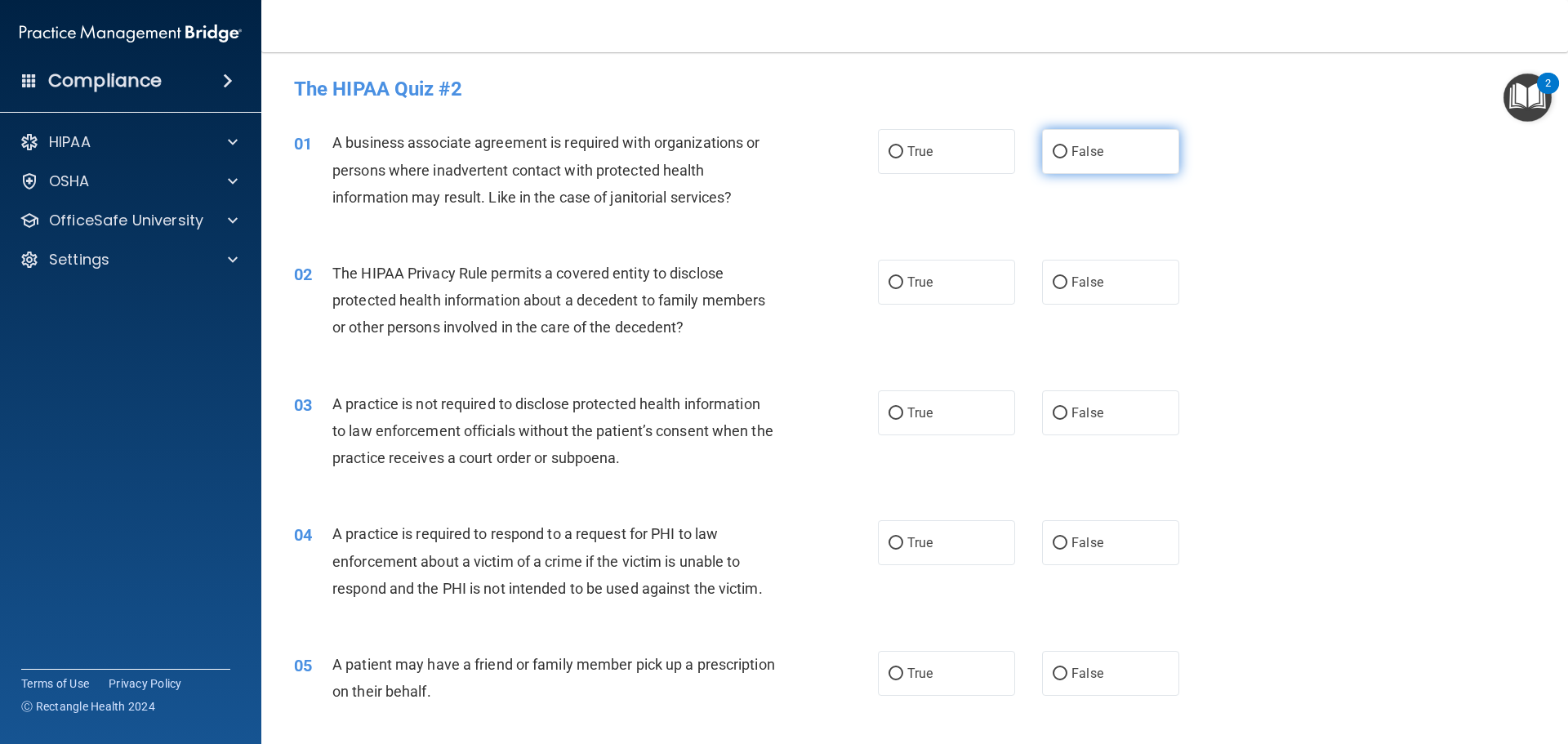
click at [1056, 153] on input "False" at bounding box center [1059, 152] width 14 height 12
radio input "true"
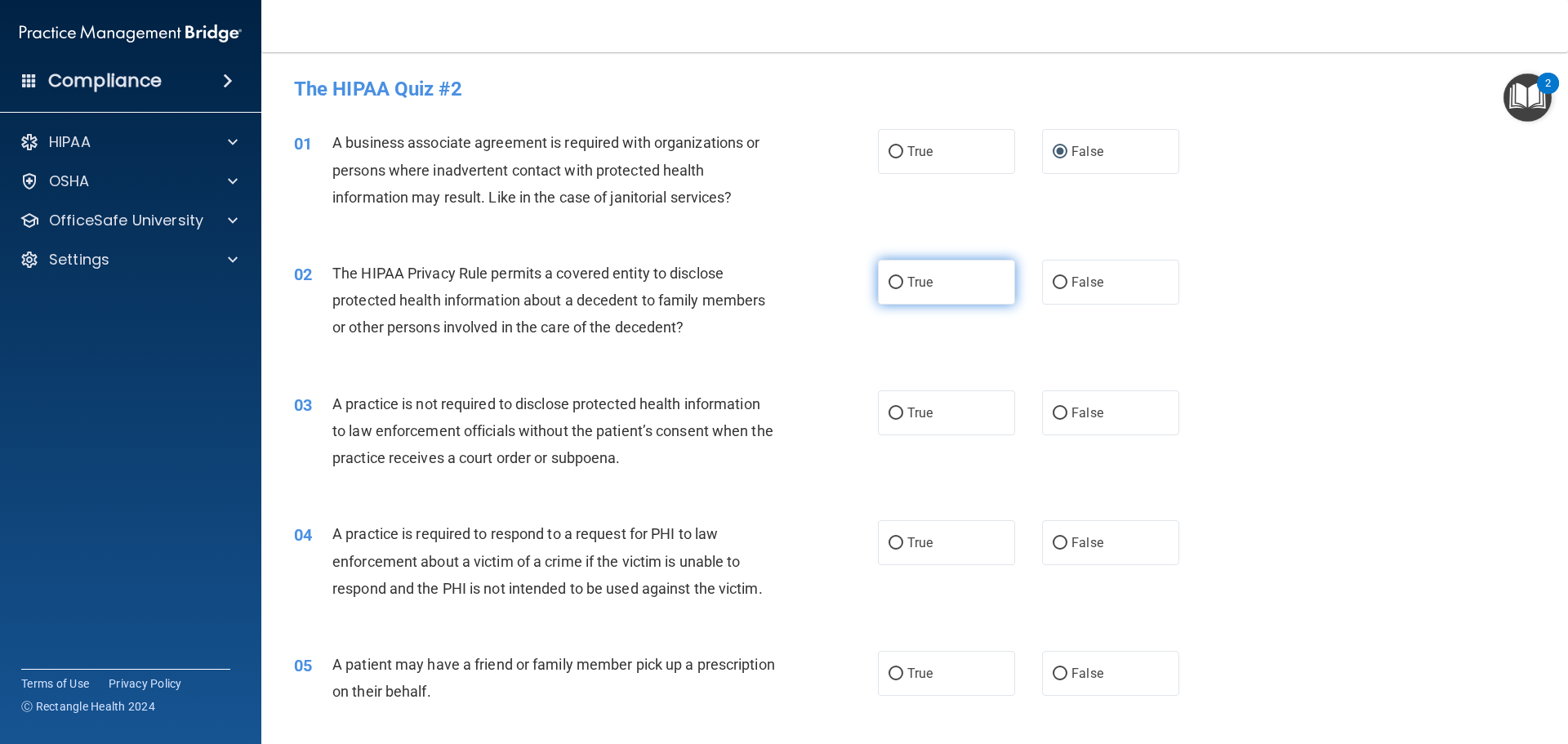
click at [892, 276] on input "True" at bounding box center [895, 282] width 14 height 12
radio input "true"
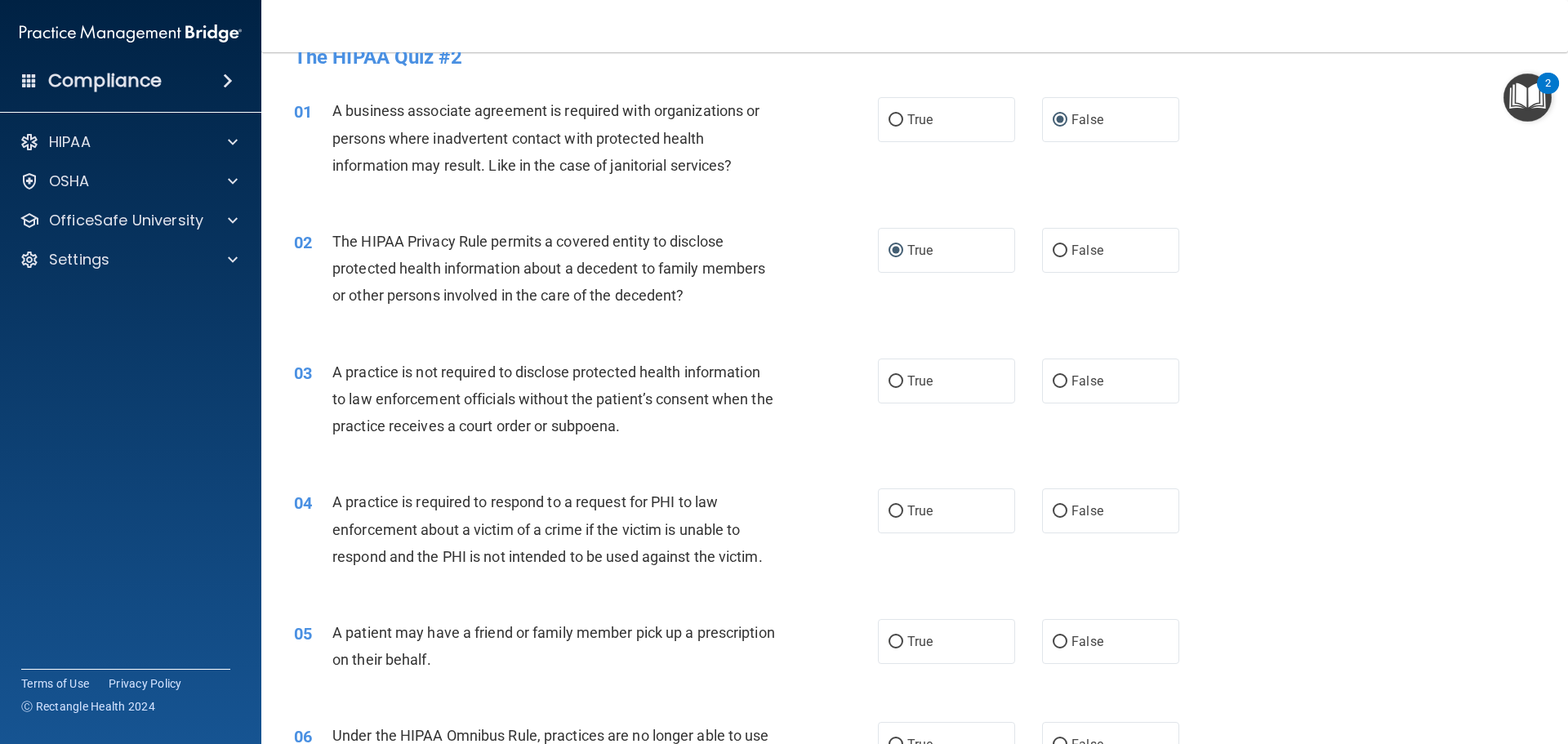
scroll to position [82, 0]
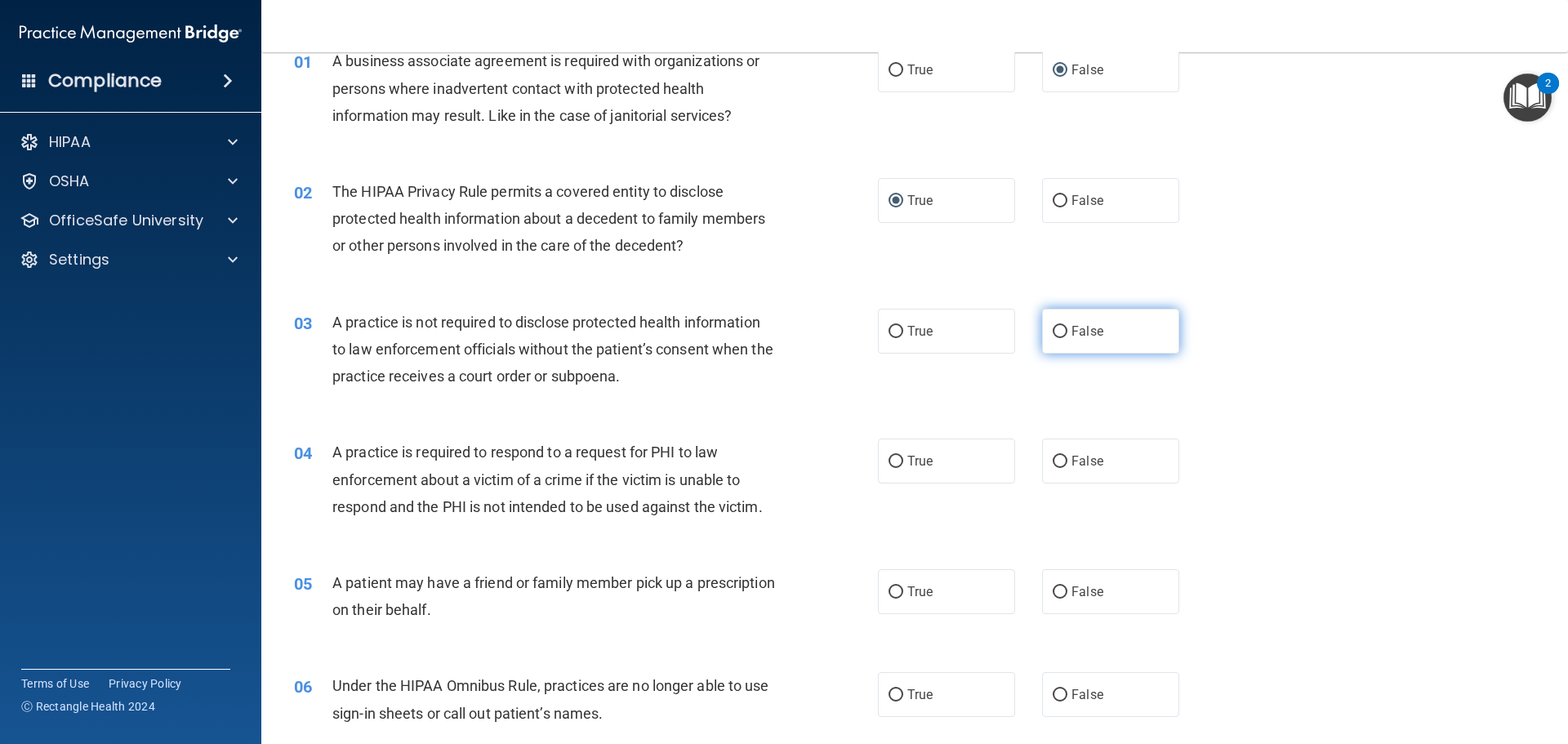
click at [1052, 330] on input "False" at bounding box center [1059, 331] width 14 height 12
radio input "true"
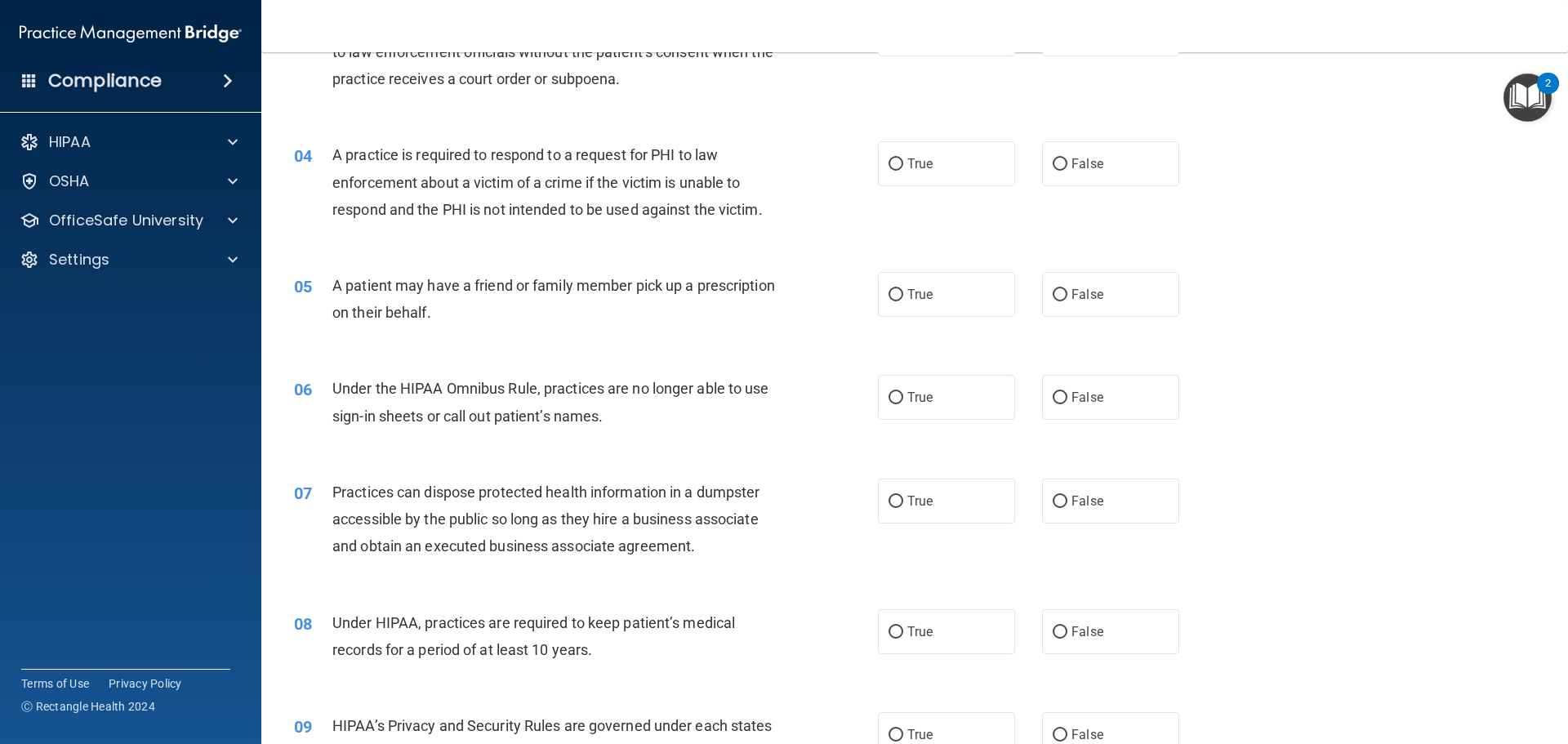
scroll to position [408, 0]
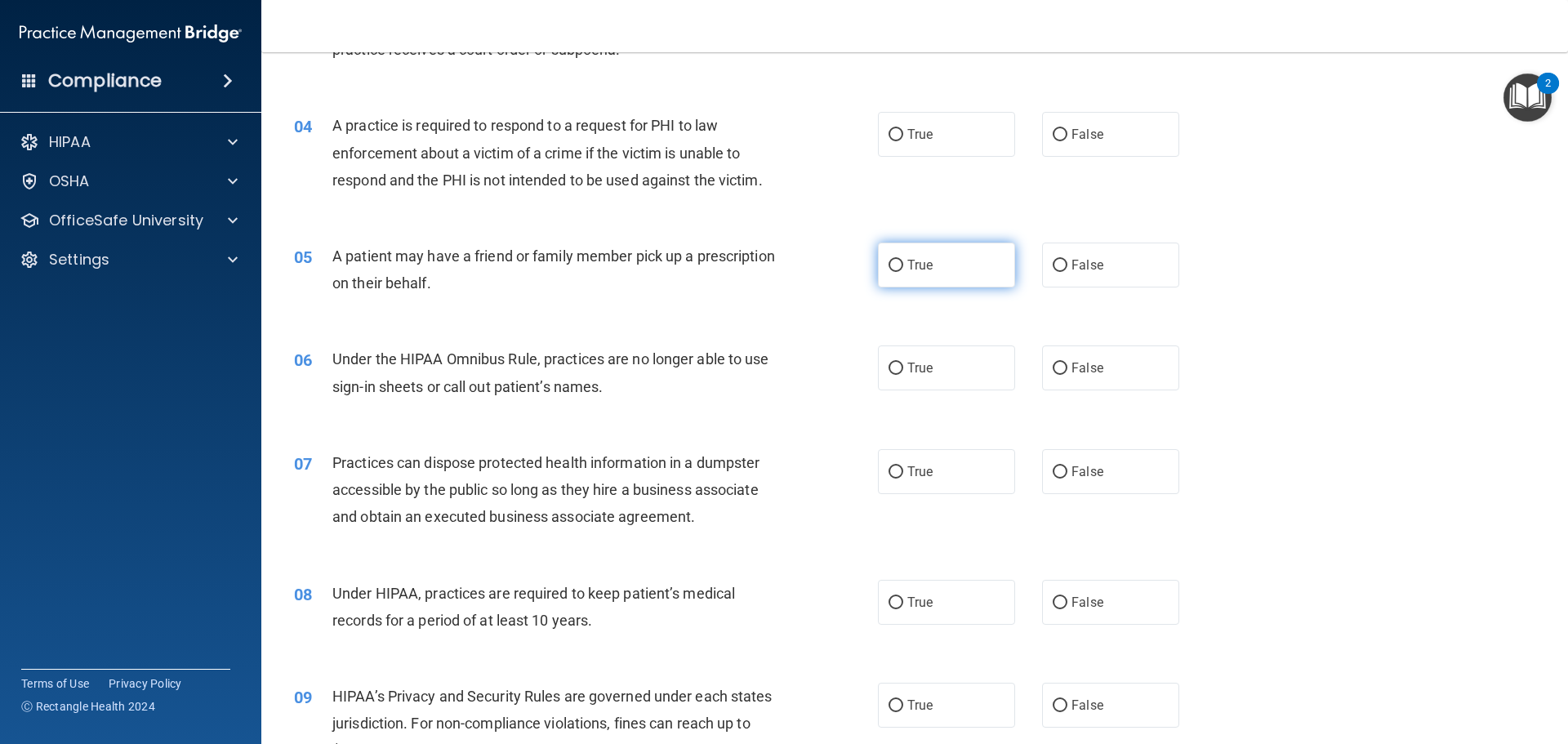
click at [889, 262] on input "True" at bounding box center [895, 265] width 14 height 12
radio input "true"
click at [889, 129] on input "True" at bounding box center [895, 135] width 14 height 12
radio input "true"
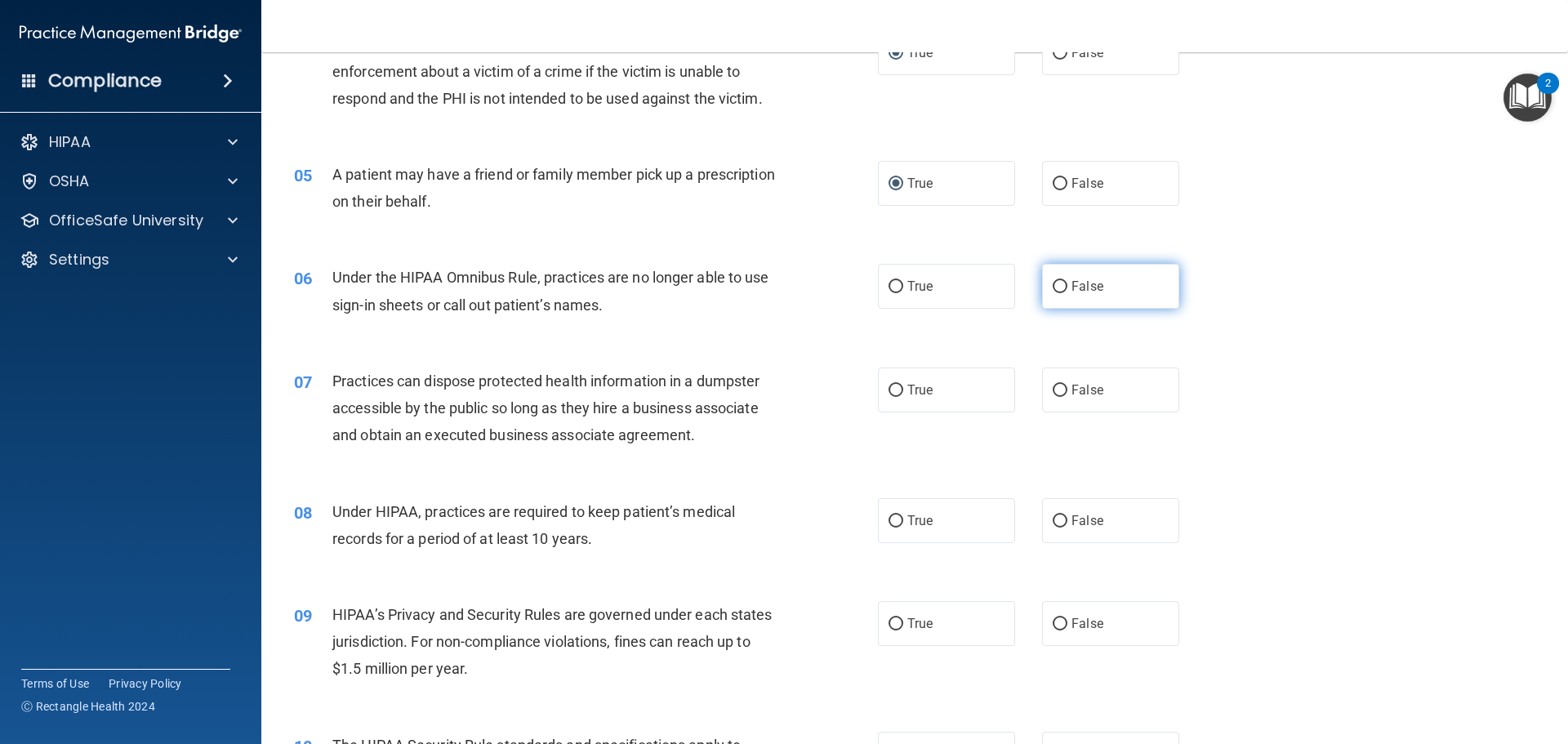
click at [1054, 286] on input "False" at bounding box center [1059, 287] width 14 height 12
radio input "true"
click at [1052, 389] on input "False" at bounding box center [1059, 391] width 14 height 12
radio input "true"
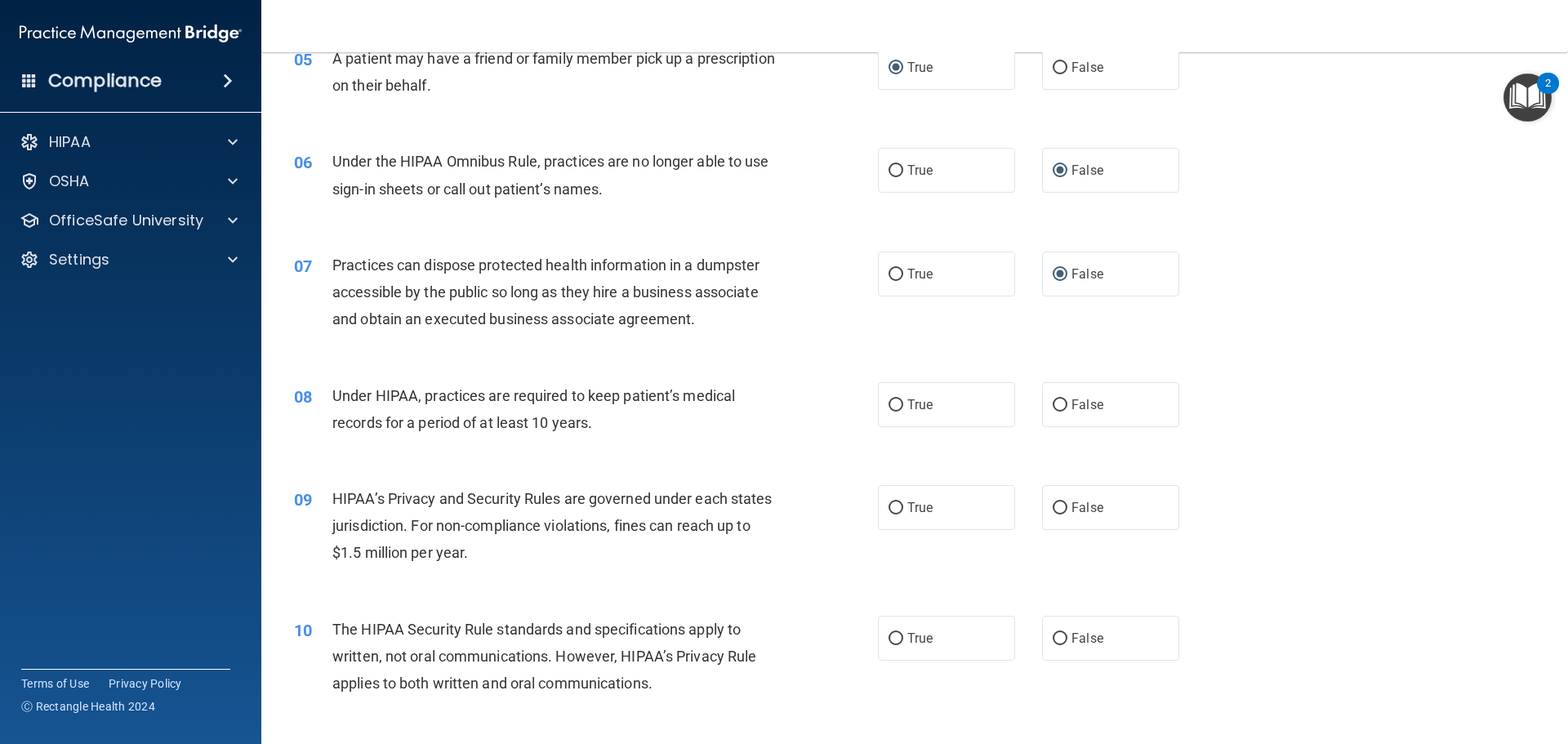
scroll to position [653, 0]
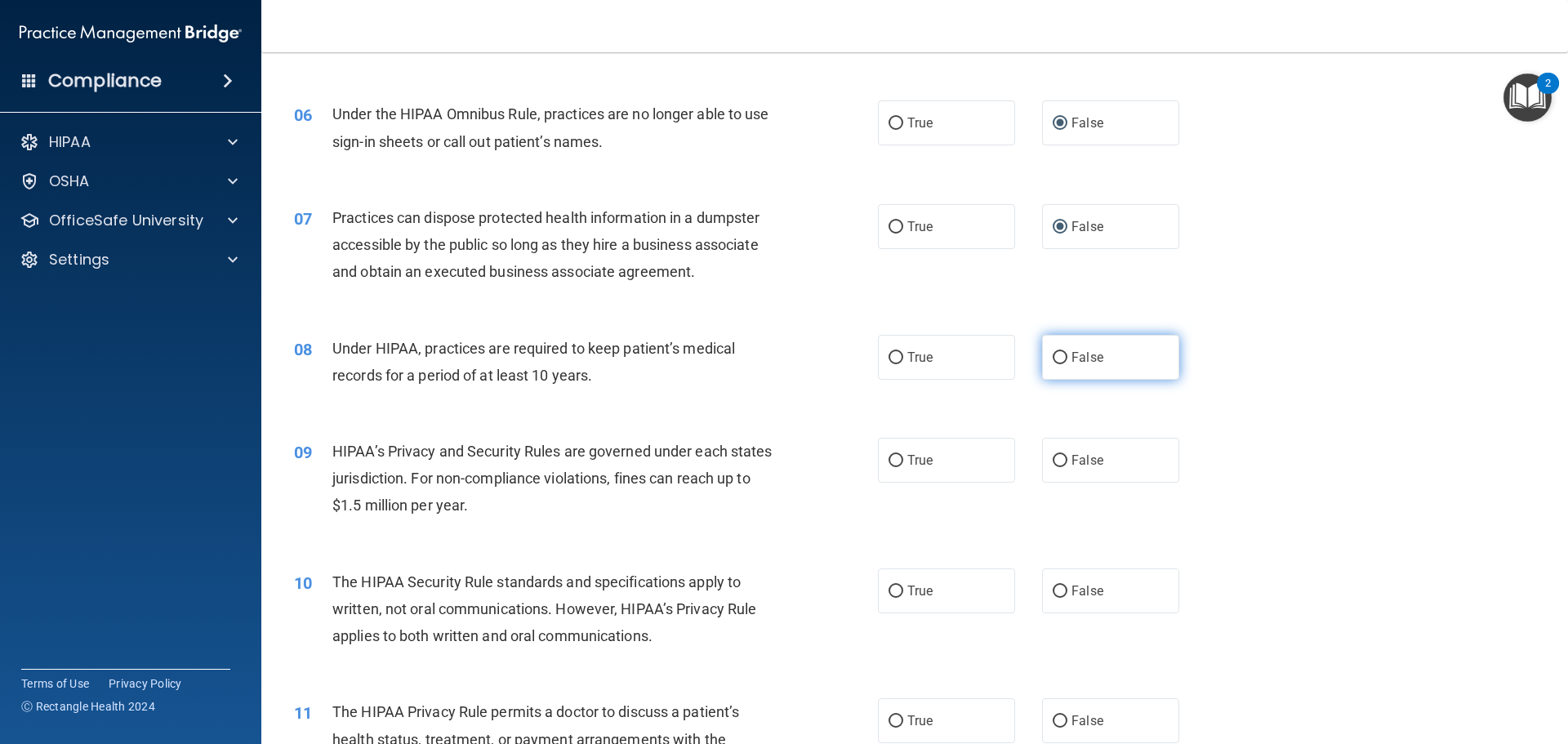
click at [1052, 353] on input "False" at bounding box center [1059, 358] width 14 height 12
radio input "true"
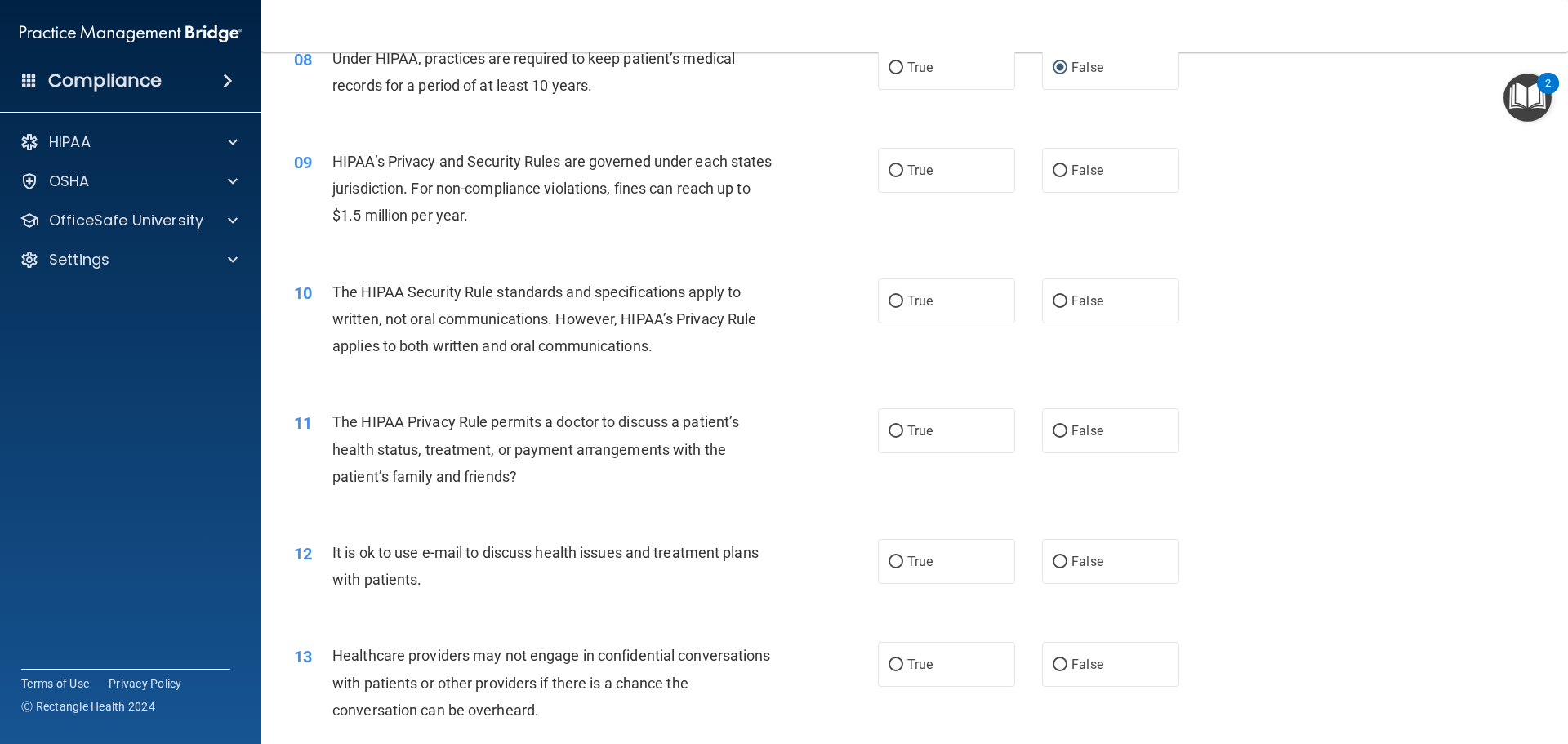
scroll to position [980, 0]
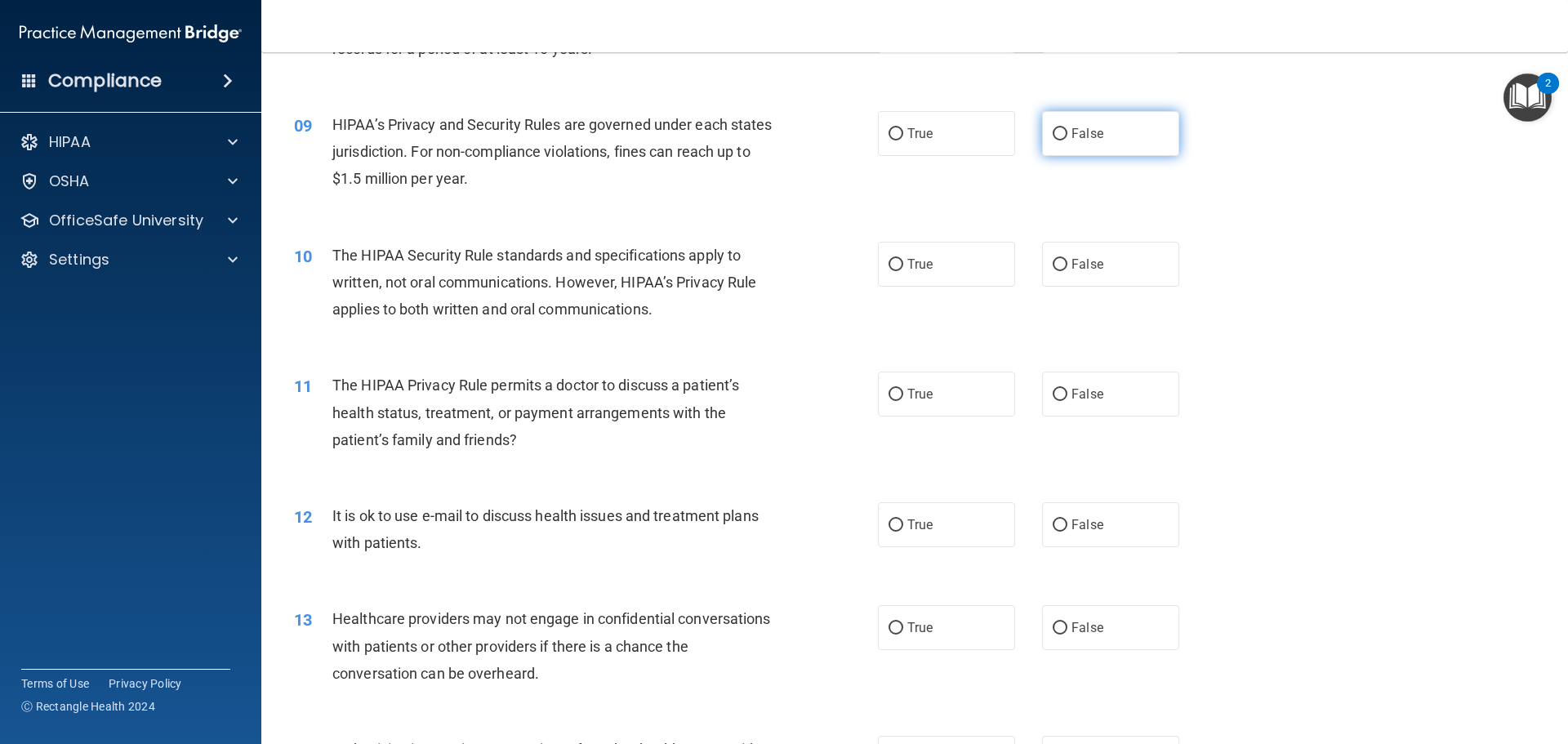
click at [1052, 129] on input "False" at bounding box center [1059, 134] width 14 height 12
radio input "true"
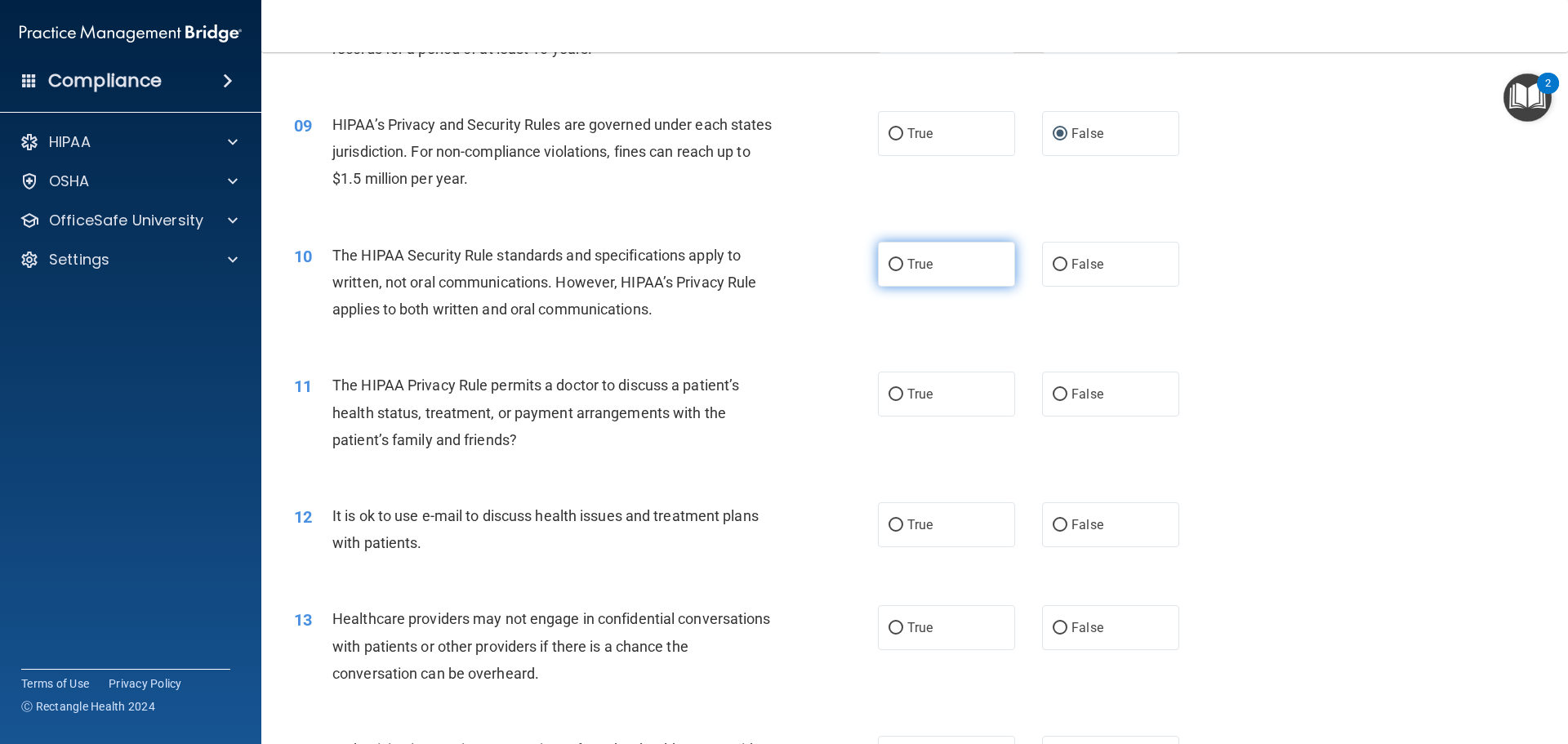
click at [890, 263] on input "True" at bounding box center [895, 265] width 14 height 12
radio input "true"
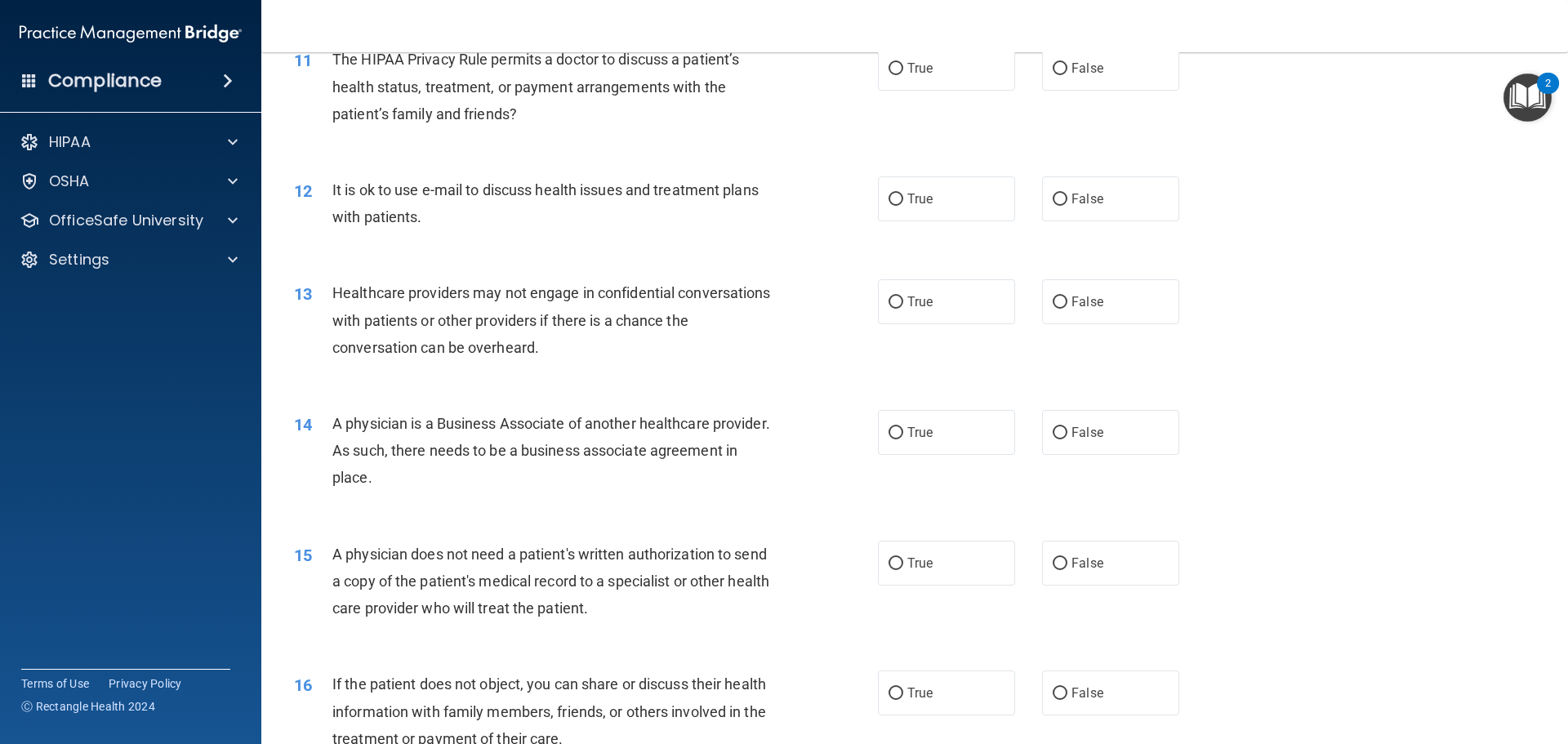
scroll to position [1306, 0]
click at [890, 66] on input "True" at bounding box center [895, 68] width 14 height 12
radio input "true"
click at [893, 197] on input "True" at bounding box center [895, 199] width 14 height 12
radio input "true"
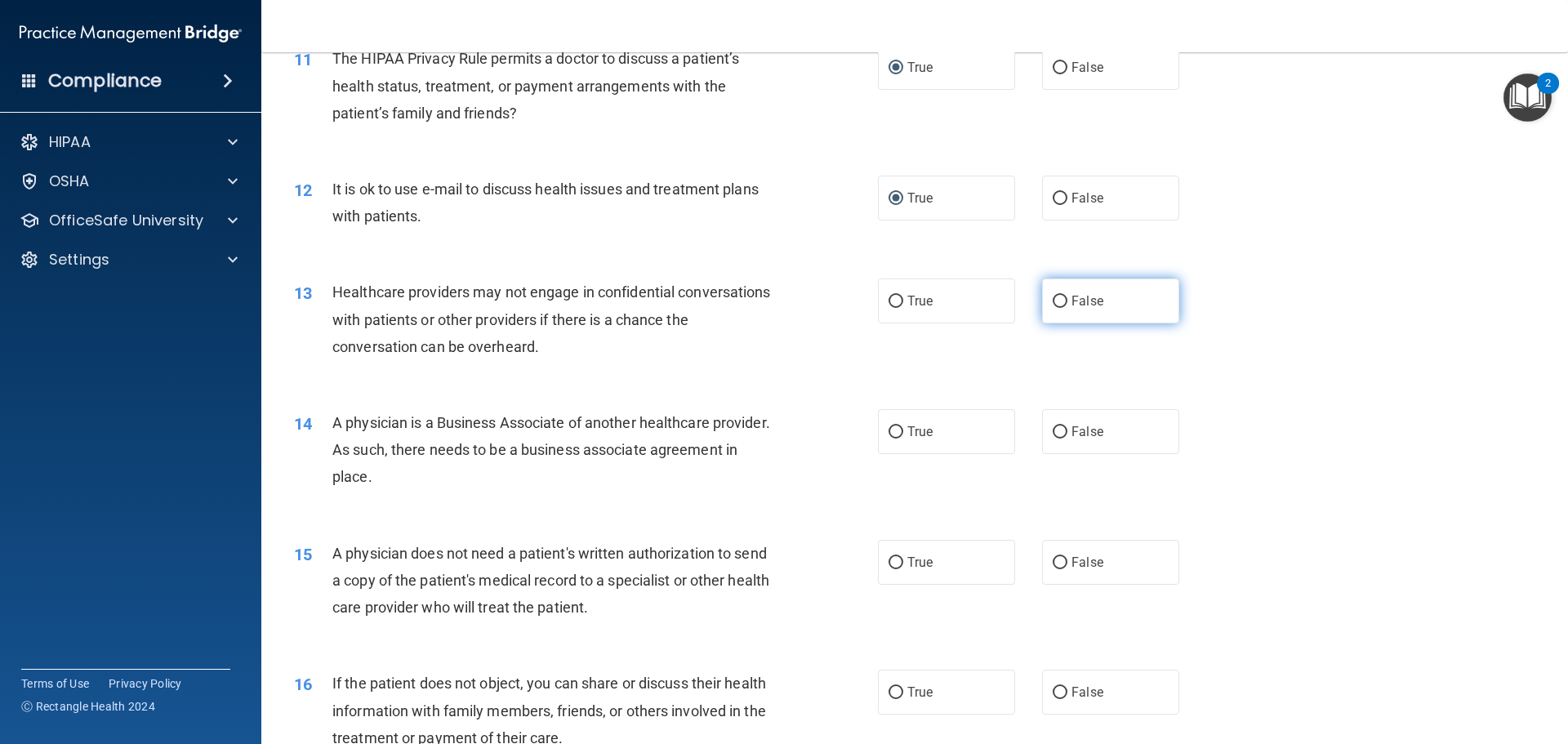
click at [1054, 295] on input "False" at bounding box center [1059, 301] width 14 height 12
radio input "true"
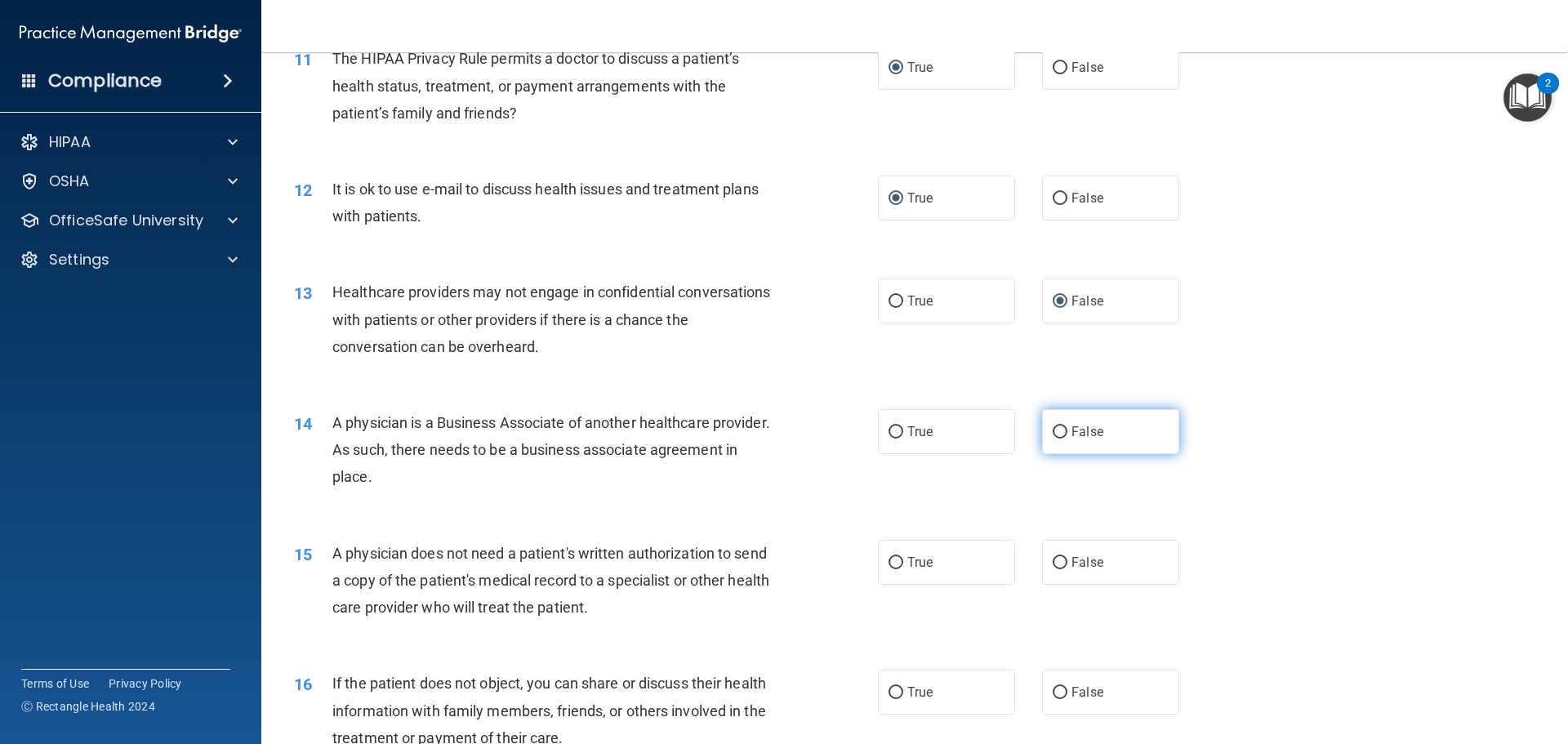
click at [1055, 427] on input "False" at bounding box center [1059, 432] width 14 height 12
radio input "true"
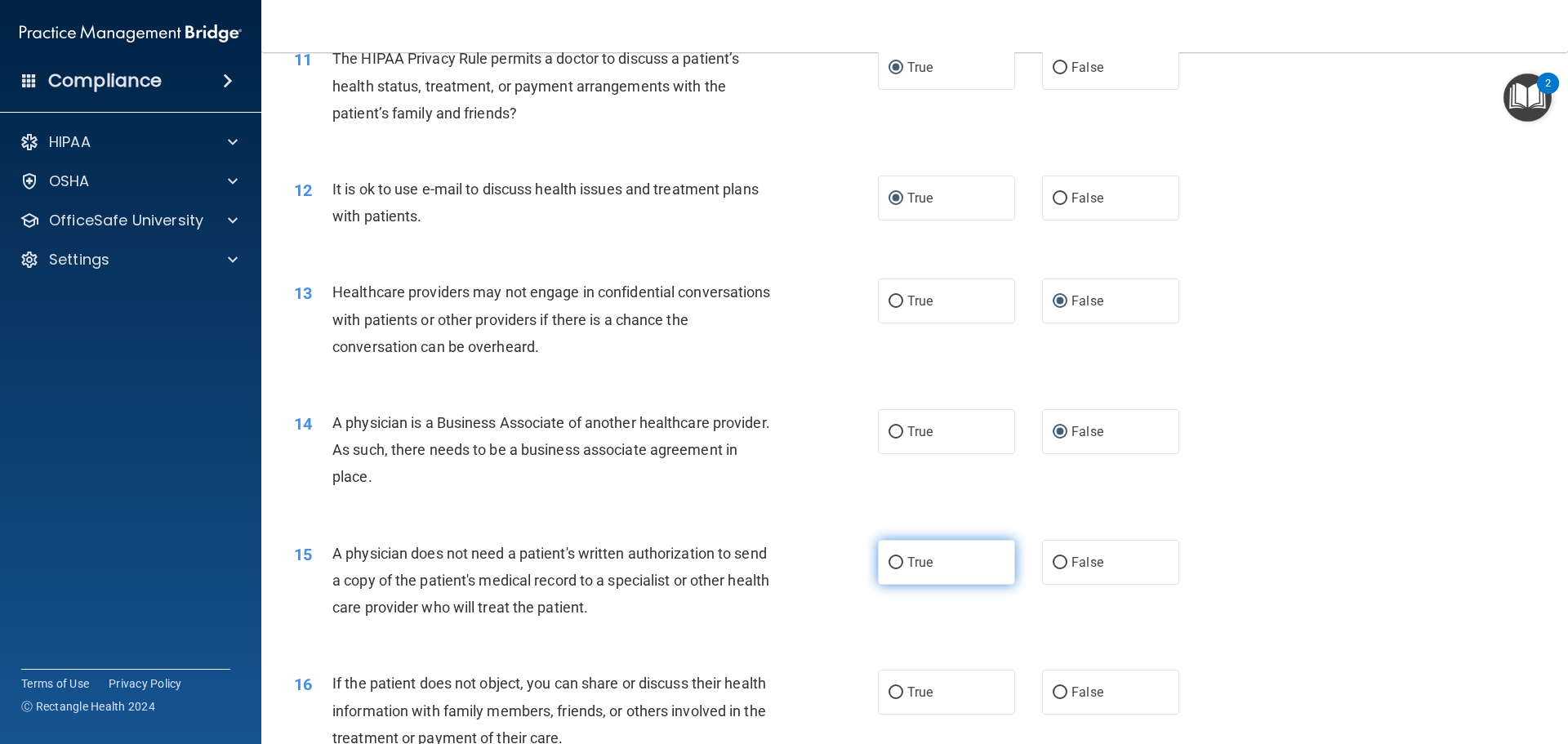
click at [892, 559] on input "True" at bounding box center [895, 562] width 14 height 12
radio input "true"
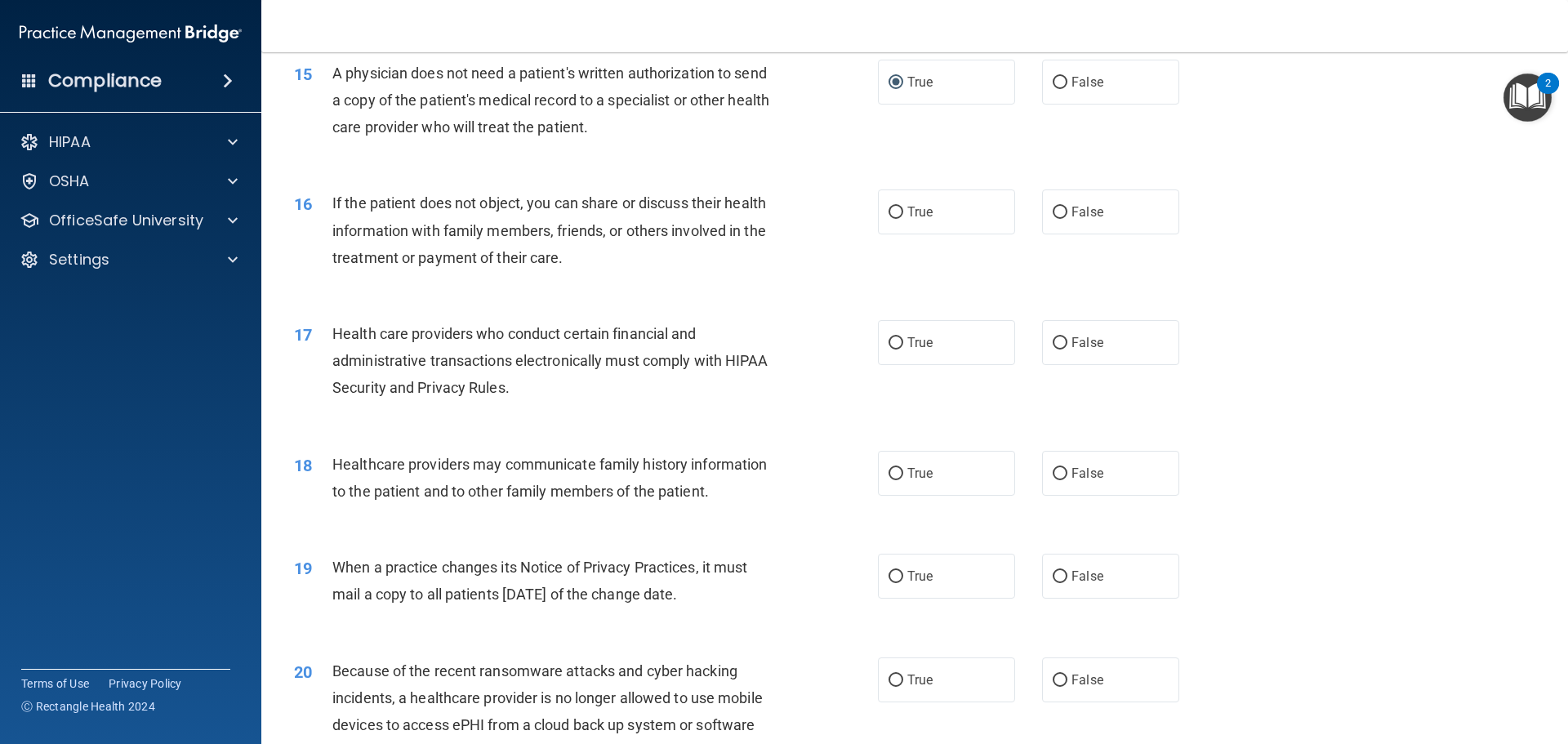
scroll to position [1796, 0]
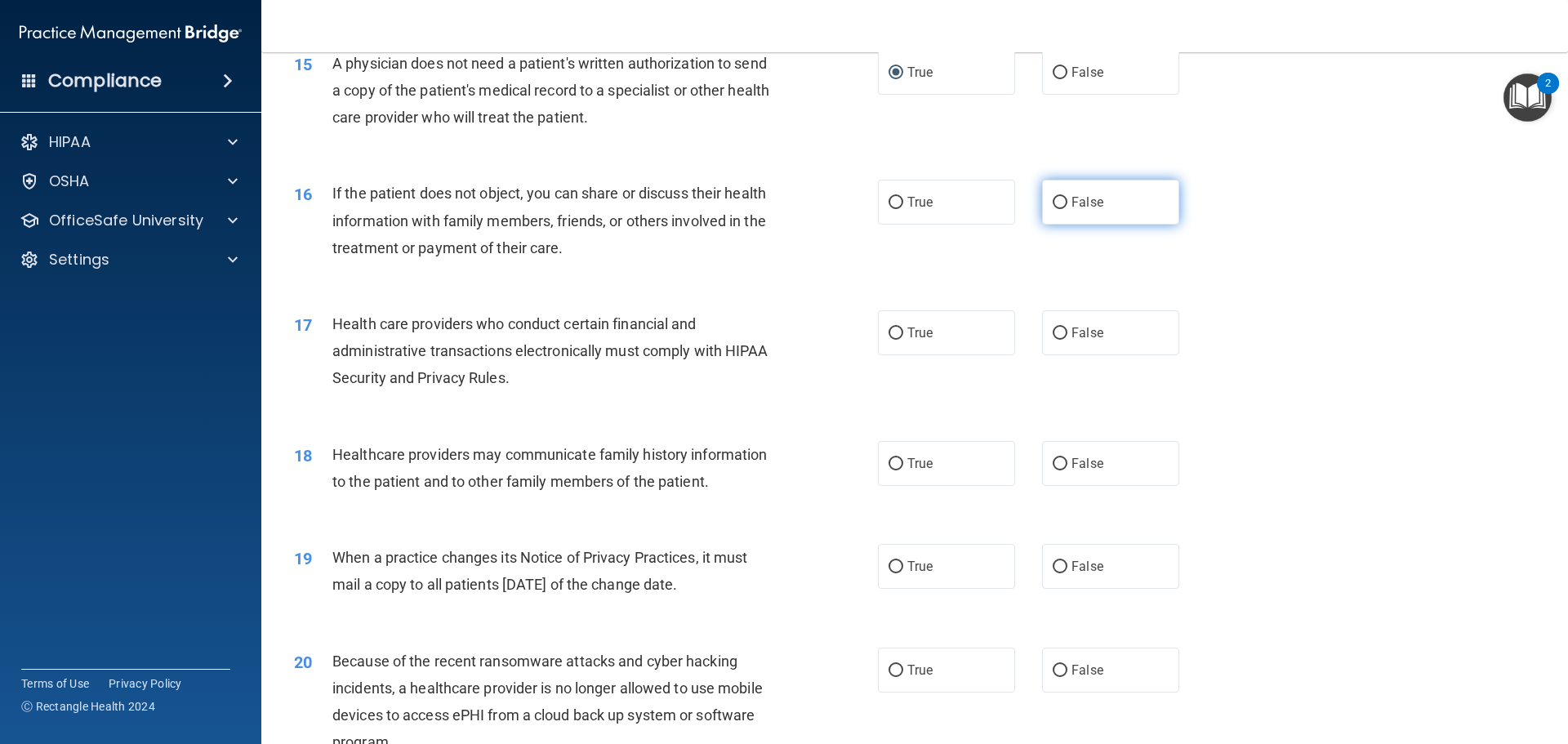
click at [1052, 201] on input "False" at bounding box center [1059, 203] width 14 height 12
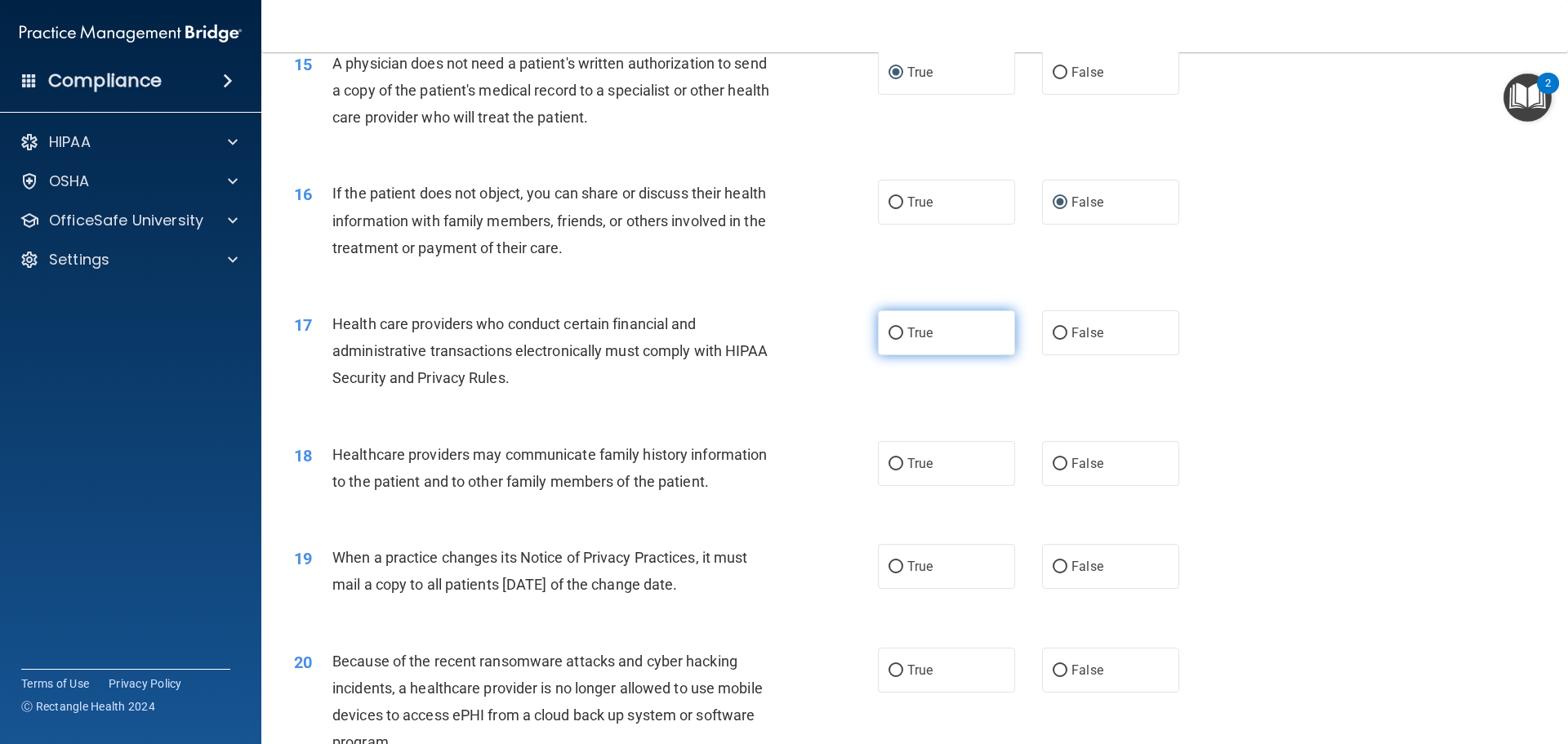
click at [892, 331] on input "True" at bounding box center [895, 333] width 14 height 12
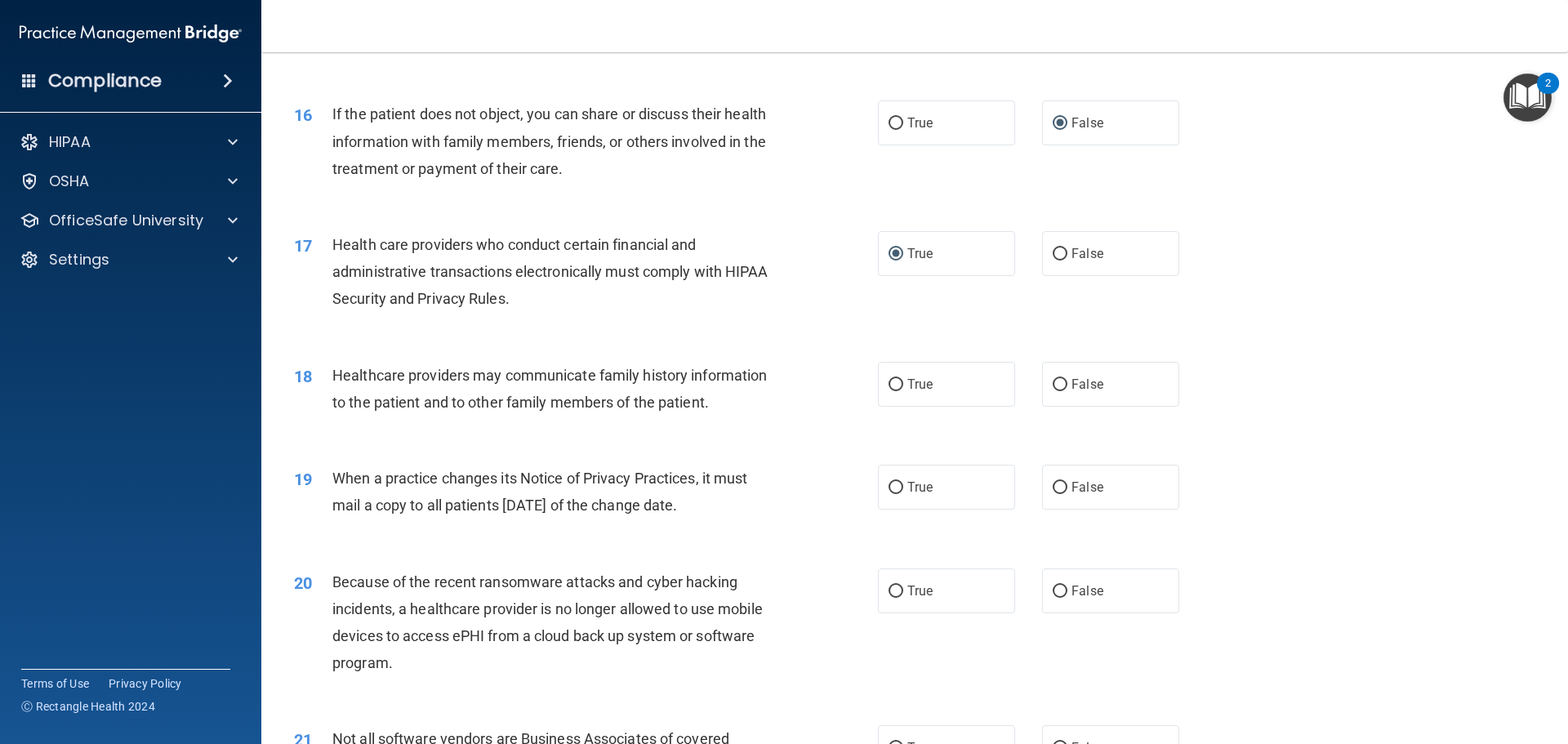
scroll to position [1878, 0]
click at [1054, 382] on input "False" at bounding box center [1059, 382] width 14 height 12
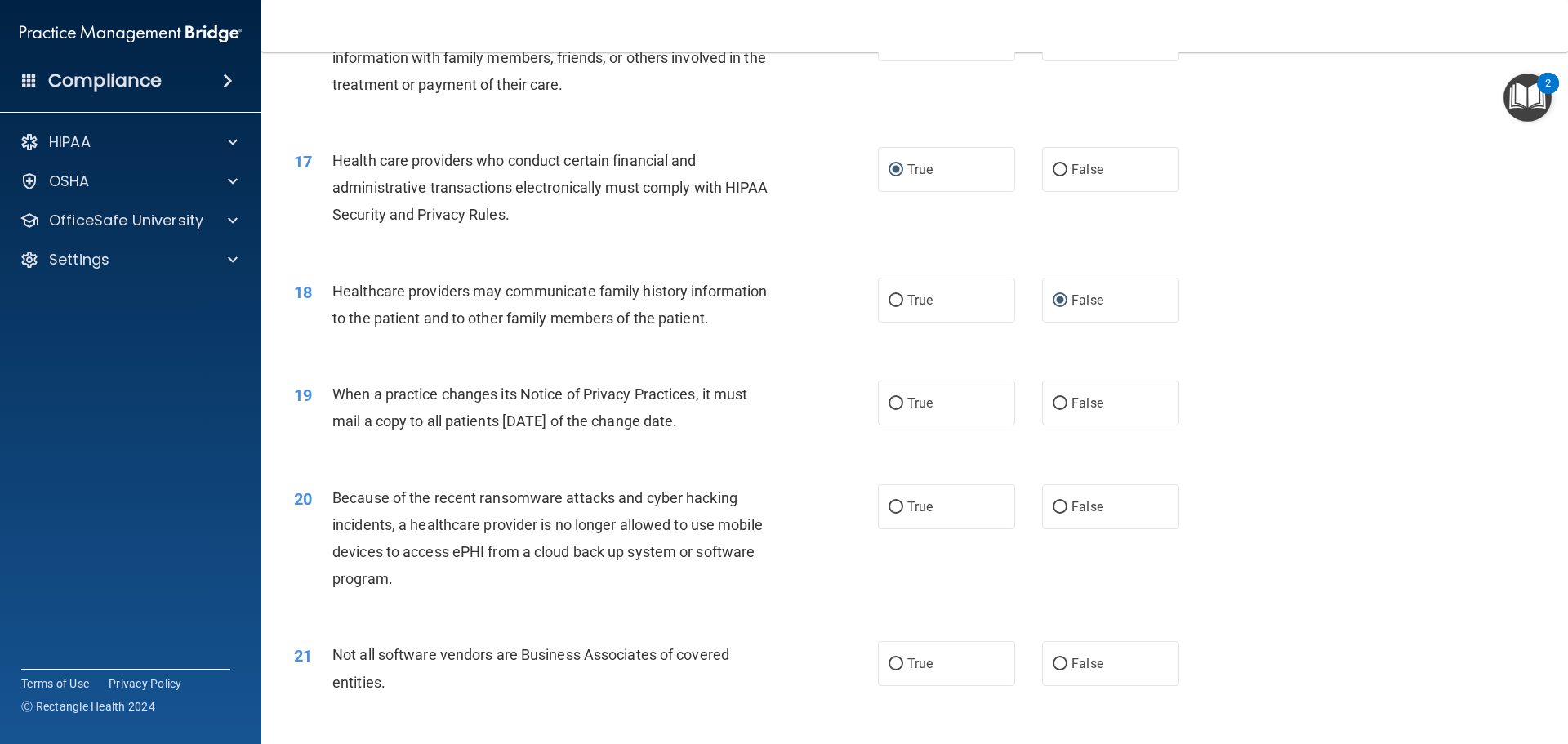
scroll to position [2041, 0]
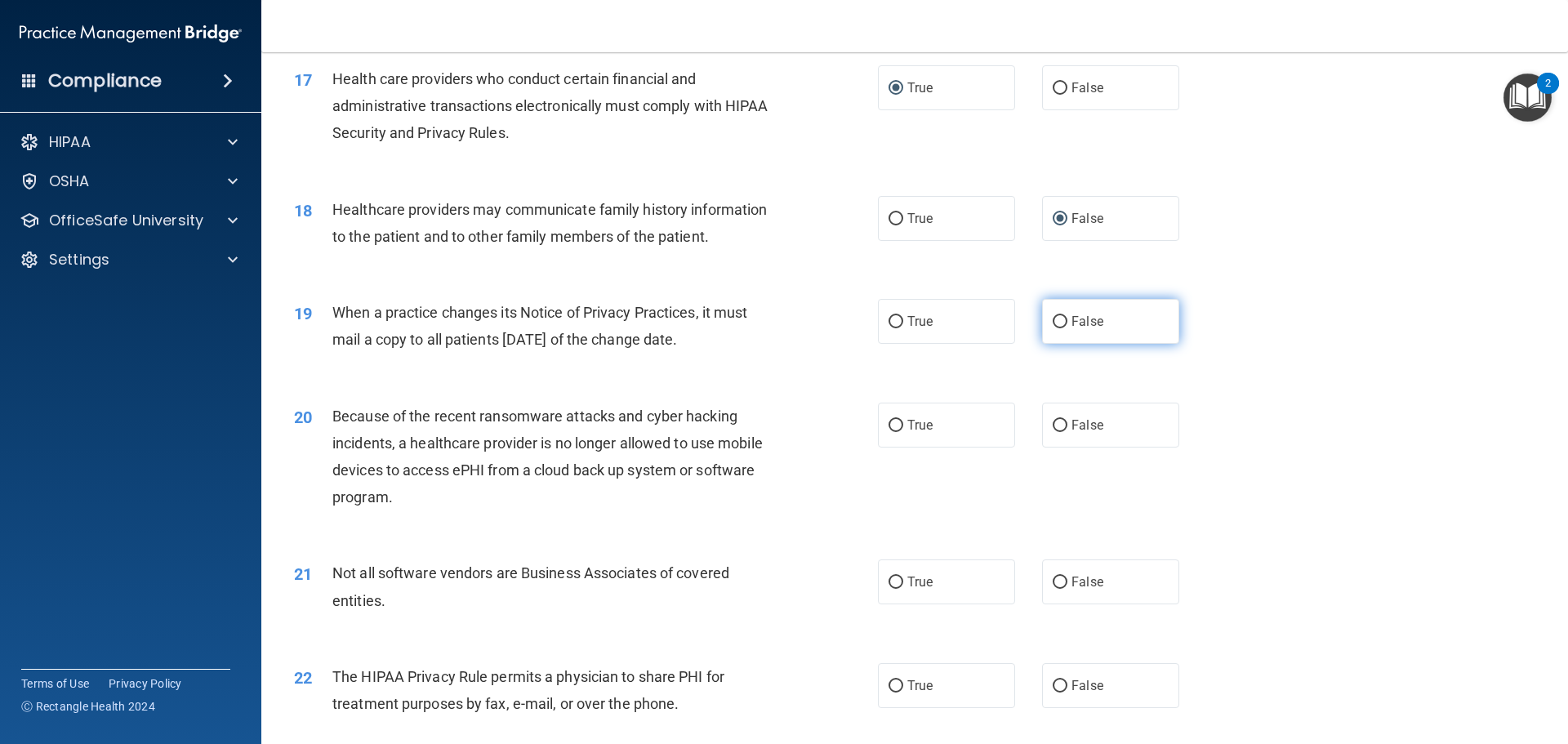
click at [1055, 316] on input "False" at bounding box center [1059, 322] width 14 height 12
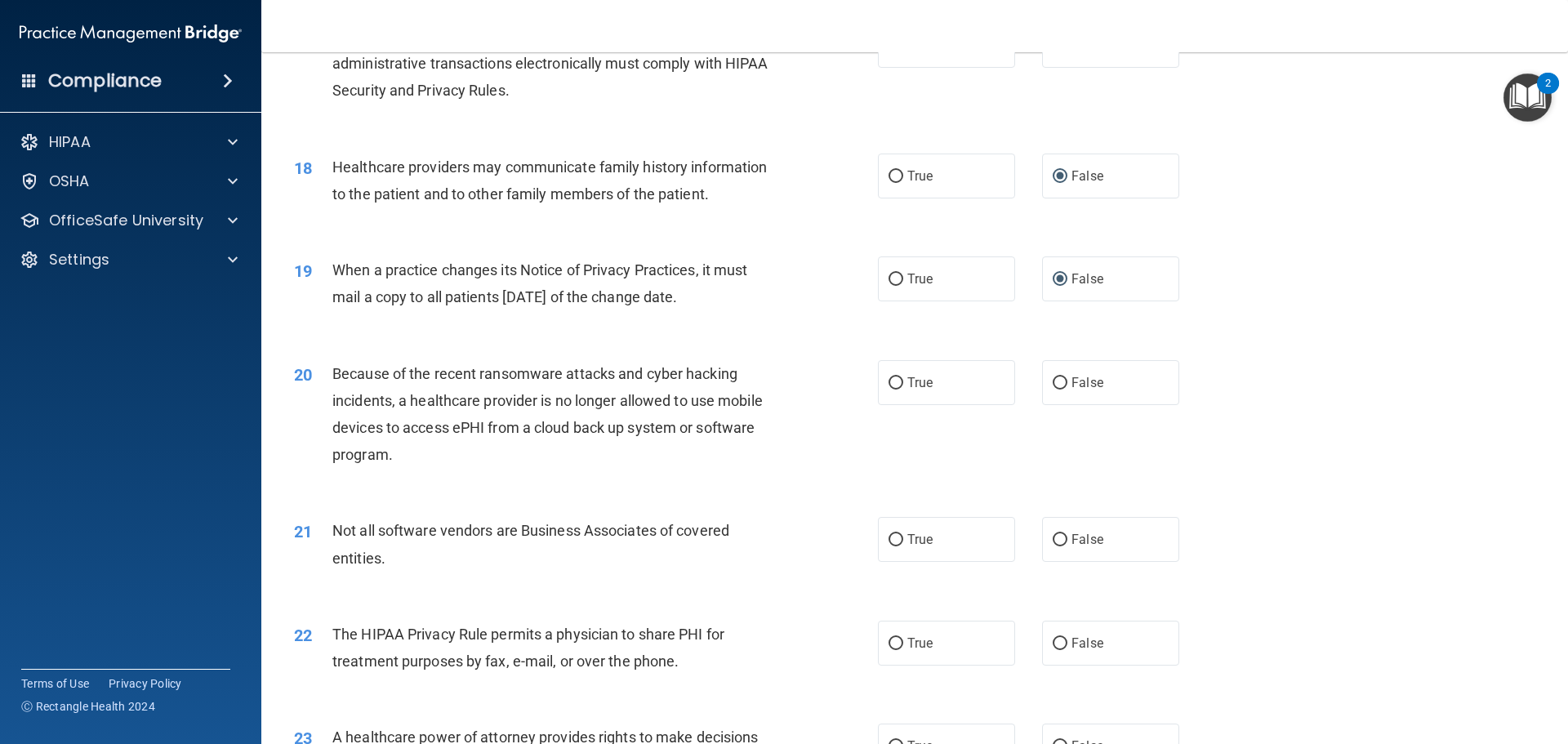
scroll to position [2122, 0]
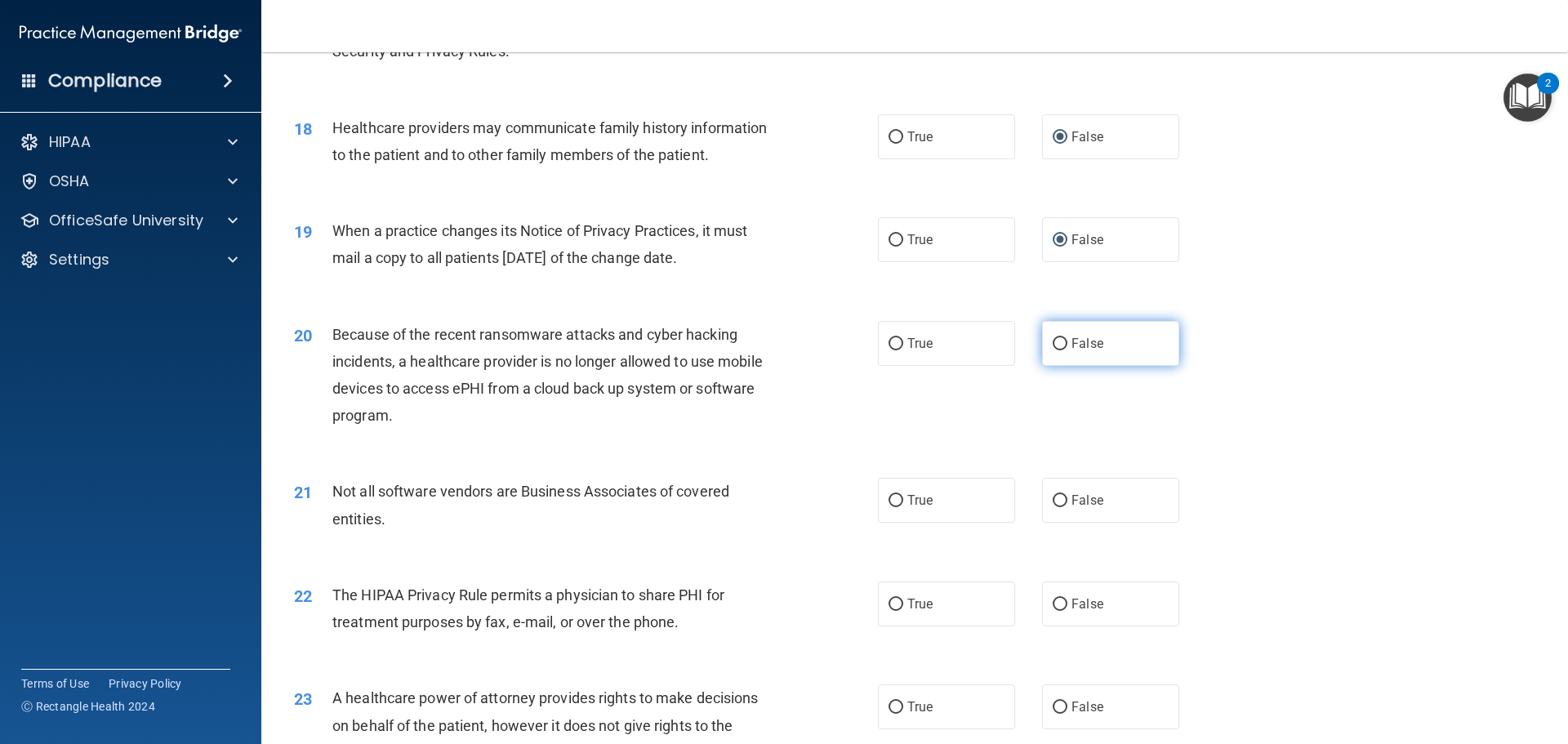
click at [1054, 343] on input "False" at bounding box center [1059, 344] width 14 height 12
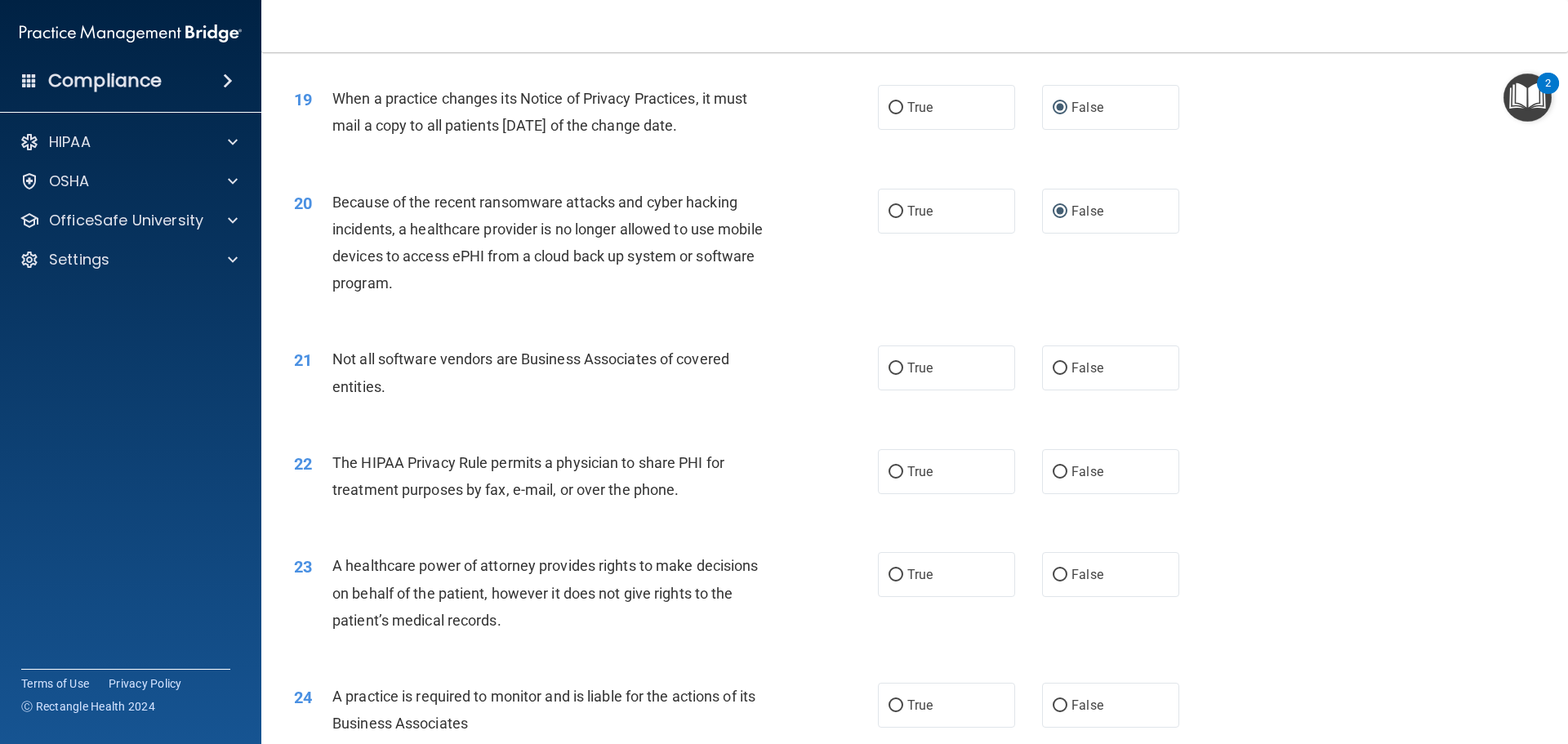
scroll to position [2285, 0]
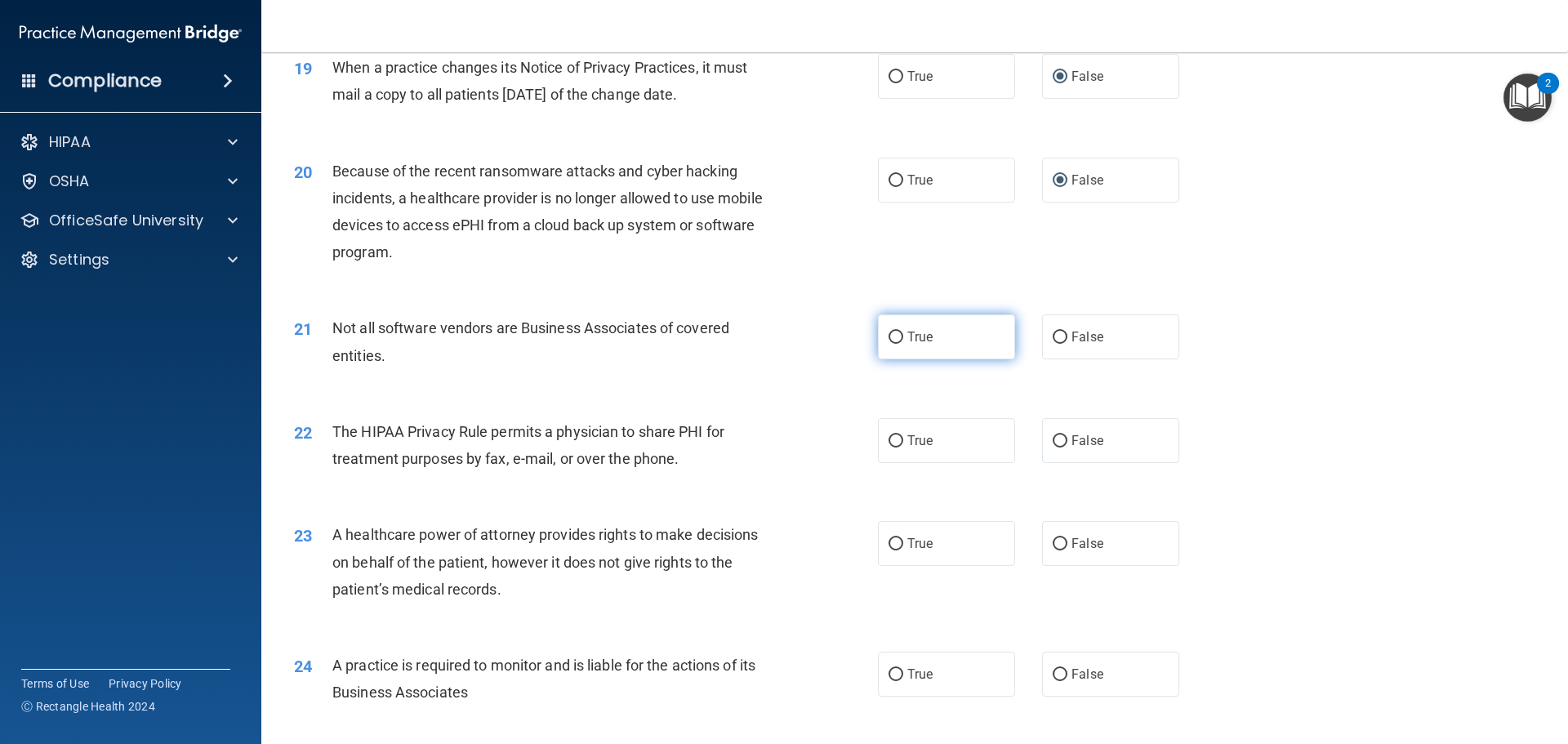
click at [888, 335] on input "True" at bounding box center [895, 337] width 14 height 12
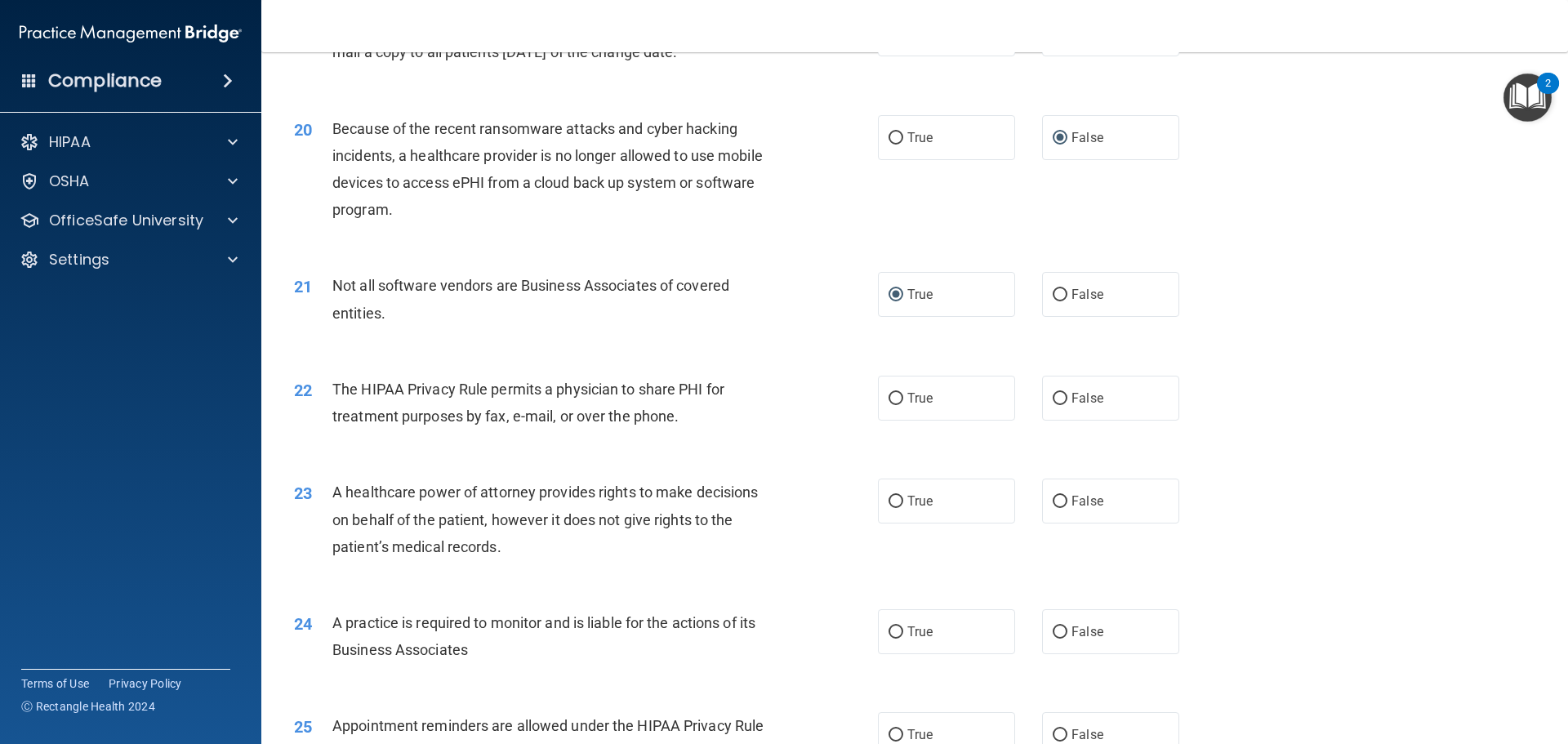
scroll to position [2367, 0]
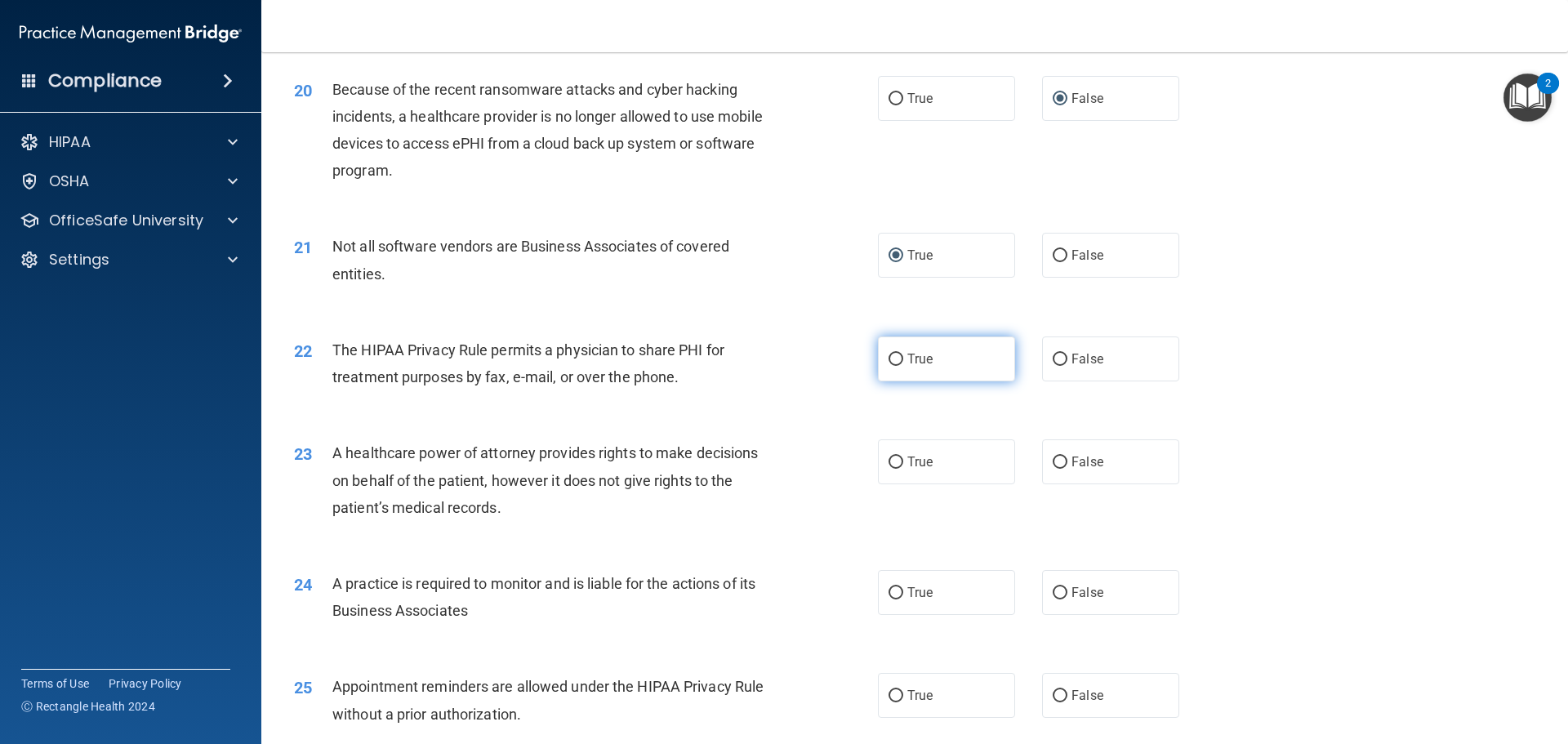
click at [891, 357] on input "True" at bounding box center [895, 359] width 14 height 12
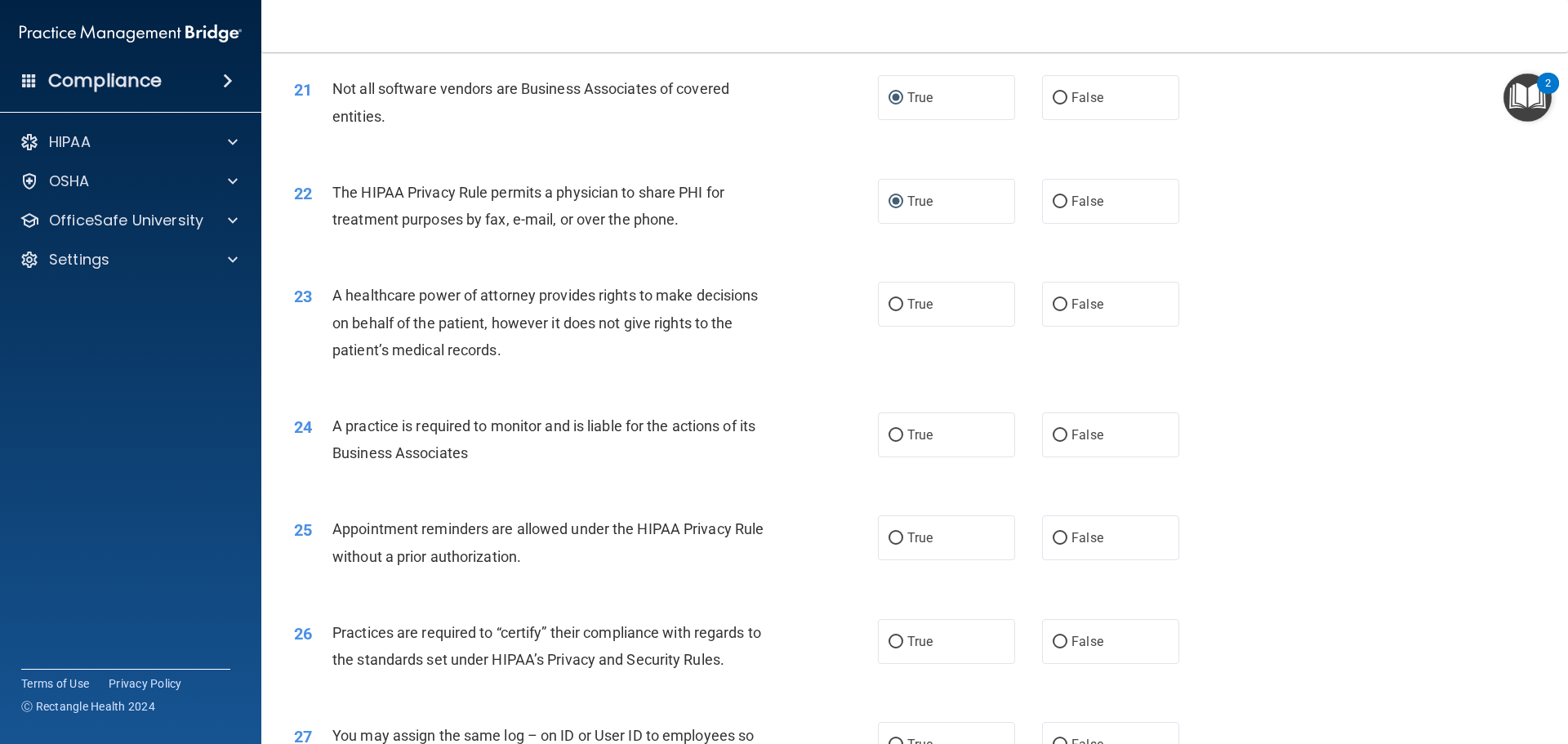
scroll to position [2612, 0]
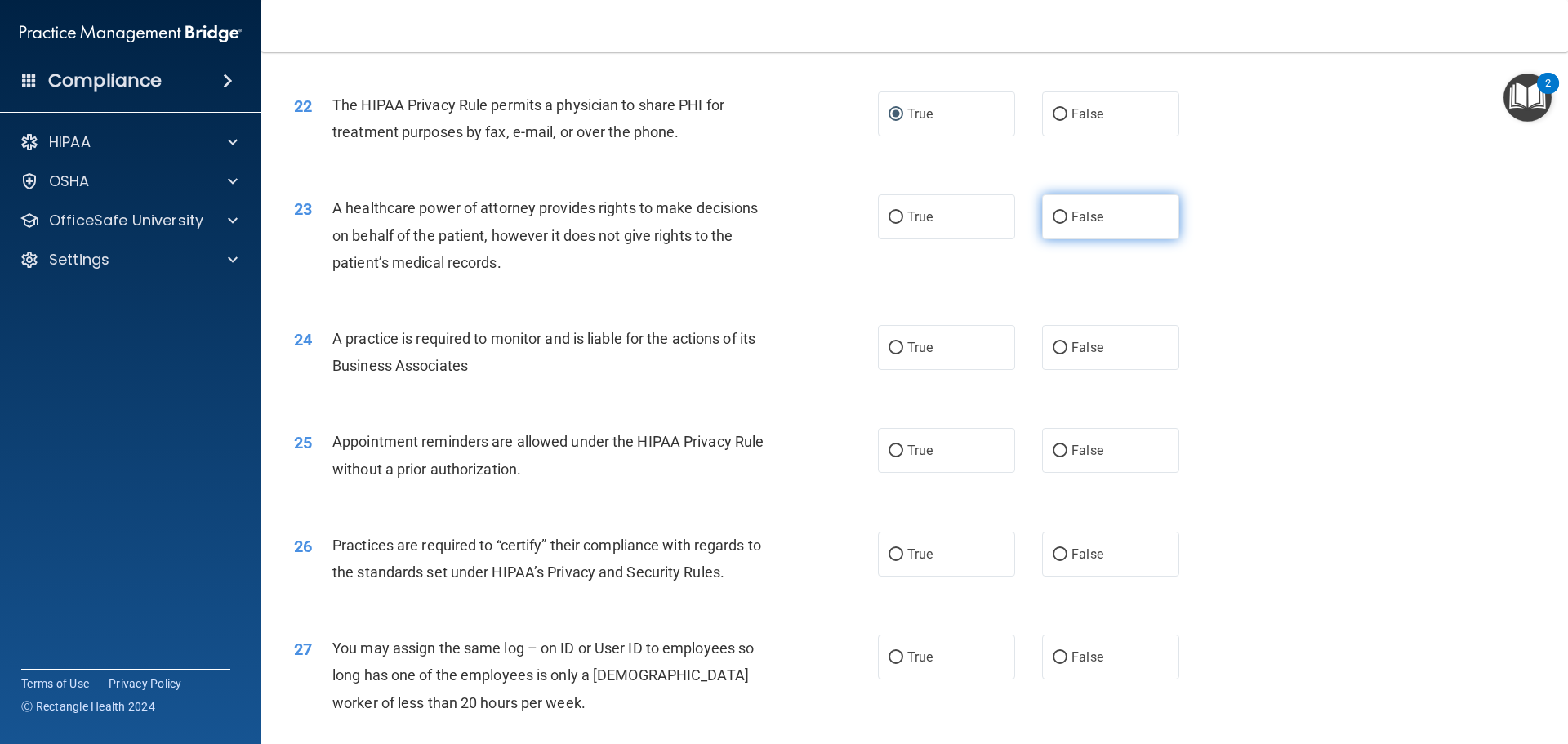
click at [1053, 212] on input "False" at bounding box center [1059, 217] width 14 height 12
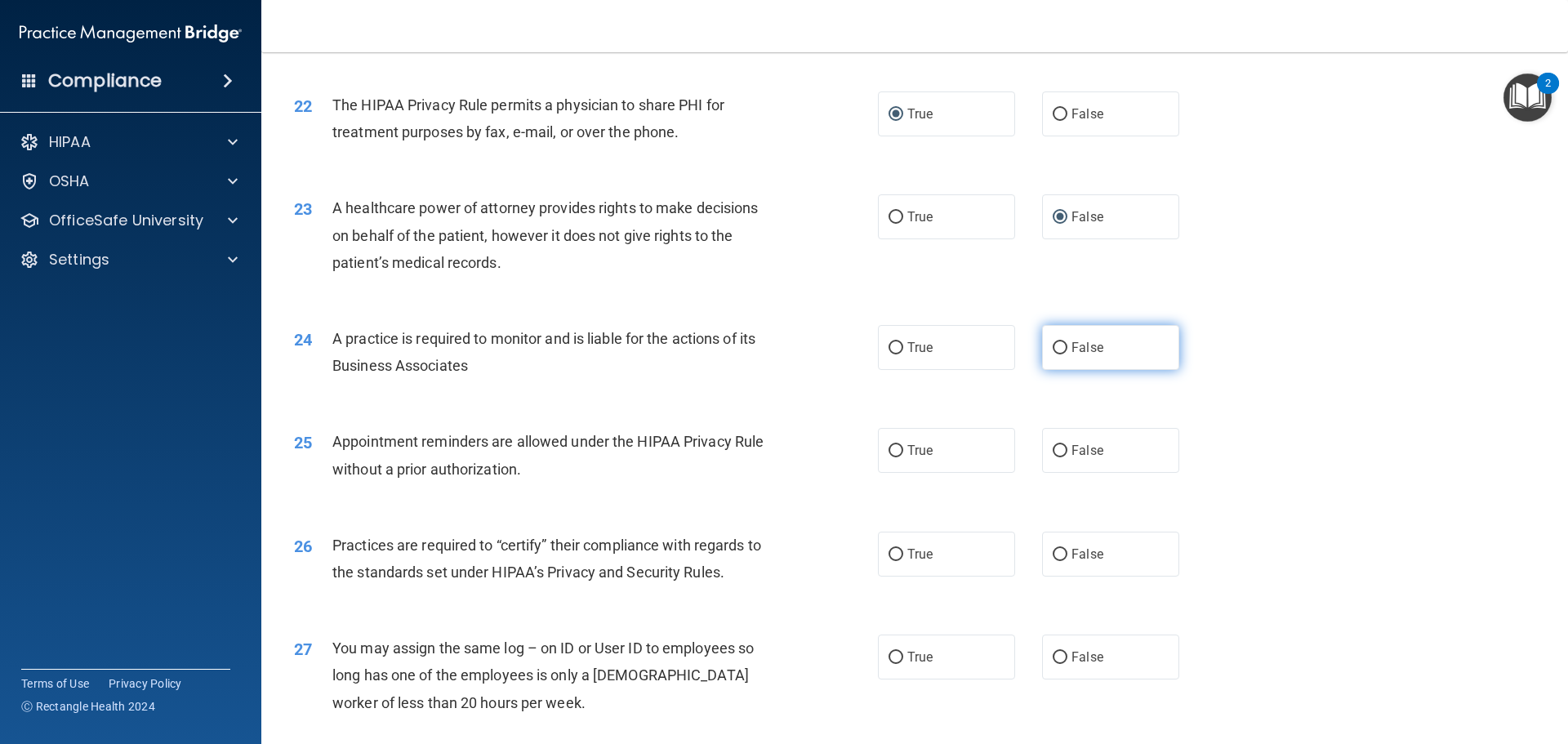
click at [1052, 344] on input "False" at bounding box center [1059, 348] width 14 height 12
click at [892, 448] on input "True" at bounding box center [895, 451] width 14 height 12
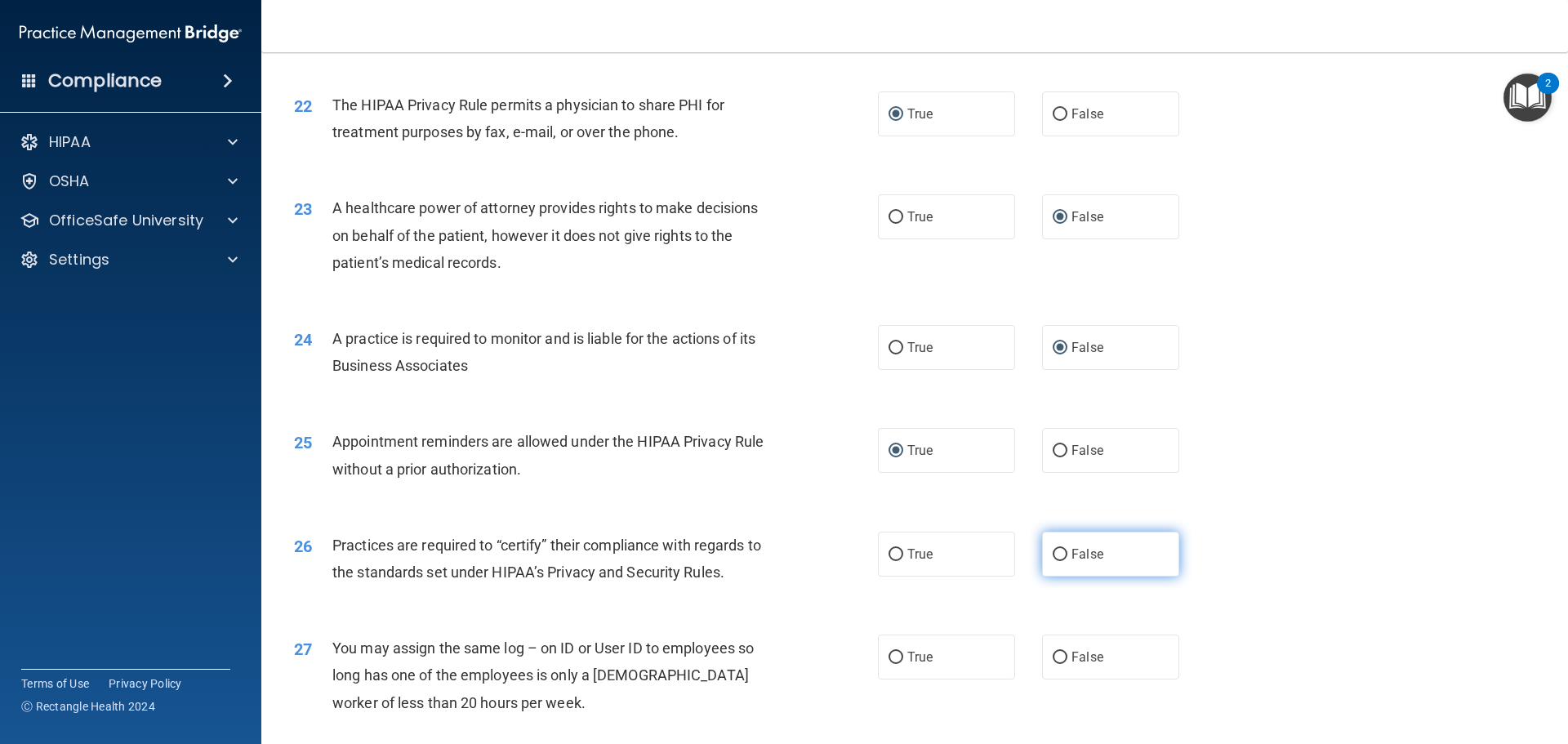
click at [1056, 555] on input "False" at bounding box center [1059, 555] width 14 height 12
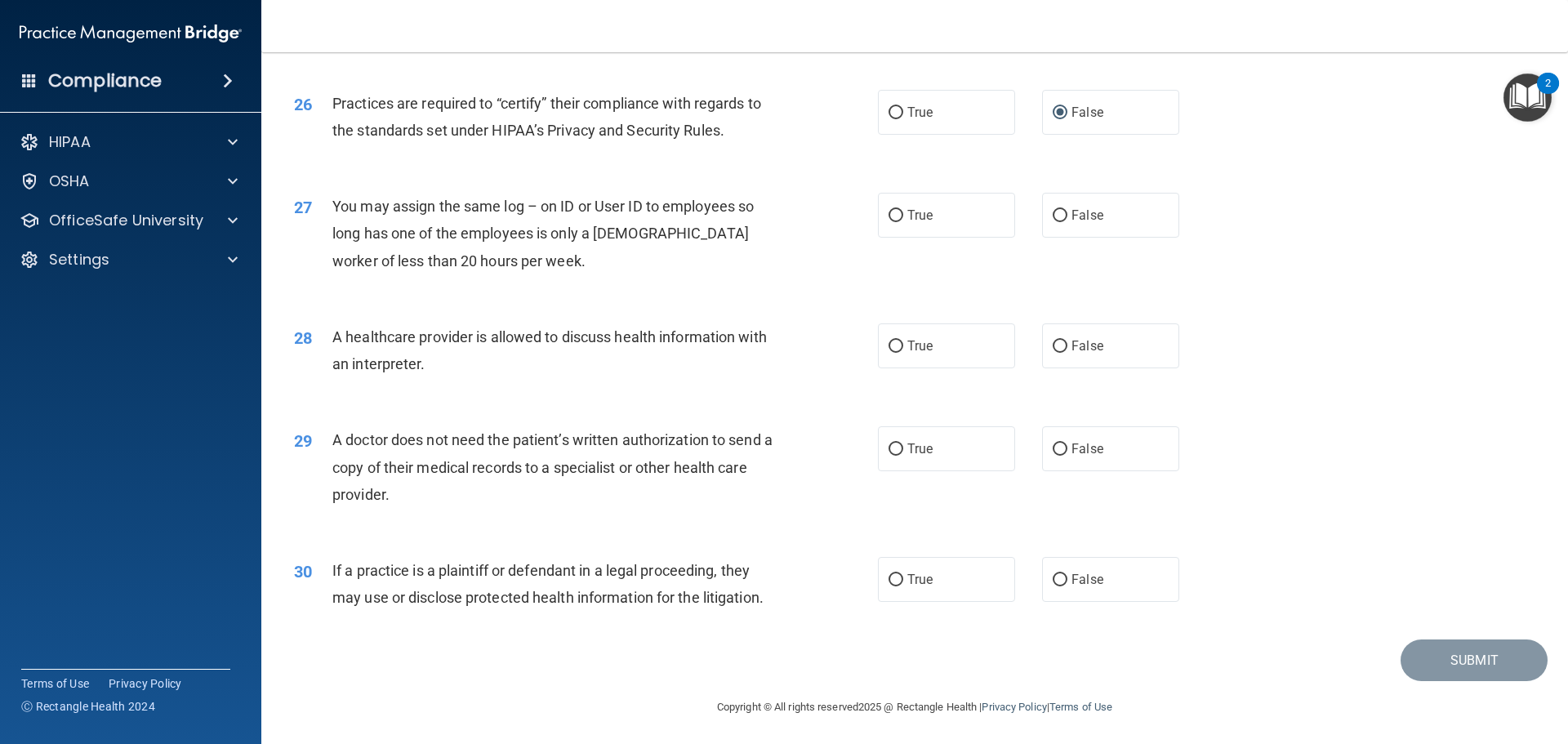
scroll to position [3056, 0]
click at [888, 341] on input "True" at bounding box center [895, 344] width 14 height 12
click at [888, 445] on input "True" at bounding box center [895, 446] width 14 height 12
click at [889, 578] on input "True" at bounding box center [895, 577] width 14 height 12
click at [1053, 211] on input "False" at bounding box center [1059, 213] width 14 height 12
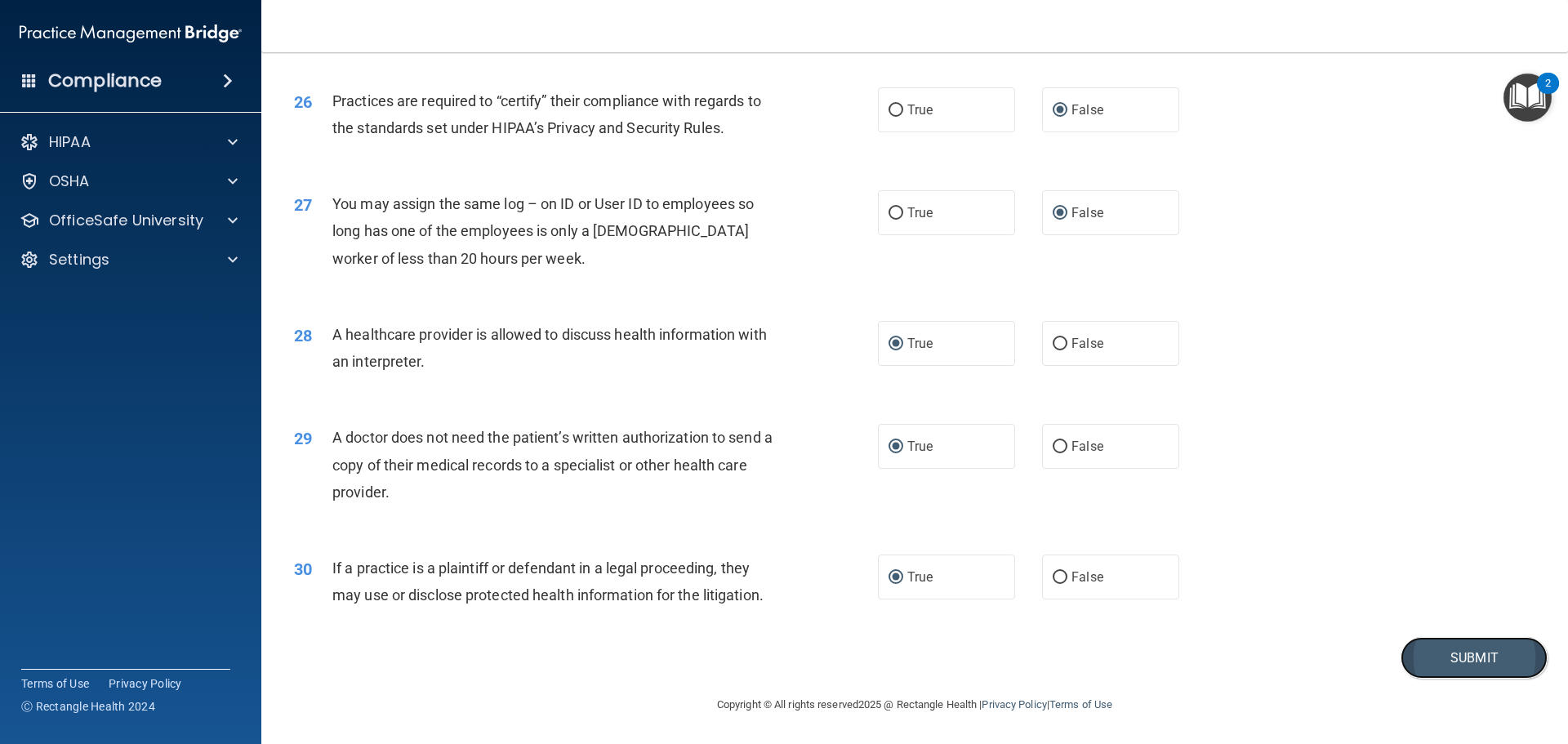
click at [1453, 643] on button "Submit" at bounding box center [1474, 657] width 147 height 41
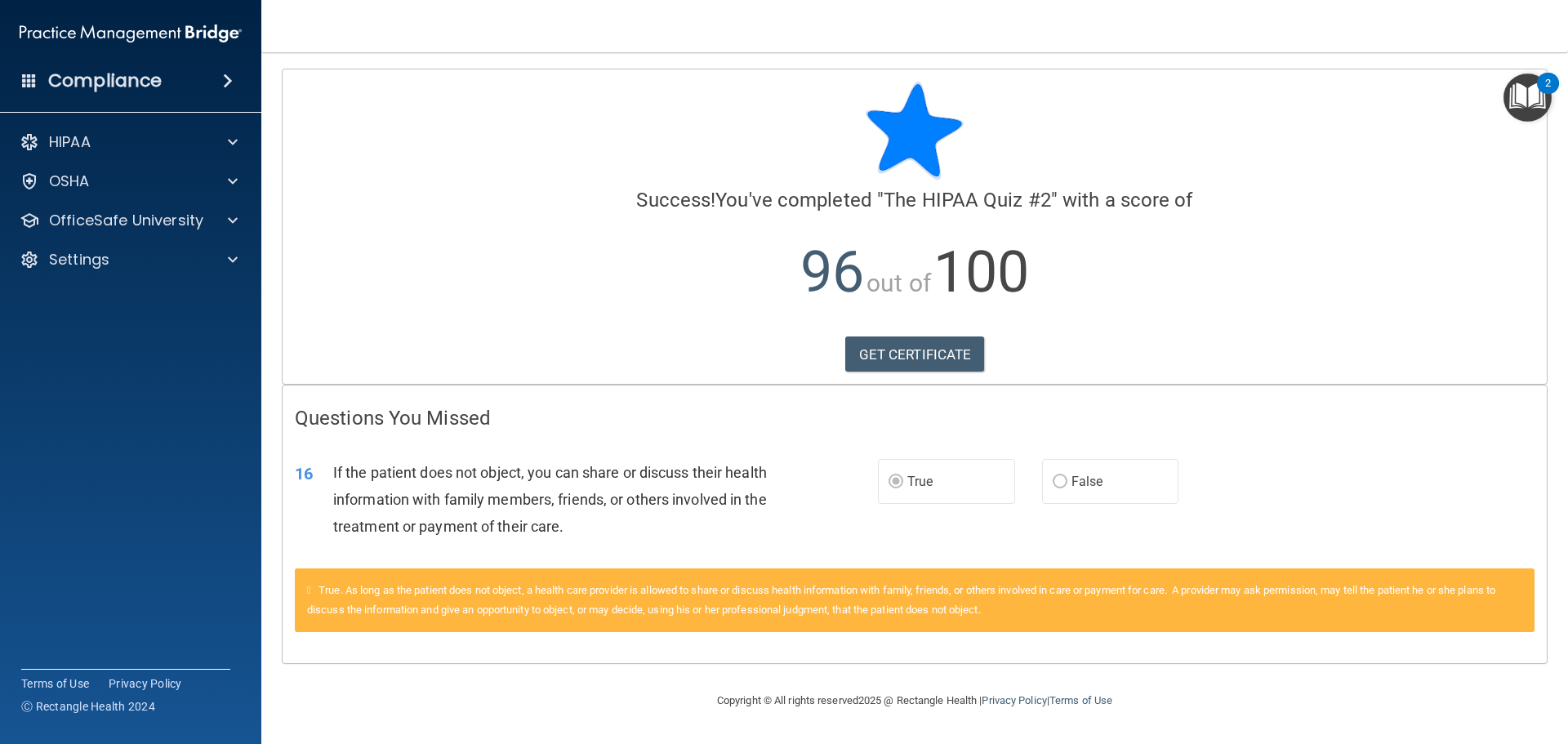
drag, startPoint x: 937, startPoint y: 353, endPoint x: 734, endPoint y: 285, distance: 214.1
click at [734, 285] on p "96 out of 100" at bounding box center [915, 272] width 1240 height 106
click at [909, 342] on link "GET CERTIFICATE" at bounding box center [914, 354] width 140 height 36
click at [150, 219] on p "OfficeSafe University" at bounding box center [126, 220] width 154 height 19
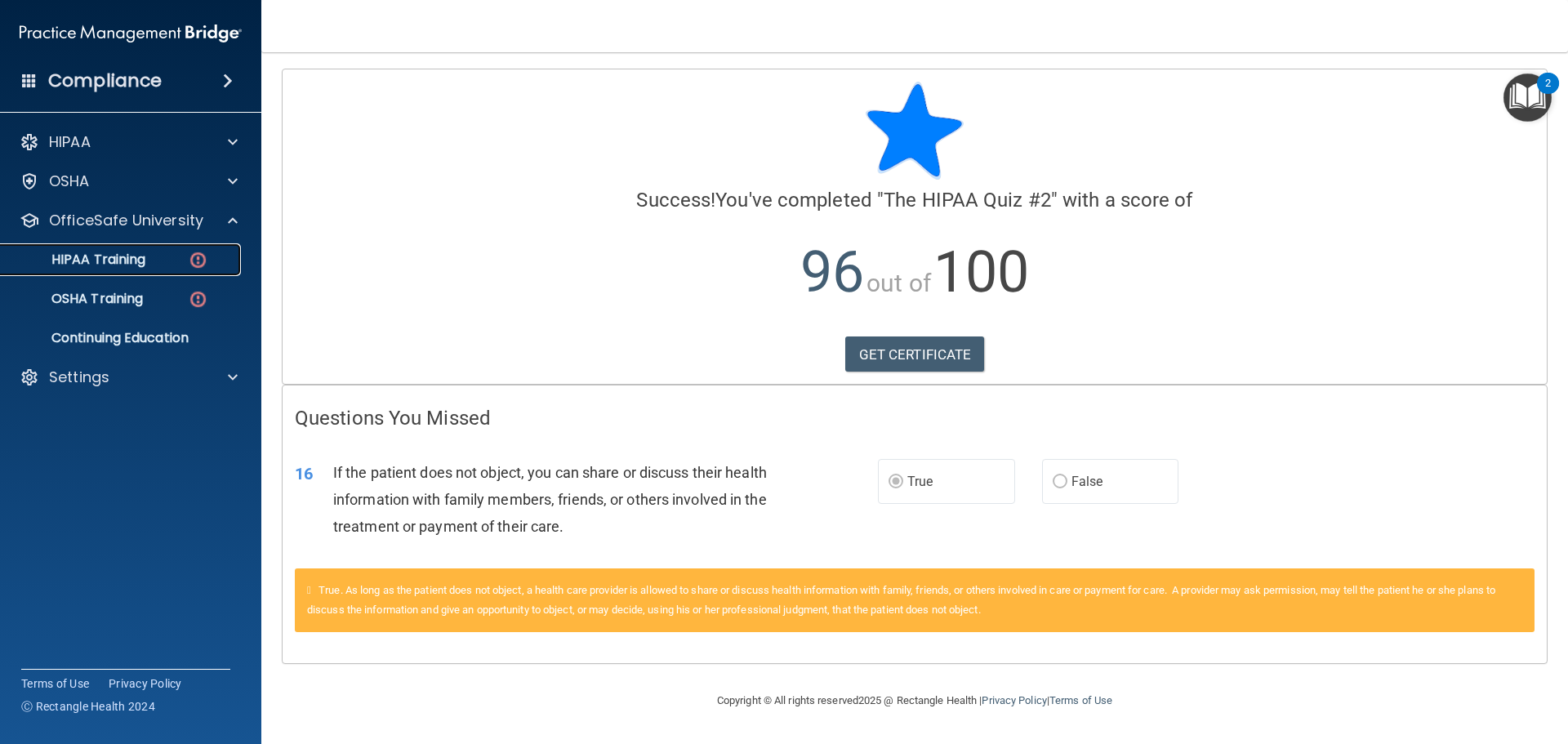
click at [130, 256] on p "HIPAA Training" at bounding box center [78, 259] width 134 height 16
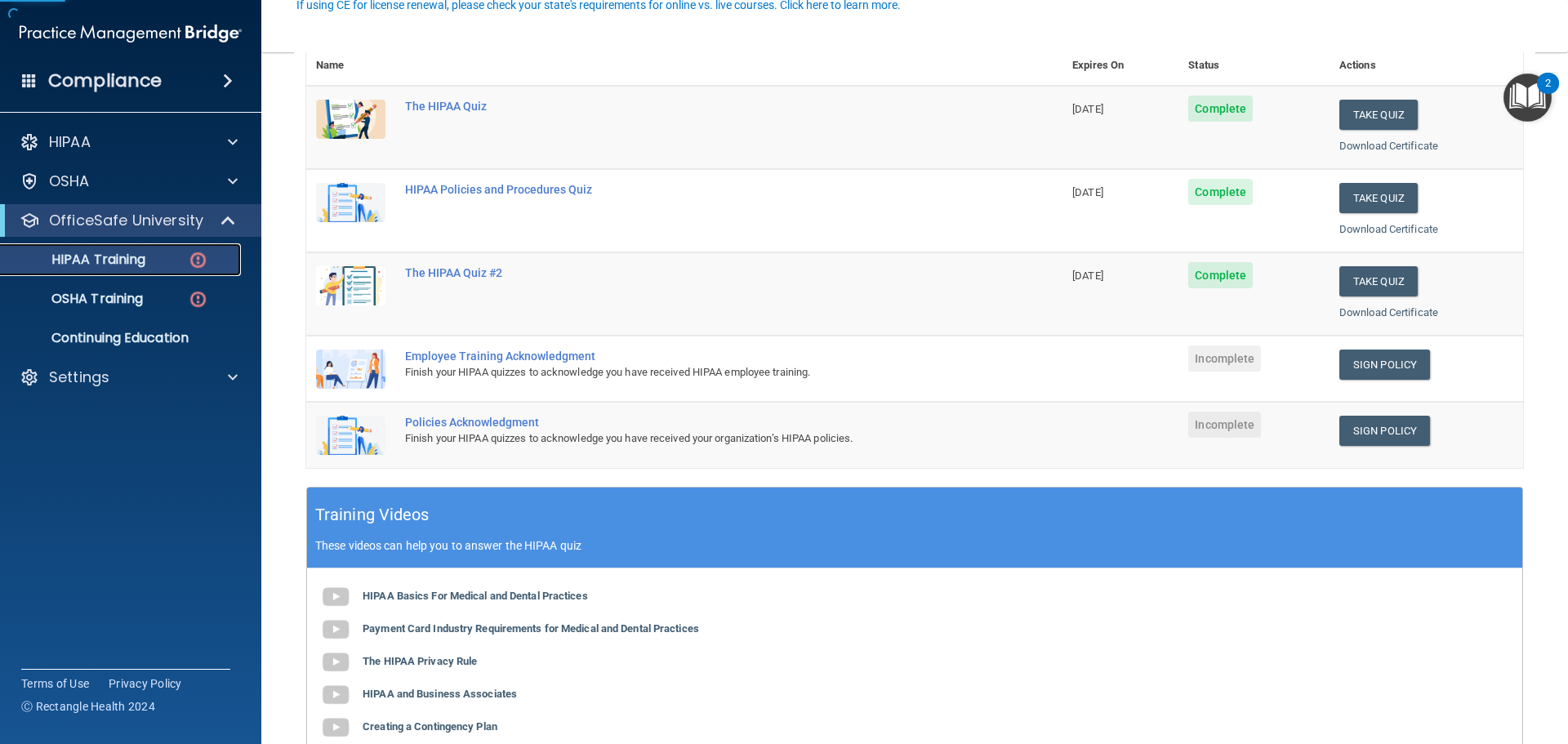
scroll to position [245, 0]
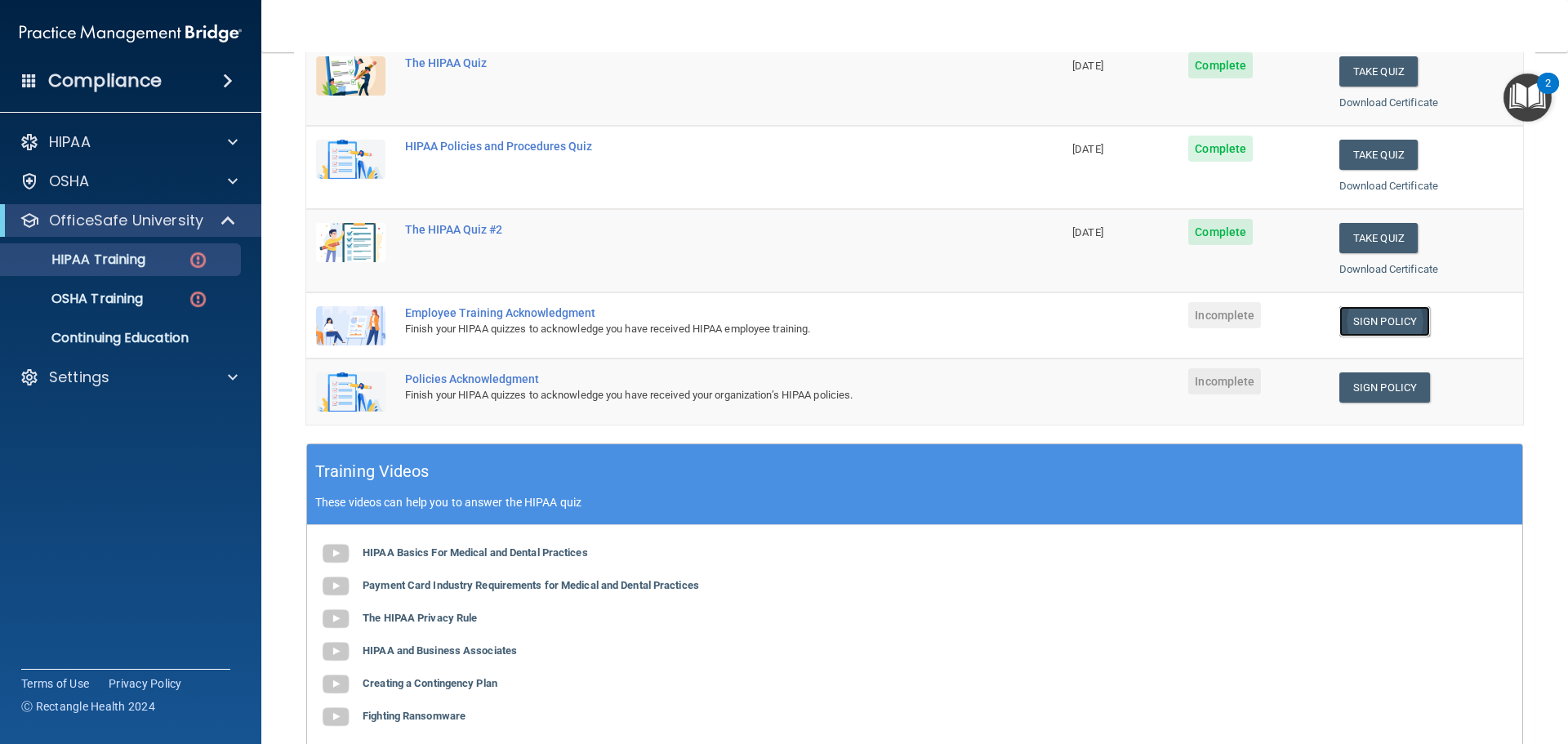
click at [1365, 324] on link "Sign Policy" at bounding box center [1384, 321] width 90 height 30
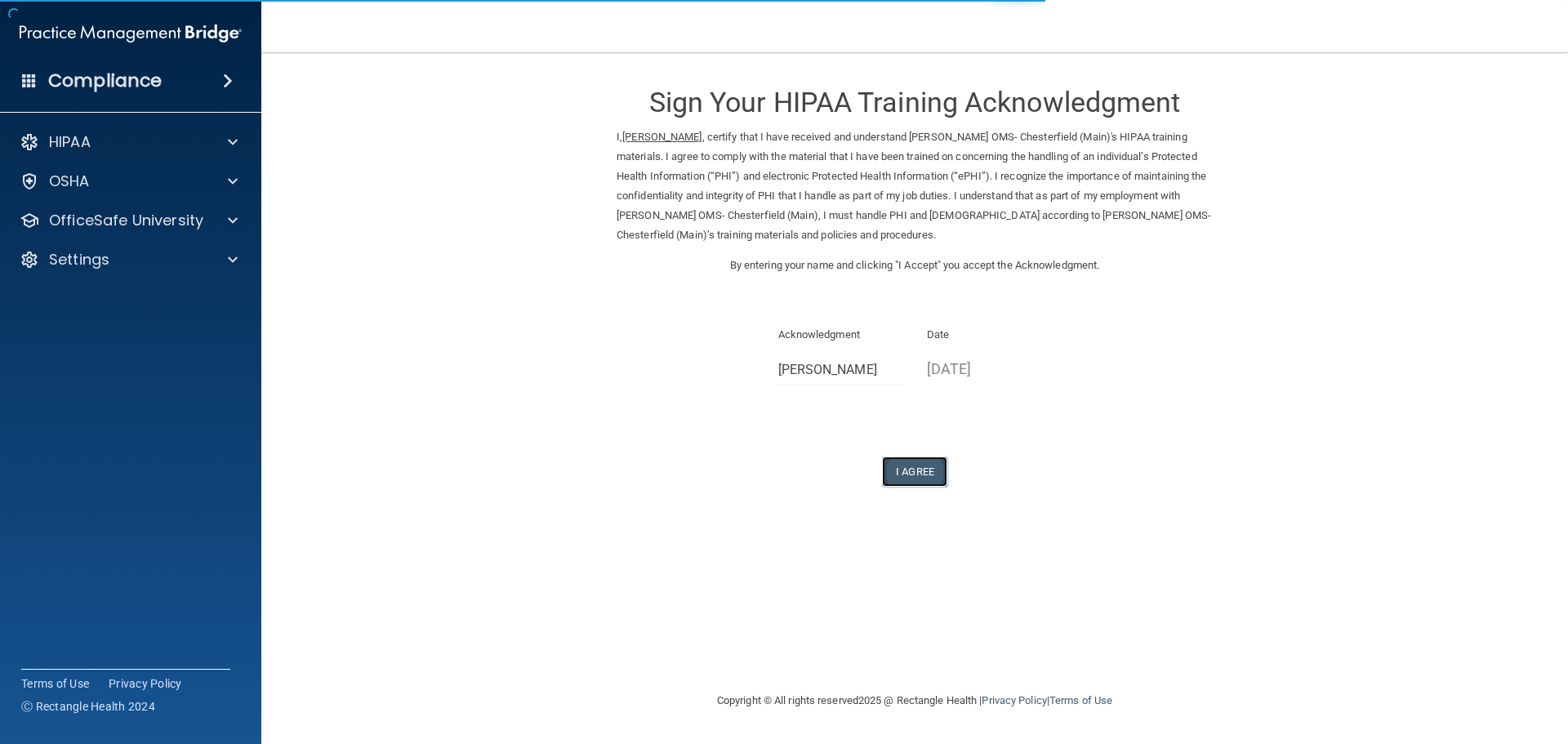
click at [914, 466] on button "I Agree" at bounding box center [914, 472] width 65 height 30
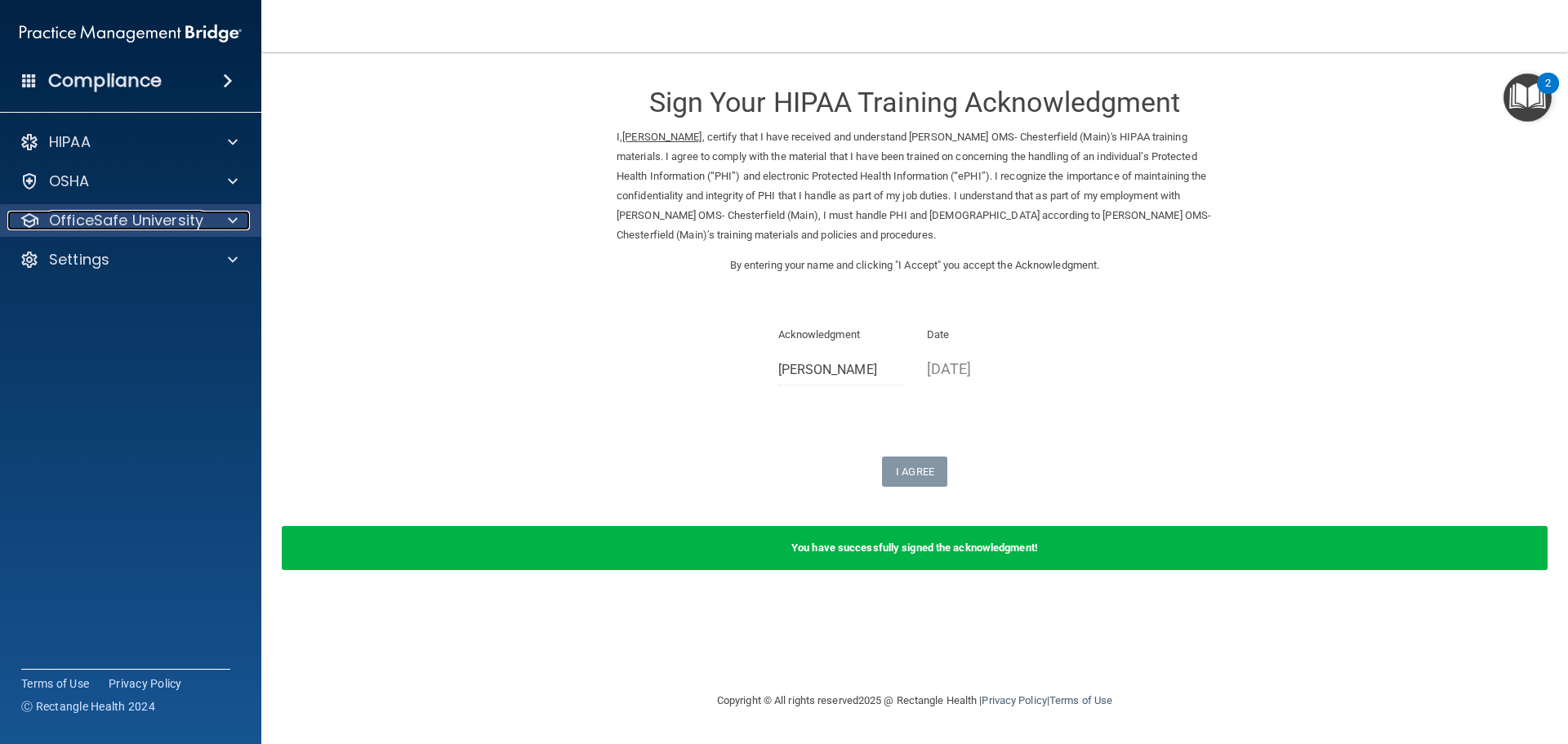
click at [129, 216] on p "OfficeSafe University" at bounding box center [126, 220] width 154 height 19
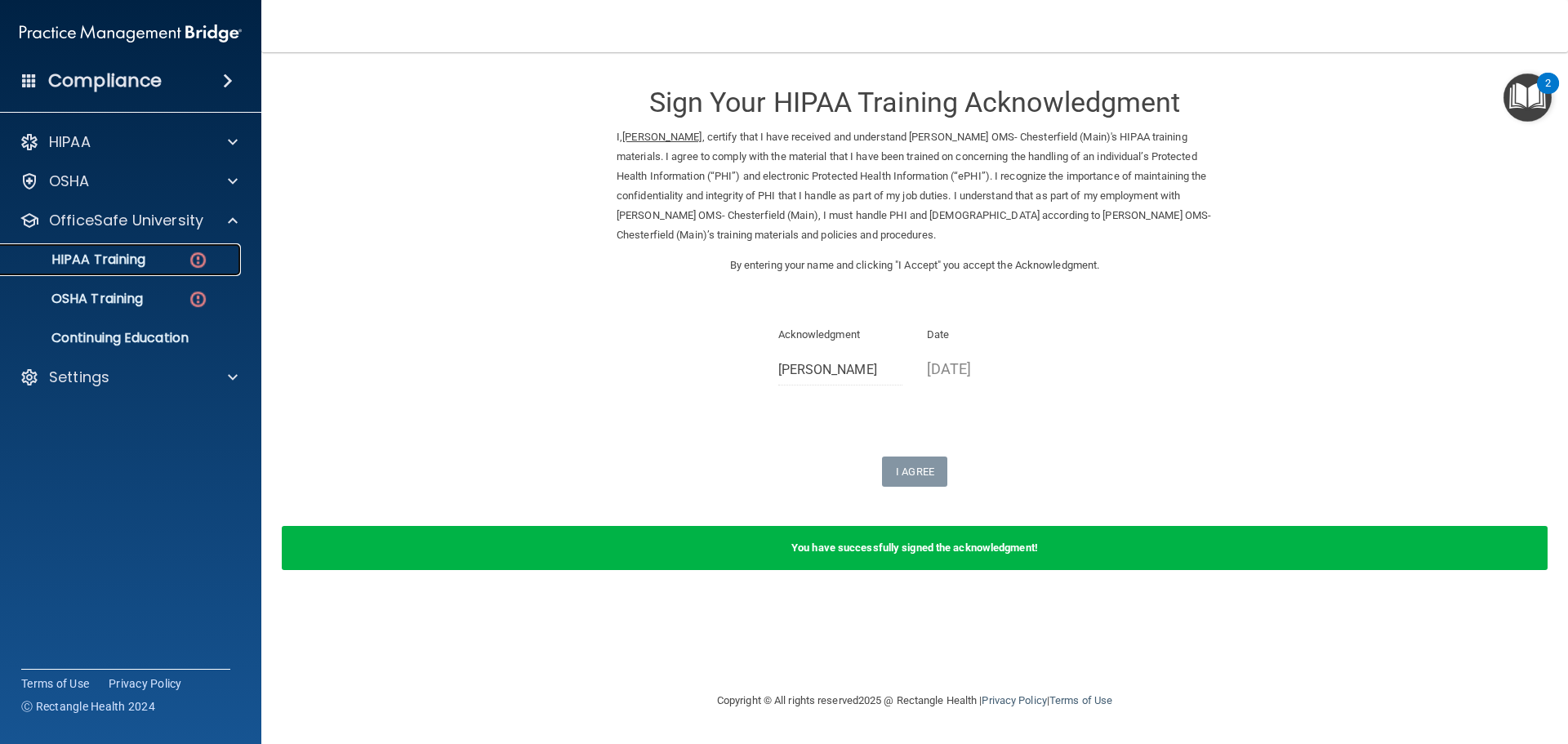
click at [121, 262] on p "HIPAA Training" at bounding box center [78, 259] width 134 height 16
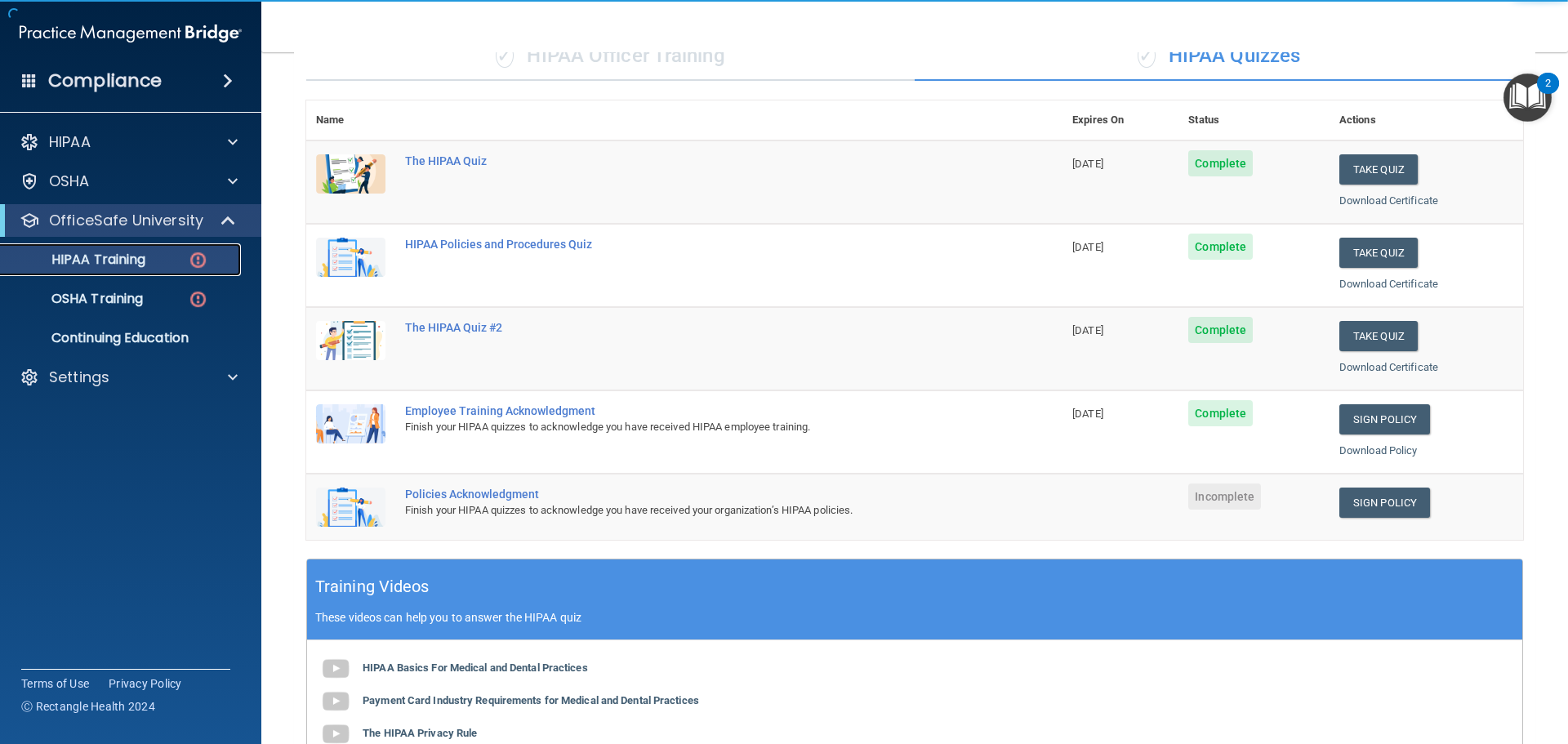
scroll to position [408, 0]
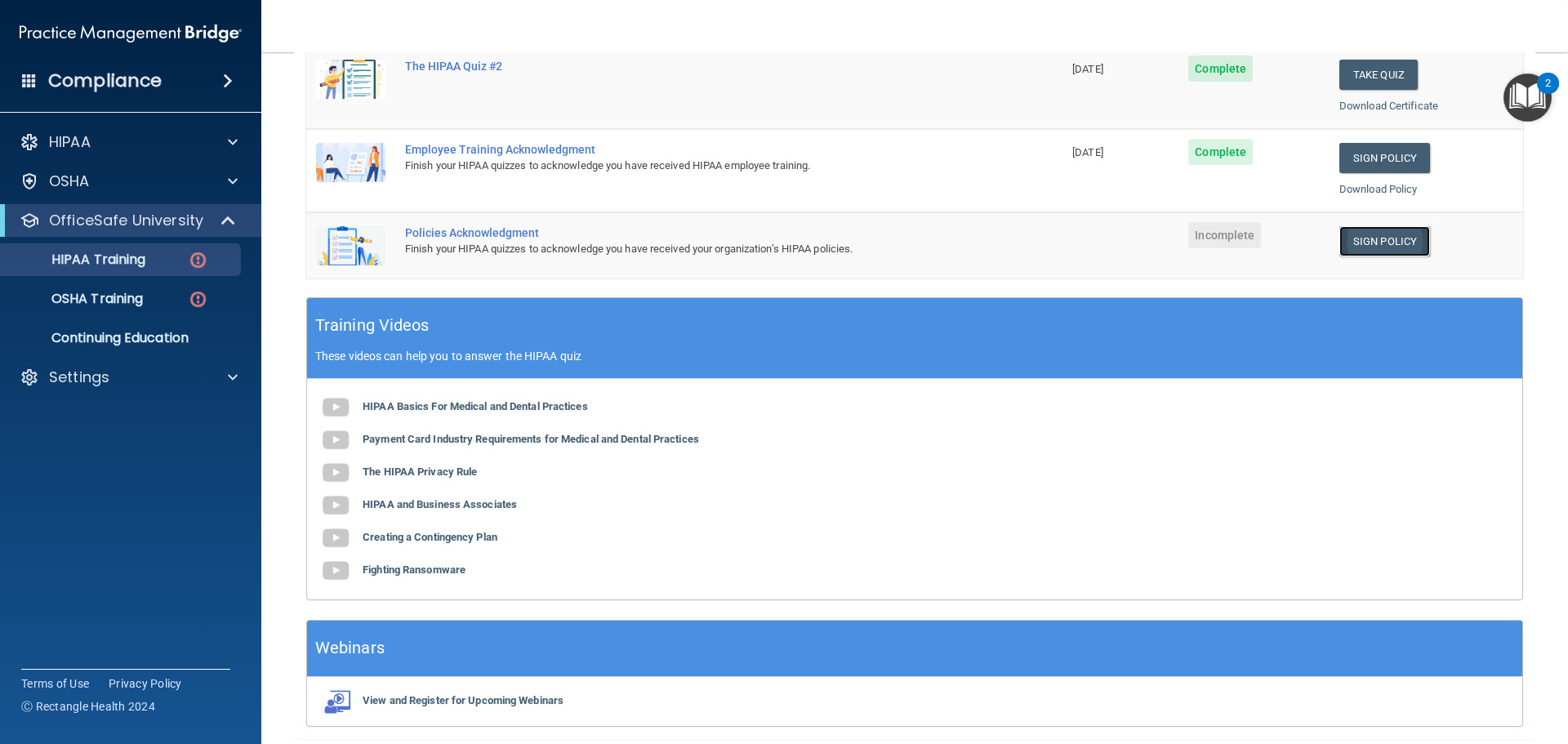
click at [1388, 244] on link "Sign Policy" at bounding box center [1384, 241] width 90 height 30
click at [127, 292] on p "OSHA Training" at bounding box center [77, 298] width 132 height 16
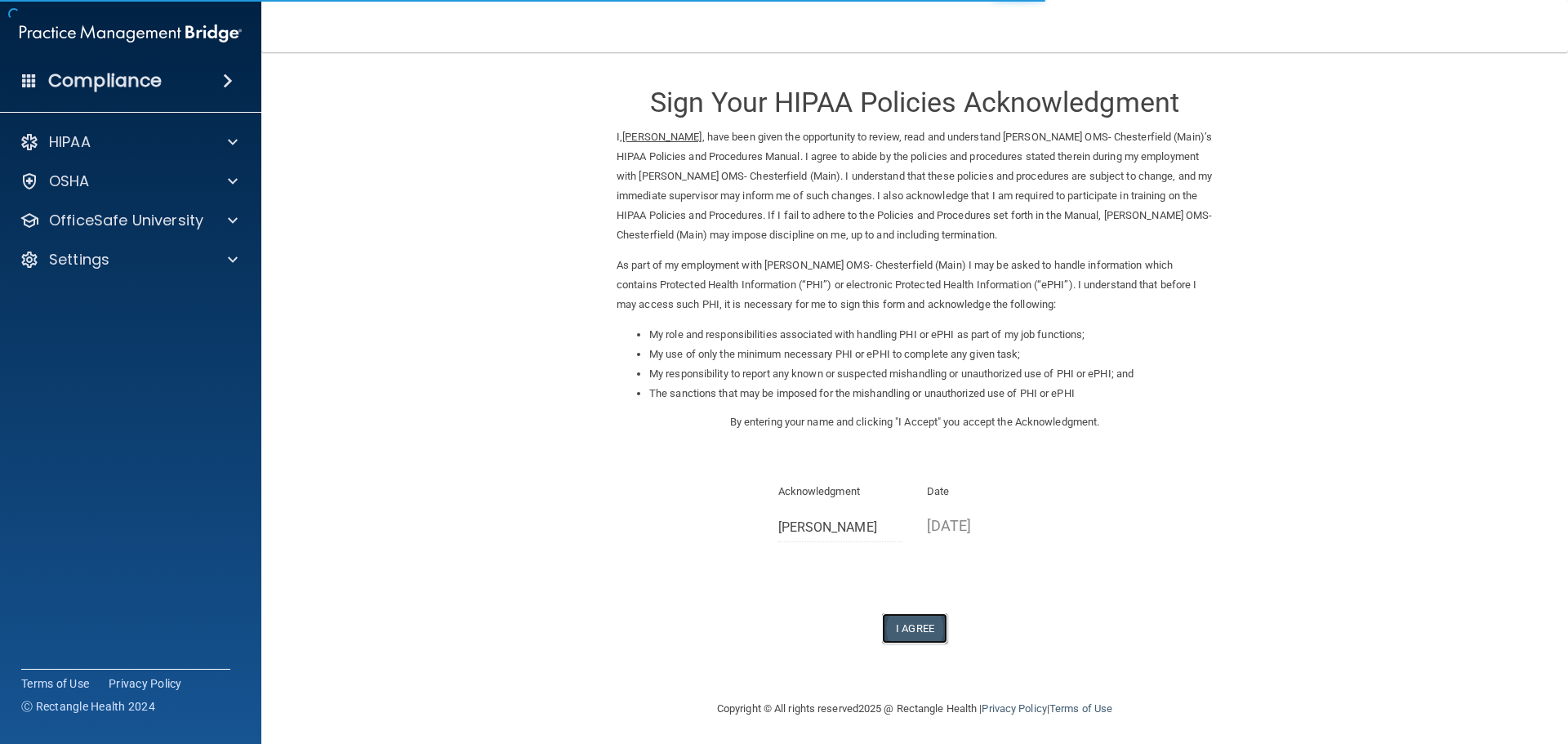
click at [912, 624] on button "I Agree" at bounding box center [914, 628] width 65 height 30
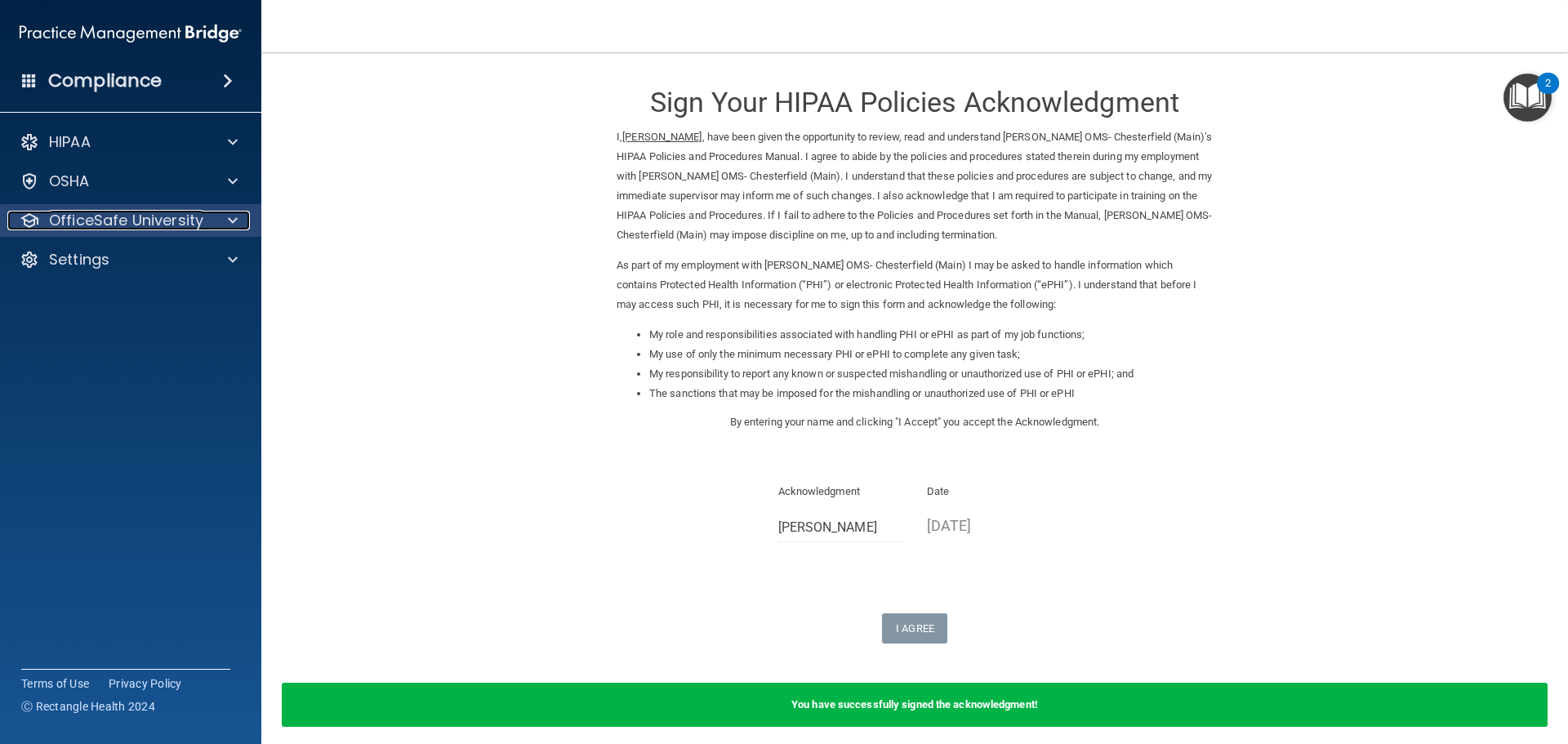
click at [82, 218] on p "OfficeSafe University" at bounding box center [126, 220] width 154 height 19
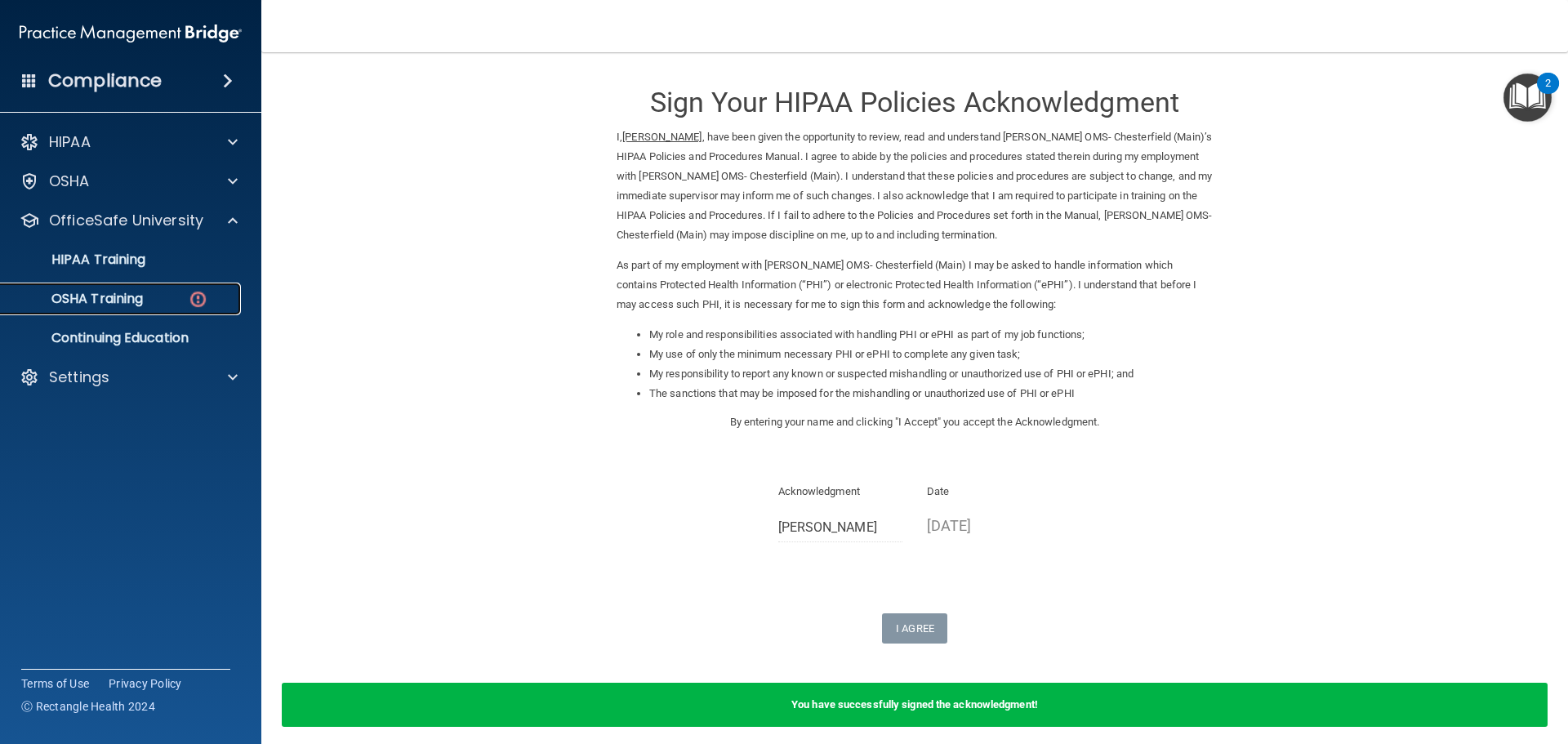
click at [108, 298] on p "OSHA Training" at bounding box center [77, 298] width 132 height 16
